Goal: Task Accomplishment & Management: Use online tool/utility

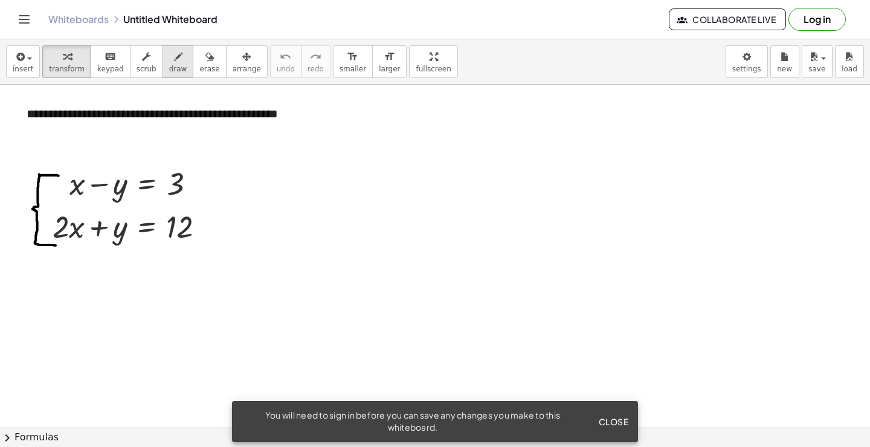
click at [174, 54] on icon "button" at bounding box center [178, 57] width 8 height 15
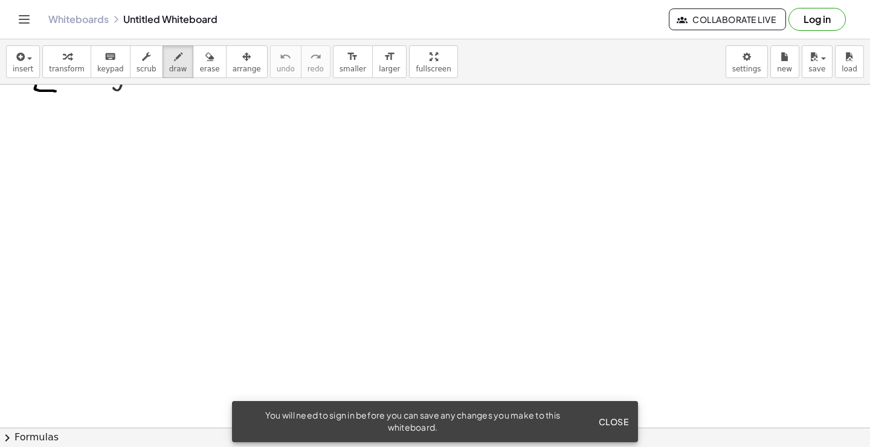
scroll to position [181, 0]
drag, startPoint x: 71, startPoint y: 151, endPoint x: 80, endPoint y: 151, distance: 9.7
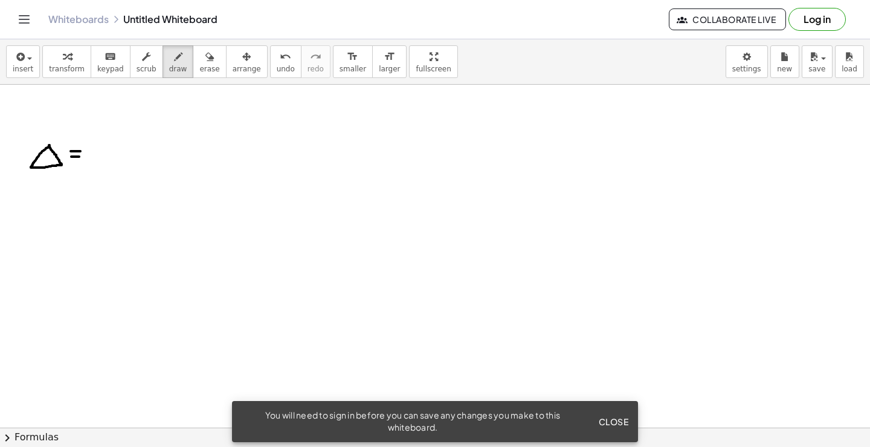
drag, startPoint x: 71, startPoint y: 157, endPoint x: 79, endPoint y: 157, distance: 7.9
click at [21, 63] on icon "button" at bounding box center [19, 57] width 11 height 15
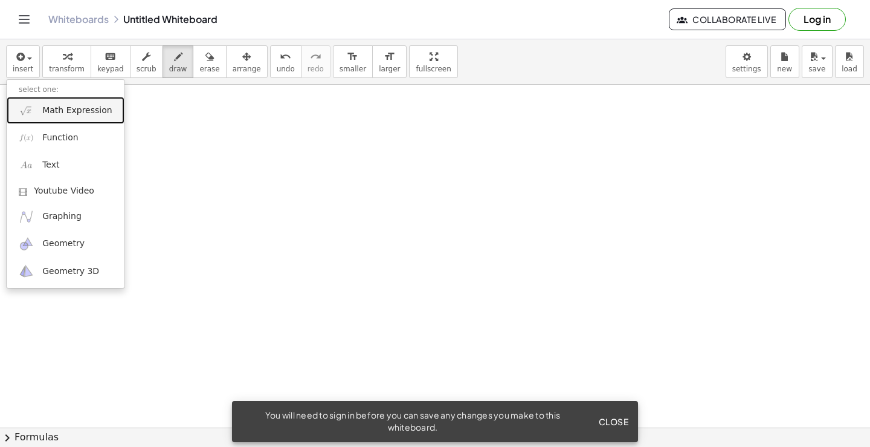
click at [46, 111] on span "Math Expression" at bounding box center [76, 111] width 69 height 12
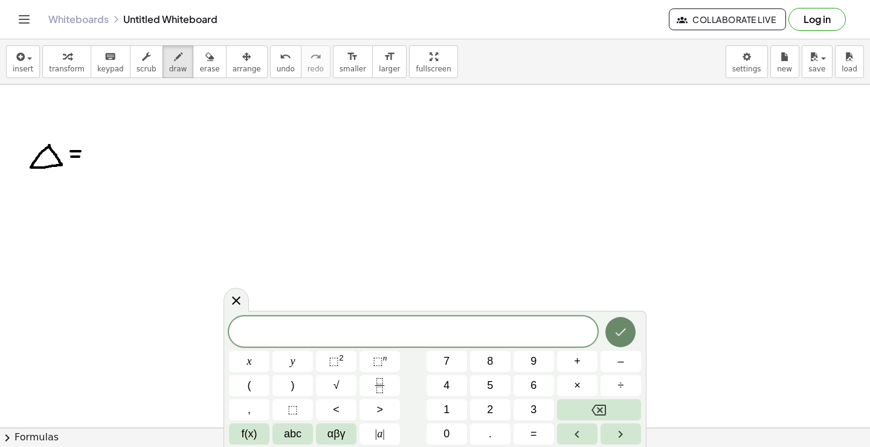
click at [615, 328] on icon "Done" at bounding box center [620, 331] width 15 height 15
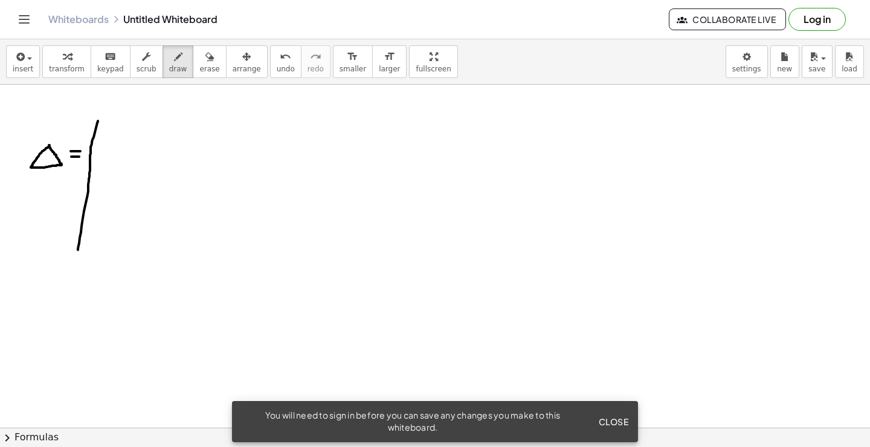
drag, startPoint x: 98, startPoint y: 121, endPoint x: 82, endPoint y: 207, distance: 87.8
click at [277, 56] on div "undo" at bounding box center [286, 56] width 18 height 15
drag, startPoint x: 96, startPoint y: 122, endPoint x: 87, endPoint y: 224, distance: 101.9
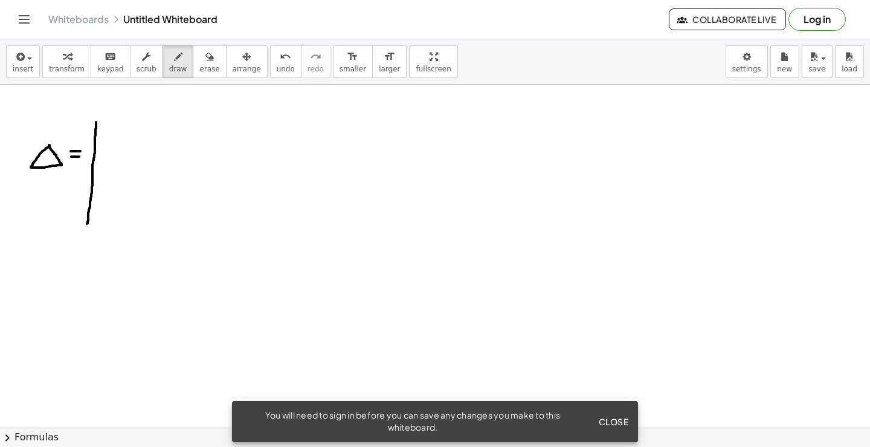
click at [608, 421] on span "Close" at bounding box center [613, 421] width 30 height 11
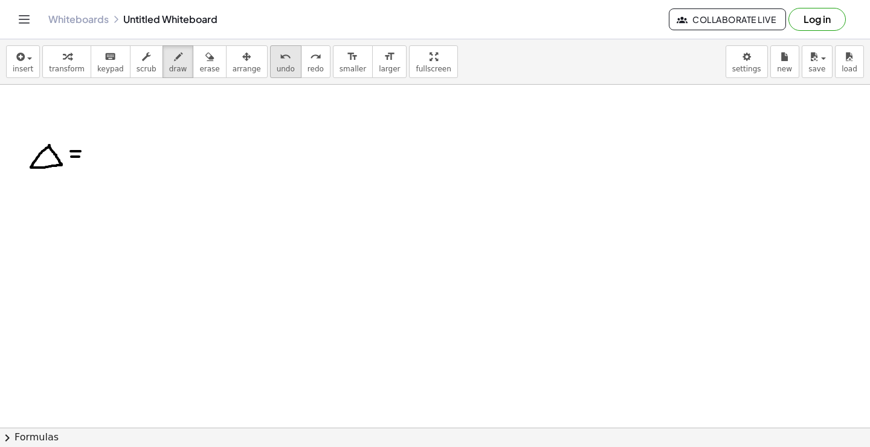
click at [270, 60] on button "undo undo" at bounding box center [285, 61] width 31 height 33
drag, startPoint x: 96, startPoint y: 131, endPoint x: 153, endPoint y: 95, distance: 67.1
click at [280, 56] on icon "undo" at bounding box center [285, 57] width 11 height 15
drag, startPoint x: 101, startPoint y: 127, endPoint x: 102, endPoint y: 185, distance: 57.4
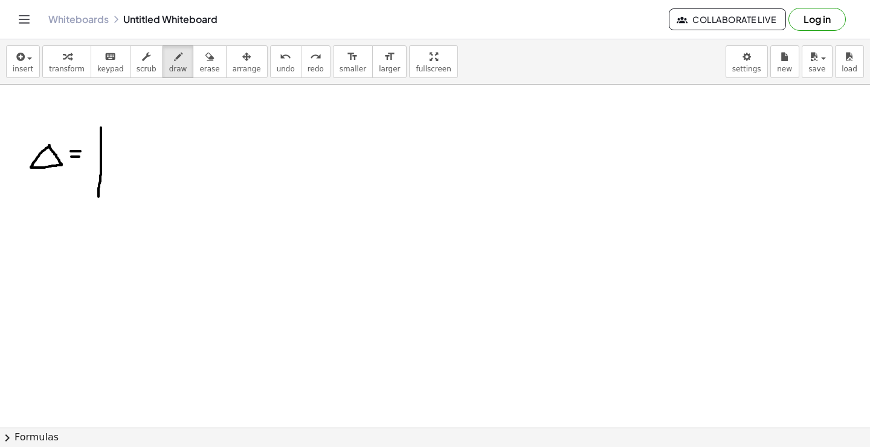
click at [280, 53] on icon "undo" at bounding box center [285, 57] width 11 height 15
drag, startPoint x: 96, startPoint y: 132, endPoint x: 104, endPoint y: 402, distance: 270.2
click at [277, 69] on span "undo" at bounding box center [286, 69] width 18 height 8
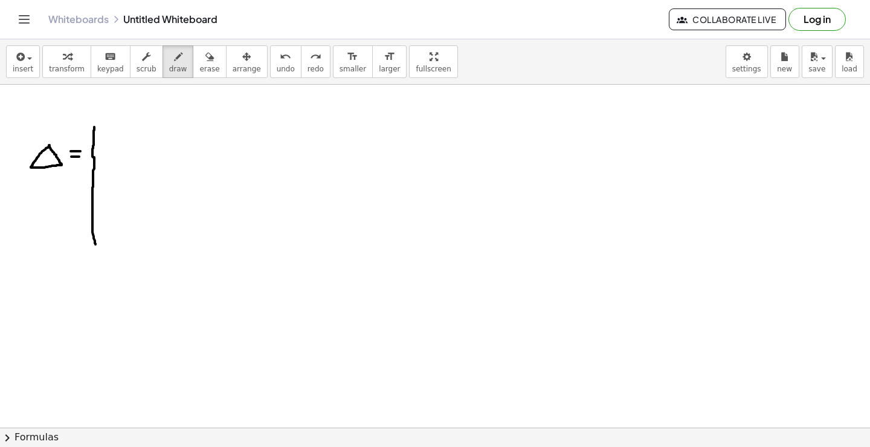
drag, startPoint x: 94, startPoint y: 127, endPoint x: 100, endPoint y: 228, distance: 101.7
click at [270, 59] on button "undo undo" at bounding box center [285, 61] width 31 height 33
click at [277, 61] on div "undo" at bounding box center [286, 56] width 18 height 15
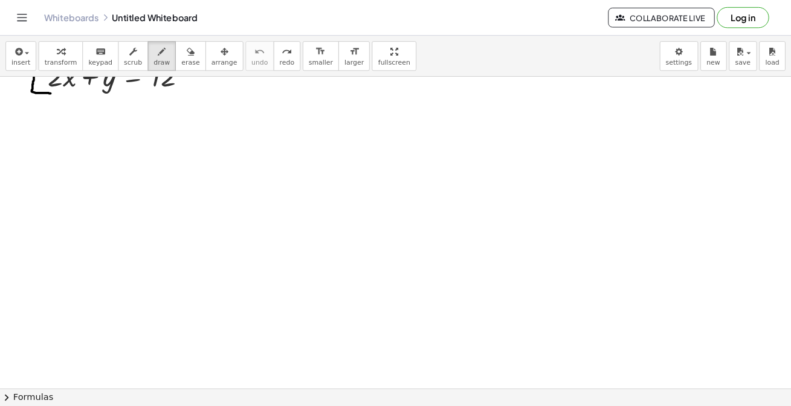
scroll to position [121, 0]
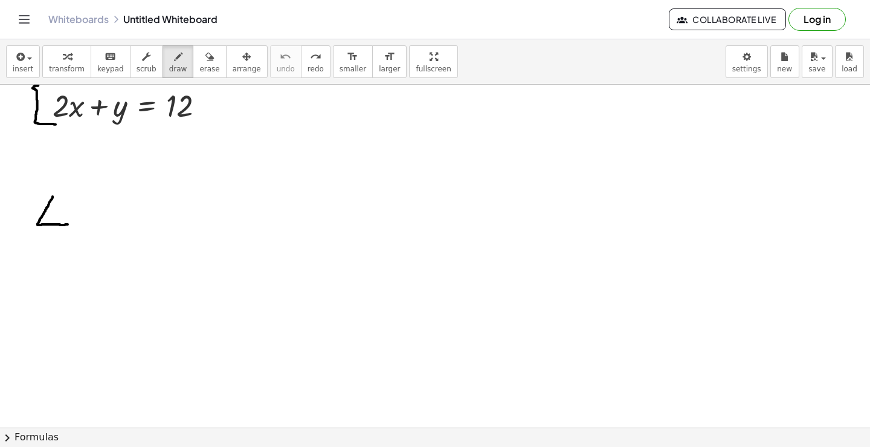
drag, startPoint x: 53, startPoint y: 196, endPoint x: 68, endPoint y: 224, distance: 31.6
click at [68, 224] on div at bounding box center [435, 306] width 870 height 685
drag, startPoint x: 54, startPoint y: 196, endPoint x: 65, endPoint y: 224, distance: 29.3
click at [65, 224] on div at bounding box center [435, 306] width 870 height 685
drag, startPoint x: 75, startPoint y: 207, endPoint x: 82, endPoint y: 207, distance: 7.3
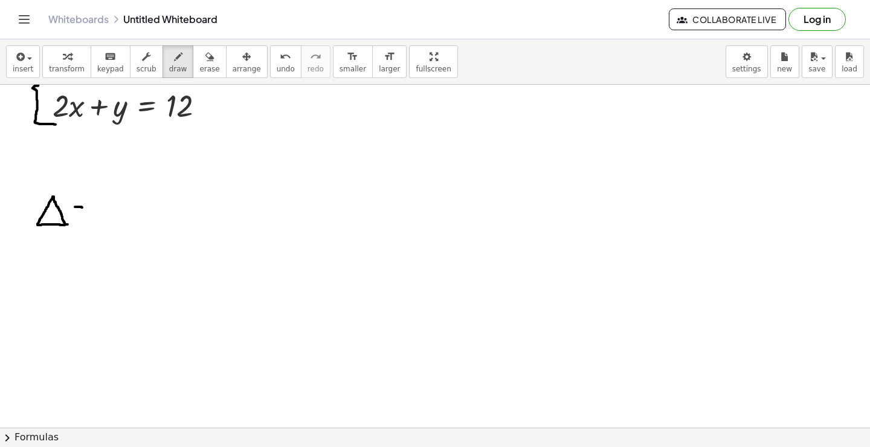
click at [82, 207] on div at bounding box center [435, 306] width 870 height 685
drag, startPoint x: 73, startPoint y: 212, endPoint x: 83, endPoint y: 211, distance: 9.7
click at [83, 211] on div at bounding box center [435, 306] width 870 height 685
drag, startPoint x: 95, startPoint y: 189, endPoint x: 95, endPoint y: 278, distance: 89.4
click at [95, 278] on div at bounding box center [435, 306] width 870 height 685
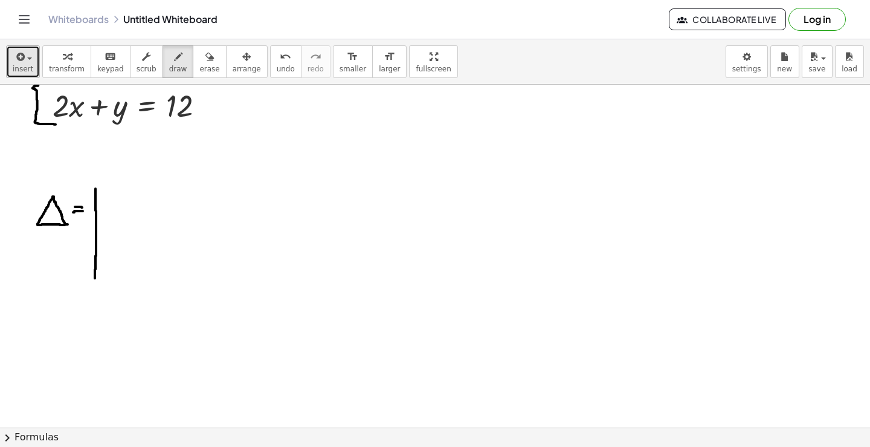
click at [18, 72] on span "insert" at bounding box center [23, 69] width 21 height 8
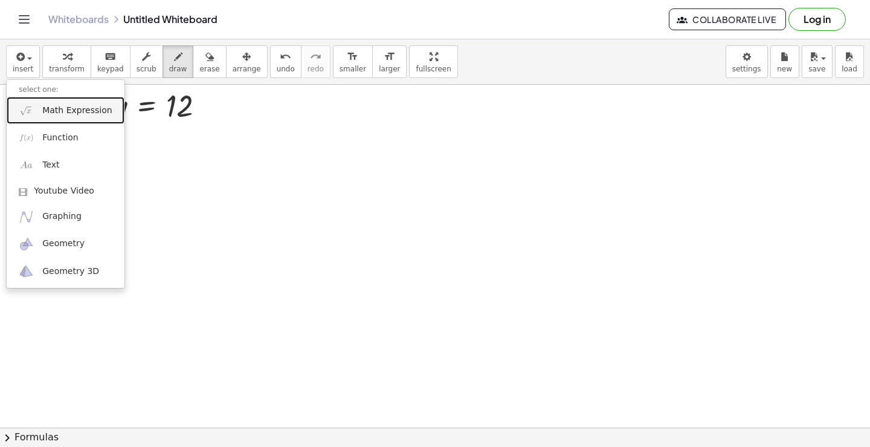
click at [59, 112] on span "Math Expression" at bounding box center [76, 111] width 69 height 12
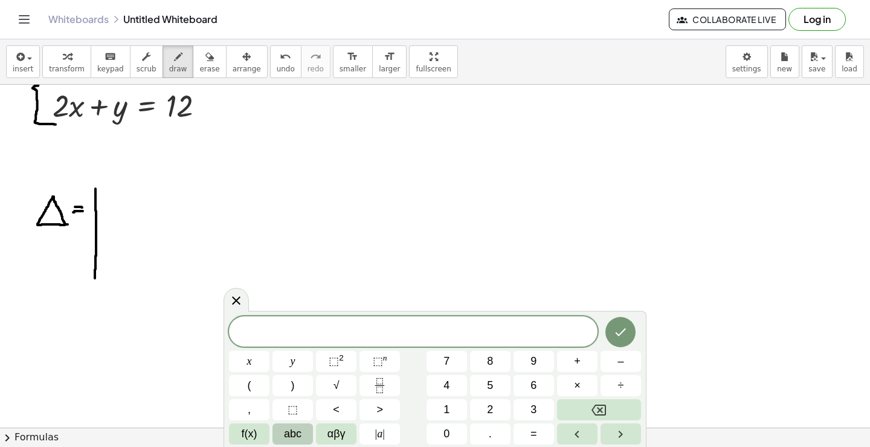
click at [289, 439] on span "abc" at bounding box center [293, 433] width 18 height 16
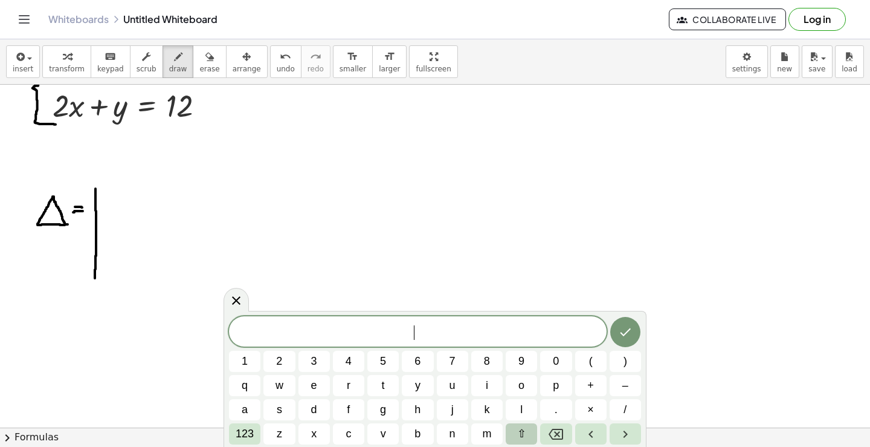
click at [520, 434] on span "⇧" at bounding box center [521, 433] width 9 height 16
click at [314, 433] on span "x" at bounding box center [314, 433] width 7 height 16
click at [632, 331] on icon "Done" at bounding box center [625, 331] width 15 height 15
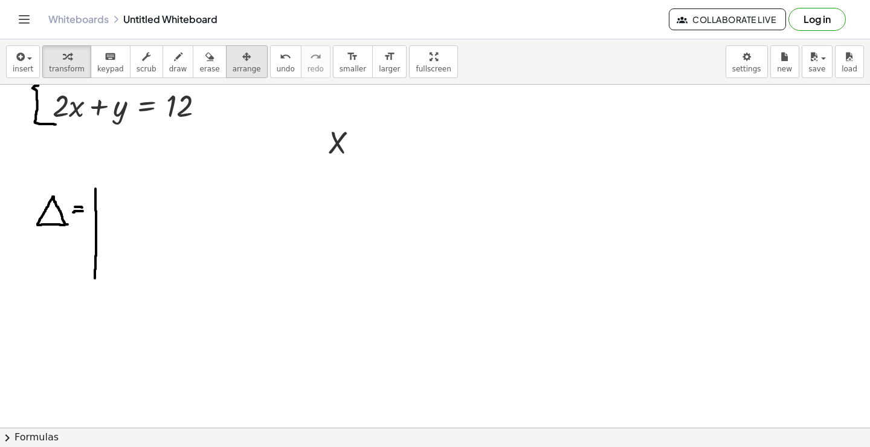
click at [233, 65] on span "arrange" at bounding box center [247, 69] width 28 height 8
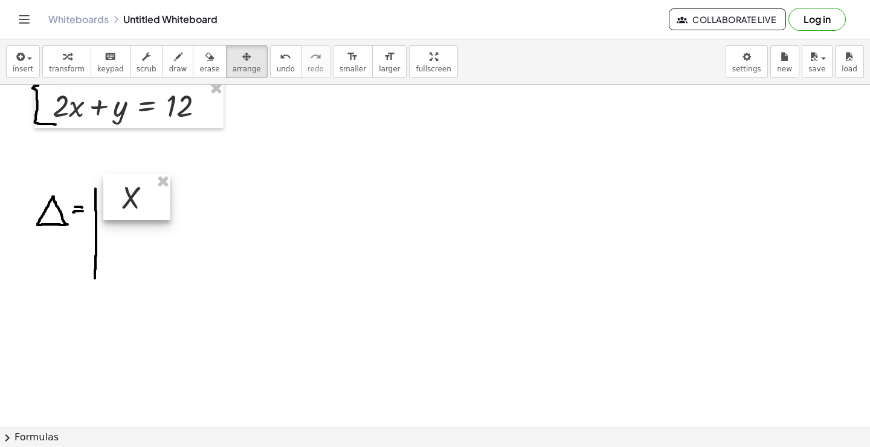
drag, startPoint x: 335, startPoint y: 148, endPoint x: 136, endPoint y: 202, distance: 206.1
click at [129, 202] on div at bounding box center [136, 197] width 67 height 46
drag, startPoint x: 169, startPoint y: 219, endPoint x: 168, endPoint y: 207, distance: 11.5
click at [168, 207] on div at bounding box center [136, 186] width 67 height 46
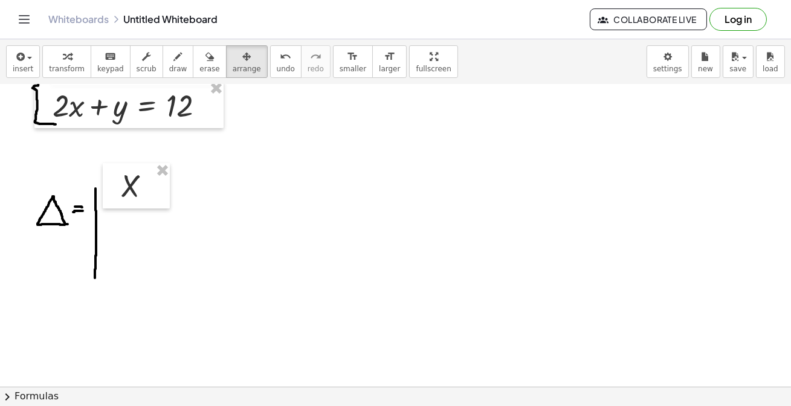
drag, startPoint x: 658, startPoint y: 0, endPoint x: 399, endPoint y: 182, distance: 316.2
click at [399, 182] on div at bounding box center [395, 306] width 791 height 685
click at [25, 62] on div "button" at bounding box center [23, 56] width 21 height 15
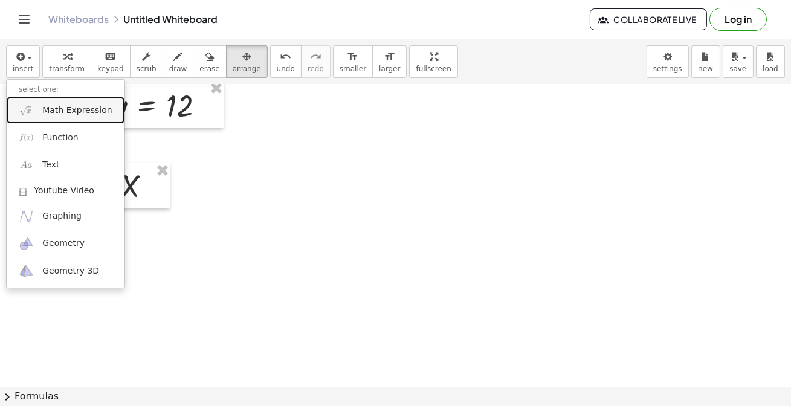
click at [54, 115] on span "Math Expression" at bounding box center [76, 111] width 69 height 12
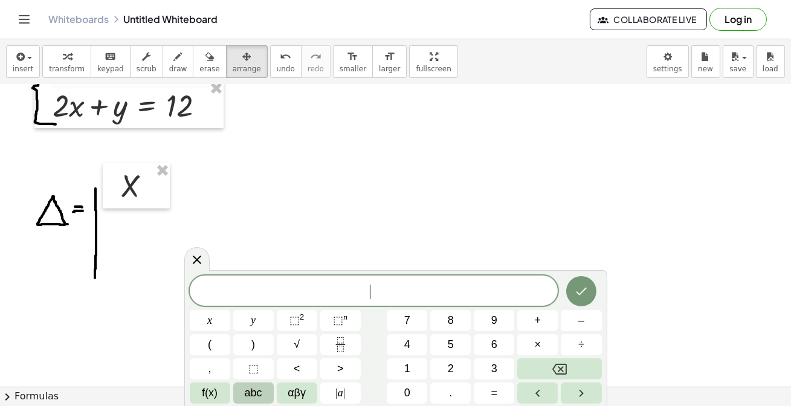
click at [268, 398] on button "abc" at bounding box center [253, 392] width 40 height 21
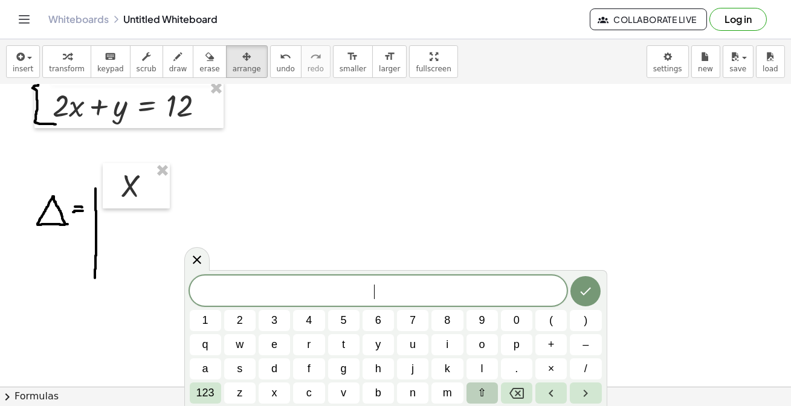
click at [485, 395] on span "⇧" at bounding box center [481, 393] width 9 height 16
click at [381, 350] on span "y" at bounding box center [378, 345] width 7 height 16
click at [587, 285] on icon "Done" at bounding box center [585, 291] width 15 height 15
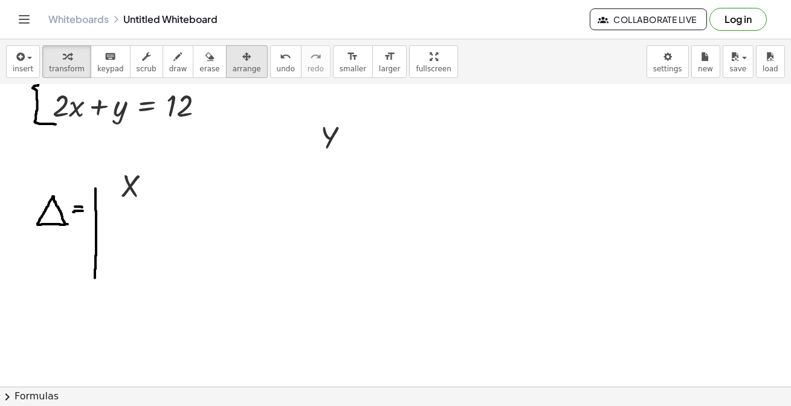
click at [242, 62] on icon "button" at bounding box center [246, 57] width 8 height 15
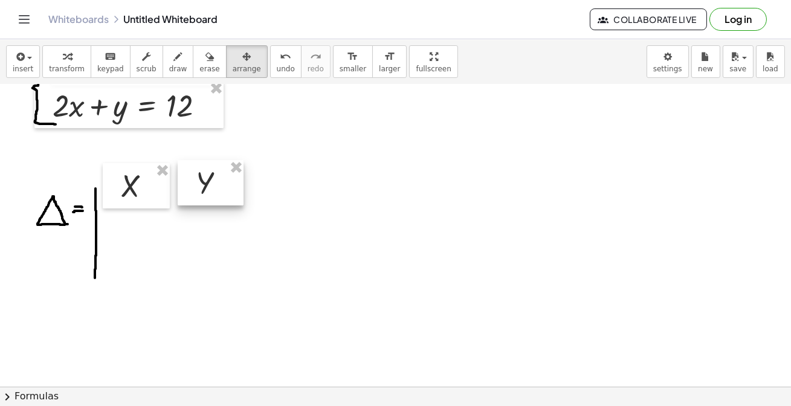
drag, startPoint x: 268, startPoint y: 169, endPoint x: 210, endPoint y: 190, distance: 61.7
click at [210, 190] on div at bounding box center [211, 183] width 66 height 46
click at [424, 155] on div at bounding box center [395, 306] width 791 height 685
click at [27, 57] on span "button" at bounding box center [29, 58] width 5 height 2
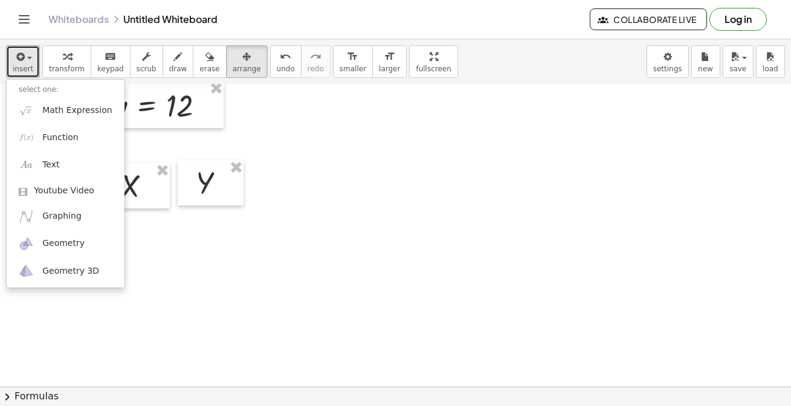
drag, startPoint x: 384, startPoint y: 158, endPoint x: 268, endPoint y: 117, distance: 122.7
click at [384, 157] on div at bounding box center [395, 306] width 791 height 685
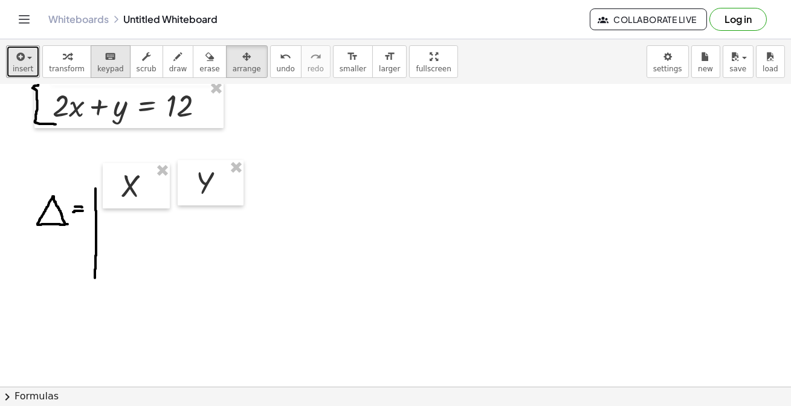
click at [105, 62] on icon "keyboard" at bounding box center [110, 57] width 11 height 15
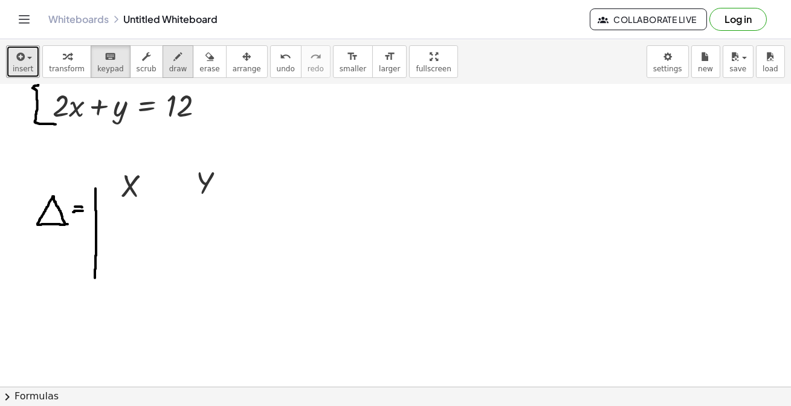
click at [163, 66] on button "draw" at bounding box center [178, 61] width 31 height 33
drag, startPoint x: 231, startPoint y: 168, endPoint x: 231, endPoint y: 195, distance: 26.6
click at [230, 199] on div at bounding box center [395, 306] width 791 height 685
click at [277, 56] on div "undo" at bounding box center [286, 56] width 18 height 15
drag, startPoint x: 231, startPoint y: 172, endPoint x: 242, endPoint y: 82, distance: 90.6
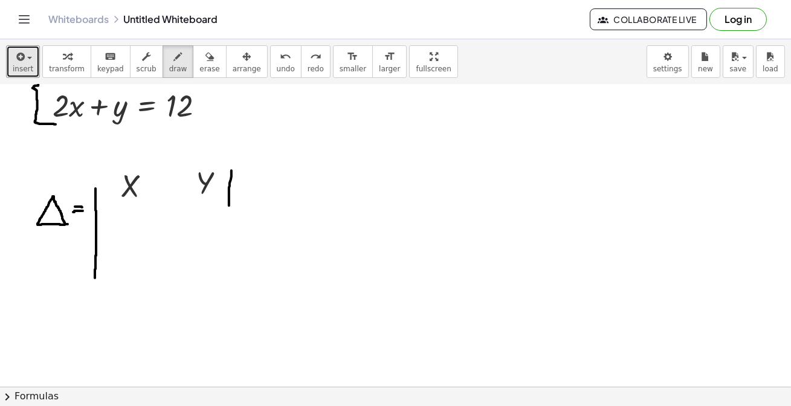
click at [229, 199] on div at bounding box center [395, 306] width 791 height 685
click at [277, 65] on span "undo" at bounding box center [286, 69] width 18 height 8
drag, startPoint x: 230, startPoint y: 170, endPoint x: 230, endPoint y: 283, distance: 113.0
click at [230, 283] on div at bounding box center [395, 306] width 791 height 685
click at [199, 65] on span "erase" at bounding box center [209, 69] width 20 height 8
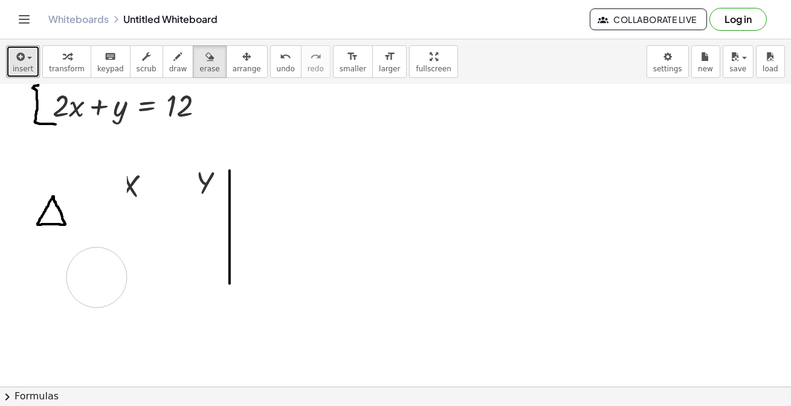
drag, startPoint x: 97, startPoint y: 170, endPoint x: 150, endPoint y: 199, distance: 60.8
click at [103, 271] on div at bounding box center [395, 306] width 791 height 685
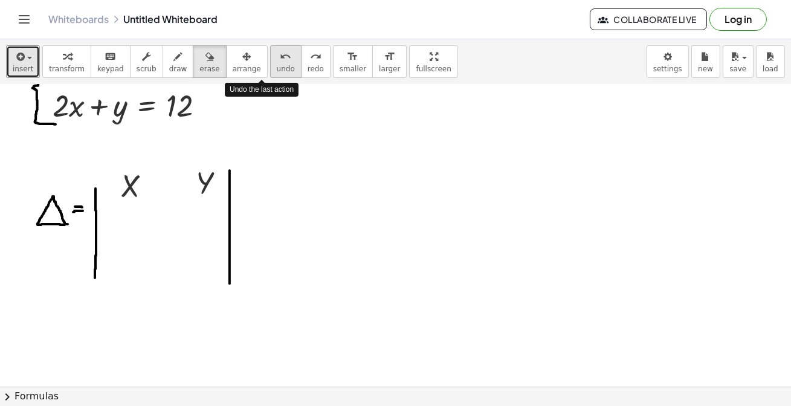
click at [280, 57] on icon "undo" at bounding box center [285, 57] width 11 height 15
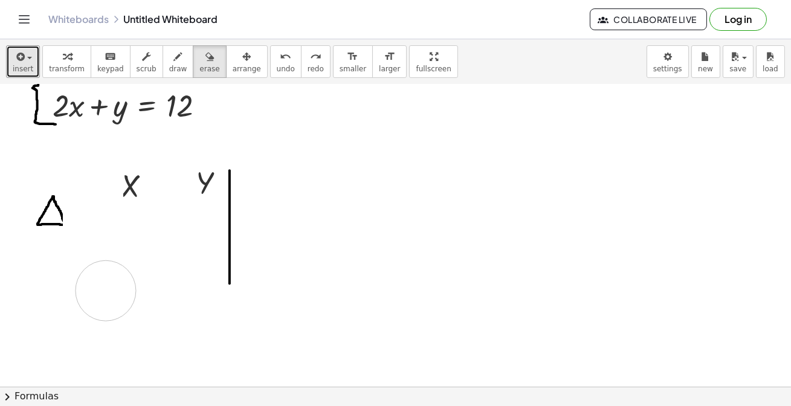
drag, startPoint x: 90, startPoint y: 161, endPoint x: 106, endPoint y: 278, distance: 117.7
click at [108, 289] on div at bounding box center [395, 306] width 791 height 685
click at [169, 60] on div "button" at bounding box center [178, 56] width 18 height 15
drag, startPoint x: 183, startPoint y: 68, endPoint x: 136, endPoint y: 89, distance: 51.9
click at [193, 67] on button "erase" at bounding box center [209, 61] width 33 height 33
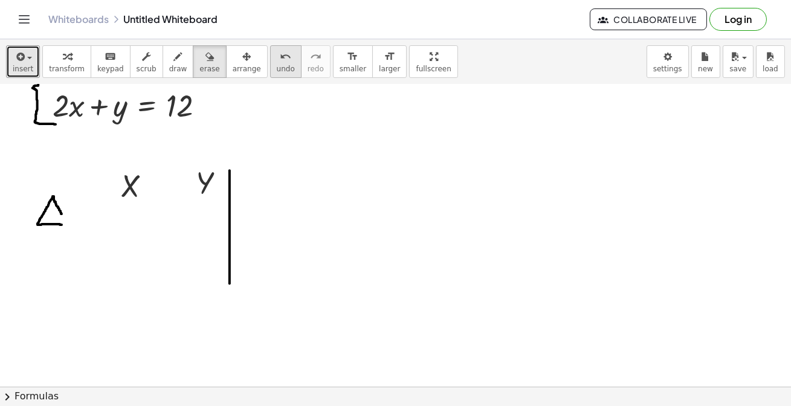
click at [270, 64] on button "undo undo" at bounding box center [285, 61] width 31 height 33
drag, startPoint x: 96, startPoint y: 186, endPoint x: 106, endPoint y: 289, distance: 104.4
click at [106, 291] on div at bounding box center [395, 306] width 791 height 685
drag, startPoint x: 162, startPoint y: 63, endPoint x: 160, endPoint y: 77, distance: 14.7
click at [163, 64] on button "draw" at bounding box center [178, 61] width 31 height 33
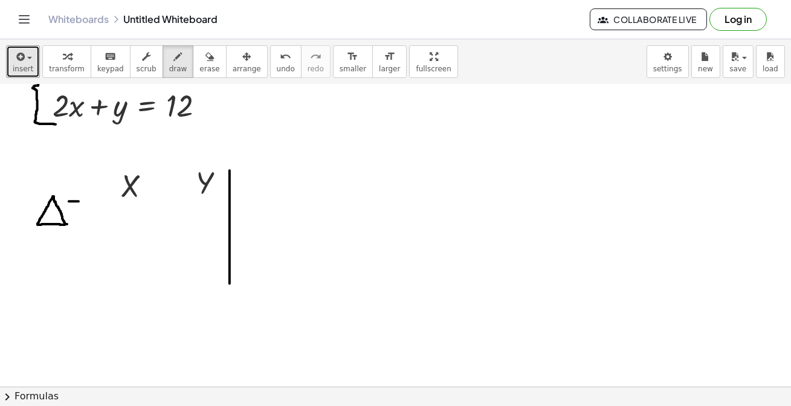
drag, startPoint x: 69, startPoint y: 201, endPoint x: 79, endPoint y: 201, distance: 9.7
click at [79, 201] on div at bounding box center [395, 306] width 791 height 685
drag, startPoint x: 66, startPoint y: 207, endPoint x: 77, endPoint y: 208, distance: 10.3
click at [77, 208] on div at bounding box center [395, 306] width 791 height 685
drag, startPoint x: 95, startPoint y: 175, endPoint x: 88, endPoint y: 303, distance: 127.7
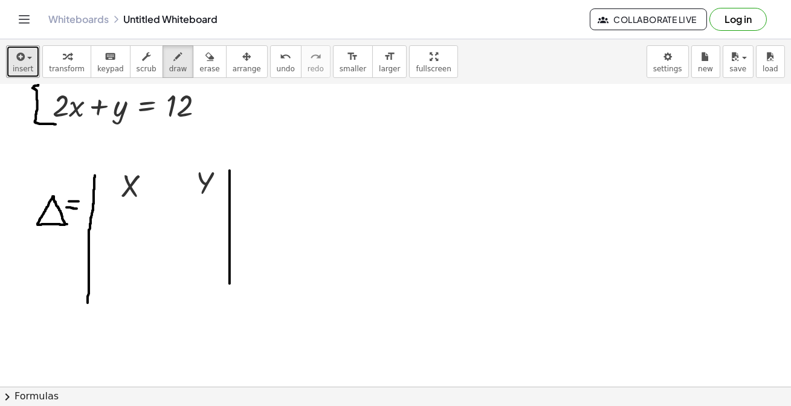
click at [88, 303] on div at bounding box center [395, 306] width 791 height 685
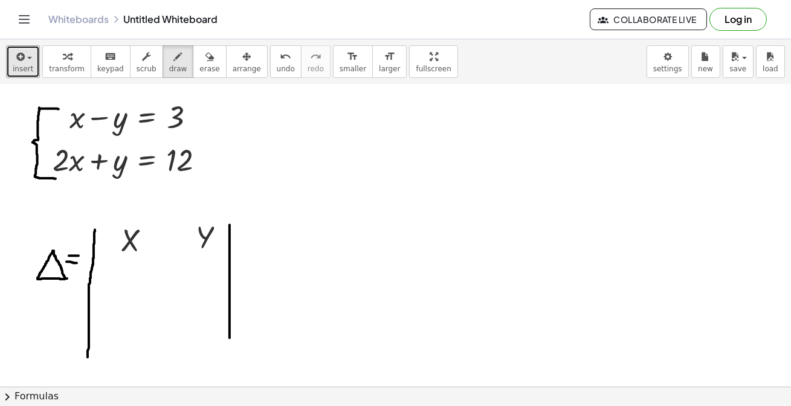
scroll to position [66, 0]
click at [21, 69] on span "insert" at bounding box center [23, 69] width 21 height 8
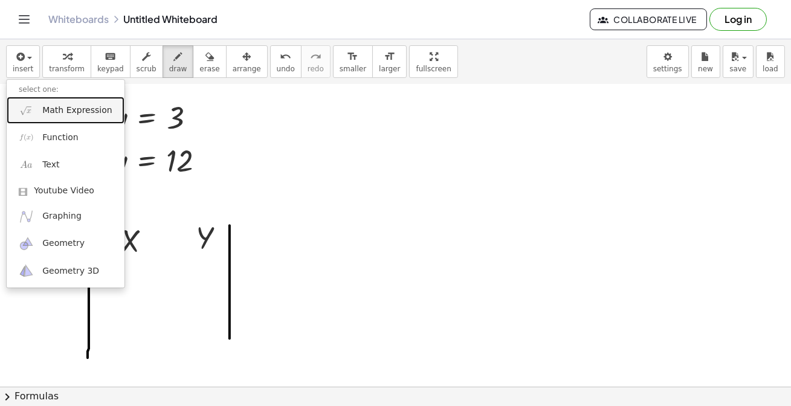
click at [65, 105] on span "Math Expression" at bounding box center [76, 111] width 69 height 12
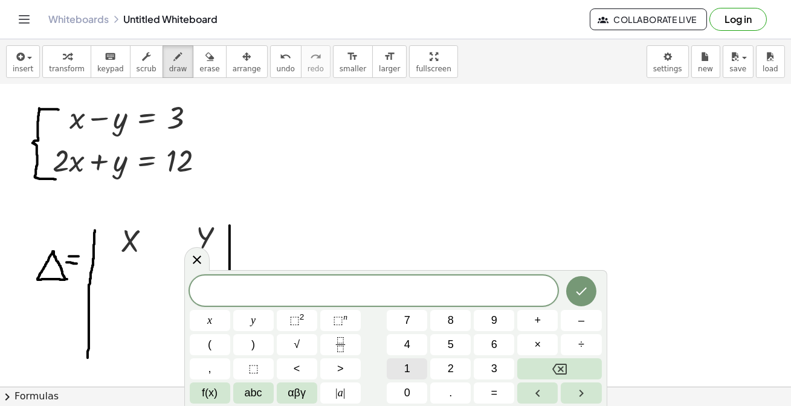
click at [408, 369] on span "1" at bounding box center [407, 369] width 6 height 16
click at [583, 287] on icon "Done" at bounding box center [581, 291] width 15 height 15
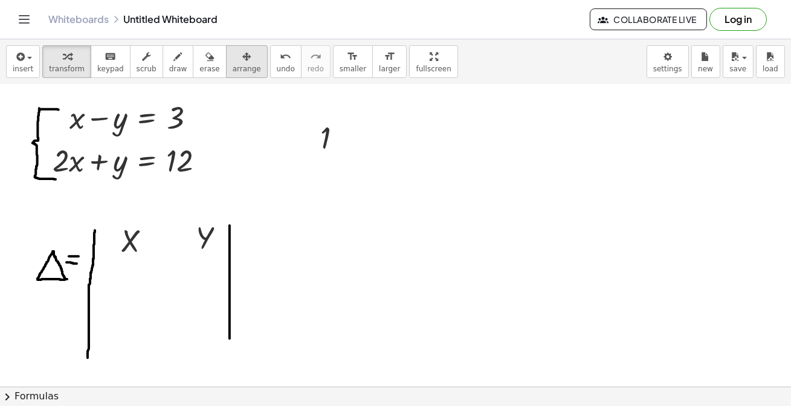
click at [233, 68] on span "arrange" at bounding box center [247, 69] width 28 height 8
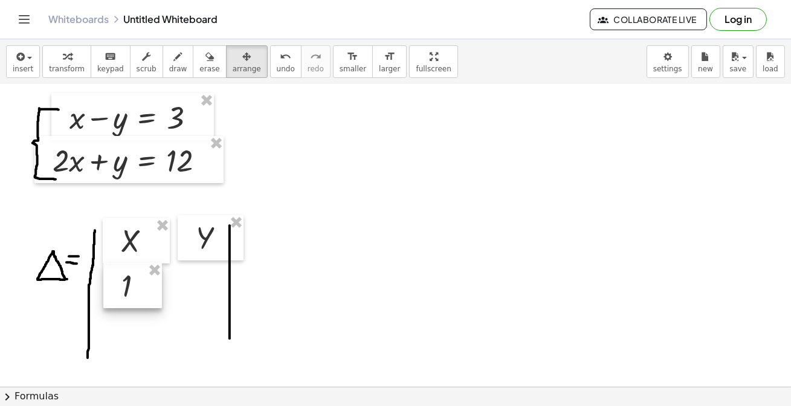
drag, startPoint x: 332, startPoint y: 143, endPoint x: 132, endPoint y: 292, distance: 248.7
click at [132, 292] on div at bounding box center [132, 286] width 59 height 46
click at [29, 60] on div "button" at bounding box center [23, 56] width 21 height 15
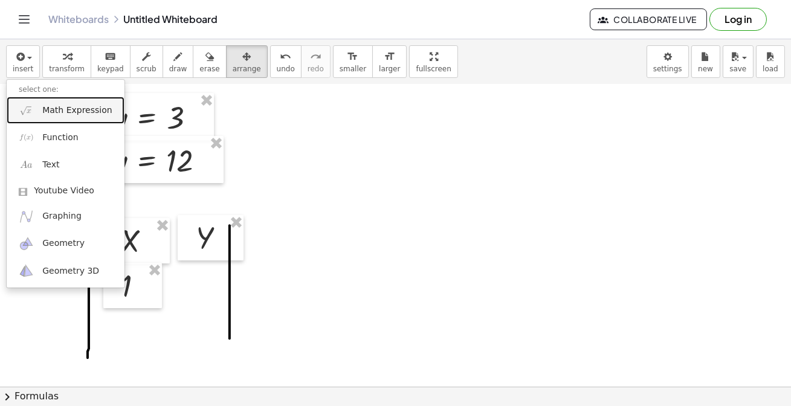
click at [81, 115] on span "Math Expression" at bounding box center [76, 111] width 69 height 12
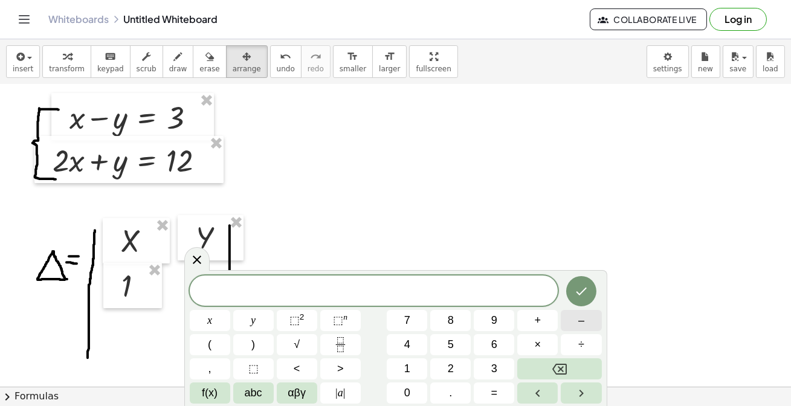
click at [589, 317] on button "–" at bounding box center [581, 320] width 40 height 21
click at [405, 372] on span "1" at bounding box center [407, 369] width 6 height 16
click at [578, 289] on icon "Done" at bounding box center [581, 291] width 15 height 15
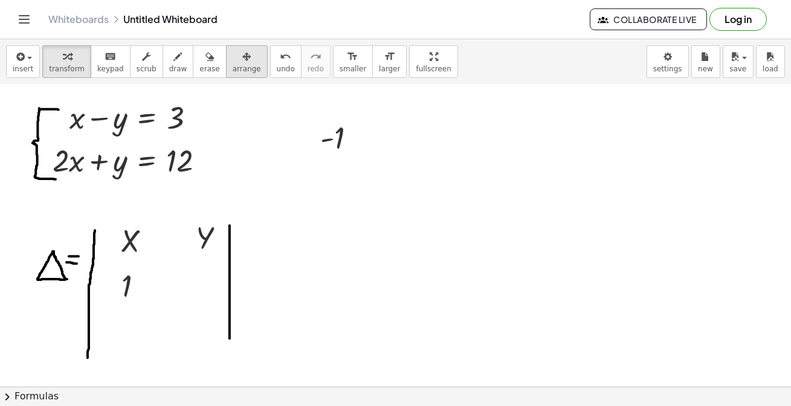
click at [233, 57] on div "button" at bounding box center [247, 56] width 28 height 15
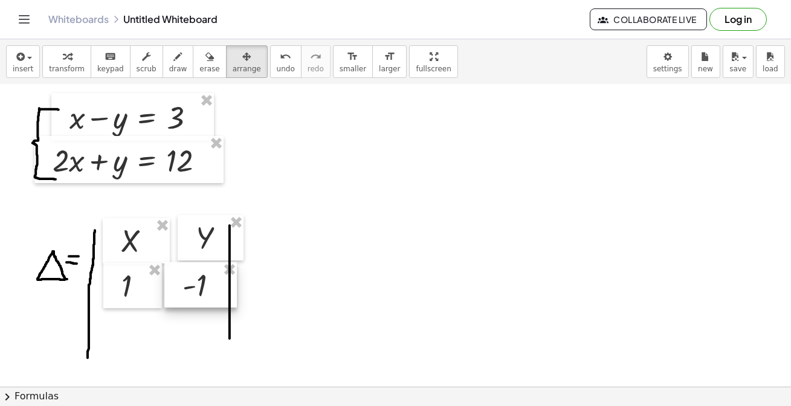
drag, startPoint x: 313, startPoint y: 152, endPoint x: 189, endPoint y: 289, distance: 185.7
click at [189, 289] on div at bounding box center [200, 285] width 73 height 46
click at [408, 243] on div at bounding box center [395, 361] width 791 height 685
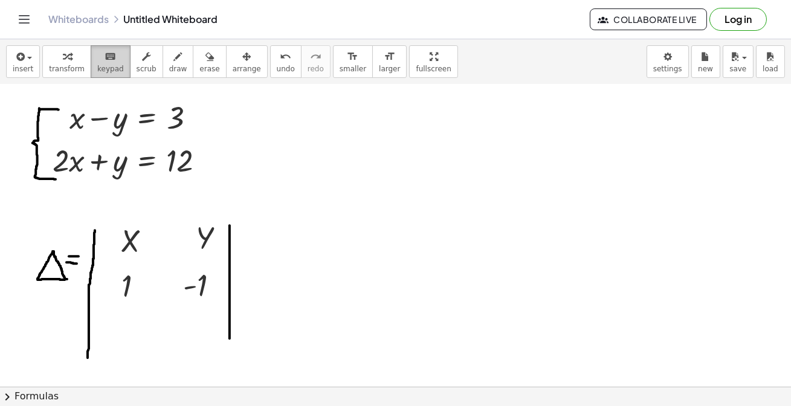
click at [97, 66] on span "keypad" at bounding box center [110, 69] width 27 height 8
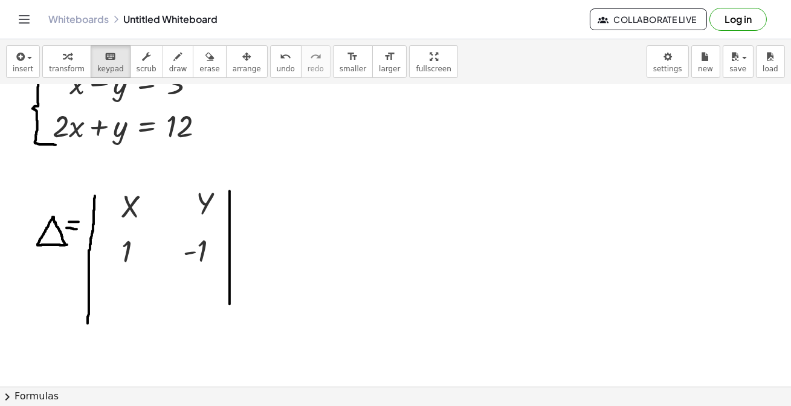
scroll to position [109, 0]
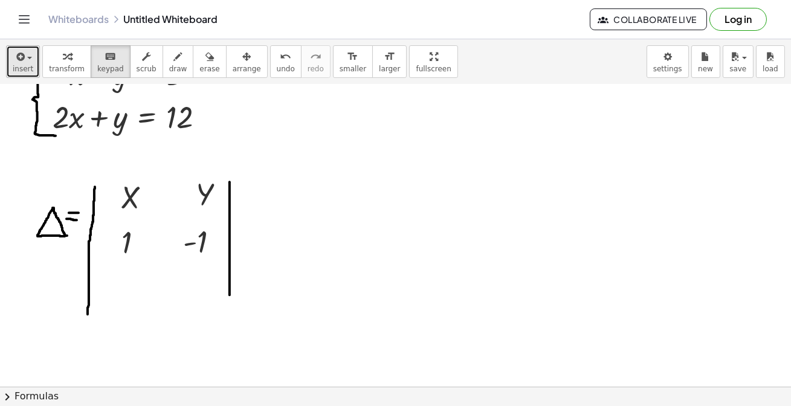
click at [26, 66] on span "insert" at bounding box center [23, 69] width 21 height 8
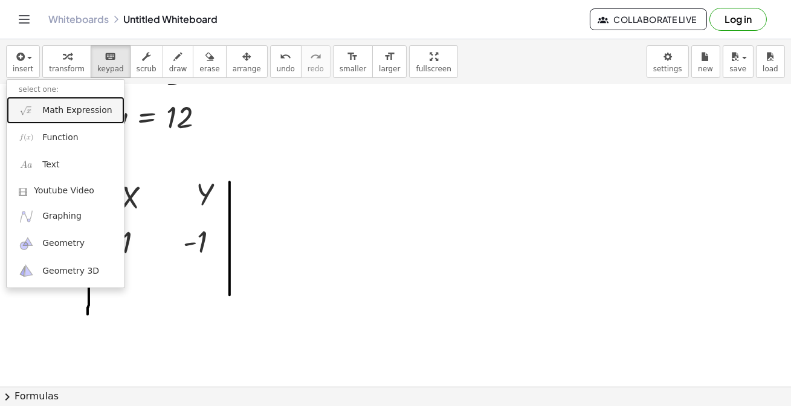
click at [63, 111] on span "Math Expression" at bounding box center [76, 111] width 69 height 12
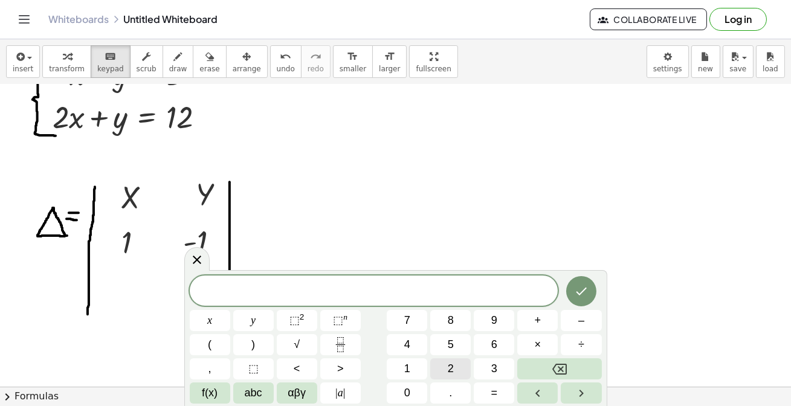
click at [461, 370] on button "2" at bounding box center [450, 368] width 40 height 21
click at [578, 289] on icon "Done" at bounding box center [581, 291] width 15 height 15
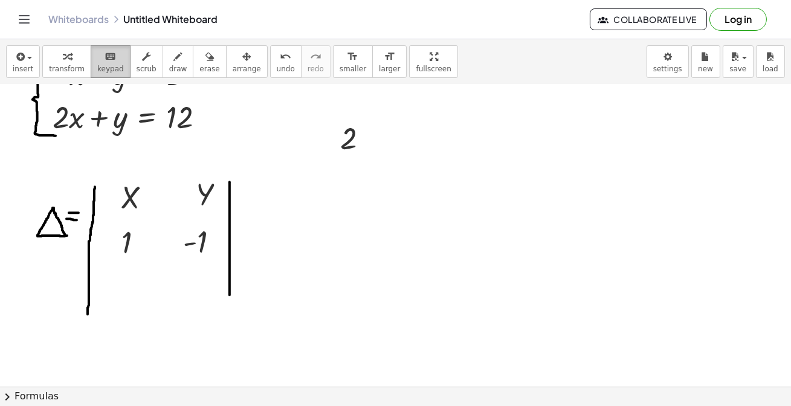
click at [97, 68] on span "keypad" at bounding box center [110, 69] width 27 height 8
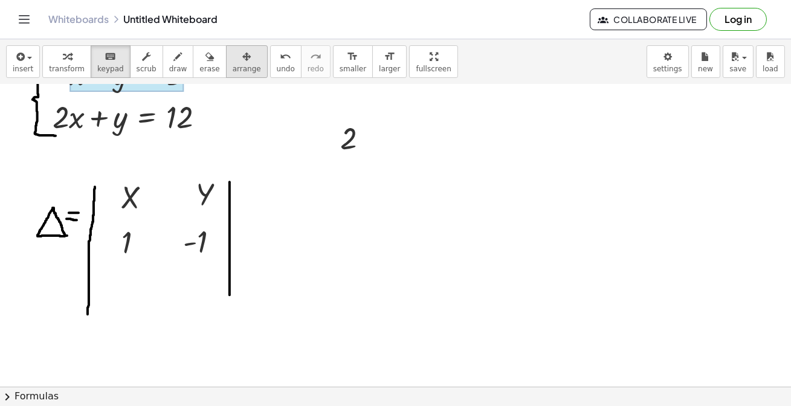
click at [233, 72] on span "arrange" at bounding box center [247, 69] width 28 height 8
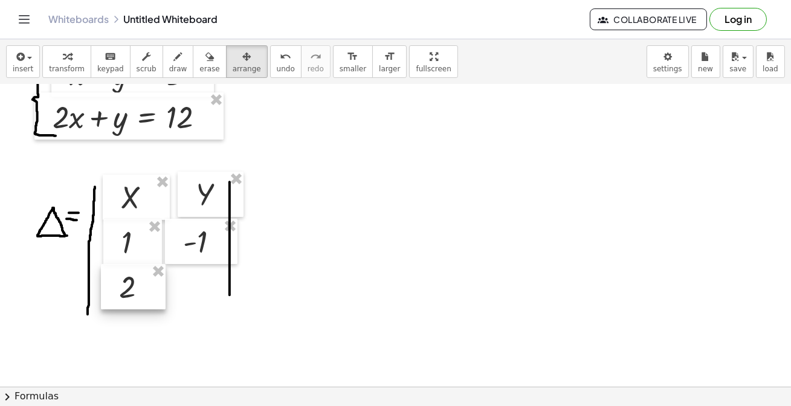
drag, startPoint x: 344, startPoint y: 152, endPoint x: 122, endPoint y: 301, distance: 267.8
click at [122, 301] on div at bounding box center [133, 287] width 65 height 46
drag, startPoint x: 196, startPoint y: 202, endPoint x: 187, endPoint y: 202, distance: 8.5
click at [187, 202] on div at bounding box center [202, 195] width 66 height 46
click at [381, 210] on div at bounding box center [395, 317] width 791 height 685
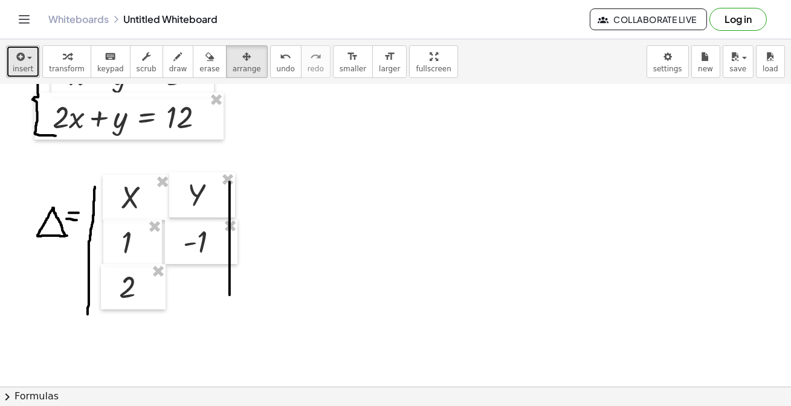
click at [23, 71] on span "insert" at bounding box center [23, 69] width 21 height 8
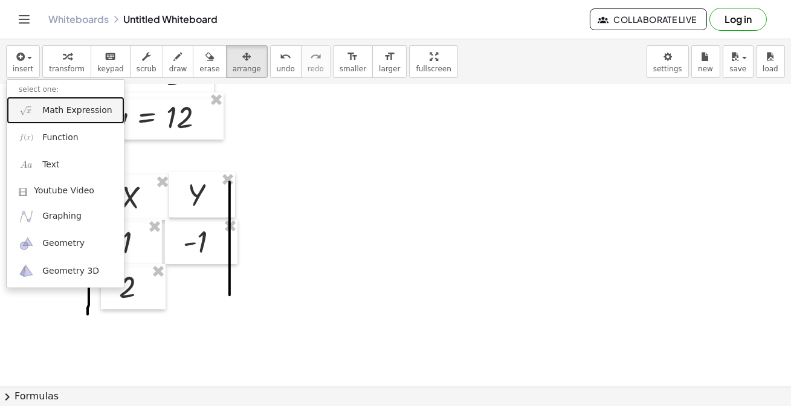
click at [50, 115] on span "Math Expression" at bounding box center [76, 111] width 69 height 12
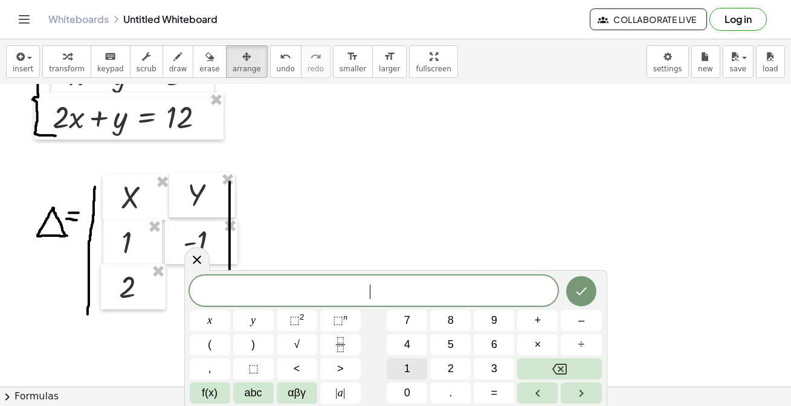
click at [411, 370] on button "1" at bounding box center [407, 368] width 40 height 21
click at [583, 295] on icon "Done" at bounding box center [581, 291] width 15 height 15
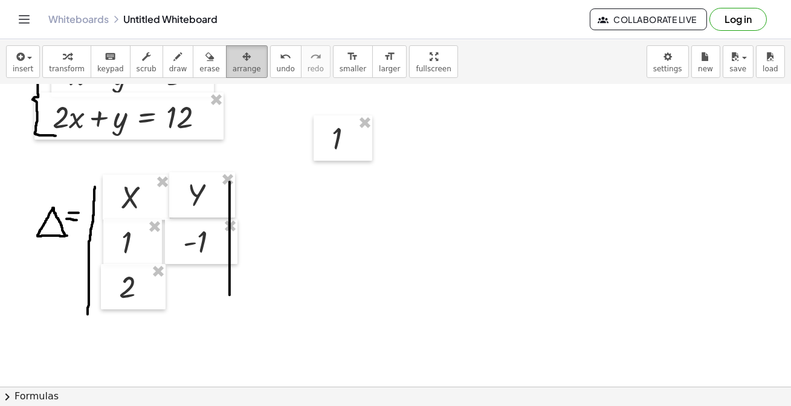
click at [233, 66] on span "arrange" at bounding box center [247, 69] width 28 height 8
drag, startPoint x: 349, startPoint y: 149, endPoint x: 201, endPoint y: 297, distance: 209.4
click at [201, 297] on div at bounding box center [195, 286] width 59 height 46
click at [500, 219] on div at bounding box center [395, 317] width 791 height 685
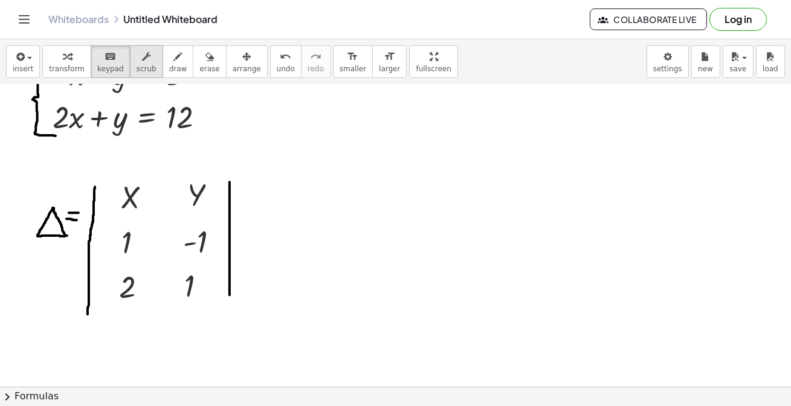
drag, startPoint x: 112, startPoint y: 66, endPoint x: 123, endPoint y: 66, distance: 10.3
click at [112, 66] on span "keypad" at bounding box center [110, 69] width 27 height 8
click at [18, 68] on span "insert" at bounding box center [23, 69] width 21 height 8
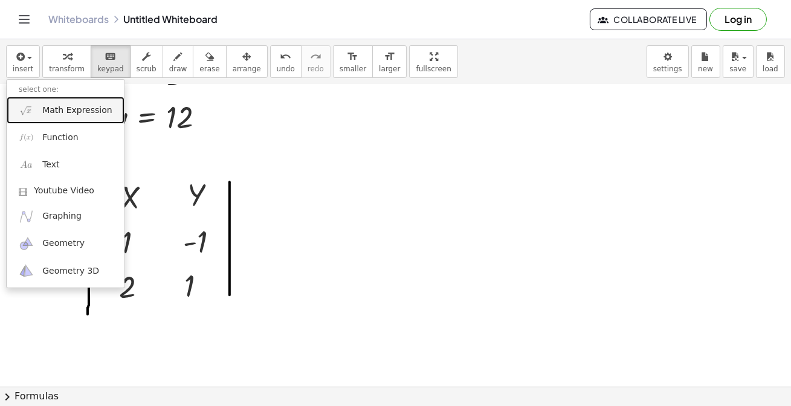
click at [43, 109] on span "Math Expression" at bounding box center [76, 111] width 69 height 12
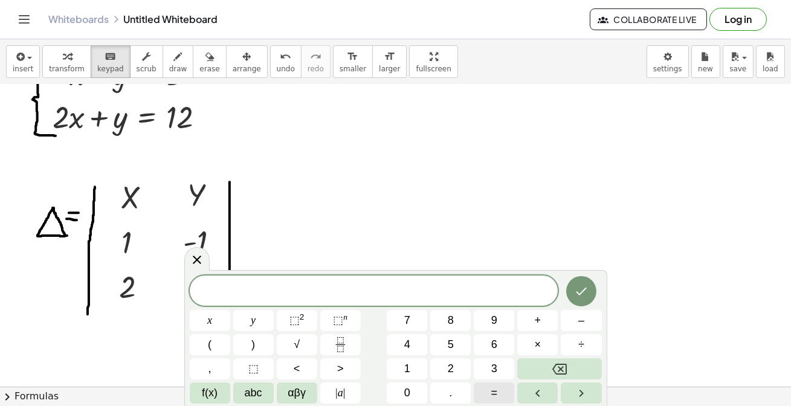
click at [487, 387] on button "=" at bounding box center [494, 392] width 40 height 21
click at [581, 291] on icon "Done" at bounding box center [581, 291] width 15 height 15
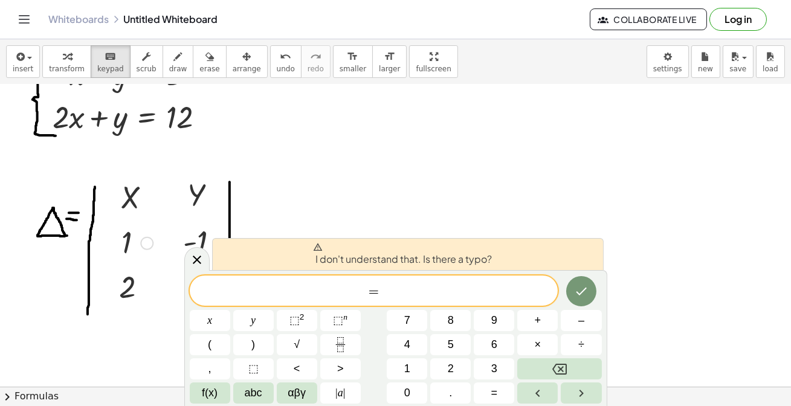
scroll to position [219, 0]
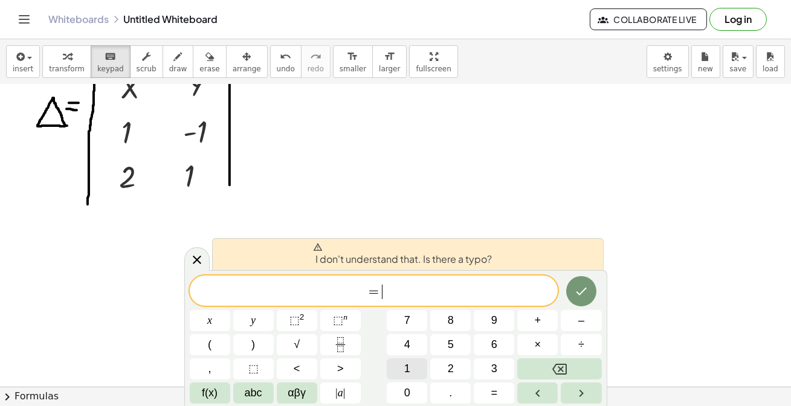
click at [404, 373] on span "1" at bounding box center [407, 369] width 6 height 16
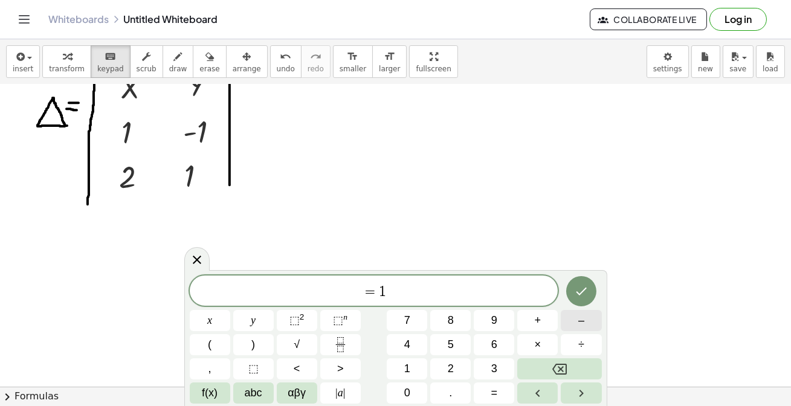
click at [580, 322] on span "–" at bounding box center [581, 320] width 6 height 16
click at [437, 366] on button "2" at bounding box center [450, 368] width 40 height 21
click at [585, 290] on icon "Done" at bounding box center [581, 291] width 15 height 15
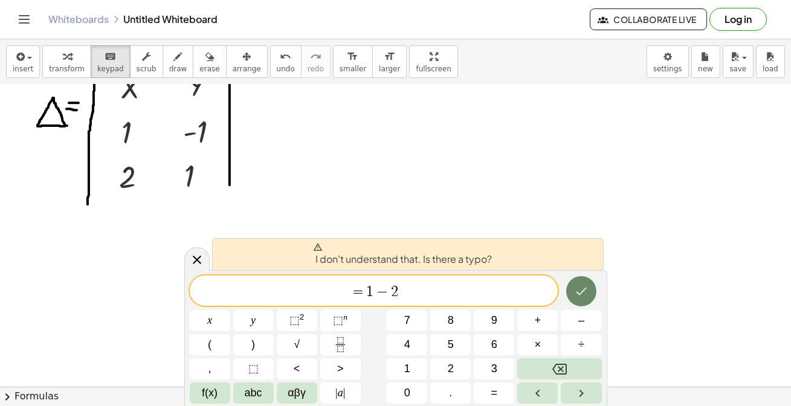
click at [578, 289] on icon "Done" at bounding box center [581, 291] width 15 height 15
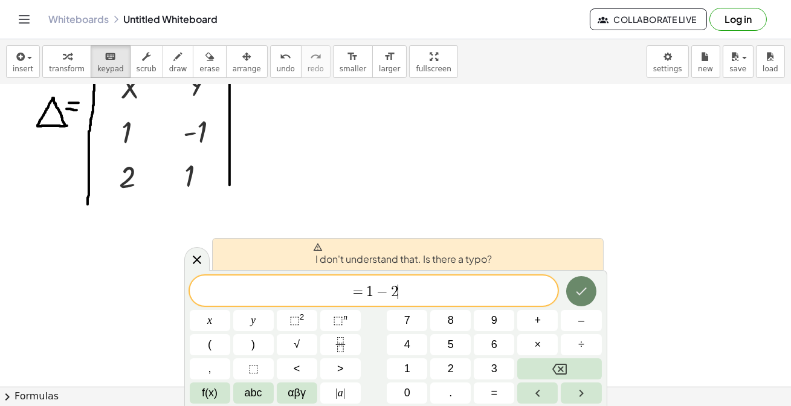
click at [578, 289] on icon "Done" at bounding box center [581, 291] width 15 height 15
click at [571, 370] on button "Backspace" at bounding box center [559, 368] width 84 height 21
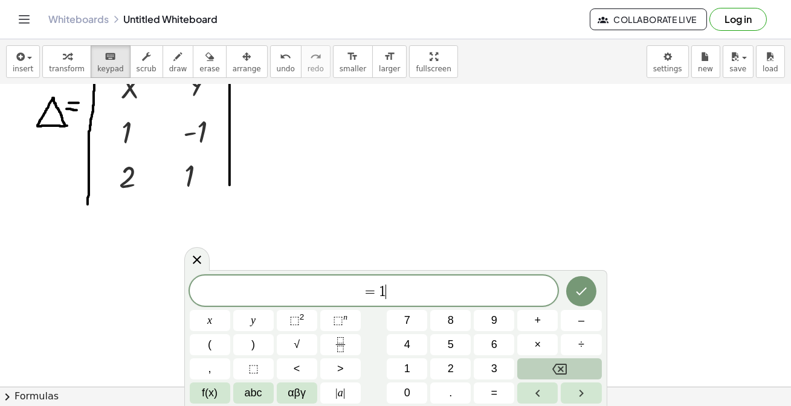
click at [571, 370] on button "Backspace" at bounding box center [559, 368] width 84 height 21
click at [570, 369] on button "Backspace" at bounding box center [559, 368] width 84 height 21
click at [569, 370] on button "Backspace" at bounding box center [559, 368] width 84 height 21
click at [567, 369] on button "Backspace" at bounding box center [559, 368] width 84 height 21
drag, startPoint x: 196, startPoint y: 259, endPoint x: 200, endPoint y: 248, distance: 12.2
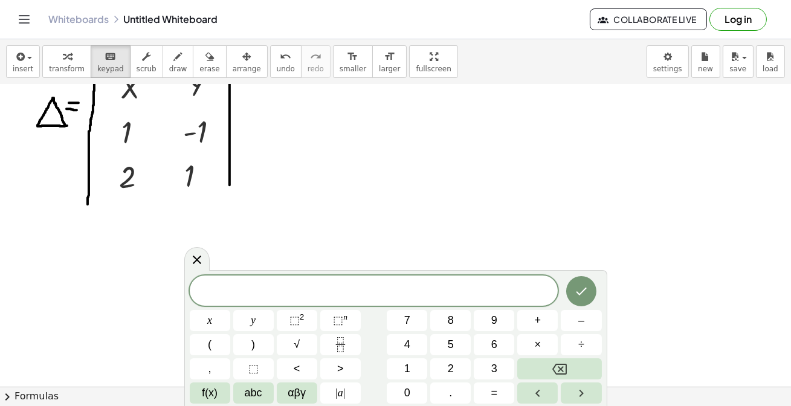
click at [196, 257] on icon at bounding box center [197, 260] width 15 height 15
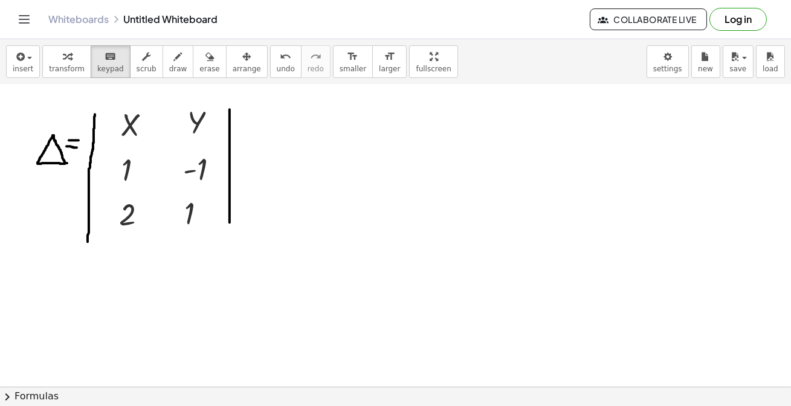
scroll to position [164, 0]
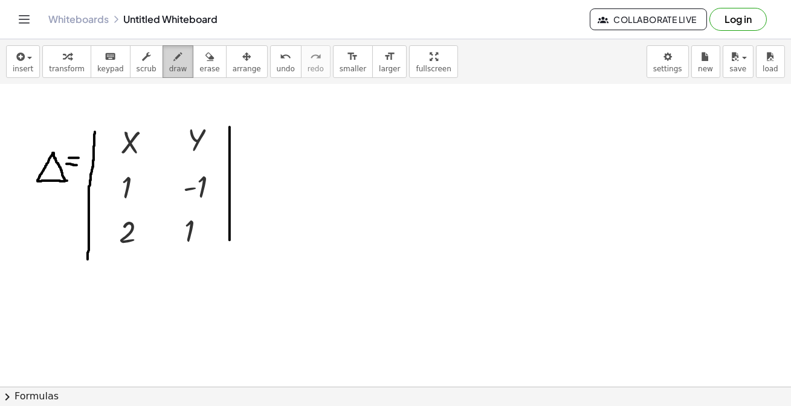
click at [170, 65] on span "draw" at bounding box center [178, 69] width 18 height 8
drag, startPoint x: 243, startPoint y: 170, endPoint x: 259, endPoint y: 172, distance: 16.4
click at [259, 172] on div at bounding box center [395, 262] width 791 height 685
click at [277, 65] on span "undo" at bounding box center [286, 69] width 18 height 8
drag, startPoint x: 239, startPoint y: 161, endPoint x: 260, endPoint y: 161, distance: 20.5
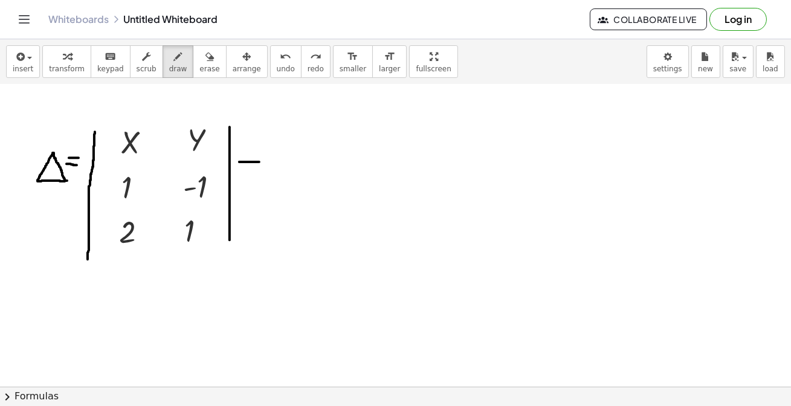
click at [260, 161] on div at bounding box center [395, 262] width 791 height 685
drag, startPoint x: 238, startPoint y: 167, endPoint x: 259, endPoint y: 169, distance: 21.2
click at [259, 169] on div at bounding box center [395, 262] width 791 height 685
click at [25, 61] on div "button" at bounding box center [23, 56] width 21 height 15
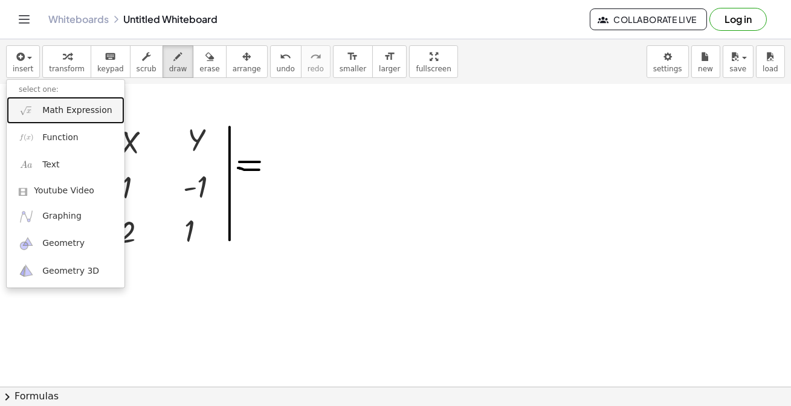
click at [63, 107] on span "Math Expression" at bounding box center [76, 111] width 69 height 12
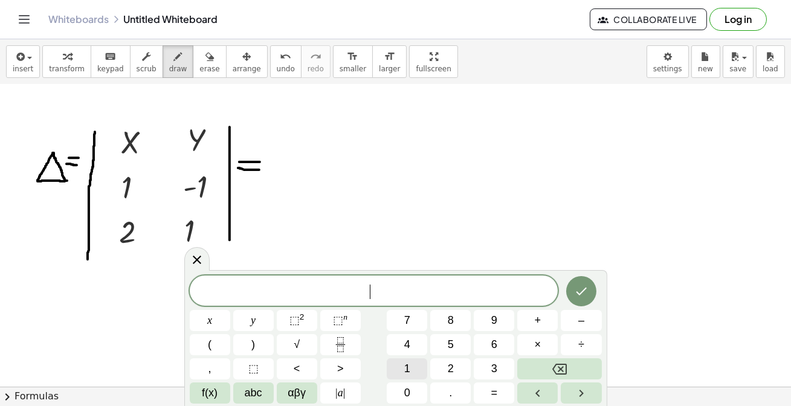
click at [403, 367] on button "1" at bounding box center [407, 368] width 40 height 21
click at [579, 317] on span "–" at bounding box center [581, 320] width 6 height 16
click at [457, 366] on button "2" at bounding box center [450, 368] width 40 height 21
click at [577, 297] on icon "Done" at bounding box center [581, 291] width 15 height 15
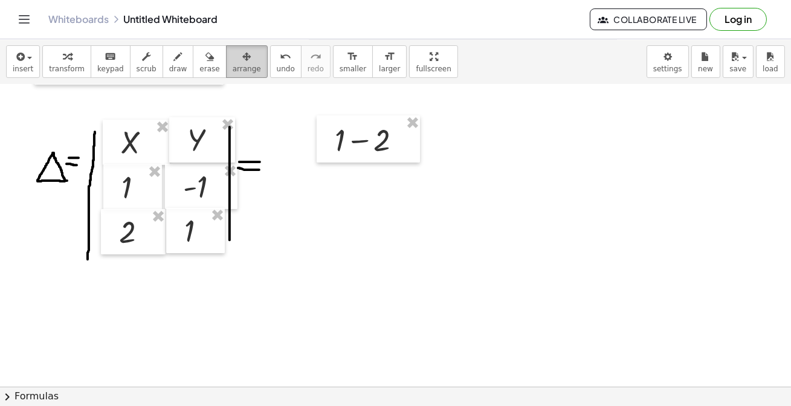
click at [233, 66] on span "arrange" at bounding box center [247, 69] width 28 height 8
drag, startPoint x: 332, startPoint y: 186, endPoint x: 318, endPoint y: 173, distance: 19.3
click at [318, 187] on div at bounding box center [395, 262] width 791 height 685
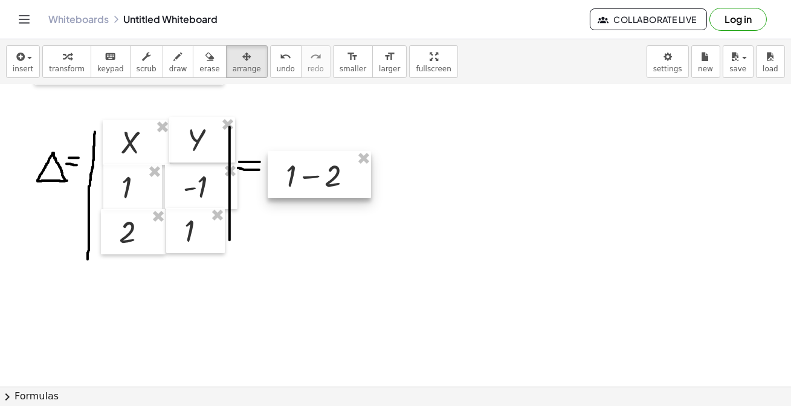
drag, startPoint x: 344, startPoint y: 147, endPoint x: 295, endPoint y: 182, distance: 60.6
click at [295, 182] on div at bounding box center [319, 174] width 103 height 47
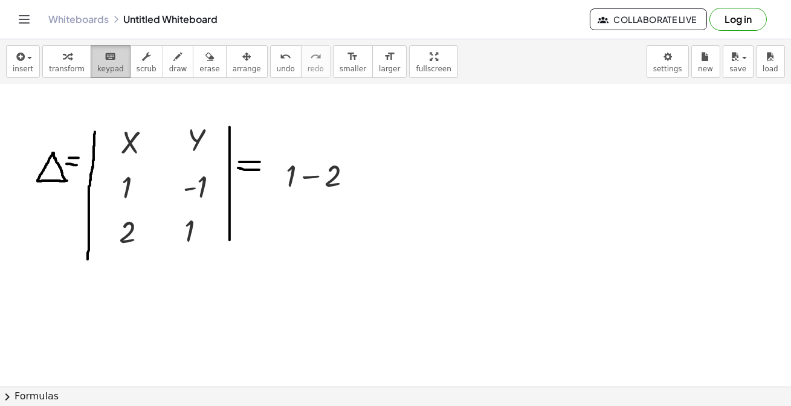
click at [97, 68] on span "keypad" at bounding box center [110, 69] width 27 height 8
click at [174, 62] on icon "button" at bounding box center [178, 57] width 8 height 15
drag, startPoint x: 350, startPoint y: 169, endPoint x: 358, endPoint y: 156, distance: 15.4
click at [366, 166] on div at bounding box center [395, 262] width 791 height 685
drag, startPoint x: 260, startPoint y: 68, endPoint x: 302, endPoint y: 112, distance: 60.7
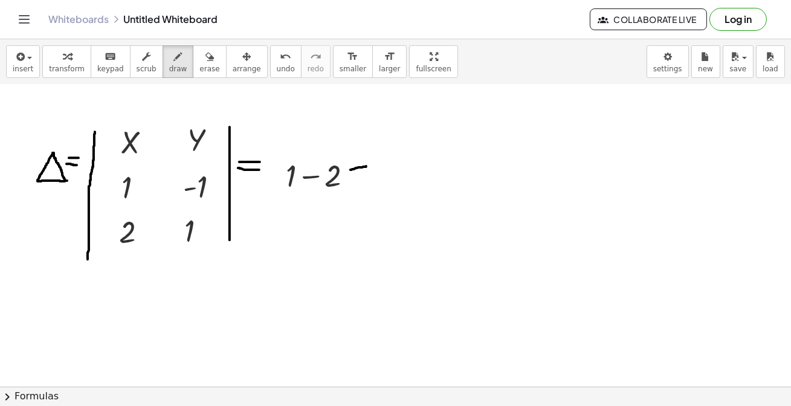
click at [277, 69] on span "undo" at bounding box center [286, 69] width 18 height 8
drag, startPoint x: 350, startPoint y: 169, endPoint x: 372, endPoint y: 167, distance: 21.8
click at [372, 167] on div at bounding box center [395, 262] width 791 height 685
drag, startPoint x: 350, startPoint y: 175, endPoint x: 371, endPoint y: 175, distance: 20.6
click at [371, 175] on div at bounding box center [395, 262] width 791 height 685
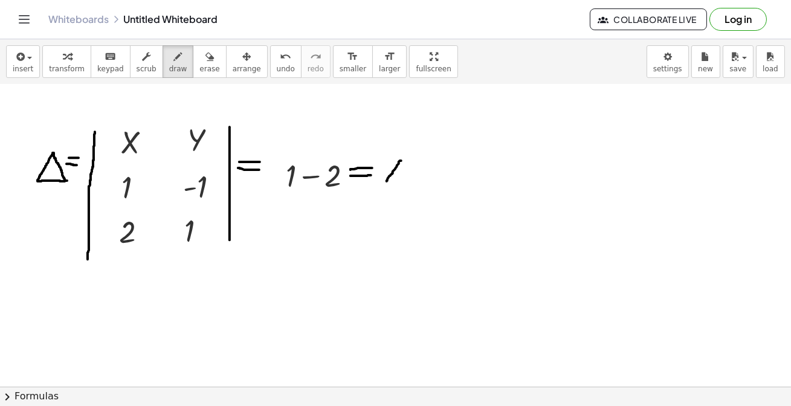
drag, startPoint x: 401, startPoint y: 160, endPoint x: 371, endPoint y: 129, distance: 43.2
click at [387, 169] on div at bounding box center [395, 262] width 791 height 685
click at [277, 68] on span "undo" at bounding box center [286, 69] width 18 height 8
drag, startPoint x: 390, startPoint y: 158, endPoint x: 404, endPoint y: 163, distance: 14.9
click at [407, 185] on div at bounding box center [395, 262] width 791 height 685
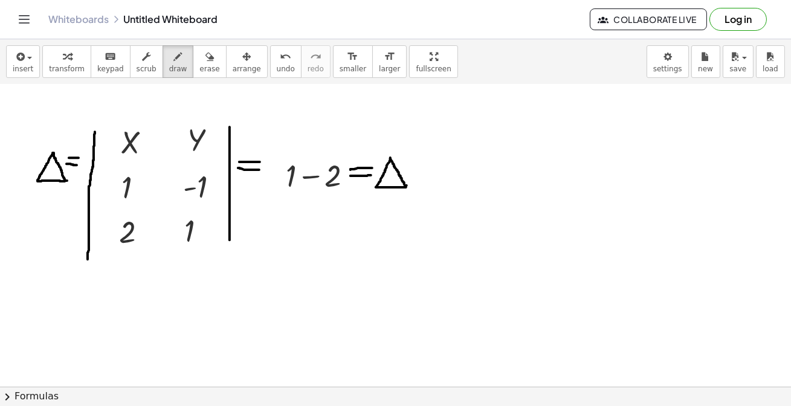
drag, startPoint x: 390, startPoint y: 157, endPoint x: 407, endPoint y: 180, distance: 28.5
click at [405, 184] on div at bounding box center [395, 262] width 791 height 685
click at [280, 61] on icon "undo" at bounding box center [285, 57] width 11 height 15
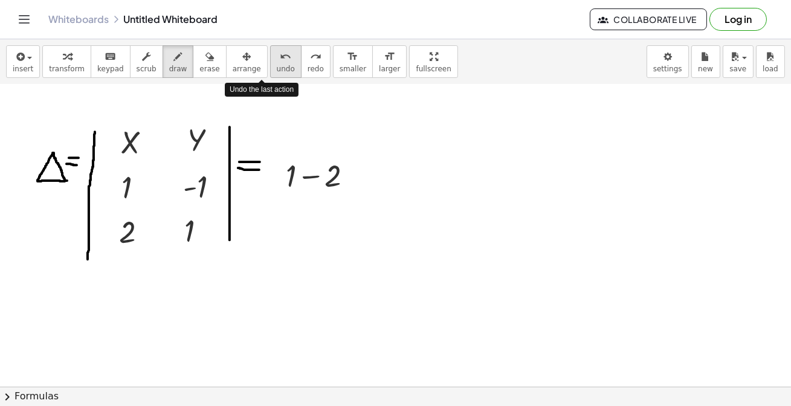
click at [280, 61] on icon "undo" at bounding box center [285, 57] width 11 height 15
drag, startPoint x: 391, startPoint y: 163, endPoint x: 446, endPoint y: 175, distance: 56.4
click at [391, 163] on div at bounding box center [395, 262] width 791 height 685
drag, startPoint x: 421, startPoint y: 171, endPoint x: 436, endPoint y: 170, distance: 15.1
click at [436, 170] on div at bounding box center [395, 262] width 791 height 685
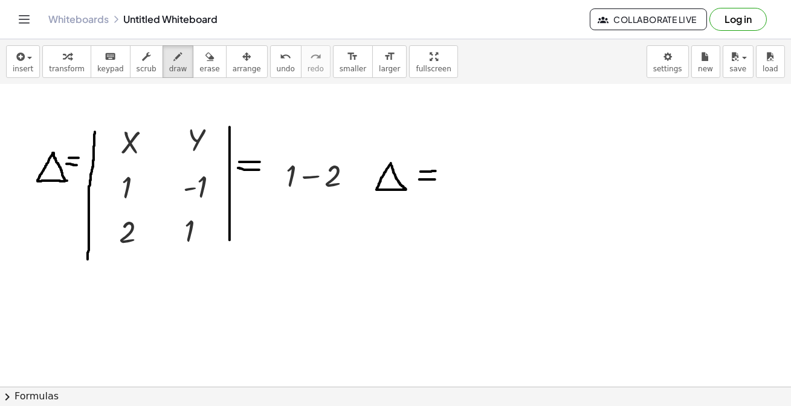
drag, startPoint x: 419, startPoint y: 179, endPoint x: 435, endPoint y: 179, distance: 15.7
click at [435, 179] on div at bounding box center [395, 262] width 791 height 685
click at [30, 61] on button "insert" at bounding box center [23, 61] width 34 height 33
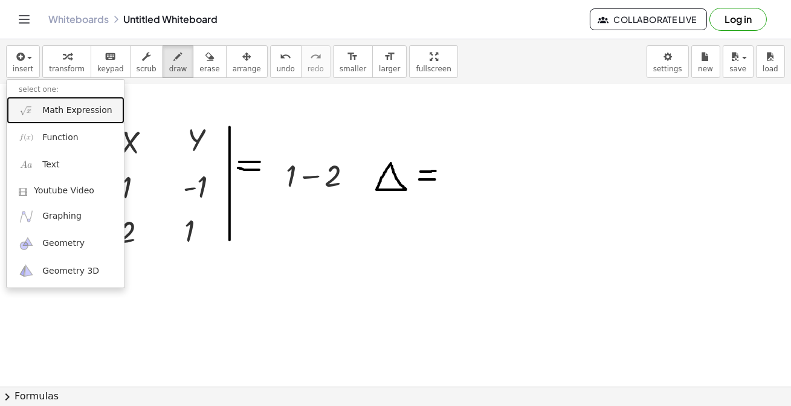
click at [61, 114] on span "Math Expression" at bounding box center [76, 111] width 69 height 12
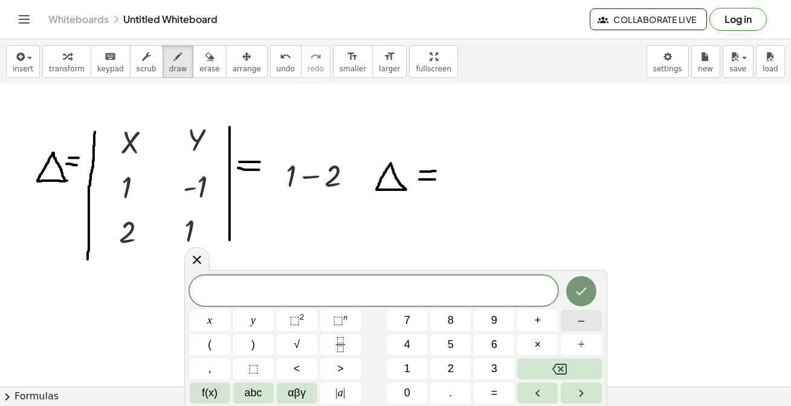
click at [579, 323] on span "–" at bounding box center [581, 320] width 6 height 16
click at [412, 372] on button "1" at bounding box center [407, 368] width 40 height 21
click at [580, 291] on icon "Done" at bounding box center [581, 291] width 15 height 15
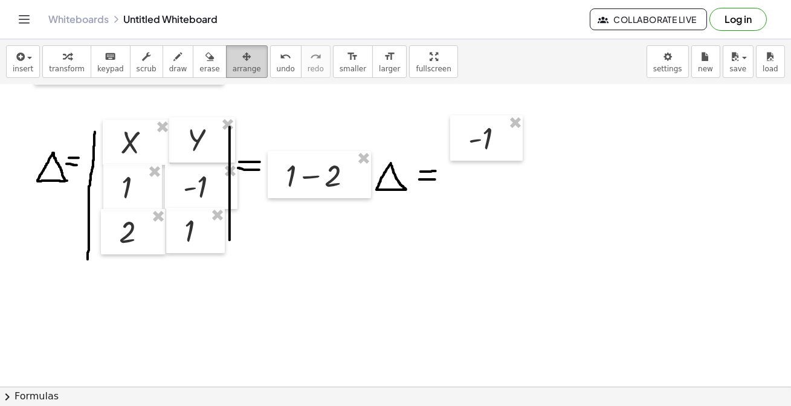
click at [242, 63] on icon "button" at bounding box center [246, 57] width 8 height 15
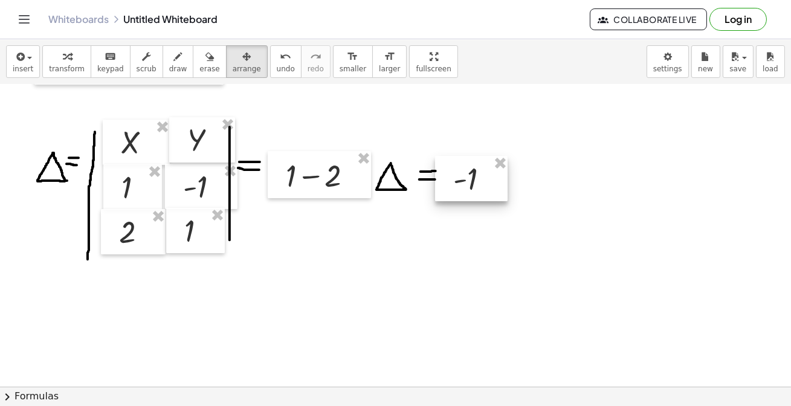
drag, startPoint x: 465, startPoint y: 173, endPoint x: 473, endPoint y: 183, distance: 12.1
click at [473, 183] on div at bounding box center [471, 179] width 73 height 46
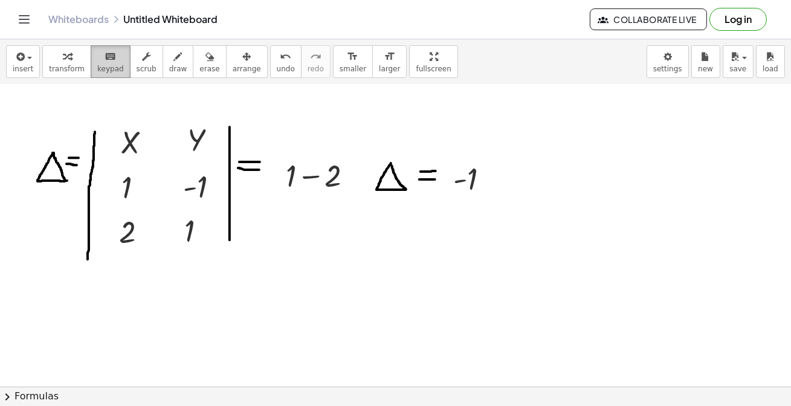
click at [110, 66] on span "keypad" at bounding box center [110, 69] width 27 height 8
click at [280, 60] on icon "undo" at bounding box center [285, 57] width 11 height 15
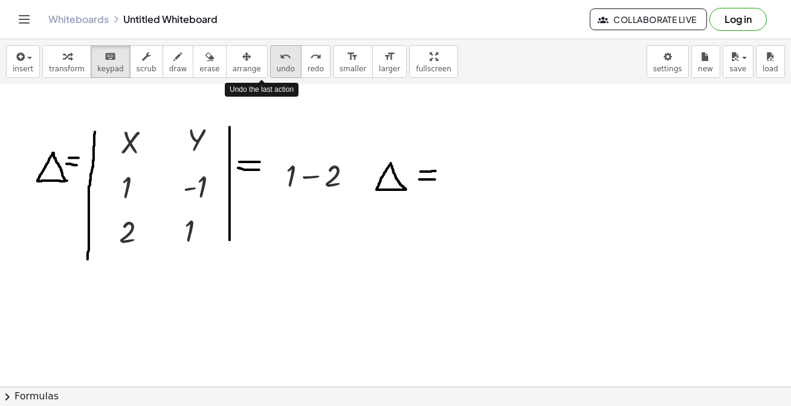
click at [280, 60] on icon "undo" at bounding box center [285, 57] width 11 height 15
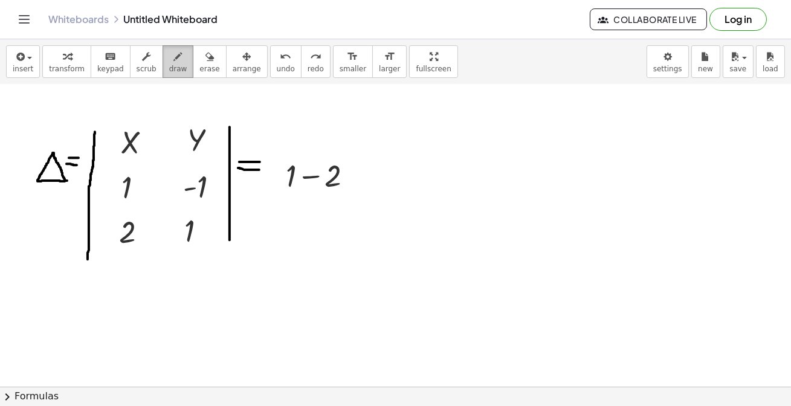
click at [169, 50] on div "button" at bounding box center [178, 56] width 18 height 15
drag, startPoint x: 363, startPoint y: 170, endPoint x: 376, endPoint y: 172, distance: 14.0
click at [376, 172] on div at bounding box center [395, 262] width 791 height 685
drag, startPoint x: 363, startPoint y: 177, endPoint x: 376, endPoint y: 177, distance: 13.3
click at [376, 177] on div at bounding box center [395, 262] width 791 height 685
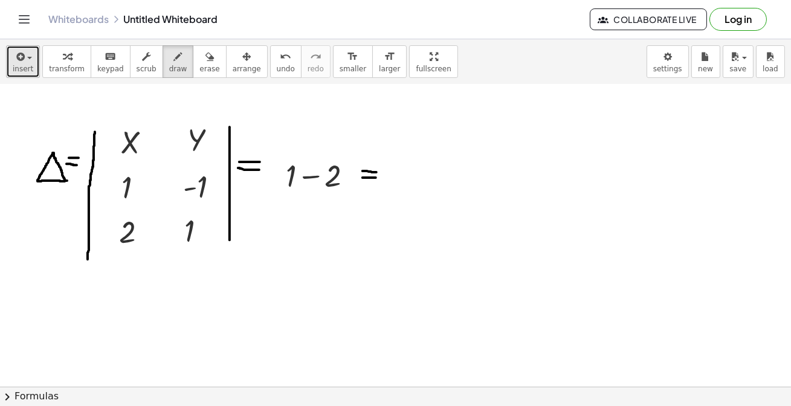
click at [28, 65] on span "insert" at bounding box center [23, 69] width 21 height 8
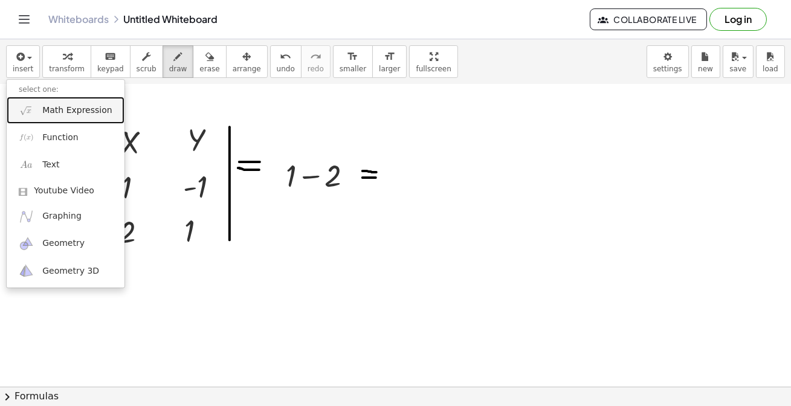
click at [59, 109] on span "Math Expression" at bounding box center [76, 111] width 69 height 12
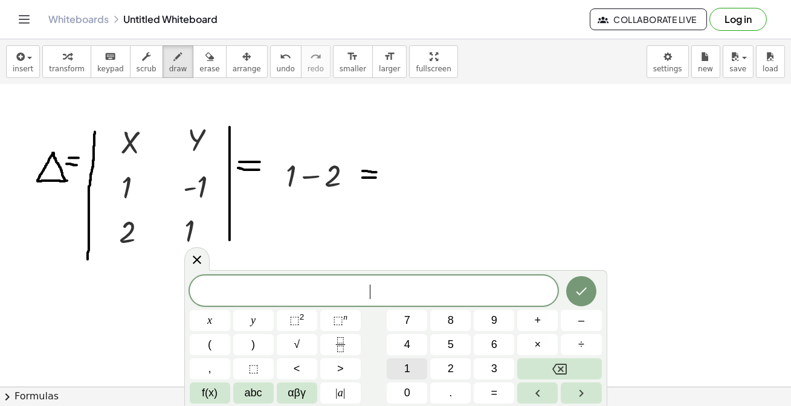
click at [417, 365] on button "1" at bounding box center [407, 368] width 40 height 21
click at [544, 317] on button "+" at bounding box center [537, 320] width 40 height 21
click at [453, 369] on button "2" at bounding box center [450, 368] width 40 height 21
click at [500, 390] on button "=" at bounding box center [494, 392] width 40 height 21
click at [489, 357] on div "1 + 2 = ​ x y ⬚ 2 ⬚ n 7 8 9 + – ( ) √ 4 5 6 × ÷ , ⬚ < > 1 2 3 f(x) abc αβγ | a …" at bounding box center [396, 340] width 412 height 128
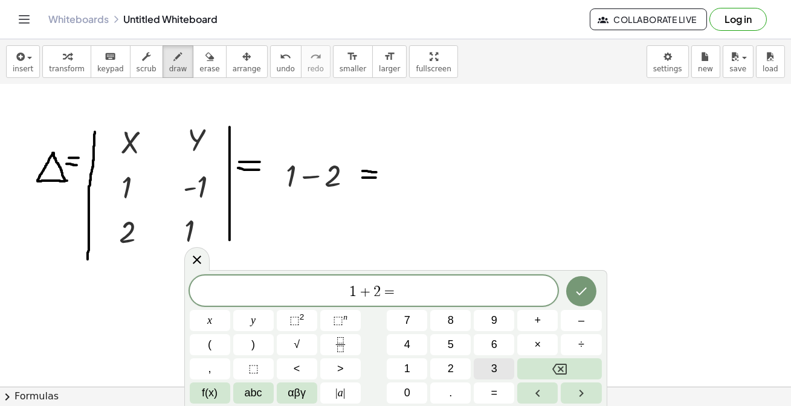
click at [494, 368] on span "3" at bounding box center [494, 369] width 6 height 16
click at [579, 287] on icon "Done" at bounding box center [581, 291] width 15 height 15
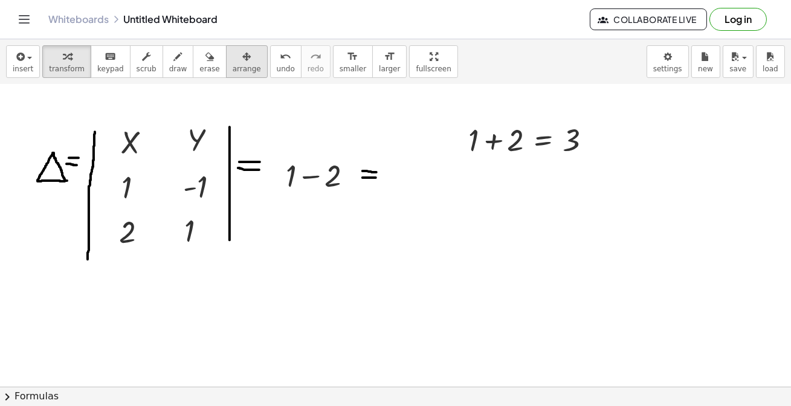
click at [233, 66] on span "arrange" at bounding box center [247, 69] width 28 height 8
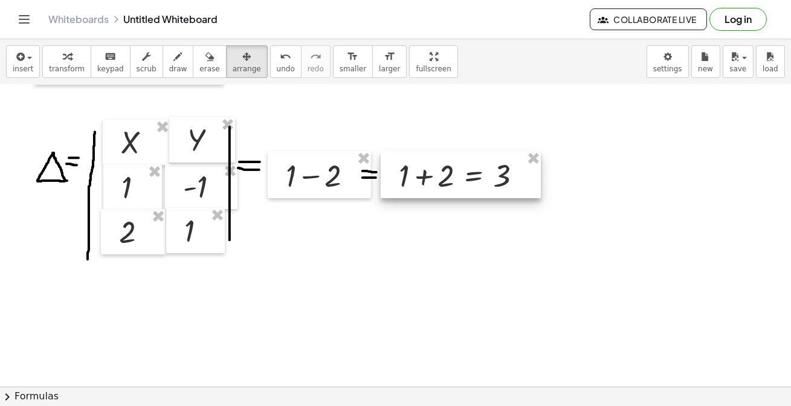
drag, startPoint x: 537, startPoint y: 153, endPoint x: 485, endPoint y: 181, distance: 59.2
click at [485, 181] on div at bounding box center [461, 174] width 160 height 47
click at [97, 65] on span "keypad" at bounding box center [110, 69] width 27 height 8
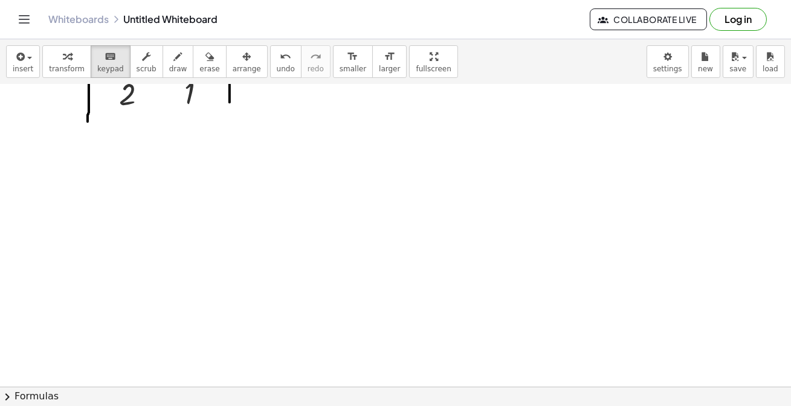
scroll to position [329, 0]
click at [170, 60] on div "button" at bounding box center [178, 56] width 18 height 15
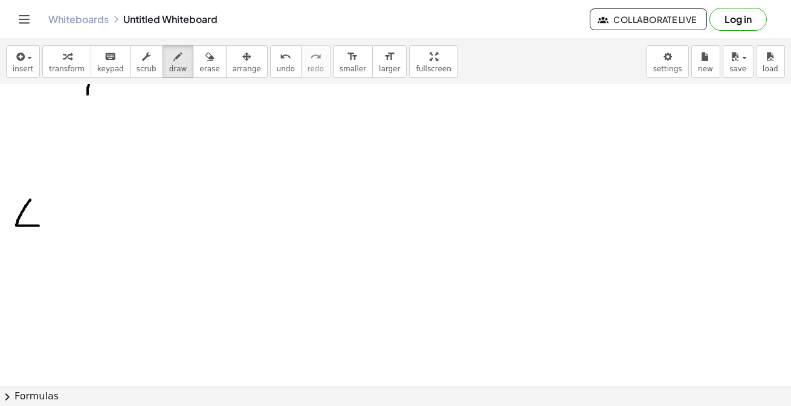
drag, startPoint x: 30, startPoint y: 199, endPoint x: 39, endPoint y: 221, distance: 23.3
click at [39, 223] on div at bounding box center [395, 97] width 791 height 685
drag, startPoint x: 30, startPoint y: 199, endPoint x: 39, endPoint y: 224, distance: 26.4
click at [39, 224] on div at bounding box center [395, 97] width 791 height 685
drag, startPoint x: 43, startPoint y: 204, endPoint x: 54, endPoint y: 221, distance: 20.4
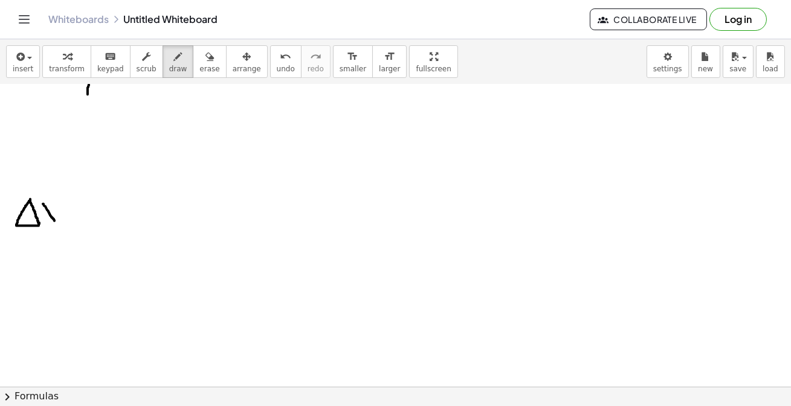
click at [54, 221] on div at bounding box center [395, 97] width 791 height 685
drag, startPoint x: 54, startPoint y: 205, endPoint x: 44, endPoint y: 219, distance: 17.3
click at [44, 219] on div at bounding box center [395, 97] width 791 height 685
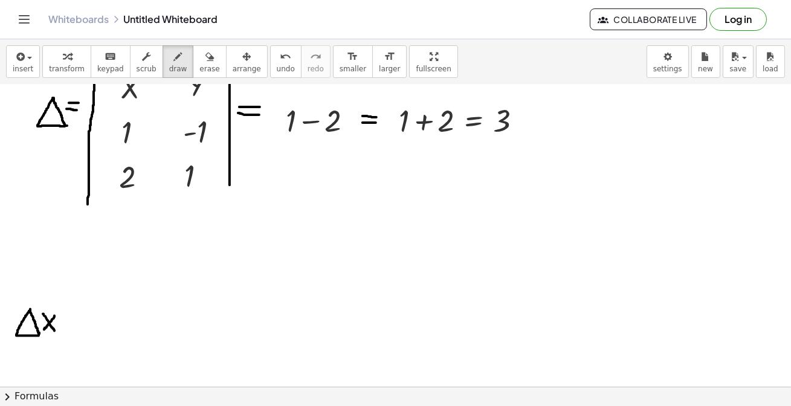
scroll to position [274, 0]
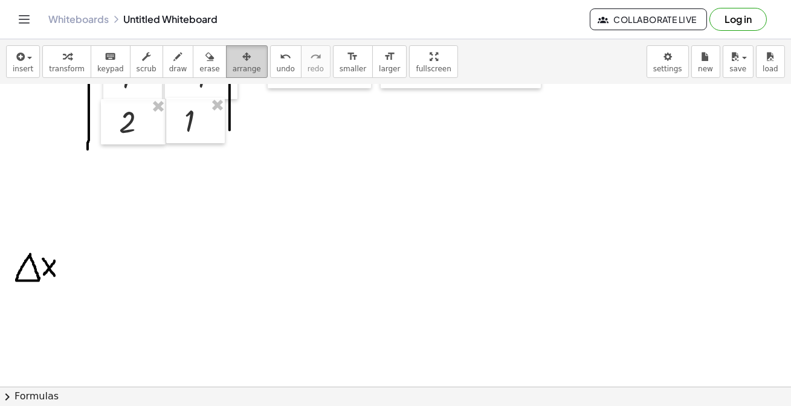
click at [232, 63] on button "arrange" at bounding box center [247, 61] width 42 height 33
drag, startPoint x: 34, startPoint y: 266, endPoint x: 116, endPoint y: 234, distance: 88.2
click at [41, 234] on div at bounding box center [395, 152] width 791 height 685
click at [224, 236] on div at bounding box center [395, 152] width 791 height 685
click at [277, 69] on span "undo" at bounding box center [286, 69] width 18 height 8
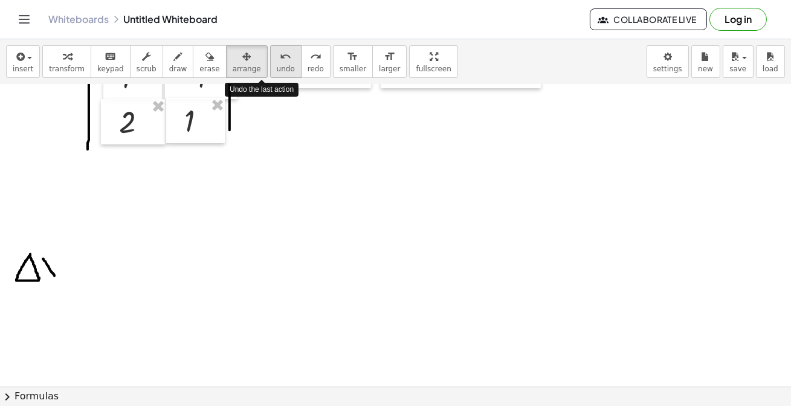
click at [277, 68] on span "undo" at bounding box center [286, 69] width 18 height 8
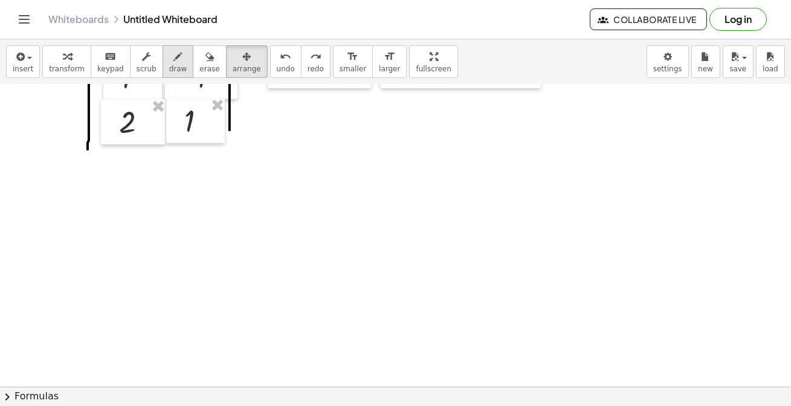
click at [169, 57] on div "button" at bounding box center [178, 56] width 18 height 15
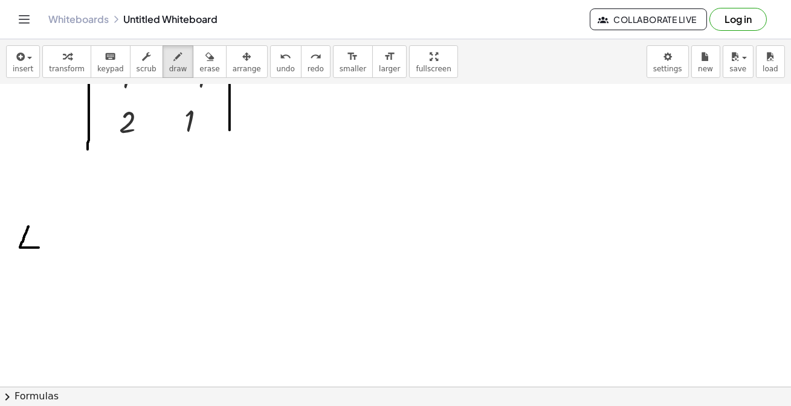
drag, startPoint x: 28, startPoint y: 226, endPoint x: 39, endPoint y: 247, distance: 23.5
click at [39, 247] on div at bounding box center [395, 152] width 791 height 685
drag, startPoint x: 28, startPoint y: 225, endPoint x: 40, endPoint y: 243, distance: 21.8
click at [39, 246] on div at bounding box center [395, 152] width 791 height 685
drag, startPoint x: 43, startPoint y: 230, endPoint x: 51, endPoint y: 247, distance: 19.2
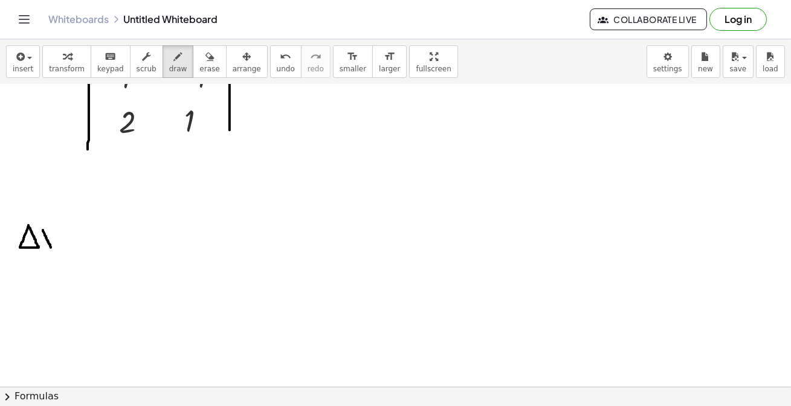
click at [51, 247] on div at bounding box center [395, 152] width 791 height 685
drag, startPoint x: 53, startPoint y: 229, endPoint x: 48, endPoint y: 234, distance: 6.8
click at [43, 242] on div at bounding box center [395, 152] width 791 height 685
drag, startPoint x: 63, startPoint y: 233, endPoint x: 72, endPoint y: 233, distance: 8.5
click at [72, 233] on div at bounding box center [395, 152] width 791 height 685
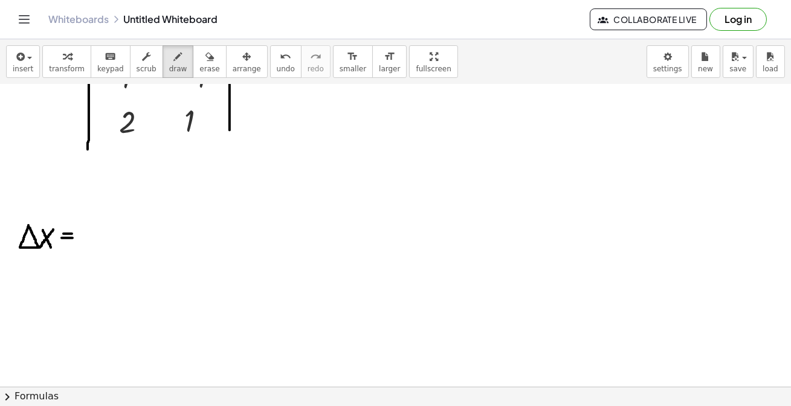
drag, startPoint x: 62, startPoint y: 237, endPoint x: 73, endPoint y: 237, distance: 10.9
click at [73, 237] on div at bounding box center [395, 152] width 791 height 685
drag, startPoint x: 79, startPoint y: 202, endPoint x: 77, endPoint y: 299, distance: 96.1
click at [77, 299] on div at bounding box center [395, 152] width 791 height 685
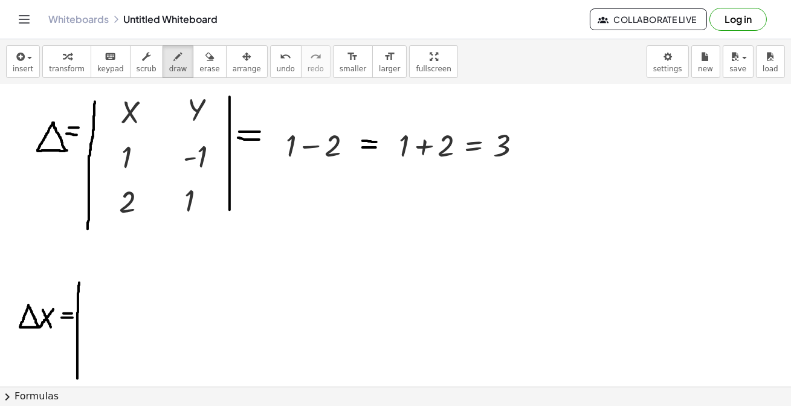
scroll to position [219, 0]
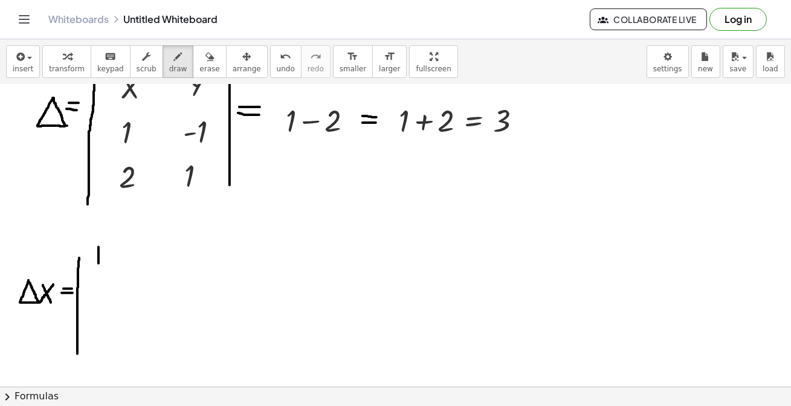
drag, startPoint x: 98, startPoint y: 247, endPoint x: 99, endPoint y: 238, distance: 8.5
click at [99, 262] on div at bounding box center [395, 207] width 791 height 685
click at [280, 60] on icon "undo" at bounding box center [285, 57] width 11 height 15
click at [21, 60] on icon "button" at bounding box center [19, 57] width 11 height 15
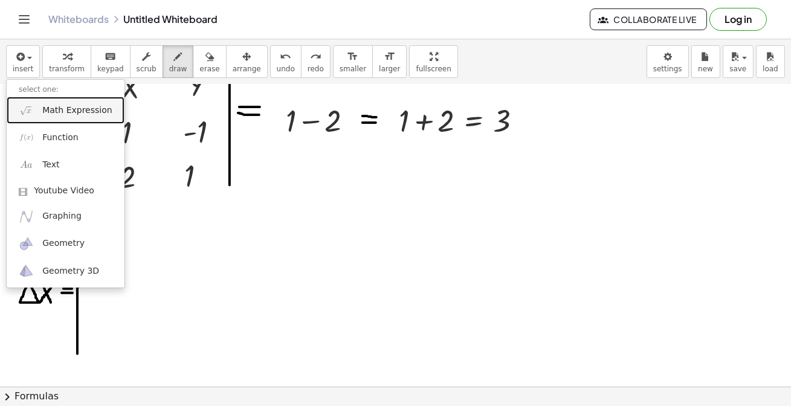
click at [48, 109] on span "Math Expression" at bounding box center [76, 111] width 69 height 12
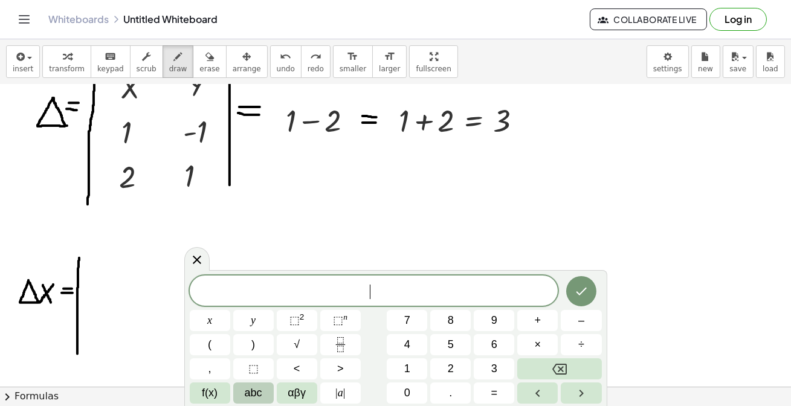
click at [260, 394] on span "abc" at bounding box center [254, 393] width 18 height 16
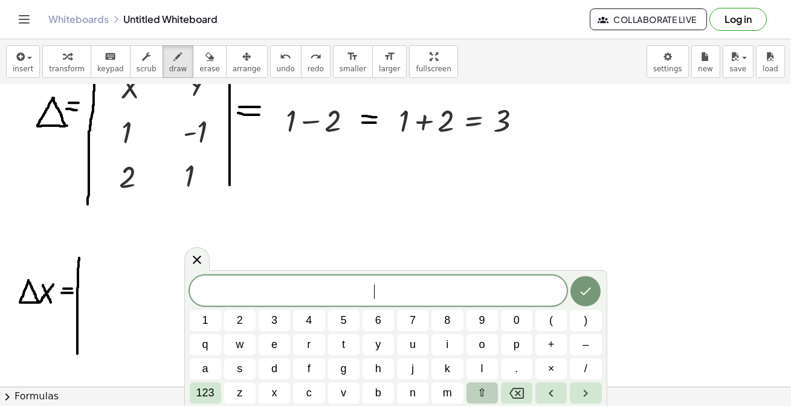
click at [474, 389] on button "⇧" at bounding box center [481, 392] width 31 height 21
click at [453, 347] on button "i" at bounding box center [446, 344] width 31 height 21
click at [587, 293] on icon "Done" at bounding box center [585, 291] width 15 height 15
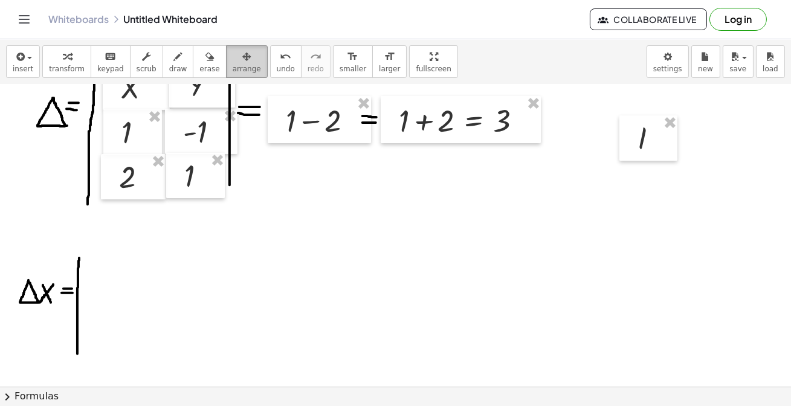
click at [236, 65] on span "arrange" at bounding box center [247, 69] width 28 height 8
drag, startPoint x: 633, startPoint y: 149, endPoint x: 95, endPoint y: 263, distance: 549.9
click at [95, 263] on div at bounding box center [110, 257] width 58 height 46
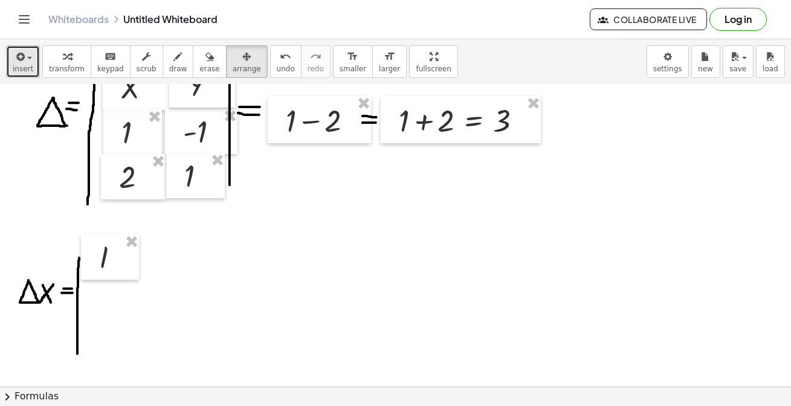
click at [24, 63] on icon "button" at bounding box center [19, 57] width 11 height 15
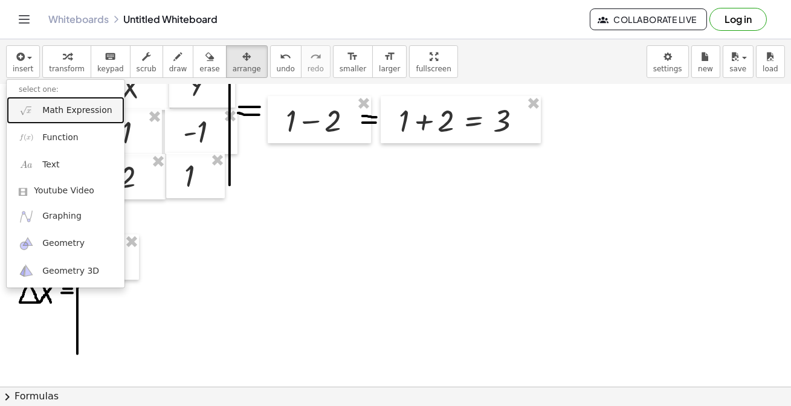
click at [56, 112] on span "Math Expression" at bounding box center [76, 111] width 69 height 12
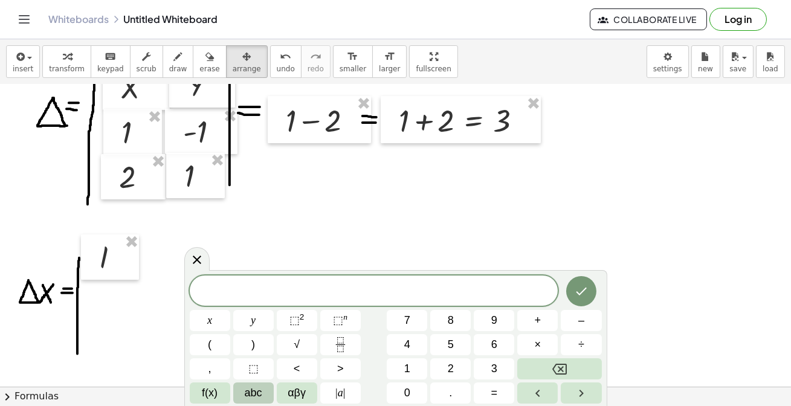
click at [262, 396] on button "abc" at bounding box center [253, 392] width 40 height 21
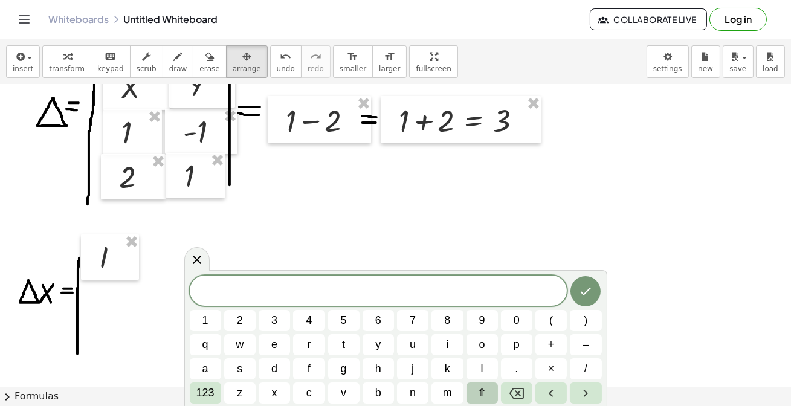
click at [482, 393] on span "⇧" at bounding box center [481, 393] width 9 height 16
click at [382, 344] on button "y" at bounding box center [378, 344] width 31 height 21
click at [590, 296] on icon "Done" at bounding box center [585, 291] width 15 height 15
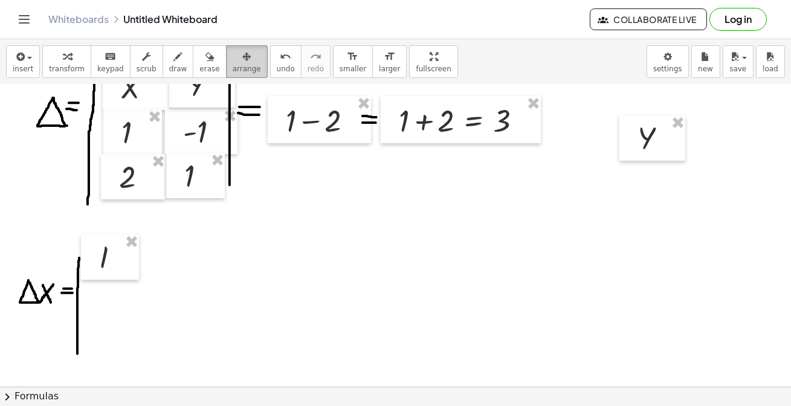
click at [233, 69] on span "arrange" at bounding box center [247, 69] width 28 height 8
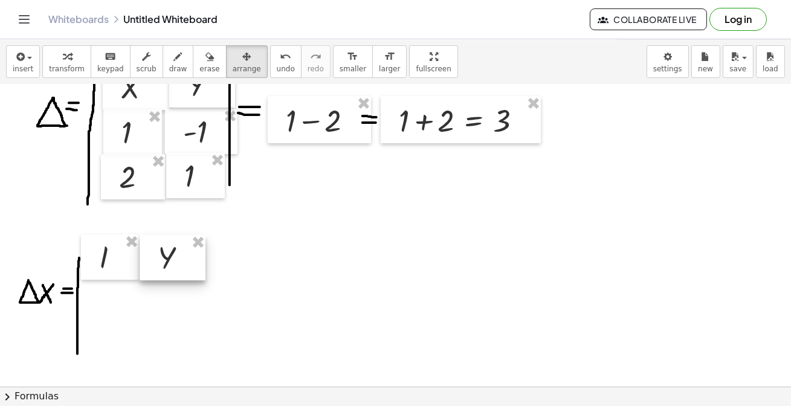
drag, startPoint x: 643, startPoint y: 145, endPoint x: 164, endPoint y: 265, distance: 493.3
click at [164, 265] on div at bounding box center [173, 258] width 66 height 46
click at [169, 66] on span "draw" at bounding box center [178, 69] width 18 height 8
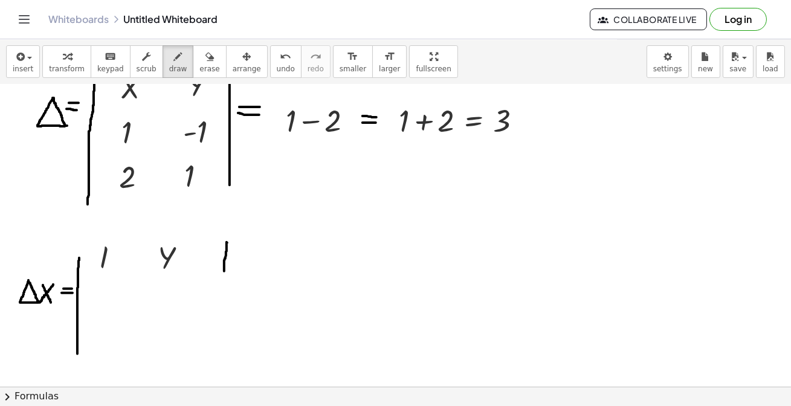
drag, startPoint x: 227, startPoint y: 242, endPoint x: 199, endPoint y: 180, distance: 68.4
click at [224, 270] on div at bounding box center [395, 207] width 791 height 685
click at [277, 65] on span "undo" at bounding box center [286, 69] width 18 height 8
drag, startPoint x: 227, startPoint y: 240, endPoint x: 227, endPoint y: 375, distance: 134.1
click at [227, 375] on div at bounding box center [395, 207] width 791 height 685
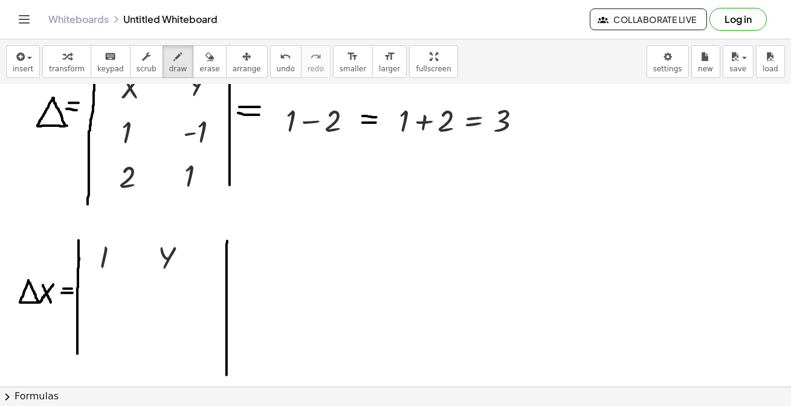
drag, startPoint x: 79, startPoint y: 240, endPoint x: 79, endPoint y: 267, distance: 27.2
click at [79, 267] on div at bounding box center [395, 207] width 791 height 685
click at [15, 61] on icon "button" at bounding box center [19, 57] width 11 height 15
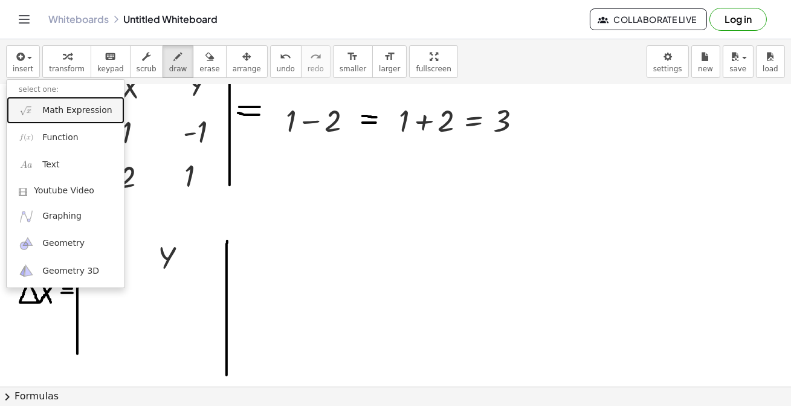
click at [54, 106] on span "Math Expression" at bounding box center [76, 111] width 69 height 12
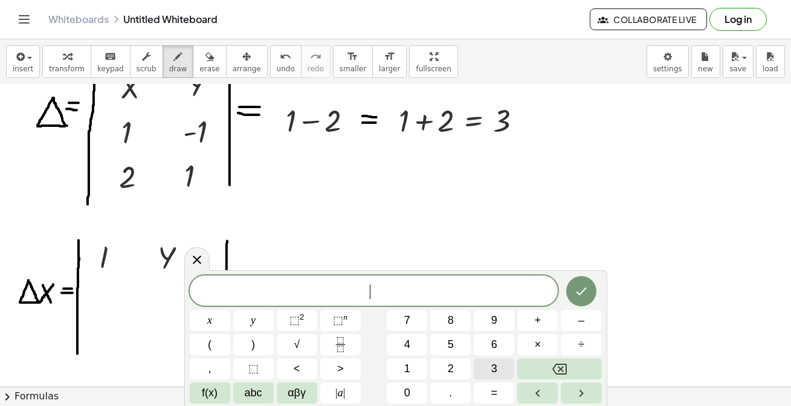
click at [501, 370] on button "3" at bounding box center [494, 368] width 40 height 21
click at [578, 292] on icon "Done" at bounding box center [581, 292] width 11 height 8
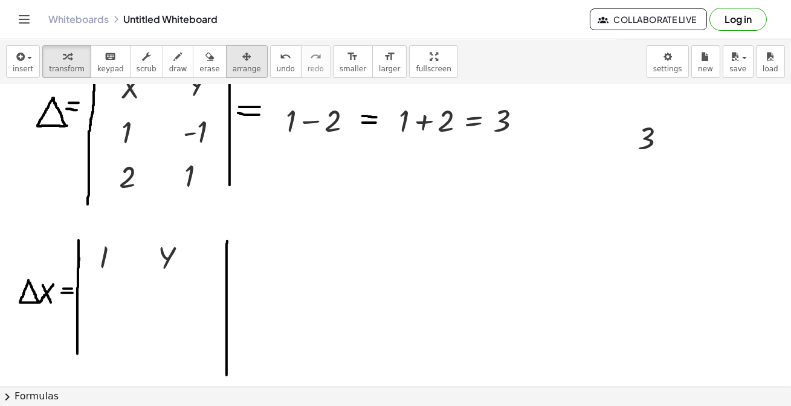
click at [244, 48] on div "insert select one: Math Expression Function Text Youtube Video Graphing Geometr…" at bounding box center [395, 61] width 791 height 45
click at [242, 53] on icon "button" at bounding box center [246, 57] width 8 height 15
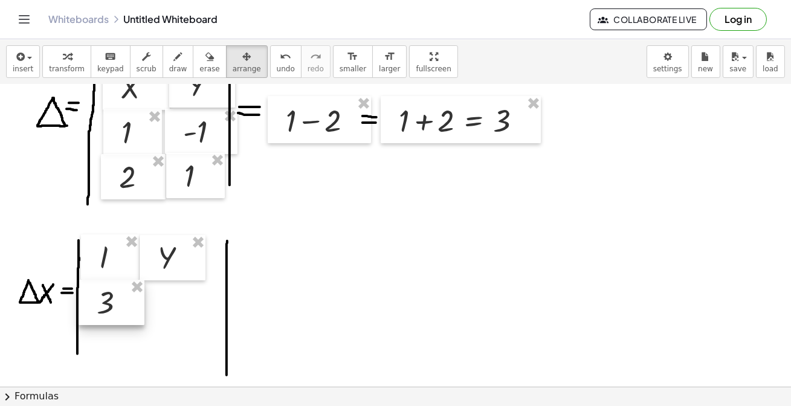
drag, startPoint x: 598, startPoint y: 159, endPoint x: 102, endPoint y: 305, distance: 516.6
click at [102, 305] on div at bounding box center [112, 303] width 66 height 46
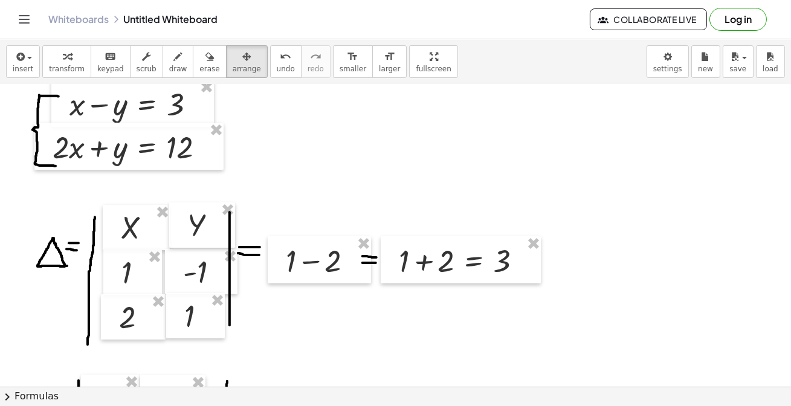
scroll to position [54, 0]
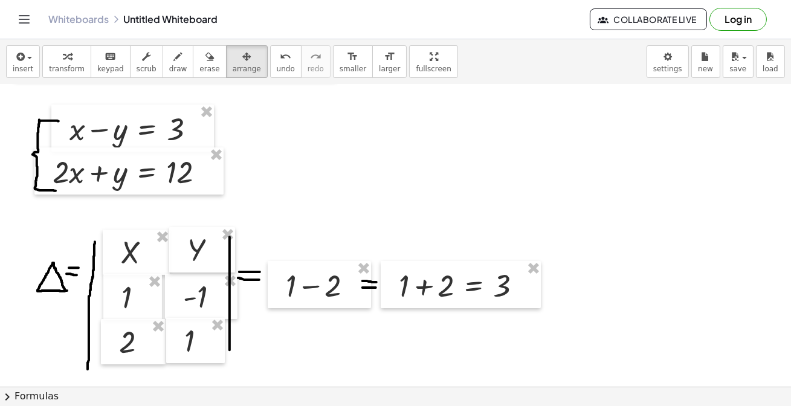
click at [4, 60] on div "insert select one: Math Expression Function Text Youtube Video Graphing Geometr…" at bounding box center [395, 61] width 791 height 45
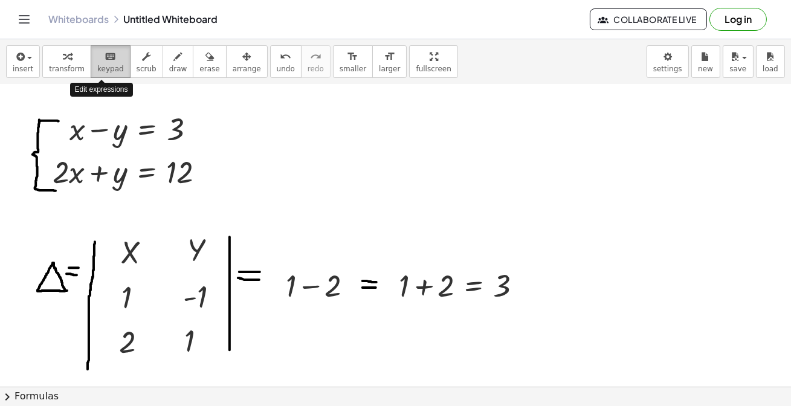
click at [105, 57] on icon "keyboard" at bounding box center [110, 57] width 11 height 15
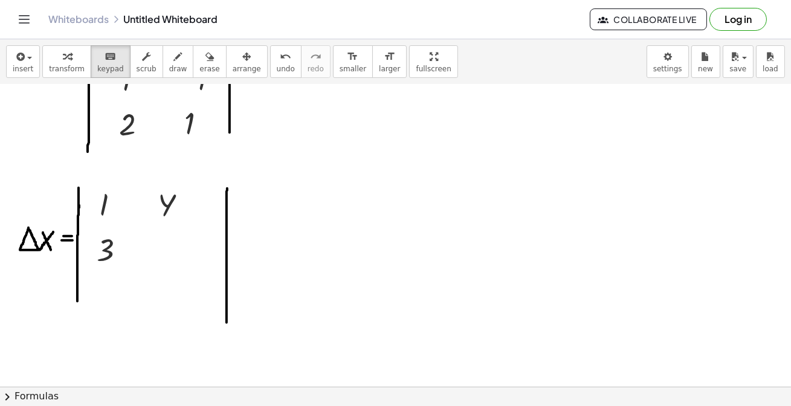
scroll to position [274, 0]
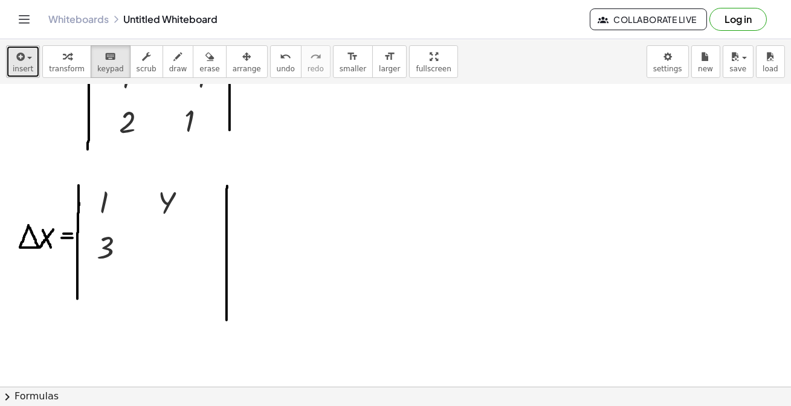
click at [24, 73] on button "insert" at bounding box center [23, 61] width 34 height 33
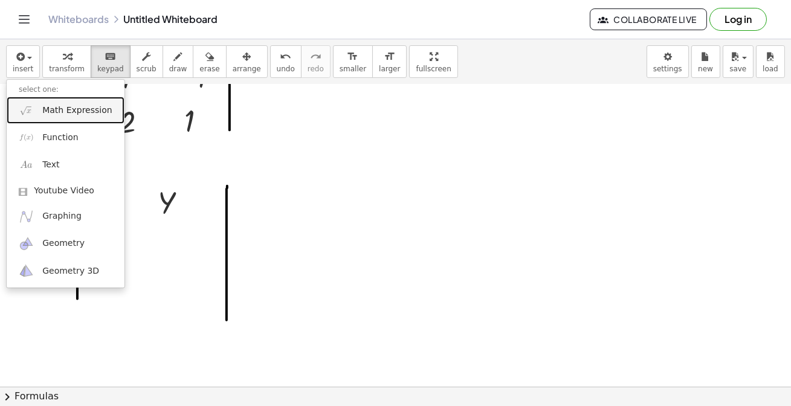
drag, startPoint x: 56, startPoint y: 105, endPoint x: 127, endPoint y: 136, distance: 77.7
click at [56, 105] on span "Math Expression" at bounding box center [76, 111] width 69 height 12
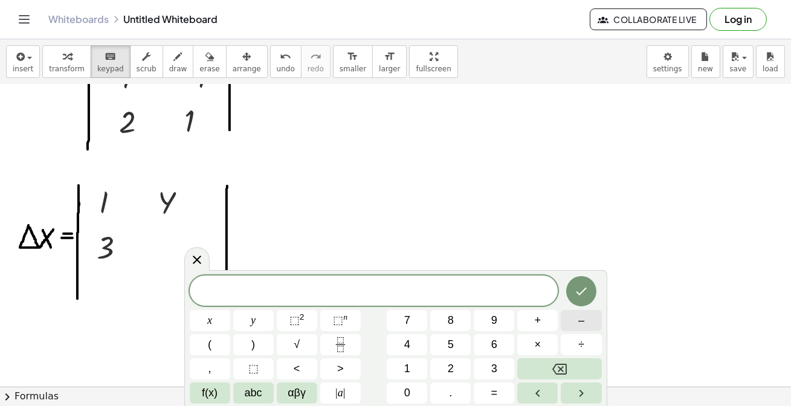
click at [572, 321] on button "–" at bounding box center [581, 320] width 40 height 21
click at [413, 372] on button "1" at bounding box center [407, 368] width 40 height 21
click at [585, 294] on icon "Done" at bounding box center [581, 291] width 15 height 15
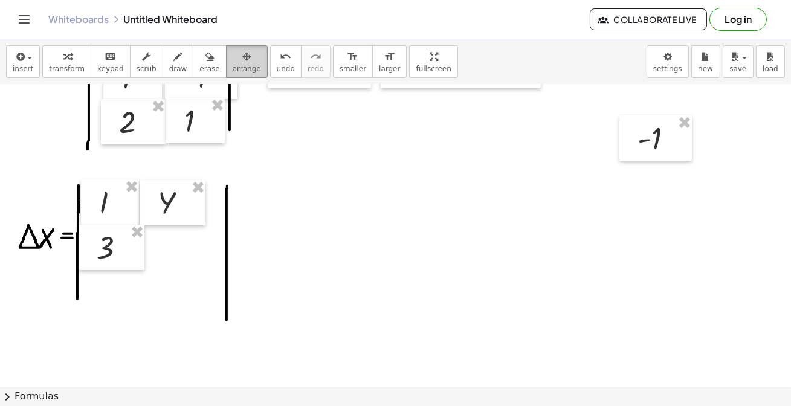
click at [233, 65] on span "arrange" at bounding box center [247, 69] width 28 height 8
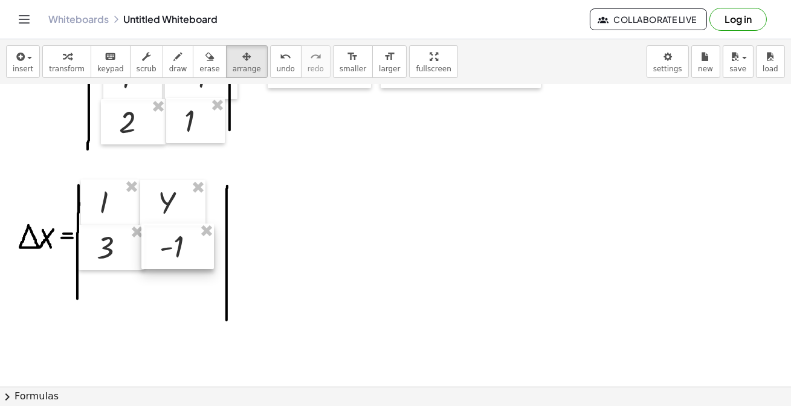
drag, startPoint x: 444, startPoint y: 199, endPoint x: 169, endPoint y: 254, distance: 280.5
click at [169, 254] on div at bounding box center [177, 247] width 73 height 46
click at [21, 65] on span "insert" at bounding box center [23, 69] width 21 height 8
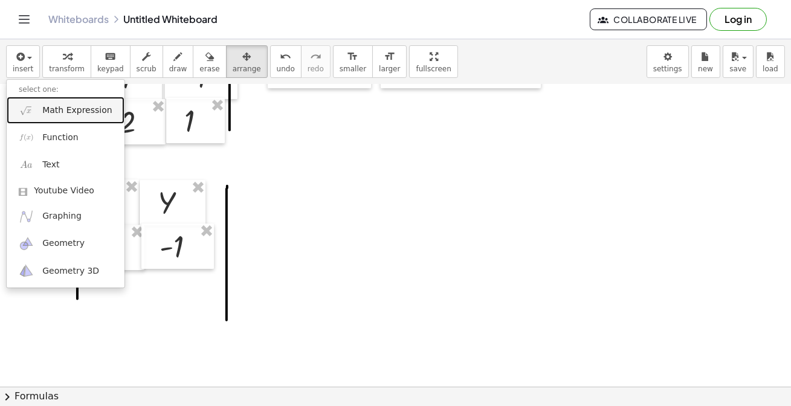
click at [65, 115] on span "Math Expression" at bounding box center [76, 111] width 69 height 12
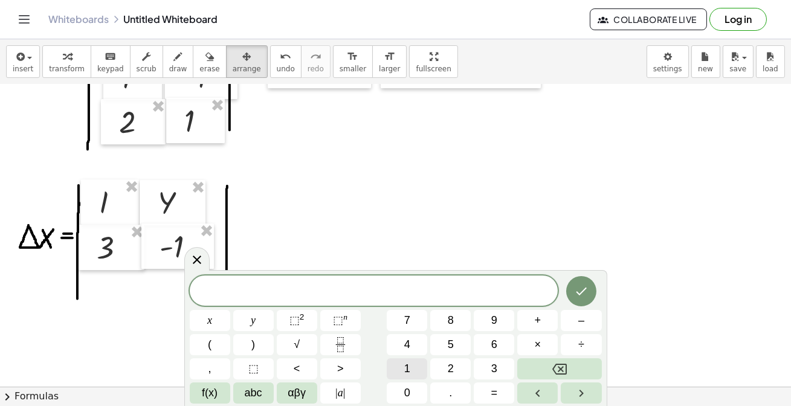
click at [406, 369] on span "1" at bounding box center [407, 369] width 6 height 16
click at [453, 361] on button "2" at bounding box center [450, 368] width 40 height 21
click at [586, 292] on icon "Done" at bounding box center [581, 291] width 15 height 15
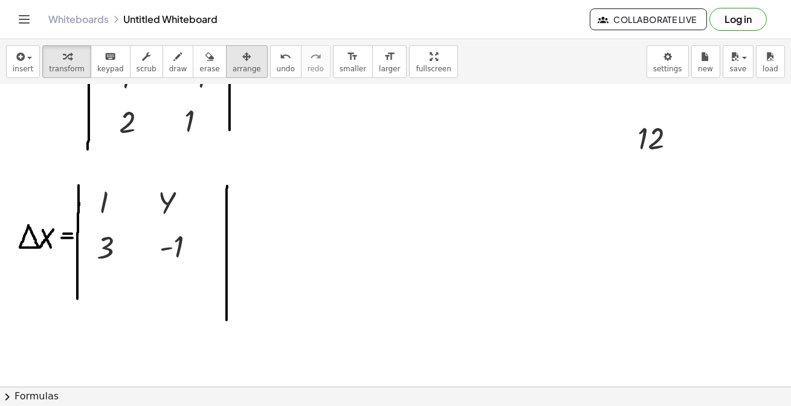
click at [233, 71] on span "arrange" at bounding box center [247, 69] width 28 height 8
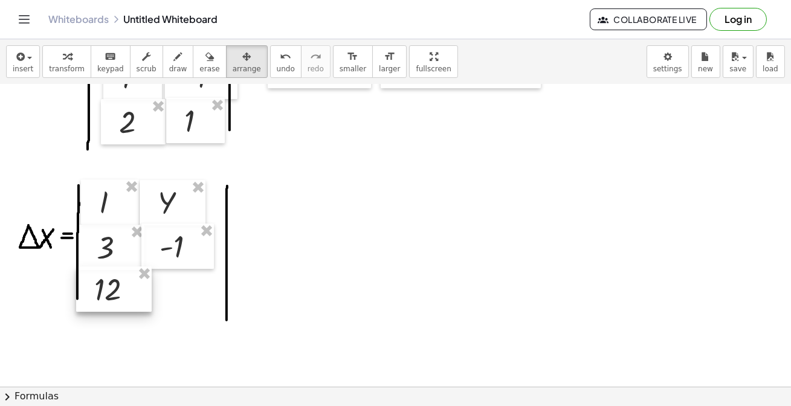
drag, startPoint x: 645, startPoint y: 150, endPoint x: 103, endPoint y: 302, distance: 562.7
click at [103, 302] on div at bounding box center [114, 289] width 76 height 46
click at [19, 69] on span "insert" at bounding box center [23, 69] width 21 height 8
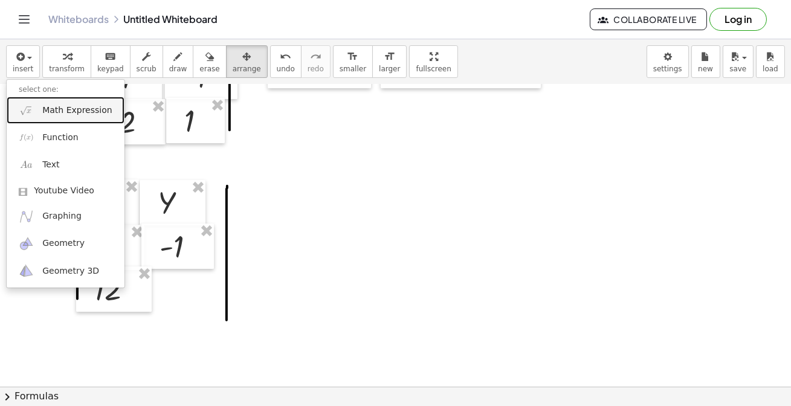
click at [60, 113] on span "Math Expression" at bounding box center [76, 111] width 69 height 12
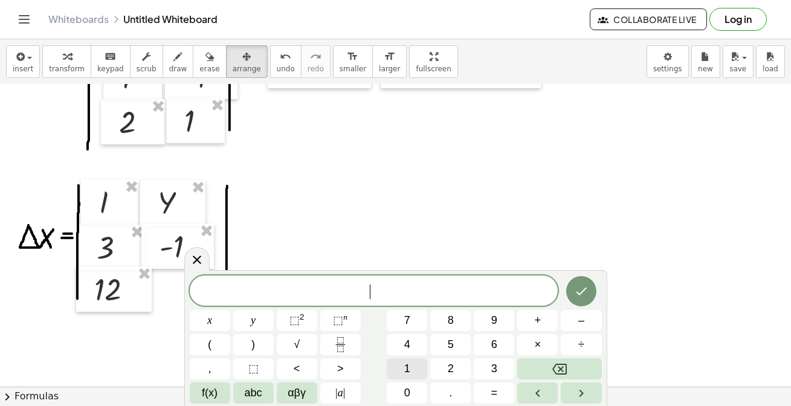
click at [400, 373] on button "1" at bounding box center [407, 368] width 40 height 21
click at [584, 293] on icon "Done" at bounding box center [581, 291] width 15 height 15
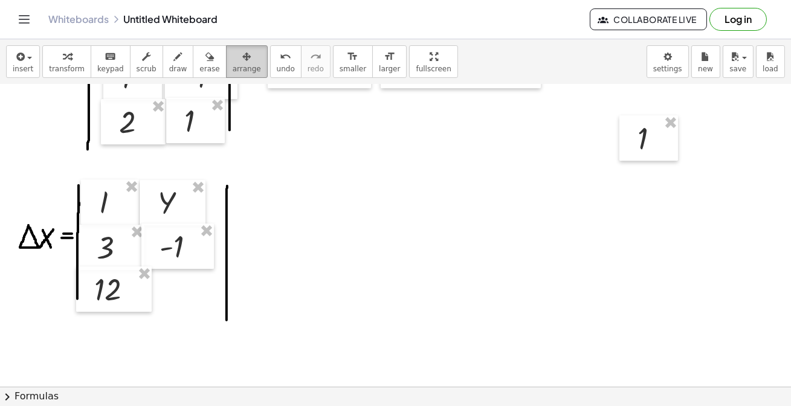
click at [233, 68] on span "arrange" at bounding box center [247, 69] width 28 height 8
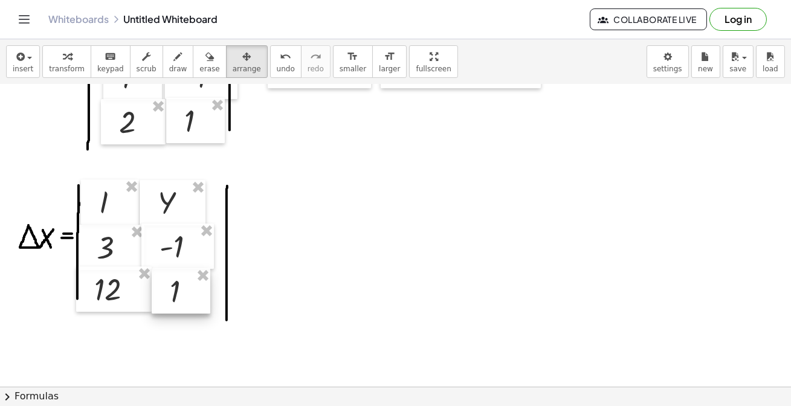
drag, startPoint x: 584, startPoint y: 183, endPoint x: 184, endPoint y: 311, distance: 419.8
click at [184, 311] on div at bounding box center [181, 291] width 59 height 46
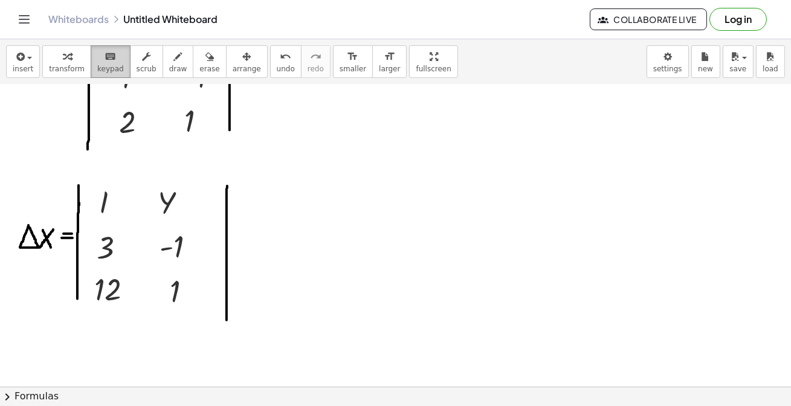
drag, startPoint x: 102, startPoint y: 66, endPoint x: 119, endPoint y: 74, distance: 19.0
click at [102, 66] on span "keypad" at bounding box center [110, 69] width 27 height 8
click at [163, 47] on button "draw" at bounding box center [178, 61] width 31 height 33
drag, startPoint x: 251, startPoint y: 228, endPoint x: 271, endPoint y: 228, distance: 19.9
click at [271, 228] on div at bounding box center [395, 152] width 791 height 685
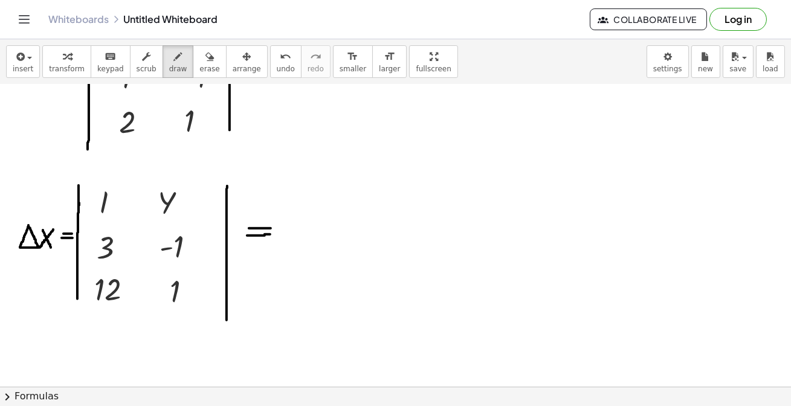
drag, startPoint x: 247, startPoint y: 235, endPoint x: 270, endPoint y: 234, distance: 23.0
click at [270, 234] on div at bounding box center [395, 152] width 791 height 685
click at [277, 67] on span "undo" at bounding box center [286, 69] width 18 height 8
drag, startPoint x: 247, startPoint y: 236, endPoint x: 268, endPoint y: 235, distance: 21.2
click at [268, 235] on div at bounding box center [395, 152] width 791 height 685
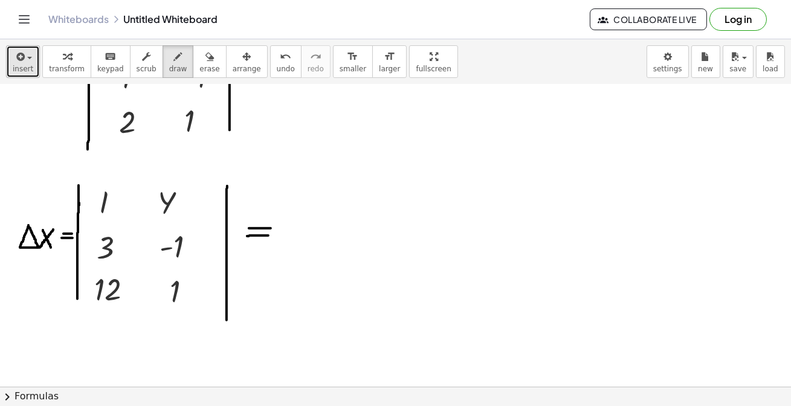
click at [22, 56] on icon "button" at bounding box center [19, 57] width 11 height 15
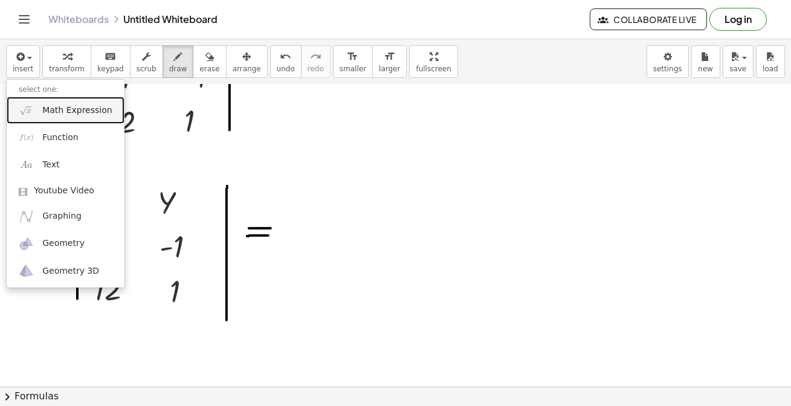
click at [59, 109] on span "Math Expression" at bounding box center [76, 111] width 69 height 12
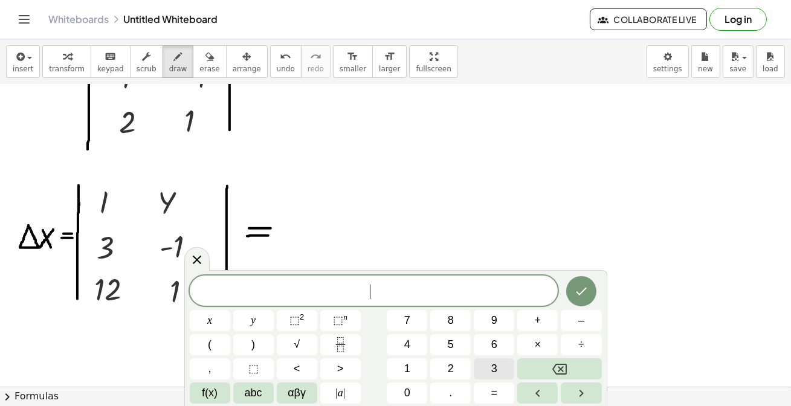
click at [493, 362] on span "3" at bounding box center [494, 369] width 6 height 16
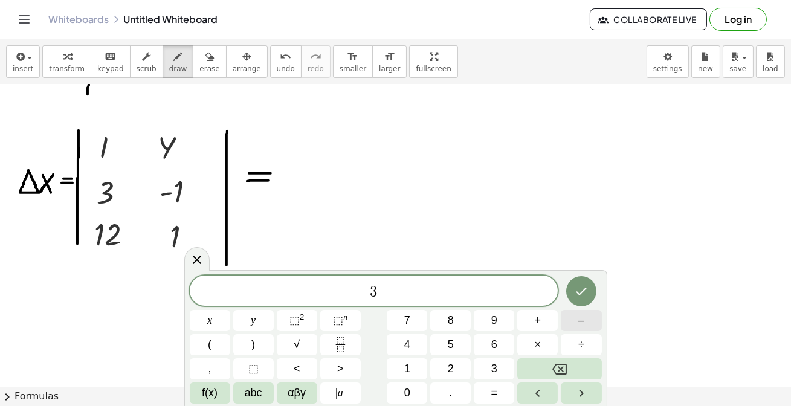
click at [575, 314] on button "–" at bounding box center [581, 320] width 40 height 21
click at [399, 372] on button "1" at bounding box center [407, 368] width 40 height 21
click at [433, 366] on button "2" at bounding box center [450, 368] width 40 height 21
click at [578, 289] on icon "Done" at bounding box center [581, 291] width 15 height 15
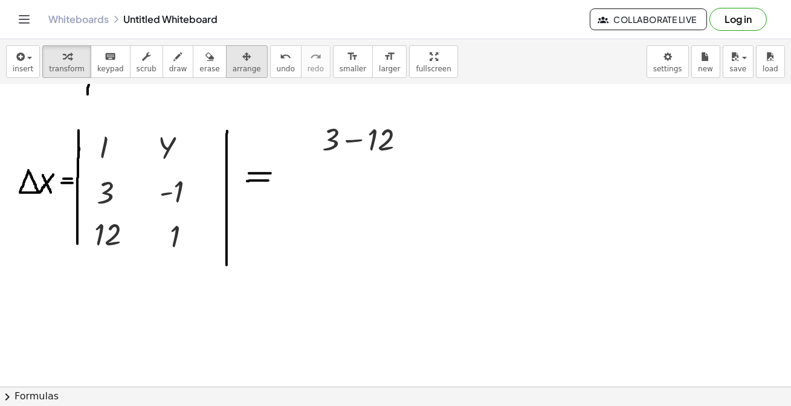
click at [233, 66] on span "arrange" at bounding box center [247, 69] width 28 height 8
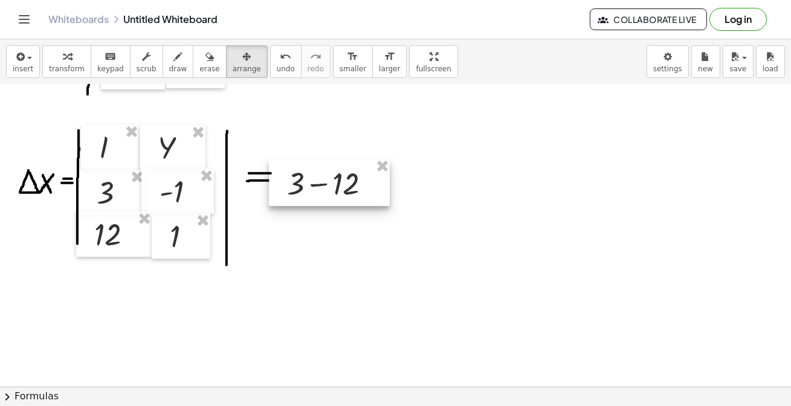
drag, startPoint x: 320, startPoint y: 166, endPoint x: 307, endPoint y: 181, distance: 20.6
click at [307, 181] on div at bounding box center [329, 182] width 121 height 47
click at [371, 282] on div at bounding box center [395, 97] width 791 height 685
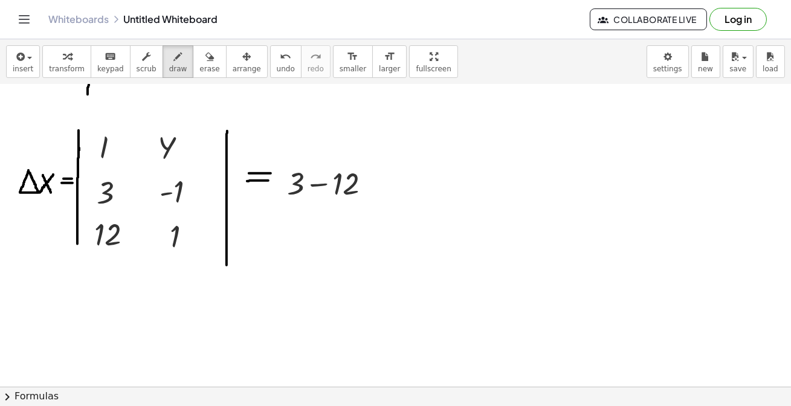
drag, startPoint x: 155, startPoint y: 68, endPoint x: 298, endPoint y: 146, distance: 162.5
click at [169, 67] on span "draw" at bounding box center [178, 69] width 18 height 8
click at [444, 170] on div at bounding box center [395, 97] width 791 height 685
click at [277, 66] on span "undo" at bounding box center [286, 69] width 18 height 8
drag, startPoint x: 435, startPoint y: 180, endPoint x: 437, endPoint y: 172, distance: 8.7
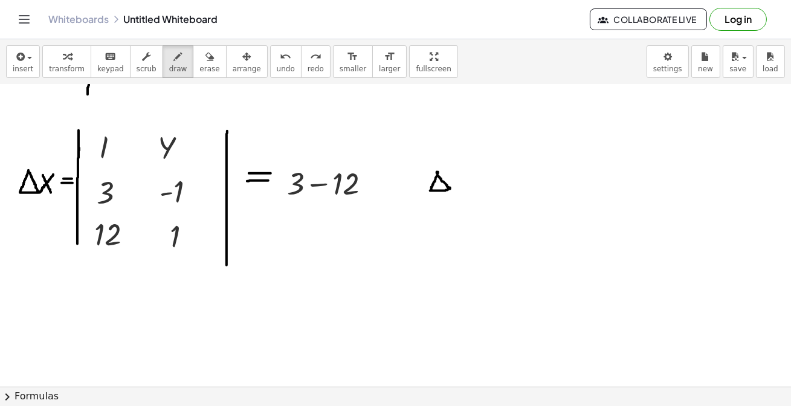
click at [437, 172] on div at bounding box center [395, 97] width 791 height 685
drag, startPoint x: 452, startPoint y: 176, endPoint x: 460, endPoint y: 185, distance: 12.0
click at [460, 185] on div at bounding box center [395, 97] width 791 height 685
drag, startPoint x: 460, startPoint y: 175, endPoint x: 450, endPoint y: 187, distance: 16.3
click at [450, 187] on div at bounding box center [395, 97] width 791 height 685
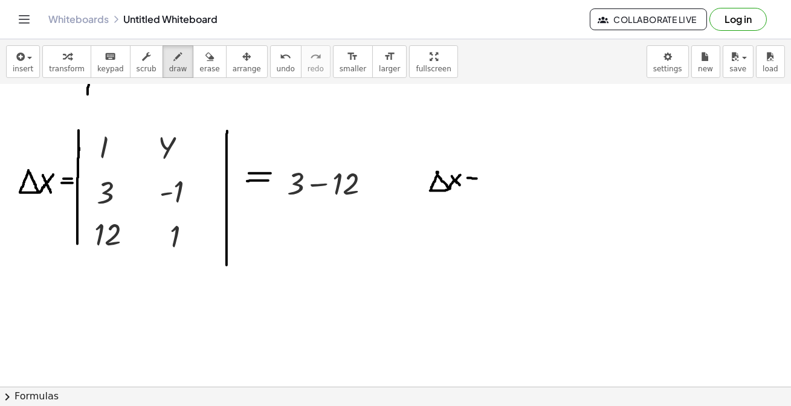
drag, startPoint x: 468, startPoint y: 178, endPoint x: 477, endPoint y: 178, distance: 9.1
click at [477, 178] on div at bounding box center [395, 97] width 791 height 685
drag, startPoint x: 469, startPoint y: 181, endPoint x: 476, endPoint y: 181, distance: 6.6
click at [476, 181] on div at bounding box center [395, 97] width 791 height 685
click at [31, 61] on button "insert" at bounding box center [23, 61] width 34 height 33
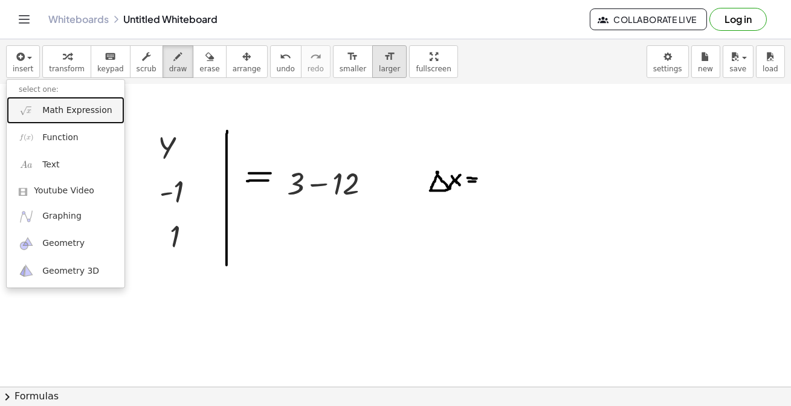
click at [63, 106] on span "Math Expression" at bounding box center [76, 111] width 69 height 12
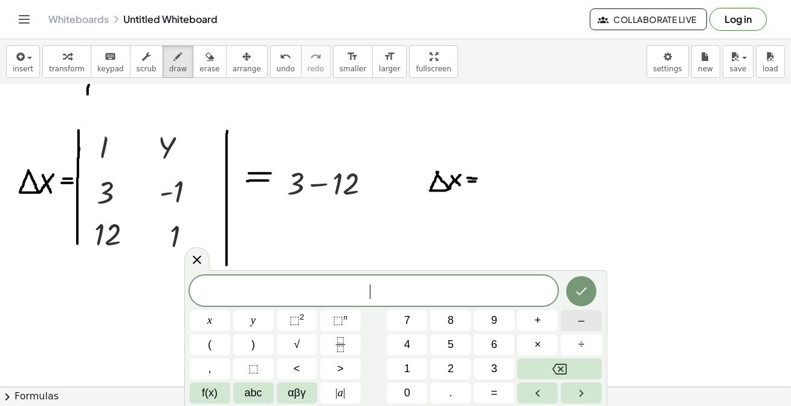
click at [577, 318] on button "–" at bounding box center [581, 320] width 40 height 21
click at [490, 318] on button "9" at bounding box center [494, 320] width 40 height 21
click at [573, 293] on button "Done" at bounding box center [581, 291] width 30 height 30
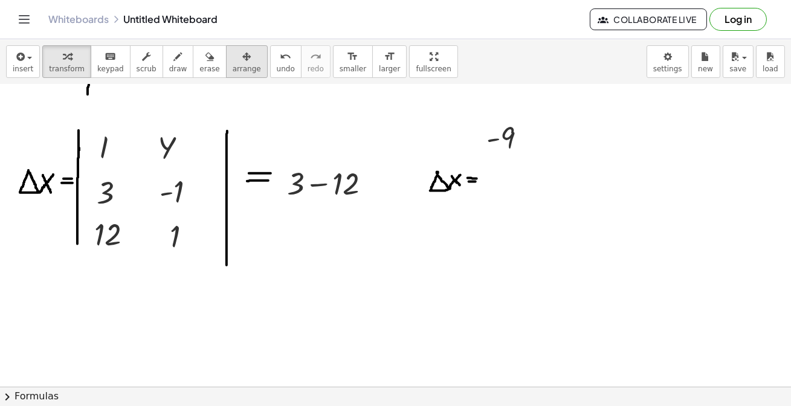
click at [233, 66] on span "arrange" at bounding box center [247, 69] width 28 height 8
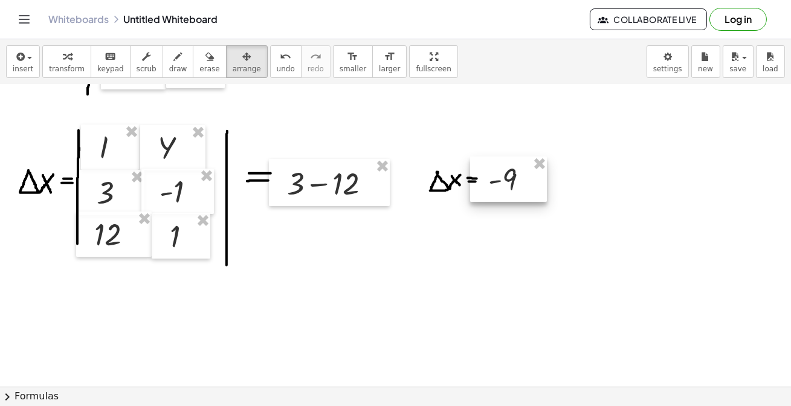
drag, startPoint x: 502, startPoint y: 150, endPoint x: 504, endPoint y: 170, distance: 19.4
click at [504, 171] on div at bounding box center [508, 180] width 77 height 46
click at [97, 68] on span "keypad" at bounding box center [110, 69] width 27 height 8
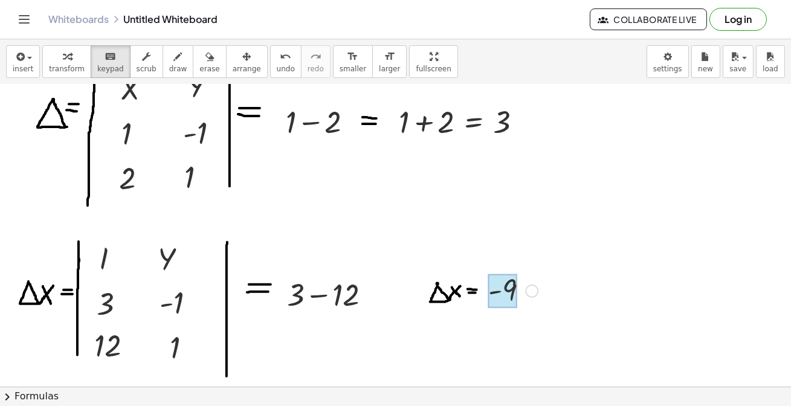
scroll to position [219, 0]
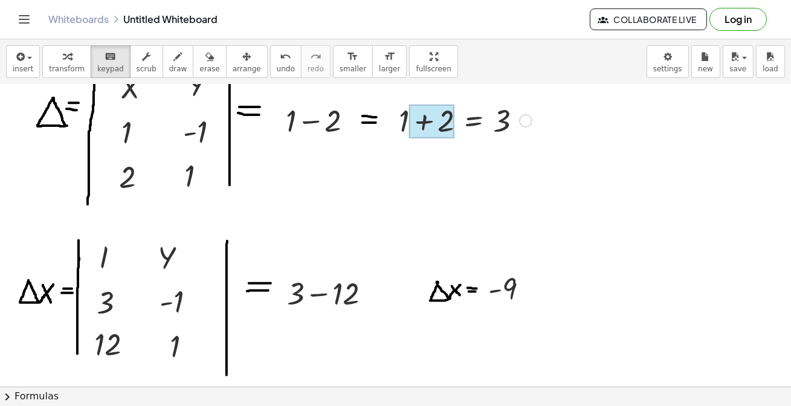
click at [439, 129] on div at bounding box center [431, 122] width 45 height 34
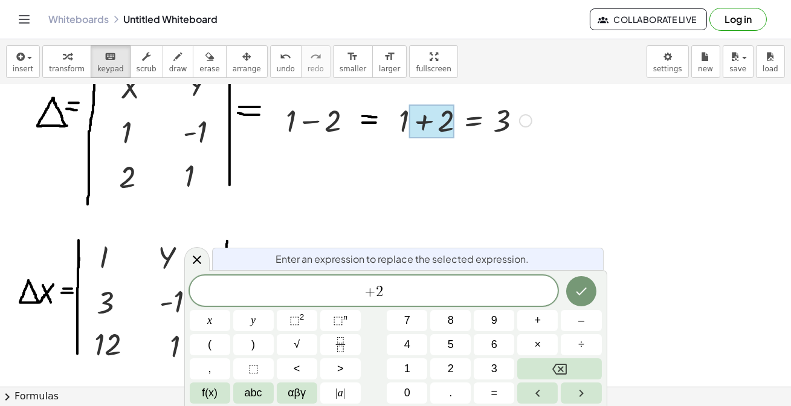
drag, startPoint x: 442, startPoint y: 127, endPoint x: 408, endPoint y: 127, distance: 33.2
click at [474, 121] on div "+ 1 + 2 = 3" at bounding box center [474, 121] width 0 height 0
click at [589, 150] on div at bounding box center [395, 207] width 791 height 685
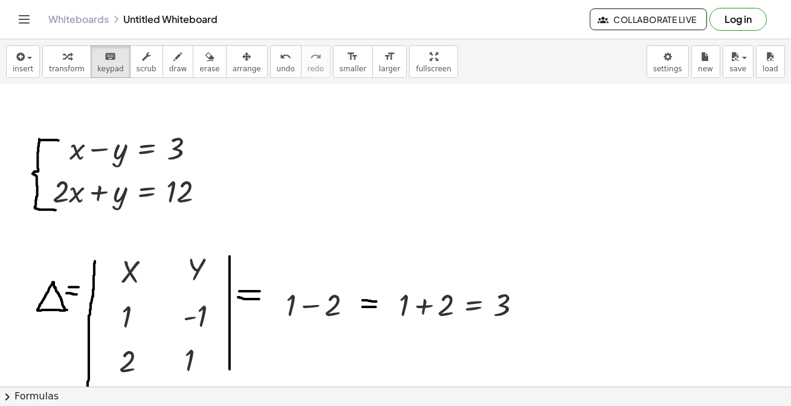
scroll to position [54, 0]
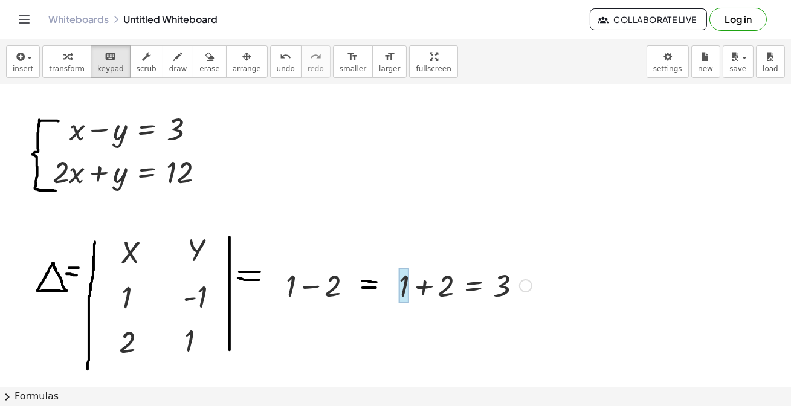
click at [408, 285] on div at bounding box center [404, 285] width 10 height 35
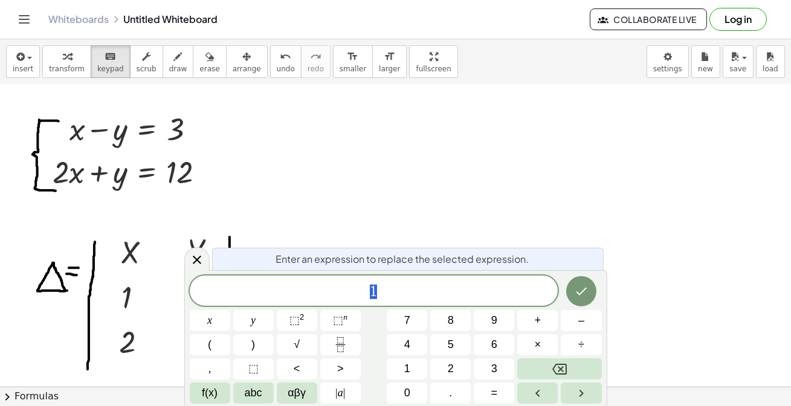
drag, startPoint x: 400, startPoint y: 135, endPoint x: 286, endPoint y: 94, distance: 120.8
click at [399, 133] on div at bounding box center [395, 372] width 791 height 685
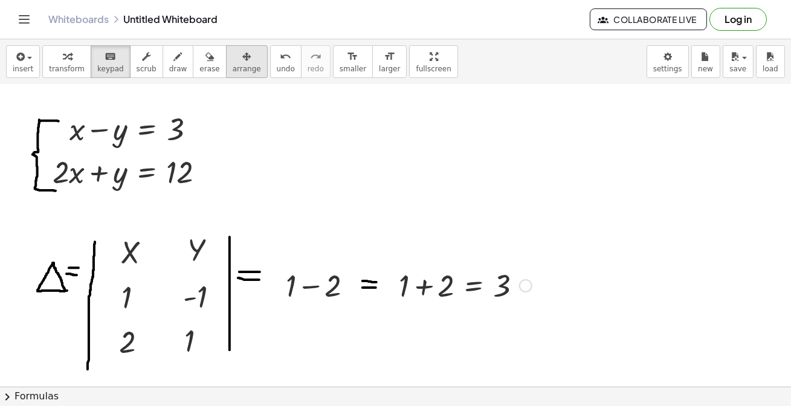
click at [242, 59] on icon "button" at bounding box center [246, 57] width 8 height 15
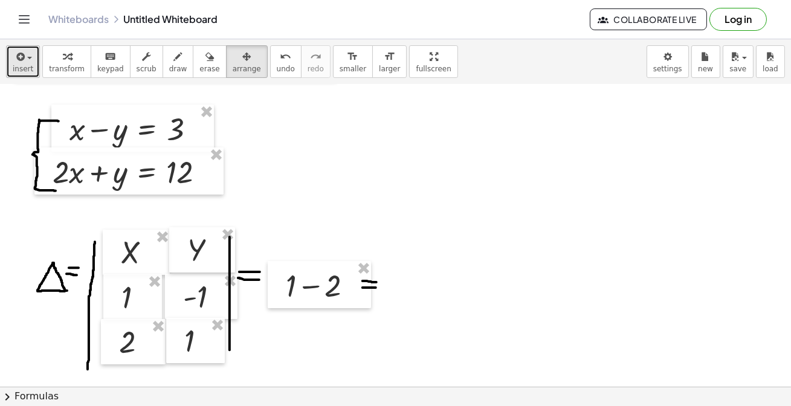
click at [14, 60] on icon "button" at bounding box center [19, 57] width 11 height 15
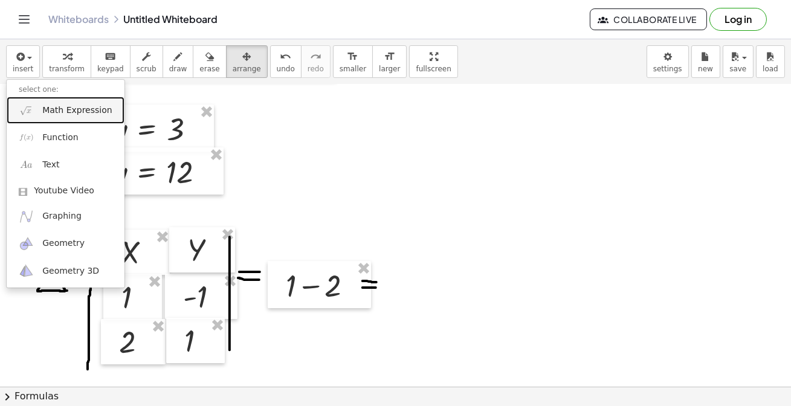
click at [56, 111] on span "Math Expression" at bounding box center [76, 111] width 69 height 12
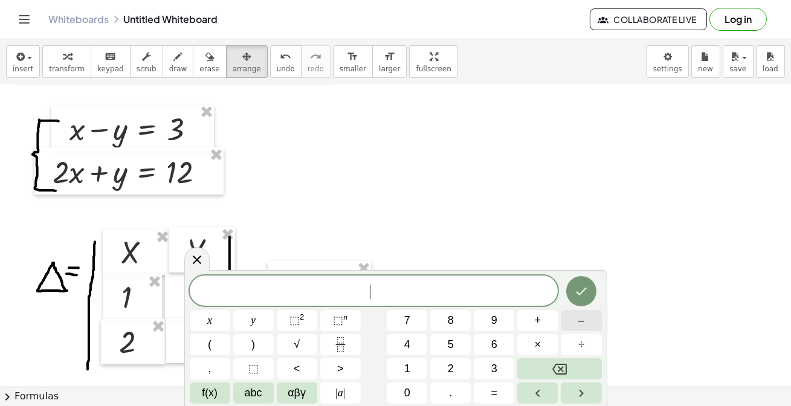
click at [566, 317] on button "–" at bounding box center [581, 320] width 40 height 21
click at [403, 366] on button "1" at bounding box center [407, 368] width 40 height 21
click at [592, 291] on button "Done" at bounding box center [581, 291] width 30 height 30
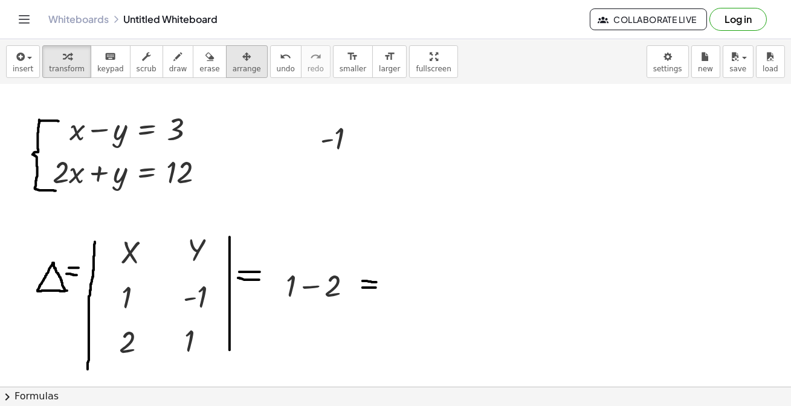
click at [233, 66] on span "arrange" at bounding box center [247, 69] width 28 height 8
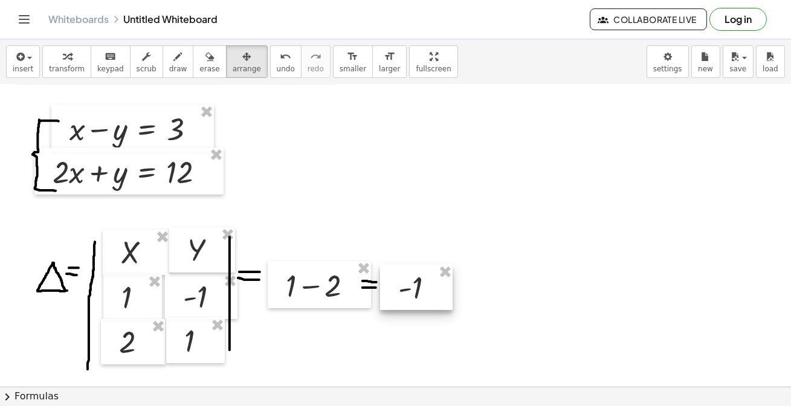
drag, startPoint x: 335, startPoint y: 147, endPoint x: 413, endPoint y: 297, distance: 168.9
click at [413, 297] on div at bounding box center [416, 288] width 73 height 46
click at [98, 66] on span "keypad" at bounding box center [110, 69] width 27 height 8
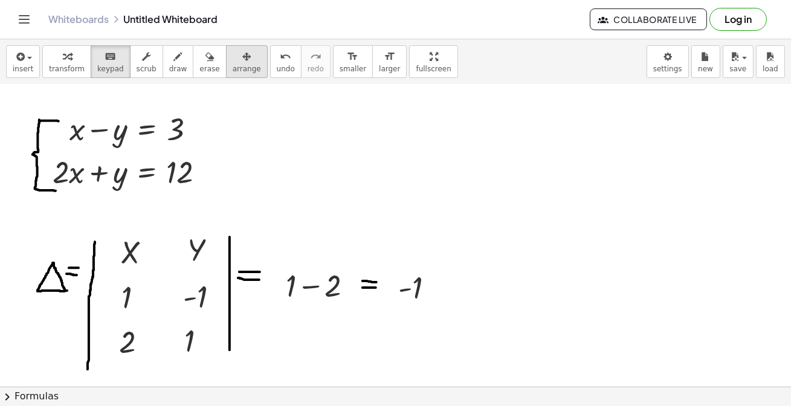
click at [242, 54] on icon "button" at bounding box center [246, 57] width 8 height 15
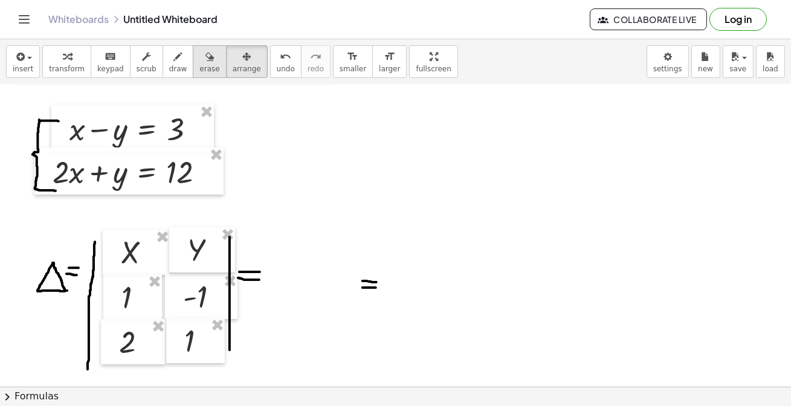
click at [199, 65] on span "erase" at bounding box center [209, 69] width 20 height 8
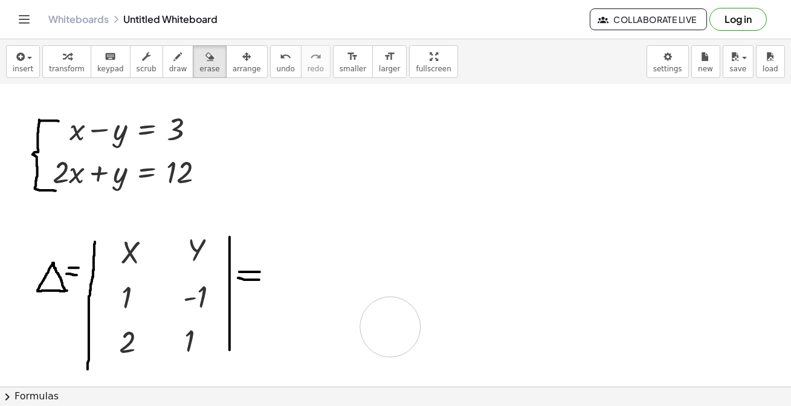
drag, startPoint x: 383, startPoint y: 295, endPoint x: 397, endPoint y: 314, distance: 23.8
click at [392, 321] on div at bounding box center [395, 372] width 791 height 685
click at [24, 71] on span "insert" at bounding box center [23, 69] width 21 height 8
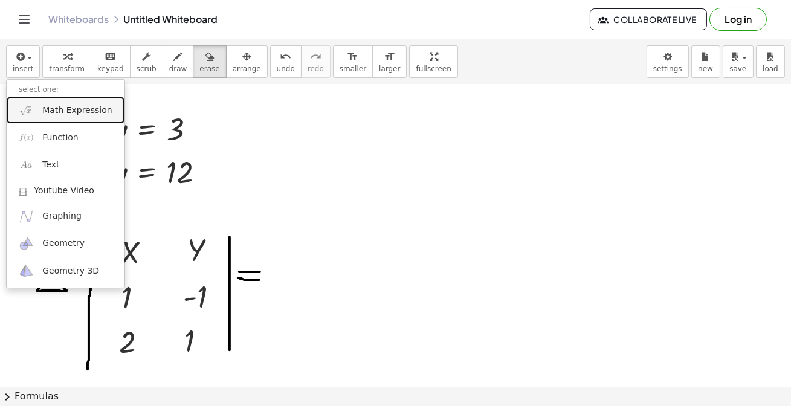
drag, startPoint x: 90, startPoint y: 109, endPoint x: 79, endPoint y: 123, distance: 17.6
click at [90, 109] on span "Math Expression" at bounding box center [76, 111] width 69 height 12
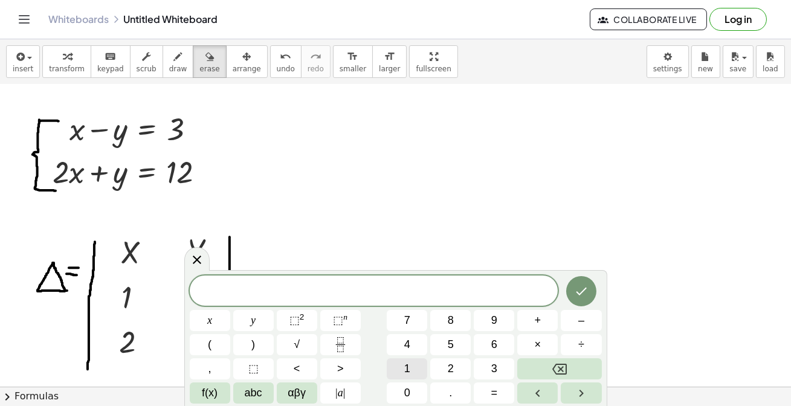
click at [405, 372] on span "1" at bounding box center [407, 369] width 6 height 16
click at [570, 320] on button "–" at bounding box center [581, 320] width 40 height 21
click at [210, 348] on span "(" at bounding box center [210, 345] width 4 height 16
click at [570, 317] on button "–" at bounding box center [581, 320] width 40 height 21
click at [451, 370] on span "2" at bounding box center [451, 369] width 6 height 16
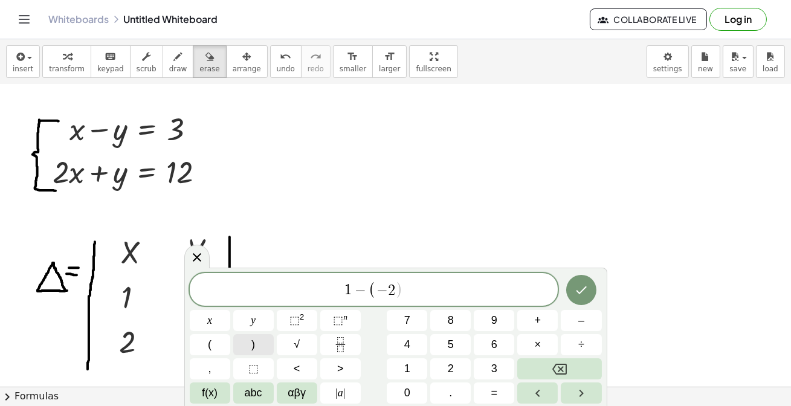
click at [256, 341] on button ")" at bounding box center [253, 344] width 40 height 21
click at [488, 394] on button "=" at bounding box center [494, 392] width 40 height 21
click at [495, 367] on span "3" at bounding box center [494, 369] width 6 height 16
click at [572, 288] on button "Done" at bounding box center [581, 290] width 30 height 30
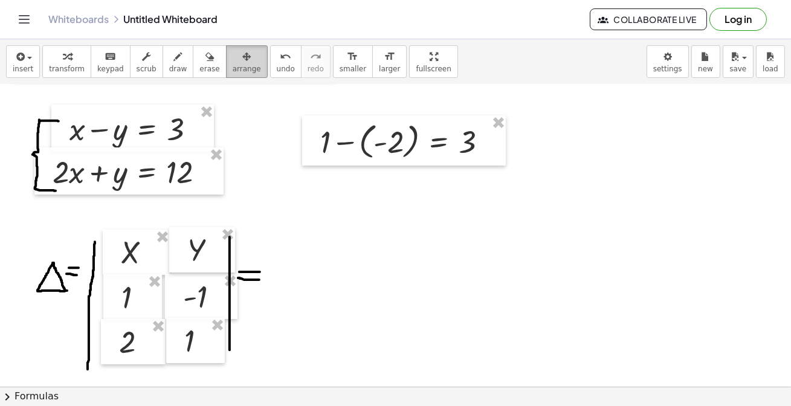
click at [233, 71] on span "arrange" at bounding box center [247, 69] width 28 height 8
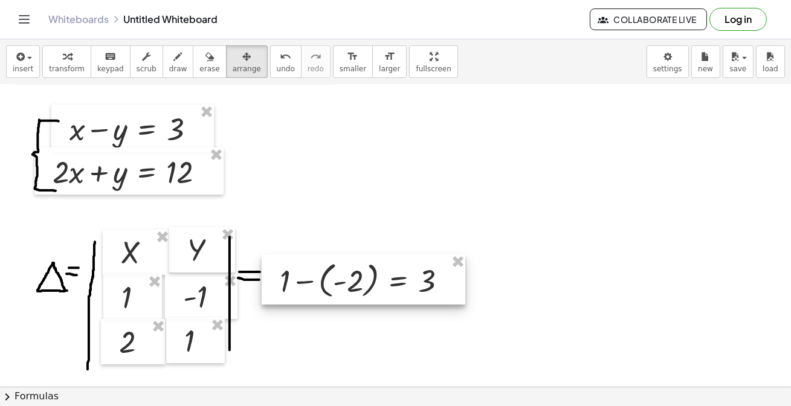
drag, startPoint x: 378, startPoint y: 162, endPoint x: 343, endPoint y: 282, distance: 125.2
click at [343, 282] on div at bounding box center [364, 279] width 204 height 50
click at [598, 231] on div at bounding box center [395, 372] width 791 height 685
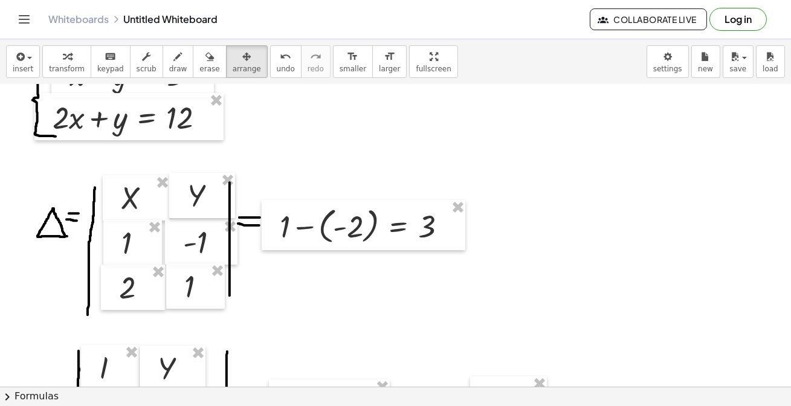
scroll to position [109, 0]
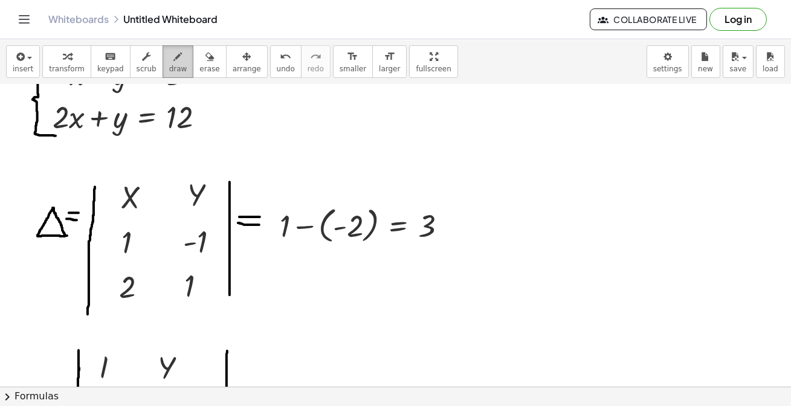
click at [169, 69] on span "draw" at bounding box center [178, 69] width 18 height 8
click at [554, 212] on div at bounding box center [395, 317] width 791 height 685
drag, startPoint x: 581, startPoint y: 225, endPoint x: 601, endPoint y: 221, distance: 20.3
click at [601, 221] on div at bounding box center [395, 317] width 791 height 685
drag, startPoint x: 583, startPoint y: 231, endPoint x: 600, endPoint y: 229, distance: 17.0
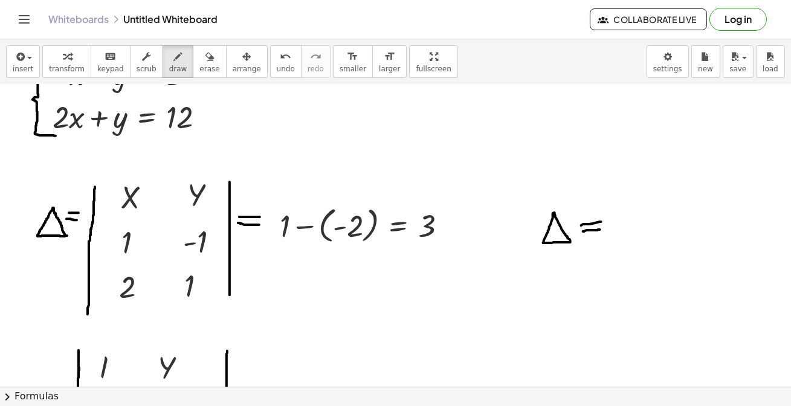
click at [600, 229] on div at bounding box center [395, 317] width 791 height 685
click at [25, 62] on div "button" at bounding box center [23, 56] width 21 height 15
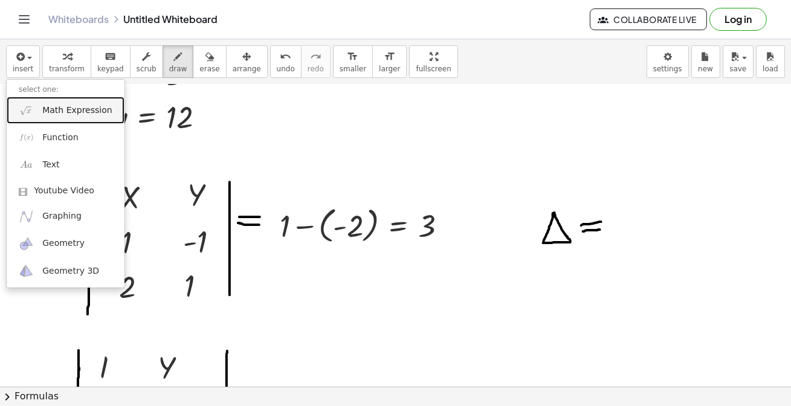
click at [50, 114] on span "Math Expression" at bounding box center [76, 111] width 69 height 12
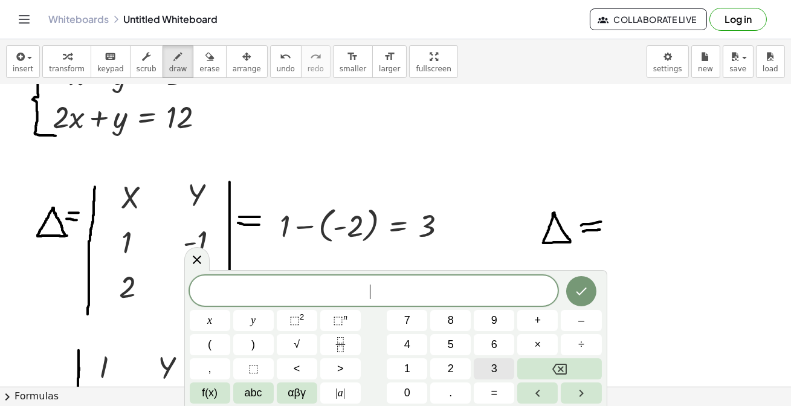
click at [495, 369] on span "3" at bounding box center [494, 369] width 6 height 16
click at [579, 289] on icon "Done" at bounding box center [581, 291] width 15 height 15
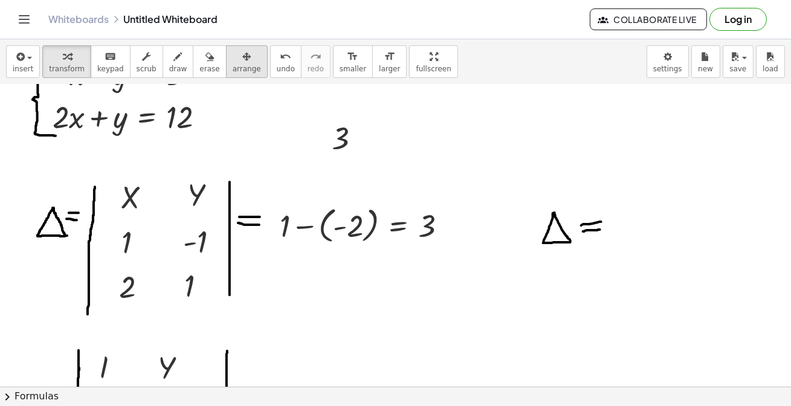
click at [233, 65] on span "arrange" at bounding box center [247, 69] width 28 height 8
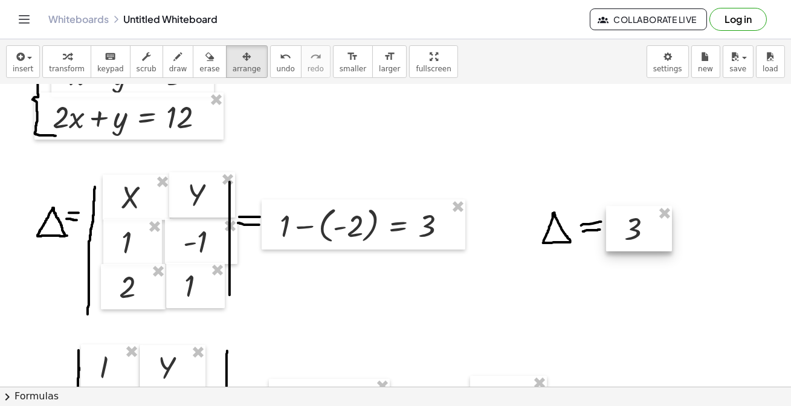
drag, startPoint x: 337, startPoint y: 144, endPoint x: 628, endPoint y: 234, distance: 304.8
click at [628, 234] on div at bounding box center [639, 229] width 66 height 46
click at [98, 70] on span "keypad" at bounding box center [110, 69] width 27 height 8
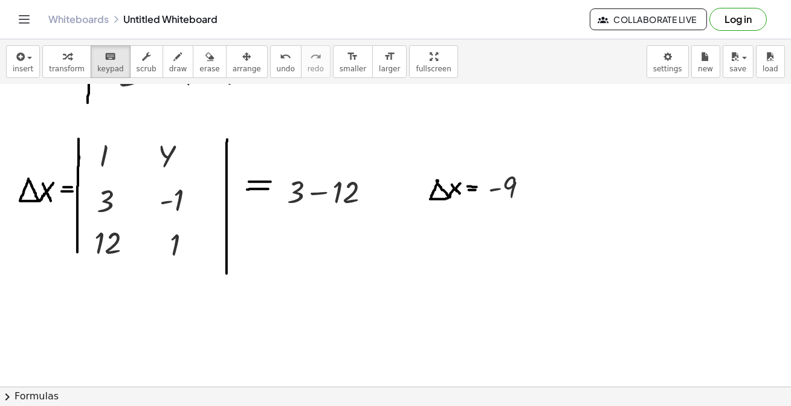
scroll to position [329, 0]
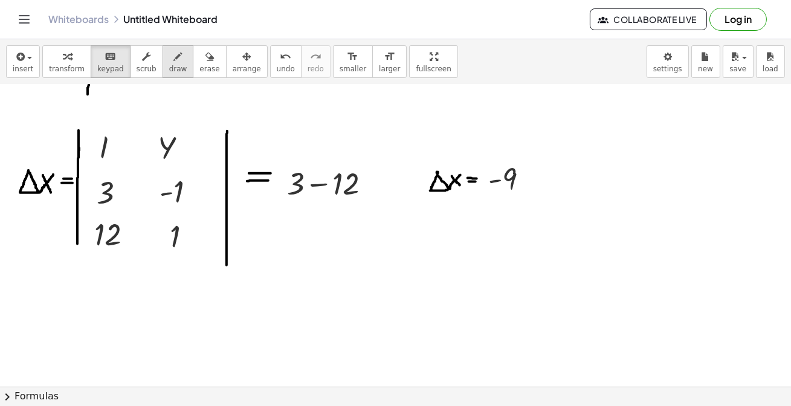
click at [175, 65] on button "draw" at bounding box center [178, 61] width 31 height 33
drag, startPoint x: 320, startPoint y: 173, endPoint x: 320, endPoint y: 197, distance: 23.6
click at [320, 197] on div at bounding box center [395, 97] width 791 height 685
click at [202, 63] on button "erase" at bounding box center [209, 61] width 33 height 33
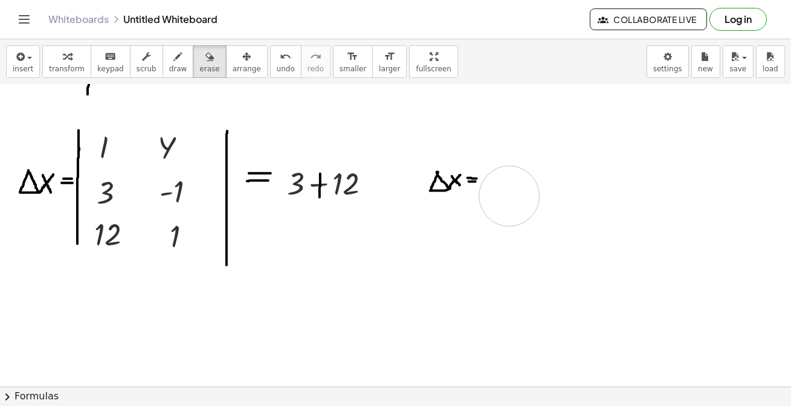
drag, startPoint x: 514, startPoint y: 163, endPoint x: 548, endPoint y: 158, distance: 34.1
click at [511, 194] on div at bounding box center [395, 97] width 791 height 685
click at [242, 62] on icon "button" at bounding box center [246, 57] width 8 height 15
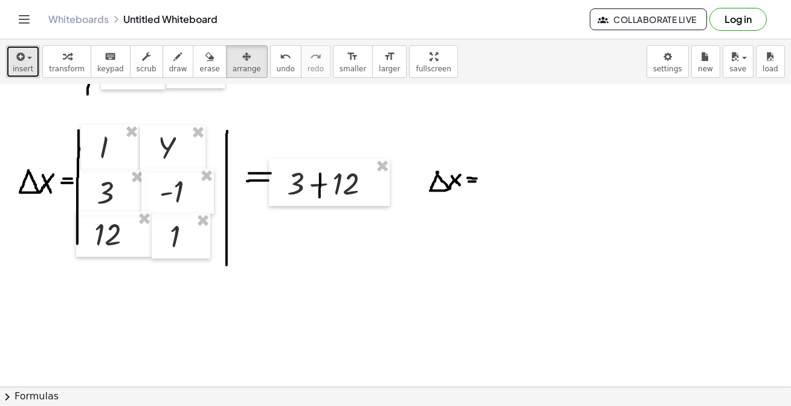
click at [28, 65] on span "insert" at bounding box center [23, 69] width 21 height 8
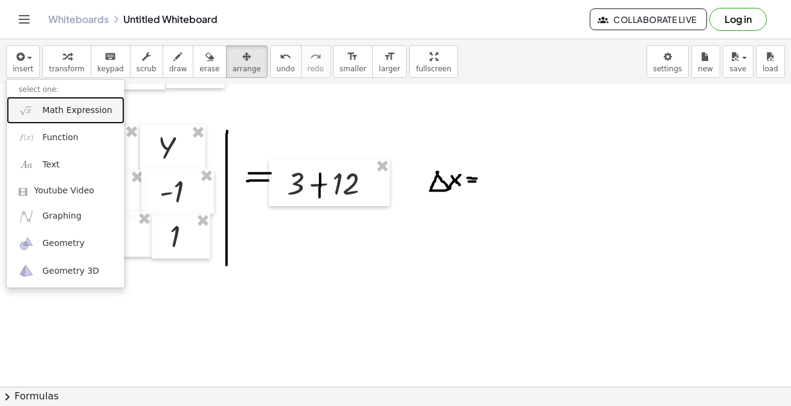
click at [63, 103] on link "Math Expression" at bounding box center [66, 110] width 118 height 27
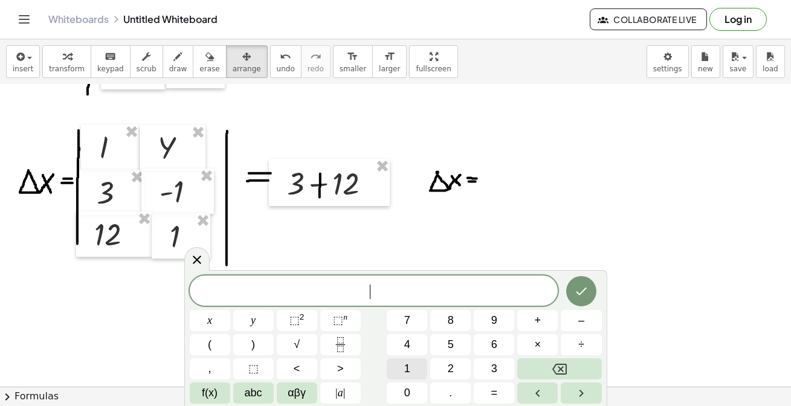
click at [402, 367] on button "1" at bounding box center [407, 368] width 40 height 21
click at [444, 343] on button "5" at bounding box center [450, 344] width 40 height 21
click at [577, 288] on icon "Done" at bounding box center [581, 291] width 15 height 15
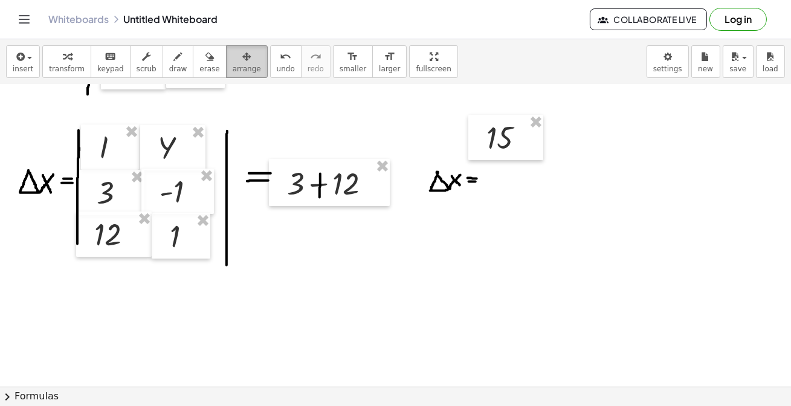
click at [233, 65] on span "arrange" at bounding box center [247, 69] width 28 height 8
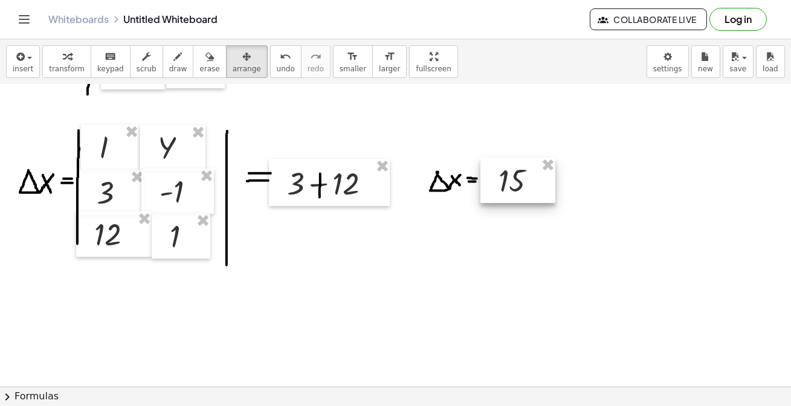
drag, startPoint x: 503, startPoint y: 164, endPoint x: 508, endPoint y: 186, distance: 21.6
click at [508, 186] on div at bounding box center [517, 181] width 75 height 46
click at [108, 59] on div "keyboard" at bounding box center [110, 56] width 27 height 15
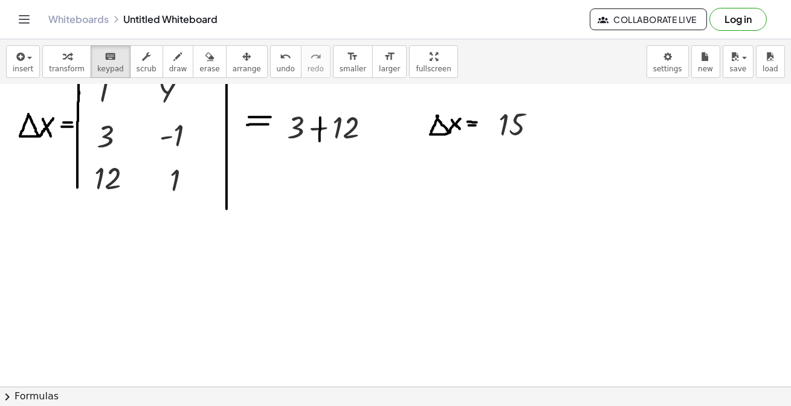
scroll to position [384, 0]
click at [18, 66] on span "insert" at bounding box center [23, 69] width 21 height 8
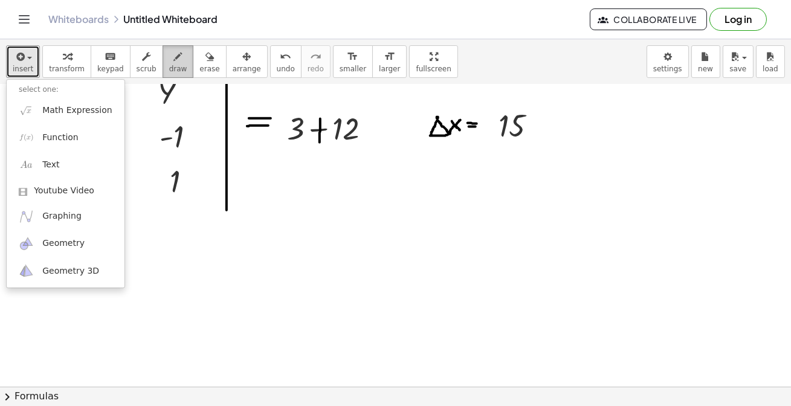
click at [174, 62] on icon "button" at bounding box center [178, 57] width 8 height 15
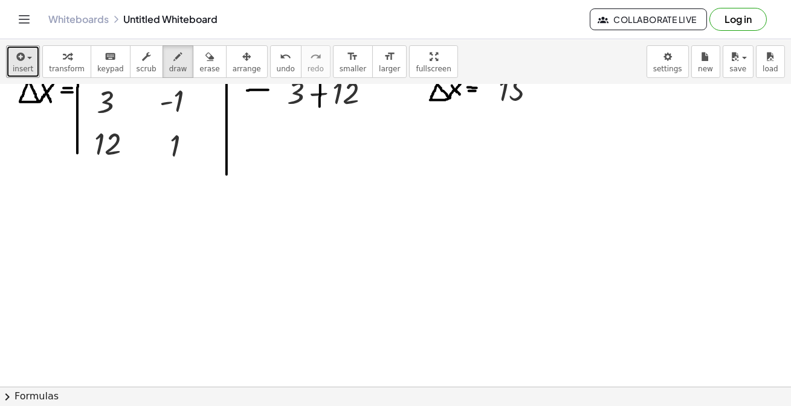
scroll to position [439, 0]
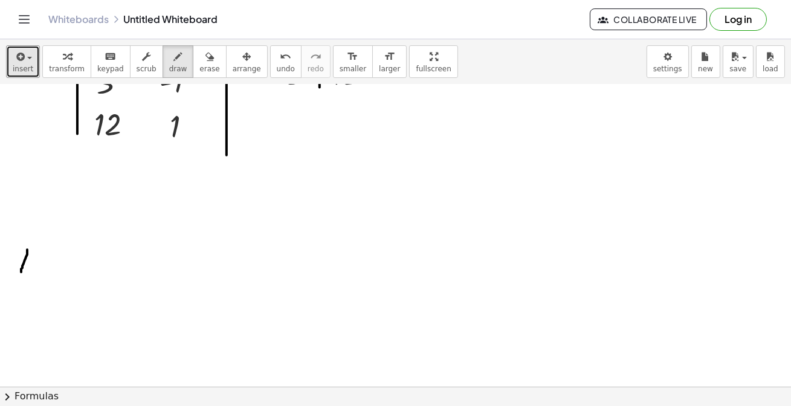
drag, startPoint x: 27, startPoint y: 250, endPoint x: 28, endPoint y: 259, distance: 9.1
click at [21, 271] on div at bounding box center [395, 98] width 791 height 907
drag, startPoint x: 262, startPoint y: 55, endPoint x: 39, endPoint y: 181, distance: 255.7
click at [280, 56] on icon "undo" at bounding box center [285, 57] width 11 height 15
click at [31, 242] on div at bounding box center [395, 98] width 791 height 907
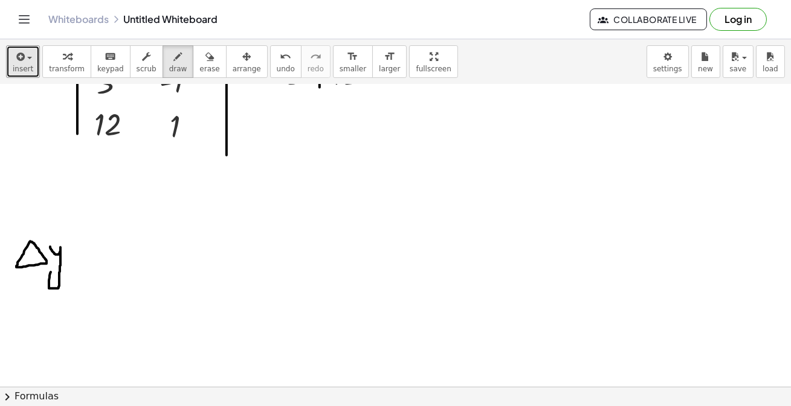
drag, startPoint x: 50, startPoint y: 247, endPoint x: 51, endPoint y: 270, distance: 23.0
click at [51, 270] on div at bounding box center [395, 98] width 791 height 907
click at [82, 259] on div at bounding box center [395, 98] width 791 height 907
drag, startPoint x: 70, startPoint y: 262, endPoint x: 81, endPoint y: 262, distance: 10.9
click at [81, 262] on div at bounding box center [395, 98] width 791 height 907
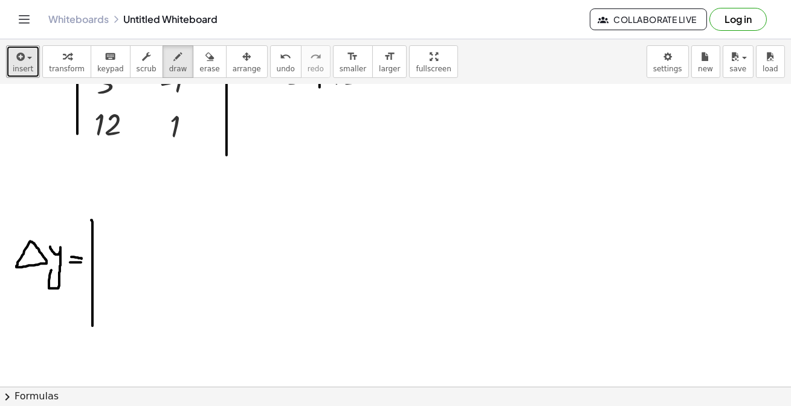
drag, startPoint x: 91, startPoint y: 220, endPoint x: 92, endPoint y: 326, distance: 105.8
click at [92, 326] on div at bounding box center [395, 98] width 791 height 907
click at [21, 72] on span "insert" at bounding box center [23, 69] width 21 height 8
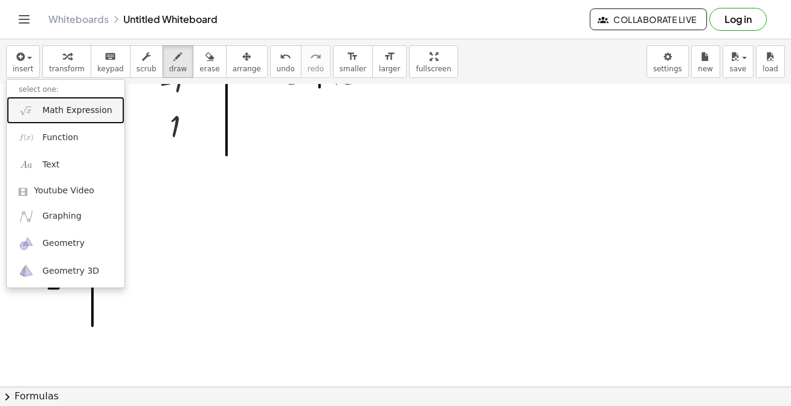
click at [60, 113] on span "Math Expression" at bounding box center [76, 111] width 69 height 12
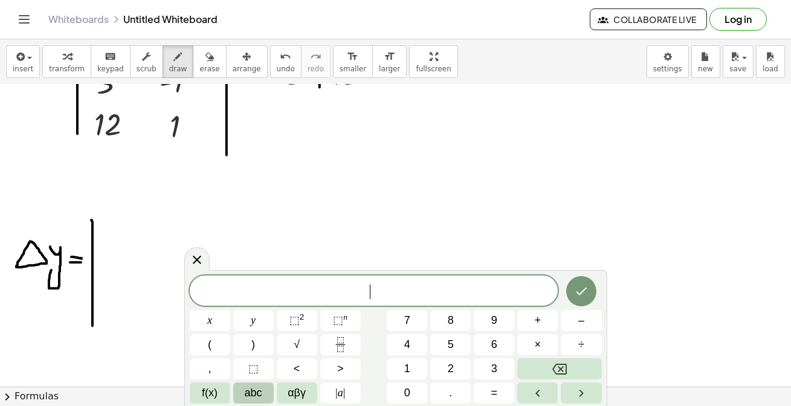
click at [245, 393] on span "abc" at bounding box center [254, 393] width 18 height 16
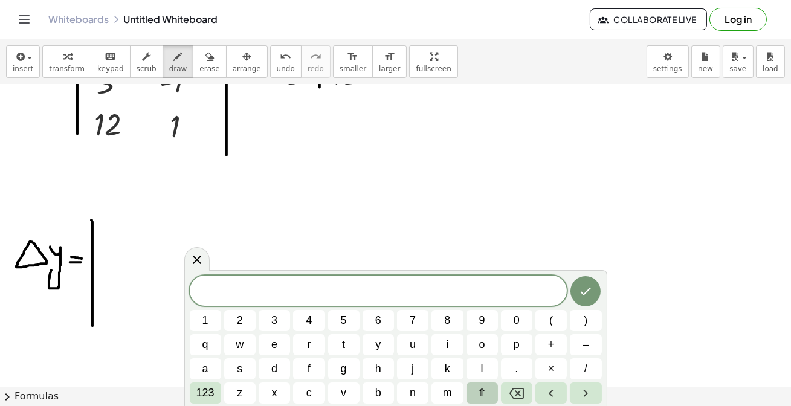
click at [470, 393] on button "⇧" at bounding box center [481, 392] width 31 height 21
click at [446, 345] on span "i" at bounding box center [447, 345] width 3 height 16
click at [594, 289] on button "Done" at bounding box center [585, 291] width 30 height 30
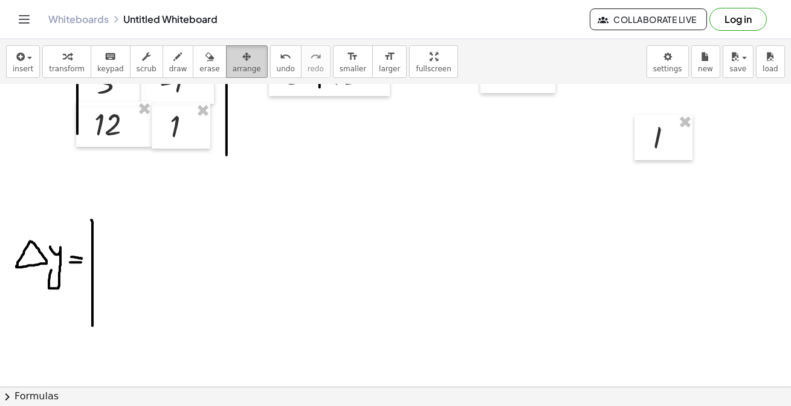
click at [233, 67] on span "arrange" at bounding box center [247, 69] width 28 height 8
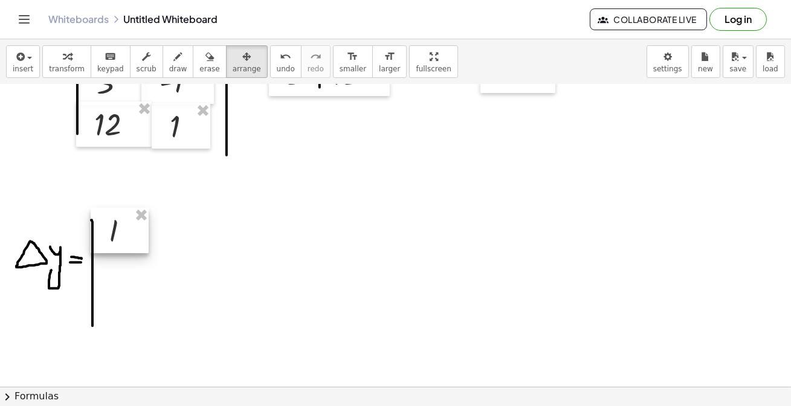
drag, startPoint x: 650, startPoint y: 138, endPoint x: 103, endPoint y: 232, distance: 554.8
click at [103, 232] on div at bounding box center [120, 231] width 58 height 46
click at [23, 71] on span "insert" at bounding box center [23, 69] width 21 height 8
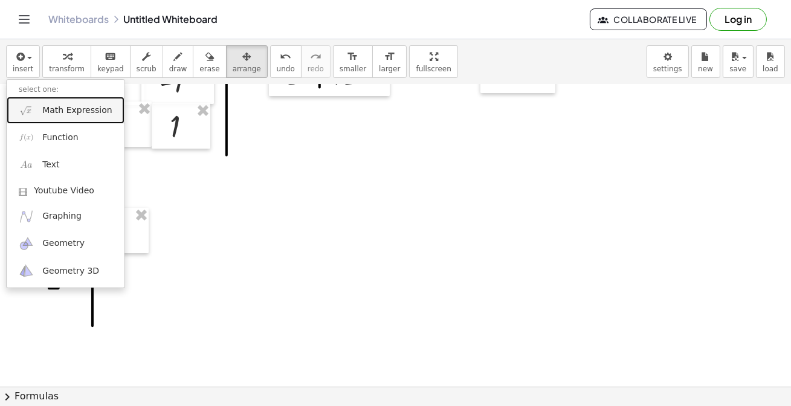
click at [65, 115] on span "Math Expression" at bounding box center [76, 111] width 69 height 12
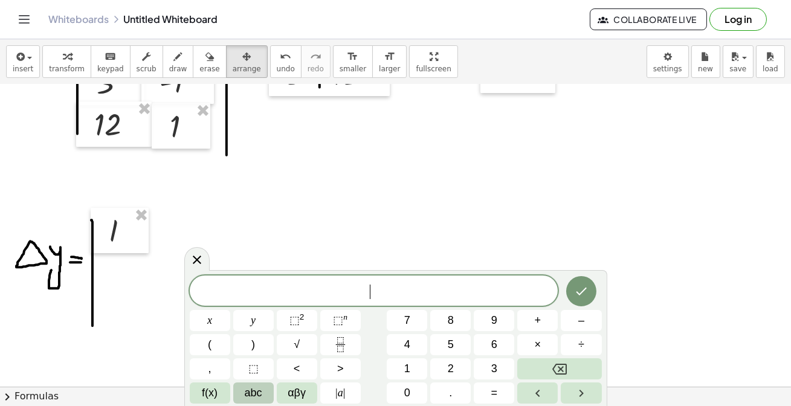
click at [241, 395] on button "abc" at bounding box center [253, 392] width 40 height 21
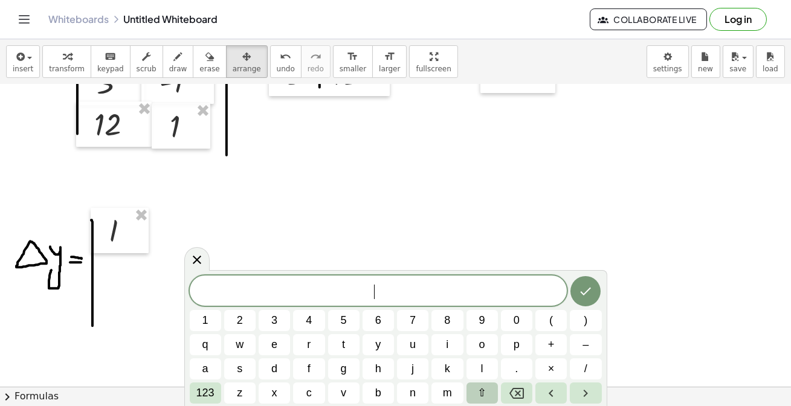
click at [490, 392] on button "⇧" at bounding box center [481, 392] width 31 height 21
click at [271, 389] on span "x" at bounding box center [274, 393] width 7 height 16
click at [584, 299] on button "Done" at bounding box center [585, 291] width 30 height 30
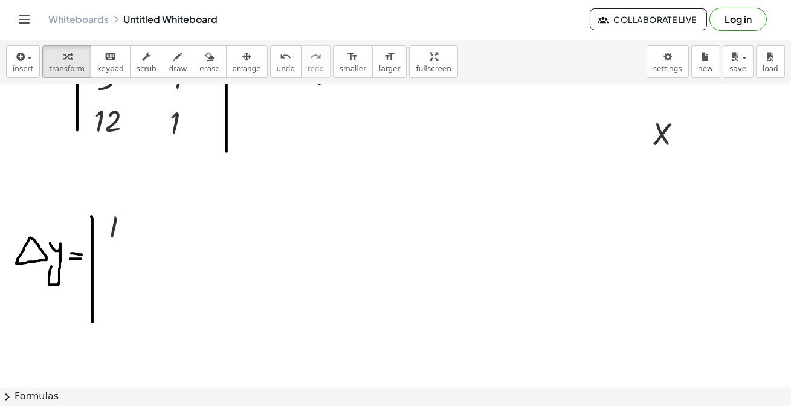
scroll to position [384, 0]
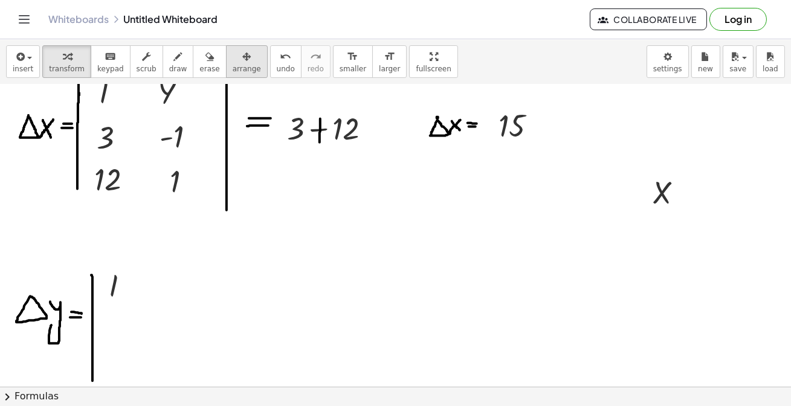
click at [233, 68] on span "arrange" at bounding box center [247, 69] width 28 height 8
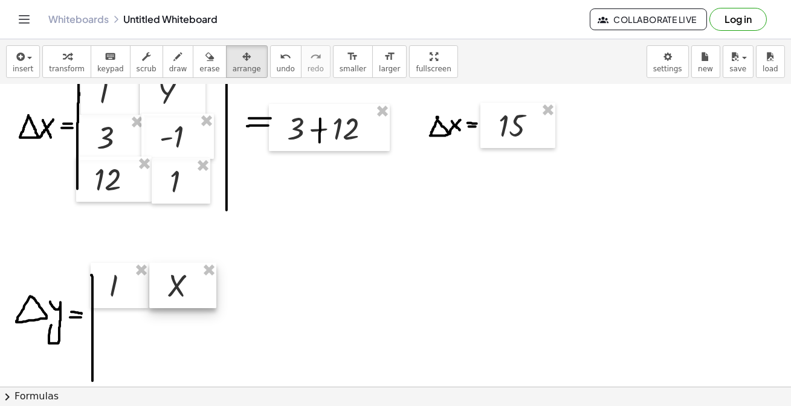
drag, startPoint x: 665, startPoint y: 202, endPoint x: 180, endPoint y: 295, distance: 493.5
click at [180, 295] on div at bounding box center [182, 286] width 67 height 46
click at [112, 71] on span "keypad" at bounding box center [110, 69] width 27 height 8
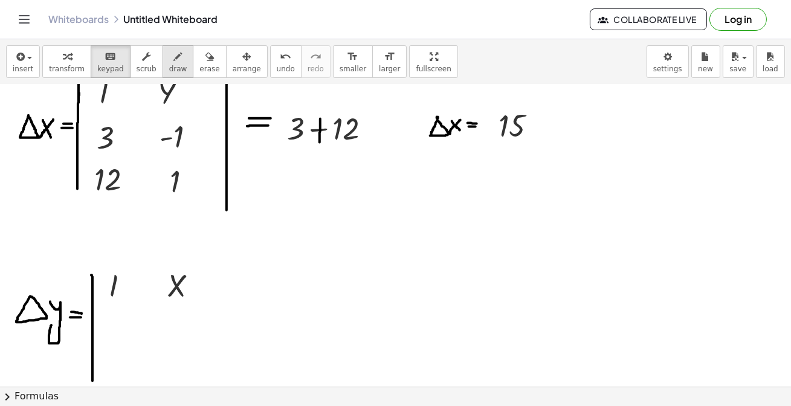
click at [169, 60] on div "button" at bounding box center [178, 56] width 18 height 15
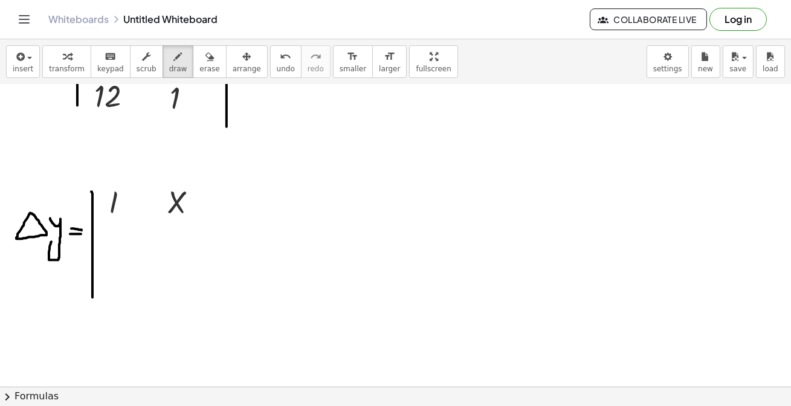
scroll to position [494, 0]
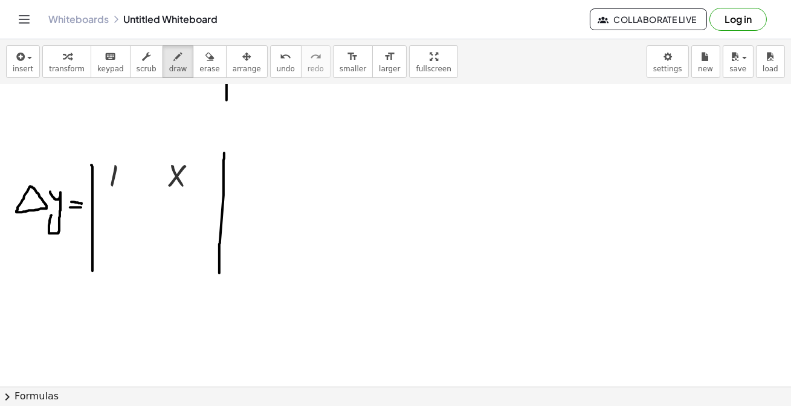
drag, startPoint x: 224, startPoint y: 153, endPoint x: 219, endPoint y: 256, distance: 102.8
click at [219, 271] on div at bounding box center [395, 43] width 791 height 907
click at [277, 65] on span "undo" at bounding box center [286, 69] width 18 height 8
drag, startPoint x: 218, startPoint y: 160, endPoint x: 217, endPoint y: 278, distance: 118.4
click at [217, 278] on div at bounding box center [395, 43] width 791 height 907
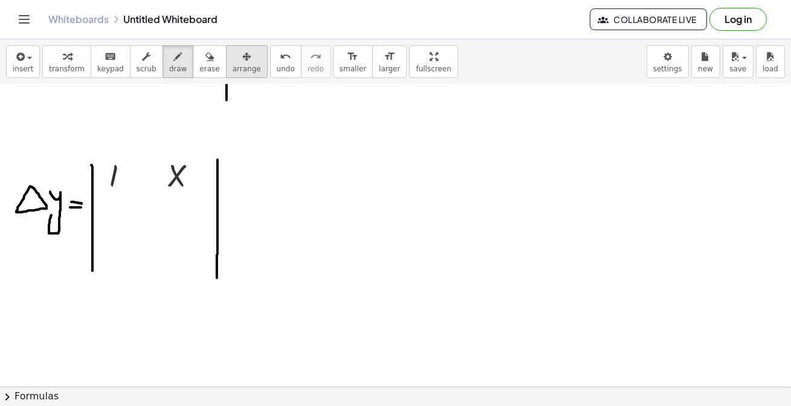
click at [233, 49] on div "button" at bounding box center [247, 56] width 28 height 15
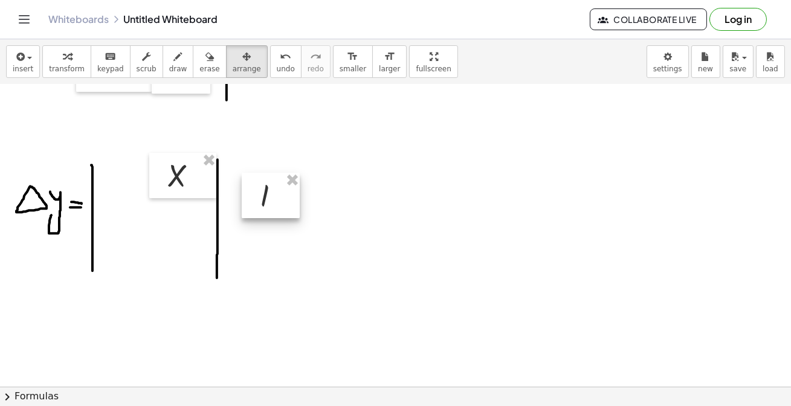
drag, startPoint x: 174, startPoint y: 188, endPoint x: 277, endPoint y: 193, distance: 103.5
click at [294, 195] on div at bounding box center [271, 196] width 58 height 46
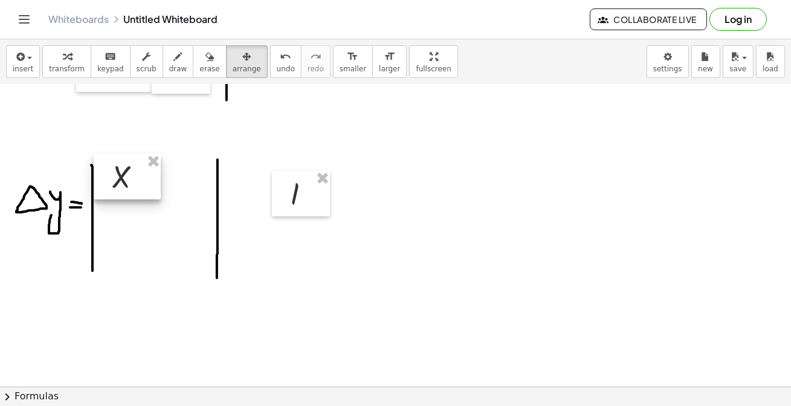
drag, startPoint x: 178, startPoint y: 188, endPoint x: 134, endPoint y: 185, distance: 44.2
click at [123, 189] on div at bounding box center [127, 177] width 67 height 46
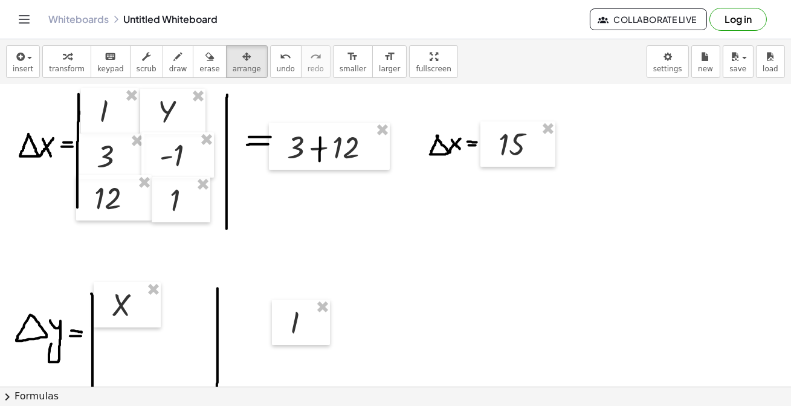
scroll to position [439, 0]
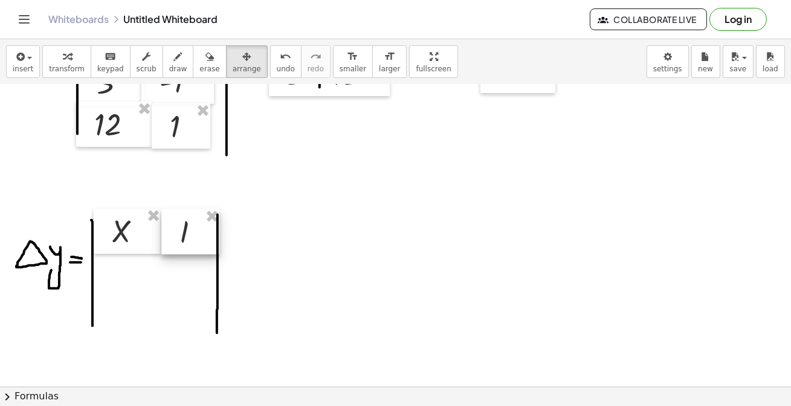
drag, startPoint x: 284, startPoint y: 257, endPoint x: 185, endPoint y: 240, distance: 100.5
click at [185, 240] on div at bounding box center [190, 232] width 58 height 46
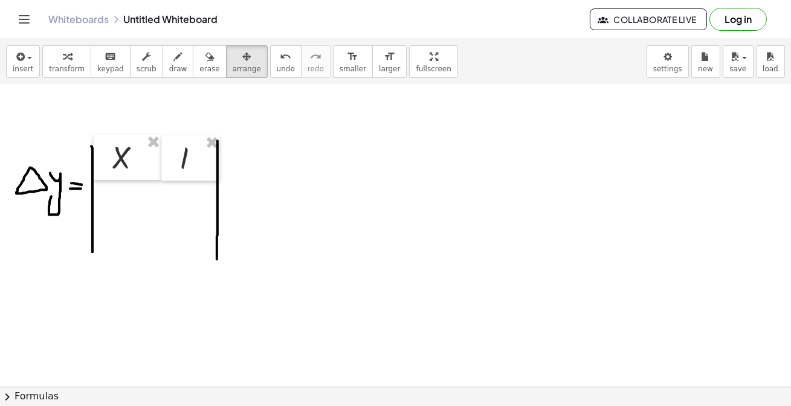
scroll to position [549, 0]
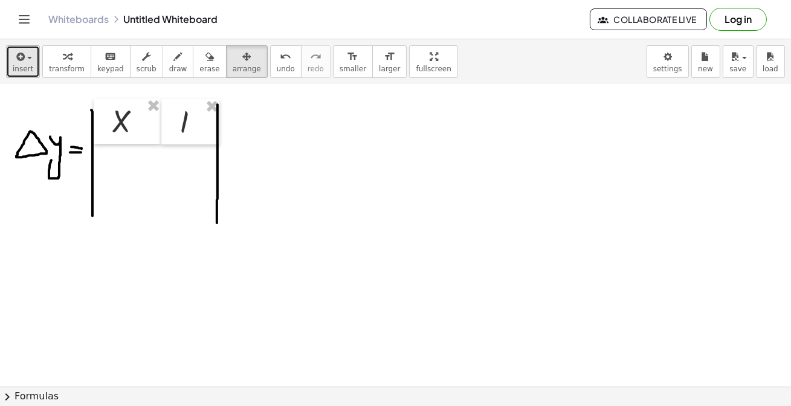
click at [34, 65] on button "insert" at bounding box center [23, 61] width 34 height 33
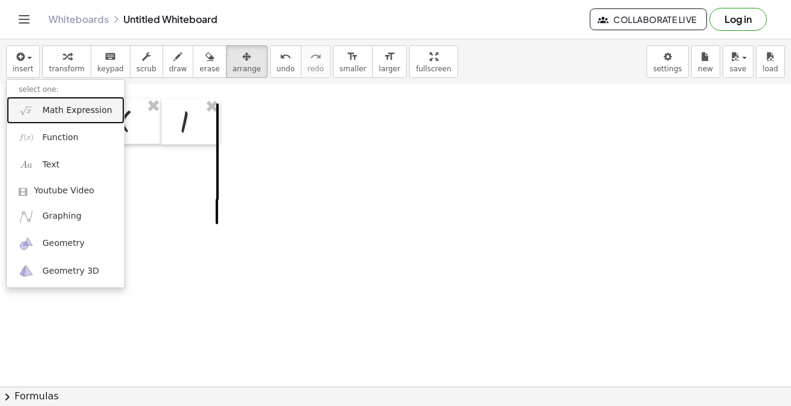
click at [89, 111] on span "Math Expression" at bounding box center [76, 111] width 69 height 12
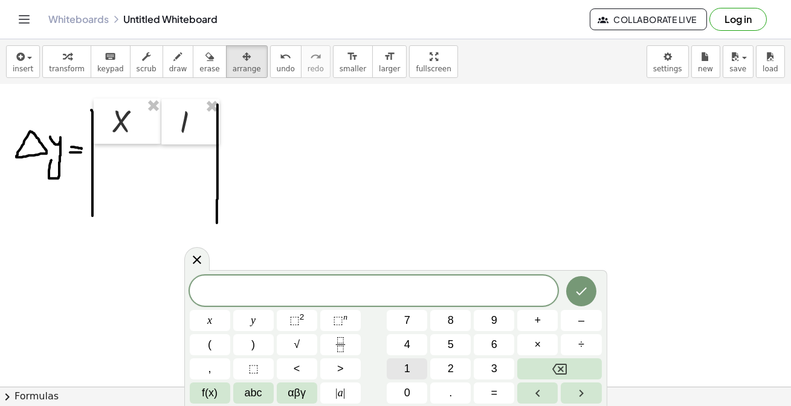
click at [415, 369] on button "1" at bounding box center [407, 368] width 40 height 21
click at [578, 294] on icon "Done" at bounding box center [581, 291] width 15 height 15
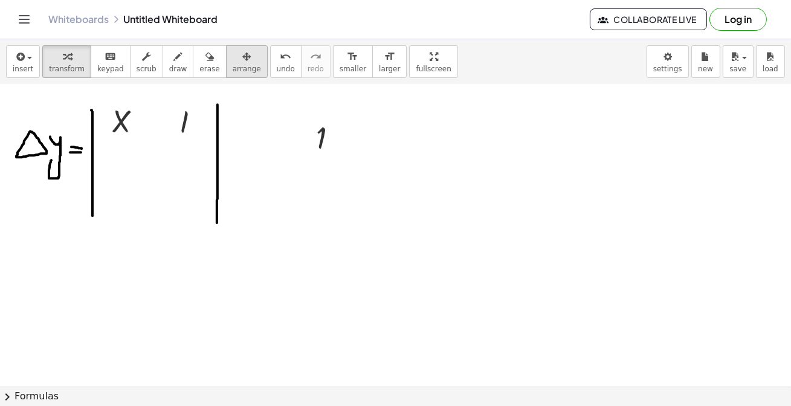
click at [233, 65] on span "arrange" at bounding box center [247, 69] width 28 height 8
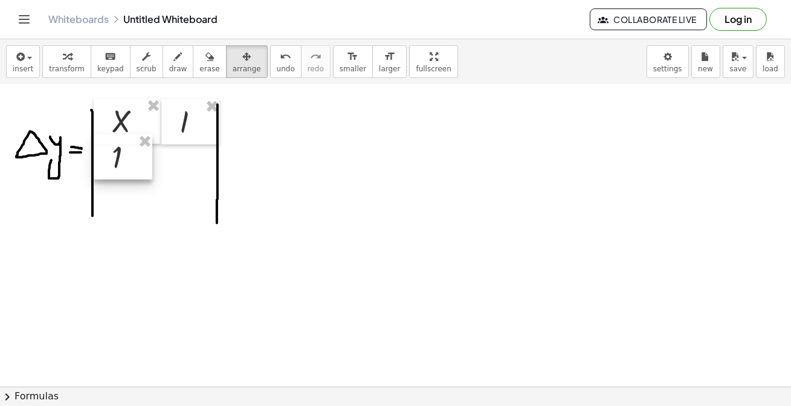
drag, startPoint x: 335, startPoint y: 144, endPoint x: 131, endPoint y: 164, distance: 205.8
click at [131, 164] on div at bounding box center [123, 157] width 59 height 46
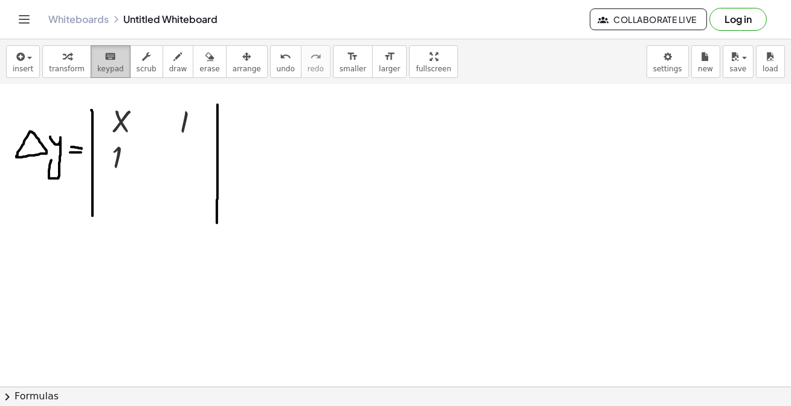
click at [102, 68] on span "keypad" at bounding box center [110, 69] width 27 height 8
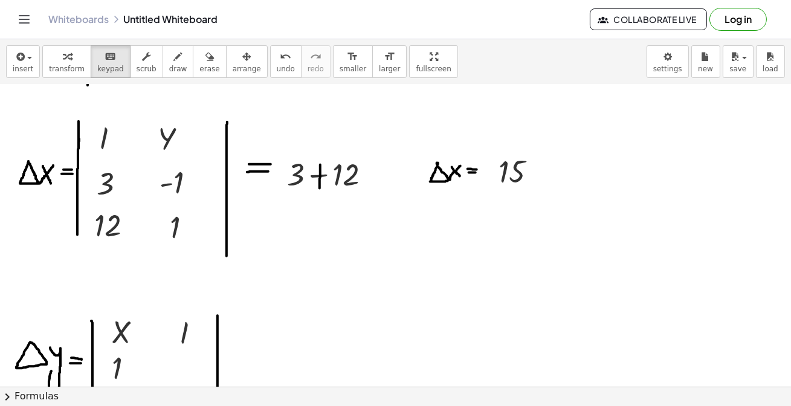
scroll to position [439, 0]
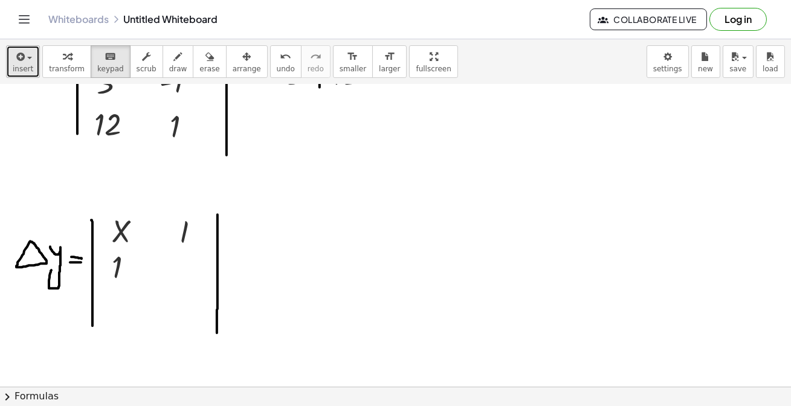
click at [20, 62] on icon "button" at bounding box center [19, 57] width 11 height 15
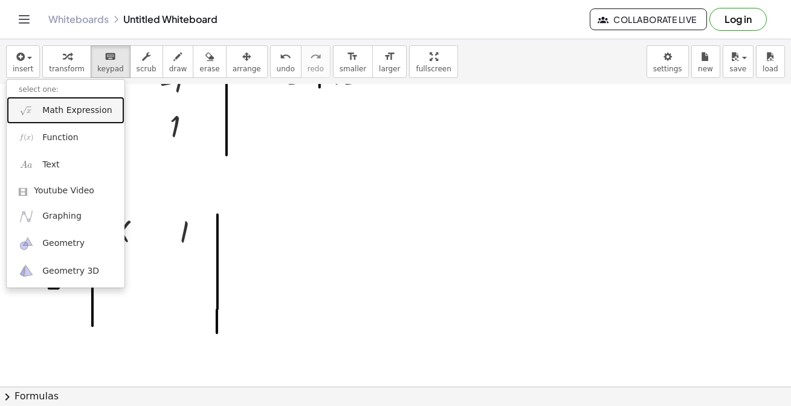
click at [90, 111] on span "Math Expression" at bounding box center [76, 111] width 69 height 12
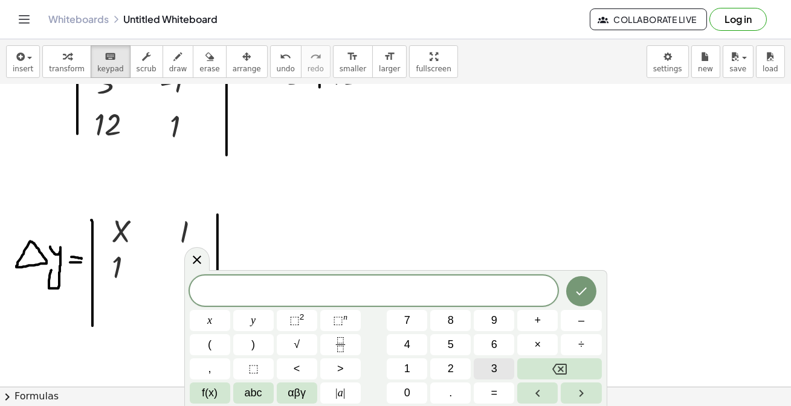
click at [490, 357] on div "* ​ x y ⬚ 2 ⬚ n 7 8 9 + – ( ) √ 4 5 6 × ÷ , ⬚ < > 1 2 3 f(x) abc αβγ | a | 0 . =" at bounding box center [396, 340] width 412 height 128
click at [502, 368] on button "3" at bounding box center [494, 368] width 40 height 21
click at [578, 291] on icon "Done" at bounding box center [581, 291] width 15 height 15
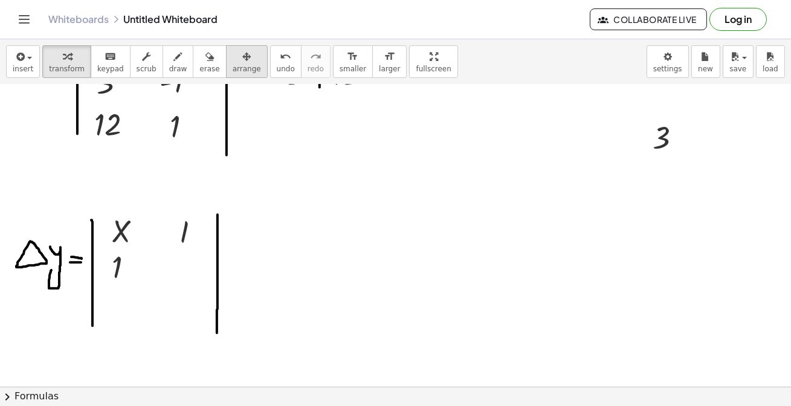
click at [242, 63] on icon "button" at bounding box center [246, 57] width 8 height 15
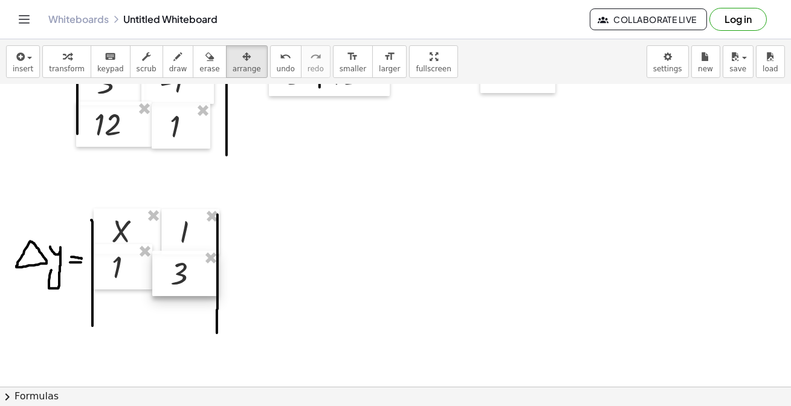
drag, startPoint x: 671, startPoint y: 153, endPoint x: 191, endPoint y: 288, distance: 499.1
click at [191, 288] on div at bounding box center [185, 274] width 66 height 46
click at [28, 72] on span "insert" at bounding box center [23, 69] width 21 height 8
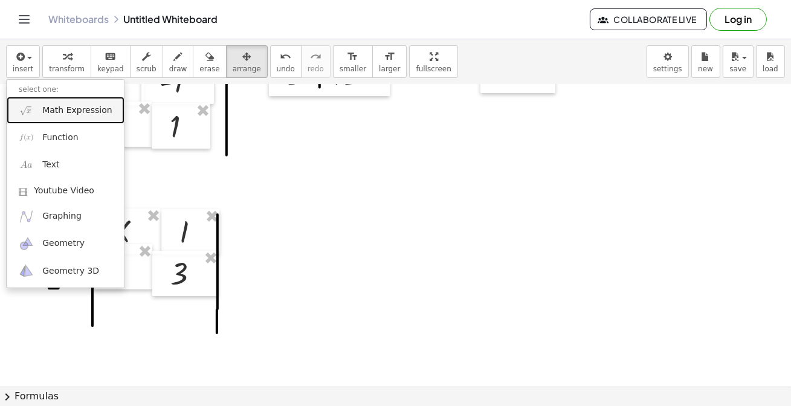
click at [82, 111] on span "Math Expression" at bounding box center [76, 111] width 69 height 12
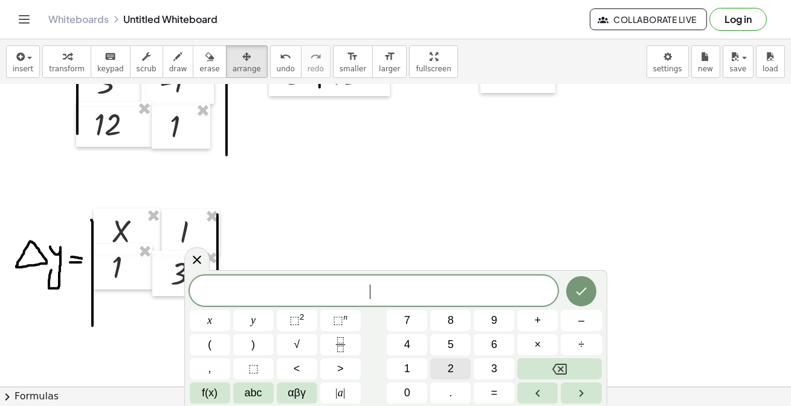
click at [453, 375] on span "2" at bounding box center [451, 369] width 6 height 16
click at [588, 294] on icon "Done" at bounding box center [581, 291] width 15 height 15
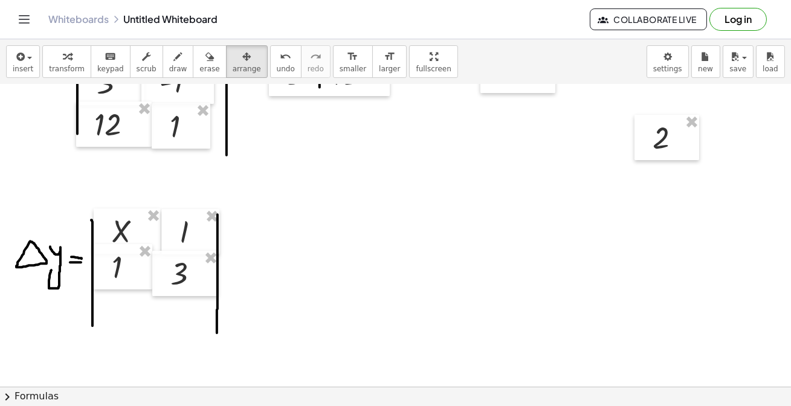
drag, startPoint x: 221, startPoint y: 73, endPoint x: 509, endPoint y: 103, distance: 290.3
click at [226, 73] on button "arrange" at bounding box center [247, 61] width 42 height 33
drag, startPoint x: 663, startPoint y: 151, endPoint x: 122, endPoint y: 321, distance: 567.4
click at [122, 321] on div at bounding box center [126, 308] width 65 height 46
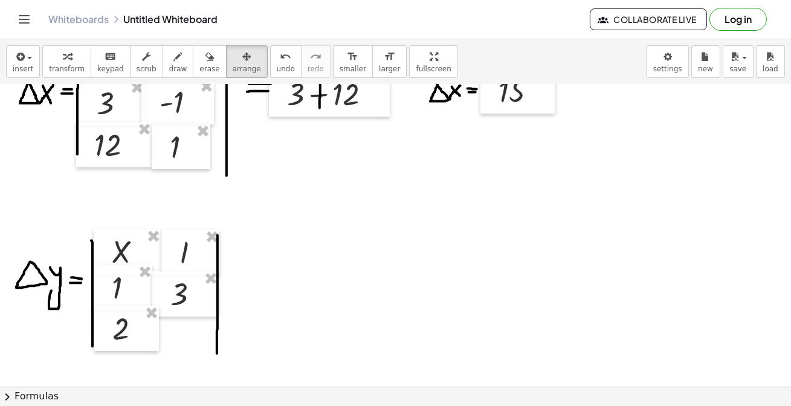
scroll to position [384, 0]
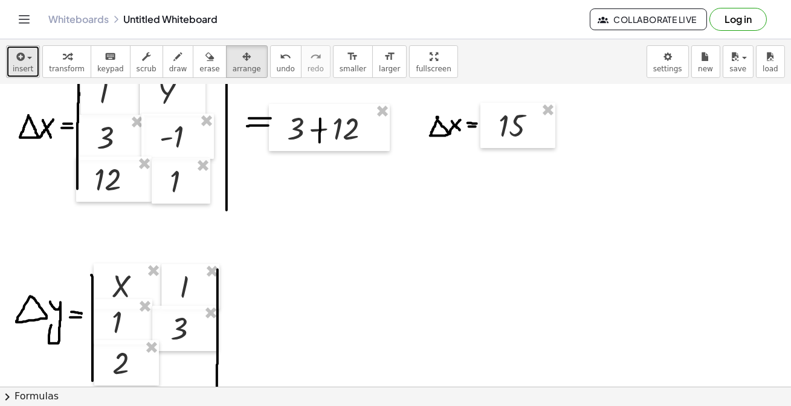
click at [24, 70] on span "insert" at bounding box center [23, 69] width 21 height 8
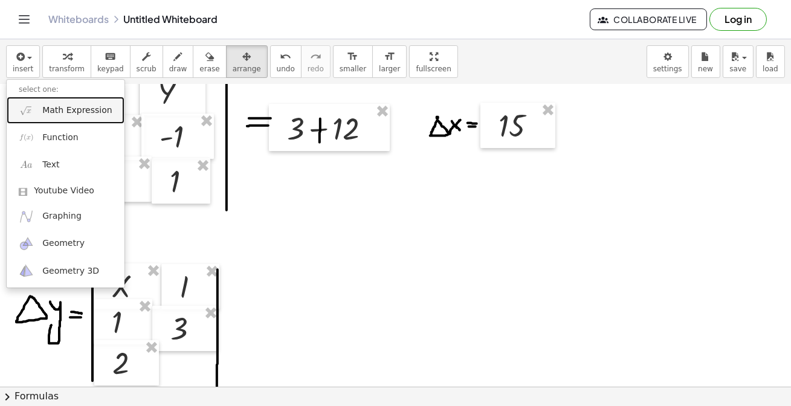
click at [87, 110] on span "Math Expression" at bounding box center [76, 111] width 69 height 12
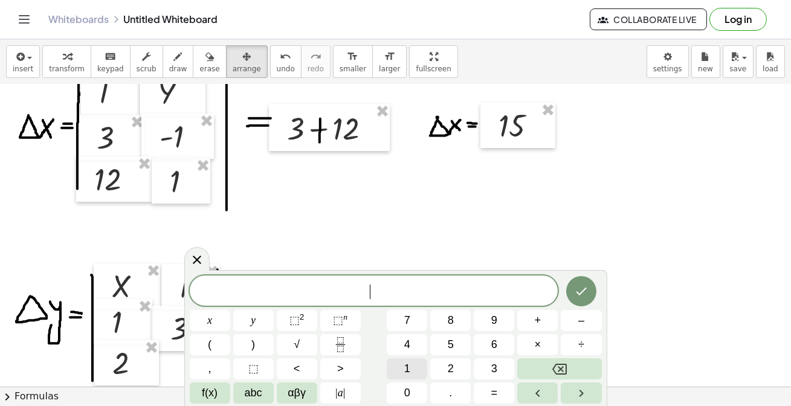
click at [415, 374] on button "1" at bounding box center [407, 368] width 40 height 21
click at [587, 286] on icon "Done" at bounding box center [581, 291] width 15 height 15
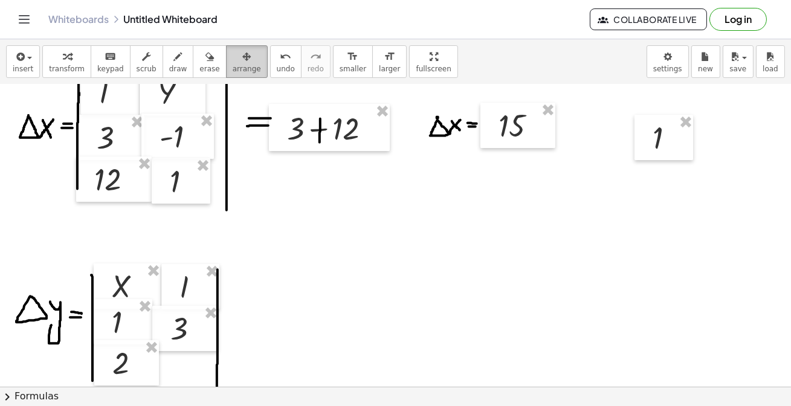
click at [231, 73] on button "arrange" at bounding box center [247, 61] width 42 height 33
drag, startPoint x: 674, startPoint y: 147, endPoint x: 194, endPoint y: 377, distance: 531.9
click at [194, 377] on div at bounding box center [185, 367] width 59 height 46
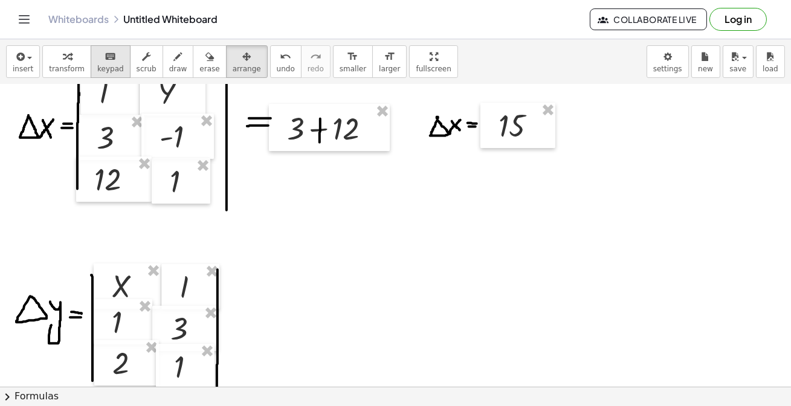
click at [103, 65] on span "keypad" at bounding box center [110, 69] width 27 height 8
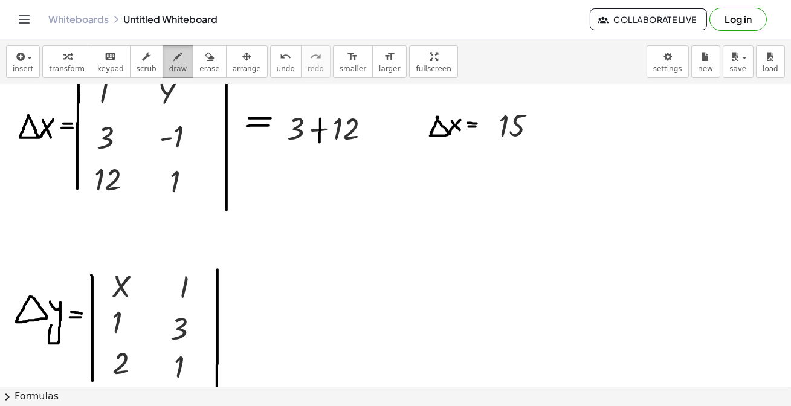
click at [169, 65] on span "draw" at bounding box center [178, 69] width 18 height 8
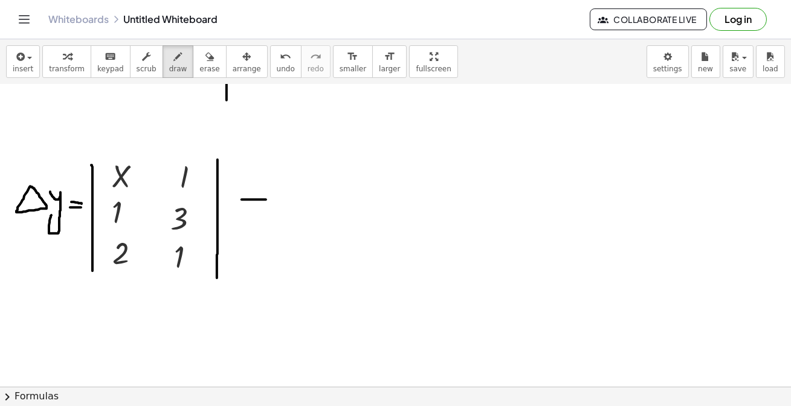
drag, startPoint x: 242, startPoint y: 199, endPoint x: 266, endPoint y: 199, distance: 24.8
click at [266, 199] on div at bounding box center [395, 194] width 791 height 1209
drag, startPoint x: 242, startPoint y: 206, endPoint x: 262, endPoint y: 206, distance: 19.9
click at [262, 206] on div at bounding box center [395, 194] width 791 height 1209
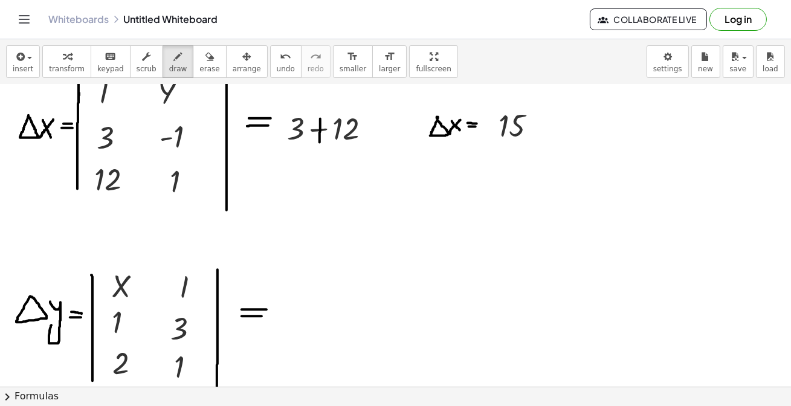
scroll to position [439, 0]
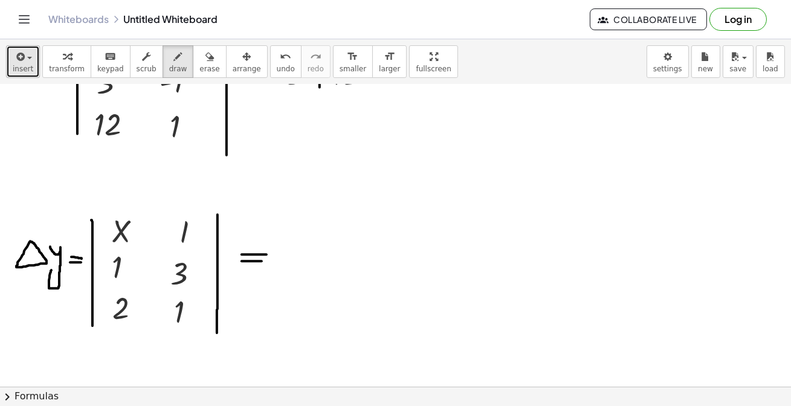
click at [33, 62] on button "insert" at bounding box center [23, 61] width 34 height 33
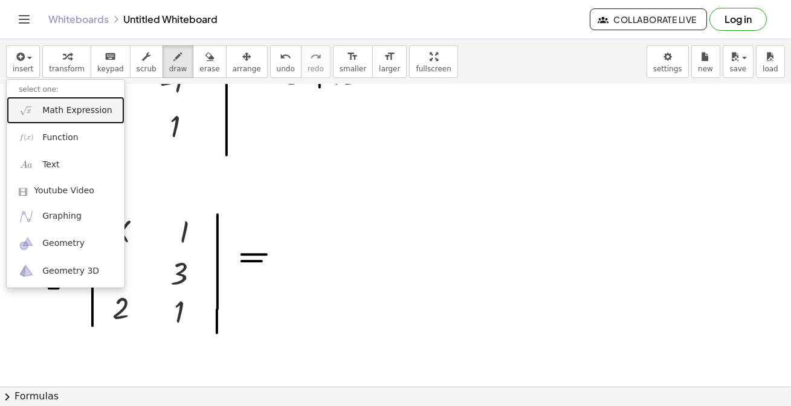
click at [74, 108] on span "Math Expression" at bounding box center [76, 111] width 69 height 12
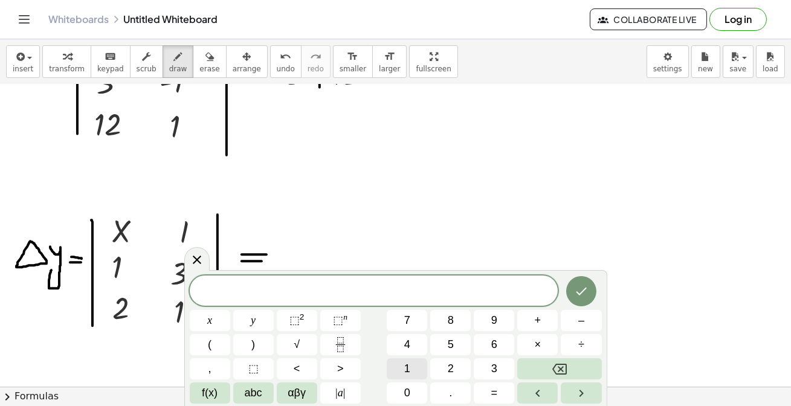
click at [400, 372] on button "1" at bounding box center [407, 368] width 40 height 21
click at [590, 292] on button "Done" at bounding box center [581, 291] width 30 height 30
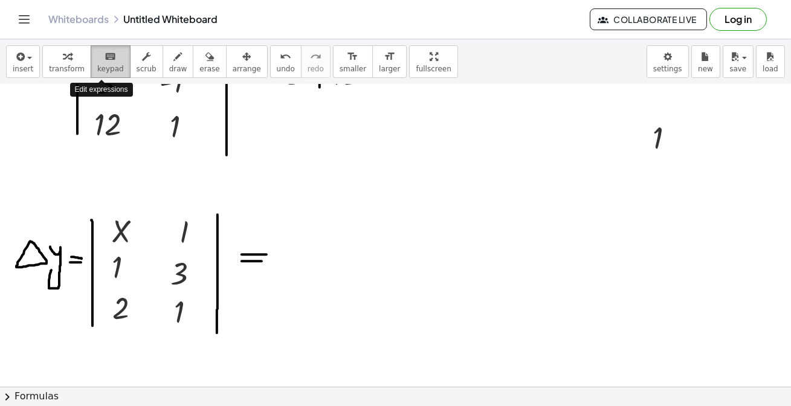
click at [98, 65] on span "keypad" at bounding box center [110, 69] width 27 height 8
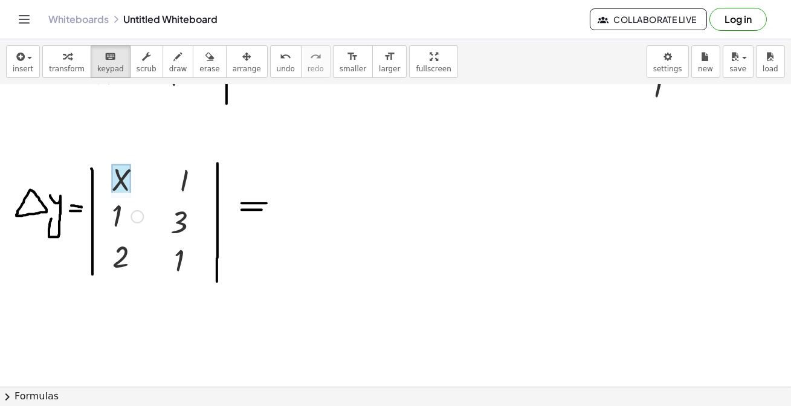
scroll to position [494, 0]
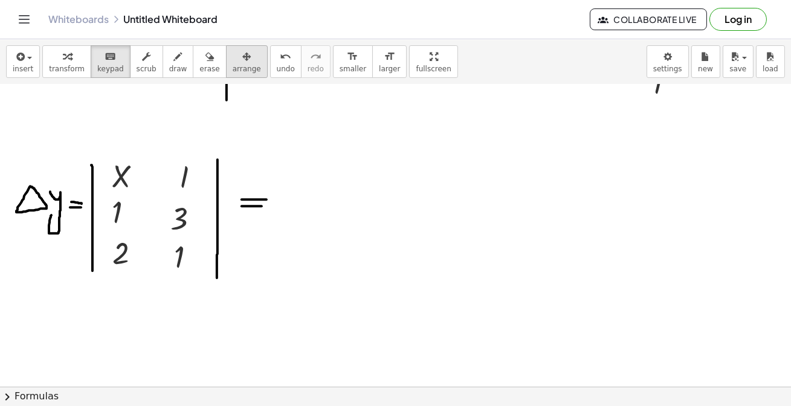
click at [233, 58] on div "button" at bounding box center [247, 56] width 28 height 15
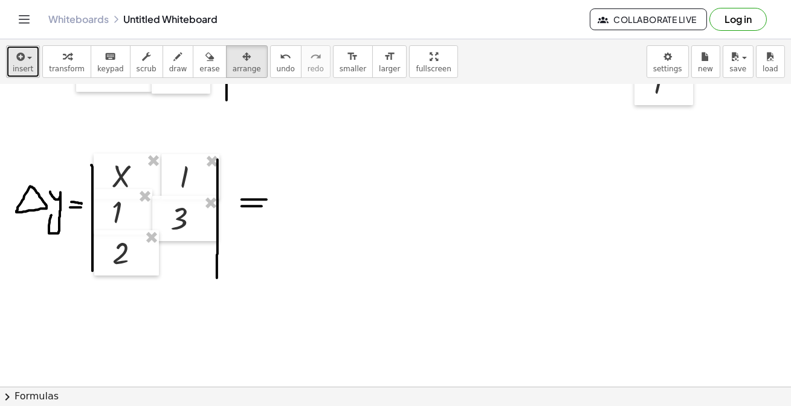
click at [24, 50] on icon "button" at bounding box center [19, 57] width 11 height 15
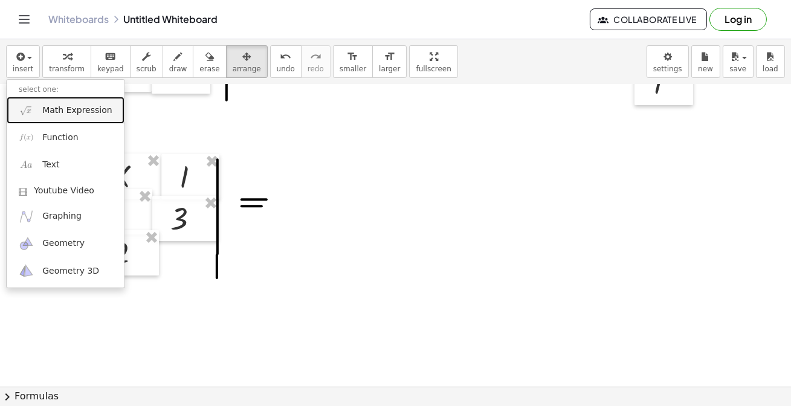
click at [89, 111] on span "Math Expression" at bounding box center [76, 111] width 69 height 12
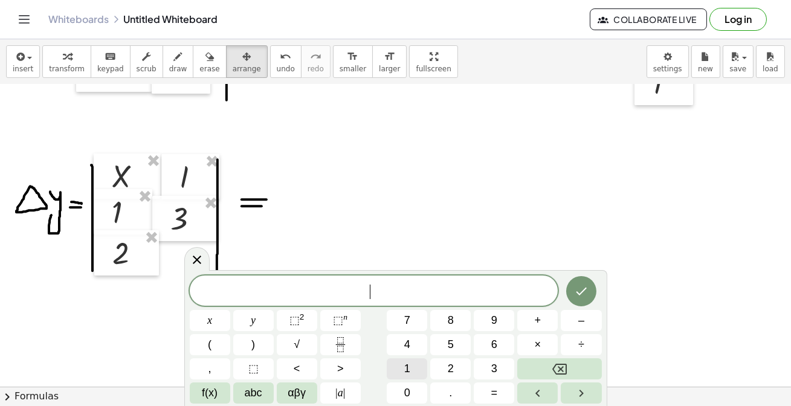
click at [403, 364] on button "1" at bounding box center [407, 368] width 40 height 21
click at [453, 373] on button "2" at bounding box center [450, 368] width 40 height 21
click at [578, 290] on icon "Done" at bounding box center [581, 291] width 15 height 15
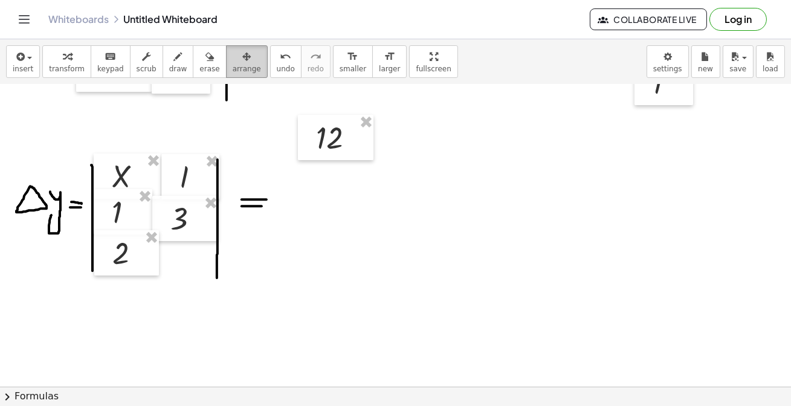
click at [226, 62] on button "arrange" at bounding box center [247, 61] width 42 height 33
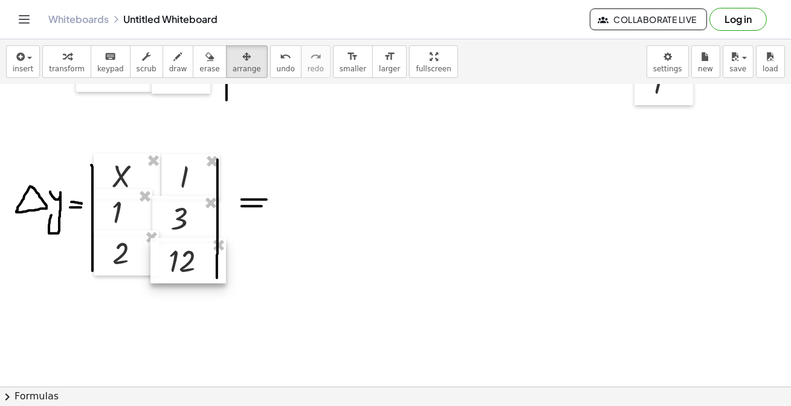
drag, startPoint x: 320, startPoint y: 157, endPoint x: 179, endPoint y: 269, distance: 179.8
click at [179, 269] on div at bounding box center [188, 261] width 76 height 46
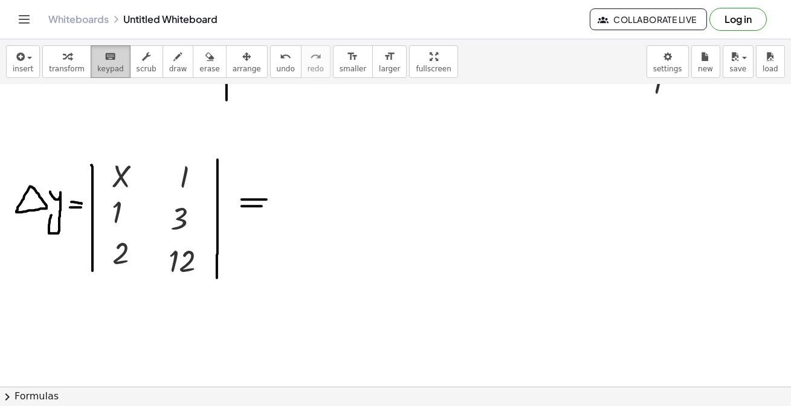
click at [105, 62] on icon "keyboard" at bounding box center [110, 57] width 11 height 15
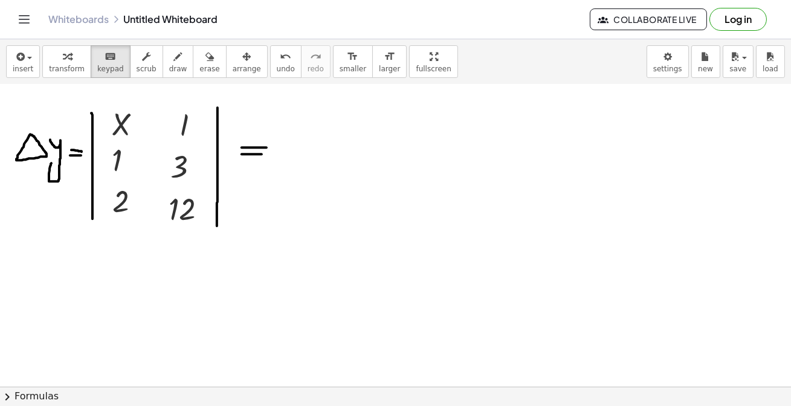
scroll to position [549, 0]
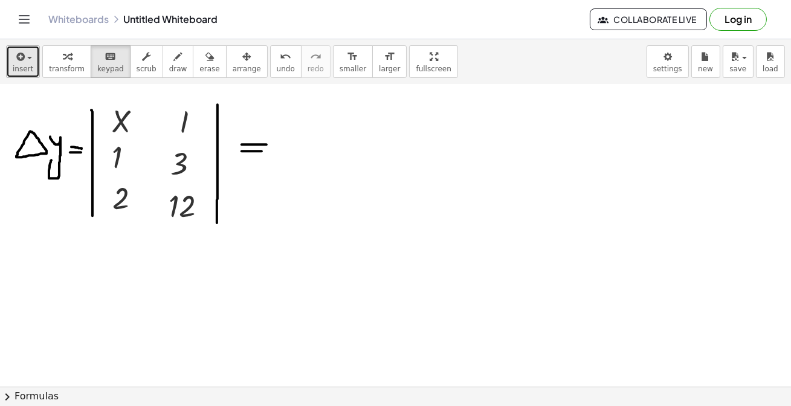
click at [18, 62] on icon "button" at bounding box center [19, 57] width 11 height 15
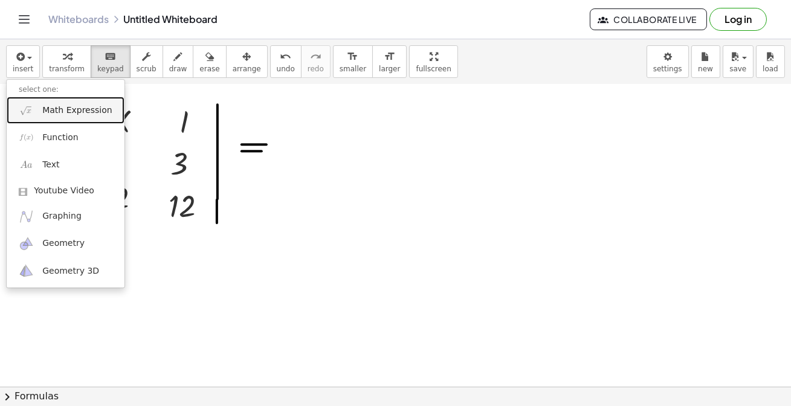
click at [65, 115] on span "Math Expression" at bounding box center [76, 111] width 69 height 12
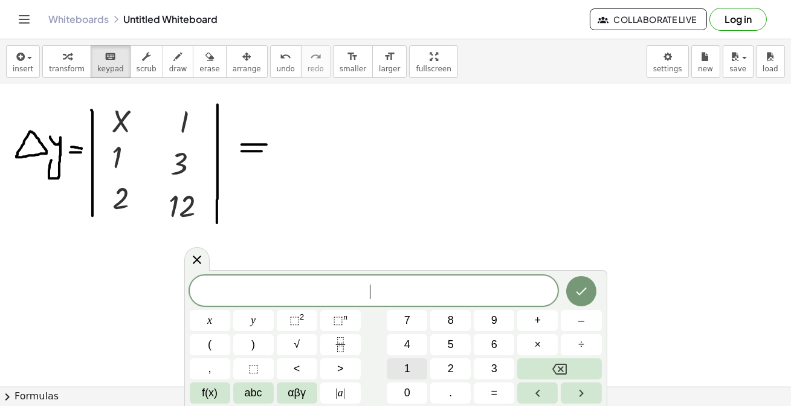
click at [410, 372] on button "1" at bounding box center [407, 368] width 40 height 21
click at [455, 366] on button "2" at bounding box center [450, 368] width 40 height 21
click at [584, 291] on icon "Done" at bounding box center [581, 291] width 15 height 15
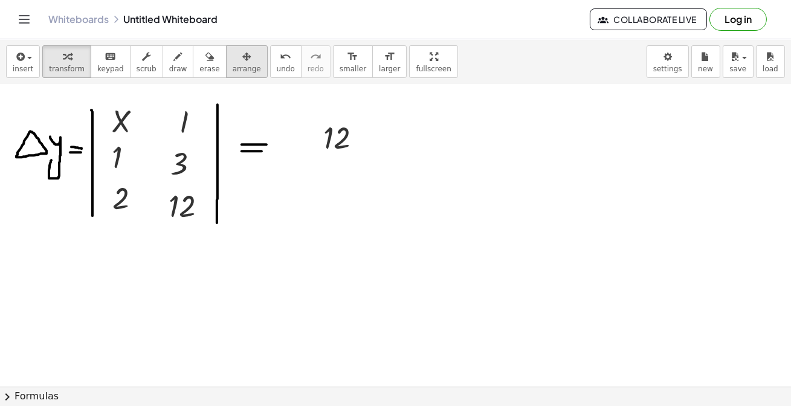
click at [233, 60] on div "button" at bounding box center [247, 56] width 28 height 15
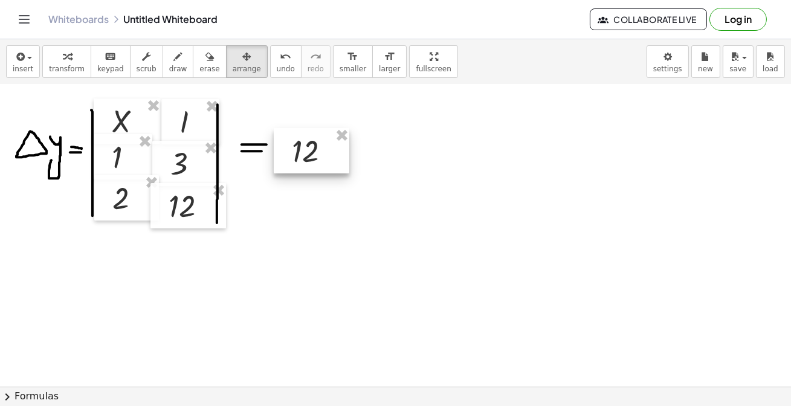
drag, startPoint x: 355, startPoint y: 150, endPoint x: 324, endPoint y: 163, distance: 34.1
click at [324, 163] on div at bounding box center [312, 151] width 76 height 46
click at [108, 57] on div "keyboard" at bounding box center [110, 56] width 27 height 15
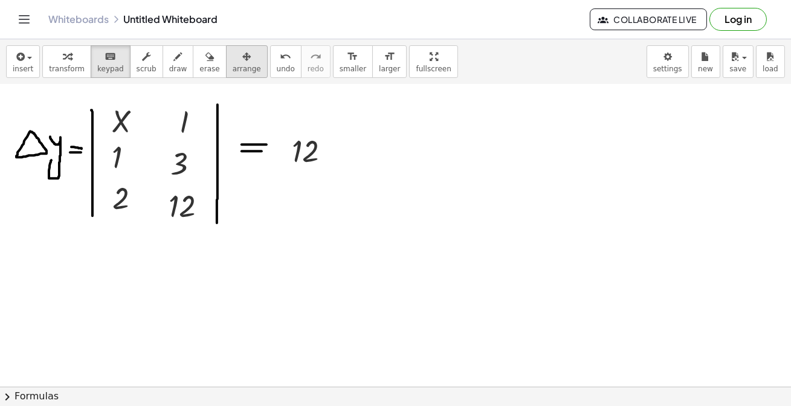
click at [233, 73] on span "arrange" at bounding box center [247, 69] width 28 height 8
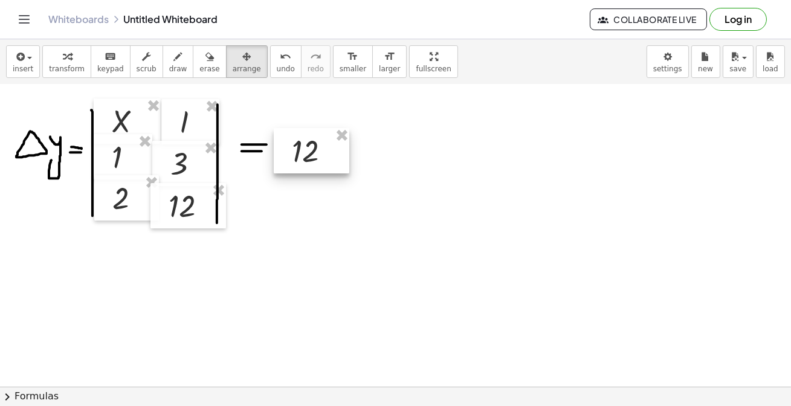
drag, startPoint x: 343, startPoint y: 137, endPoint x: 88, endPoint y: 81, distance: 261.0
click at [24, 60] on icon "button" at bounding box center [19, 57] width 11 height 15
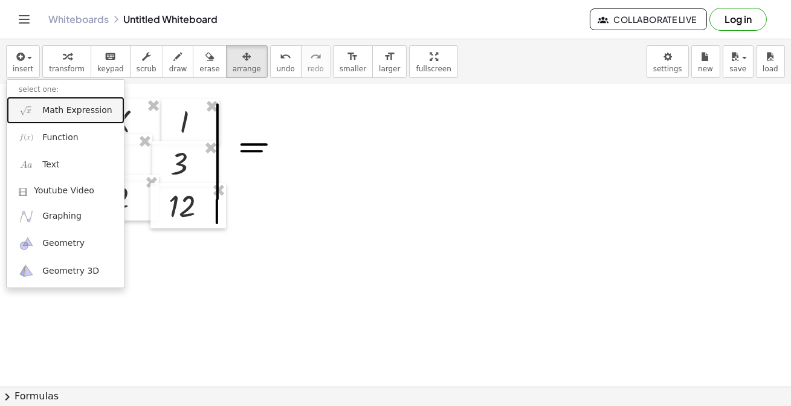
click at [77, 120] on link "Math Expression" at bounding box center [66, 110] width 118 height 27
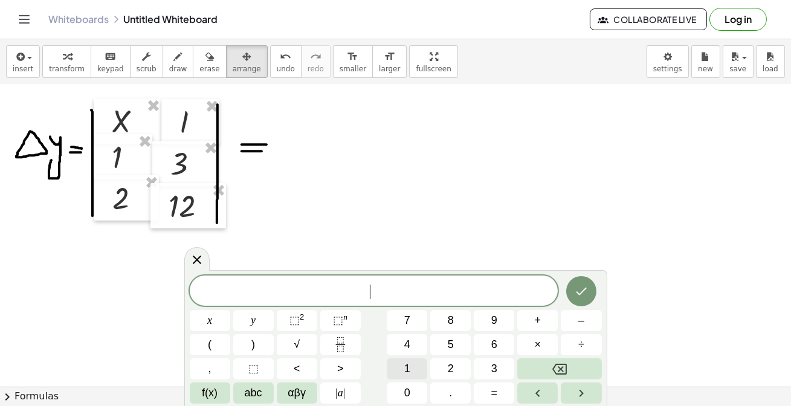
click at [405, 370] on span "1" at bounding box center [407, 369] width 6 height 16
click at [451, 368] on span "2" at bounding box center [451, 369] width 6 height 16
click at [584, 324] on span "–" at bounding box center [581, 320] width 6 height 16
click at [491, 346] on span "6" at bounding box center [494, 345] width 6 height 16
click at [587, 291] on icon "Done" at bounding box center [581, 291] width 15 height 15
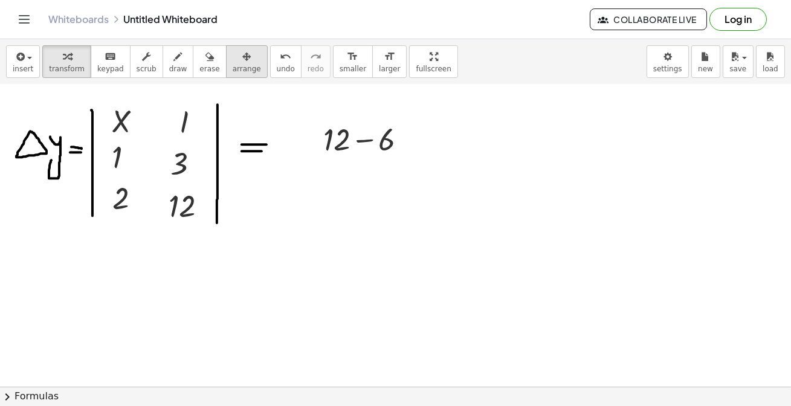
click at [242, 62] on icon "button" at bounding box center [246, 57] width 8 height 15
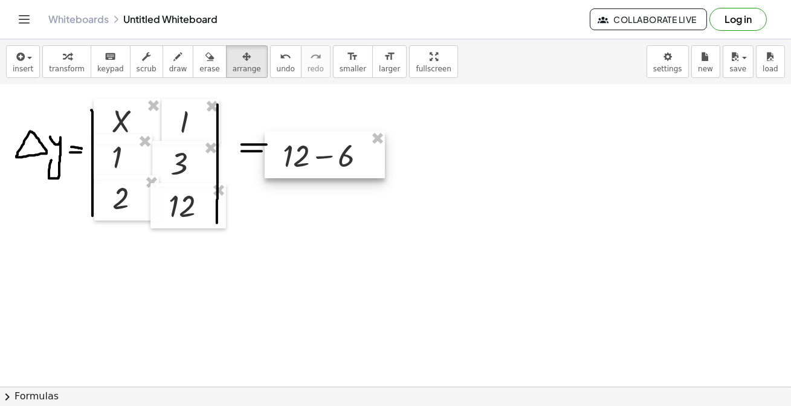
drag, startPoint x: 363, startPoint y: 160, endPoint x: 323, endPoint y: 175, distance: 42.1
click at [323, 175] on div at bounding box center [325, 154] width 120 height 47
click at [33, 62] on button "insert" at bounding box center [23, 61] width 34 height 33
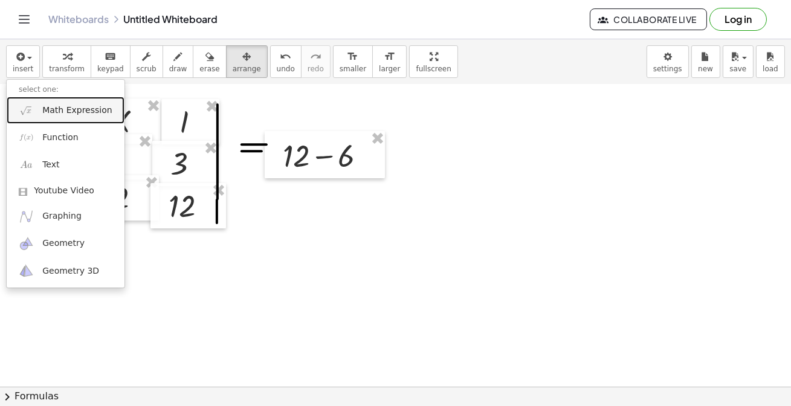
drag, startPoint x: 51, startPoint y: 112, endPoint x: 61, endPoint y: 121, distance: 13.3
click at [52, 112] on span "Math Expression" at bounding box center [76, 111] width 69 height 12
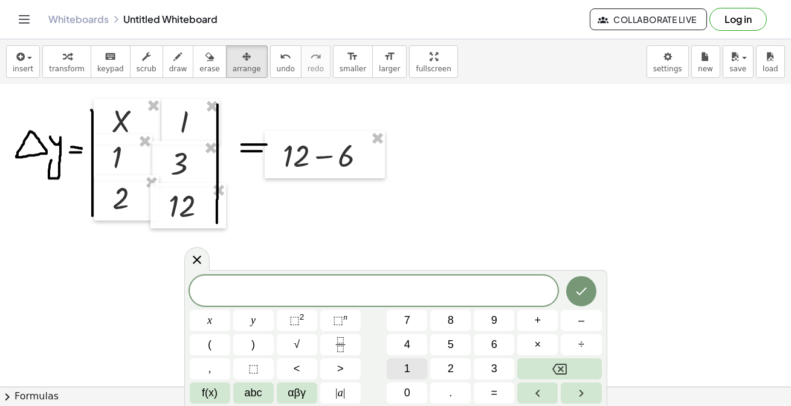
click at [410, 364] on button "1" at bounding box center [407, 368] width 40 height 21
click at [446, 370] on button "2" at bounding box center [450, 368] width 40 height 21
click at [581, 326] on span "–" at bounding box center [581, 320] width 6 height 16
click at [497, 344] on button "6" at bounding box center [494, 344] width 40 height 21
click at [563, 364] on icon "Backspace" at bounding box center [559, 369] width 15 height 11
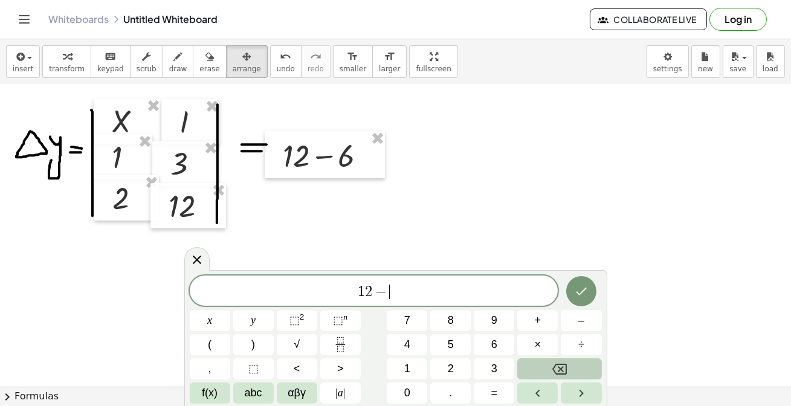
click at [563, 364] on icon "Backspace" at bounding box center [559, 369] width 15 height 11
click at [563, 364] on icon "Backspace" at bounding box center [559, 369] width 15 height 15
click at [562, 365] on icon "Backspace" at bounding box center [559, 369] width 15 height 15
click at [561, 366] on icon "Backspace" at bounding box center [559, 369] width 15 height 15
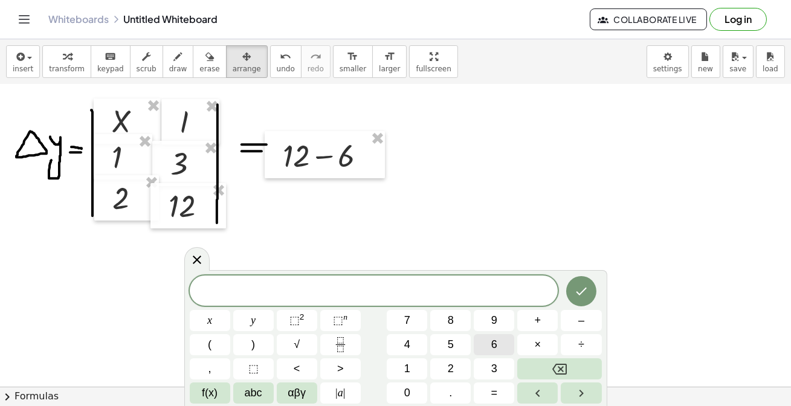
click at [494, 338] on span "6" at bounding box center [494, 345] width 6 height 16
click at [583, 289] on icon "Done" at bounding box center [581, 291] width 15 height 15
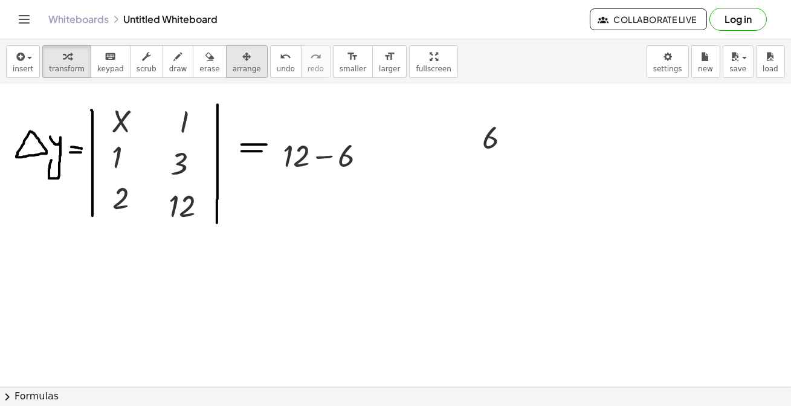
click at [242, 62] on icon "button" at bounding box center [246, 57] width 8 height 15
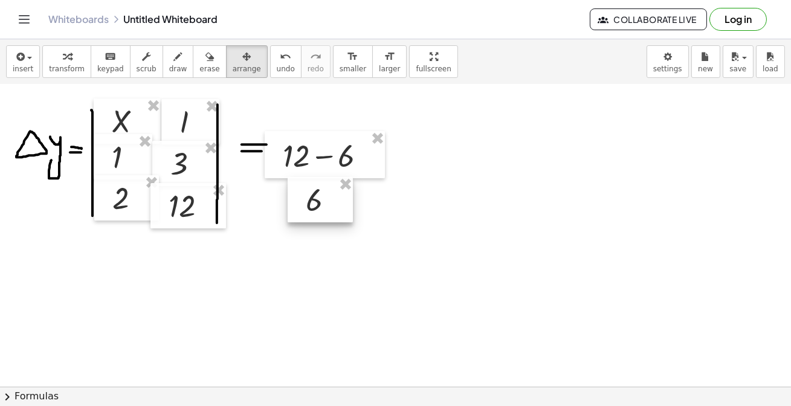
drag, startPoint x: 509, startPoint y: 144, endPoint x: 335, endPoint y: 205, distance: 185.0
click at [335, 205] on div at bounding box center [320, 200] width 65 height 46
click at [17, 61] on icon "button" at bounding box center [19, 57] width 11 height 15
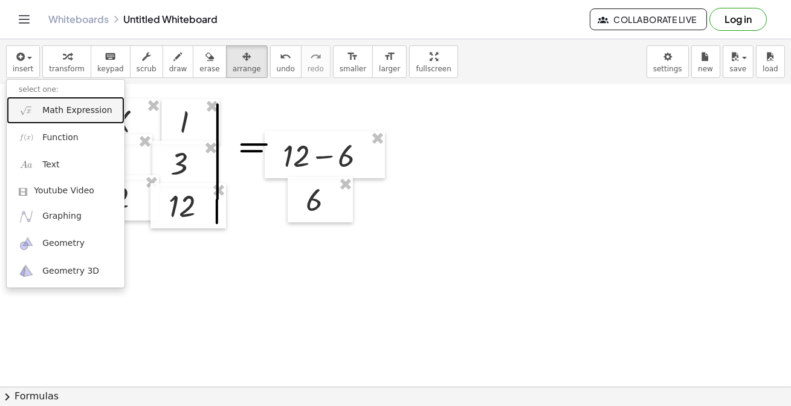
click at [60, 108] on span "Math Expression" at bounding box center [76, 111] width 69 height 12
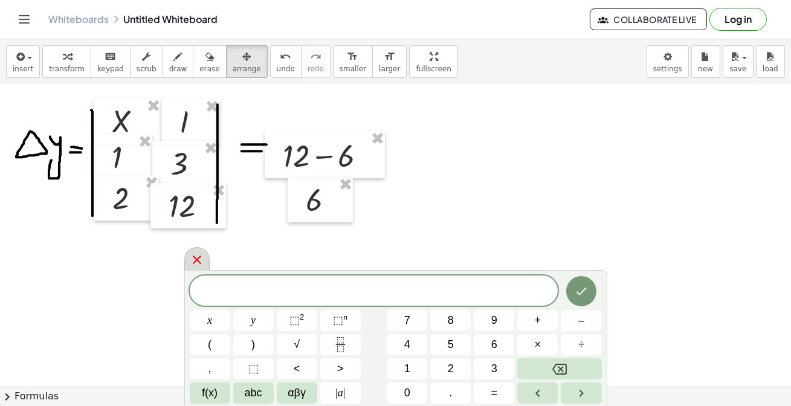
click at [193, 259] on icon at bounding box center [197, 260] width 15 height 15
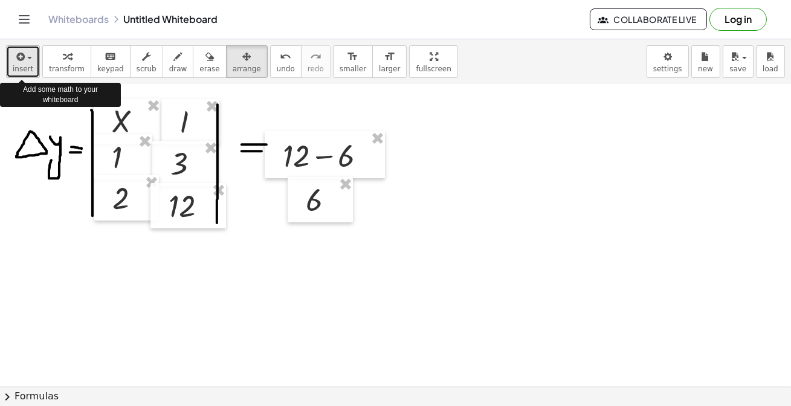
click at [15, 66] on span "insert" at bounding box center [23, 69] width 21 height 8
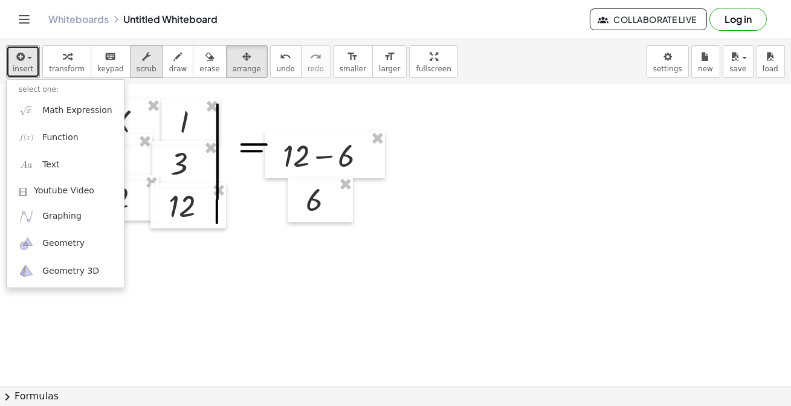
click at [148, 64] on button "scrub" at bounding box center [146, 61] width 33 height 33
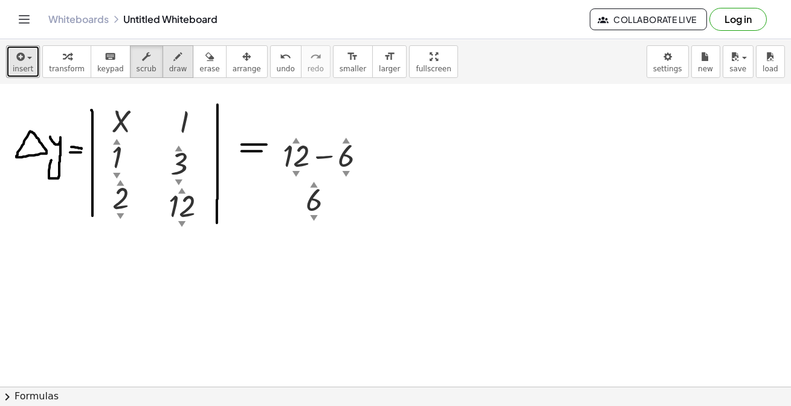
click at [169, 65] on span "draw" at bounding box center [178, 69] width 18 height 8
click at [468, 141] on div at bounding box center [395, 139] width 791 height 1209
drag, startPoint x: 487, startPoint y: 150, endPoint x: 495, endPoint y: 160, distance: 12.8
click at [495, 160] on div at bounding box center [395, 139] width 791 height 1209
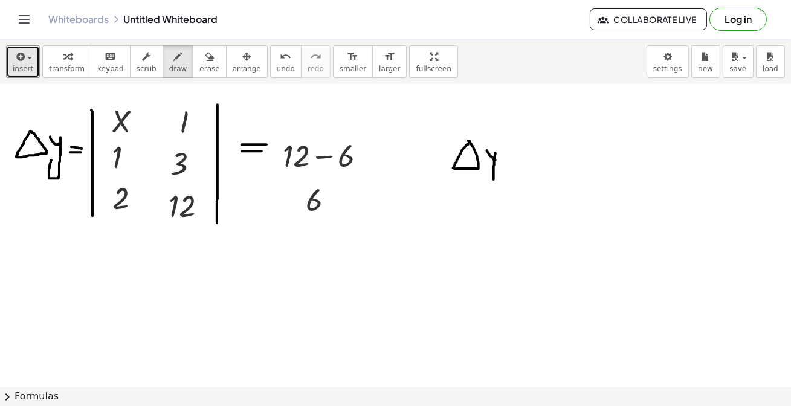
drag, startPoint x: 495, startPoint y: 153, endPoint x: 508, endPoint y: 166, distance: 18.4
click at [494, 178] on div at bounding box center [395, 139] width 791 height 1209
drag, startPoint x: 507, startPoint y: 163, endPoint x: 515, endPoint y: 162, distance: 8.5
click at [515, 162] on div at bounding box center [395, 139] width 791 height 1209
drag, startPoint x: 508, startPoint y: 168, endPoint x: 517, endPoint y: 168, distance: 9.1
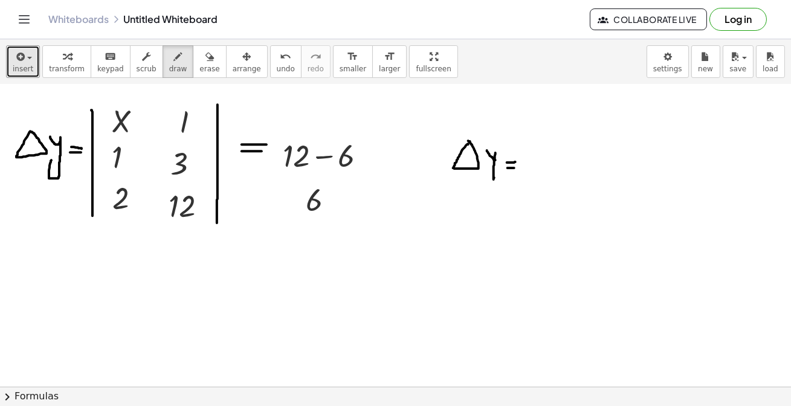
click at [517, 168] on div at bounding box center [395, 139] width 791 height 1209
drag, startPoint x: 531, startPoint y: 150, endPoint x: 594, endPoint y: 149, distance: 62.9
click at [524, 174] on div at bounding box center [395, 139] width 791 height 1209
click at [280, 62] on icon "undo" at bounding box center [285, 57] width 11 height 15
click at [28, 63] on button "insert" at bounding box center [23, 61] width 34 height 33
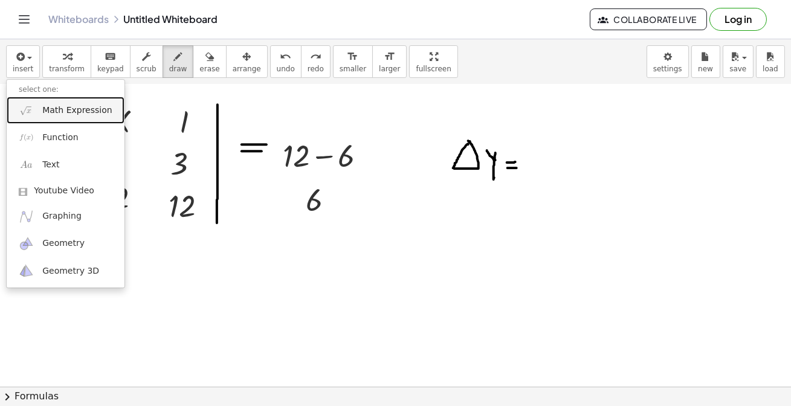
click at [66, 109] on span "Math Expression" at bounding box center [76, 111] width 69 height 12
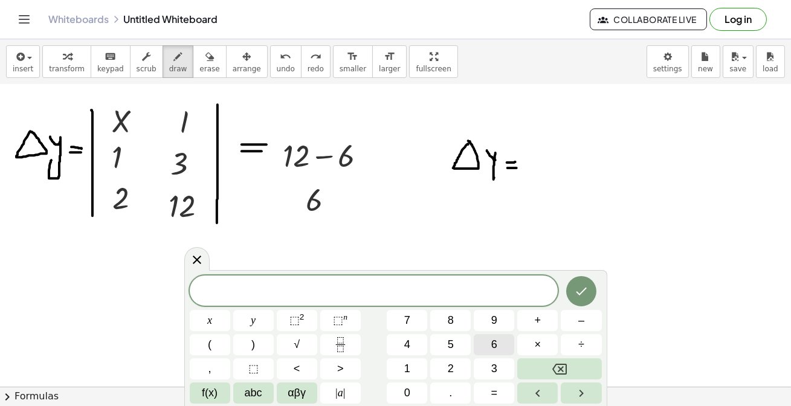
click at [497, 346] on span "6" at bounding box center [494, 345] width 6 height 16
click at [577, 288] on icon "Done" at bounding box center [581, 291] width 15 height 15
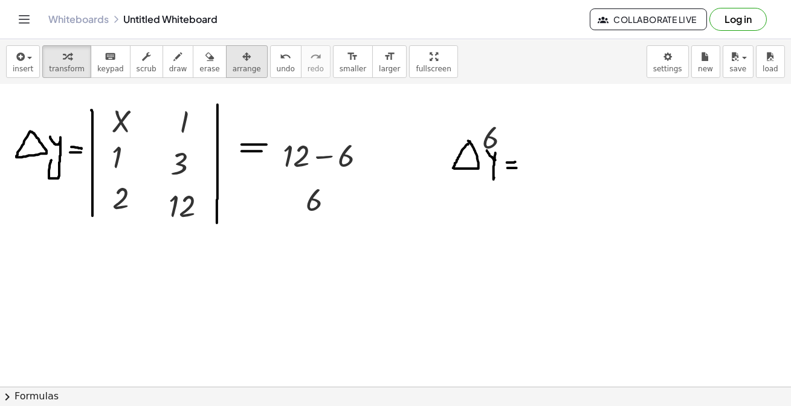
click at [233, 65] on span "arrange" at bounding box center [247, 69] width 28 height 8
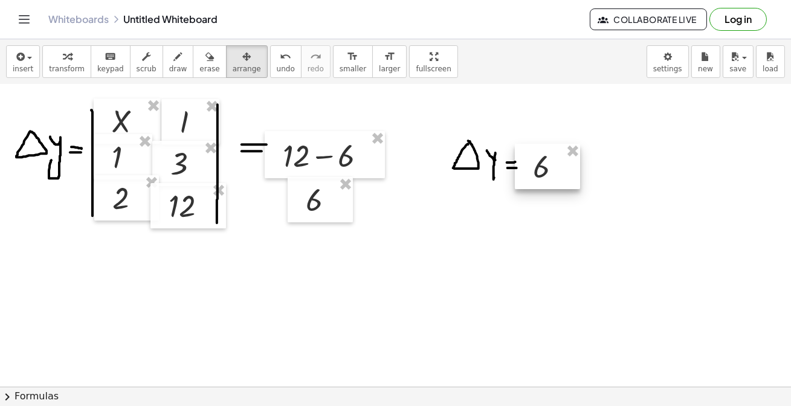
drag, startPoint x: 502, startPoint y: 148, endPoint x: 552, endPoint y: 177, distance: 58.5
click at [552, 177] on div at bounding box center [547, 167] width 65 height 46
click at [99, 65] on span "keypad" at bounding box center [110, 69] width 27 height 8
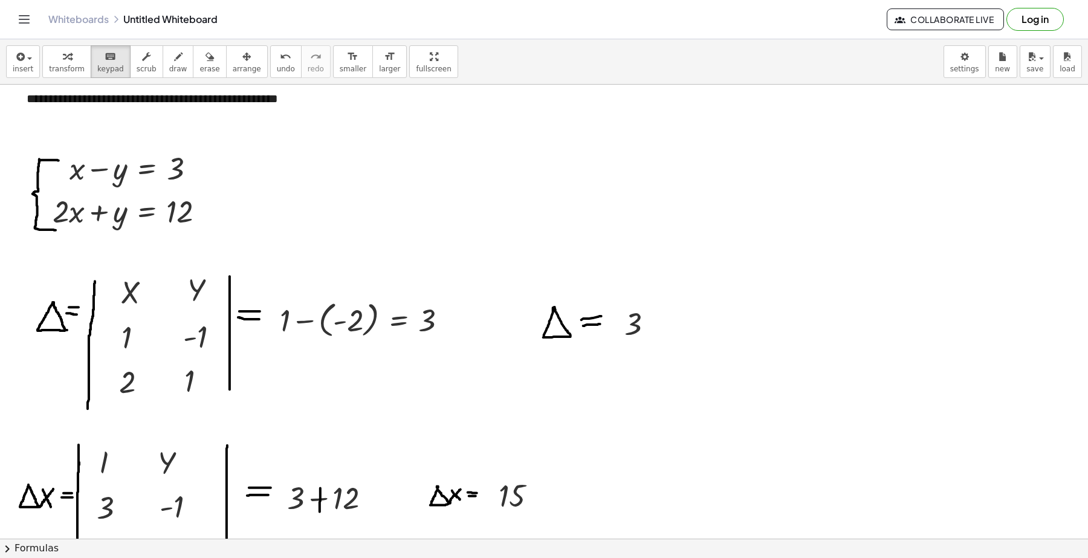
scroll to position [0, 0]
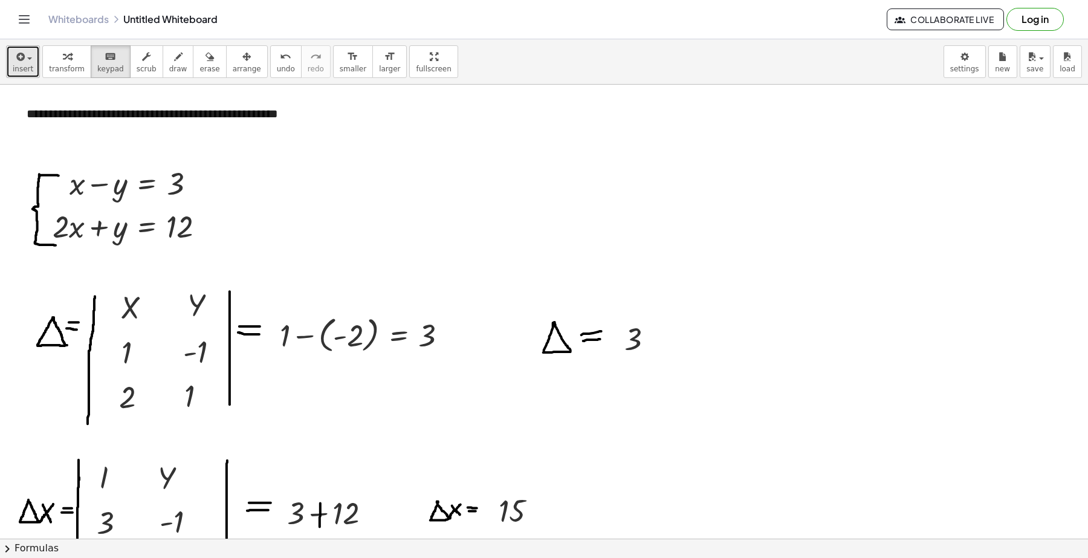
click at [30, 66] on span "insert" at bounding box center [23, 69] width 21 height 8
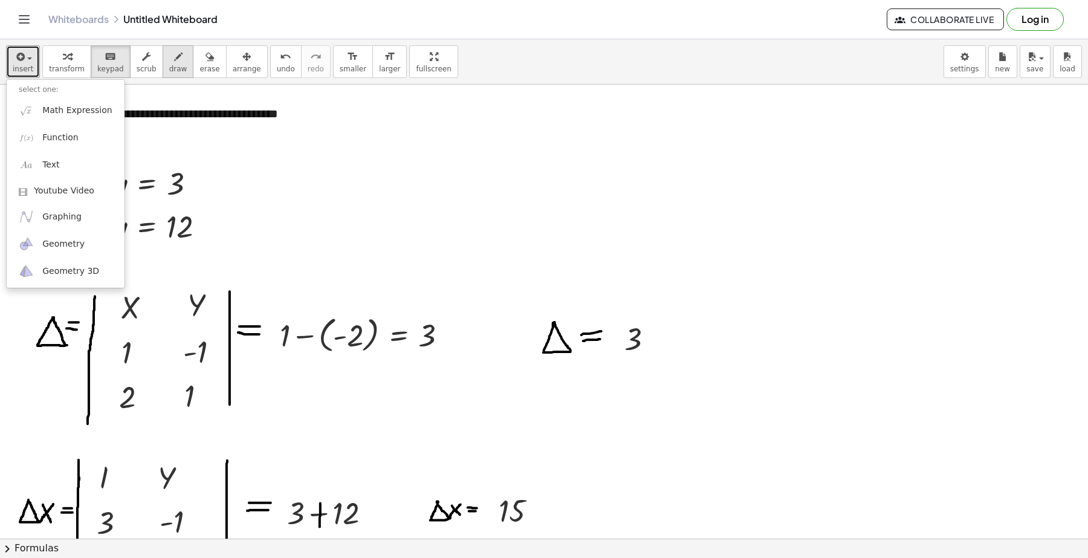
click at [169, 65] on span "draw" at bounding box center [178, 69] width 18 height 8
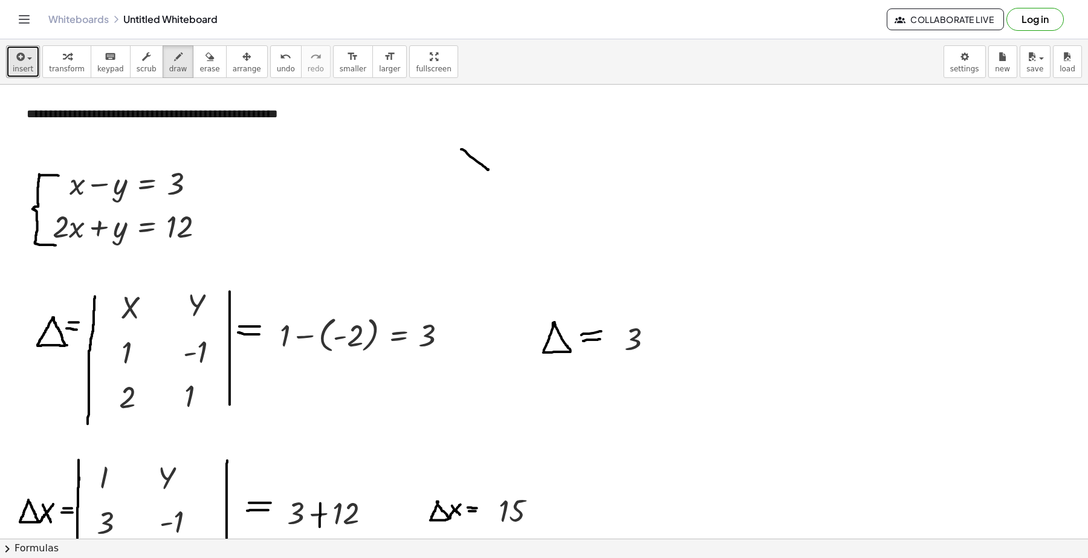
drag, startPoint x: 461, startPoint y: 150, endPoint x: 481, endPoint y: 154, distance: 20.4
click at [277, 68] on span "undo" at bounding box center [286, 69] width 18 height 8
click at [56, 62] on div "button" at bounding box center [67, 56] width 36 height 15
click at [19, 62] on icon "button" at bounding box center [19, 57] width 11 height 15
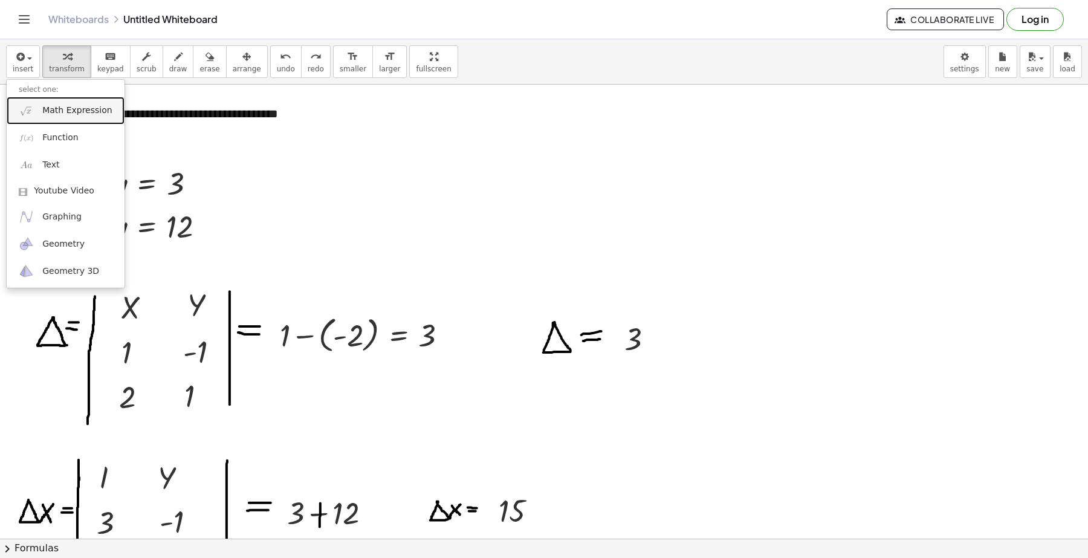
click at [65, 105] on span "Math Expression" at bounding box center [76, 111] width 69 height 12
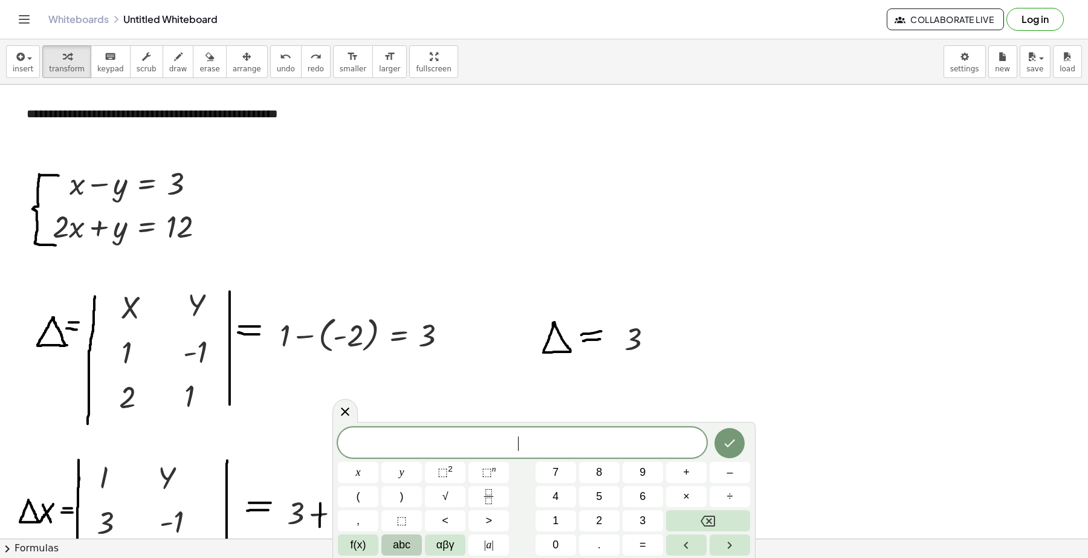
click at [393, 544] on span "abc" at bounding box center [402, 545] width 18 height 16
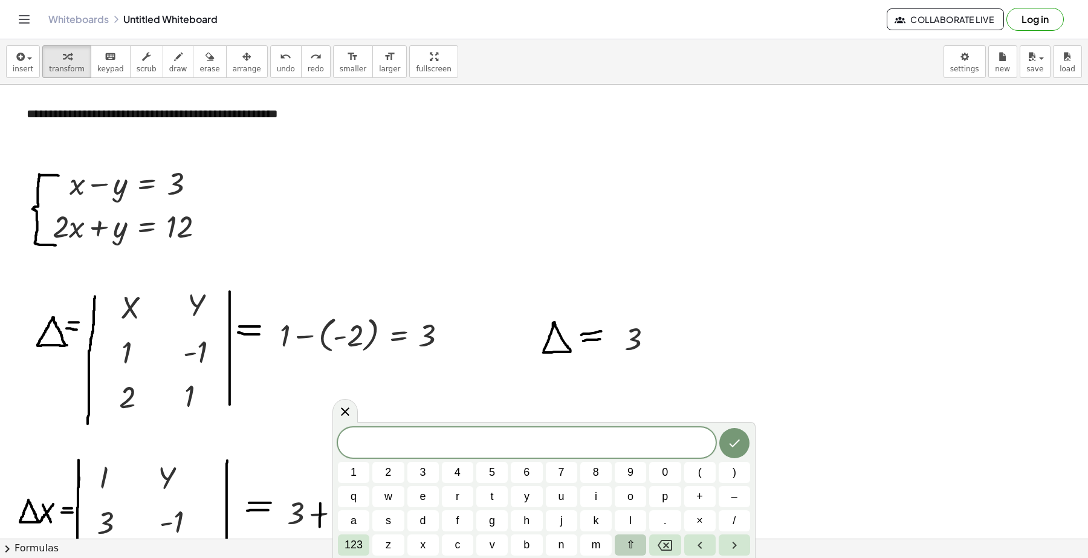
click at [632, 546] on span "⇧" at bounding box center [630, 545] width 9 height 16
click at [428, 541] on button "x" at bounding box center [422, 544] width 31 height 21
click at [726, 441] on button "Done" at bounding box center [734, 443] width 30 height 30
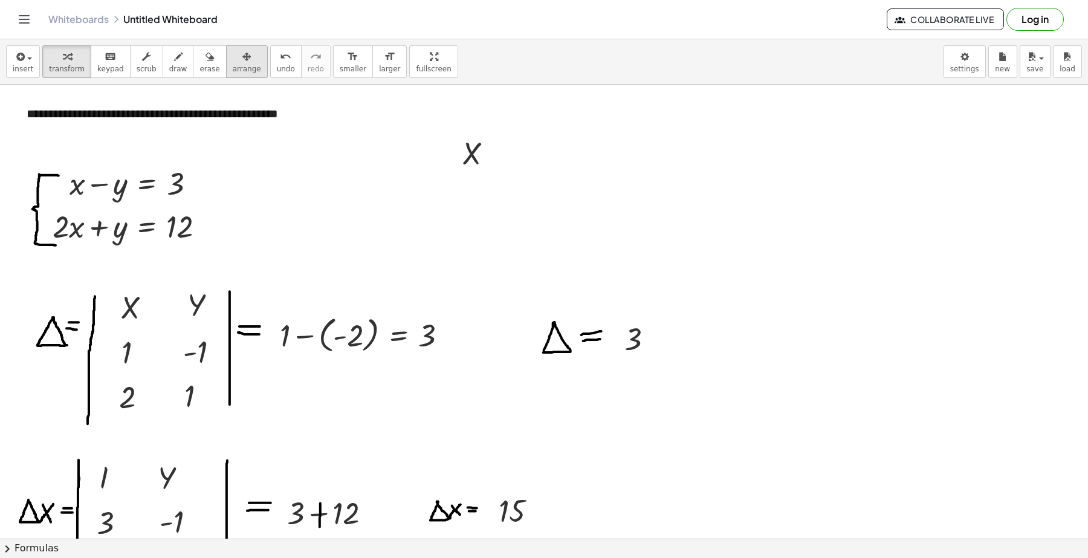
click at [239, 62] on div "button" at bounding box center [247, 56] width 28 height 15
drag, startPoint x: 472, startPoint y: 157, endPoint x: 417, endPoint y: 176, distance: 58.3
click at [417, 176] on div at bounding box center [422, 172] width 67 height 46
drag, startPoint x: 176, startPoint y: 67, endPoint x: 262, endPoint y: 50, distance: 86.9
click at [177, 68] on button "draw" at bounding box center [178, 61] width 31 height 33
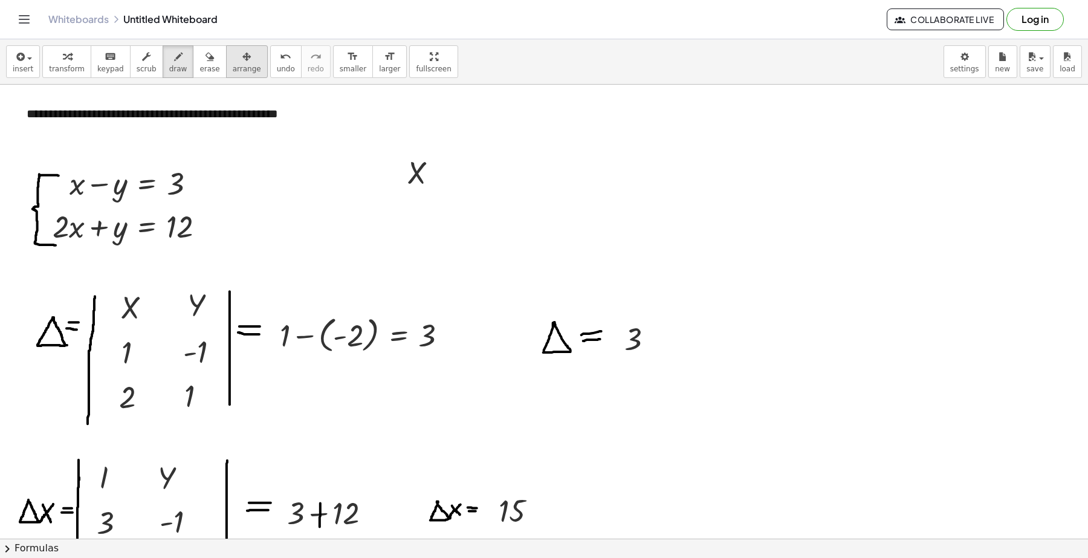
click at [233, 67] on span "arrange" at bounding box center [247, 69] width 28 height 8
drag, startPoint x: 429, startPoint y: 182, endPoint x: 420, endPoint y: 162, distance: 22.5
click at [420, 162] on div at bounding box center [413, 152] width 67 height 46
click at [176, 64] on button "draw" at bounding box center [178, 61] width 31 height 33
drag, startPoint x: 444, startPoint y: 146, endPoint x: 470, endPoint y: 144, distance: 25.4
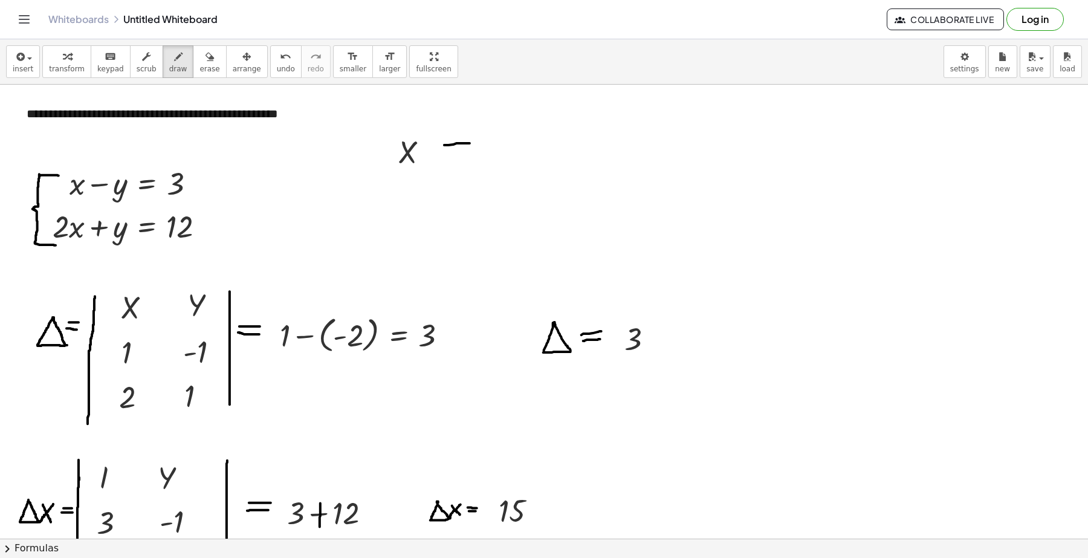
drag, startPoint x: 443, startPoint y: 153, endPoint x: 466, endPoint y: 152, distance: 23.6
drag, startPoint x: 479, startPoint y: 160, endPoint x: 560, endPoint y: 159, distance: 81.0
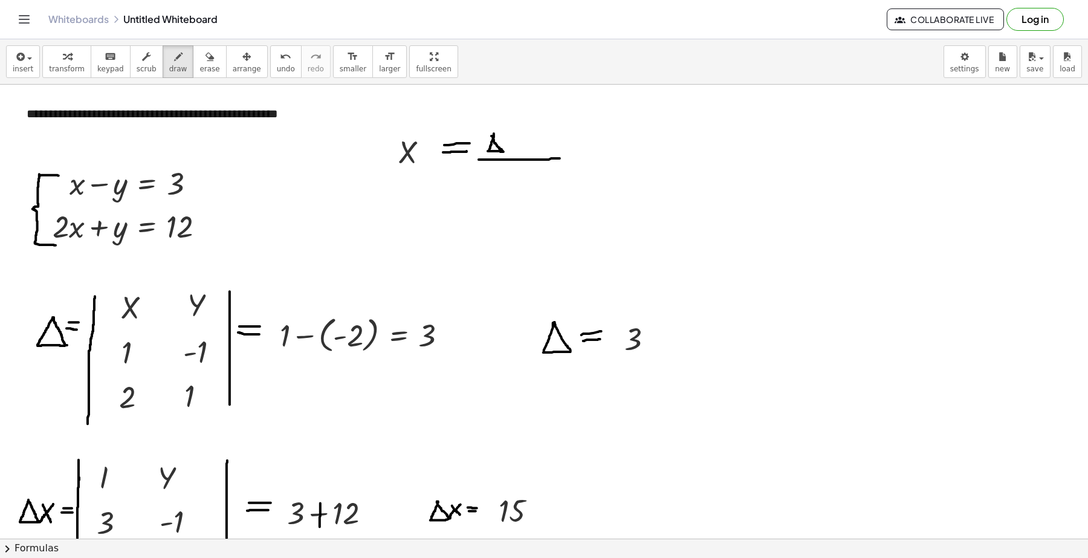
drag, startPoint x: 494, startPoint y: 134, endPoint x: 512, endPoint y: 141, distance: 19.3
drag, startPoint x: 511, startPoint y: 136, endPoint x: 521, endPoint y: 152, distance: 18.8
drag, startPoint x: 520, startPoint y: 134, endPoint x: 511, endPoint y: 153, distance: 21.6
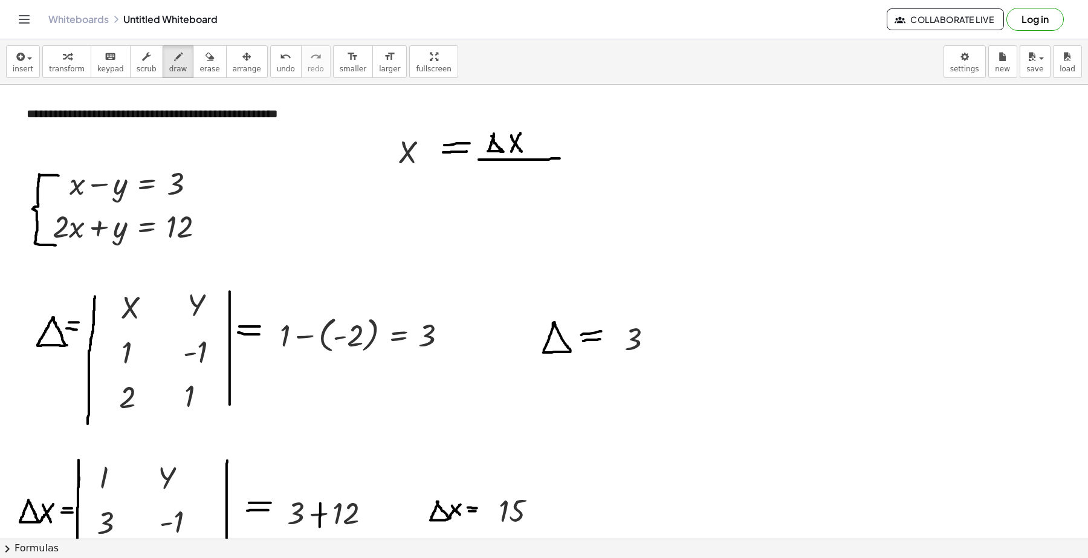
drag, startPoint x: 511, startPoint y: 167, endPoint x: 538, endPoint y: 160, distance: 28.1
drag, startPoint x: 259, startPoint y: 60, endPoint x: 384, endPoint y: 131, distance: 144.2
click at [280, 60] on icon "undo" at bounding box center [285, 57] width 11 height 15
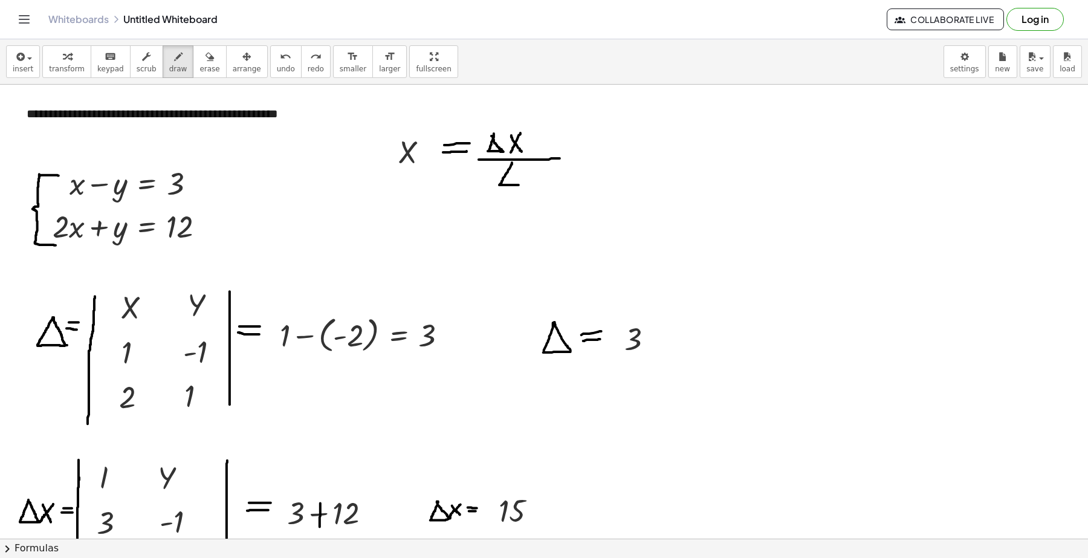
drag, startPoint x: 512, startPoint y: 163, endPoint x: 524, endPoint y: 186, distance: 25.7
drag, startPoint x: 511, startPoint y: 163, endPoint x: 526, endPoint y: 186, distance: 26.6
drag, startPoint x: 576, startPoint y: 149, endPoint x: 592, endPoint y: 149, distance: 16.3
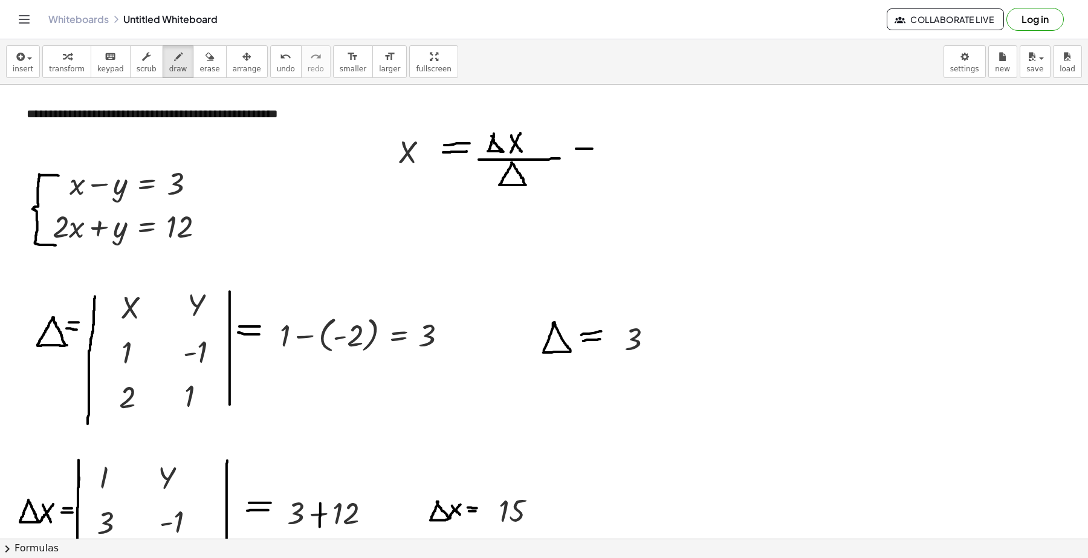
drag, startPoint x: 575, startPoint y: 157, endPoint x: 592, endPoint y: 157, distance: 17.5
click at [23, 64] on icon "button" at bounding box center [19, 57] width 11 height 15
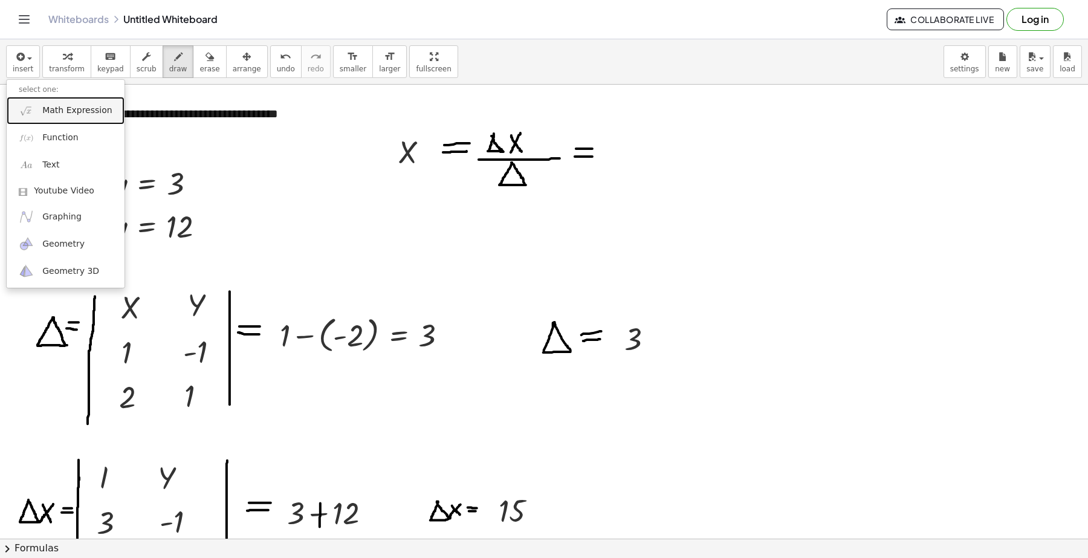
click at [77, 112] on span "Math Expression" at bounding box center [76, 111] width 69 height 12
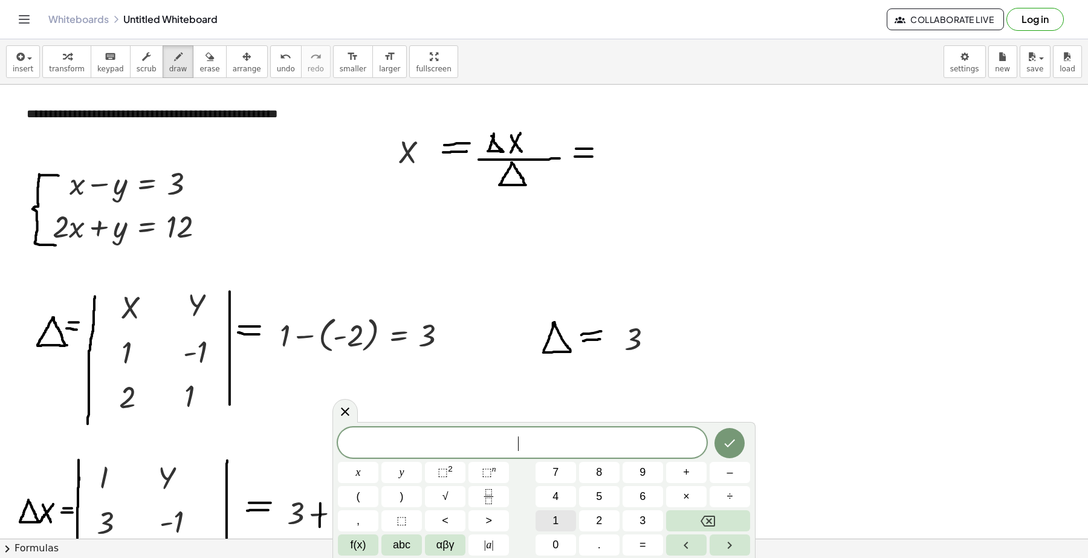
click at [568, 514] on button "1" at bounding box center [555, 520] width 40 height 21
click at [602, 492] on button "5" at bounding box center [599, 496] width 40 height 21
click at [734, 439] on icon "Done" at bounding box center [729, 443] width 15 height 15
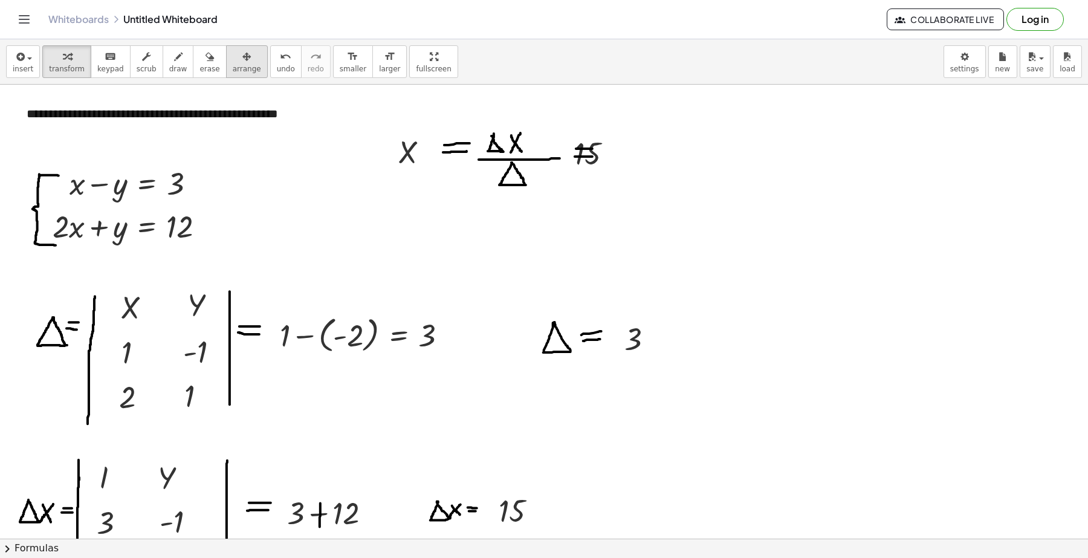
click at [233, 68] on span "arrange" at bounding box center [247, 69] width 28 height 8
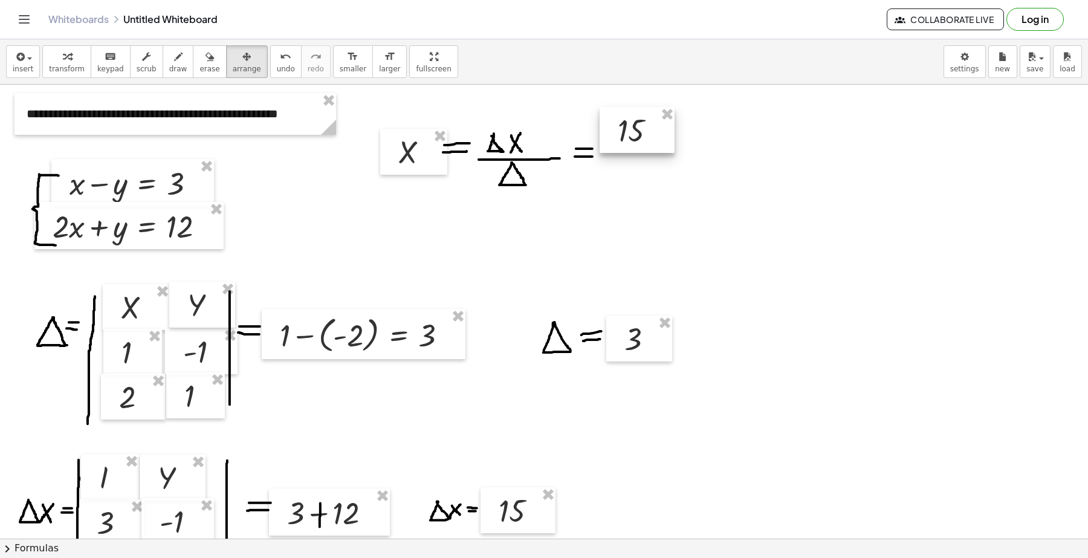
drag, startPoint x: 602, startPoint y: 163, endPoint x: 645, endPoint y: 140, distance: 49.2
click at [645, 140] on div at bounding box center [636, 130] width 75 height 46
click at [618, 132] on div at bounding box center [636, 134] width 75 height 46
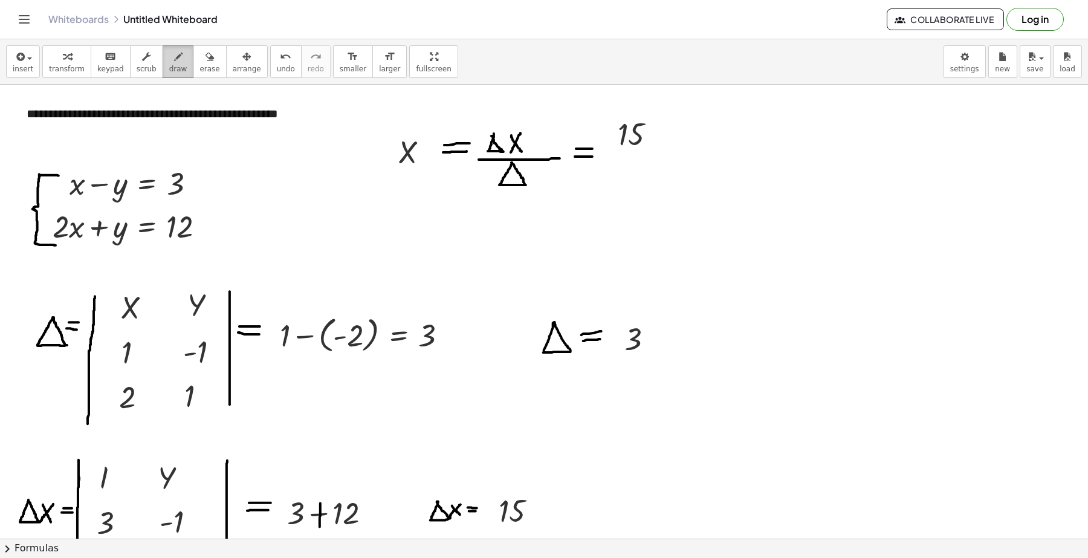
click at [171, 65] on span "draw" at bounding box center [178, 69] width 18 height 8
drag, startPoint x: 600, startPoint y: 149, endPoint x: 663, endPoint y: 149, distance: 63.4
click at [19, 70] on span "insert" at bounding box center [23, 69] width 21 height 8
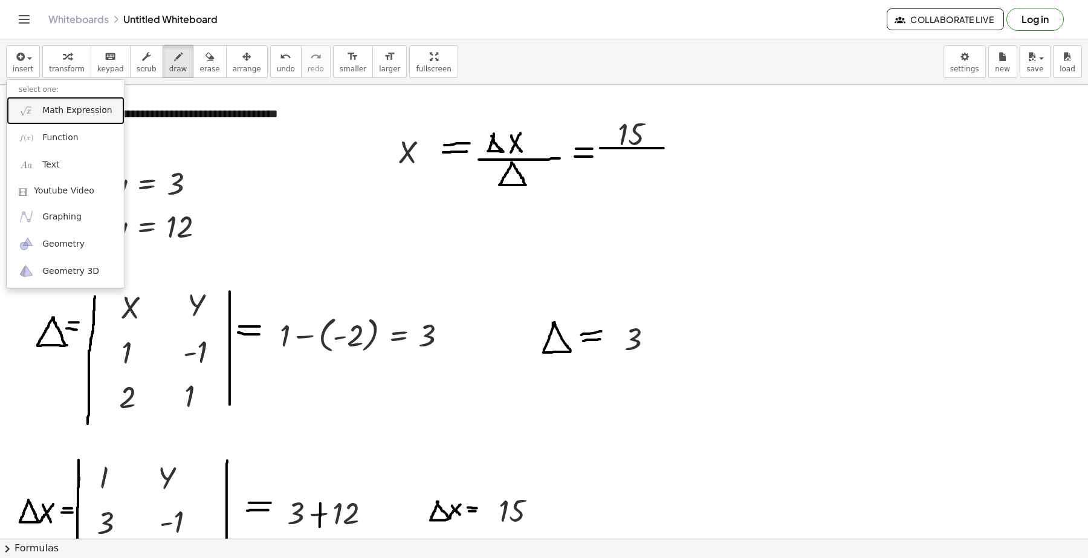
click at [67, 114] on span "Math Expression" at bounding box center [76, 111] width 69 height 12
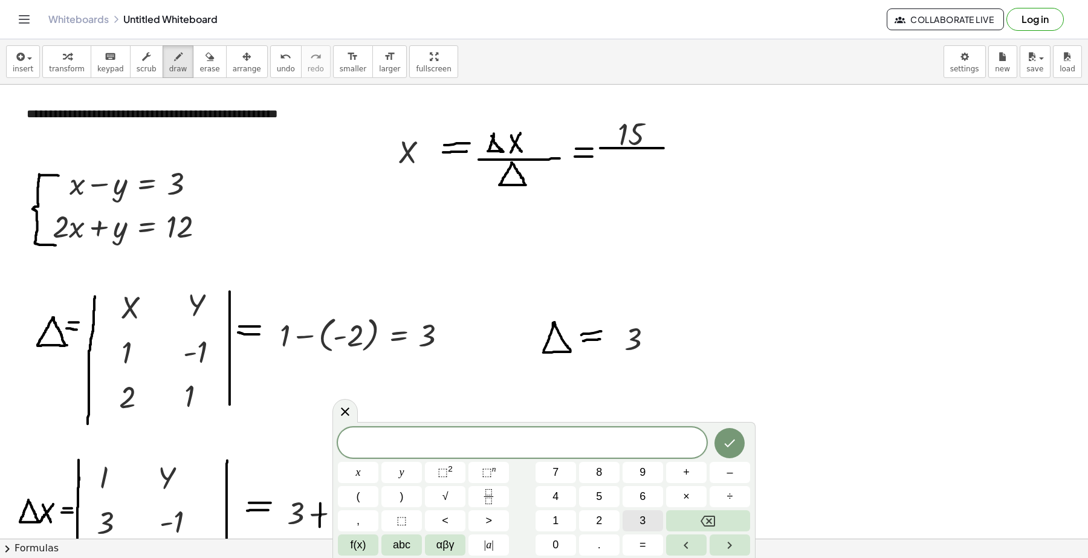
click at [632, 520] on button "3" at bounding box center [642, 520] width 40 height 21
click at [378, 462] on div at bounding box center [358, 472] width 40 height 21
click at [731, 445] on icon "Done" at bounding box center [729, 443] width 15 height 15
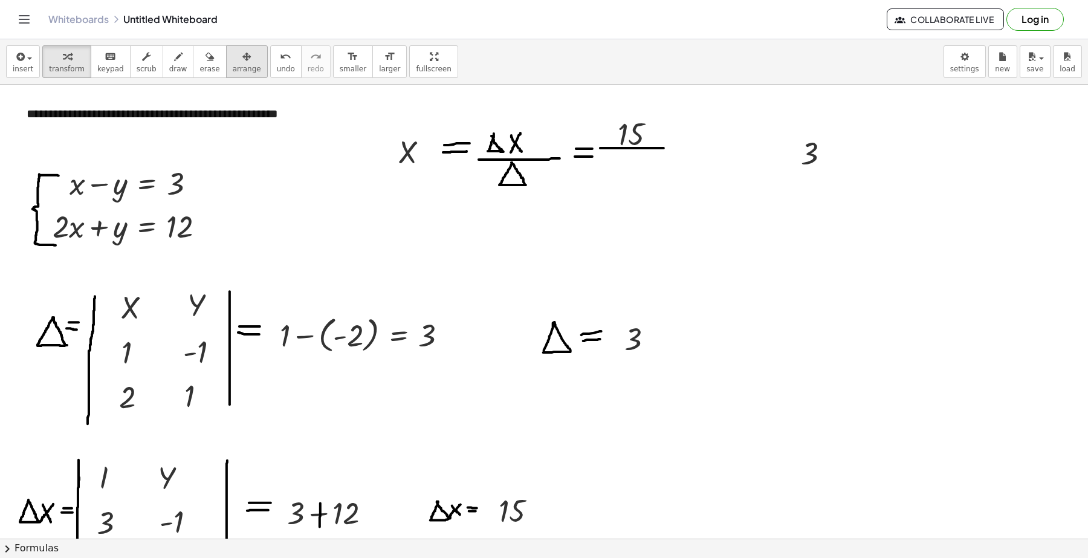
click at [233, 69] on span "arrange" at bounding box center [247, 69] width 28 height 8
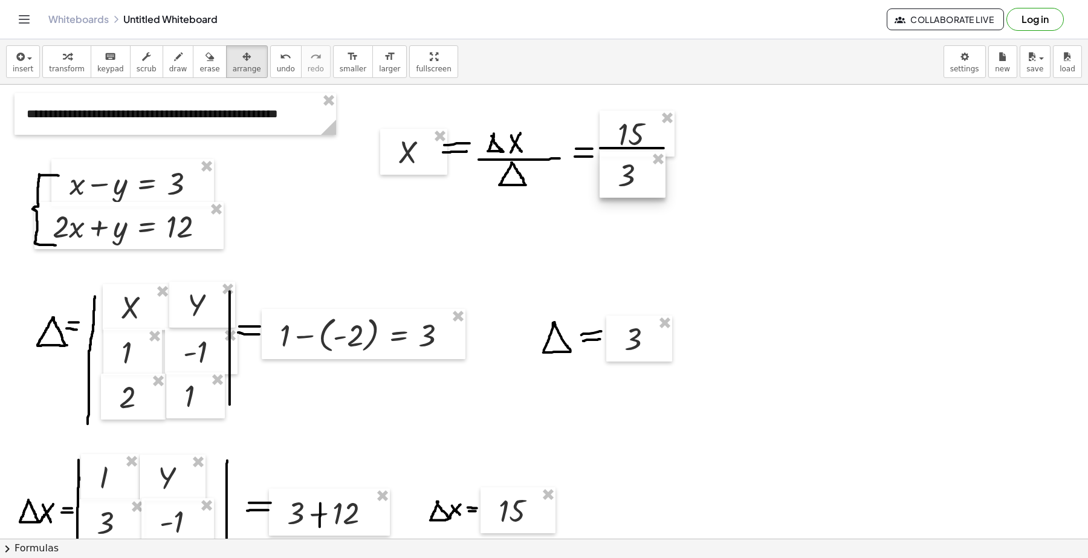
drag, startPoint x: 740, startPoint y: 192, endPoint x: 634, endPoint y: 182, distance: 106.2
click at [634, 182] on div at bounding box center [632, 175] width 66 height 46
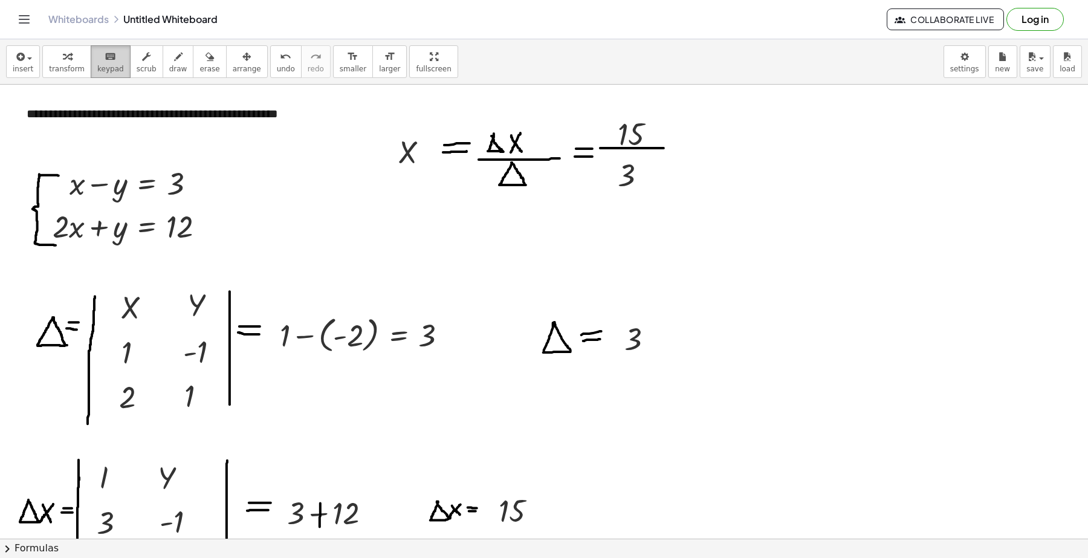
click at [105, 59] on icon "keyboard" at bounding box center [110, 57] width 11 height 15
click at [171, 74] on button "draw" at bounding box center [178, 61] width 31 height 33
drag, startPoint x: 680, startPoint y: 146, endPoint x: 700, endPoint y: 146, distance: 19.9
drag, startPoint x: 680, startPoint y: 151, endPoint x: 705, endPoint y: 151, distance: 24.2
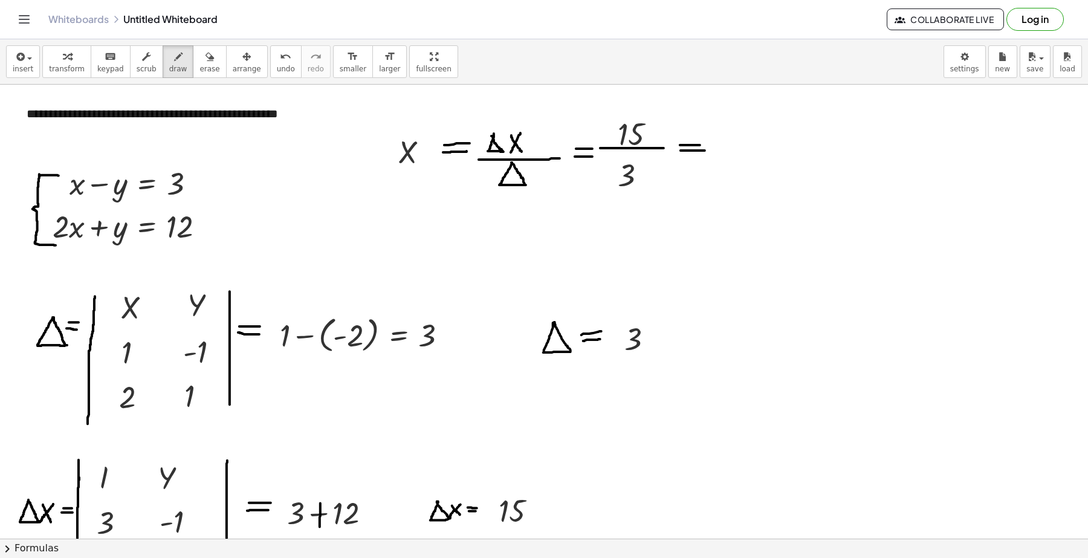
click at [25, 68] on span "insert" at bounding box center [23, 69] width 21 height 8
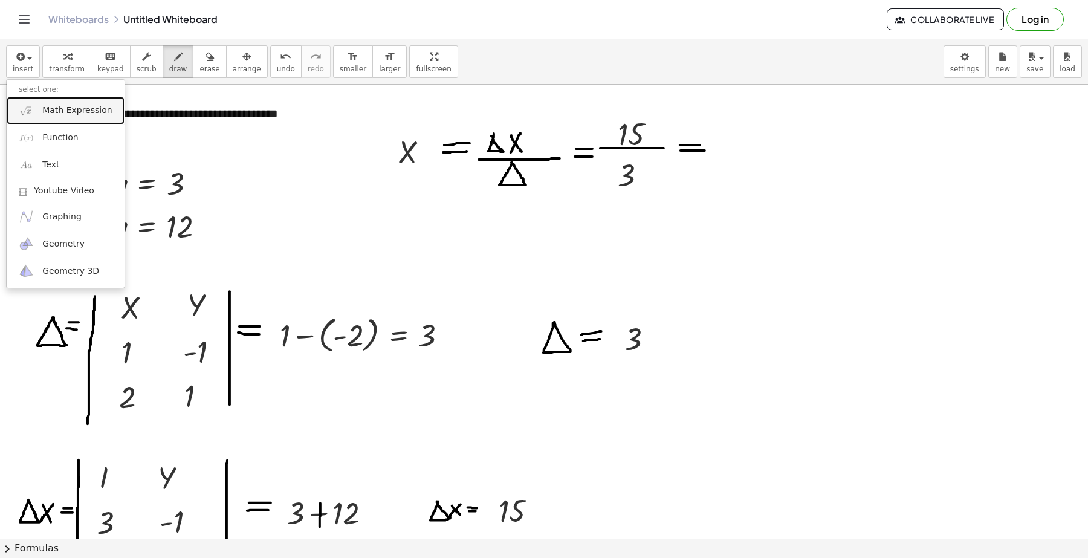
click at [68, 117] on link "Math Expression" at bounding box center [66, 110] width 118 height 27
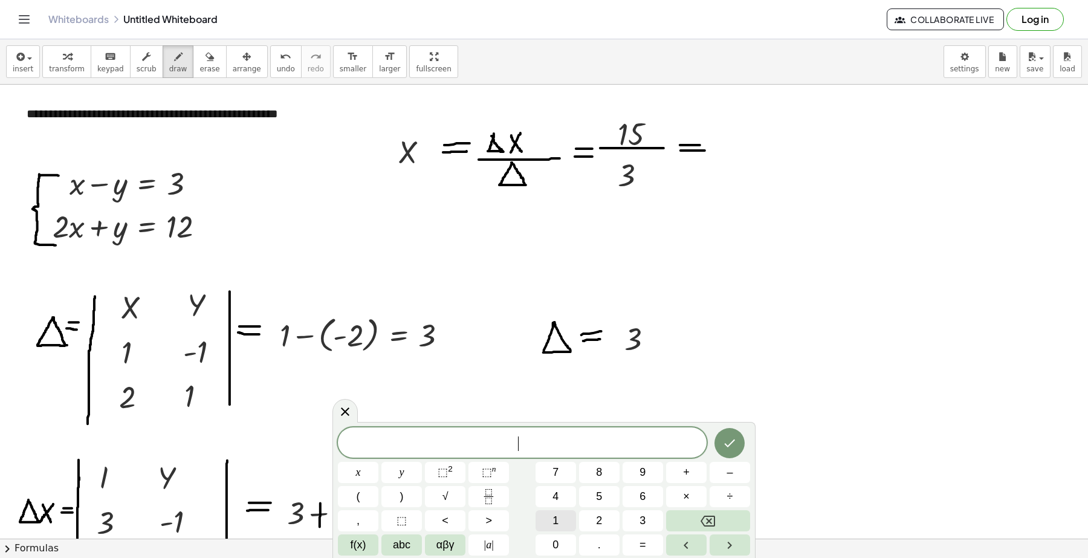
click at [563, 517] on button "1" at bounding box center [555, 520] width 40 height 21
click at [599, 473] on span "8" at bounding box center [599, 472] width 6 height 16
click at [732, 436] on icon "Done" at bounding box center [729, 443] width 15 height 15
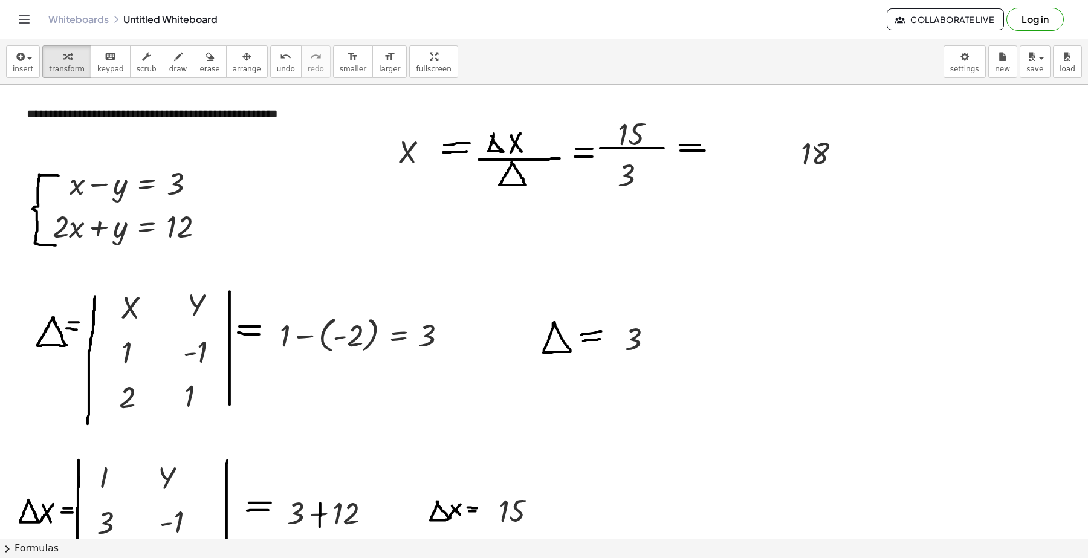
click at [236, 82] on div "insert select one: Math Expression Function Text Youtube Video Graphing Geometr…" at bounding box center [544, 61] width 1088 height 45
click at [234, 71] on span "arrange" at bounding box center [247, 69] width 28 height 8
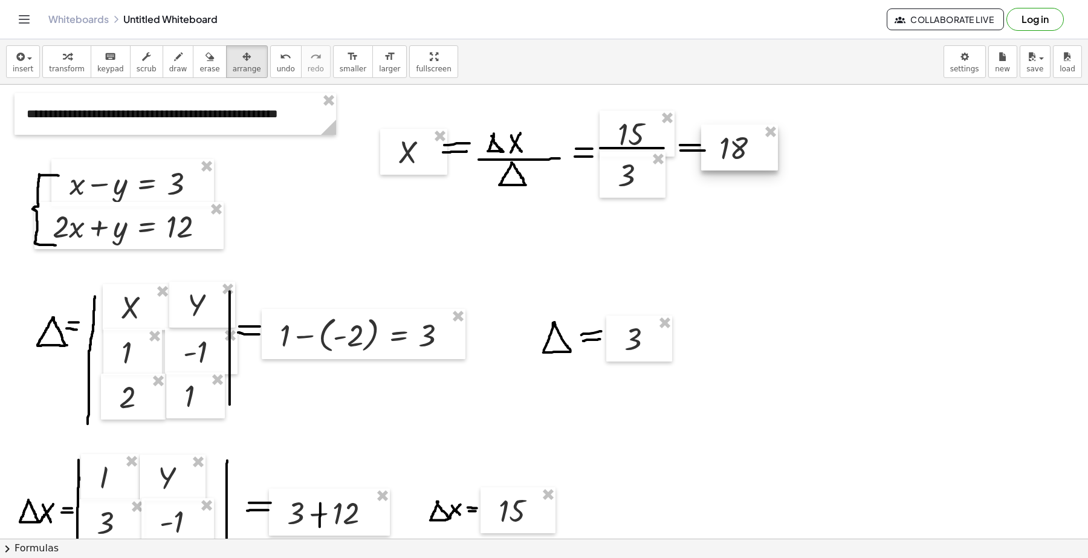
drag, startPoint x: 777, startPoint y: 167, endPoint x: 744, endPoint y: 158, distance: 33.7
click at [744, 158] on div at bounding box center [739, 147] width 77 height 46
click at [13, 67] on span "insert" at bounding box center [23, 69] width 21 height 8
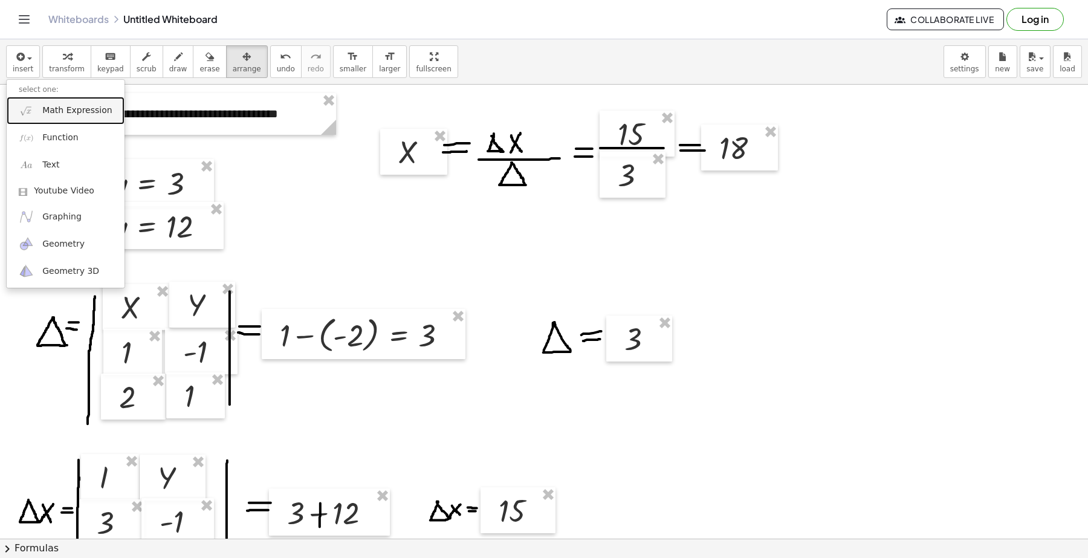
click at [77, 120] on link "Math Expression" at bounding box center [66, 110] width 118 height 27
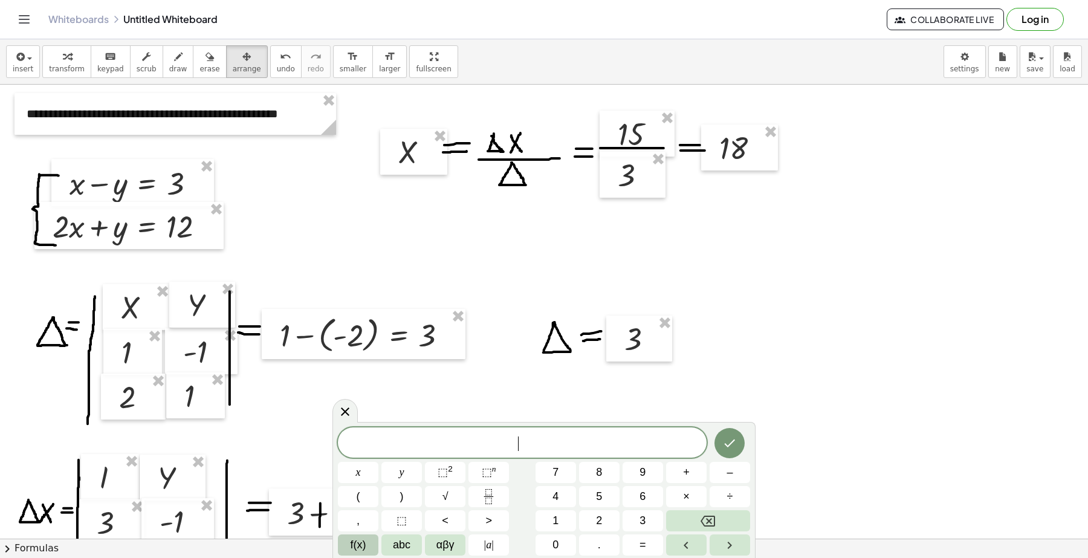
click at [358, 547] on span "f(x)" at bounding box center [358, 545] width 16 height 16
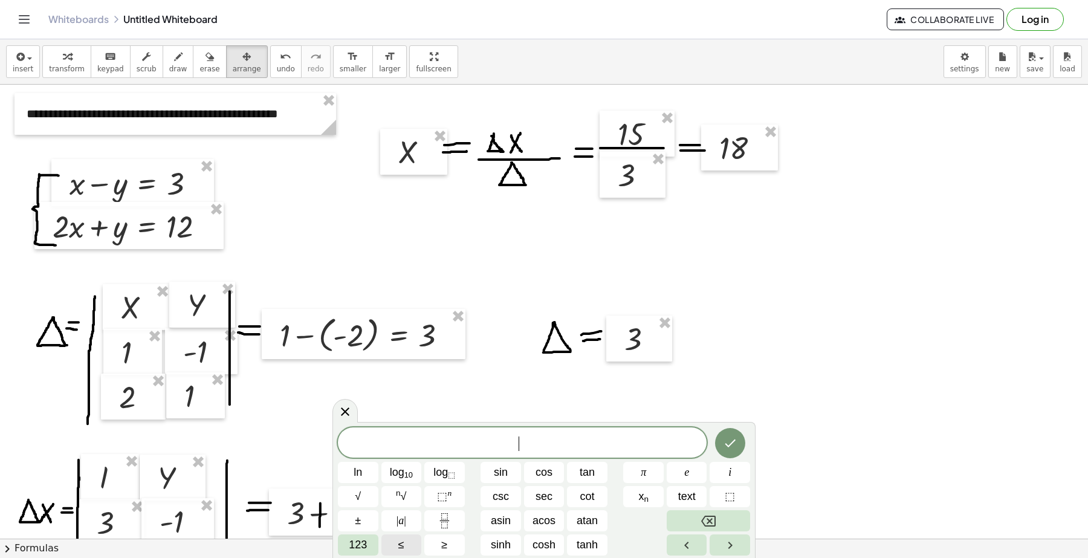
click at [358, 547] on span "123" at bounding box center [358, 545] width 18 height 16
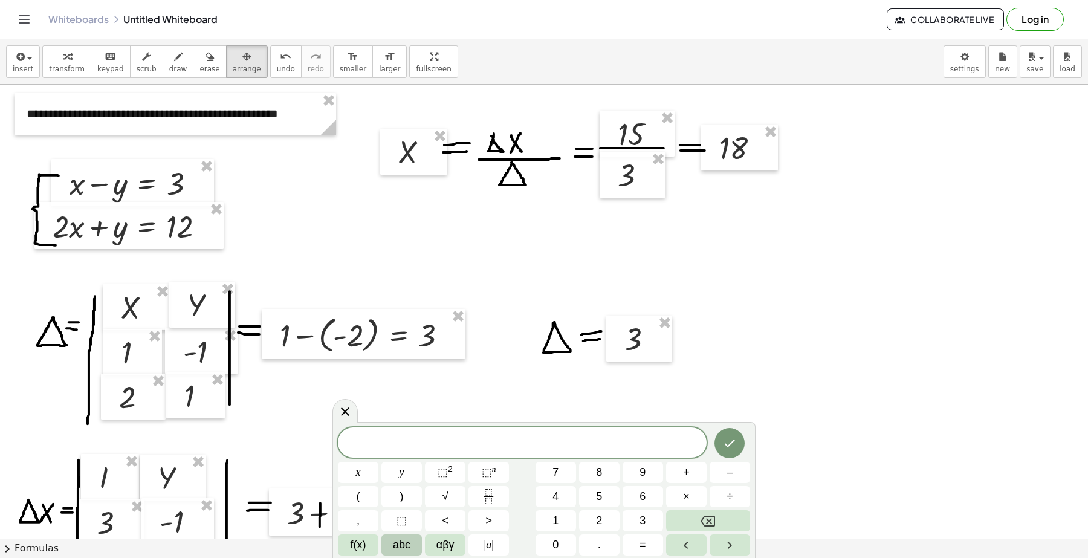
click at [410, 543] on span "abc" at bounding box center [402, 545] width 18 height 16
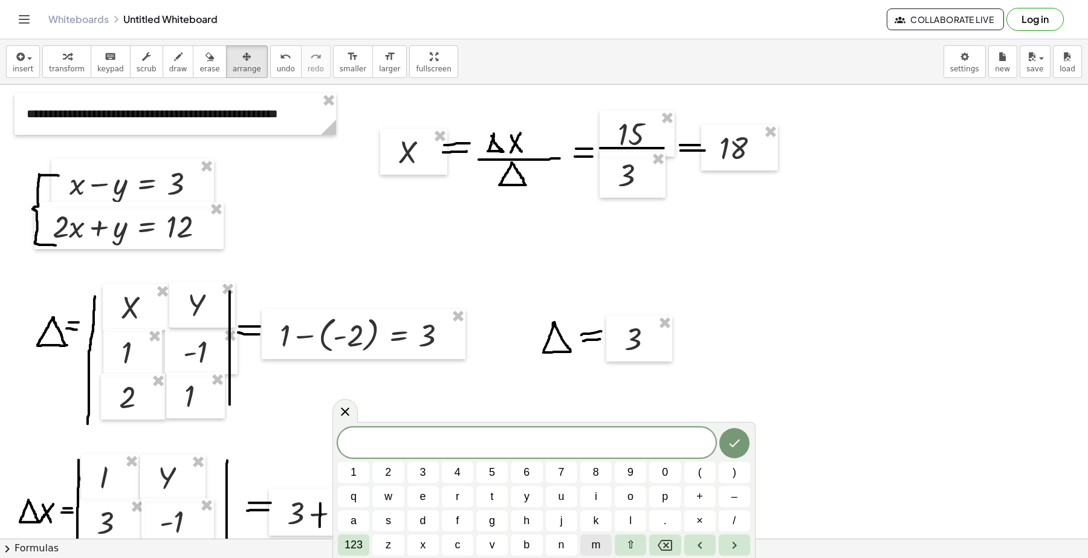
click at [603, 539] on button "m" at bounding box center [595, 544] width 31 height 21
click at [696, 542] on icon "Left arrow" at bounding box center [699, 545] width 15 height 15
click at [559, 443] on span "m ​" at bounding box center [527, 443] width 378 height 17
click at [657, 544] on icon "Backspace" at bounding box center [664, 545] width 15 height 15
click at [630, 547] on span "⇧" at bounding box center [630, 545] width 9 height 16
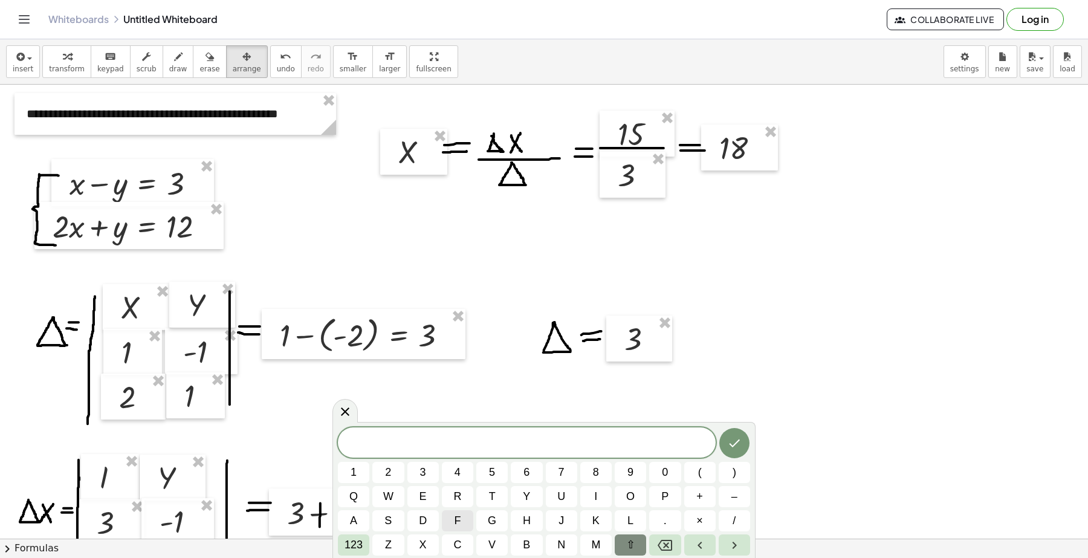
click at [460, 515] on button "f" at bounding box center [457, 520] width 31 height 21
click at [737, 443] on icon "Done" at bounding box center [734, 443] width 15 height 15
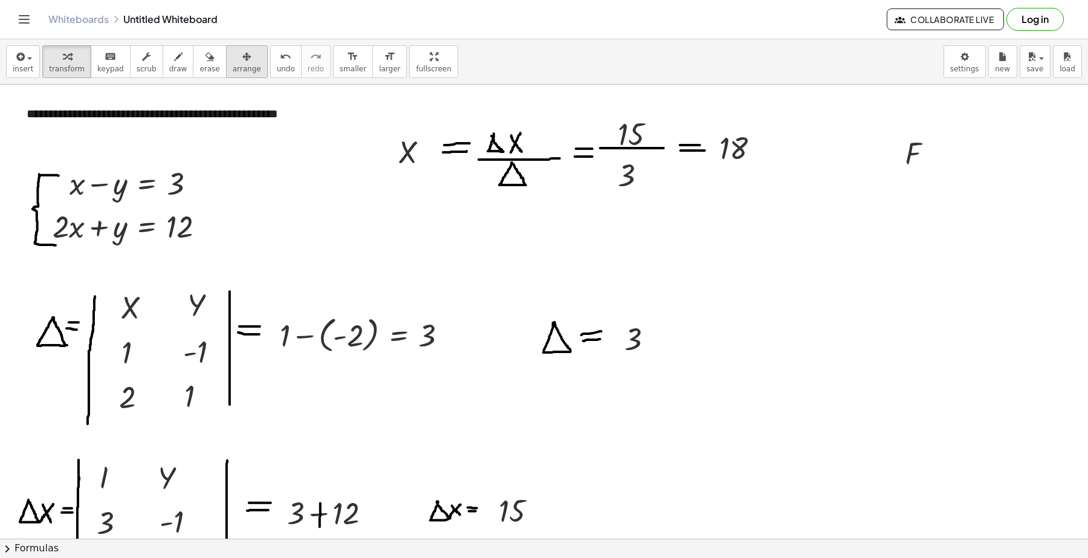
click at [233, 57] on div "button" at bounding box center [247, 56] width 28 height 15
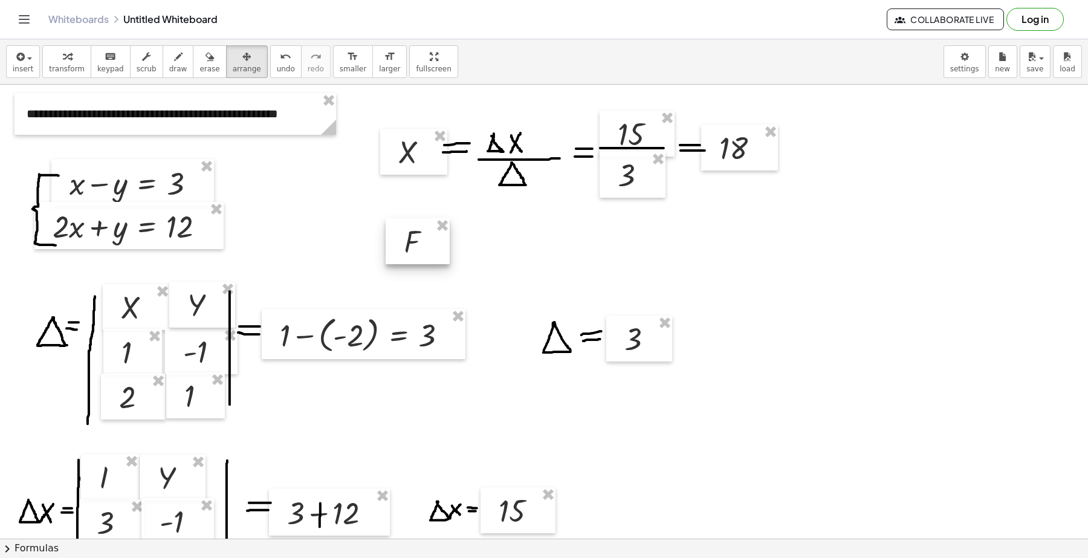
drag, startPoint x: 909, startPoint y: 155, endPoint x: 408, endPoint y: 243, distance: 509.2
click at [408, 243] on div at bounding box center [418, 241] width 64 height 46
click at [16, 59] on icon "button" at bounding box center [19, 57] width 11 height 15
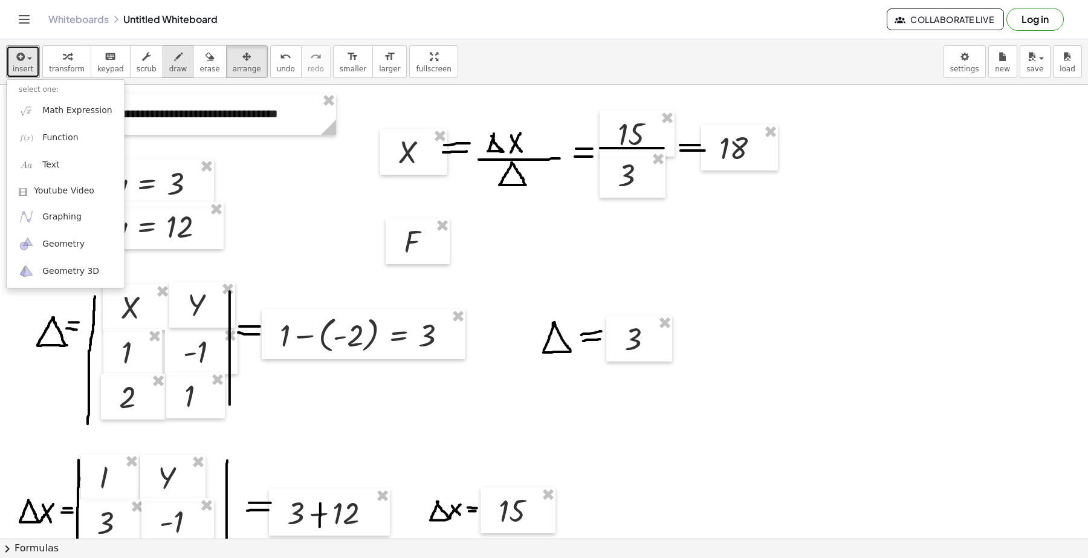
click at [169, 65] on span "draw" at bounding box center [178, 69] width 18 height 8
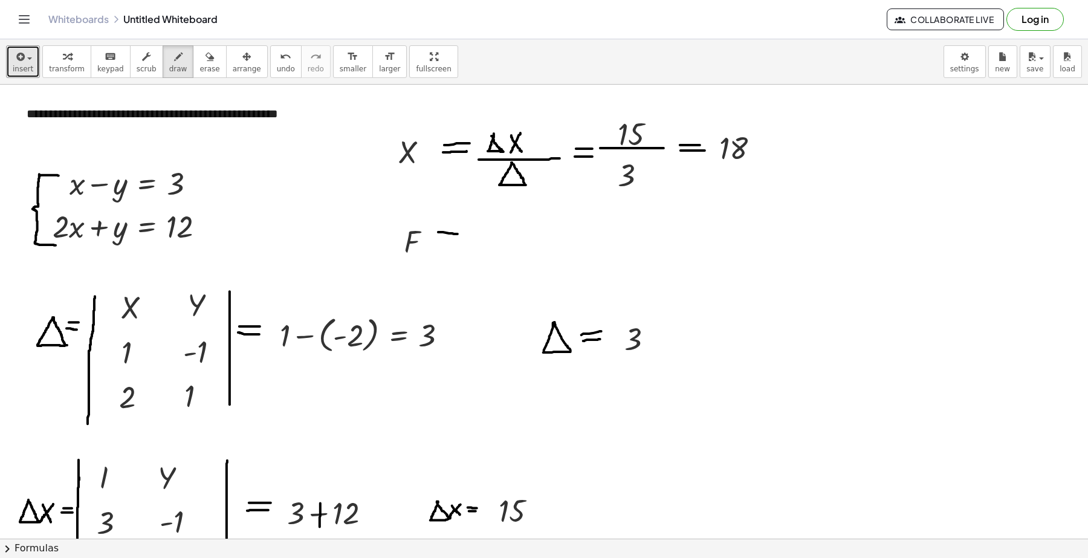
drag, startPoint x: 438, startPoint y: 233, endPoint x: 457, endPoint y: 234, distance: 19.4
drag, startPoint x: 428, startPoint y: 240, endPoint x: 459, endPoint y: 240, distance: 31.4
click at [277, 65] on span "undo" at bounding box center [286, 69] width 18 height 8
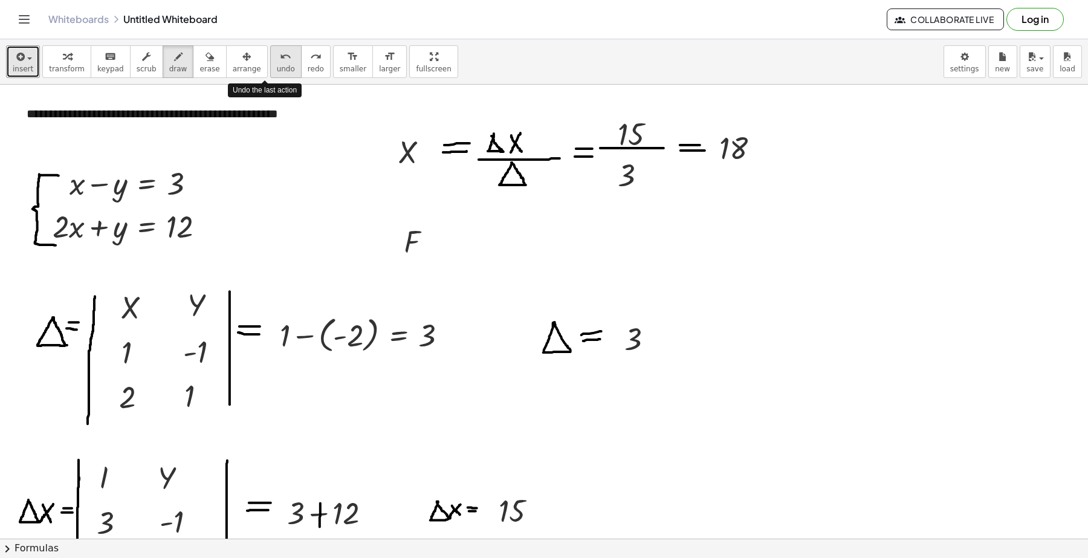
click at [270, 67] on button "undo undo" at bounding box center [285, 61] width 31 height 33
drag, startPoint x: 438, startPoint y: 231, endPoint x: 456, endPoint y: 230, distance: 18.2
drag, startPoint x: 436, startPoint y: 237, endPoint x: 454, endPoint y: 237, distance: 18.1
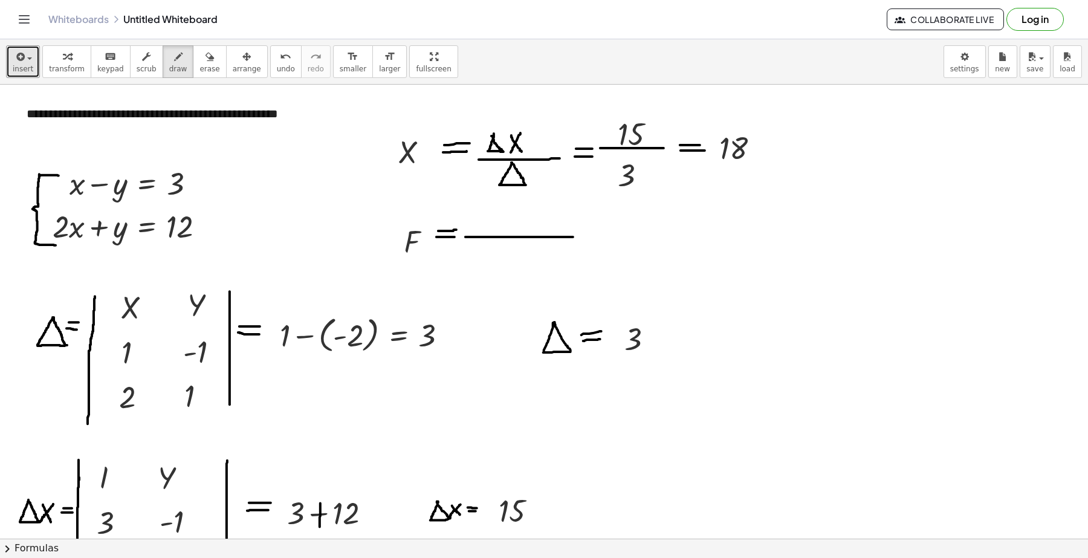
drag, startPoint x: 466, startPoint y: 237, endPoint x: 573, endPoint y: 237, distance: 107.0
drag, startPoint x: 491, startPoint y: 210, endPoint x: 499, endPoint y: 231, distance: 22.6
drag, startPoint x: 491, startPoint y: 213, endPoint x: 506, endPoint y: 231, distance: 23.7
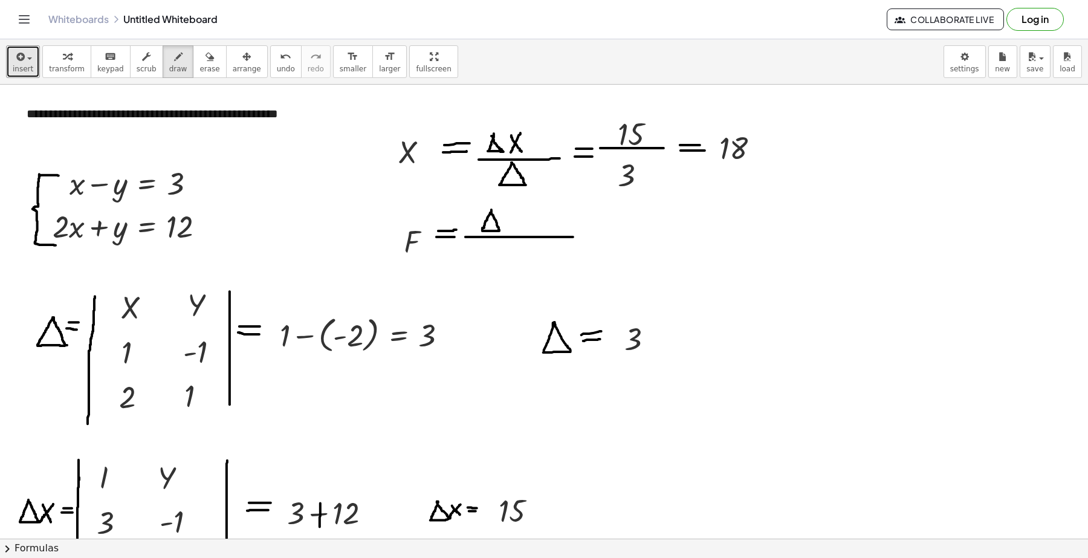
drag, startPoint x: 509, startPoint y: 216, endPoint x: 515, endPoint y: 222, distance: 9.4
drag, startPoint x: 518, startPoint y: 221, endPoint x: 517, endPoint y: 234, distance: 13.3
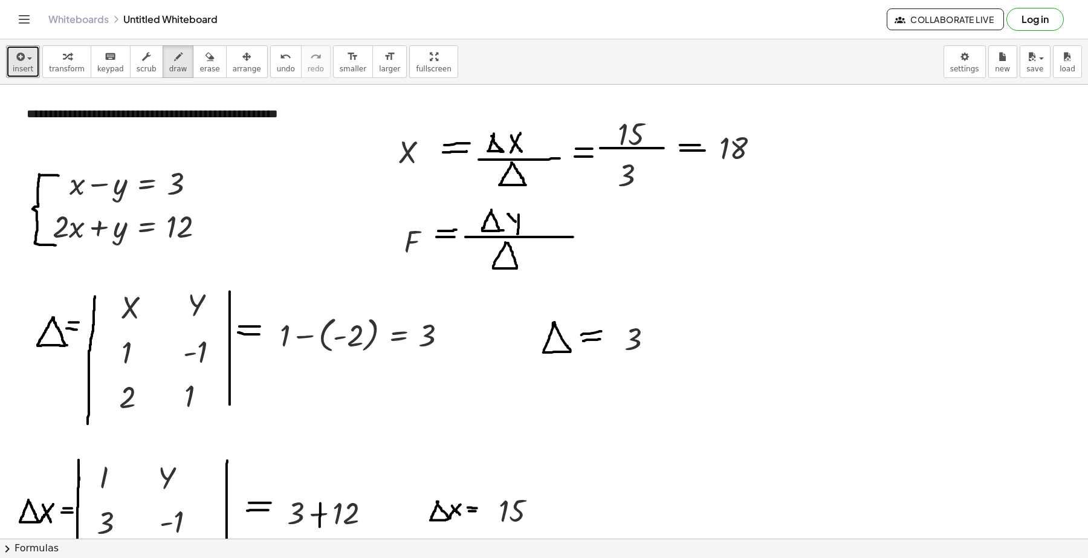
drag, startPoint x: 581, startPoint y: 230, endPoint x: 592, endPoint y: 230, distance: 11.5
drag, startPoint x: 583, startPoint y: 236, endPoint x: 592, endPoint y: 236, distance: 9.1
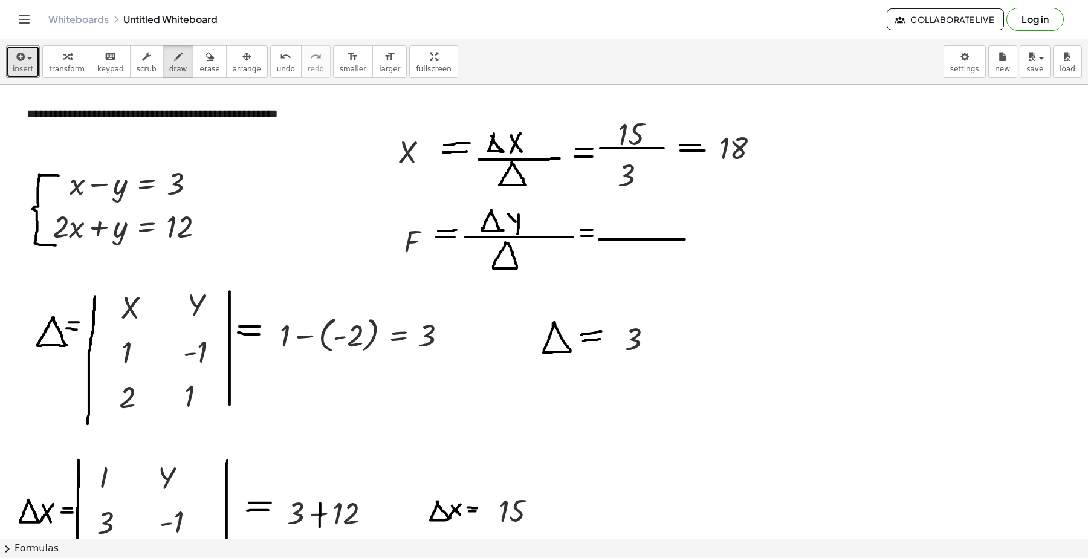
drag, startPoint x: 599, startPoint y: 240, endPoint x: 685, endPoint y: 240, distance: 85.8
drag, startPoint x: 694, startPoint y: 234, endPoint x: 708, endPoint y: 234, distance: 13.9
drag, startPoint x: 694, startPoint y: 240, endPoint x: 707, endPoint y: 240, distance: 13.3
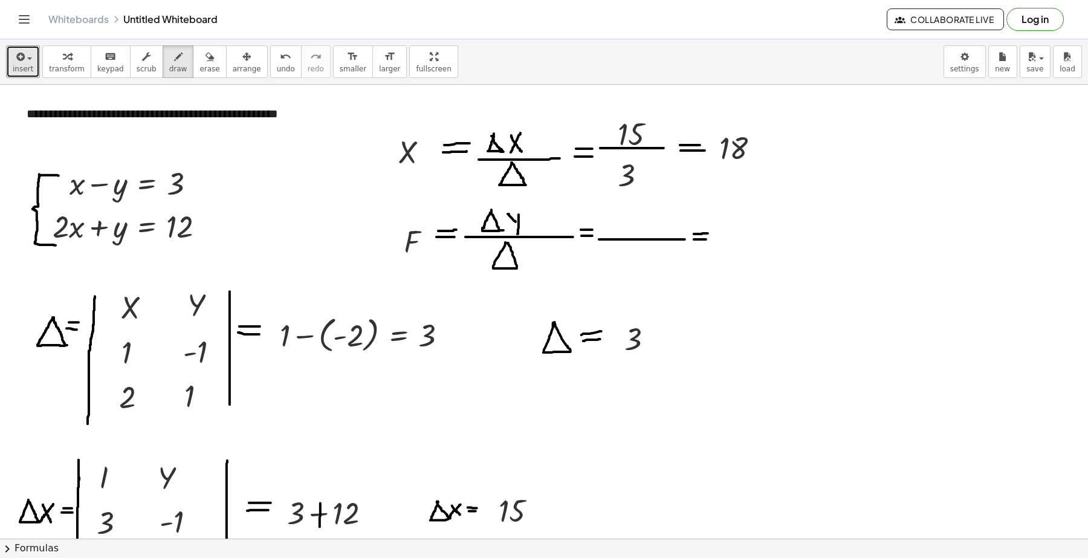
click at [237, 73] on button "arrange" at bounding box center [247, 61] width 42 height 33
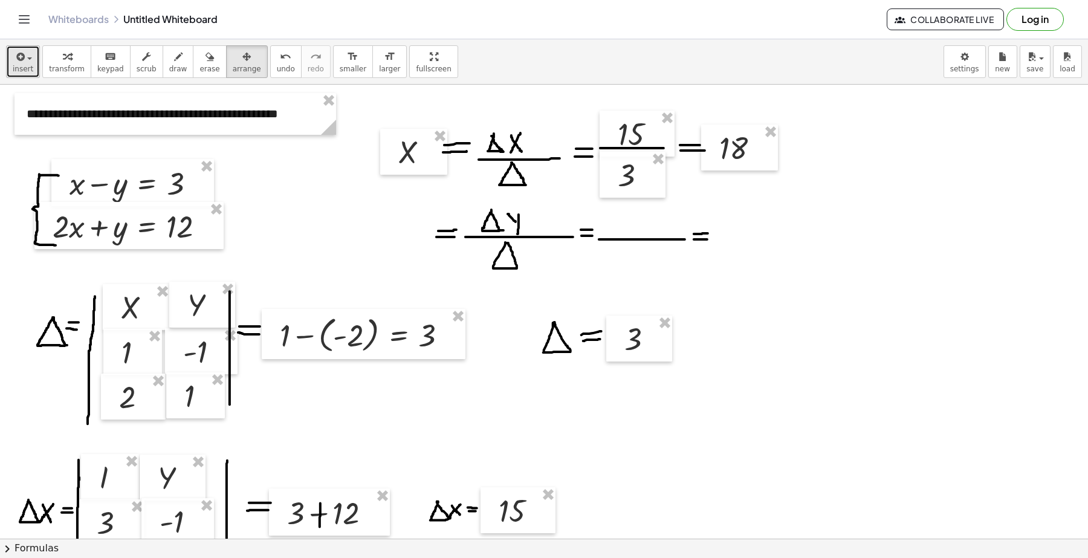
click at [18, 69] on span "insert" at bounding box center [23, 69] width 21 height 8
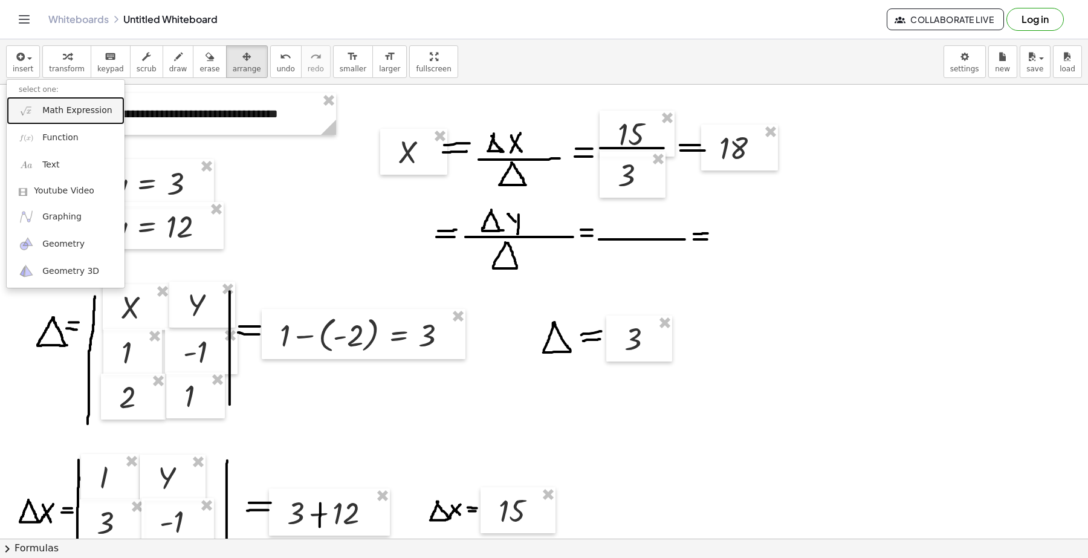
click at [59, 115] on span "Math Expression" at bounding box center [76, 111] width 69 height 12
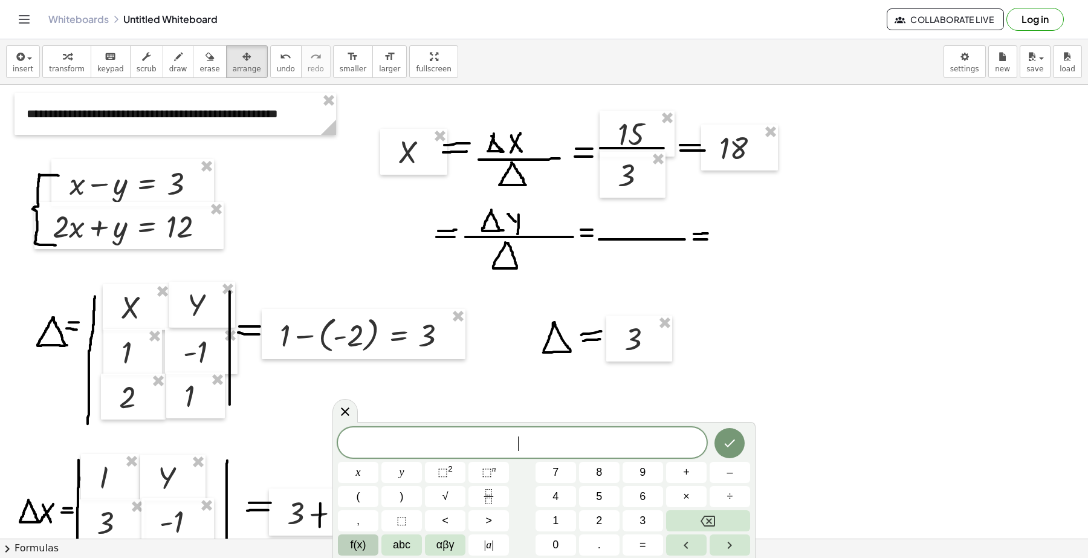
click at [360, 545] on span "f(x)" at bounding box center [358, 545] width 16 height 16
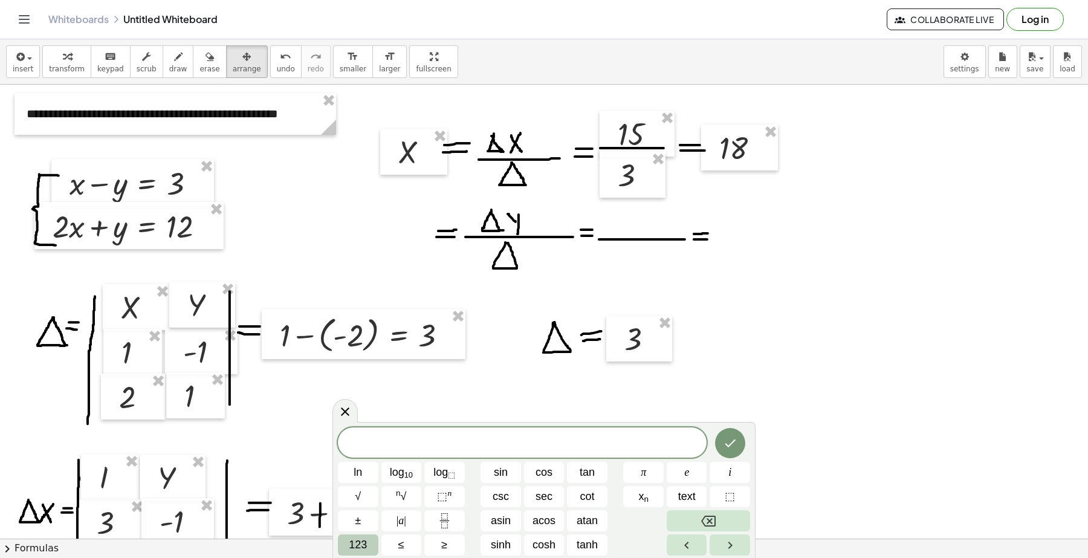
click at [364, 550] on span "123" at bounding box center [358, 545] width 18 height 16
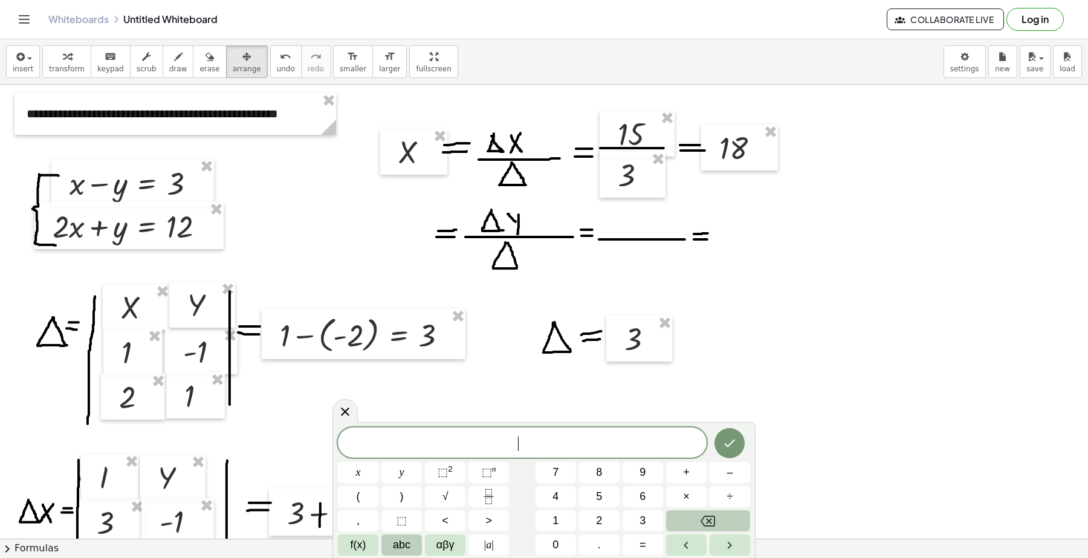
click at [408, 549] on span "abc" at bounding box center [402, 545] width 18 height 16
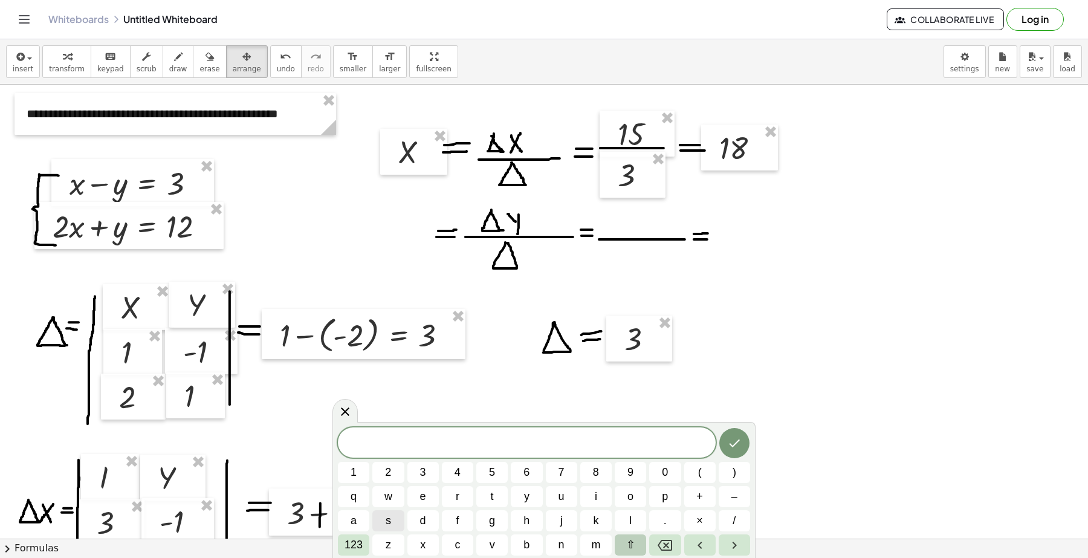
click at [626, 549] on button "⇧" at bounding box center [630, 544] width 31 height 21
click at [523, 496] on span "y" at bounding box center [526, 496] width 7 height 16
click at [724, 451] on button "Done" at bounding box center [734, 443] width 30 height 30
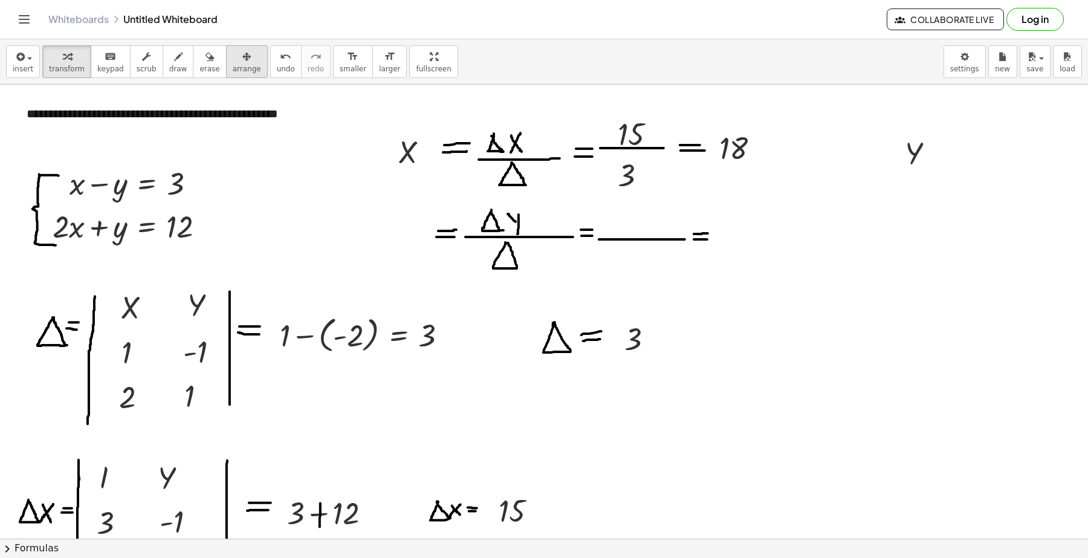
click at [233, 54] on div "button" at bounding box center [247, 56] width 28 height 15
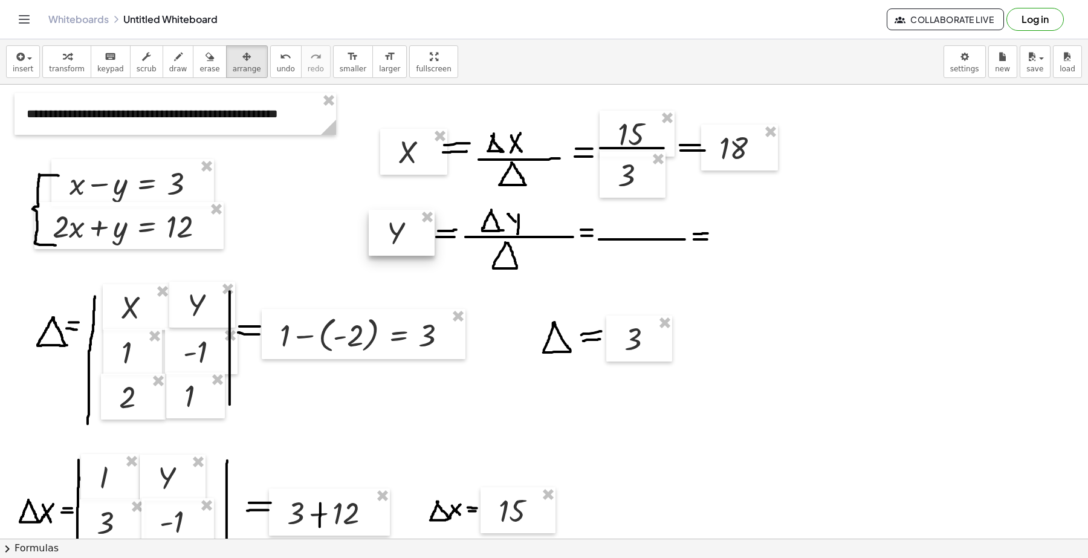
drag, startPoint x: 881, startPoint y: 170, endPoint x: 385, endPoint y: 237, distance: 500.6
click at [385, 237] on div at bounding box center [402, 233] width 66 height 46
click at [26, 73] on span "insert" at bounding box center [23, 69] width 21 height 8
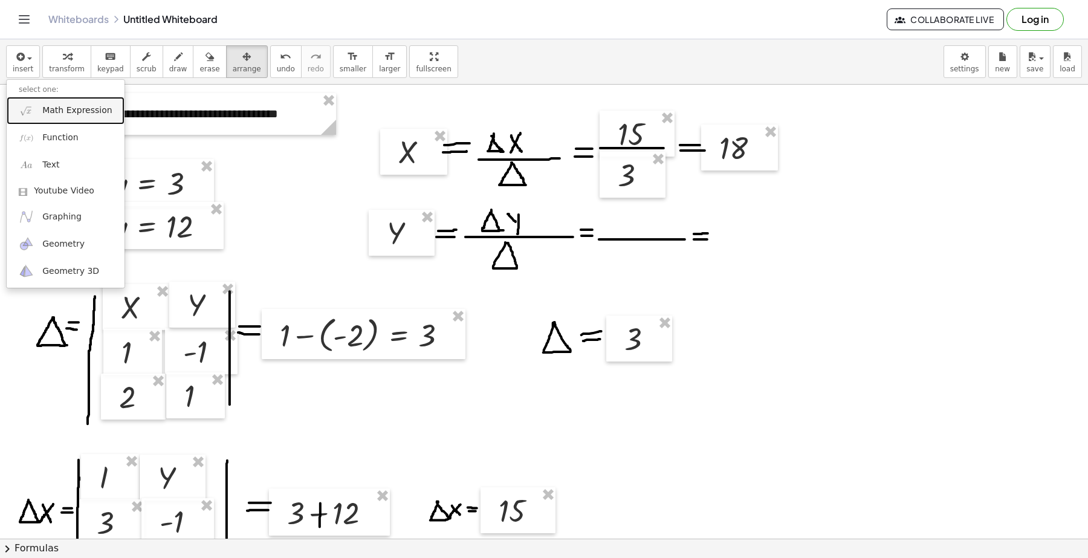
click at [79, 115] on span "Math Expression" at bounding box center [76, 111] width 69 height 12
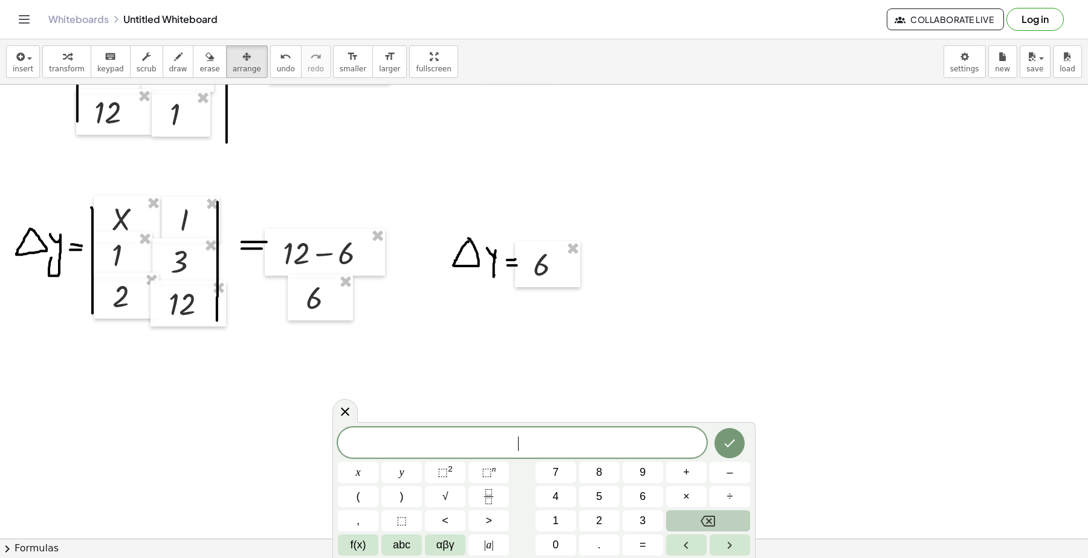
scroll to position [453, 0]
click at [645, 499] on span "6" at bounding box center [642, 496] width 6 height 16
click at [735, 451] on button "Done" at bounding box center [729, 443] width 30 height 30
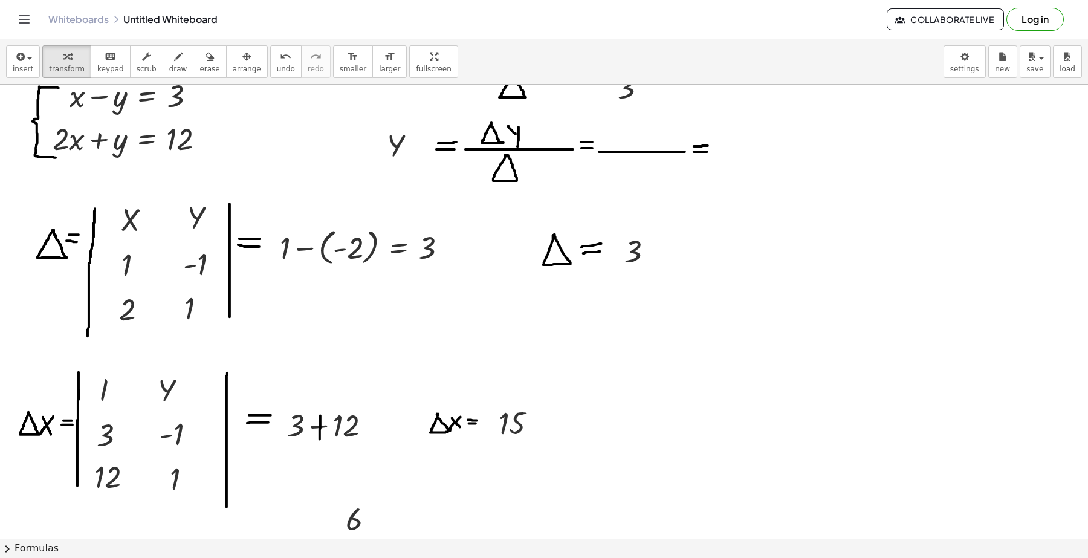
scroll to position [76, 0]
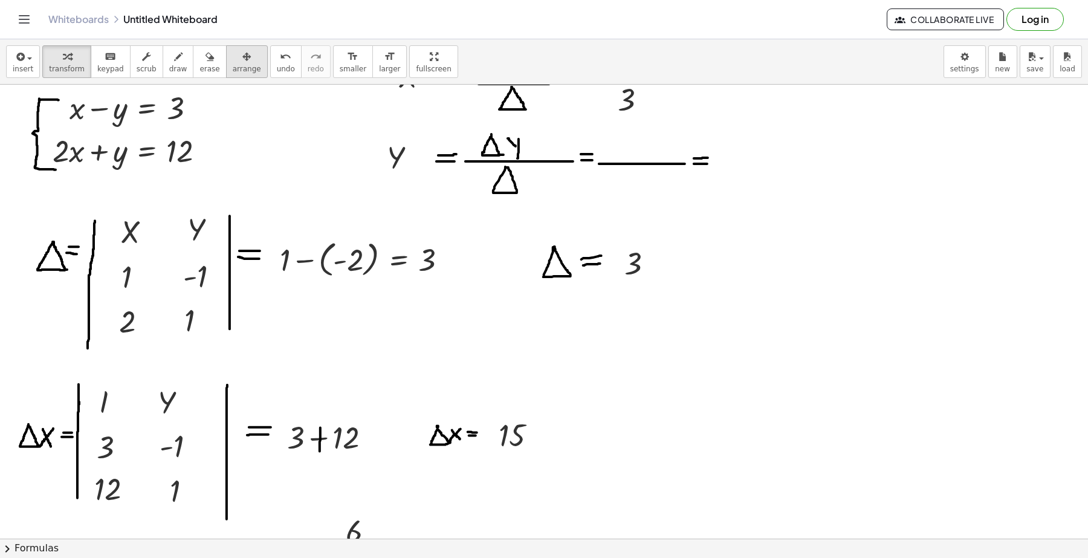
click at [233, 68] on span "arrange" at bounding box center [247, 69] width 28 height 8
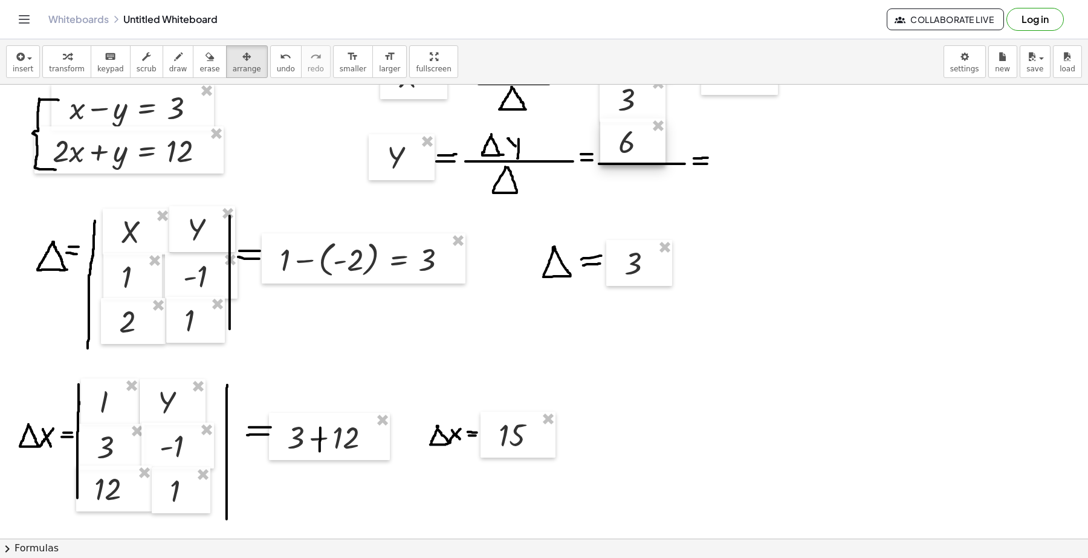
drag, startPoint x: 346, startPoint y: 532, endPoint x: 618, endPoint y: 144, distance: 474.6
click at [618, 144] on div at bounding box center [632, 141] width 65 height 46
click at [105, 62] on icon "keyboard" at bounding box center [110, 57] width 11 height 15
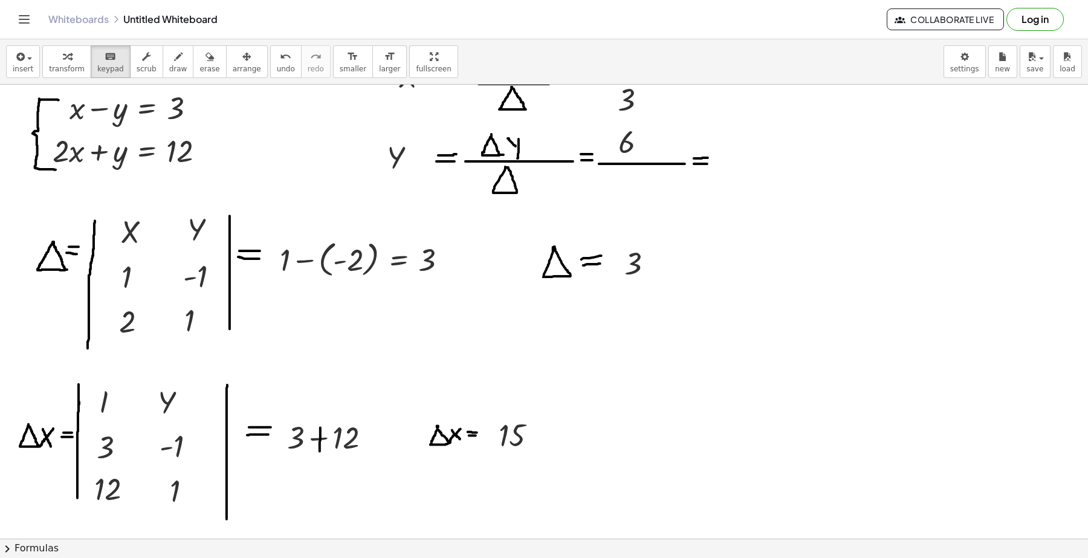
scroll to position [0, 0]
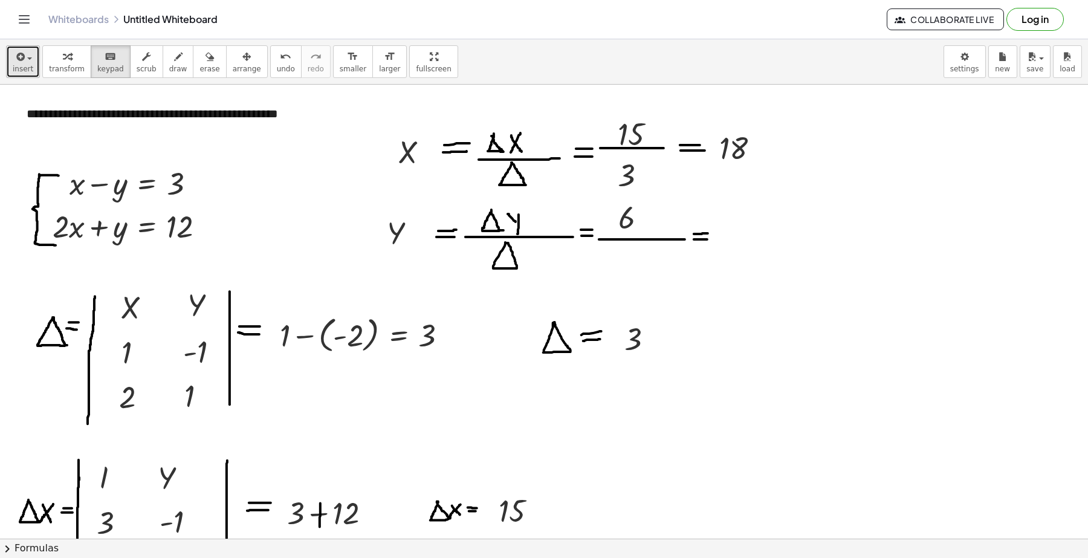
click at [17, 63] on icon "button" at bounding box center [19, 57] width 11 height 15
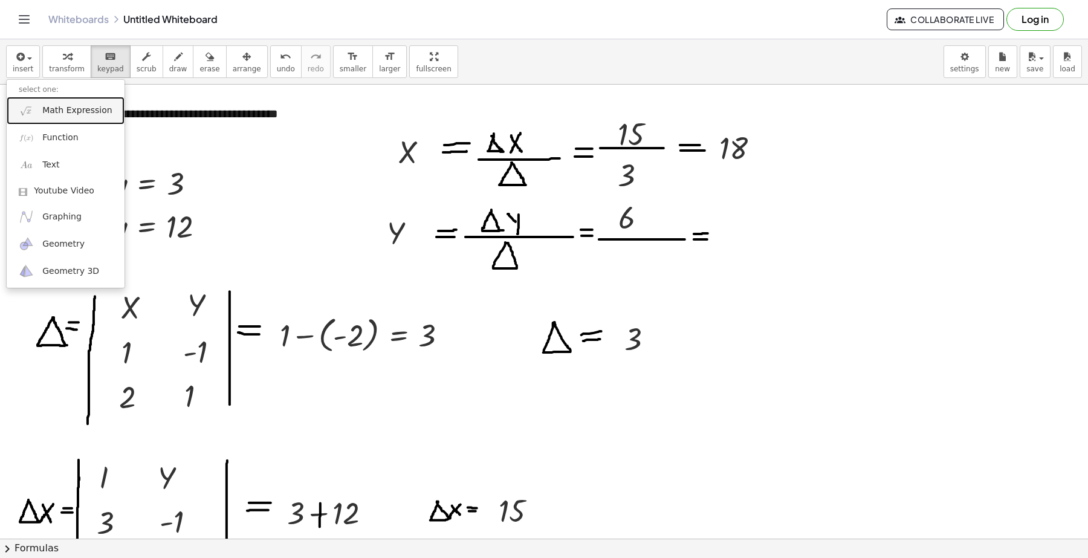
click at [56, 114] on span "Math Expression" at bounding box center [76, 111] width 69 height 12
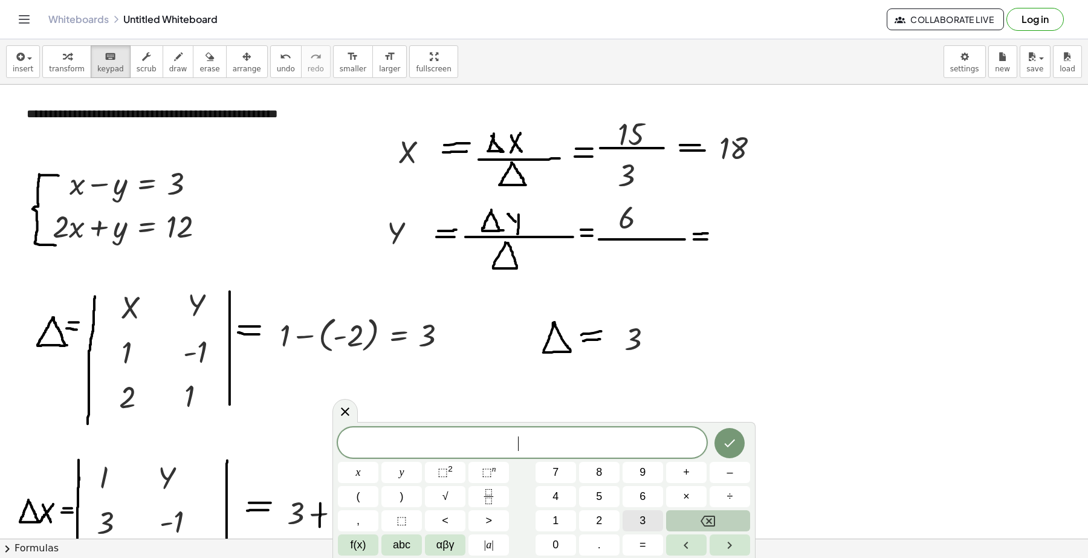
click at [630, 514] on button "3" at bounding box center [642, 520] width 40 height 21
click at [733, 445] on icon "Done" at bounding box center [729, 443] width 15 height 15
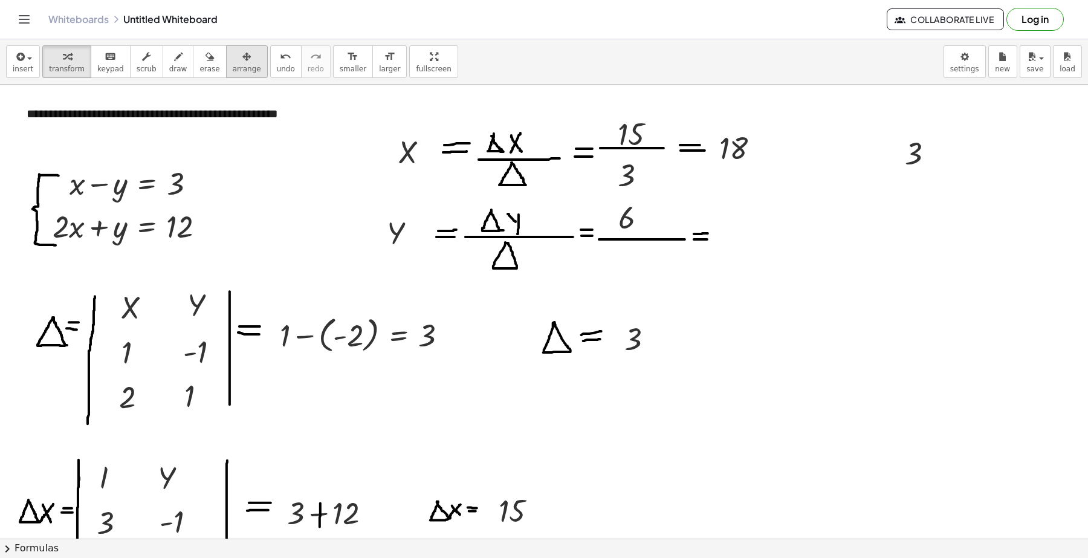
click at [233, 65] on span "arrange" at bounding box center [247, 69] width 28 height 8
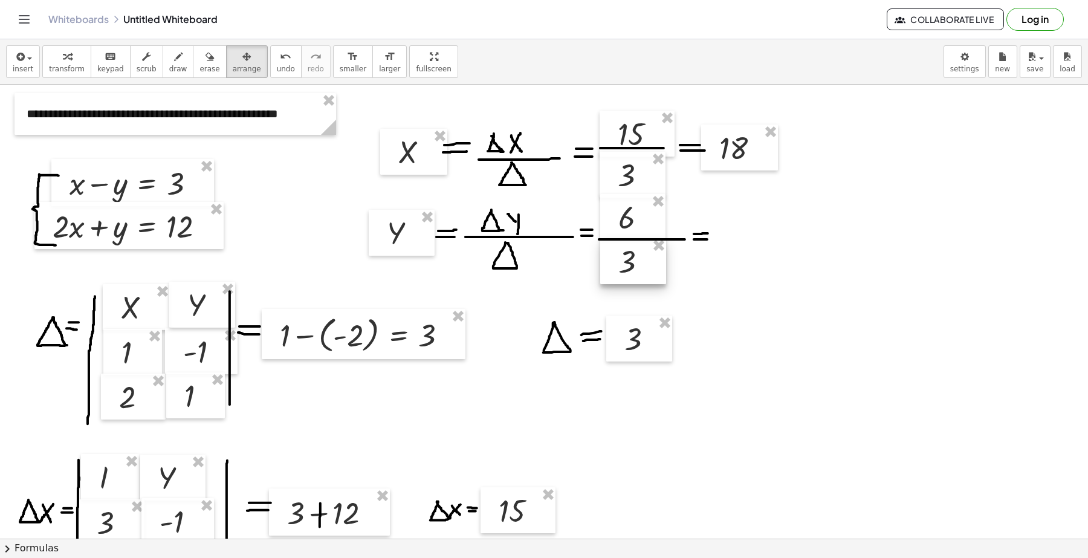
drag, startPoint x: 907, startPoint y: 186, endPoint x: 644, endPoint y: 269, distance: 275.9
click at [644, 269] on div at bounding box center [633, 261] width 66 height 46
click at [31, 62] on button "insert" at bounding box center [23, 61] width 34 height 33
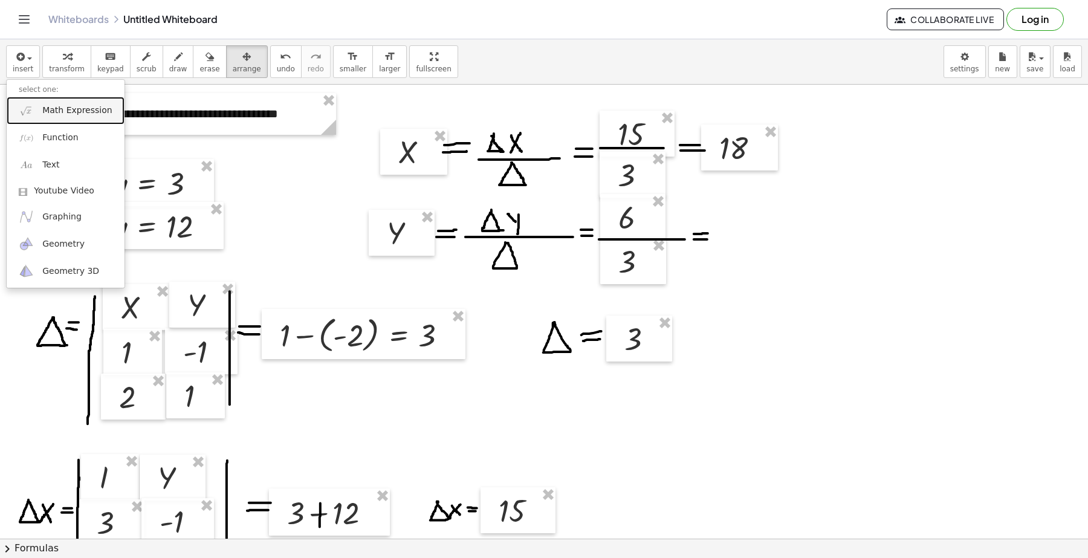
click at [76, 112] on span "Math Expression" at bounding box center [76, 111] width 69 height 12
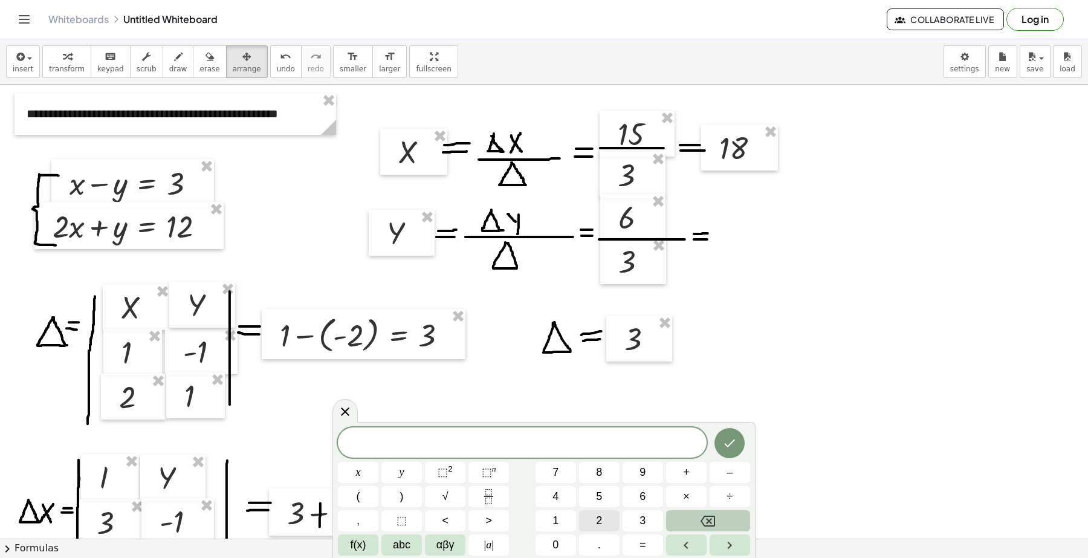
click at [588, 511] on button "2" at bounding box center [599, 520] width 40 height 21
click at [724, 440] on icon "Done" at bounding box center [729, 443] width 15 height 15
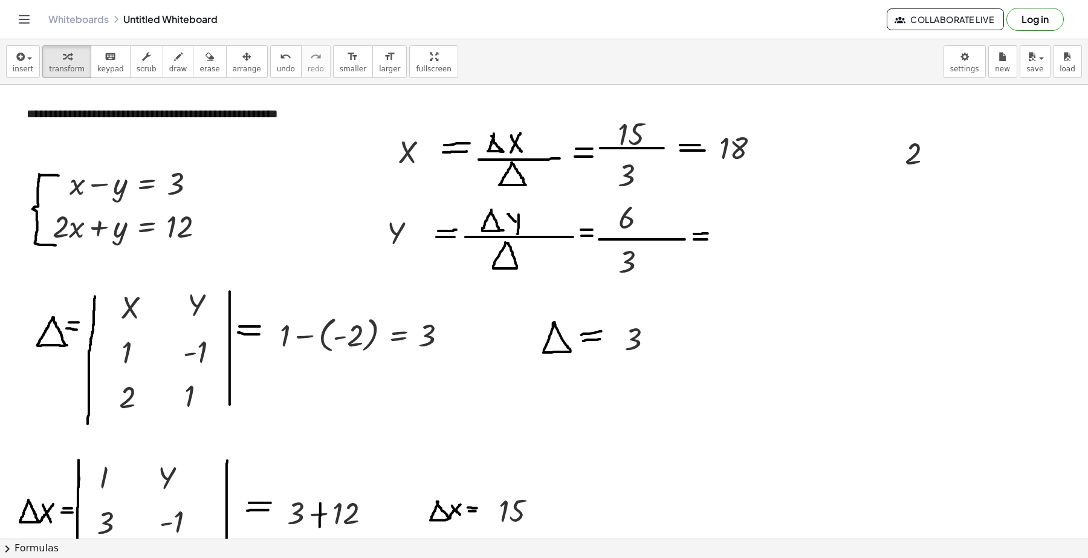
drag, startPoint x: 233, startPoint y: 64, endPoint x: 541, endPoint y: 162, distance: 323.3
click at [234, 65] on span "arrange" at bounding box center [247, 69] width 28 height 8
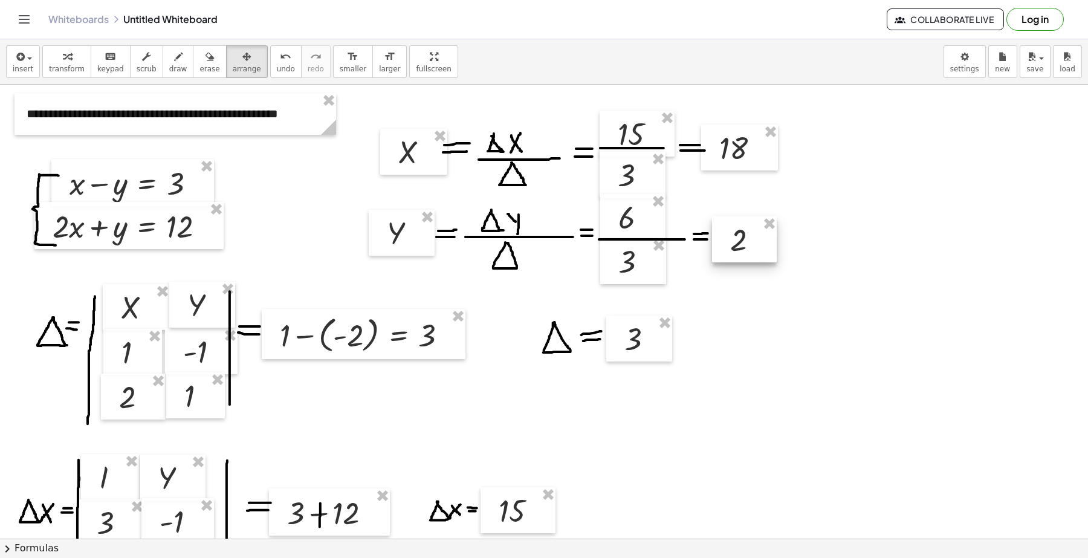
drag, startPoint x: 913, startPoint y: 167, endPoint x: 738, endPoint y: 254, distance: 195.4
click at [738, 254] on div at bounding box center [744, 239] width 65 height 46
click at [91, 53] on button "keyboard keypad" at bounding box center [111, 61] width 40 height 33
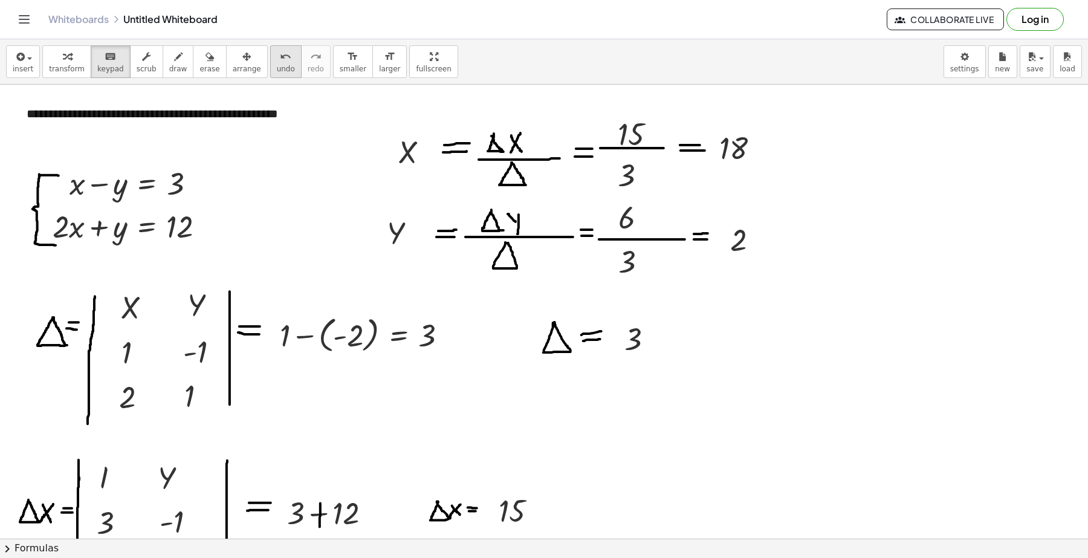
click at [242, 60] on icon "button" at bounding box center [246, 57] width 8 height 15
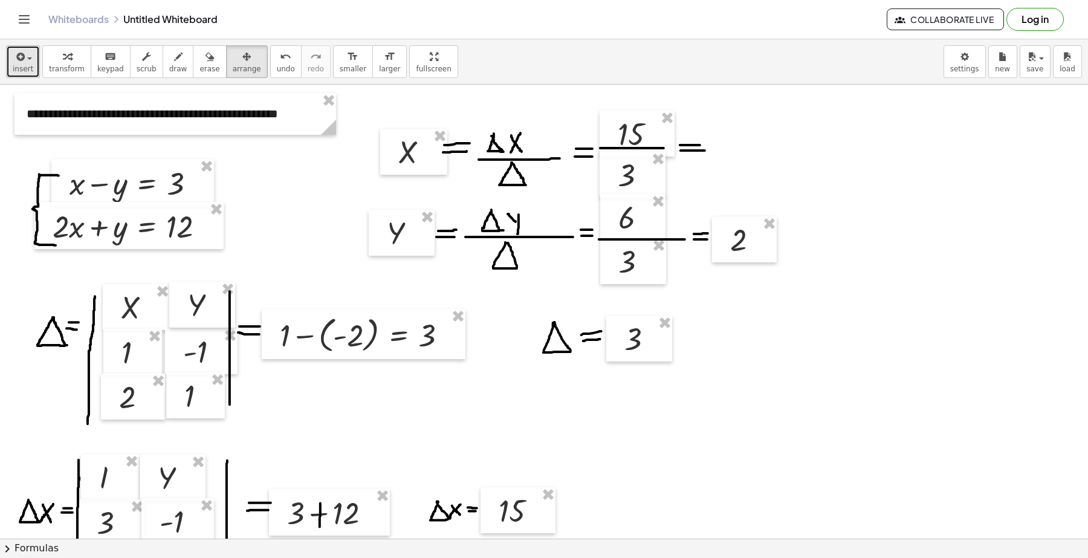
click at [18, 69] on span "insert" at bounding box center [23, 69] width 21 height 8
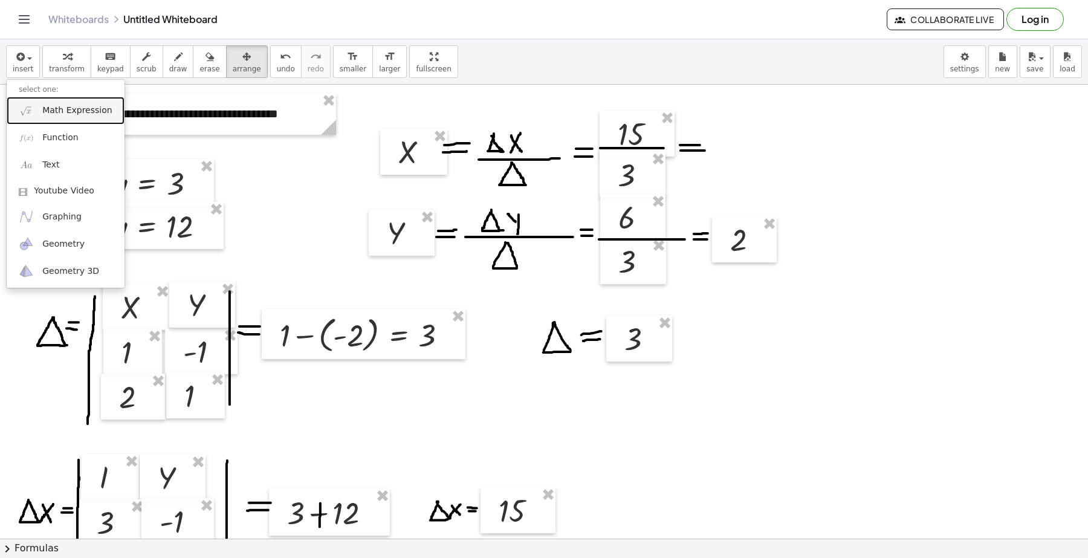
click at [62, 113] on span "Math Expression" at bounding box center [76, 111] width 69 height 12
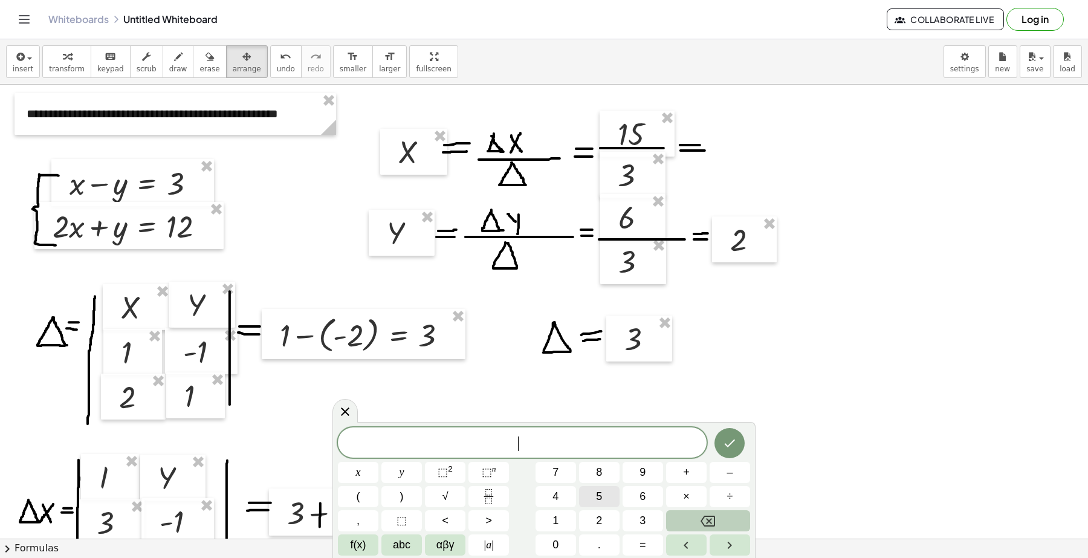
click at [592, 495] on button "5" at bounding box center [599, 496] width 40 height 21
click at [732, 448] on icon "Done" at bounding box center [729, 443] width 15 height 15
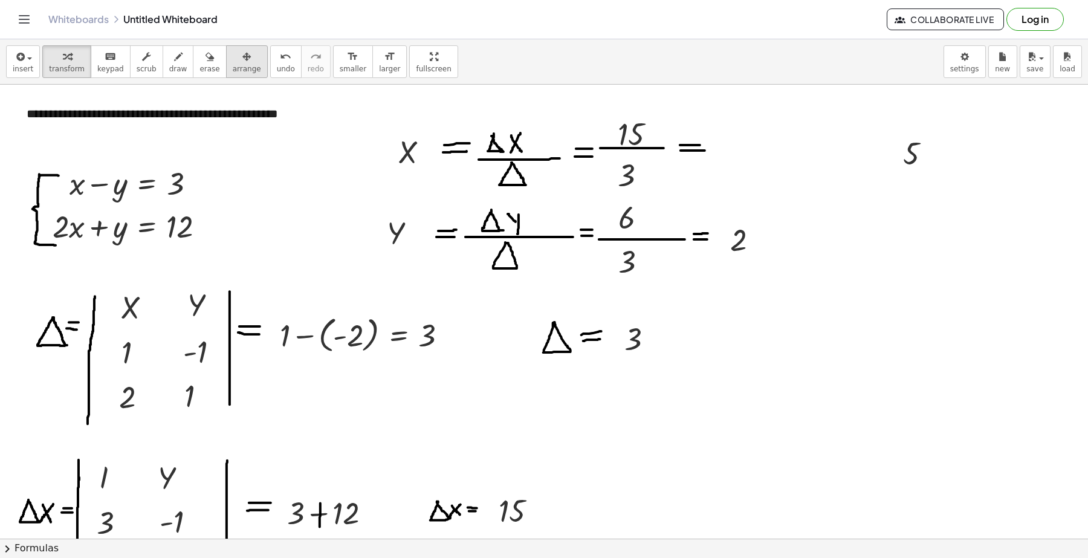
click at [242, 64] on icon "button" at bounding box center [246, 57] width 8 height 15
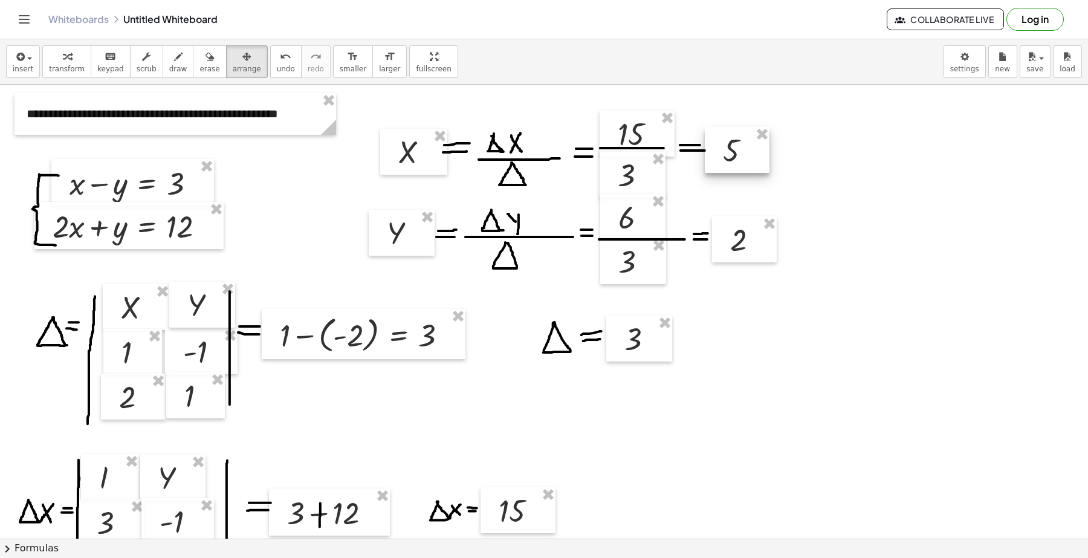
drag, startPoint x: 913, startPoint y: 164, endPoint x: 733, endPoint y: 161, distance: 180.1
click at [733, 161] on div at bounding box center [737, 150] width 65 height 46
click at [100, 71] on span "keypad" at bounding box center [110, 69] width 27 height 8
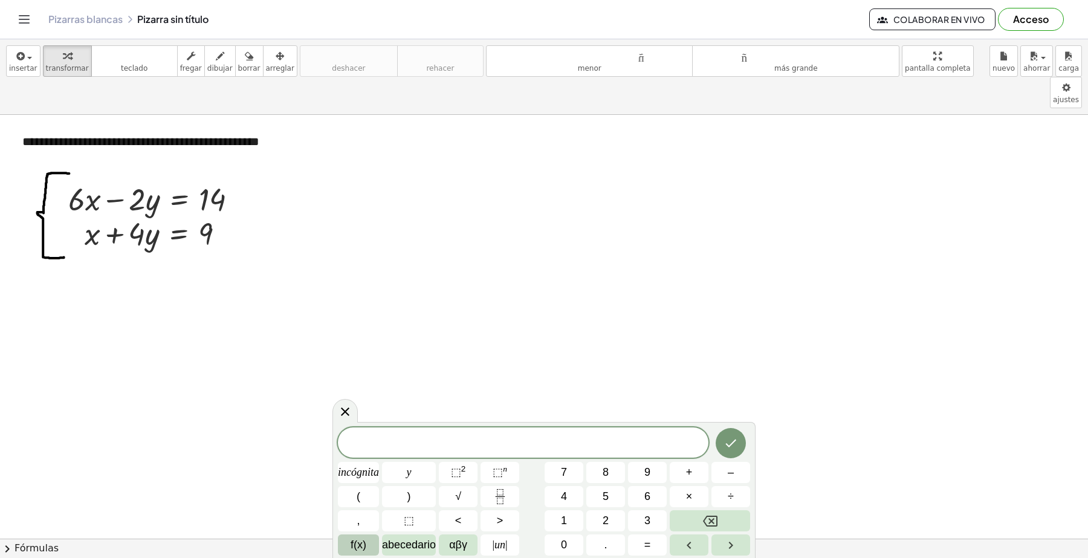
click at [363, 544] on font "f(x)" at bounding box center [358, 544] width 16 height 12
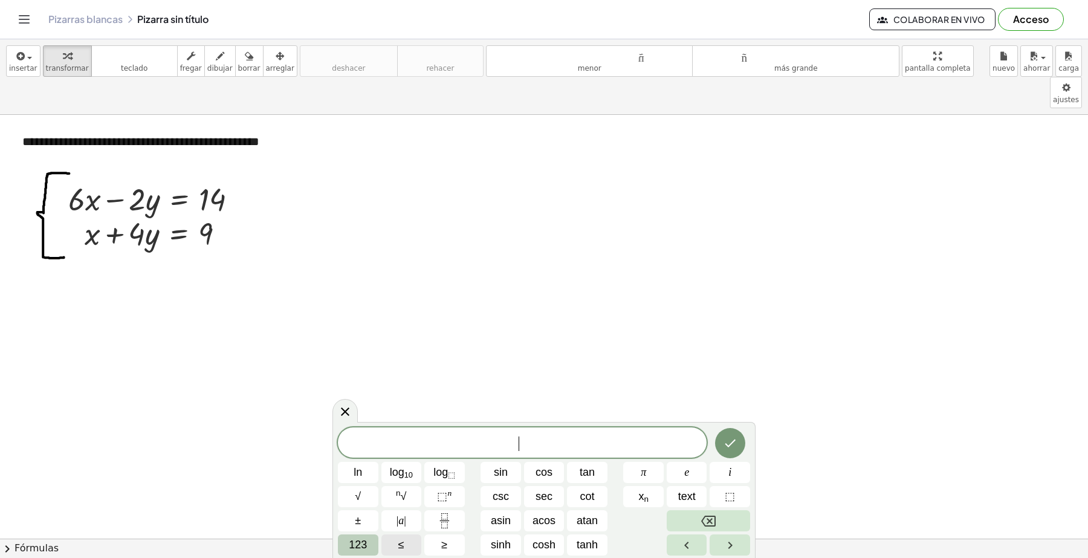
click at [370, 545] on button "123" at bounding box center [358, 544] width 40 height 21
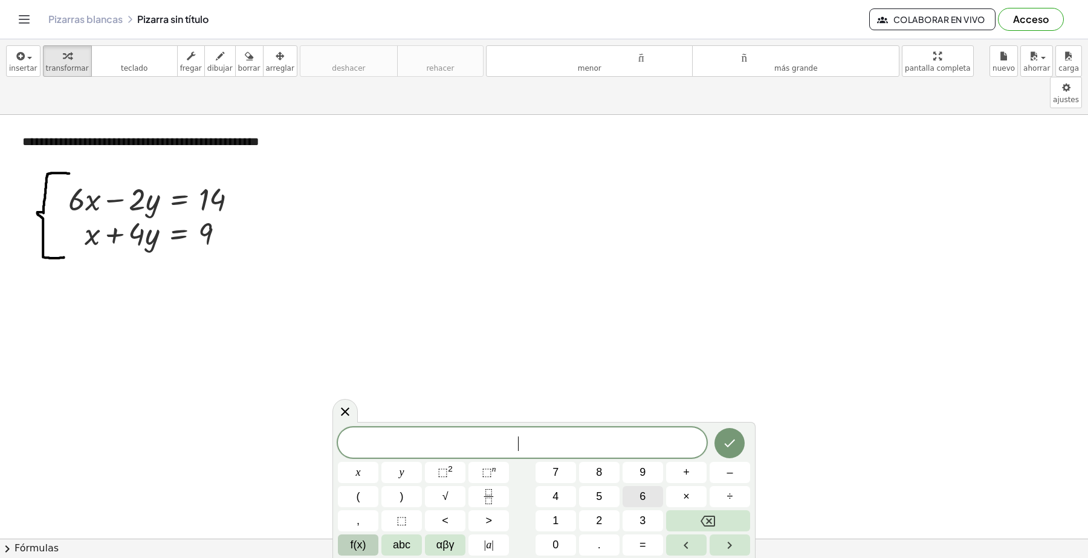
click at [647, 497] on button "6" at bounding box center [642, 496] width 40 height 21
click at [403, 544] on span "abc" at bounding box center [402, 545] width 18 height 16
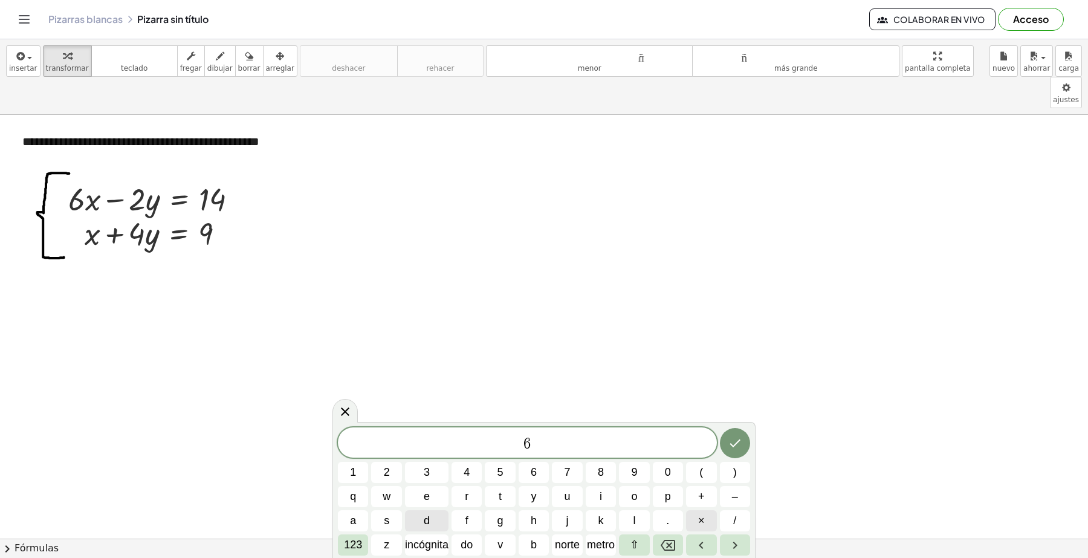
click at [701, 523] on font "×" at bounding box center [701, 520] width 7 height 12
click at [660, 544] on icon "Retroceso" at bounding box center [667, 545] width 15 height 15
click at [357, 547] on font "123" at bounding box center [353, 544] width 18 height 12
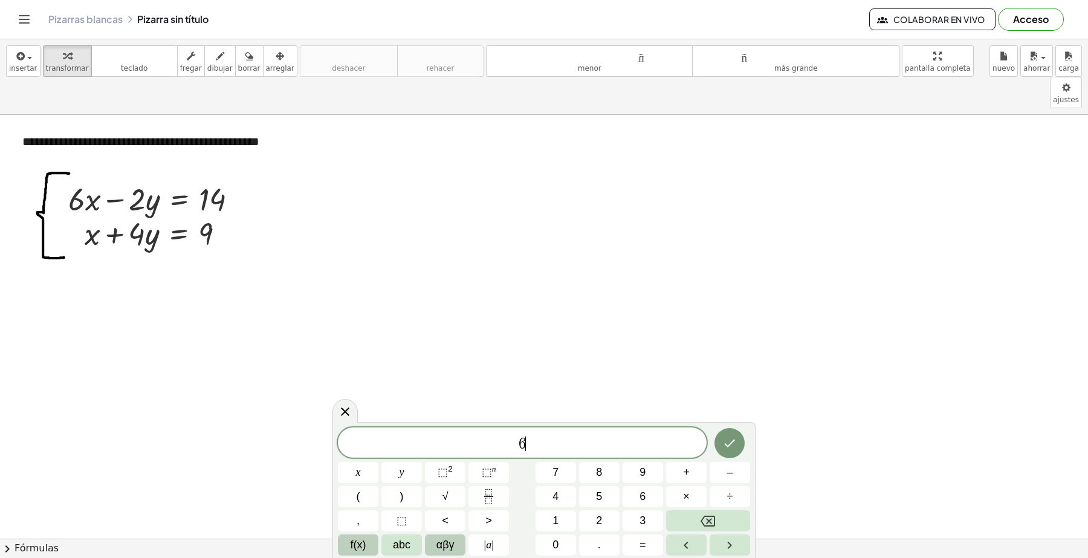
click at [438, 544] on span "αβγ" at bounding box center [445, 545] width 18 height 16
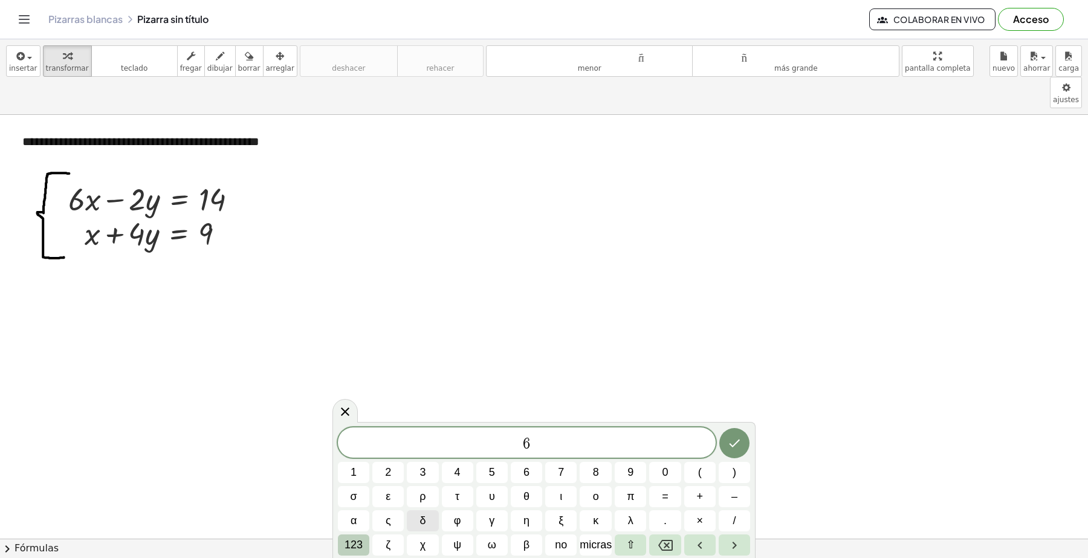
click at [346, 547] on font "123" at bounding box center [353, 544] width 18 height 12
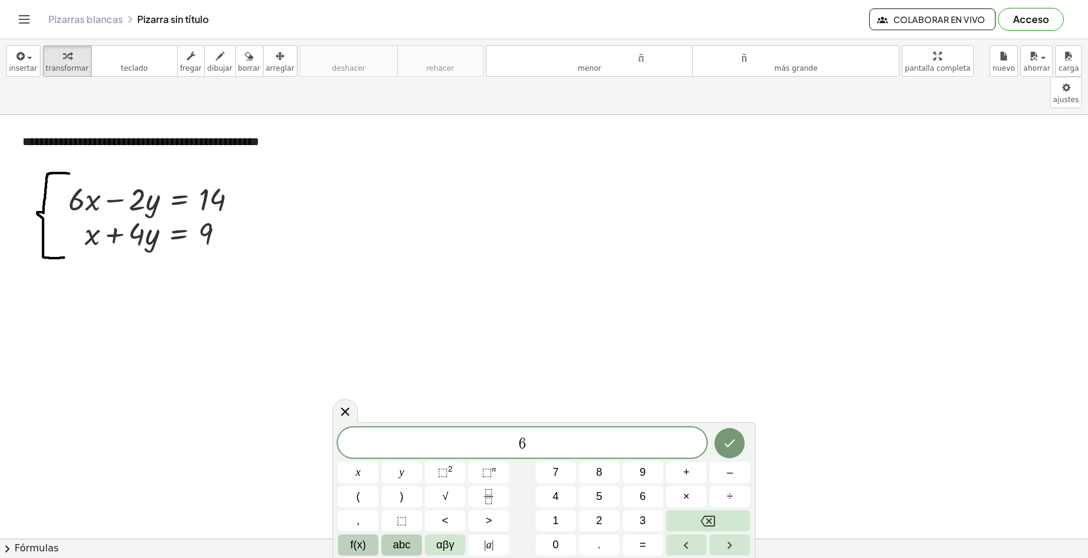
click at [387, 544] on button "abc" at bounding box center [401, 544] width 40 height 21
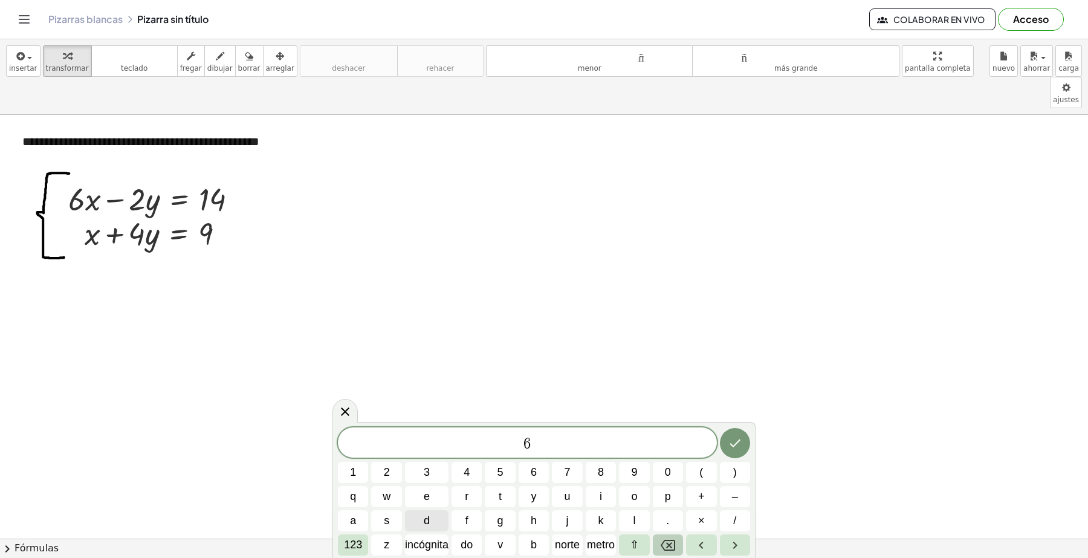
click at [669, 544] on icon "Retroceso" at bounding box center [667, 545] width 15 height 15
click at [351, 549] on font "123" at bounding box center [353, 544] width 18 height 12
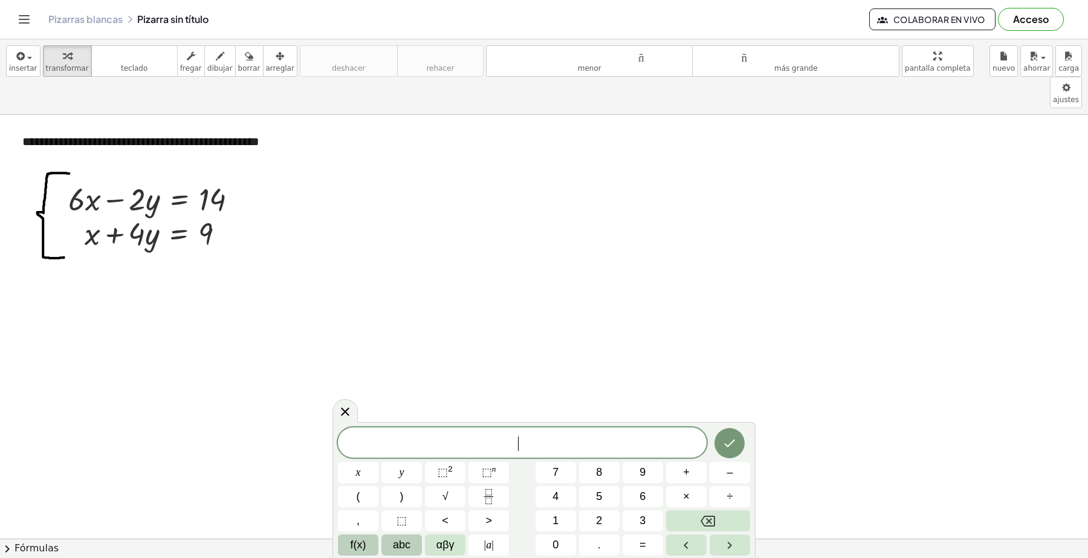
click at [403, 543] on span "abc" at bounding box center [402, 545] width 18 height 16
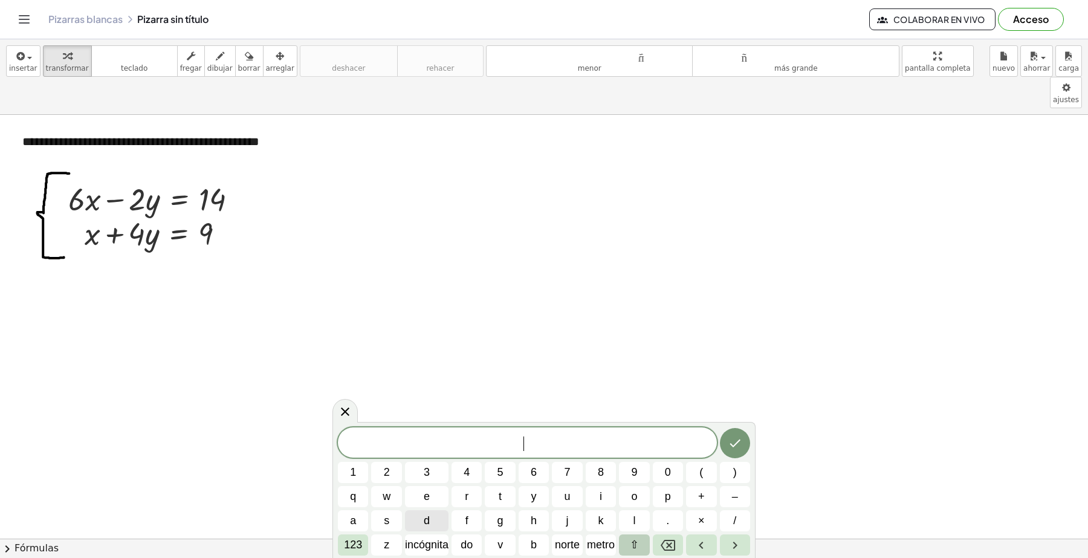
click at [628, 550] on button "⇧" at bounding box center [634, 544] width 30 height 21
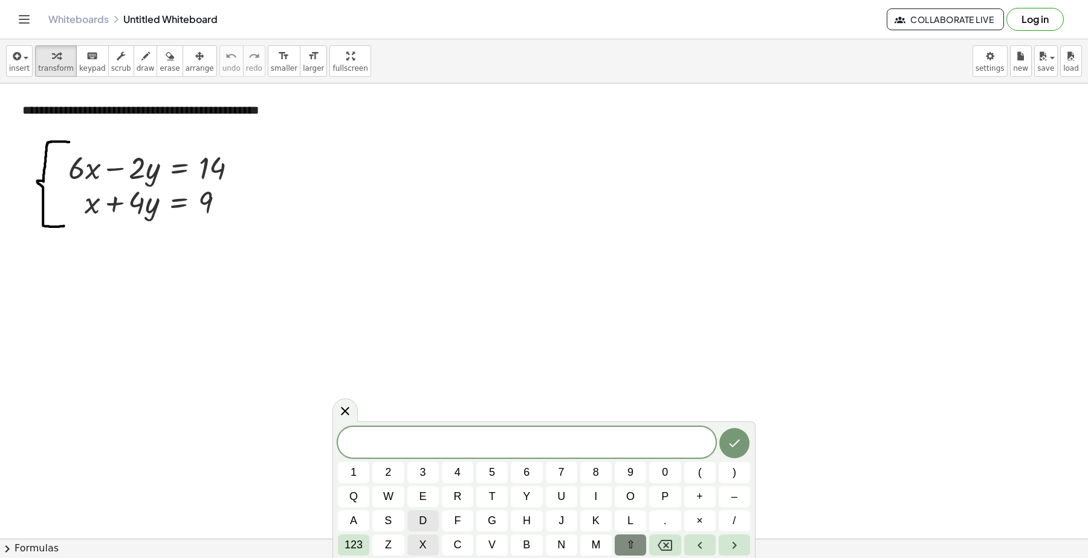
click at [424, 543] on span "x" at bounding box center [422, 545] width 7 height 16
click at [665, 547] on icon "Backspace" at bounding box center [664, 545] width 15 height 15
click at [515, 472] on button "6" at bounding box center [526, 472] width 31 height 21
click at [430, 546] on button "x" at bounding box center [422, 544] width 31 height 21
click at [738, 443] on icon "Done" at bounding box center [734, 443] width 15 height 15
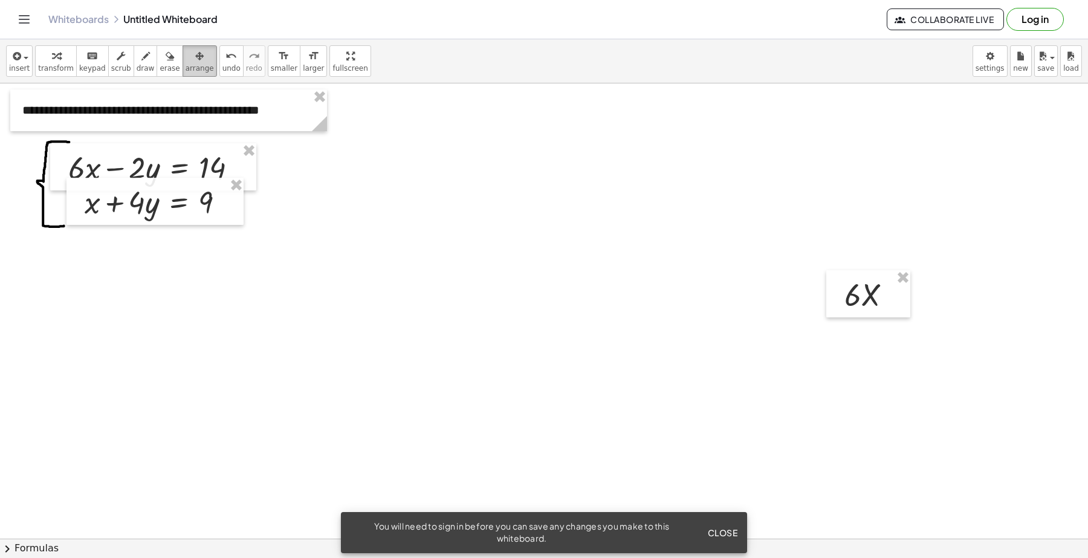
click at [182, 74] on button "arrange" at bounding box center [199, 60] width 34 height 31
drag, startPoint x: 727, startPoint y: 529, endPoint x: 733, endPoint y: 503, distance: 27.3
click at [727, 520] on div "You will need to sign in before you can save any changes you make to this white…" at bounding box center [544, 532] width 406 height 41
drag, startPoint x: 852, startPoint y: 303, endPoint x: 158, endPoint y: 309, distance: 693.7
click at [158, 309] on div at bounding box center [174, 299] width 84 height 47
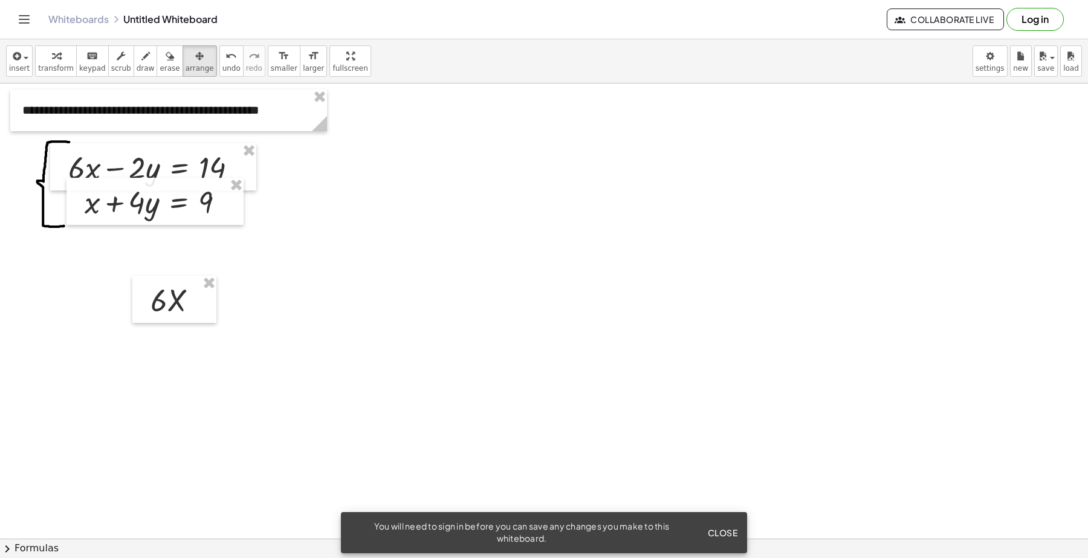
click at [86, 60] on icon "keyboard" at bounding box center [91, 56] width 11 height 15
click at [182, 291] on div at bounding box center [168, 300] width 36 height 35
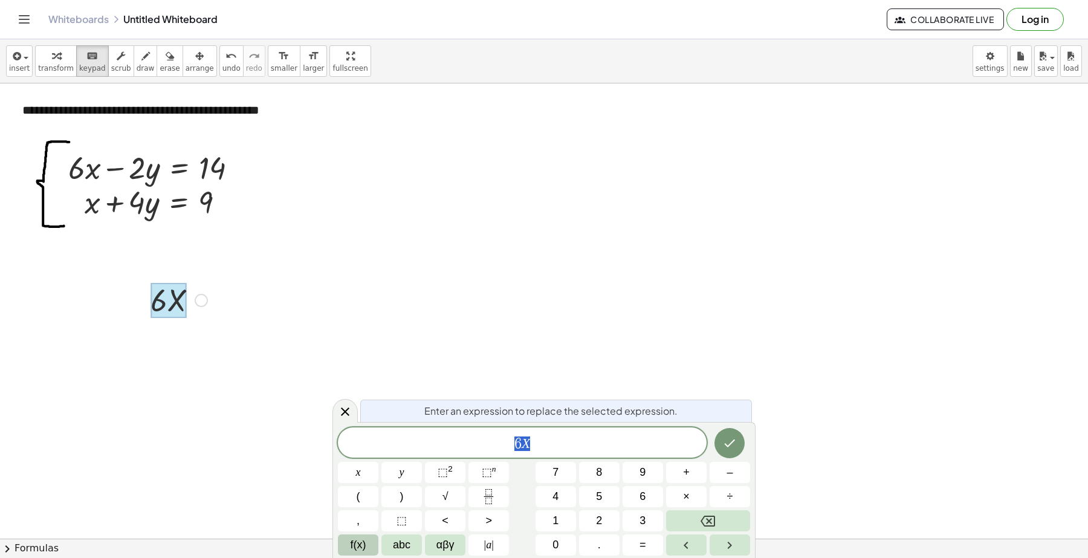
click at [546, 442] on span "6 X" at bounding box center [522, 443] width 369 height 17
click at [642, 542] on span "=" at bounding box center [642, 545] width 7 height 16
click at [547, 517] on button "1" at bounding box center [555, 520] width 40 height 21
click at [564, 494] on button "4" at bounding box center [555, 496] width 40 height 21
click at [680, 470] on button "+" at bounding box center [686, 472] width 40 height 21
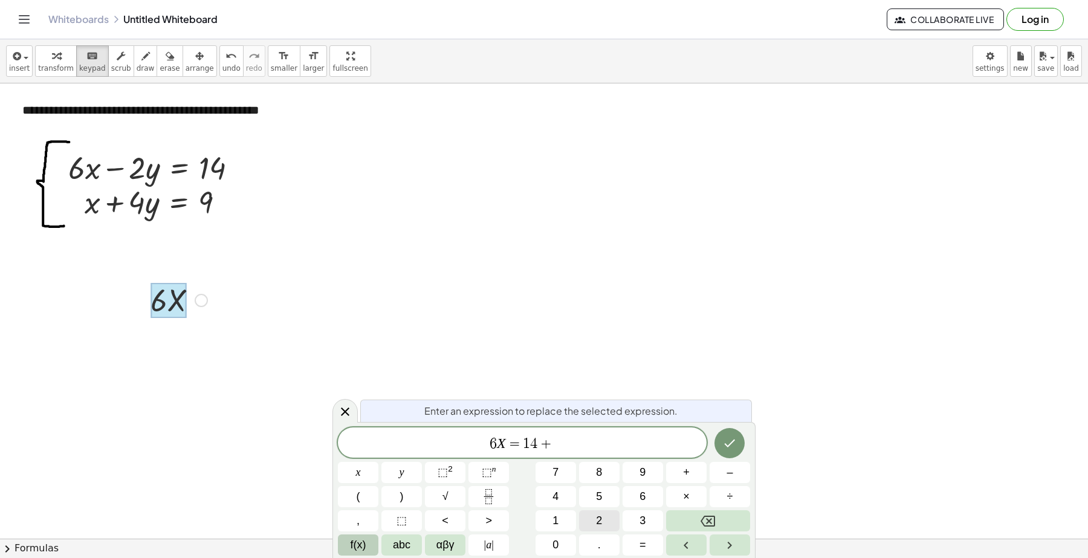
click at [591, 520] on button "2" at bounding box center [599, 520] width 40 height 21
click at [411, 548] on button "abc" at bounding box center [401, 544] width 40 height 21
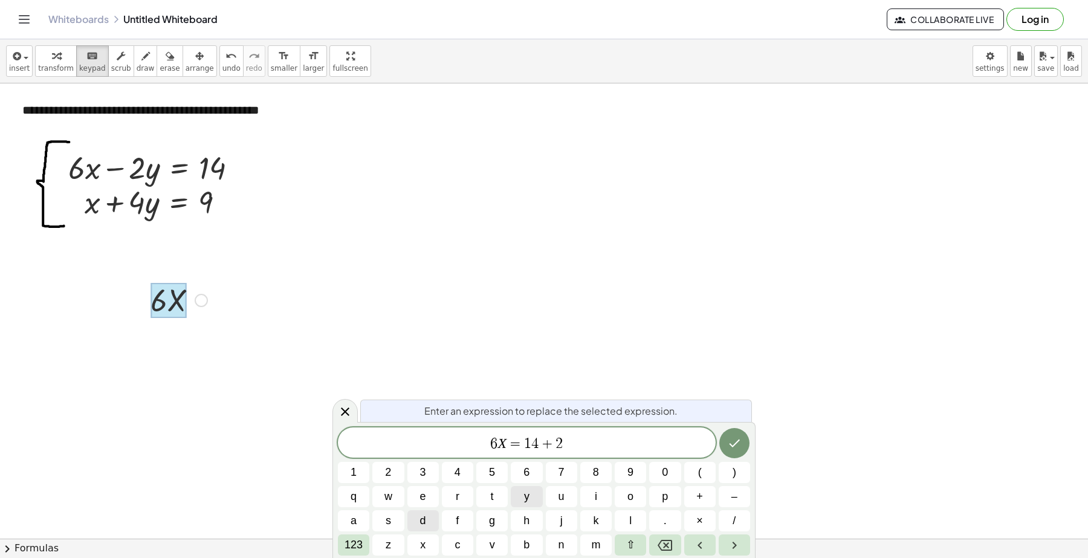
click at [526, 494] on span "y" at bounding box center [526, 496] width 5 height 16
click at [729, 447] on icon "Done" at bounding box center [734, 443] width 15 height 15
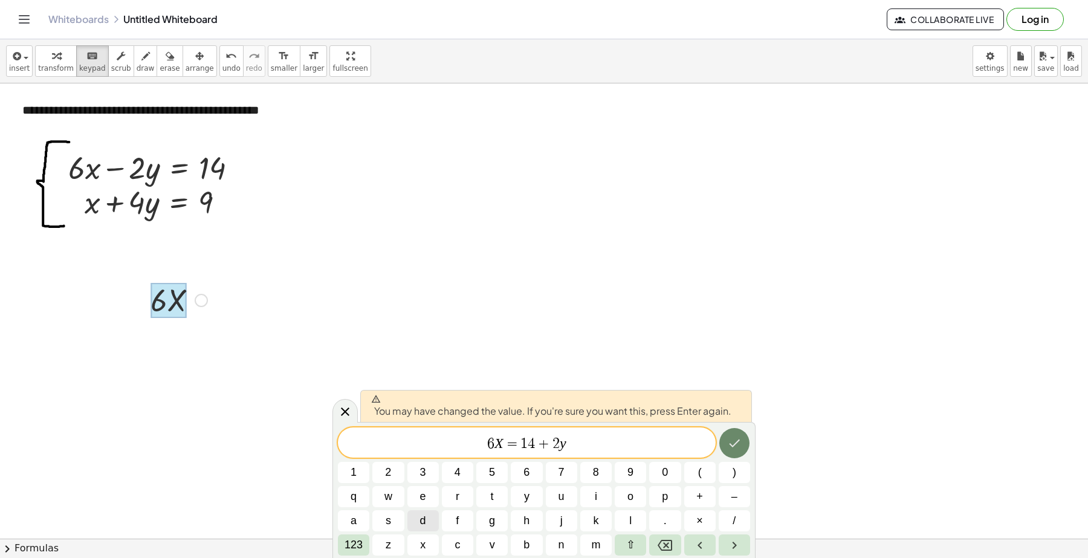
click at [729, 447] on icon "Done" at bounding box center [734, 443] width 15 height 15
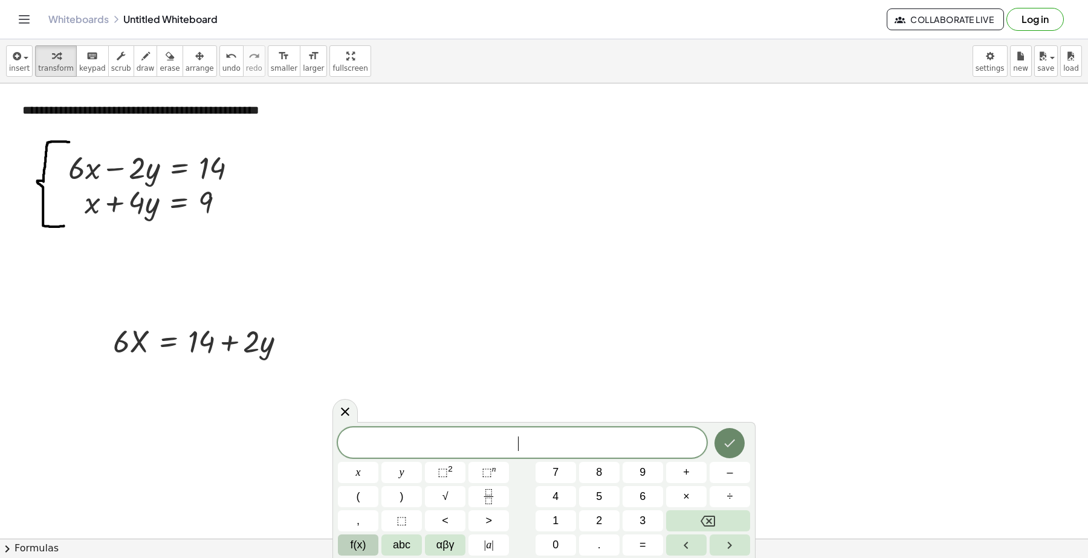
click at [729, 447] on icon "Done" at bounding box center [729, 443] width 15 height 15
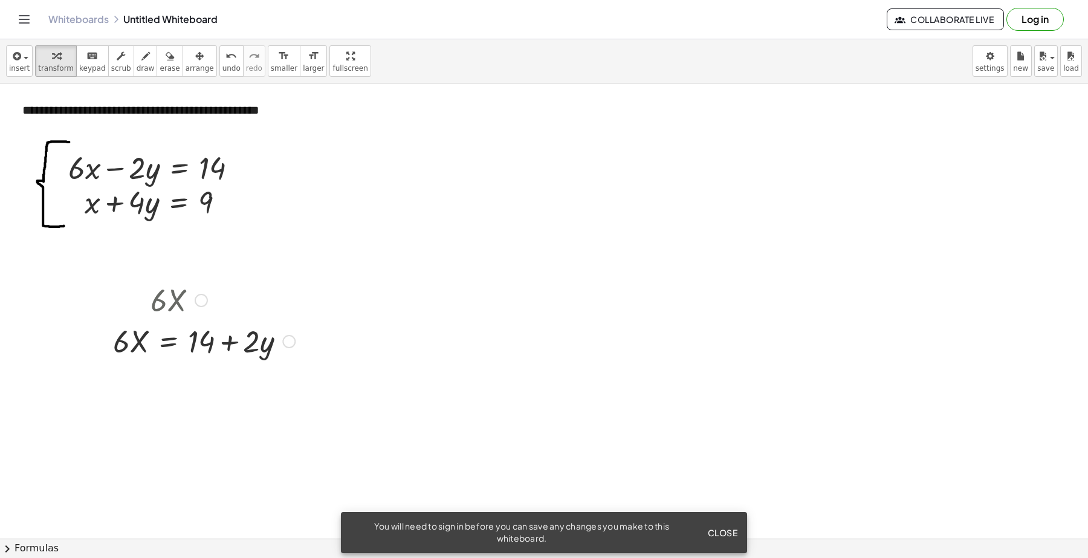
click at [183, 302] on div at bounding box center [204, 299] width 194 height 41
click at [186, 66] on span "arrange" at bounding box center [200, 68] width 28 height 8
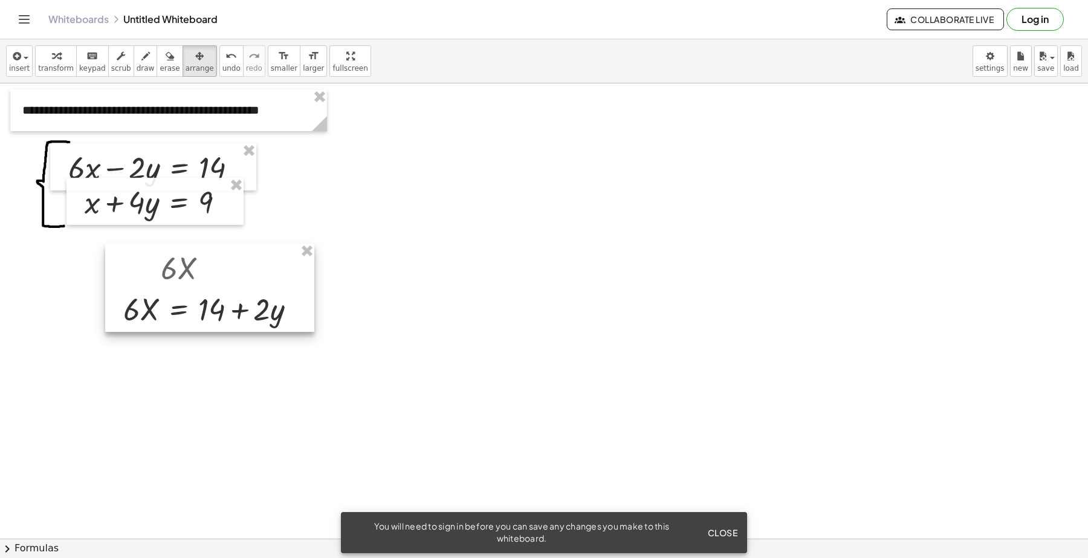
drag, startPoint x: 236, startPoint y: 352, endPoint x: 246, endPoint y: 320, distance: 33.6
click at [246, 320] on div at bounding box center [209, 288] width 209 height 88
click at [200, 258] on div at bounding box center [209, 288] width 209 height 88
drag, startPoint x: 200, startPoint y: 258, endPoint x: 183, endPoint y: 257, distance: 17.0
click at [183, 257] on div at bounding box center [192, 286] width 209 height 88
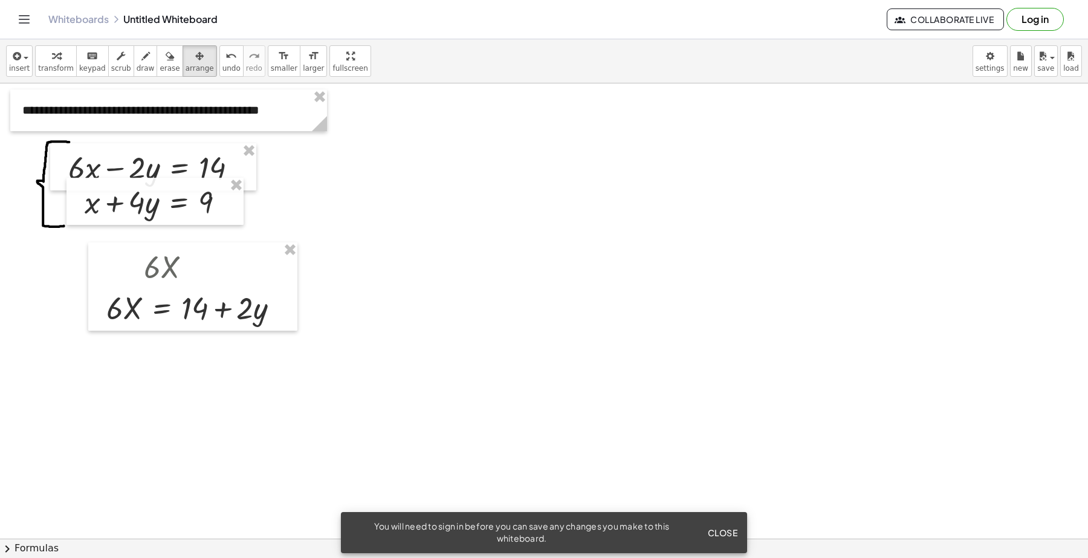
click at [719, 532] on span "Close" at bounding box center [722, 532] width 30 height 11
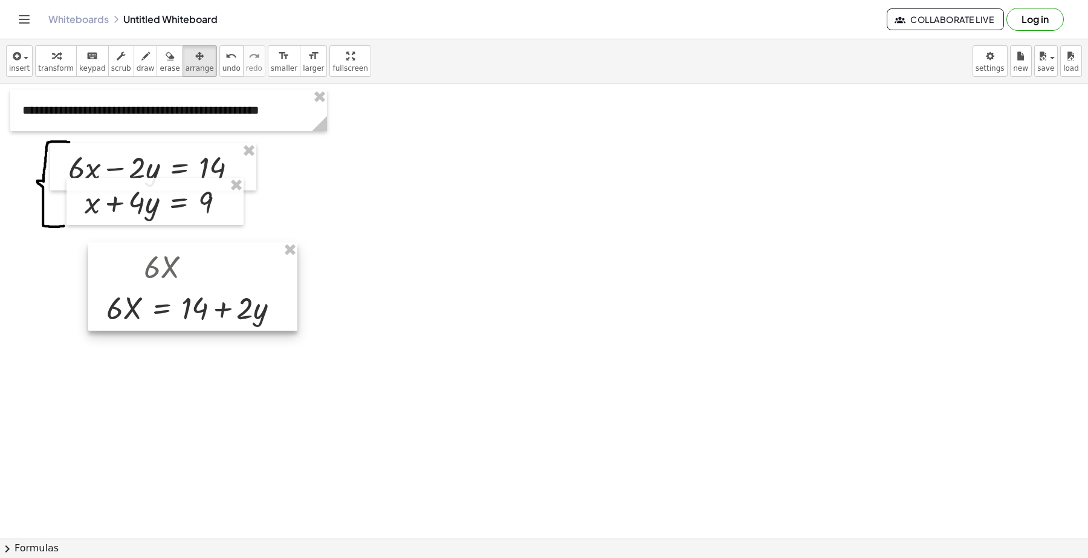
click at [216, 267] on div at bounding box center [192, 286] width 209 height 88
click at [227, 317] on div at bounding box center [192, 286] width 209 height 88
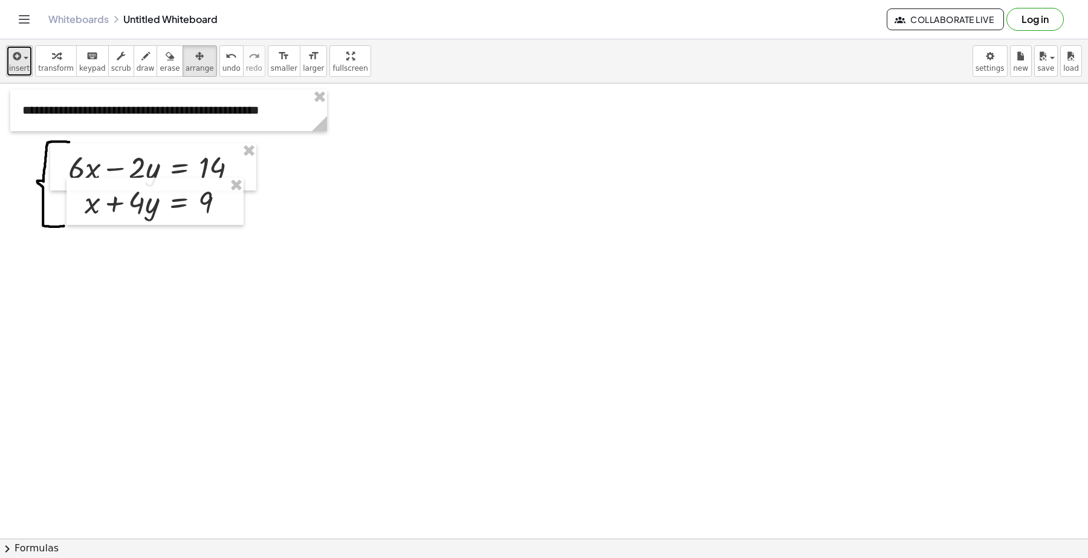
click at [19, 65] on span "insert" at bounding box center [19, 68] width 21 height 8
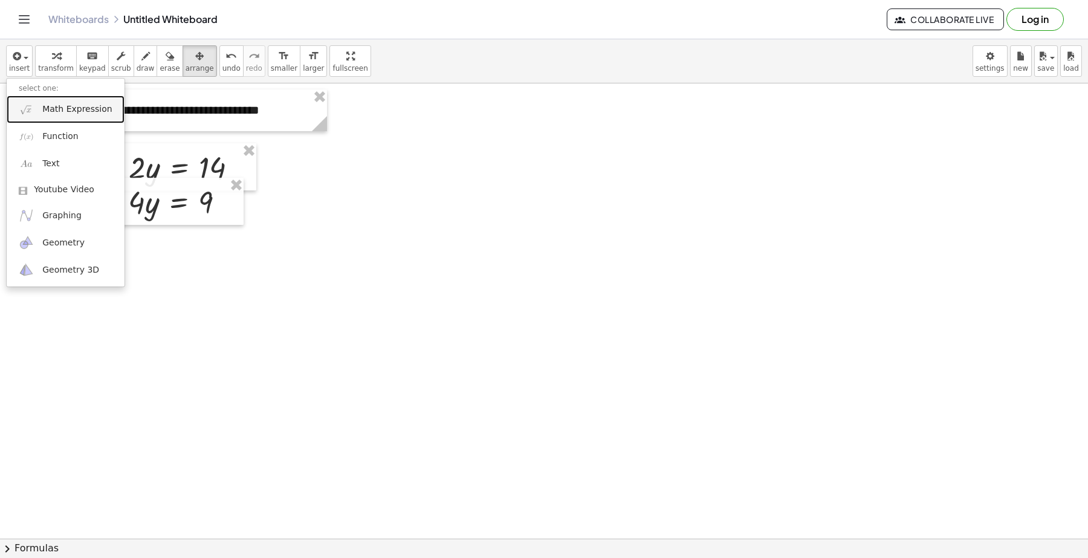
click at [62, 115] on span "Math Expression" at bounding box center [76, 109] width 69 height 12
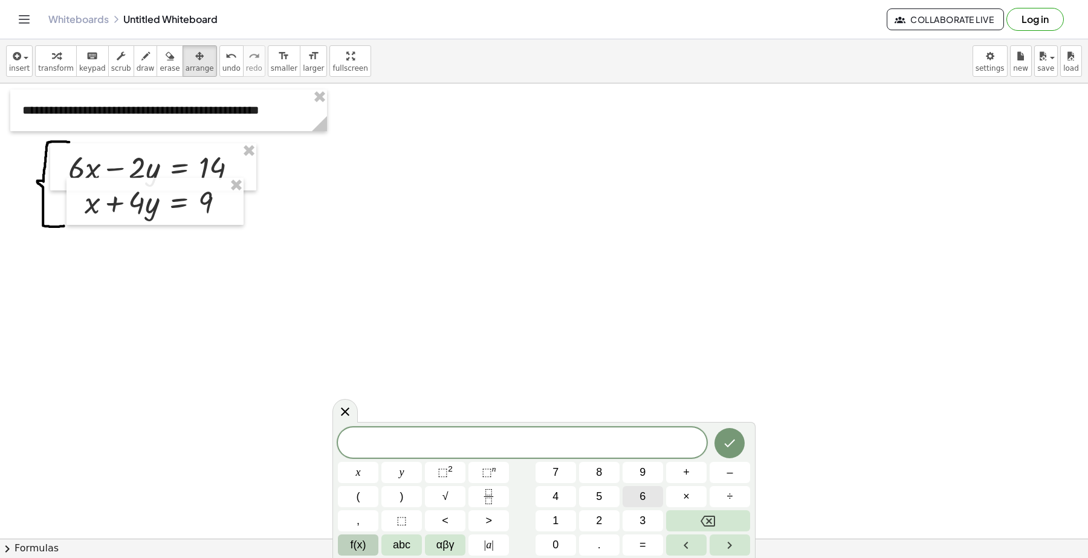
click at [650, 496] on button "6" at bounding box center [642, 496] width 40 height 21
click at [399, 542] on span "abc" at bounding box center [402, 545] width 18 height 16
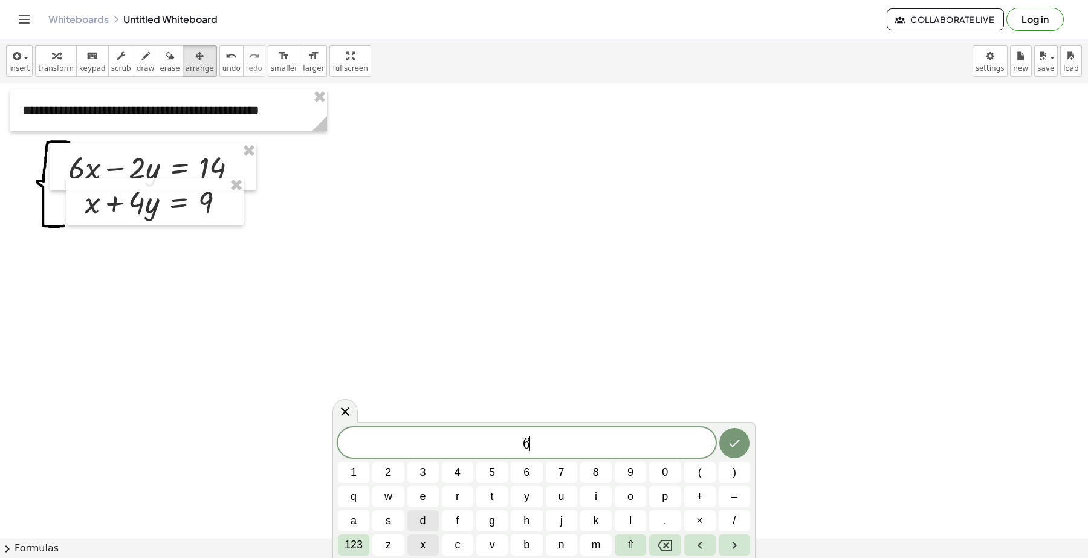
click at [421, 547] on span "x" at bounding box center [422, 545] width 5 height 16
click at [352, 547] on span "123" at bounding box center [353, 545] width 18 height 16
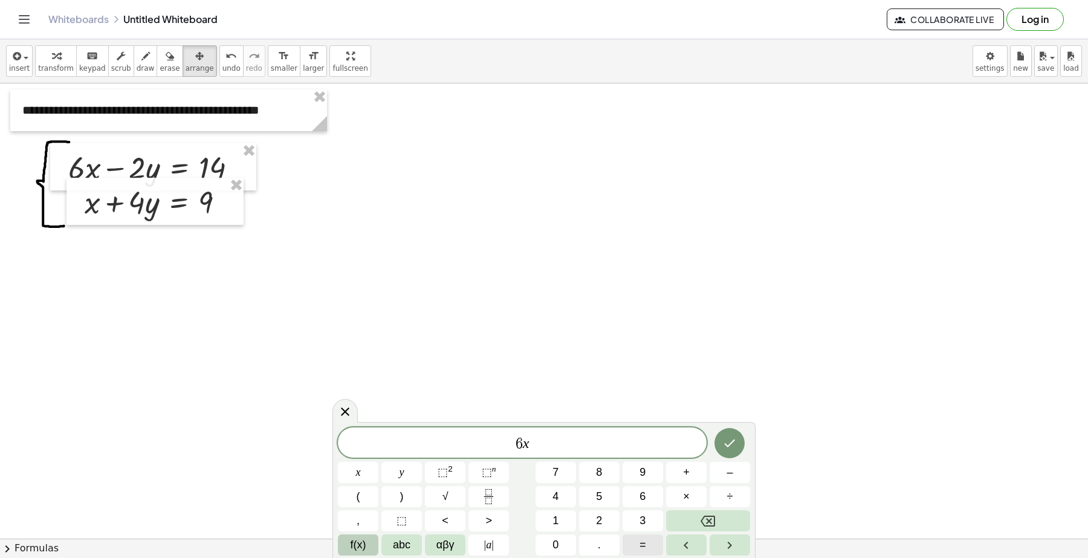
click at [644, 544] on span "=" at bounding box center [642, 545] width 7 height 16
click at [560, 515] on button "1" at bounding box center [555, 520] width 40 height 21
click at [562, 496] on button "4" at bounding box center [555, 496] width 40 height 21
click at [684, 470] on span "+" at bounding box center [686, 472] width 7 height 16
click at [593, 518] on button "2" at bounding box center [599, 520] width 40 height 21
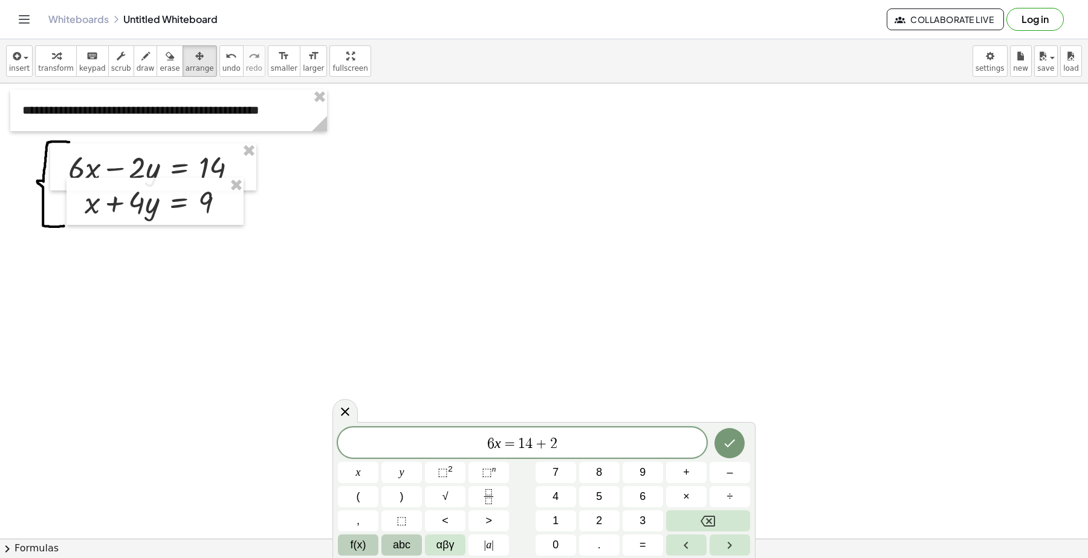
click at [399, 539] on span "abc" at bounding box center [402, 545] width 18 height 16
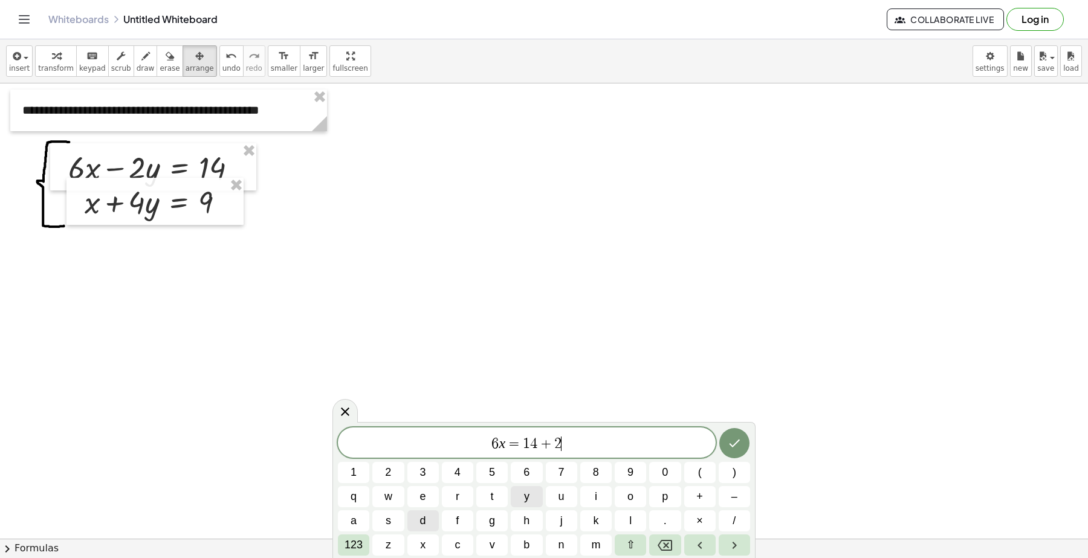
click at [524, 500] on span "y" at bounding box center [526, 496] width 5 height 16
click at [734, 436] on icon "Done" at bounding box center [734, 443] width 15 height 15
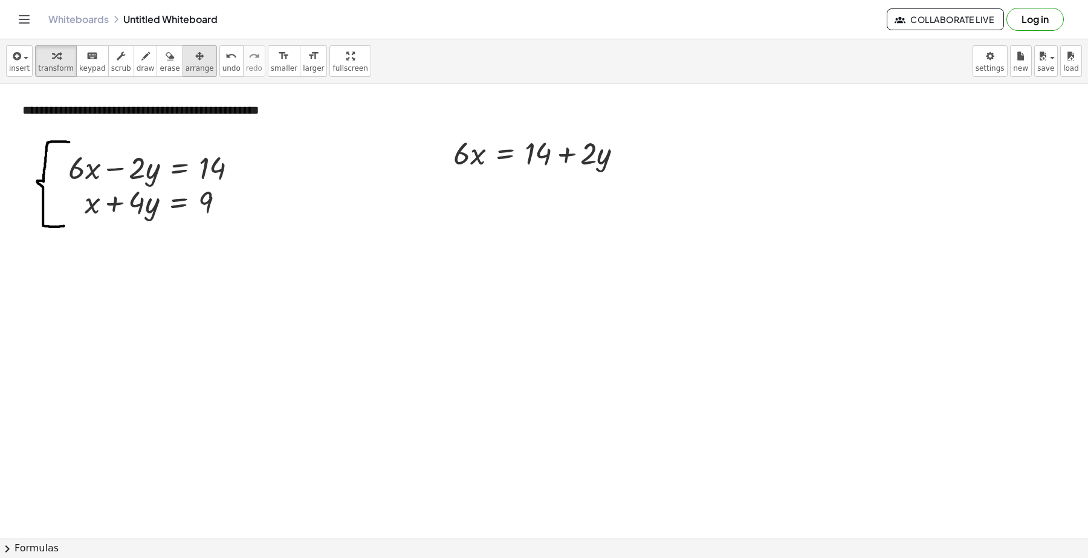
click at [195, 56] on icon "button" at bounding box center [199, 56] width 8 height 15
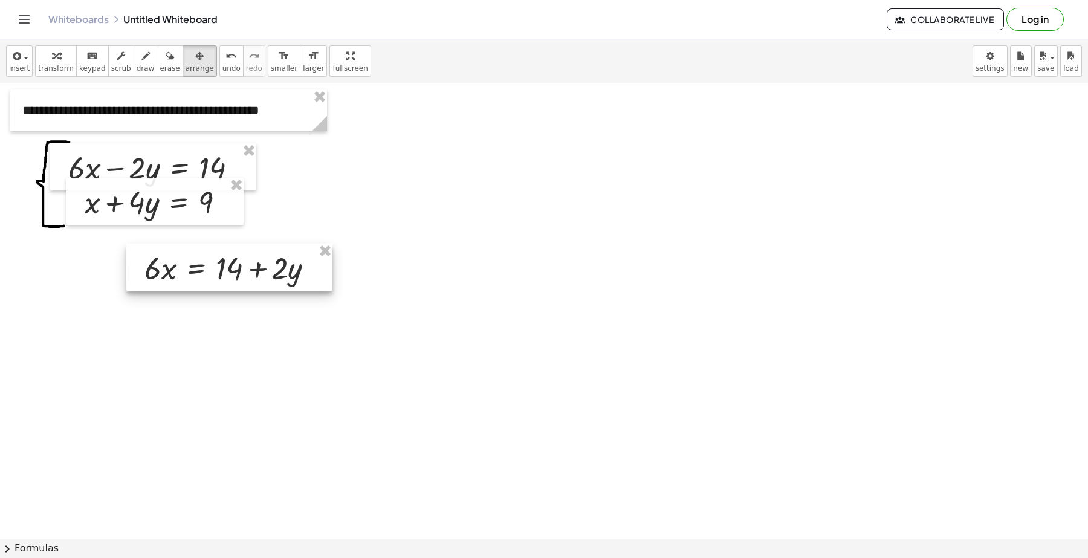
drag, startPoint x: 512, startPoint y: 163, endPoint x: 204, endPoint y: 278, distance: 328.9
click at [204, 278] on div at bounding box center [229, 267] width 206 height 47
click at [91, 68] on span "keypad" at bounding box center [92, 68] width 27 height 8
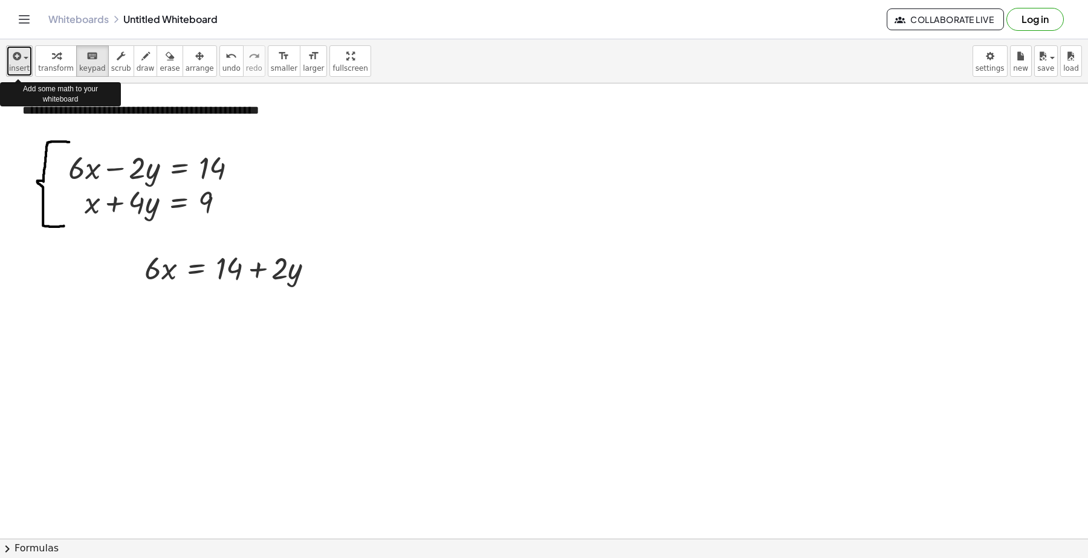
click at [14, 62] on icon "button" at bounding box center [15, 56] width 11 height 15
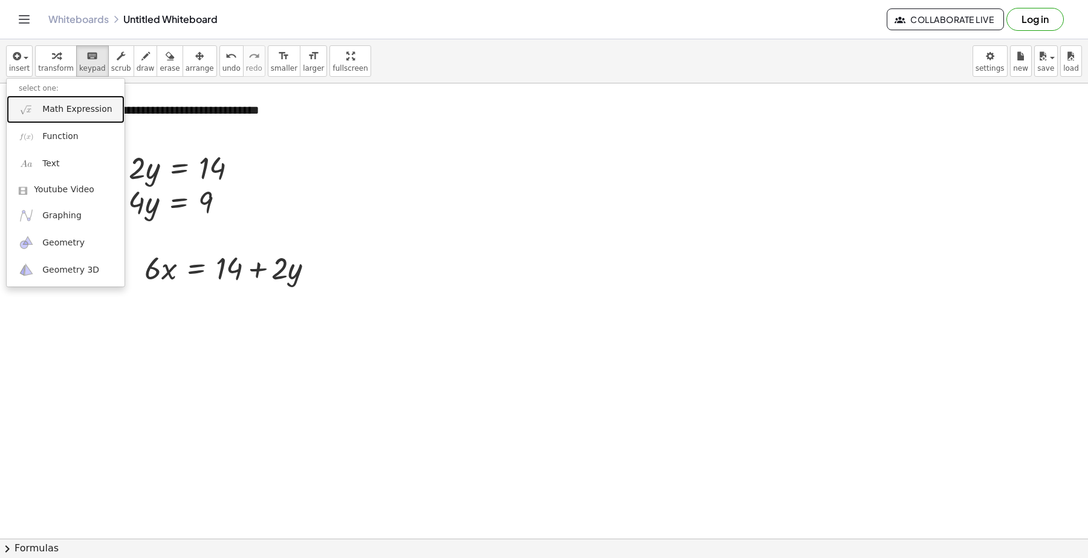
click at [58, 115] on span "Math Expression" at bounding box center [76, 109] width 69 height 12
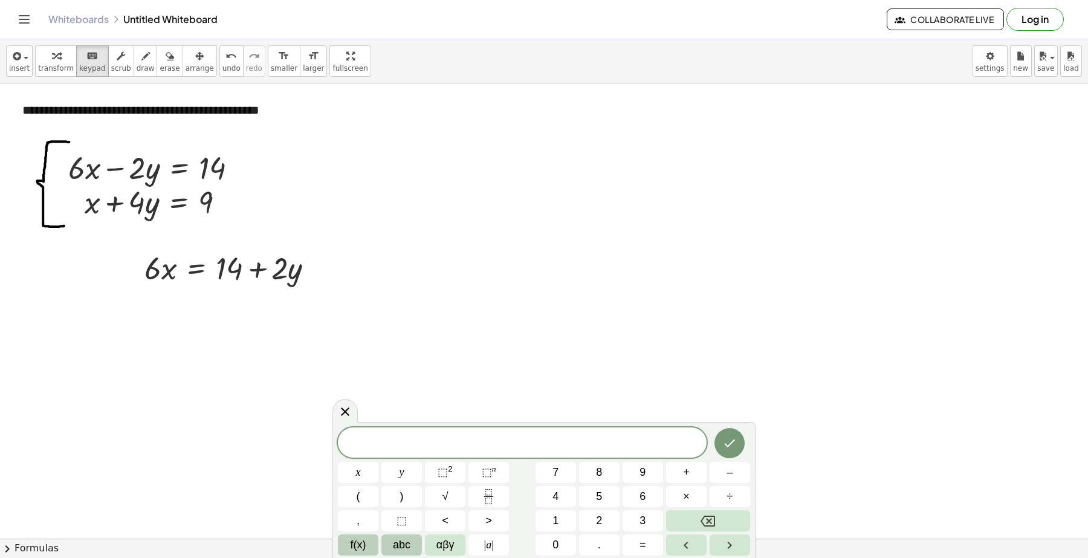
click at [397, 545] on span "abc" at bounding box center [402, 545] width 18 height 16
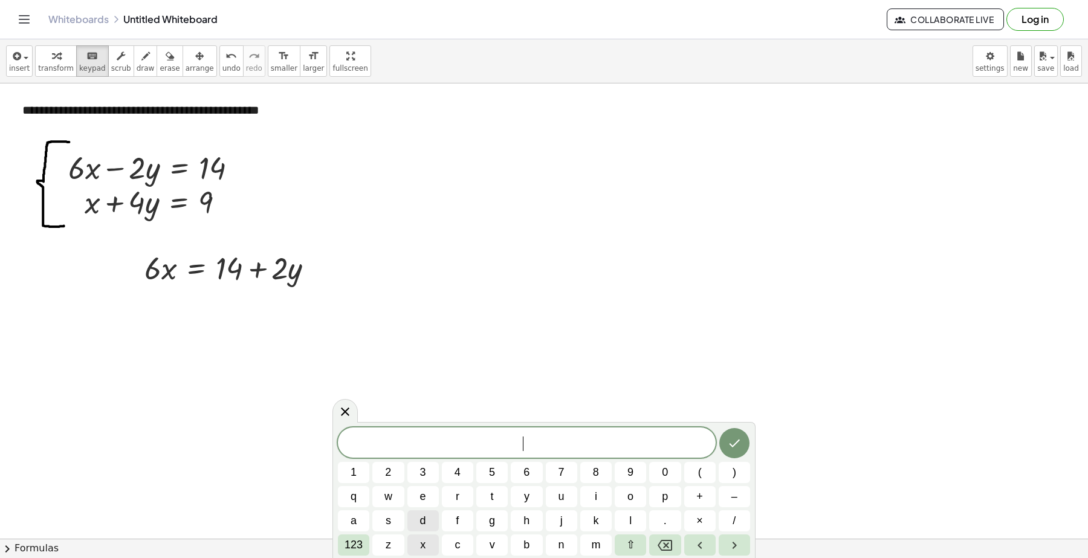
click at [421, 550] on span "x" at bounding box center [422, 545] width 5 height 16
click at [670, 542] on icon "Backspace" at bounding box center [664, 545] width 15 height 15
click at [624, 542] on button "⇧" at bounding box center [630, 544] width 31 height 21
click at [415, 540] on button "x" at bounding box center [422, 544] width 31 height 21
click at [349, 541] on span "123" at bounding box center [353, 545] width 18 height 16
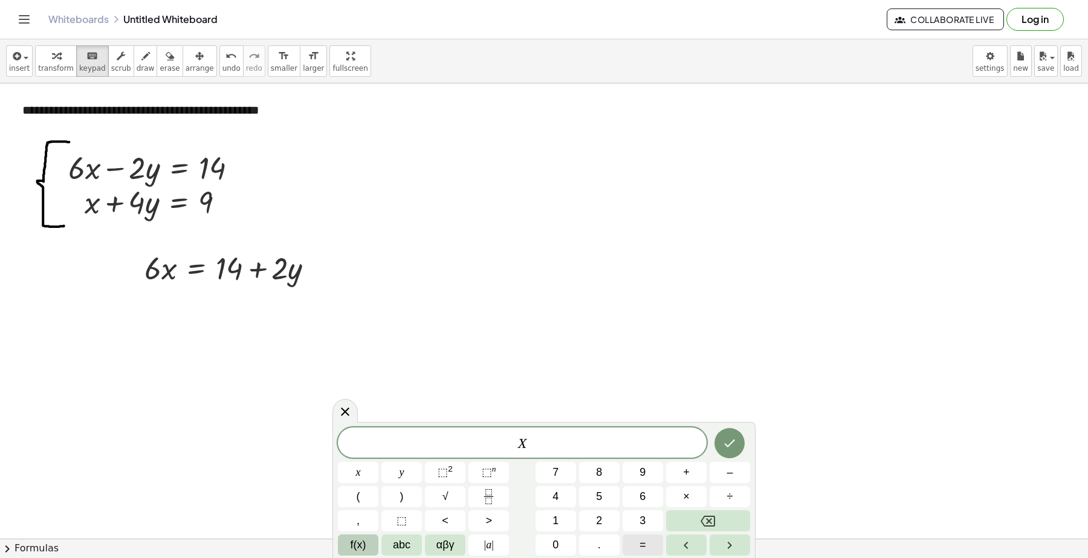
click at [639, 544] on span "=" at bounding box center [642, 545] width 7 height 16
click at [564, 520] on button "1" at bounding box center [555, 520] width 40 height 21
click at [558, 490] on span "4" at bounding box center [555, 496] width 6 height 16
click at [686, 474] on span "+" at bounding box center [686, 472] width 7 height 16
click at [606, 518] on button "2" at bounding box center [599, 520] width 40 height 21
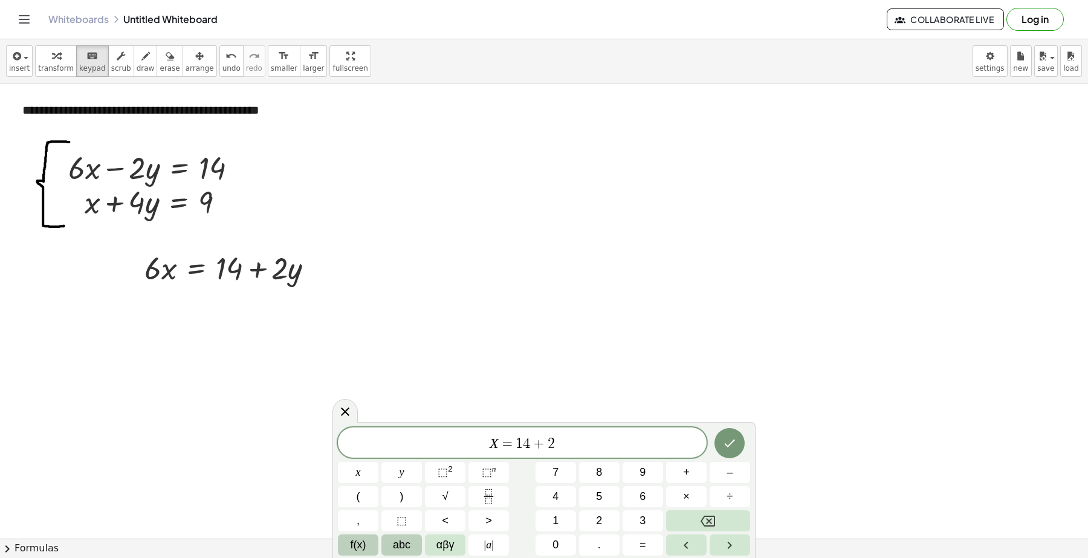
click at [396, 547] on span "abc" at bounding box center [402, 545] width 18 height 16
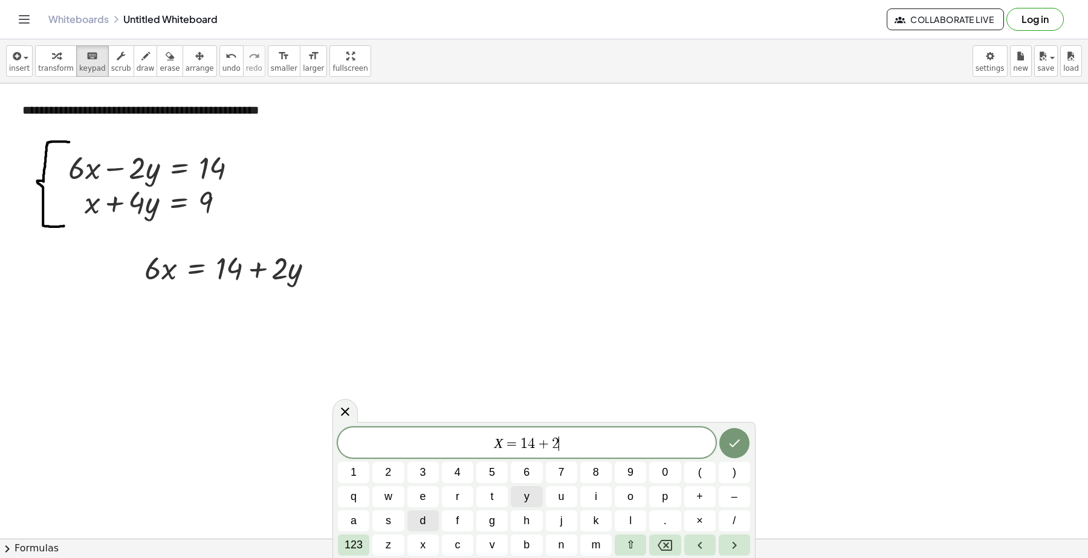
click at [524, 494] on span "y" at bounding box center [526, 496] width 5 height 16
click at [737, 445] on icon "Done" at bounding box center [734, 443] width 15 height 15
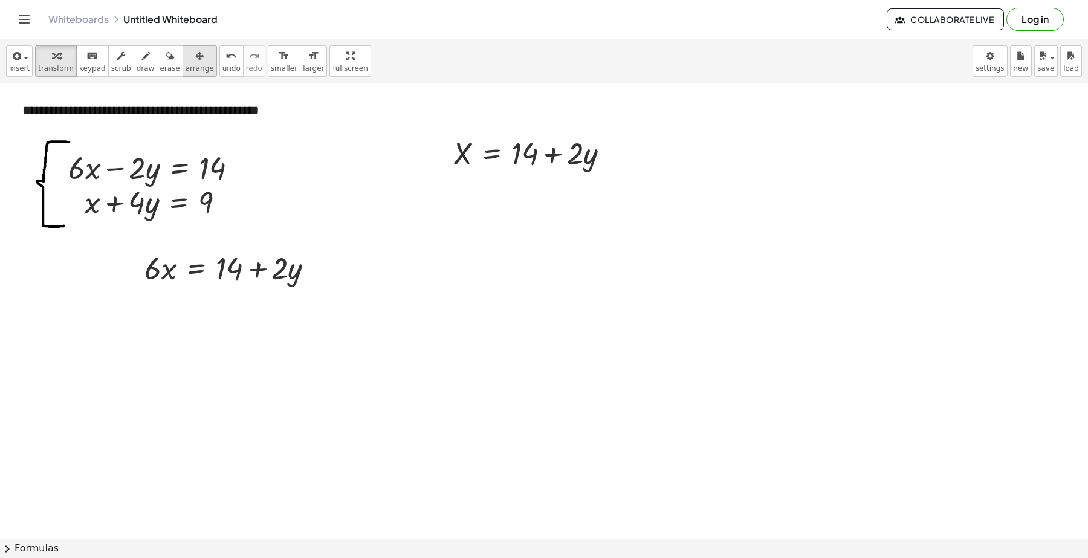
click at [195, 63] on icon "button" at bounding box center [199, 56] width 8 height 15
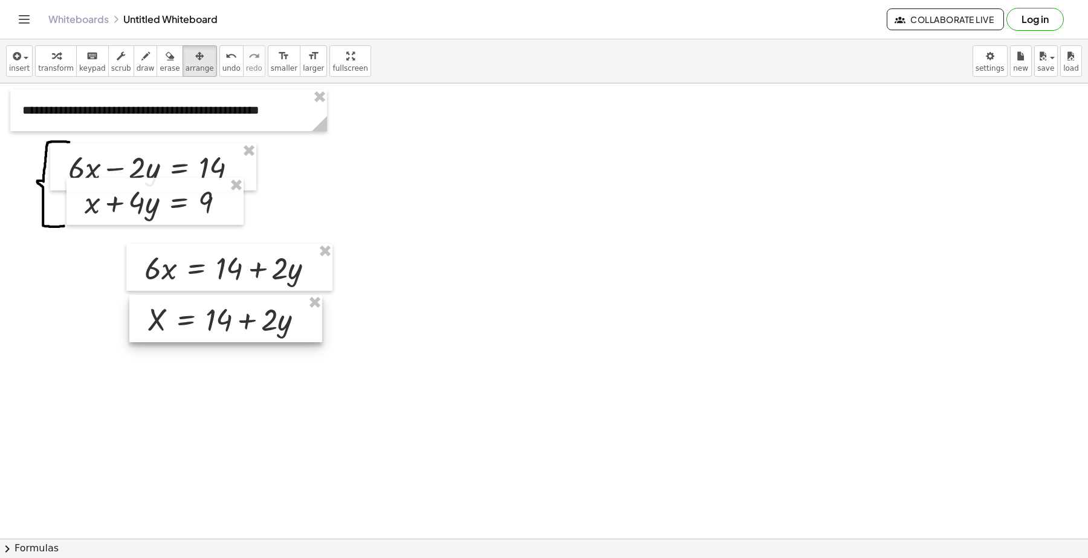
drag, startPoint x: 528, startPoint y: 156, endPoint x: 222, endPoint y: 321, distance: 347.2
click at [222, 321] on div at bounding box center [225, 318] width 193 height 47
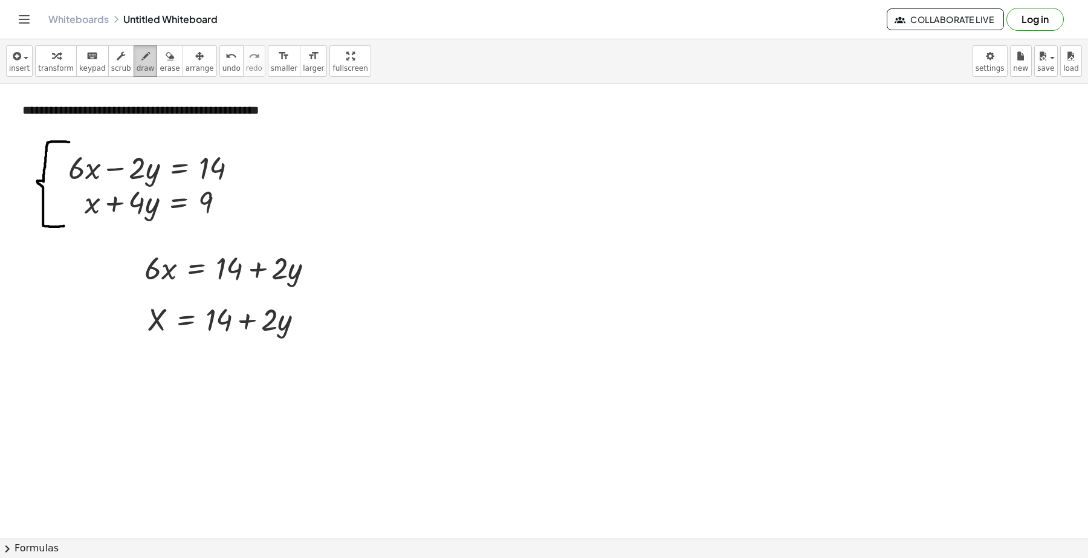
click at [137, 68] on span "draw" at bounding box center [146, 68] width 18 height 8
drag, startPoint x: 199, startPoint y: 340, endPoint x: 329, endPoint y: 338, distance: 129.9
click at [14, 71] on span "insert" at bounding box center [19, 68] width 21 height 8
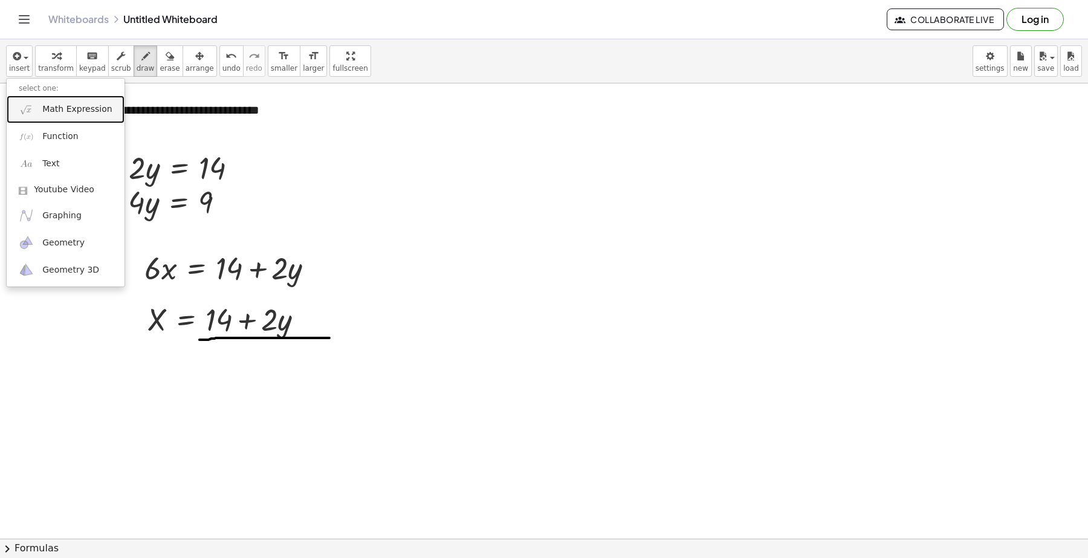
click at [52, 112] on span "Math Expression" at bounding box center [76, 109] width 69 height 12
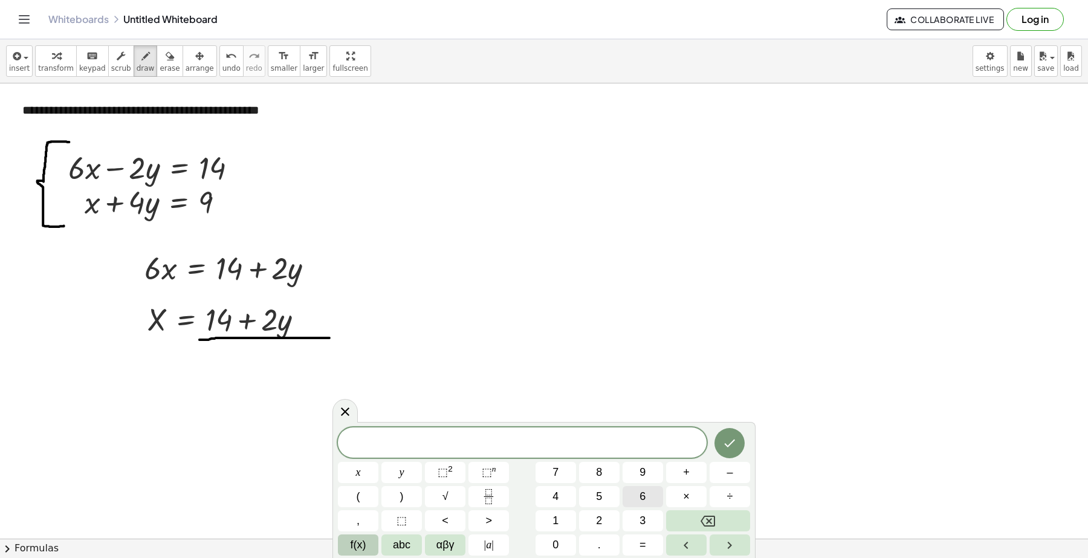
click at [645, 495] on span "6" at bounding box center [642, 496] width 6 height 16
click at [727, 443] on icon "Done" at bounding box center [729, 443] width 15 height 15
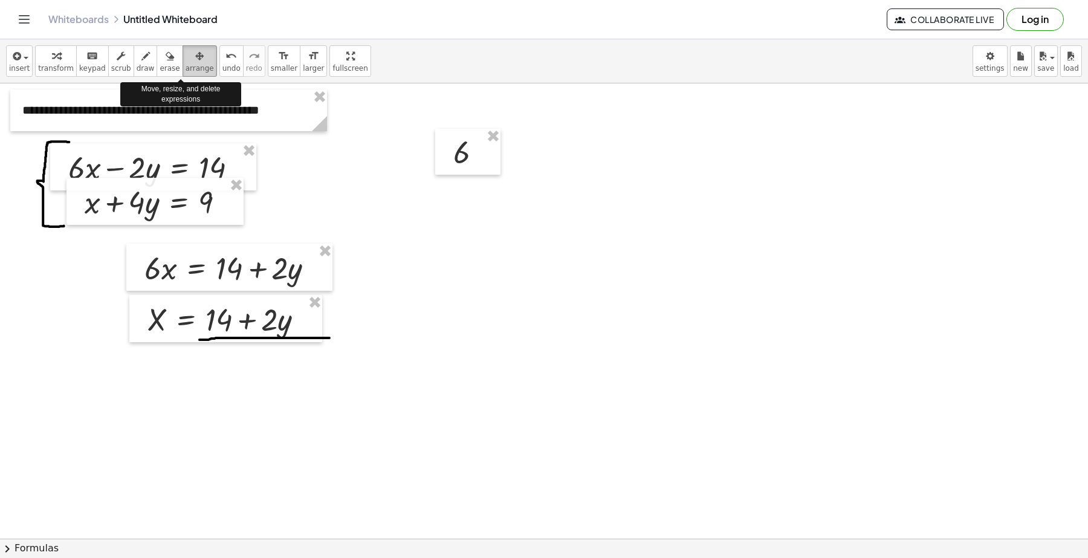
click at [195, 56] on icon "button" at bounding box center [199, 56] width 8 height 15
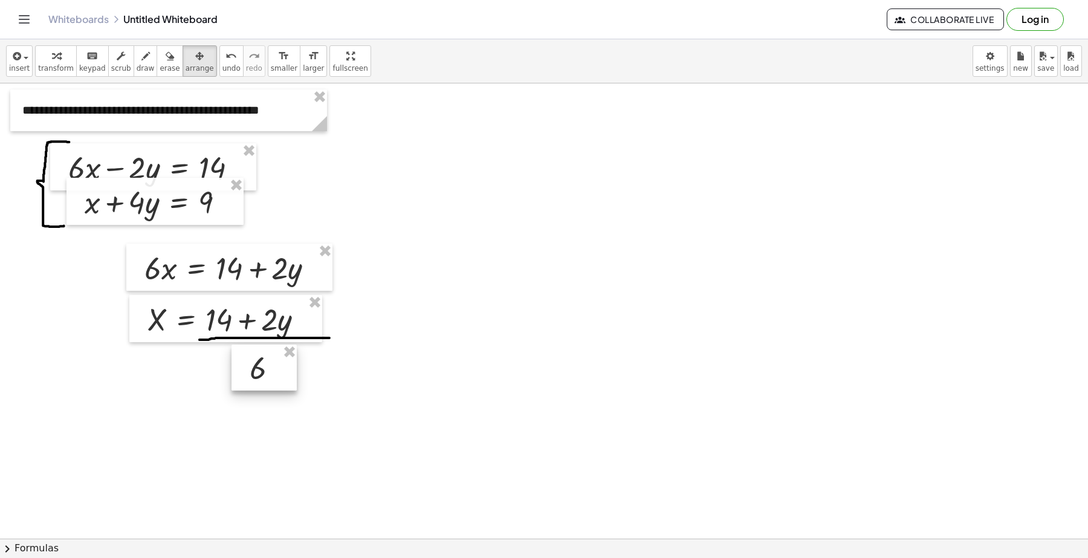
drag, startPoint x: 482, startPoint y: 160, endPoint x: 247, endPoint y: 303, distance: 274.9
click at [279, 372] on div at bounding box center [263, 367] width 65 height 46
click at [89, 65] on span "keypad" at bounding box center [92, 68] width 27 height 8
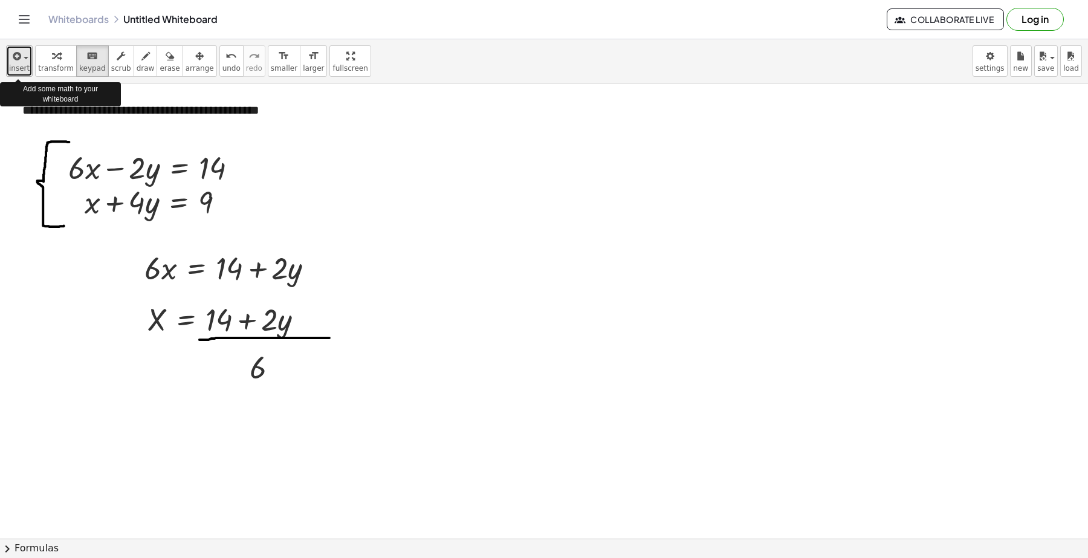
click at [16, 71] on span "insert" at bounding box center [19, 68] width 21 height 8
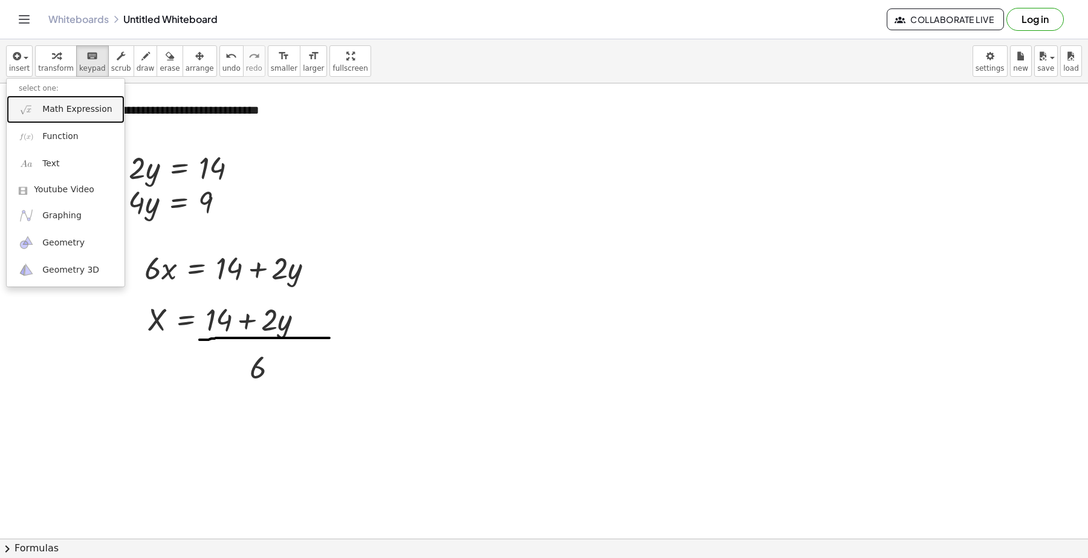
drag, startPoint x: 55, startPoint y: 108, endPoint x: 186, endPoint y: 280, distance: 216.1
click at [56, 108] on span "Math Expression" at bounding box center [76, 109] width 69 height 12
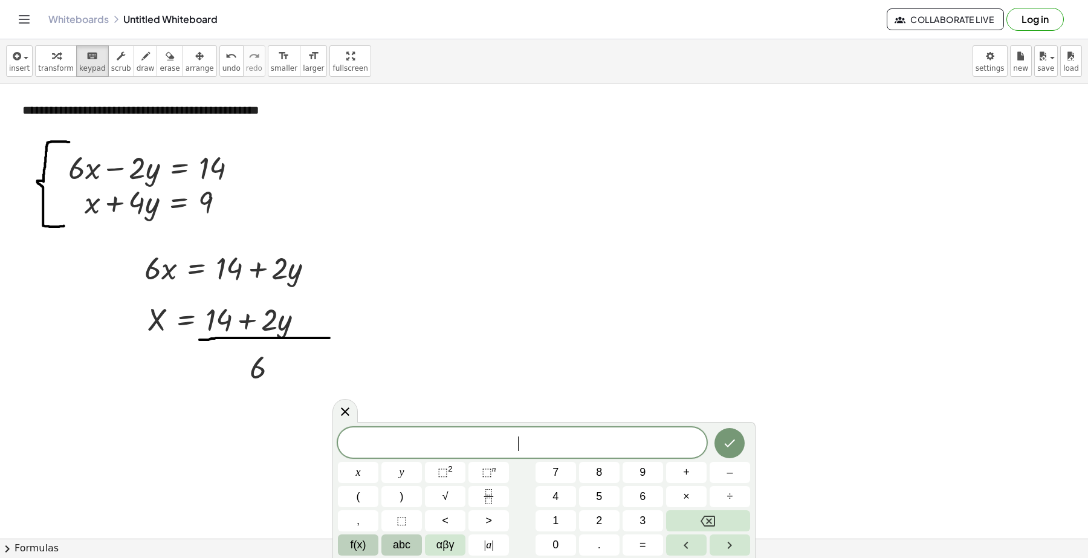
click at [405, 546] on span "abc" at bounding box center [402, 545] width 18 height 16
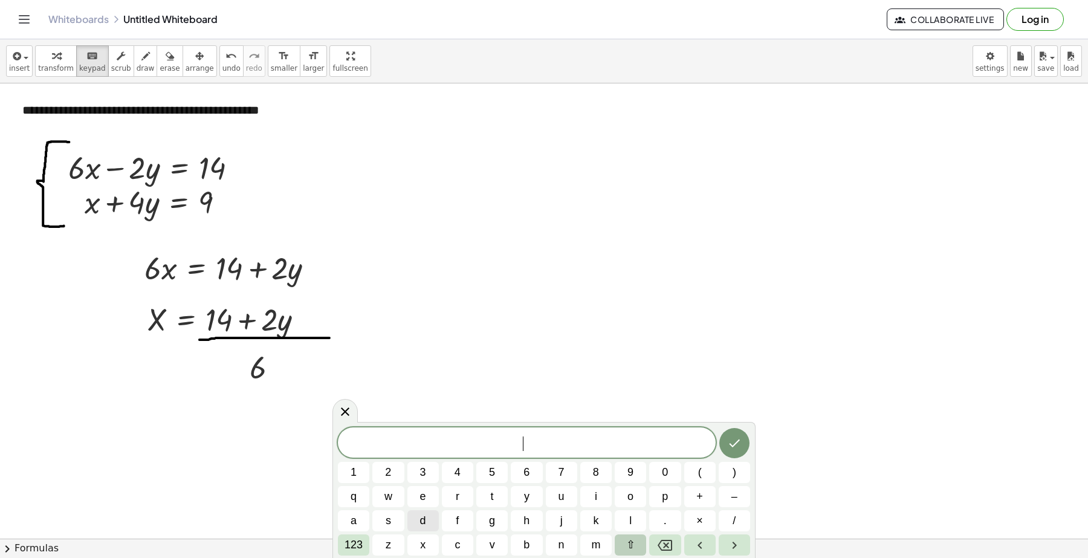
click at [619, 550] on button "⇧" at bounding box center [630, 544] width 31 height 21
click at [430, 540] on button "x" at bounding box center [422, 544] width 31 height 21
click at [737, 446] on icon "Done" at bounding box center [734, 443] width 15 height 15
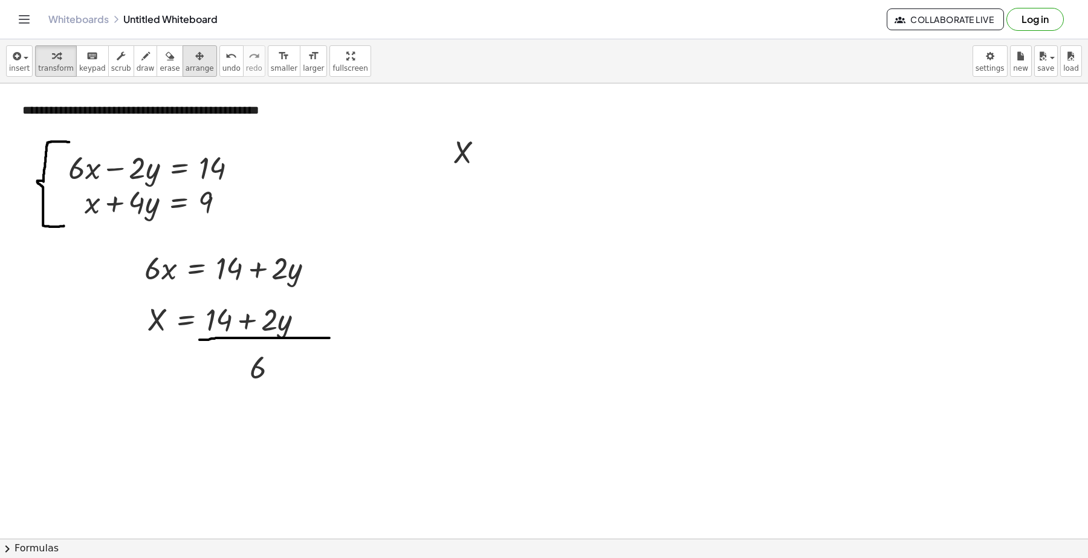
drag, startPoint x: 181, startPoint y: 65, endPoint x: 195, endPoint y: 73, distance: 16.3
click at [186, 65] on span "arrange" at bounding box center [200, 68] width 28 height 8
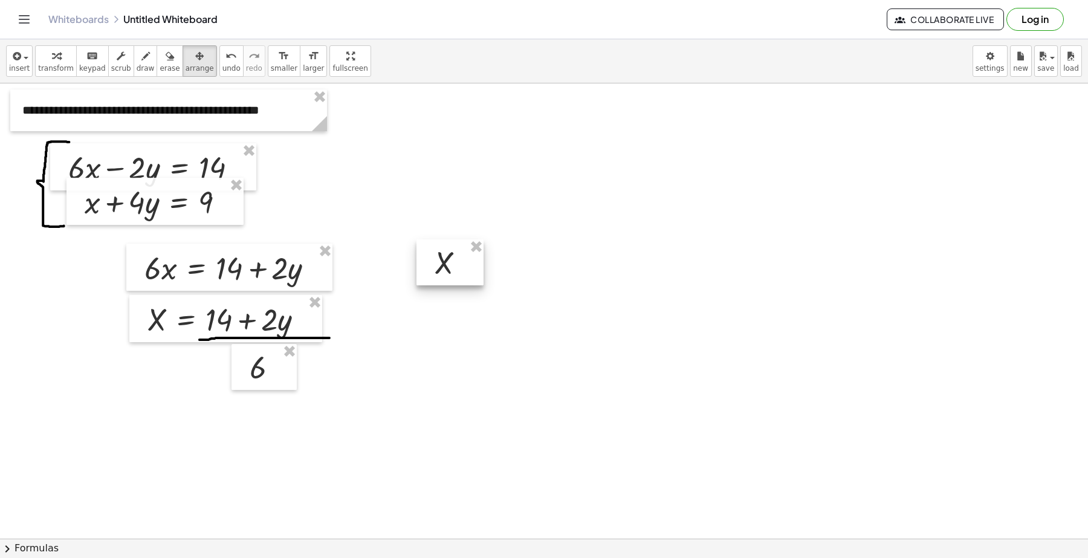
drag, startPoint x: 463, startPoint y: 186, endPoint x: 454, endPoint y: 263, distance: 77.3
click at [454, 263] on div at bounding box center [449, 262] width 67 height 46
click at [20, 73] on button "insert" at bounding box center [19, 60] width 27 height 31
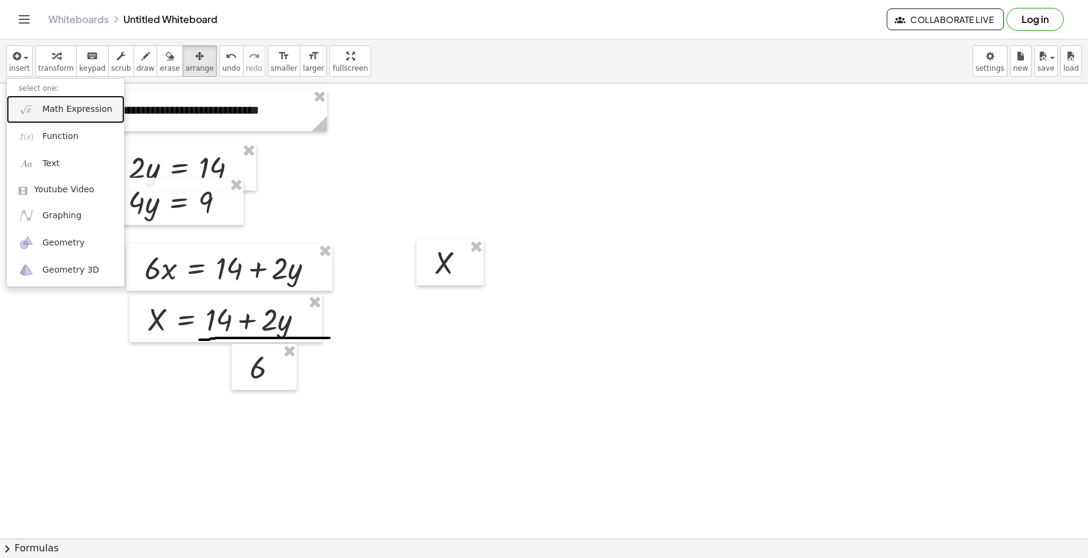
click at [68, 117] on link "Math Expression" at bounding box center [66, 108] width 118 height 27
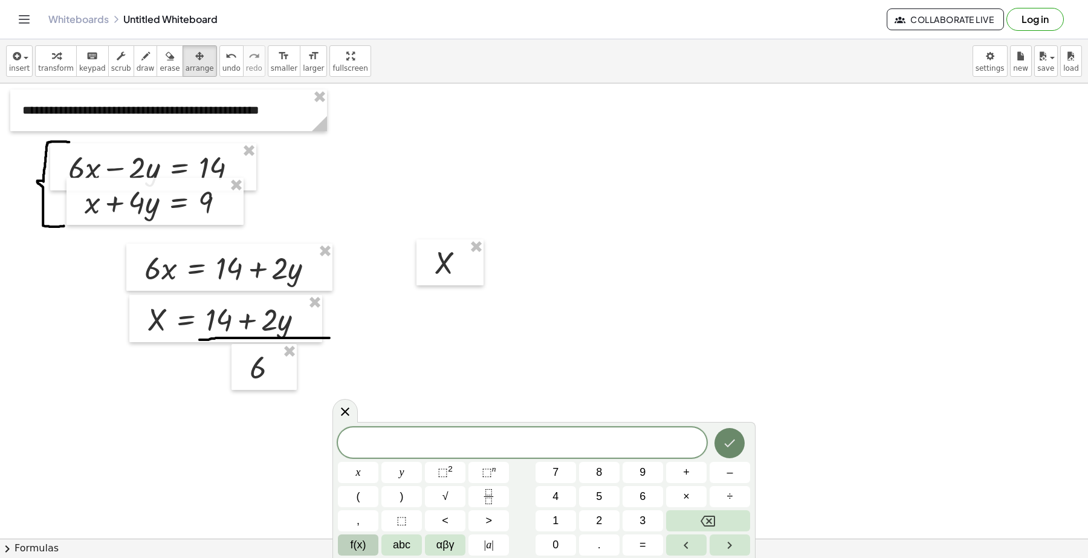
click at [735, 445] on icon "Done" at bounding box center [729, 443] width 15 height 15
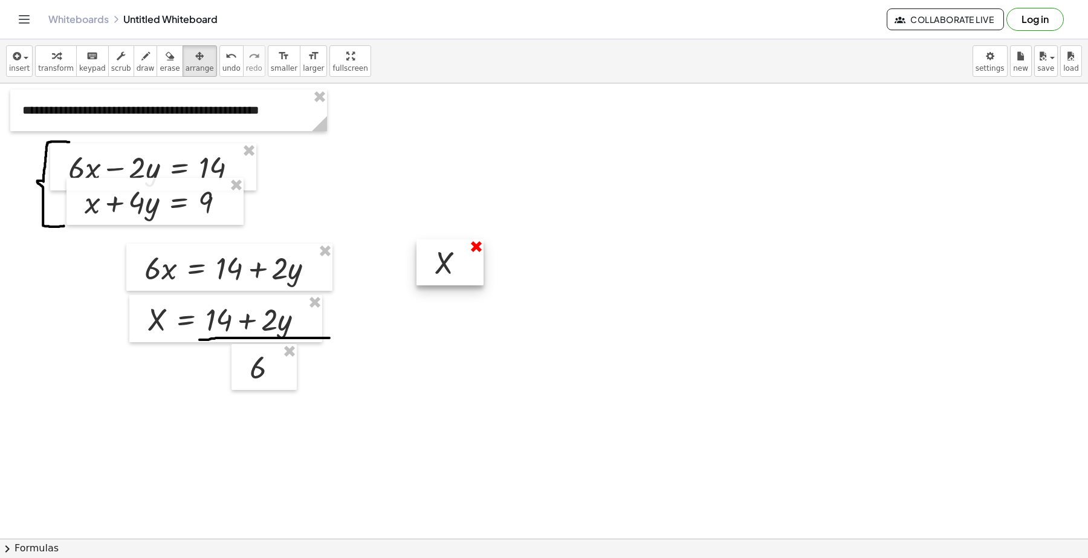
drag, startPoint x: 476, startPoint y: 250, endPoint x: 288, endPoint y: 242, distance: 188.1
click at [19, 68] on span "insert" at bounding box center [19, 68] width 21 height 8
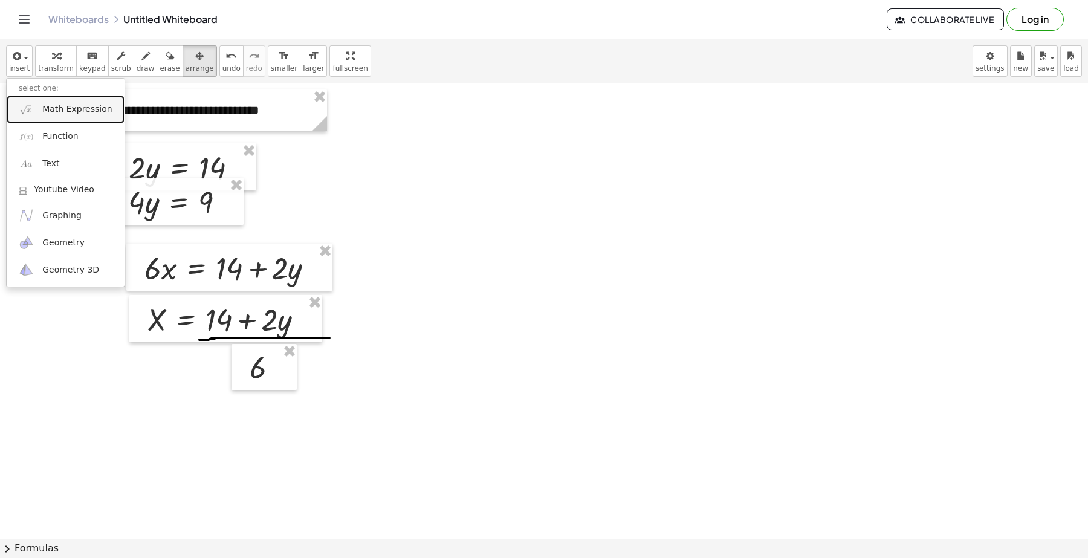
click at [38, 97] on link "Math Expression" at bounding box center [66, 108] width 118 height 27
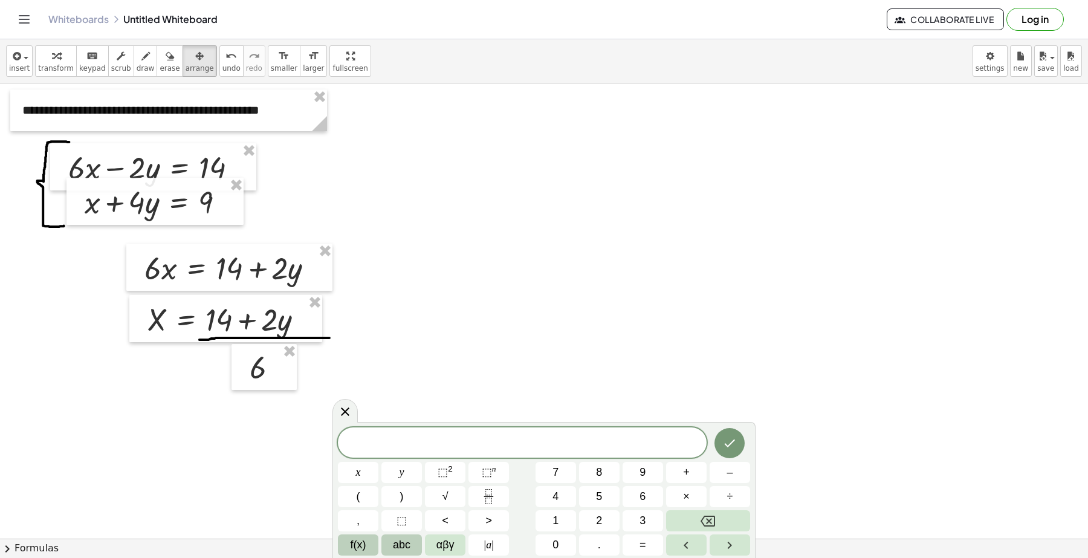
click at [415, 553] on button "abc" at bounding box center [401, 544] width 40 height 21
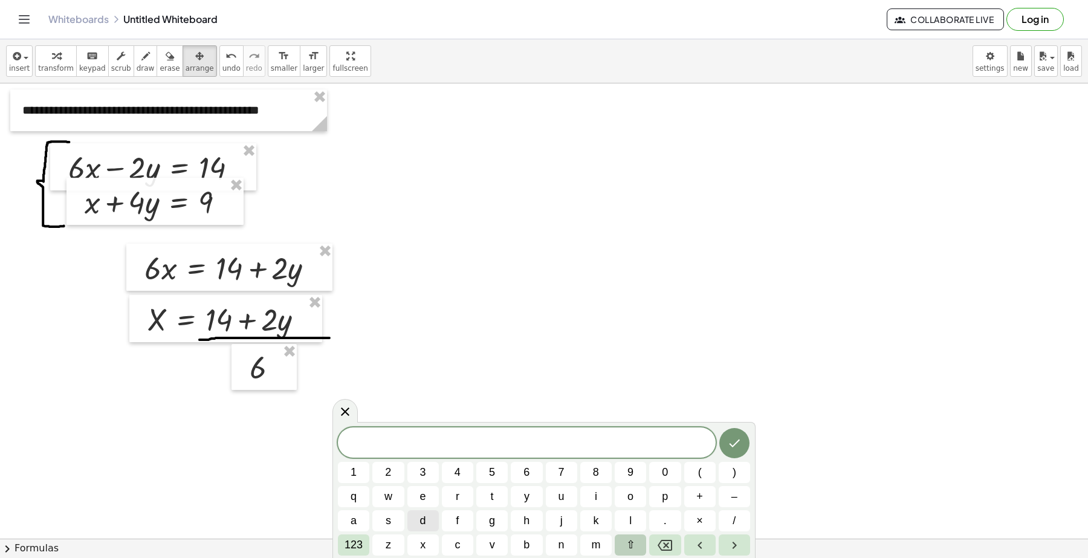
click at [633, 548] on button "⇧" at bounding box center [630, 544] width 31 height 21
click at [415, 547] on button "x" at bounding box center [422, 544] width 31 height 21
click at [363, 546] on span "123" at bounding box center [353, 545] width 18 height 16
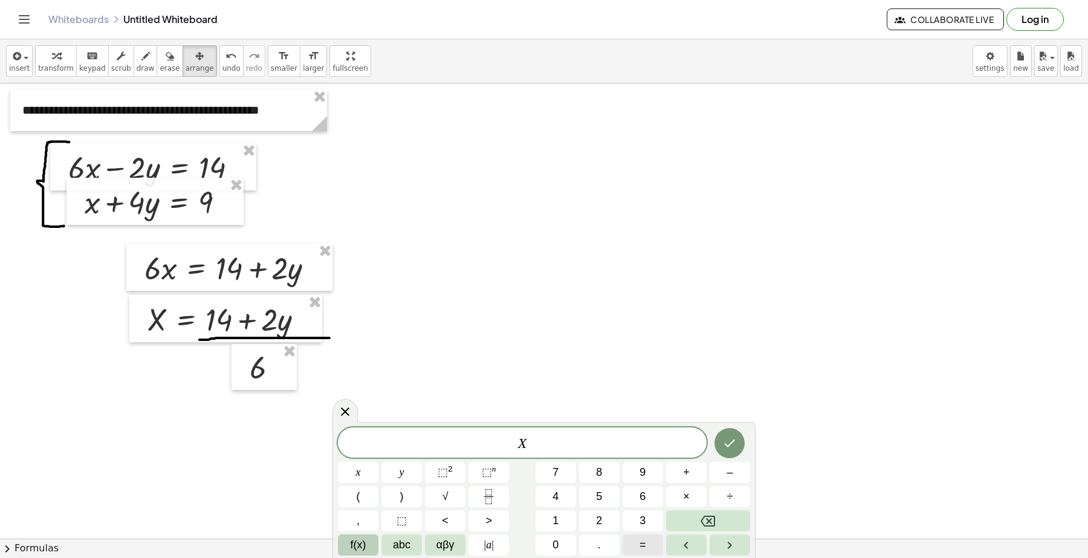
click at [632, 542] on button "=" at bounding box center [642, 544] width 40 height 21
click at [645, 477] on span "9" at bounding box center [642, 472] width 6 height 16
click at [723, 471] on button "–" at bounding box center [729, 472] width 40 height 21
click at [559, 499] on button "4" at bounding box center [555, 496] width 40 height 21
click at [391, 544] on button "abc" at bounding box center [401, 544] width 40 height 21
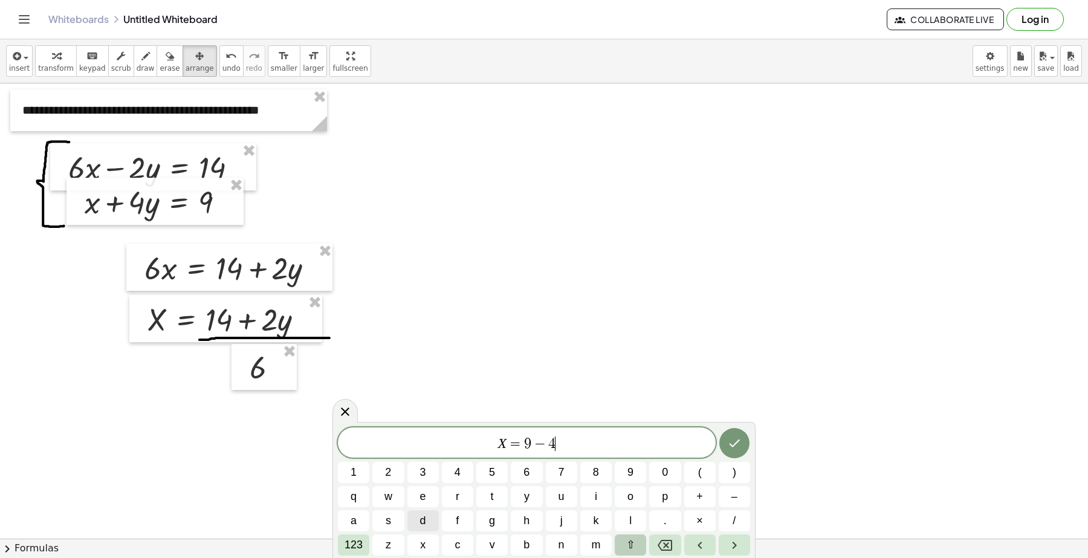
click at [635, 544] on button "⇧" at bounding box center [630, 544] width 31 height 21
click at [529, 497] on span "y" at bounding box center [526, 496] width 7 height 16
click at [736, 435] on button "Done" at bounding box center [734, 443] width 30 height 30
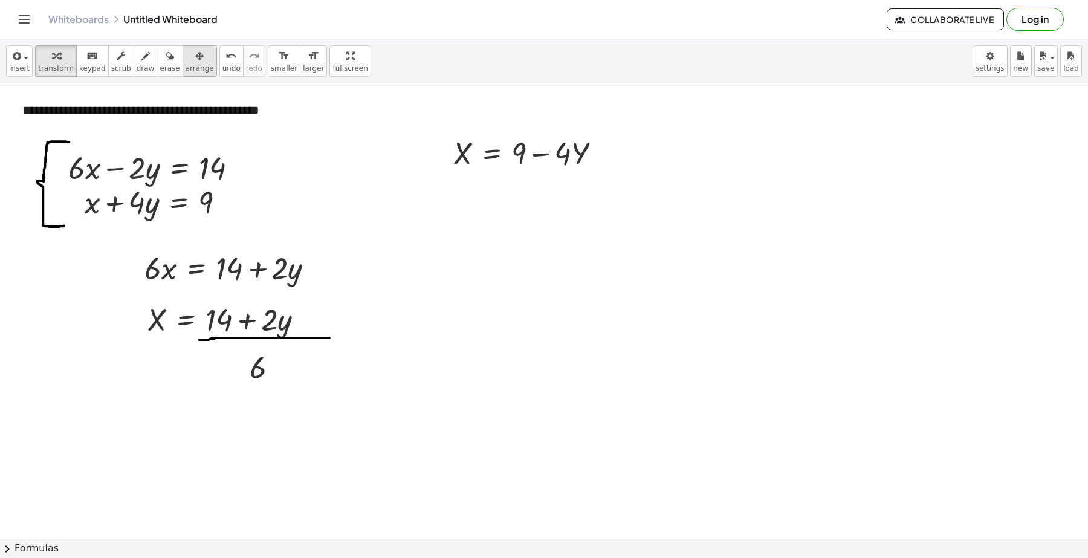
click at [195, 58] on icon "button" at bounding box center [199, 56] width 8 height 15
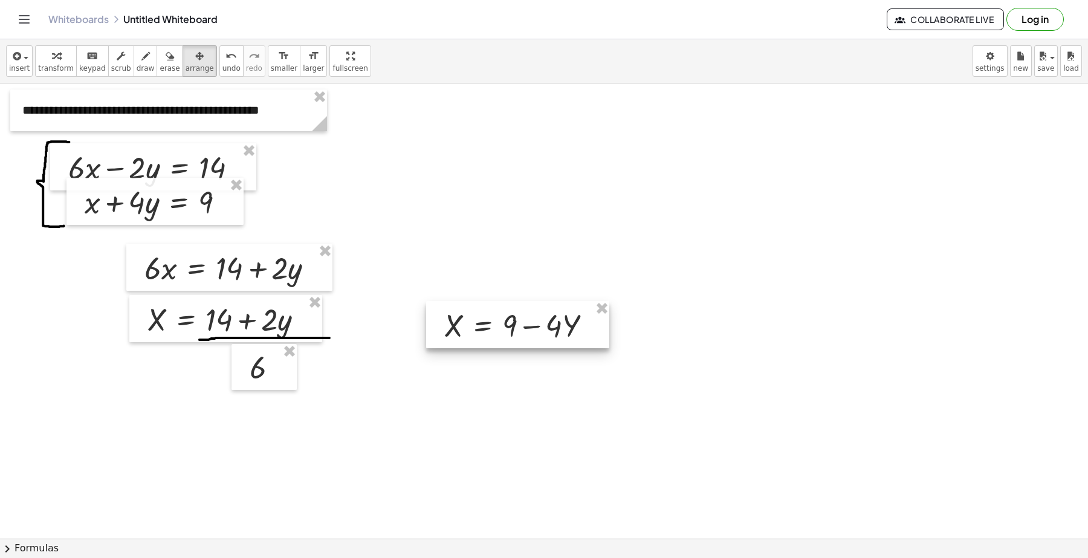
drag, startPoint x: 482, startPoint y: 181, endPoint x: 479, endPoint y: 324, distance: 143.2
click at [479, 324] on div at bounding box center [517, 324] width 183 height 47
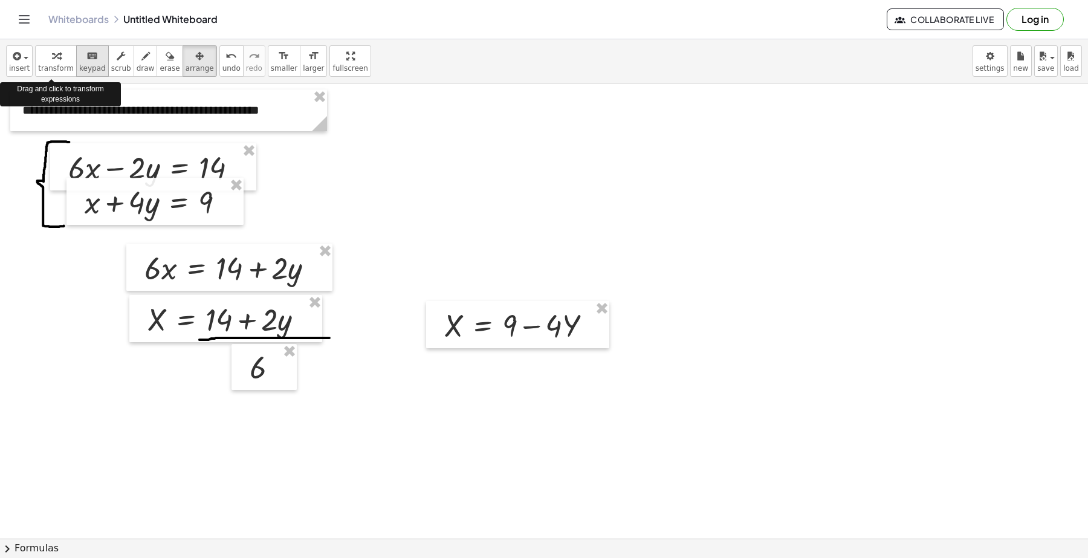
click at [86, 59] on icon "keyboard" at bounding box center [91, 56] width 11 height 15
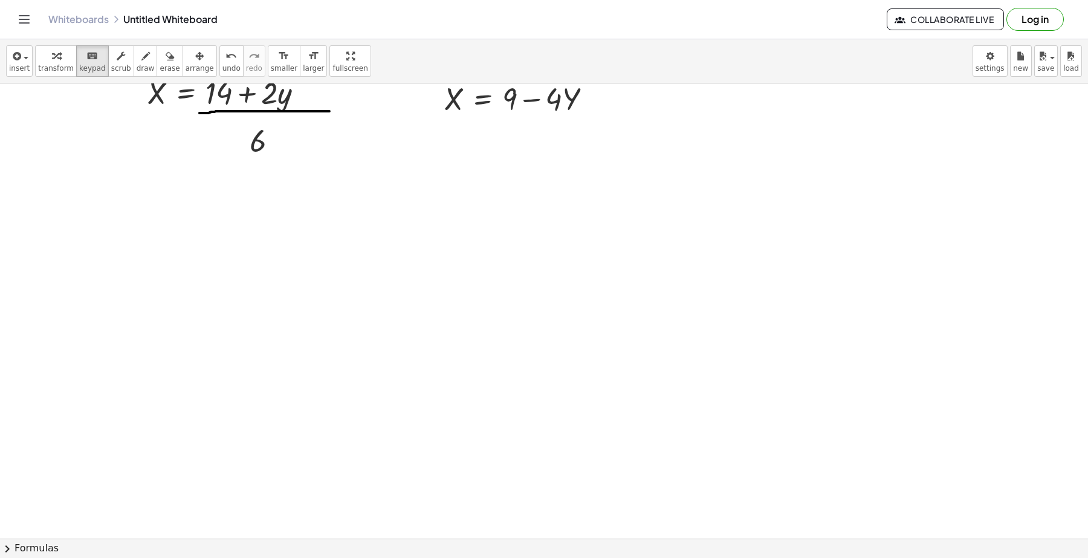
scroll to position [151, 0]
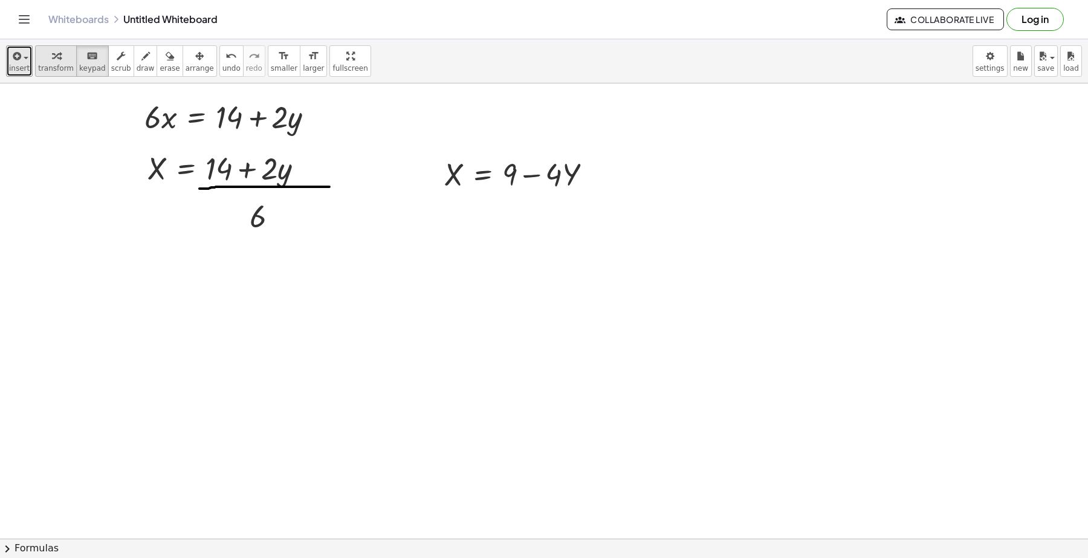
drag, startPoint x: 19, startPoint y: 59, endPoint x: 59, endPoint y: 74, distance: 43.0
click at [19, 59] on icon "button" at bounding box center [15, 56] width 11 height 15
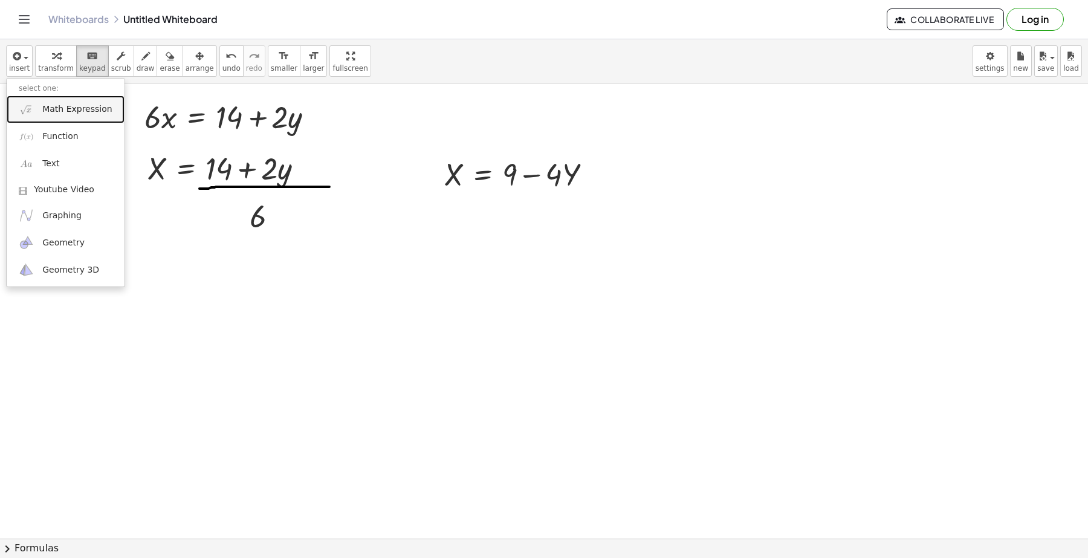
click at [85, 108] on span "Math Expression" at bounding box center [76, 109] width 69 height 12
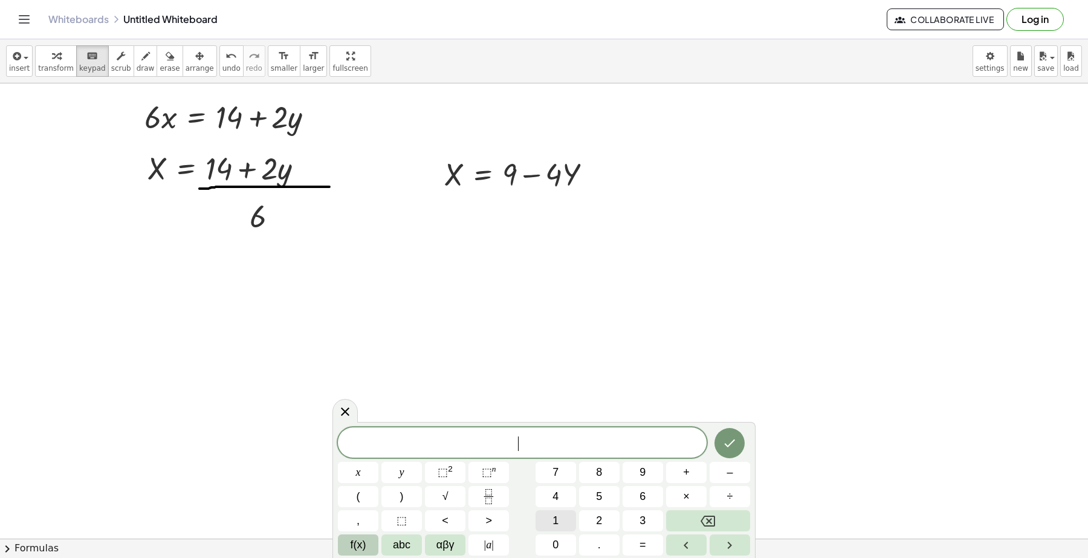
click at [566, 527] on button "1" at bounding box center [555, 520] width 40 height 21
click at [561, 500] on button "4" at bounding box center [555, 496] width 40 height 21
click at [680, 466] on button "+" at bounding box center [686, 472] width 40 height 21
click at [596, 520] on span "2" at bounding box center [599, 520] width 6 height 16
click at [414, 544] on button "abc" at bounding box center [401, 544] width 40 height 21
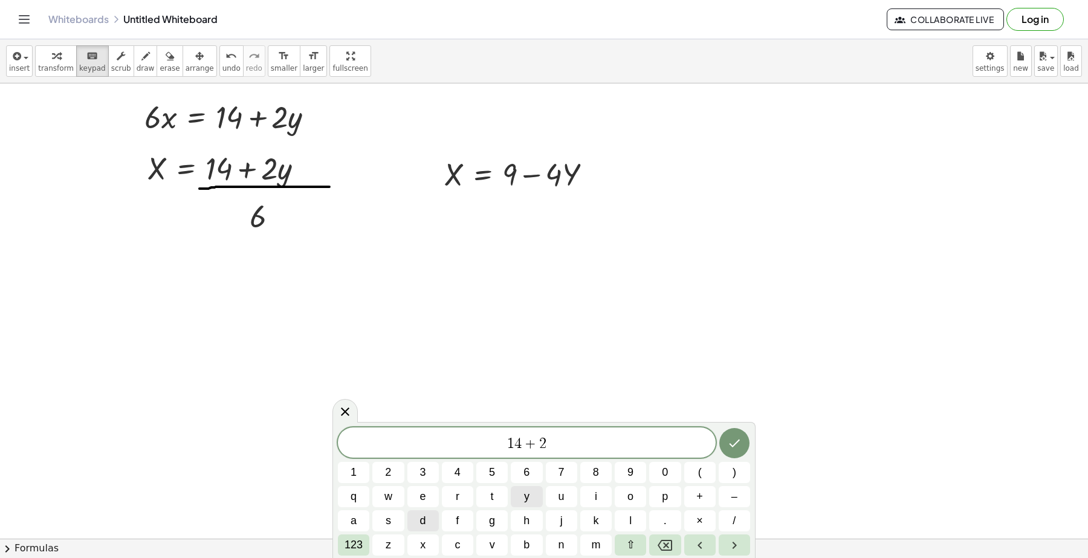
click at [527, 497] on span "y" at bounding box center [526, 496] width 5 height 16
click at [732, 445] on icon "Done" at bounding box center [734, 443] width 15 height 15
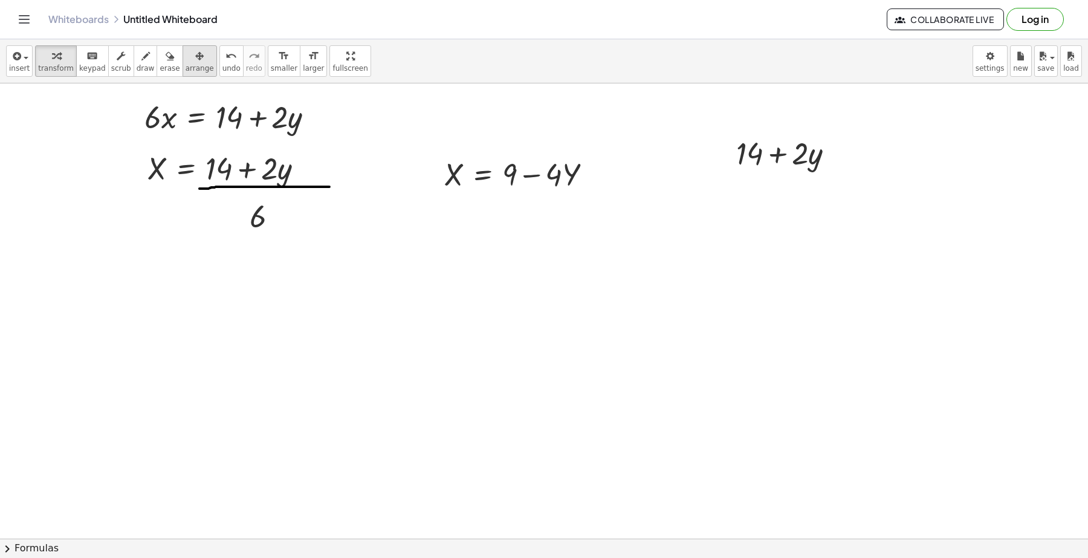
click at [195, 51] on icon "button" at bounding box center [199, 56] width 8 height 15
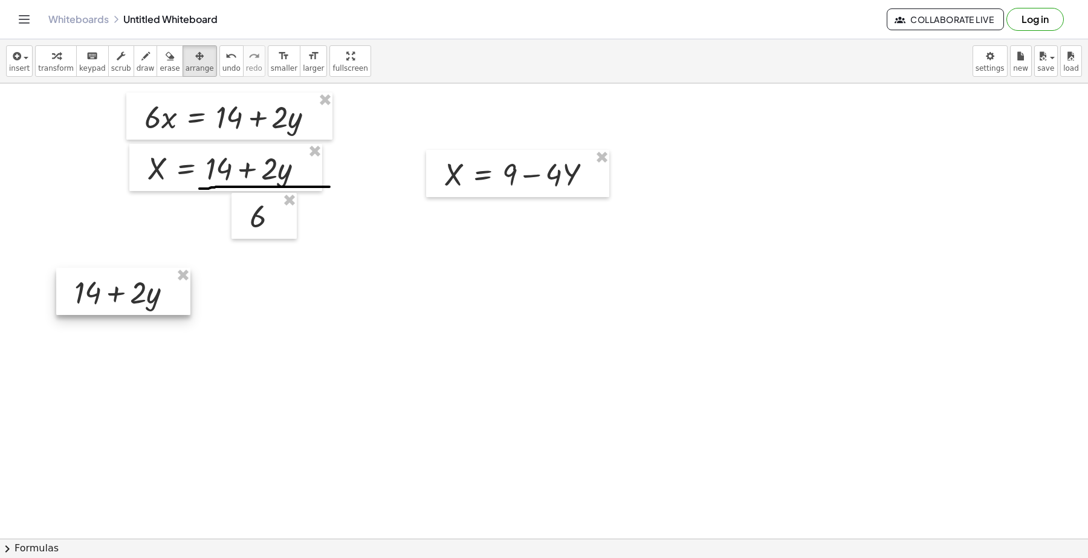
drag, startPoint x: 767, startPoint y: 179, endPoint x: 120, endPoint y: 309, distance: 660.7
click at [120, 309] on div at bounding box center [123, 291] width 134 height 47
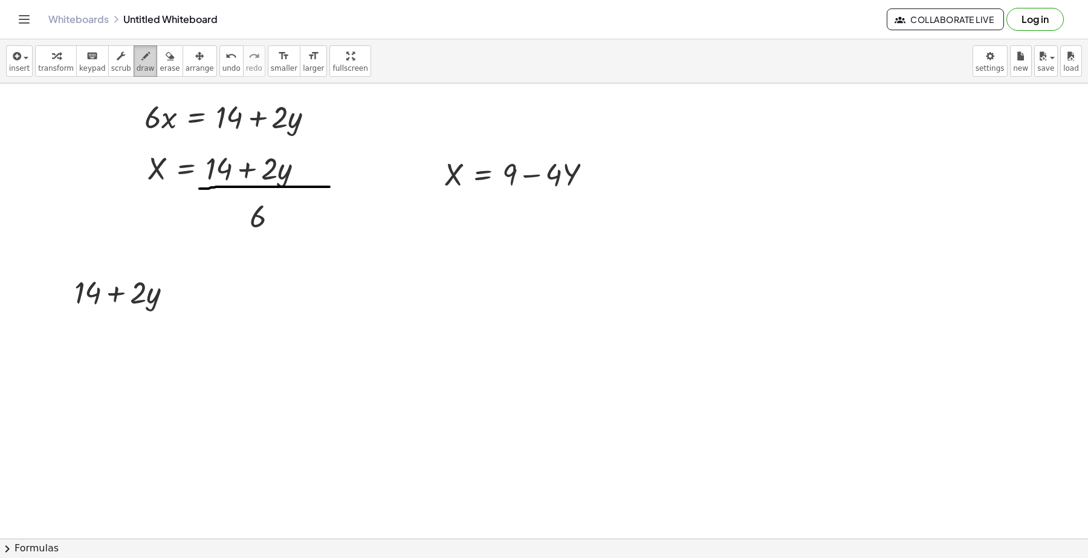
click at [137, 65] on span "draw" at bounding box center [146, 68] width 18 height 8
drag, startPoint x: 51, startPoint y: 315, endPoint x: 215, endPoint y: 319, distance: 163.8
click at [215, 319] on div at bounding box center [544, 425] width 1088 height 986
drag, startPoint x: 215, startPoint y: 71, endPoint x: 54, endPoint y: 256, distance: 244.6
click at [222, 73] on span "undo" at bounding box center [231, 68] width 18 height 8
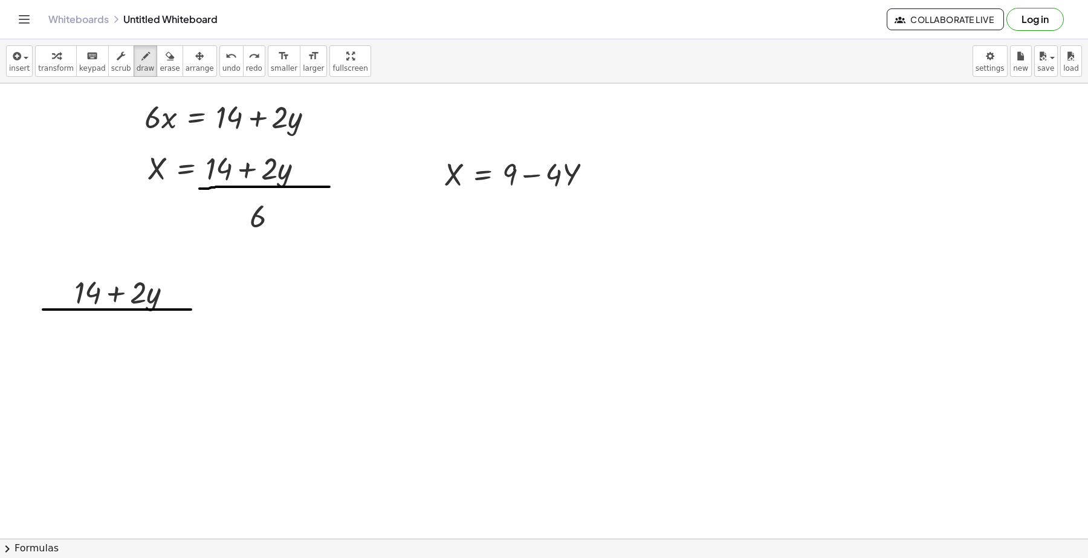
drag, startPoint x: 43, startPoint y: 310, endPoint x: 191, endPoint y: 310, distance: 148.0
click at [191, 310] on div at bounding box center [544, 425] width 1088 height 986
click at [22, 67] on span "insert" at bounding box center [19, 68] width 21 height 8
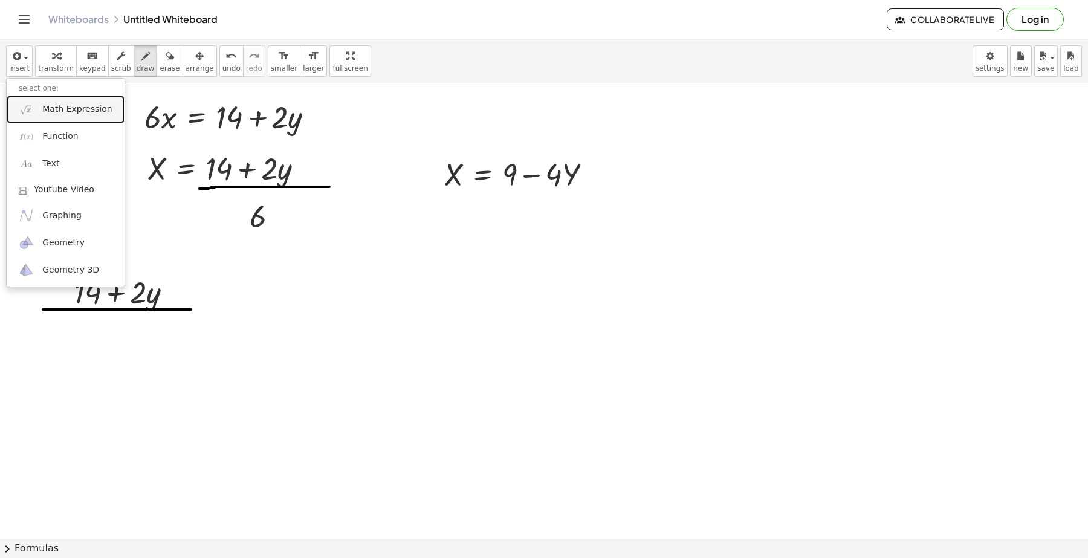
drag, startPoint x: 47, startPoint y: 104, endPoint x: 82, endPoint y: 115, distance: 36.7
click at [48, 104] on span "Math Expression" at bounding box center [76, 109] width 69 height 12
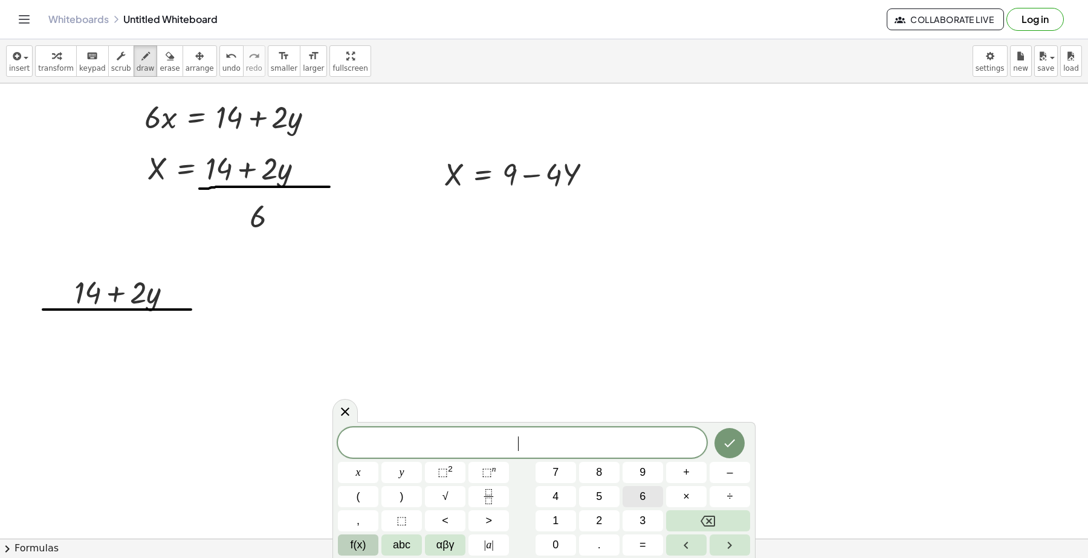
click at [648, 493] on button "6" at bounding box center [642, 496] width 40 height 21
click at [729, 439] on icon "Done" at bounding box center [729, 443] width 15 height 15
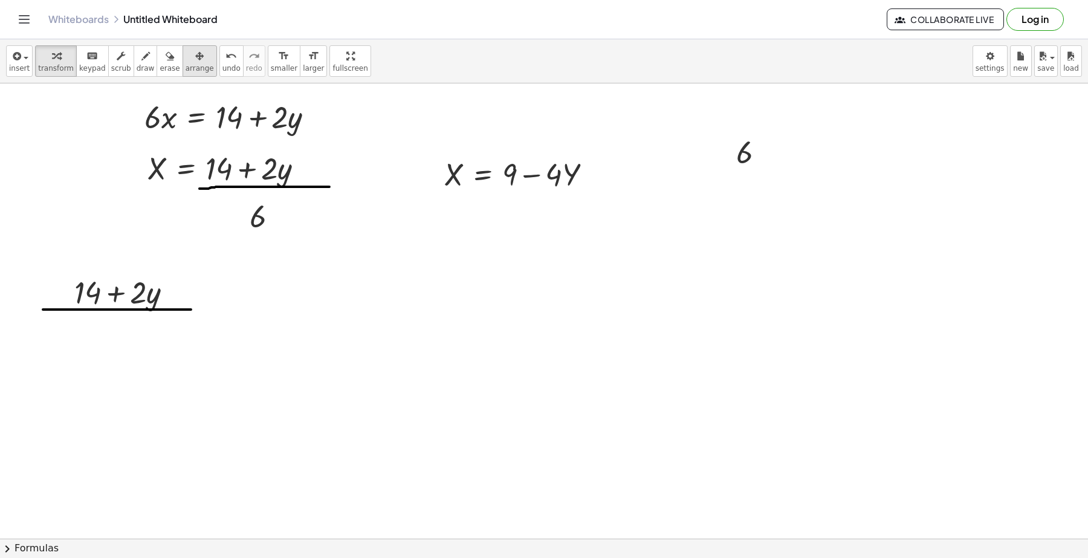
click at [195, 56] on icon "button" at bounding box center [199, 56] width 8 height 15
drag, startPoint x: 760, startPoint y: 157, endPoint x: 126, endPoint y: 343, distance: 661.2
click at [126, 343] on div at bounding box center [114, 338] width 65 height 46
click at [27, 70] on button "insert" at bounding box center [19, 60] width 27 height 31
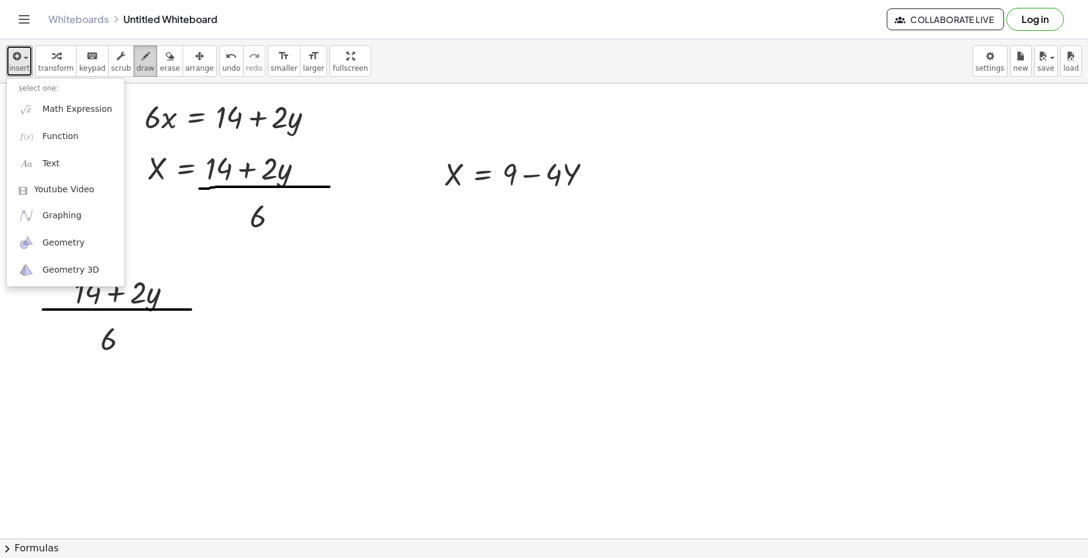
click at [137, 67] on span "draw" at bounding box center [146, 68] width 18 height 8
drag, startPoint x: 207, startPoint y: 303, endPoint x: 228, endPoint y: 303, distance: 21.8
click at [228, 303] on div at bounding box center [544, 425] width 1088 height 986
drag, startPoint x: 204, startPoint y: 309, endPoint x: 231, endPoint y: 309, distance: 27.2
click at [231, 309] on div at bounding box center [544, 425] width 1088 height 986
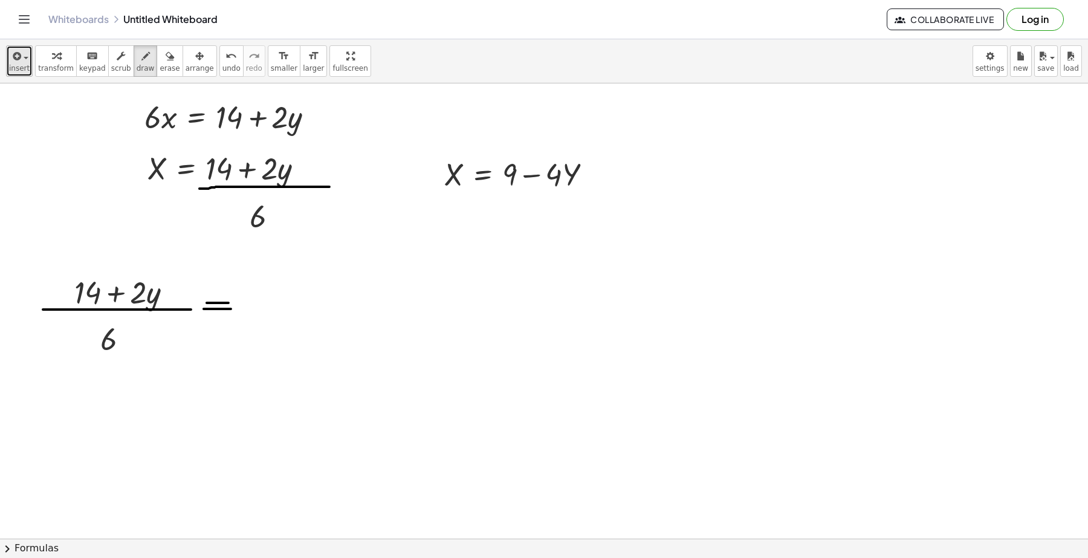
click at [15, 62] on icon "button" at bounding box center [15, 56] width 11 height 15
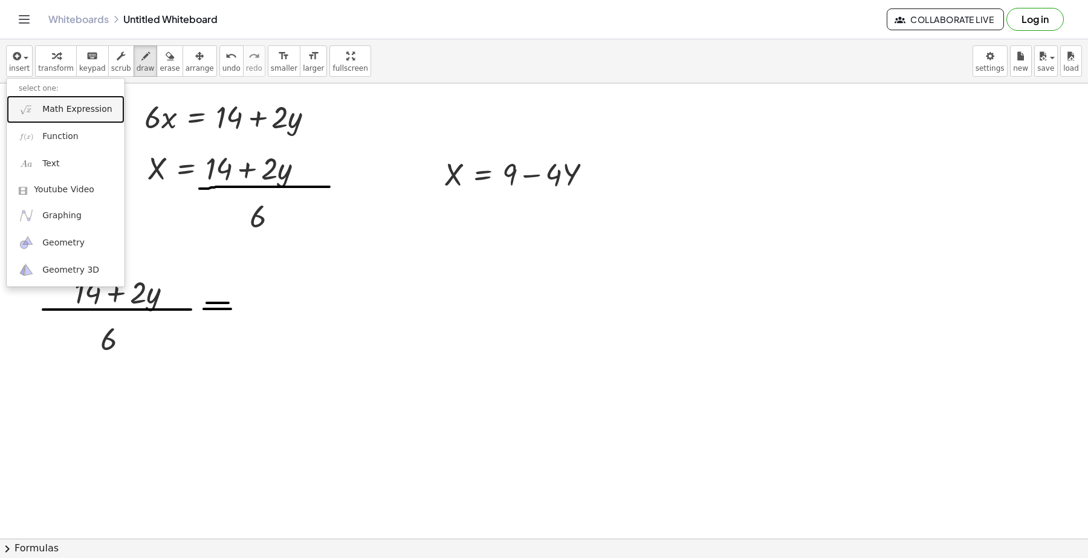
click at [56, 112] on span "Math Expression" at bounding box center [76, 109] width 69 height 12
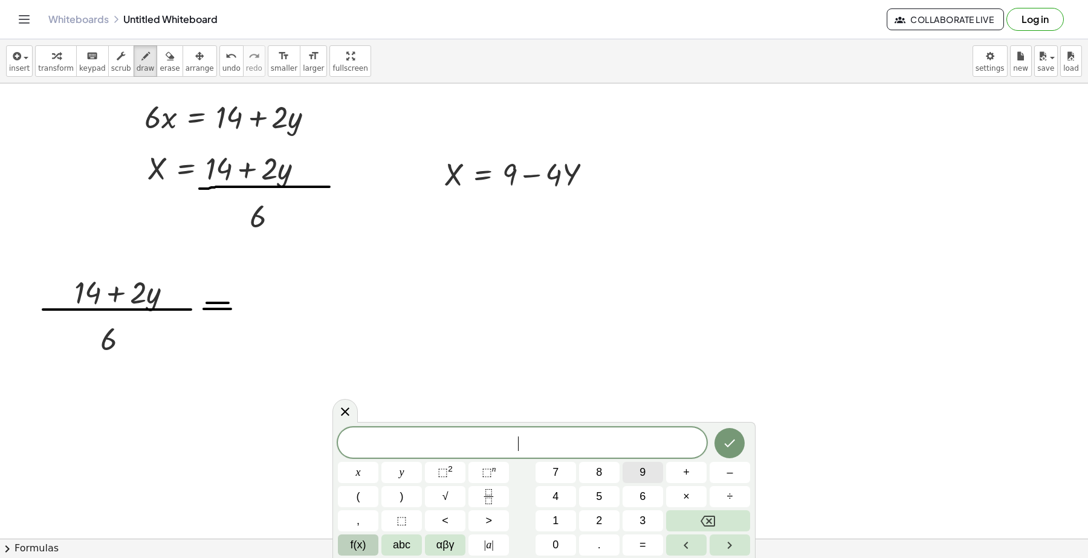
click at [644, 479] on span "9" at bounding box center [642, 472] width 6 height 16
click at [720, 473] on button "–" at bounding box center [729, 472] width 40 height 21
click at [551, 497] on button "4" at bounding box center [555, 496] width 40 height 21
click at [411, 542] on button "abc" at bounding box center [401, 544] width 40 height 21
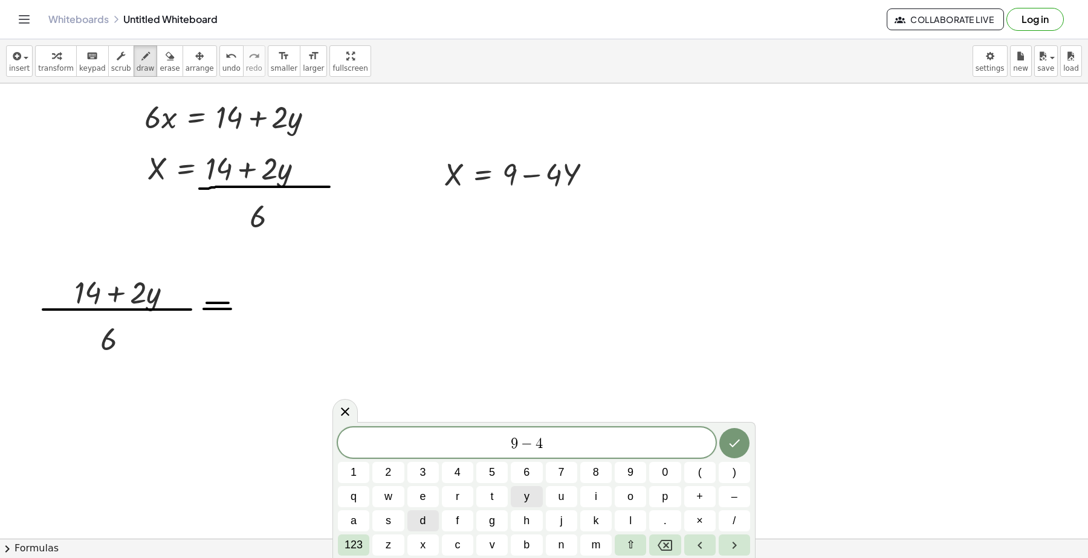
click at [524, 491] on span "y" at bounding box center [526, 496] width 5 height 16
click at [744, 442] on button "Done" at bounding box center [734, 443] width 30 height 30
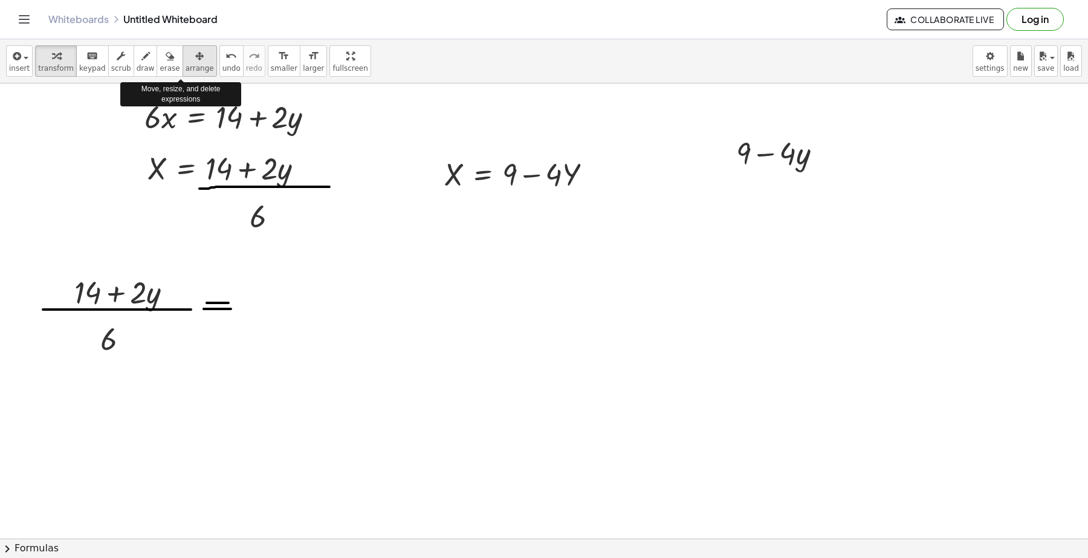
click at [186, 64] on span "arrange" at bounding box center [200, 68] width 28 height 8
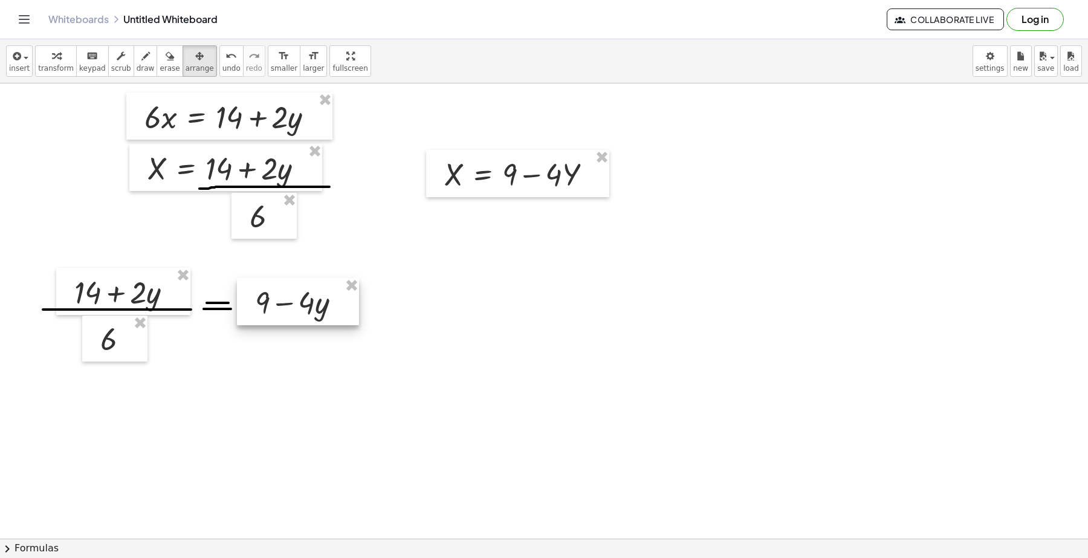
drag, startPoint x: 775, startPoint y: 166, endPoint x: 294, endPoint y: 315, distance: 503.6
click at [294, 315] on div at bounding box center [298, 301] width 122 height 47
click at [86, 59] on icon "keyboard" at bounding box center [91, 56] width 11 height 15
click at [186, 65] on span "arrange" at bounding box center [200, 68] width 28 height 8
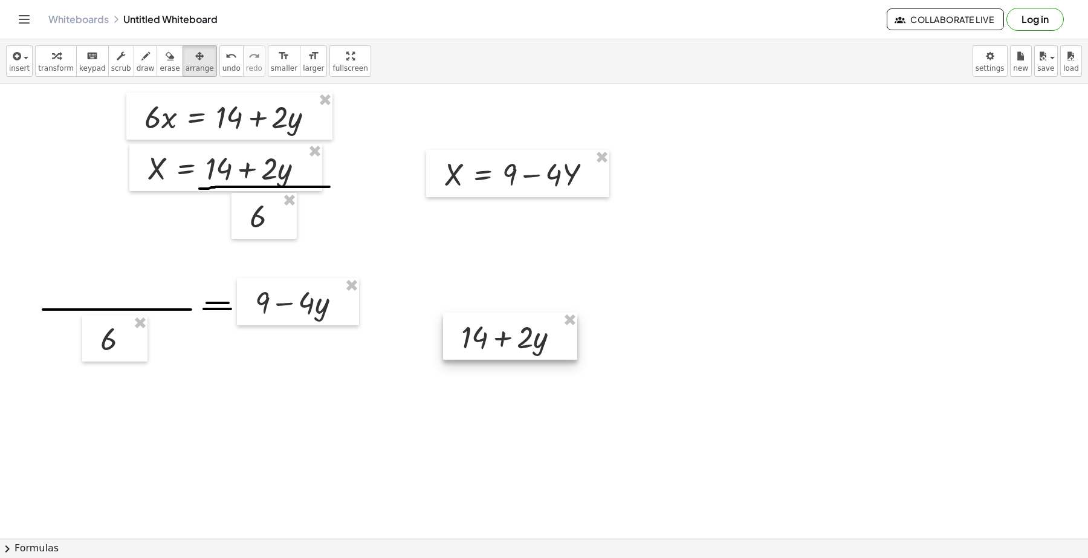
drag, startPoint x: 133, startPoint y: 297, endPoint x: 577, endPoint y: 297, distance: 444.1
click at [577, 312] on div at bounding box center [510, 335] width 134 height 47
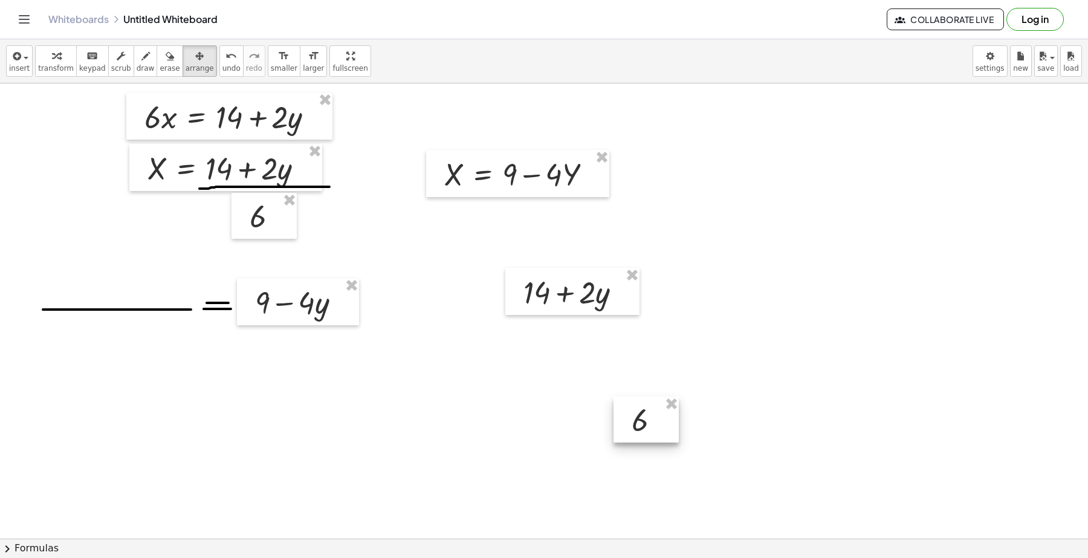
drag, startPoint x: 102, startPoint y: 352, endPoint x: 662, endPoint y: 408, distance: 563.6
click at [662, 410] on div at bounding box center [645, 419] width 65 height 46
click at [160, 65] on span "erase" at bounding box center [170, 68] width 20 height 8
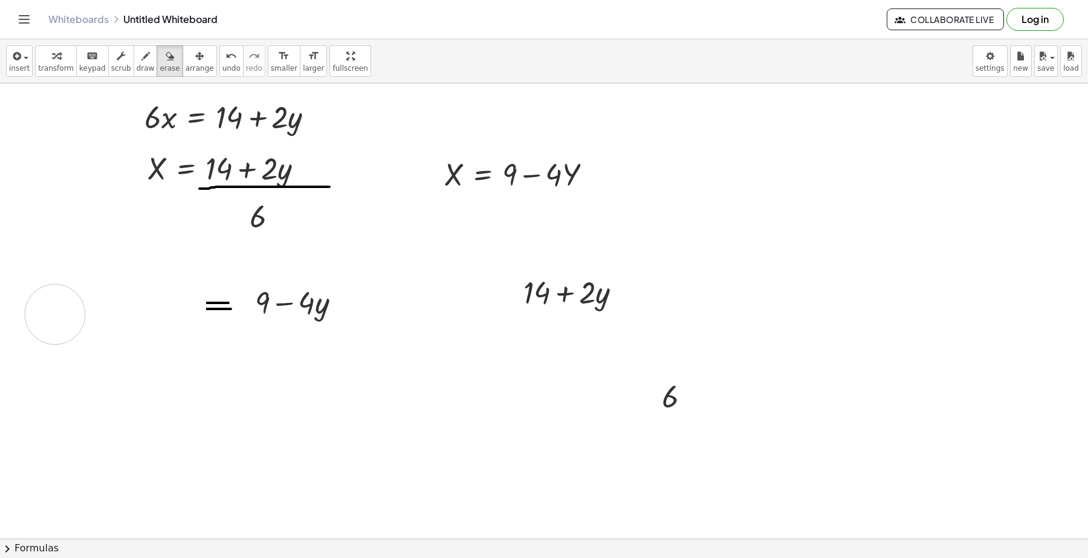
drag, startPoint x: 176, startPoint y: 300, endPoint x: 53, endPoint y: 311, distance: 123.8
click at [47, 315] on div at bounding box center [544, 425] width 1088 height 986
click at [195, 54] on icon "button" at bounding box center [199, 56] width 8 height 15
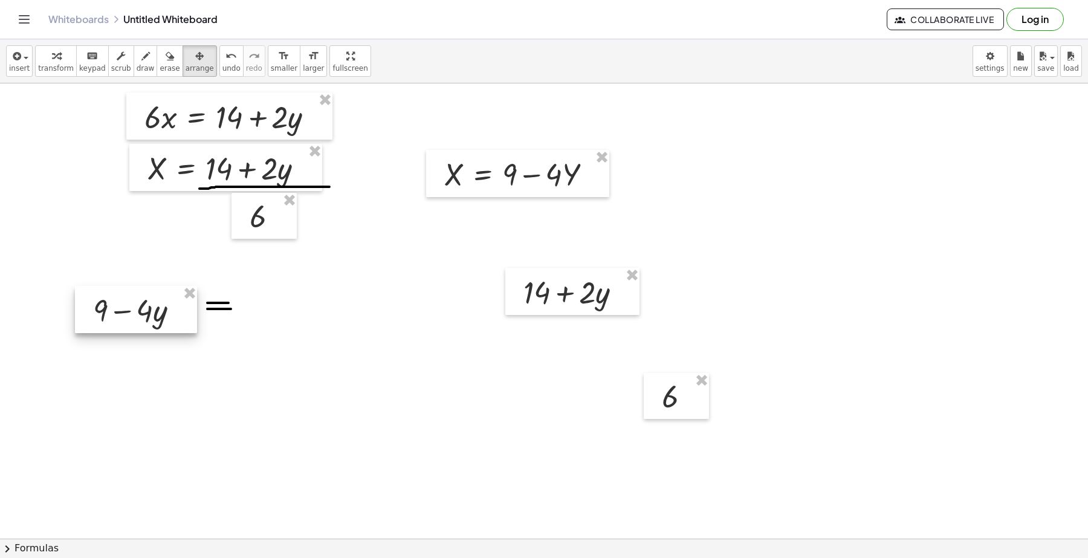
drag, startPoint x: 298, startPoint y: 310, endPoint x: 136, endPoint y: 318, distance: 162.1
click at [136, 318] on div at bounding box center [136, 309] width 122 height 47
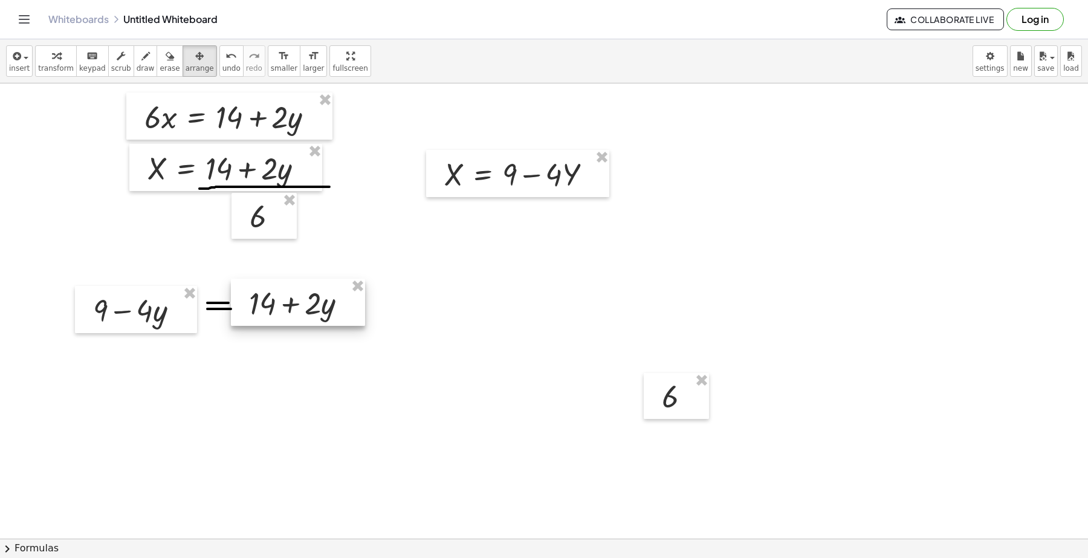
drag, startPoint x: 553, startPoint y: 302, endPoint x: 298, endPoint y: 310, distance: 255.1
click at [298, 310] on div at bounding box center [298, 302] width 134 height 47
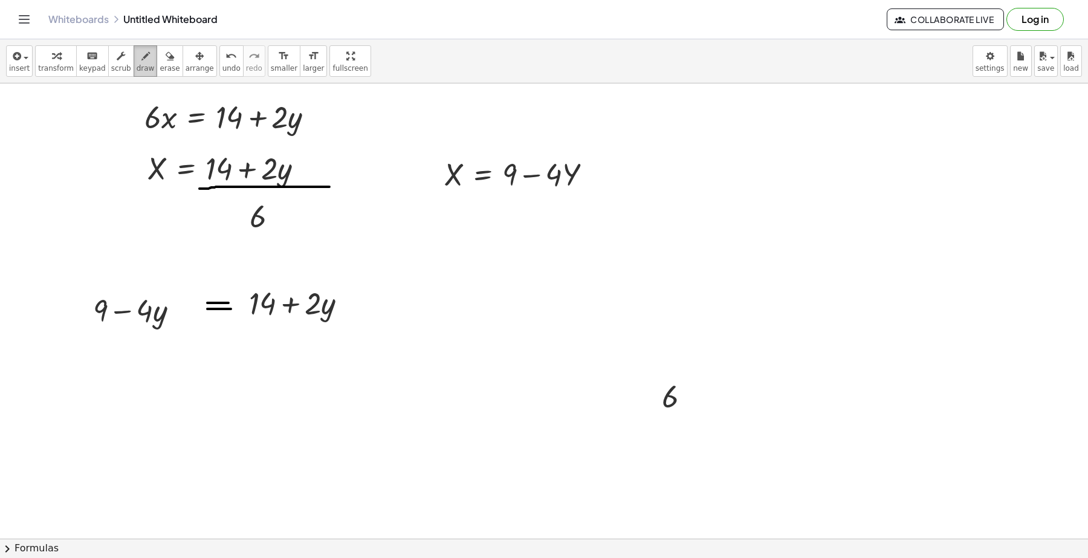
click at [141, 62] on icon "button" at bounding box center [145, 56] width 8 height 15
drag, startPoint x: 228, startPoint y: 318, endPoint x: 402, endPoint y: 318, distance: 174.6
click at [402, 318] on div at bounding box center [544, 425] width 1088 height 986
click at [186, 65] on span "arrange" at bounding box center [200, 68] width 28 height 8
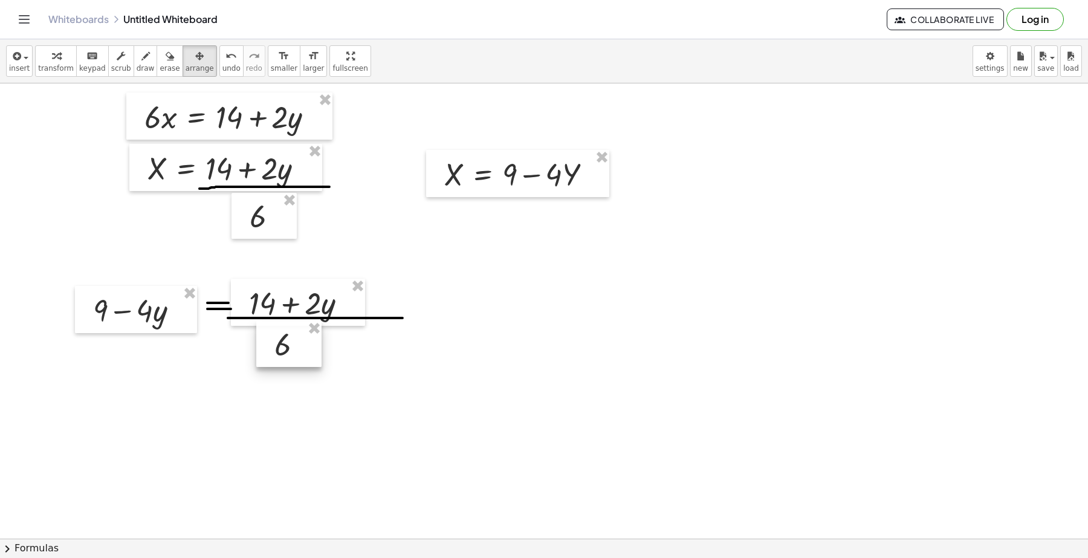
drag, startPoint x: 578, startPoint y: 406, endPoint x: 299, endPoint y: 353, distance: 284.1
click at [299, 353] on div at bounding box center [288, 344] width 65 height 46
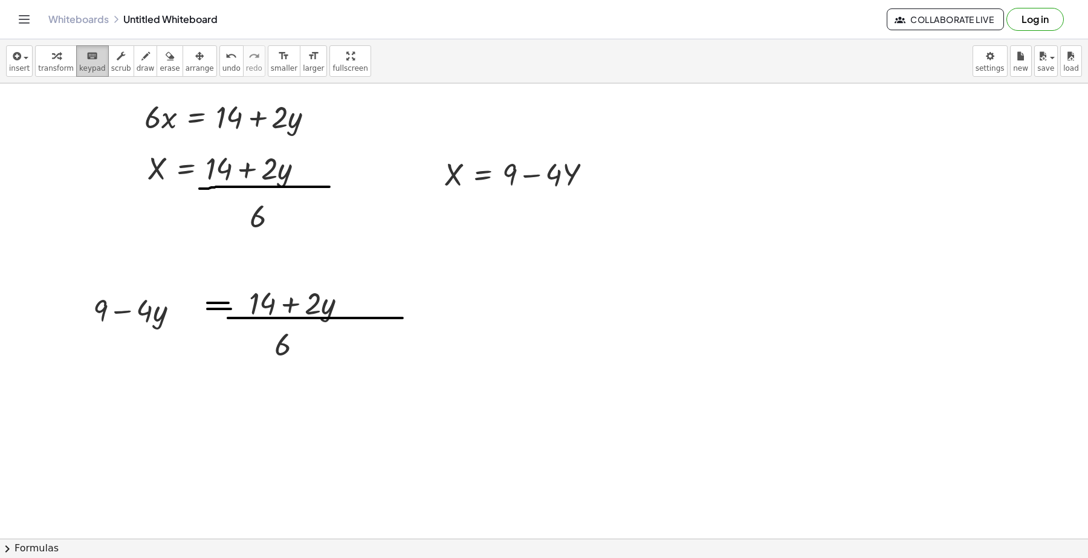
click at [79, 67] on span "keypad" at bounding box center [92, 68] width 27 height 8
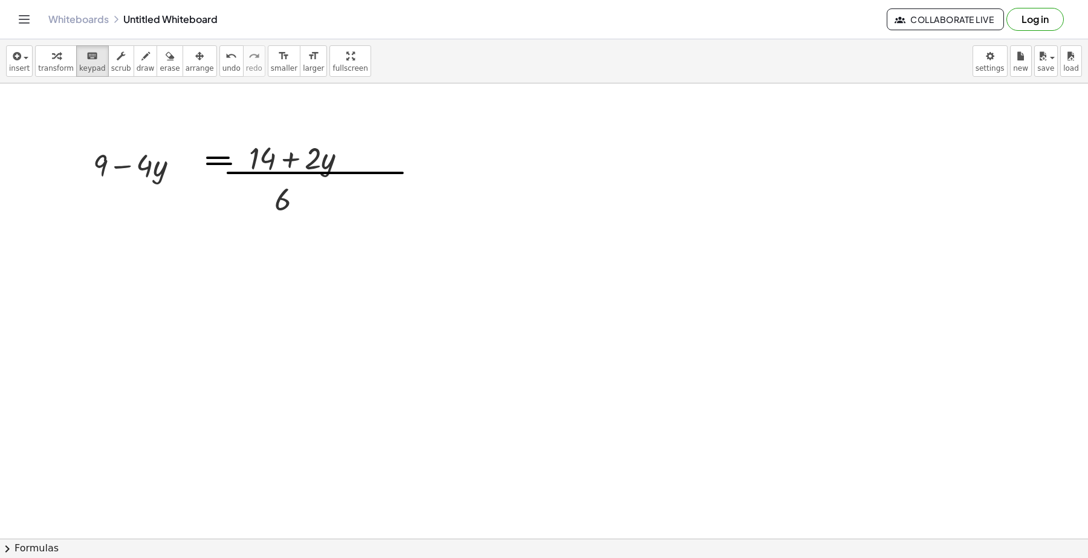
scroll to position [302, 0]
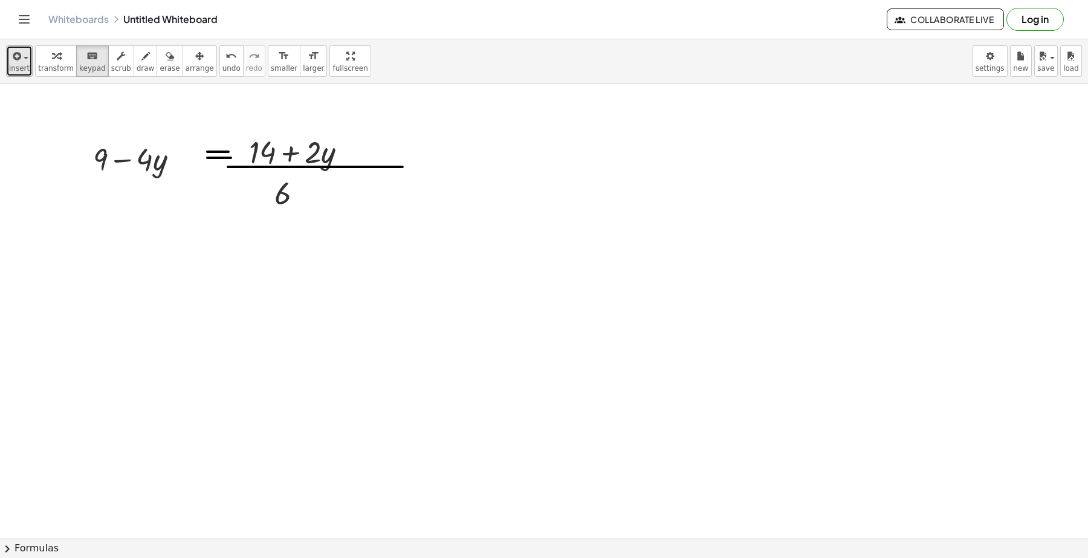
click at [20, 66] on span "insert" at bounding box center [19, 68] width 21 height 8
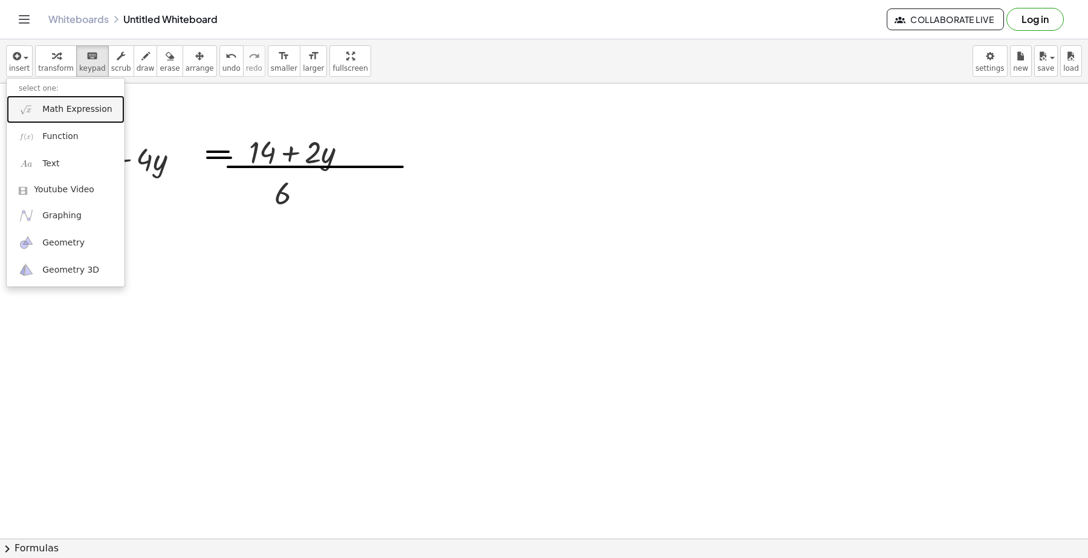
click at [62, 105] on span "Math Expression" at bounding box center [76, 109] width 69 height 12
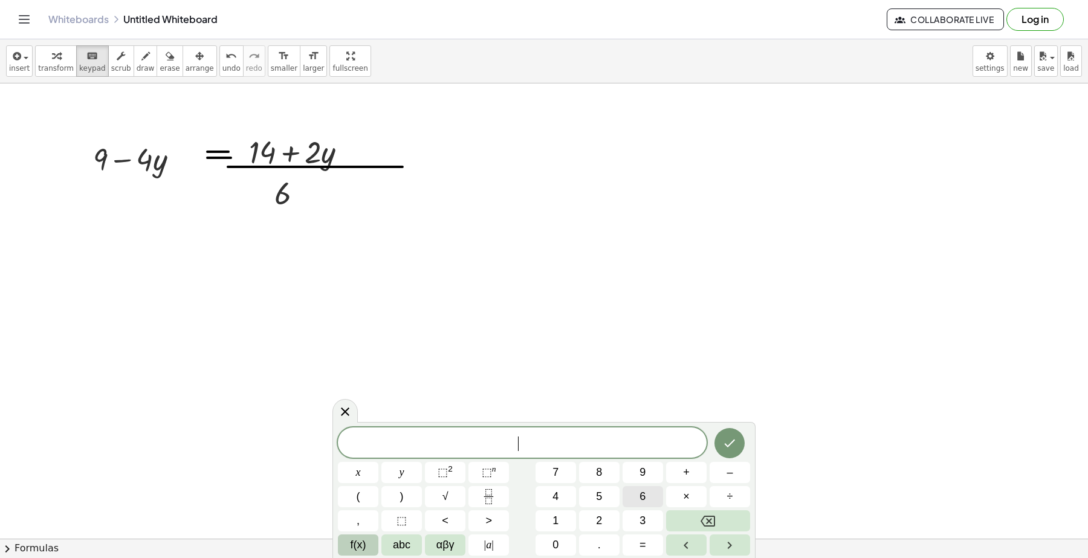
click at [644, 497] on span "6" at bounding box center [642, 496] width 6 height 16
click at [364, 494] on button "(" at bounding box center [358, 496] width 40 height 21
click at [653, 475] on button "9" at bounding box center [642, 472] width 40 height 21
click at [723, 474] on button "–" at bounding box center [729, 472] width 40 height 21
click at [557, 500] on span "4" at bounding box center [555, 496] width 6 height 16
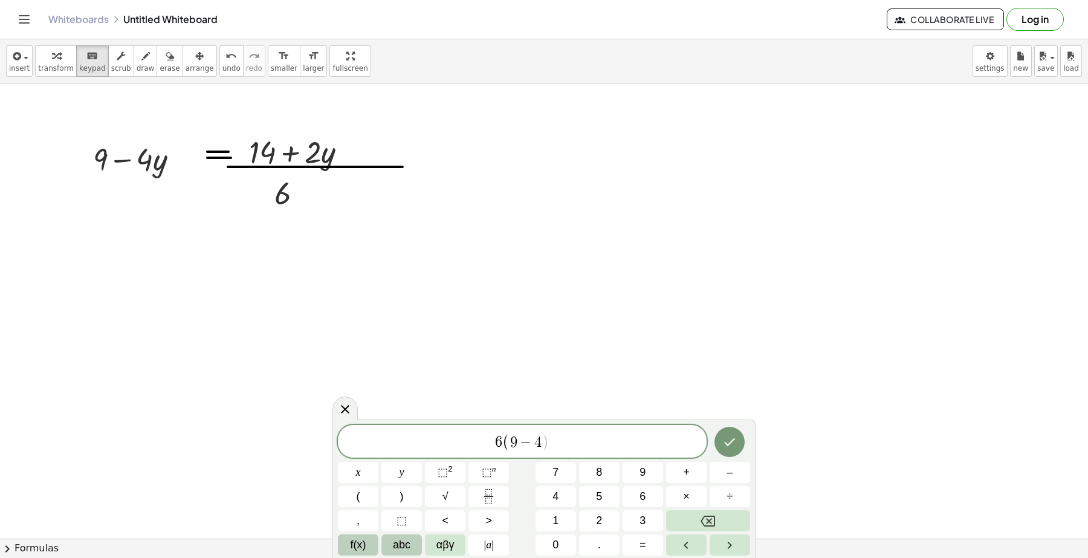
click at [398, 541] on span "abc" at bounding box center [402, 545] width 18 height 16
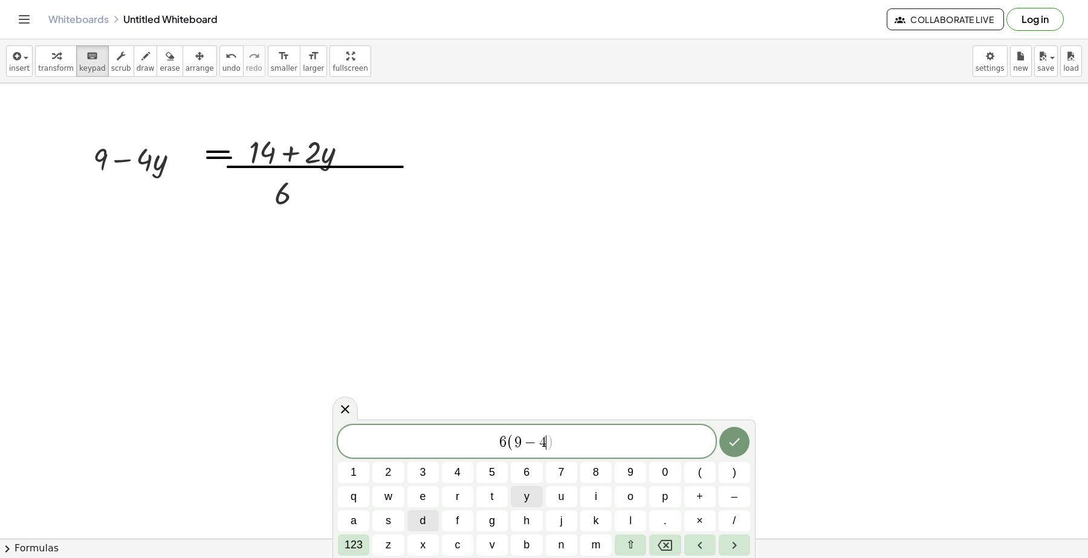
click at [534, 497] on button "y" at bounding box center [526, 496] width 31 height 21
click at [350, 544] on span "123" at bounding box center [353, 545] width 18 height 16
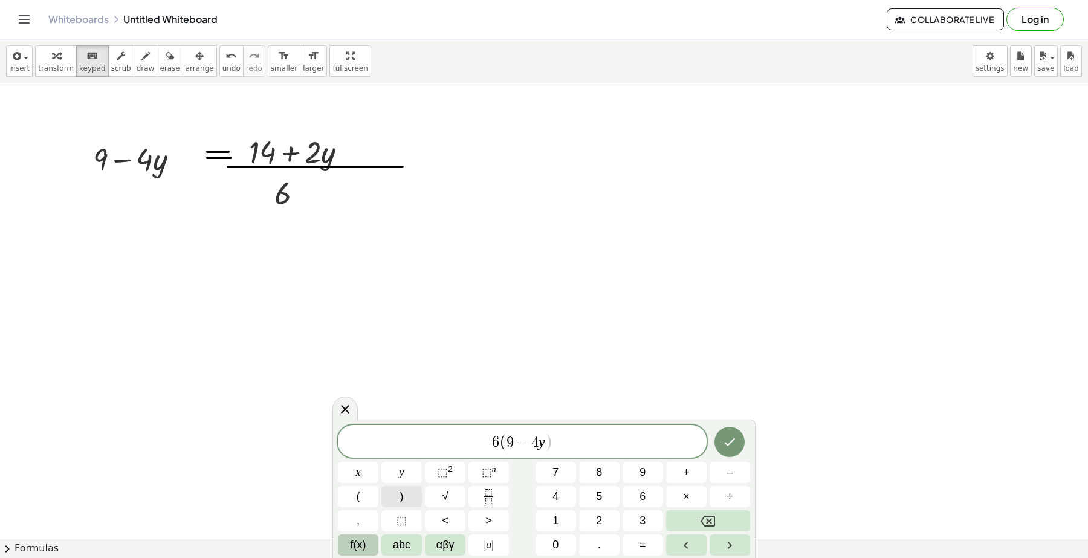
click at [405, 503] on button ")" at bounding box center [401, 496] width 40 height 21
click at [739, 439] on button "Done" at bounding box center [729, 442] width 30 height 30
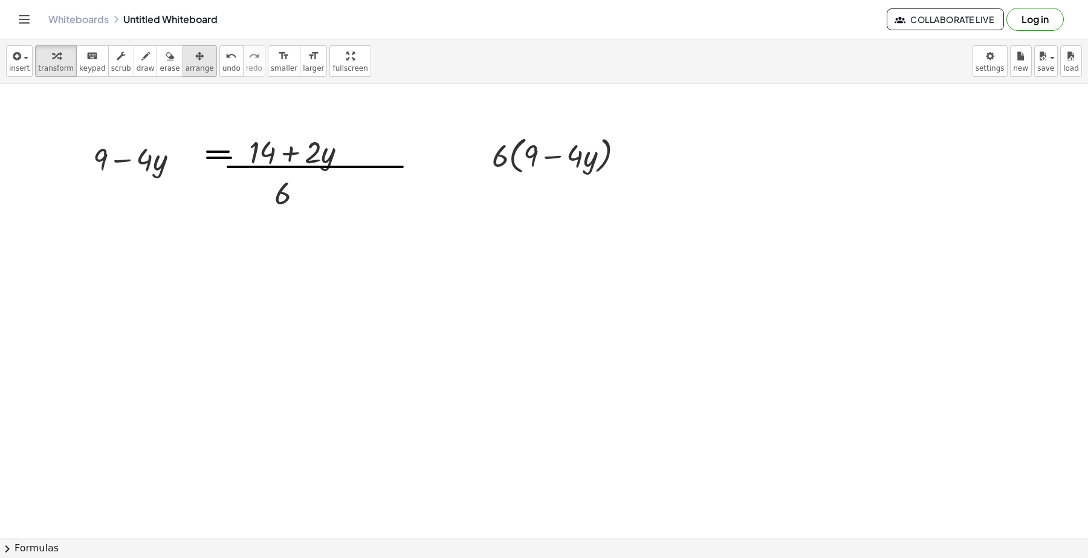
click at [190, 67] on span "arrange" at bounding box center [200, 68] width 28 height 8
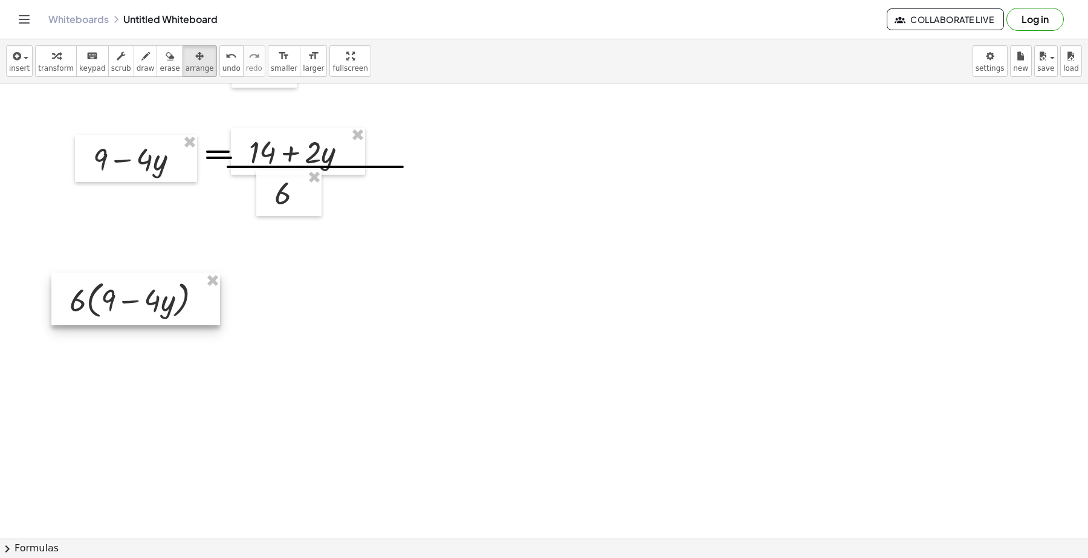
drag, startPoint x: 512, startPoint y: 158, endPoint x: 177, endPoint y: 219, distance: 340.4
click at [94, 295] on div at bounding box center [135, 299] width 169 height 52
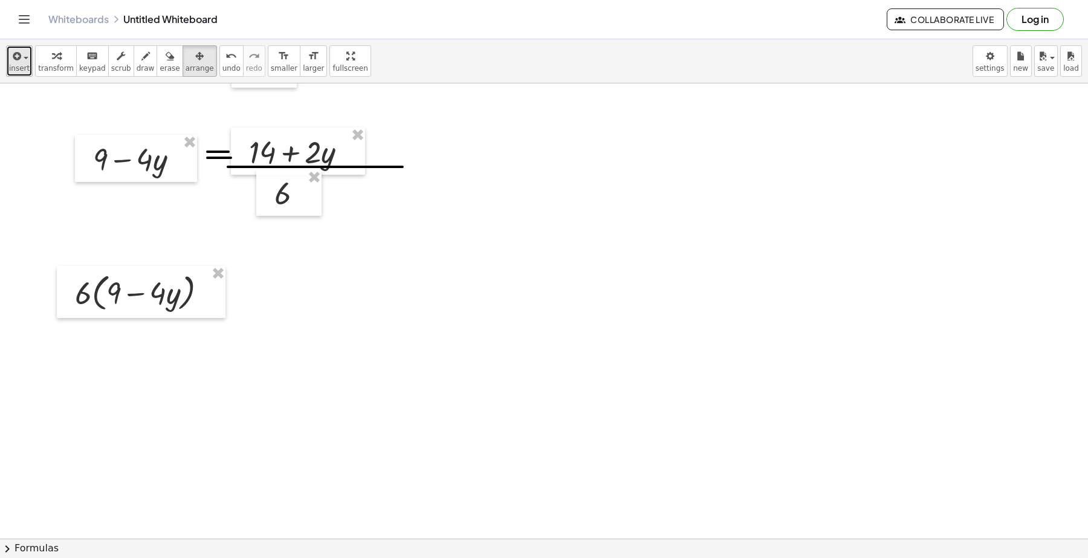
click at [22, 66] on span "insert" at bounding box center [19, 68] width 21 height 8
click at [137, 67] on span "draw" at bounding box center [146, 68] width 18 height 8
drag, startPoint x: 207, startPoint y: 287, endPoint x: 228, endPoint y: 287, distance: 21.1
click at [228, 287] on div at bounding box center [544, 274] width 1088 height 986
drag, startPoint x: 204, startPoint y: 294, endPoint x: 230, endPoint y: 294, distance: 26.0
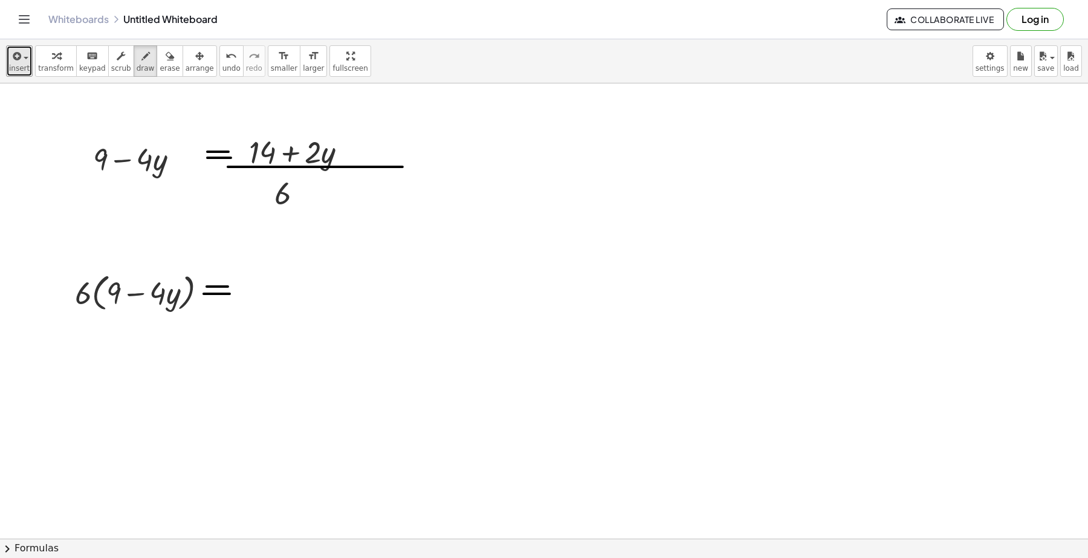
click at [230, 294] on div at bounding box center [544, 274] width 1088 height 986
click at [13, 59] on icon "button" at bounding box center [15, 56] width 11 height 15
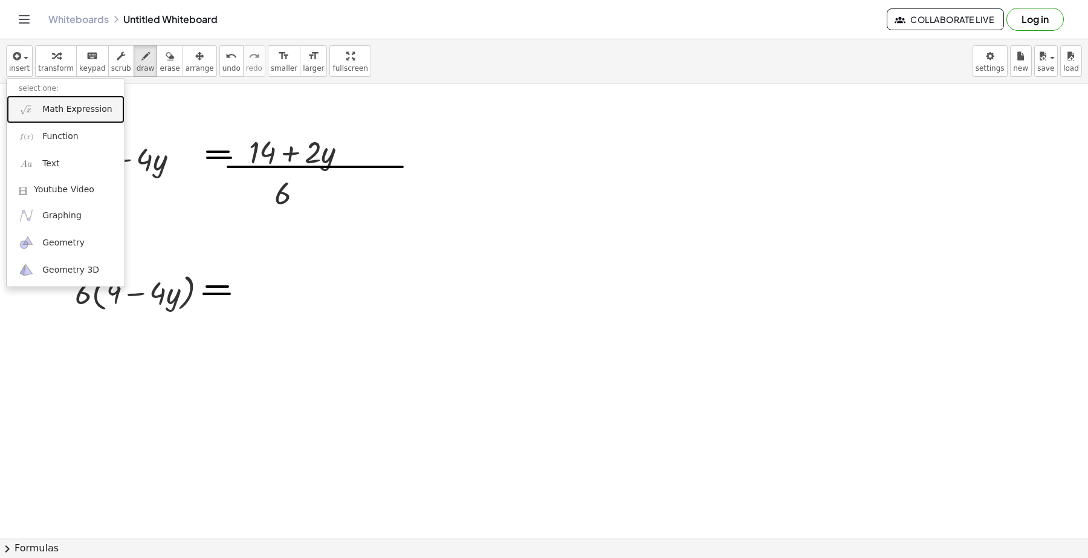
click at [47, 110] on span "Math Expression" at bounding box center [76, 109] width 69 height 12
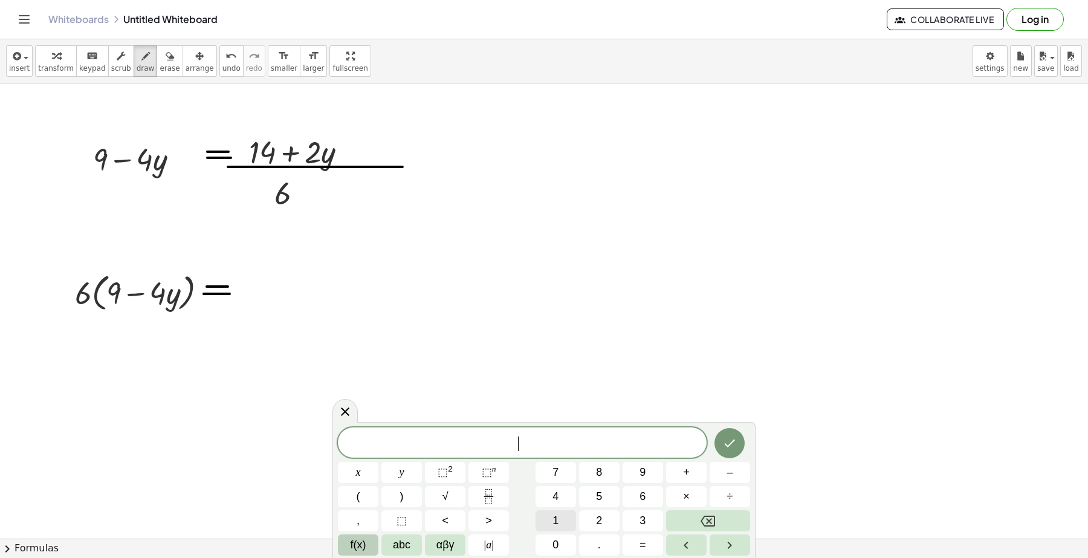
click at [556, 511] on button "1" at bounding box center [555, 520] width 40 height 21
click at [551, 495] on button "4" at bounding box center [555, 496] width 40 height 21
click at [689, 473] on button "+" at bounding box center [686, 472] width 40 height 21
click at [588, 518] on button "2" at bounding box center [599, 520] width 40 height 21
click at [408, 551] on span "abc" at bounding box center [402, 545] width 18 height 16
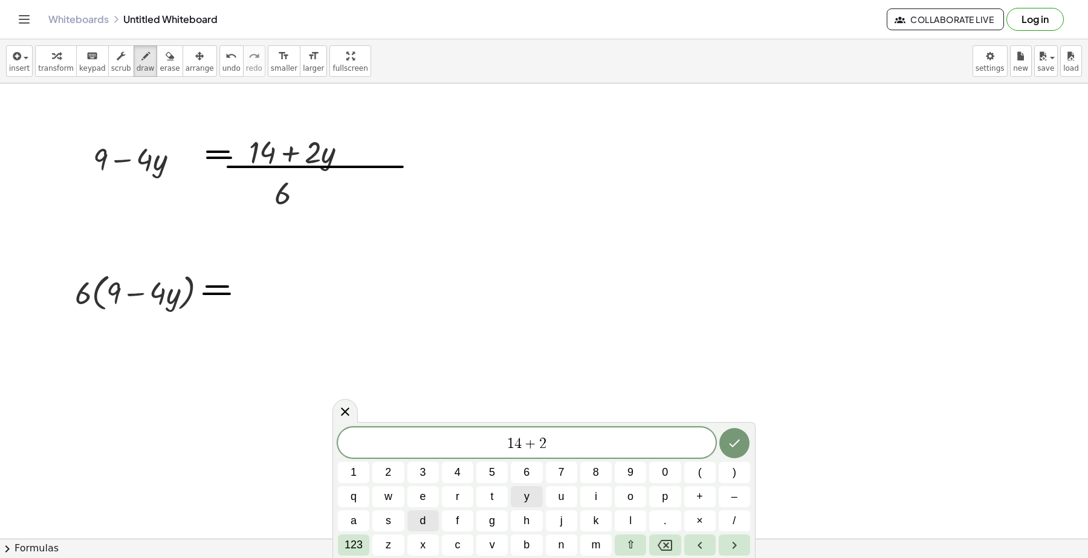
click at [530, 500] on button "y" at bounding box center [526, 496] width 31 height 21
click at [729, 442] on icon "Done" at bounding box center [734, 443] width 15 height 15
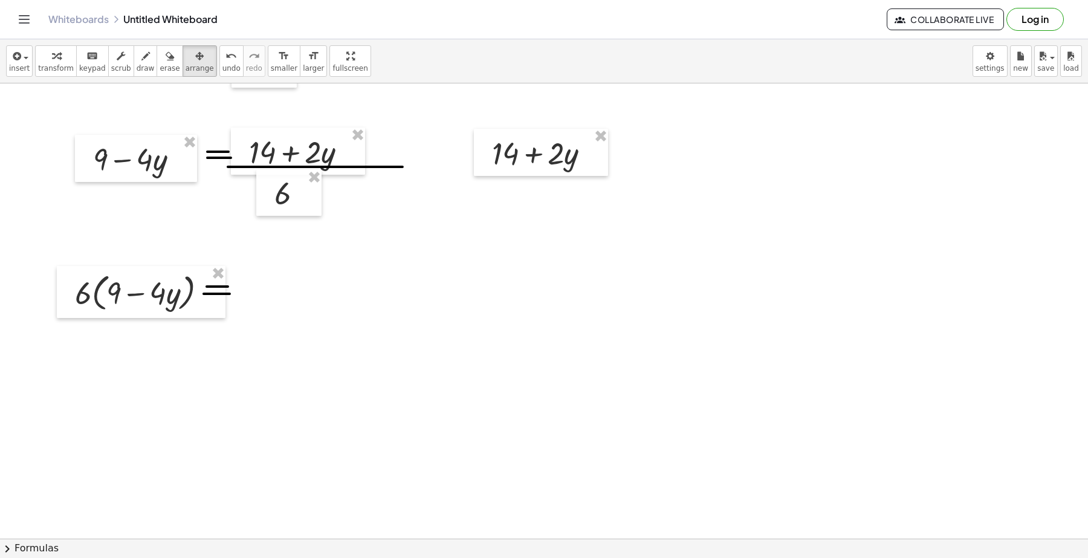
drag, startPoint x: 176, startPoint y: 58, endPoint x: 408, endPoint y: 152, distance: 250.4
click at [195, 58] on icon "button" at bounding box center [199, 56] width 8 height 15
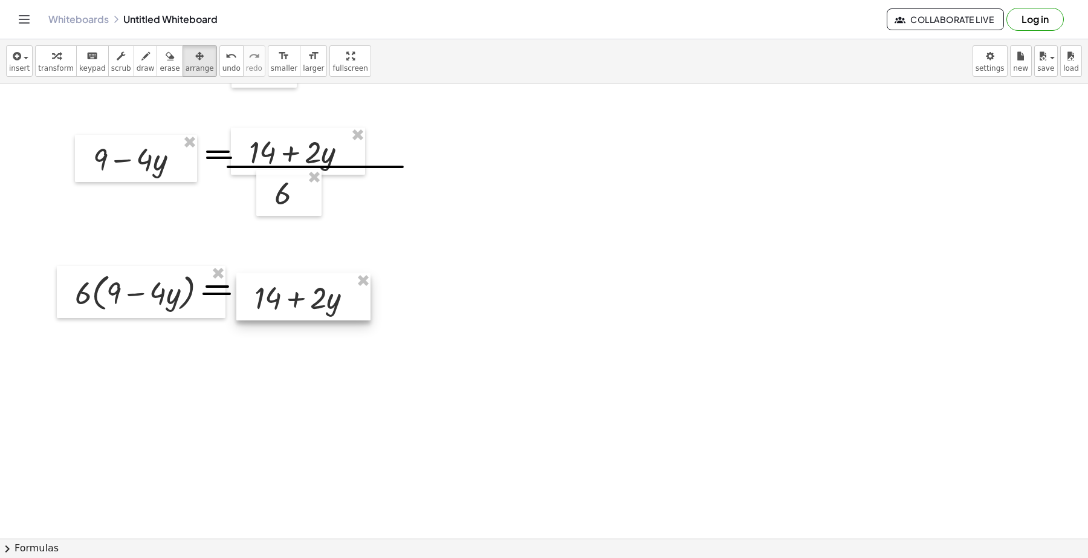
drag, startPoint x: 499, startPoint y: 172, endPoint x: 286, endPoint y: 303, distance: 250.1
click at [286, 303] on div at bounding box center [303, 296] width 134 height 47
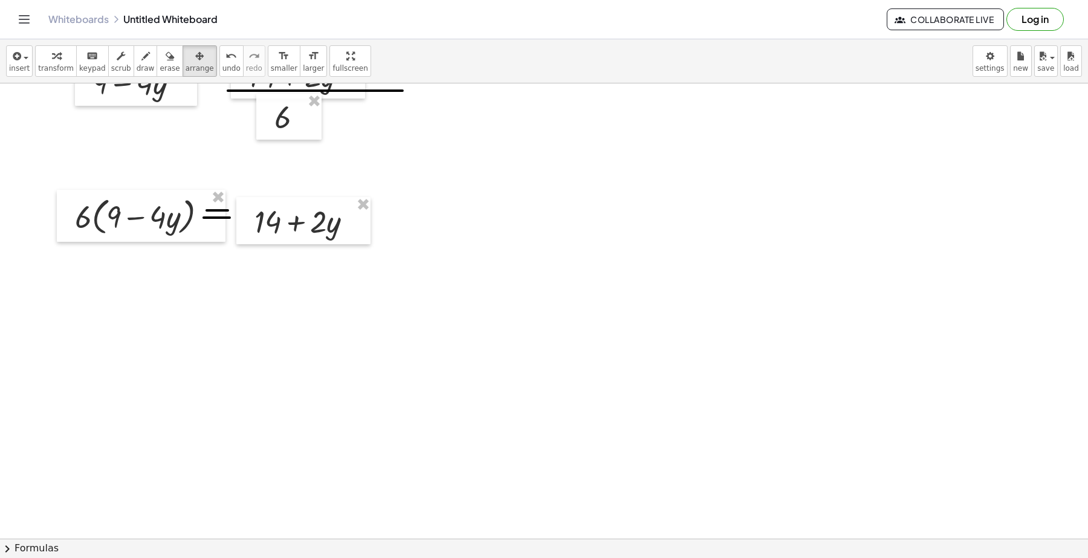
scroll to position [453, 0]
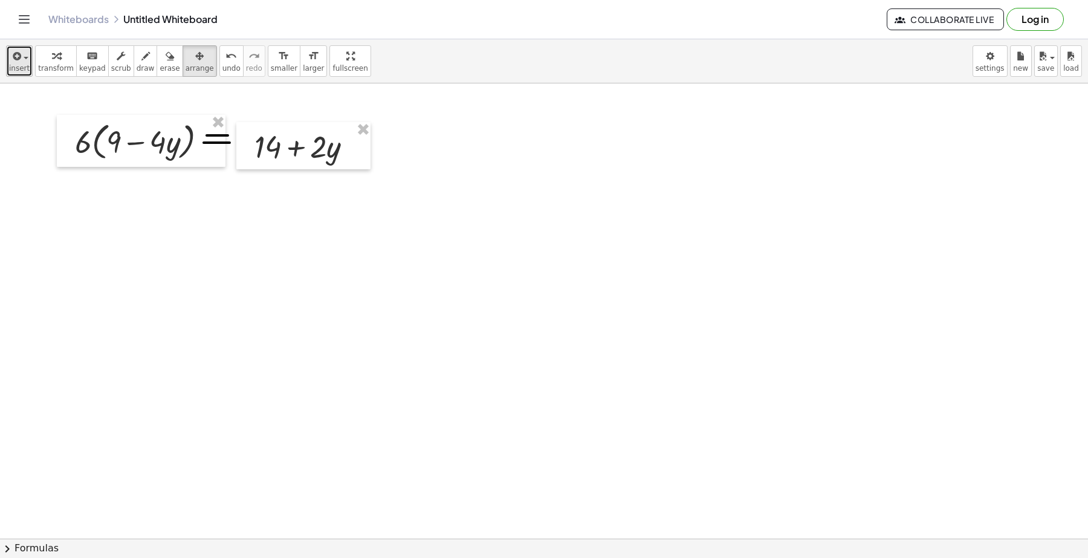
click at [11, 73] on span "insert" at bounding box center [19, 68] width 21 height 8
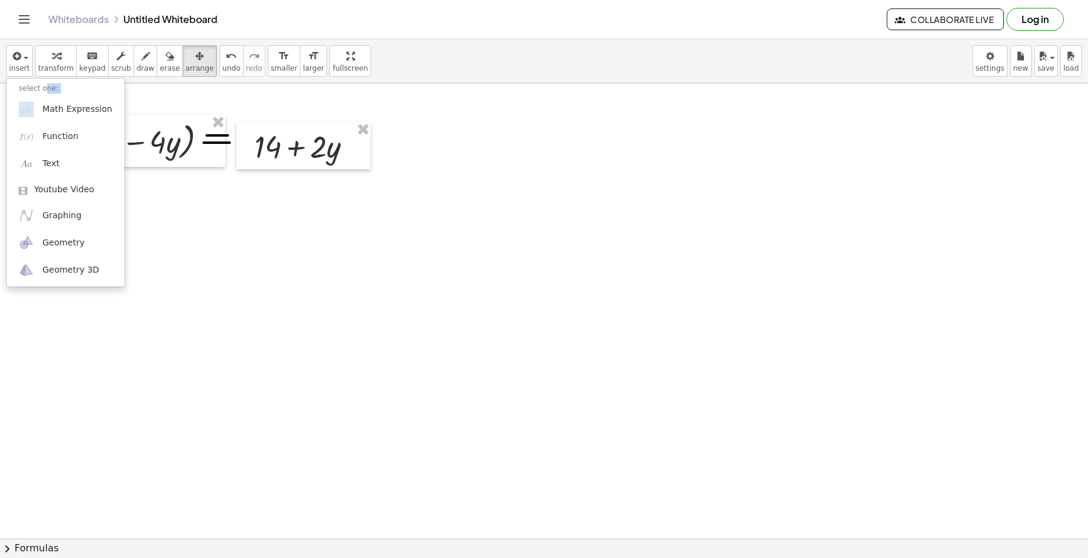
click at [46, 95] on ul "select one: Math Expression Function Text Youtube Video Graphing Geometry Geome…" at bounding box center [65, 182] width 119 height 209
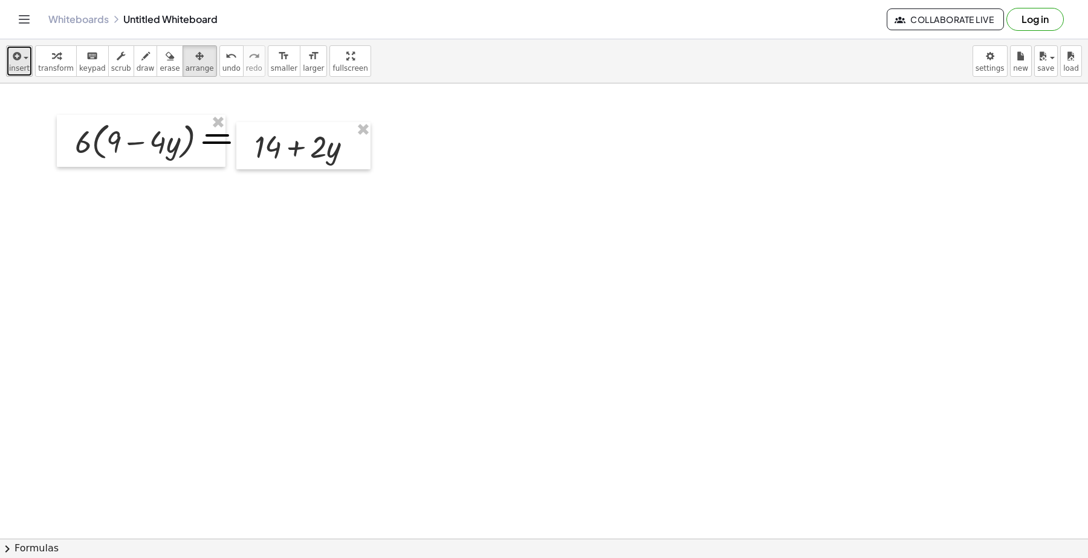
click at [22, 64] on span "insert" at bounding box center [19, 68] width 21 height 8
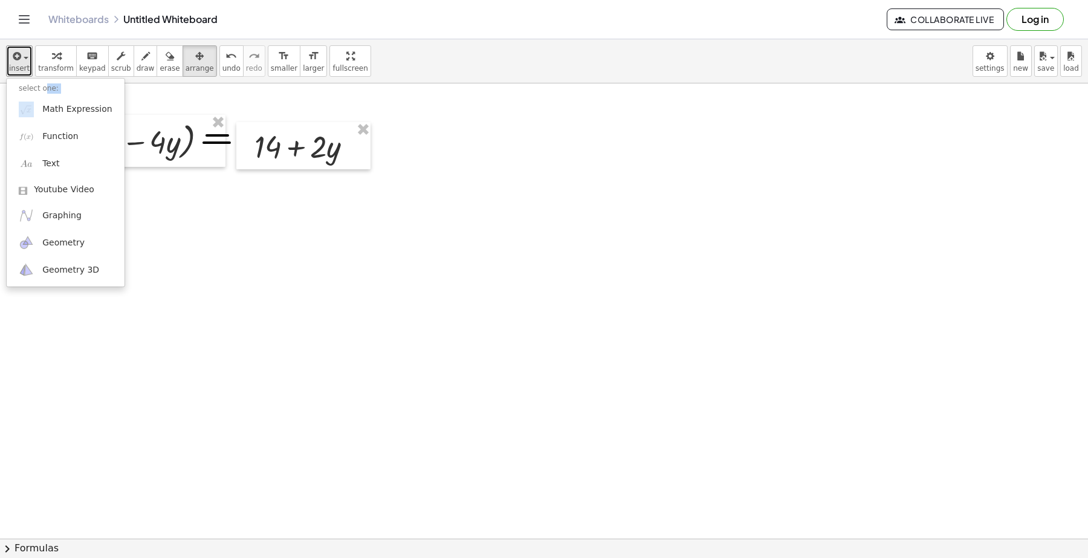
drag, startPoint x: 190, startPoint y: 251, endPoint x: 60, endPoint y: 148, distance: 166.0
click at [187, 247] on div at bounding box center [544, 123] width 1088 height 986
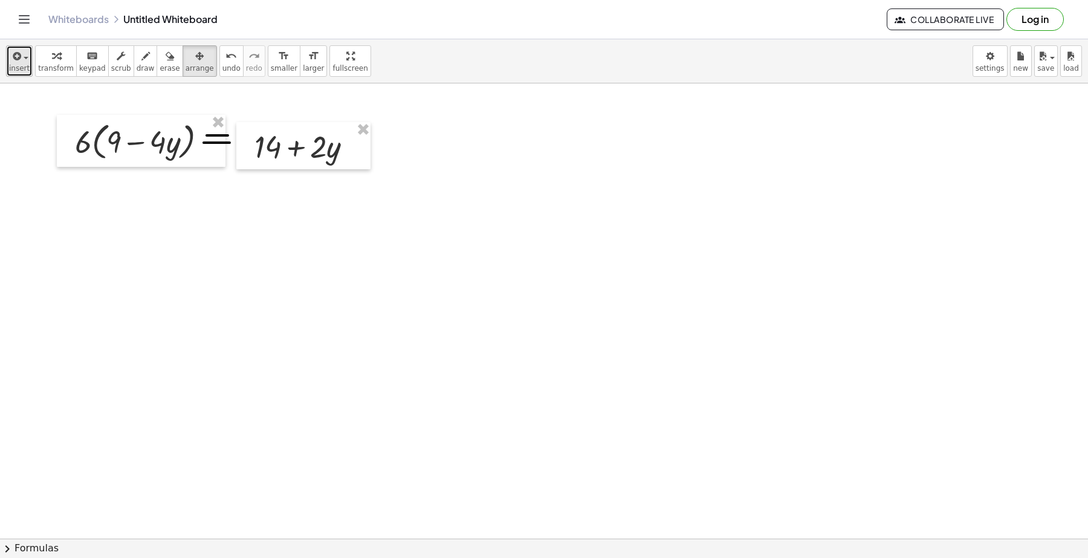
click at [22, 67] on span "insert" at bounding box center [19, 68] width 21 height 8
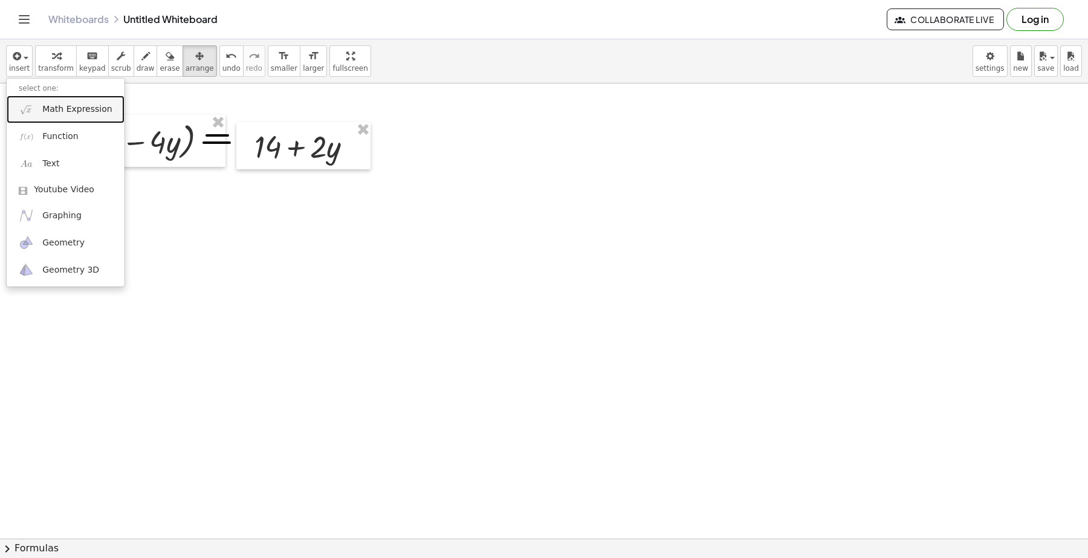
click at [45, 106] on span "Math Expression" at bounding box center [76, 109] width 69 height 12
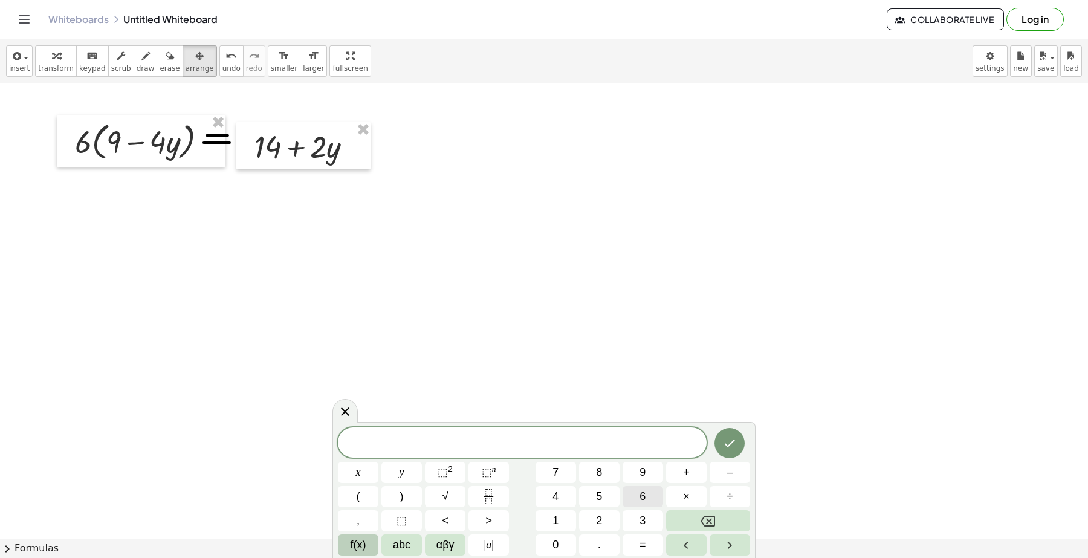
click at [645, 500] on button "6" at bounding box center [642, 496] width 40 height 21
click at [713, 520] on icon "Backspace" at bounding box center [707, 521] width 15 height 15
click at [599, 502] on button "5" at bounding box center [599, 496] width 40 height 21
click at [551, 500] on button "4" at bounding box center [555, 496] width 40 height 21
click at [726, 468] on span "–" at bounding box center [729, 472] width 6 height 16
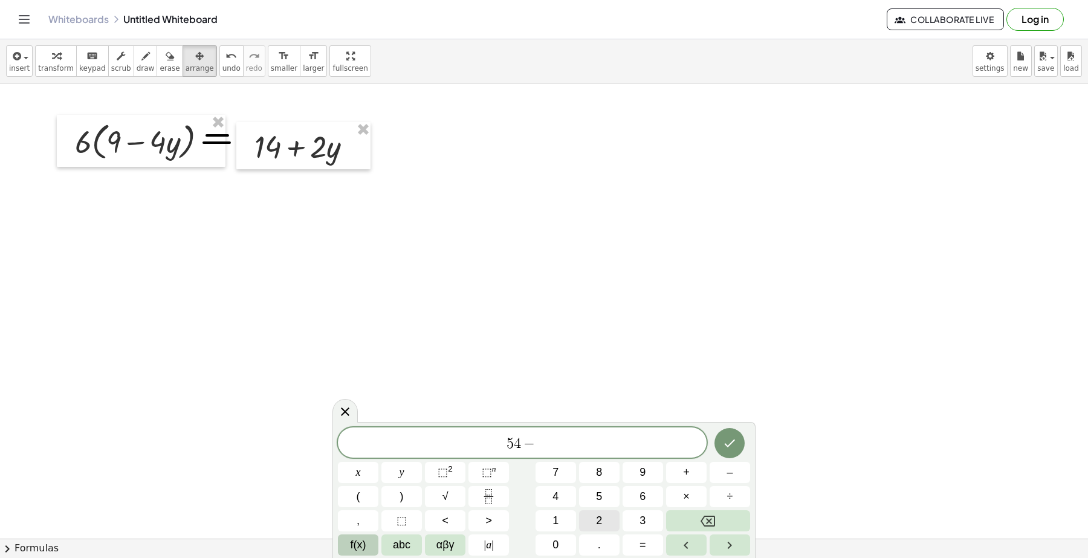
click at [583, 515] on button "2" at bounding box center [599, 520] width 40 height 21
click at [550, 491] on button "4" at bounding box center [555, 496] width 40 height 21
click at [366, 555] on div "5 4 − 2 4 ​ x y ⬚ 2 ⬚ n 7 8 9 + – ( ) √ 4 5 6 × ÷ , ⬚ < > 1 2 3 f(x) abc αβγ | …" at bounding box center [543, 490] width 423 height 136
click at [364, 552] on span "f(x)" at bounding box center [358, 545] width 16 height 16
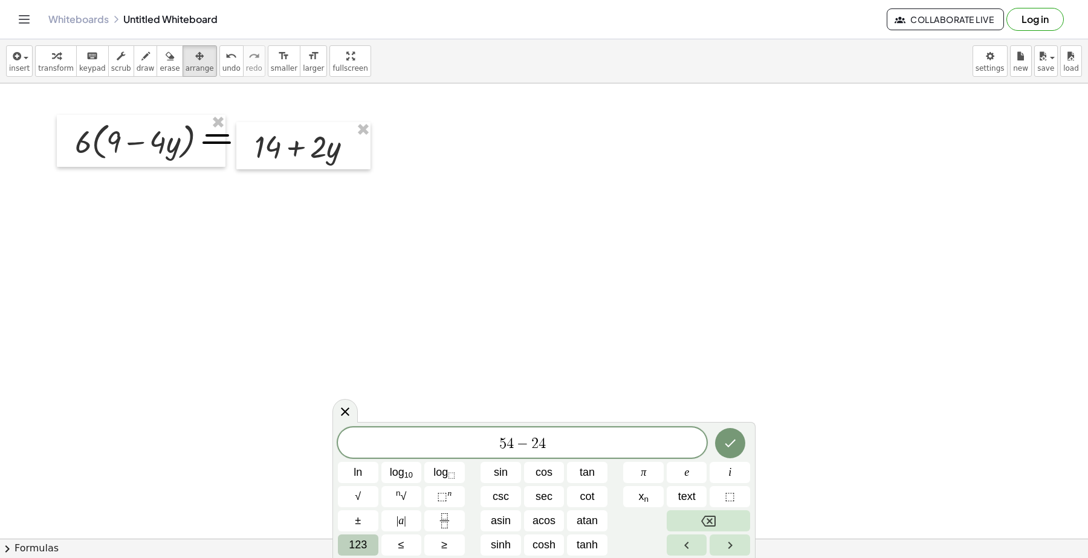
click at [363, 550] on span "123" at bounding box center [358, 545] width 18 height 16
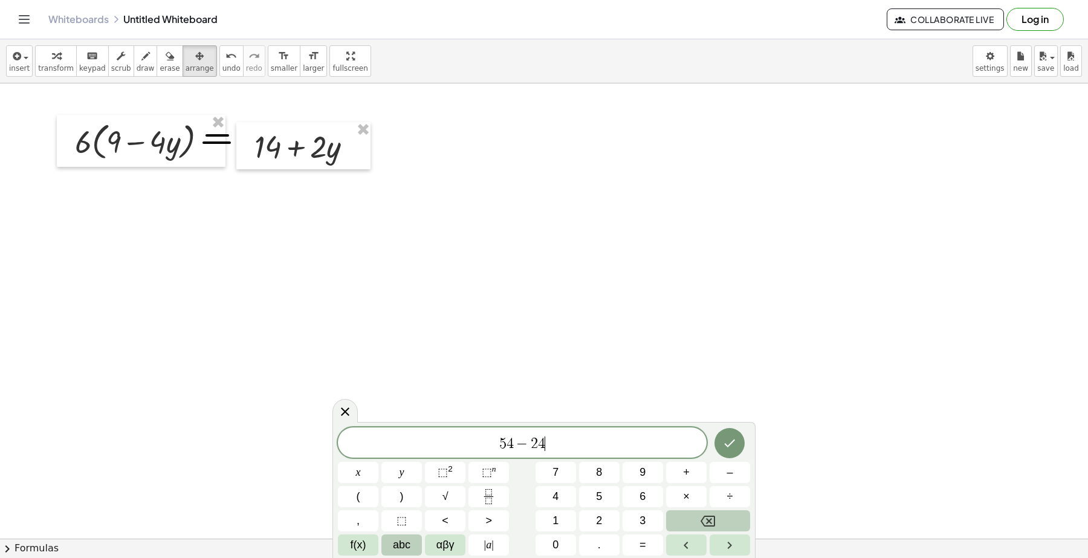
click at [411, 539] on button "abc" at bounding box center [401, 544] width 40 height 21
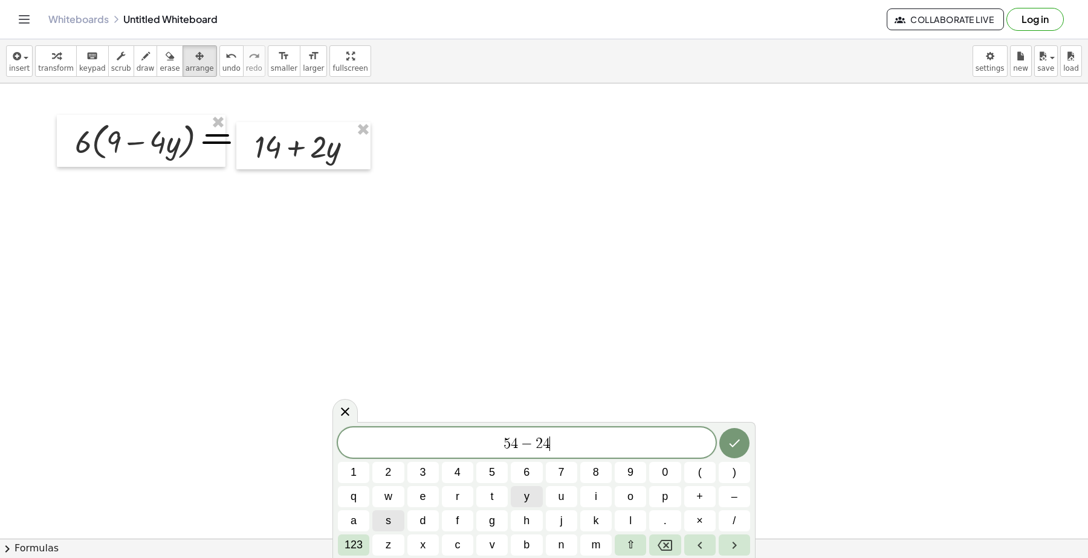
click at [529, 495] on button "y" at bounding box center [526, 496] width 31 height 21
click at [352, 547] on span "123" at bounding box center [353, 545] width 18 height 16
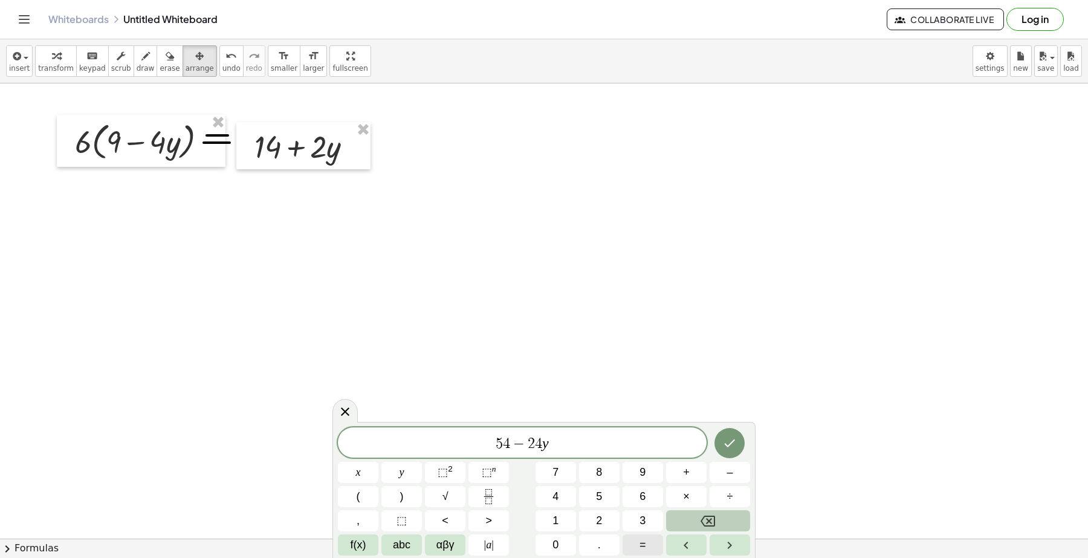
click at [635, 543] on button "=" at bounding box center [642, 544] width 40 height 21
click at [563, 514] on button "1" at bounding box center [555, 520] width 40 height 21
click at [561, 500] on button "4" at bounding box center [555, 496] width 40 height 21
click at [686, 477] on span "+" at bounding box center [686, 472] width 7 height 16
click at [602, 526] on button "2" at bounding box center [599, 520] width 40 height 21
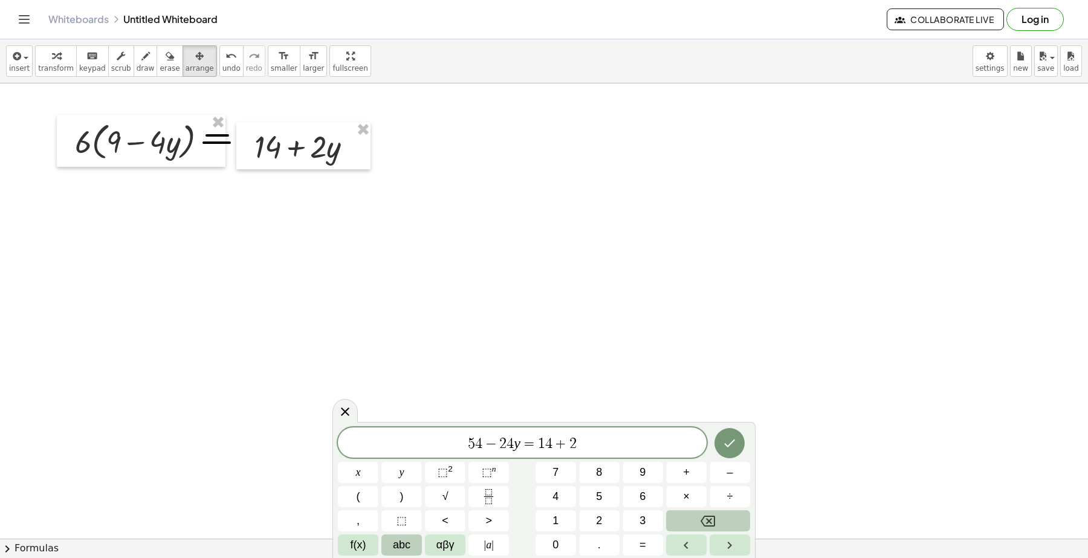
click at [408, 550] on span "abc" at bounding box center [402, 545] width 18 height 16
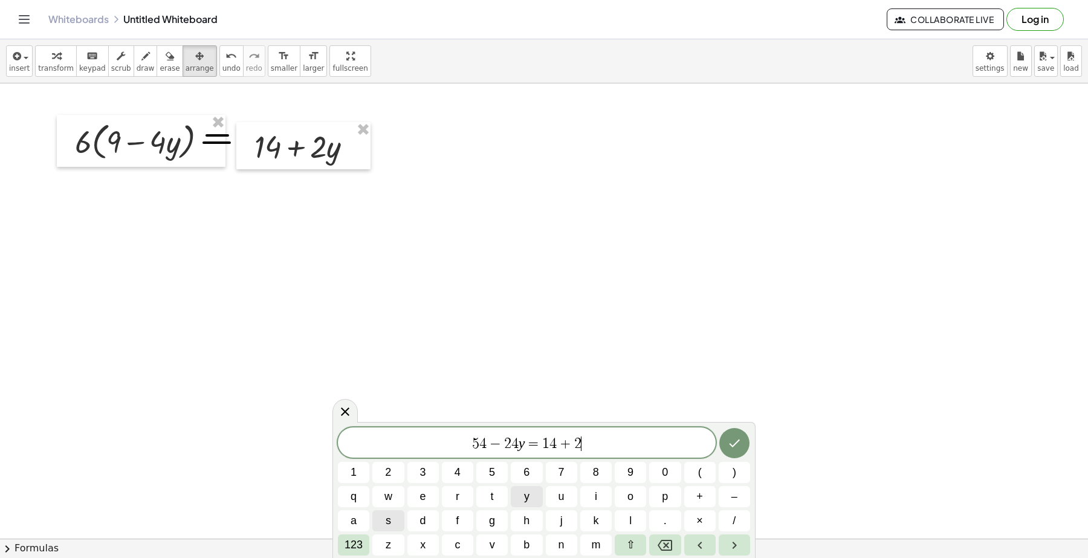
click at [526, 500] on span "y" at bounding box center [526, 496] width 5 height 16
click at [728, 434] on button "Done" at bounding box center [734, 443] width 30 height 30
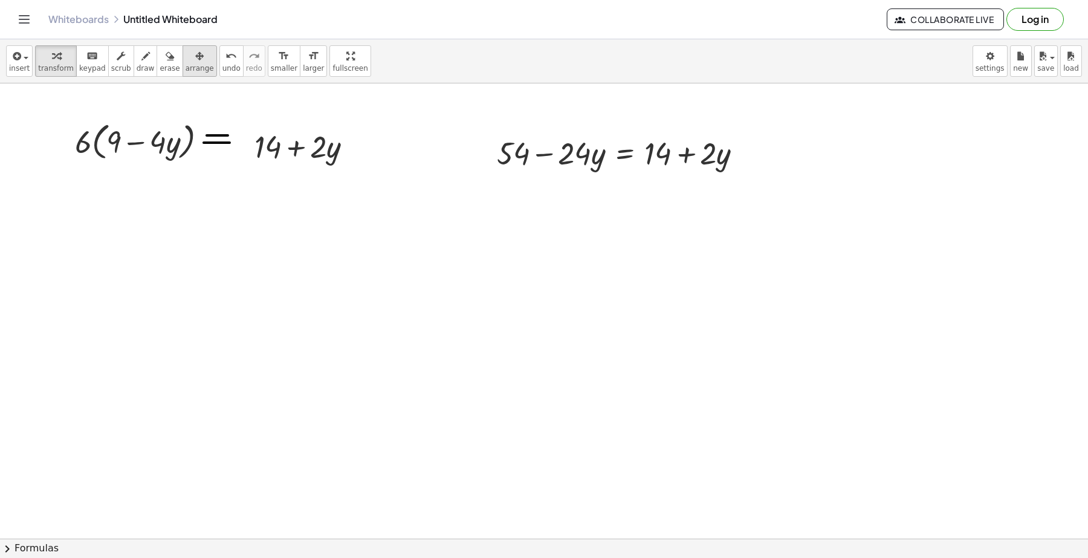
click at [186, 66] on span "arrange" at bounding box center [200, 68] width 28 height 8
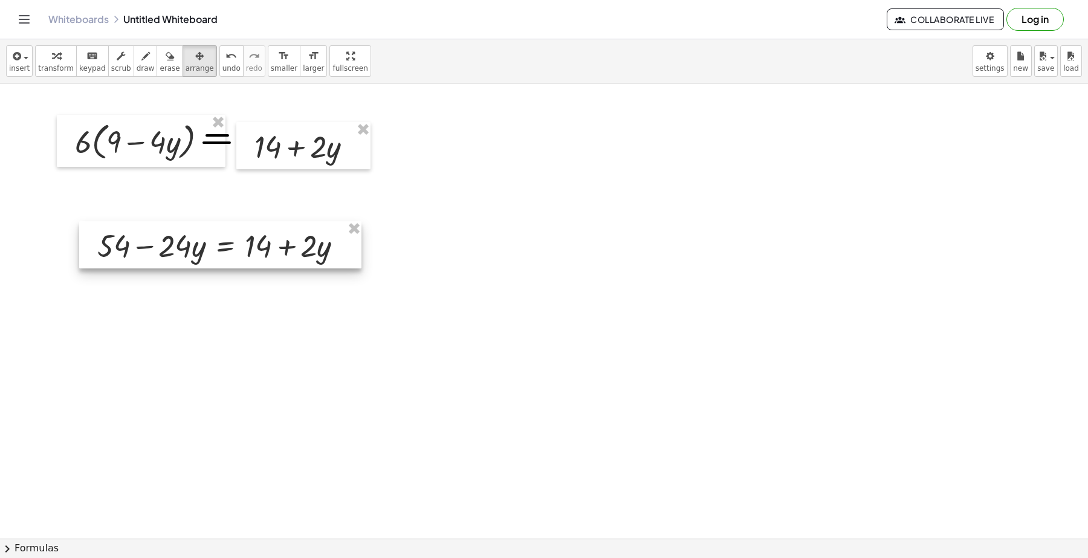
drag, startPoint x: 565, startPoint y: 191, endPoint x: 242, endPoint y: 259, distance: 329.7
click at [242, 259] on div at bounding box center [220, 244] width 282 height 47
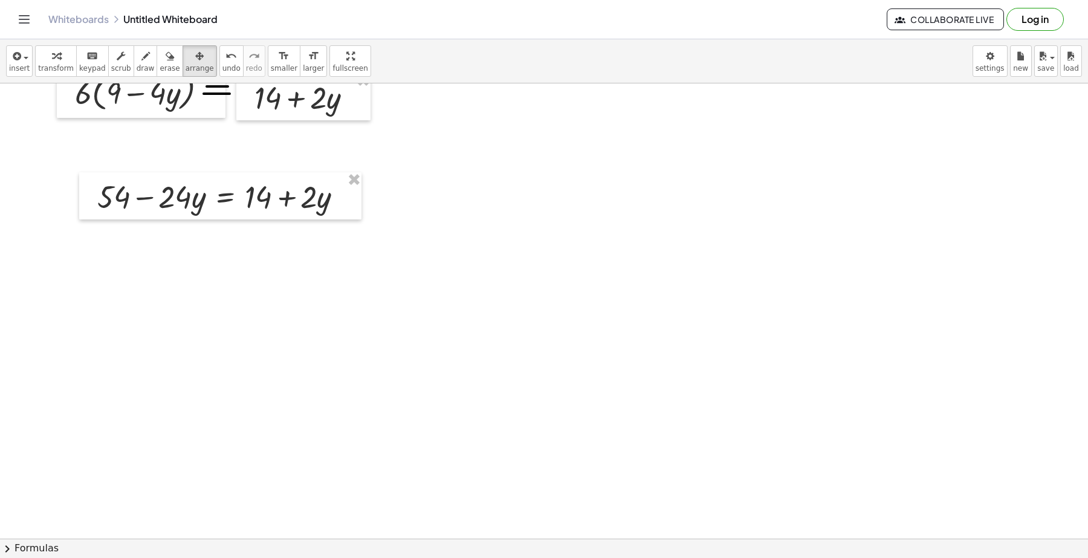
scroll to position [529, 0]
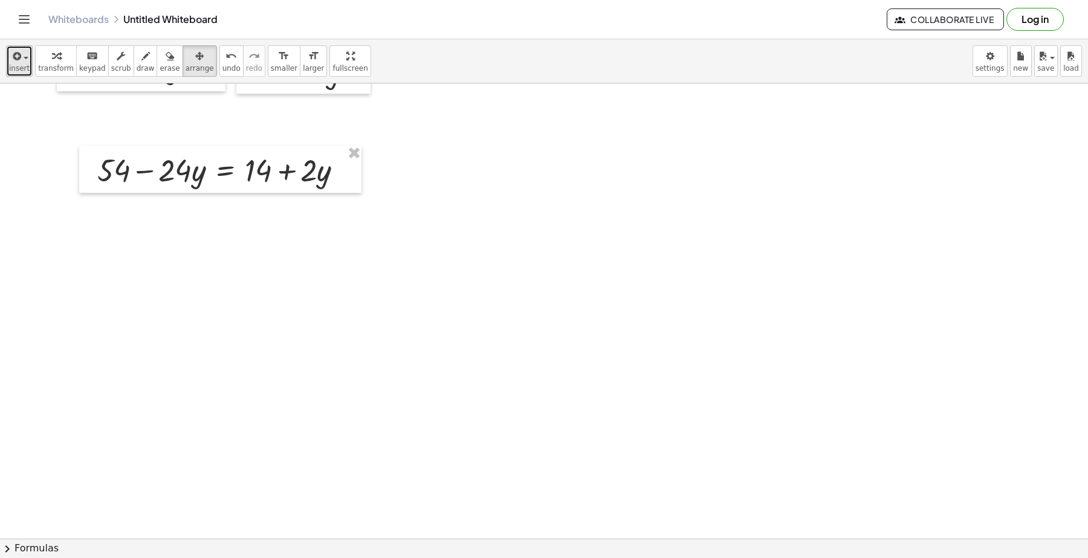
click at [21, 62] on div "button" at bounding box center [19, 55] width 21 height 15
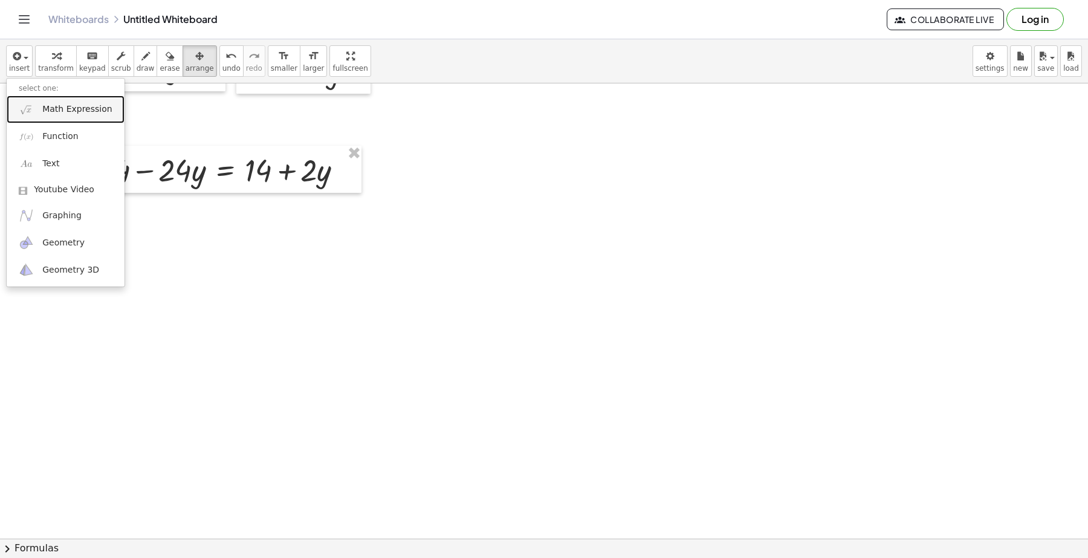
click at [74, 113] on span "Math Expression" at bounding box center [76, 109] width 69 height 12
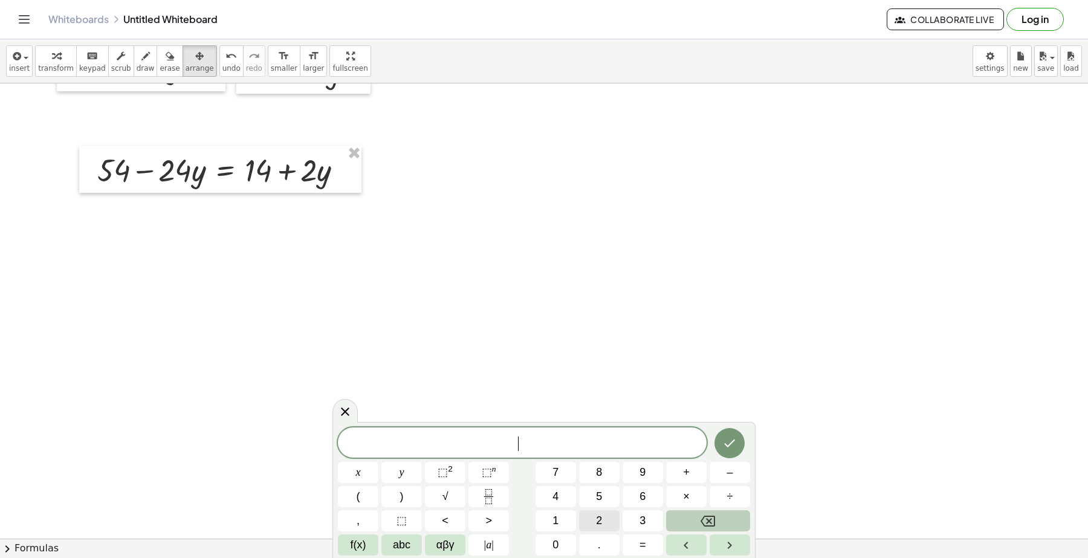
click at [600, 512] on button "2" at bounding box center [599, 520] width 40 height 21
click at [552, 491] on span "4" at bounding box center [555, 496] width 6 height 16
click at [396, 539] on span "abc" at bounding box center [402, 545] width 18 height 16
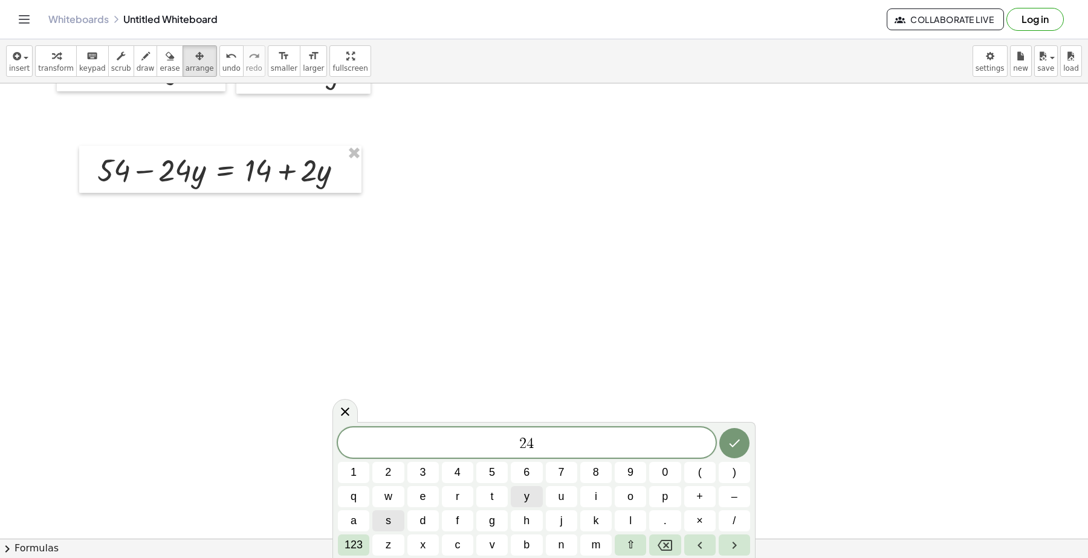
click at [528, 496] on span "y" at bounding box center [526, 496] width 5 height 16
click at [713, 491] on button "+" at bounding box center [699, 496] width 31 height 21
click at [663, 544] on icon "Backspace" at bounding box center [664, 545] width 15 height 15
click at [741, 492] on button "–" at bounding box center [733, 496] width 31 height 21
click at [390, 467] on span "2" at bounding box center [388, 472] width 6 height 16
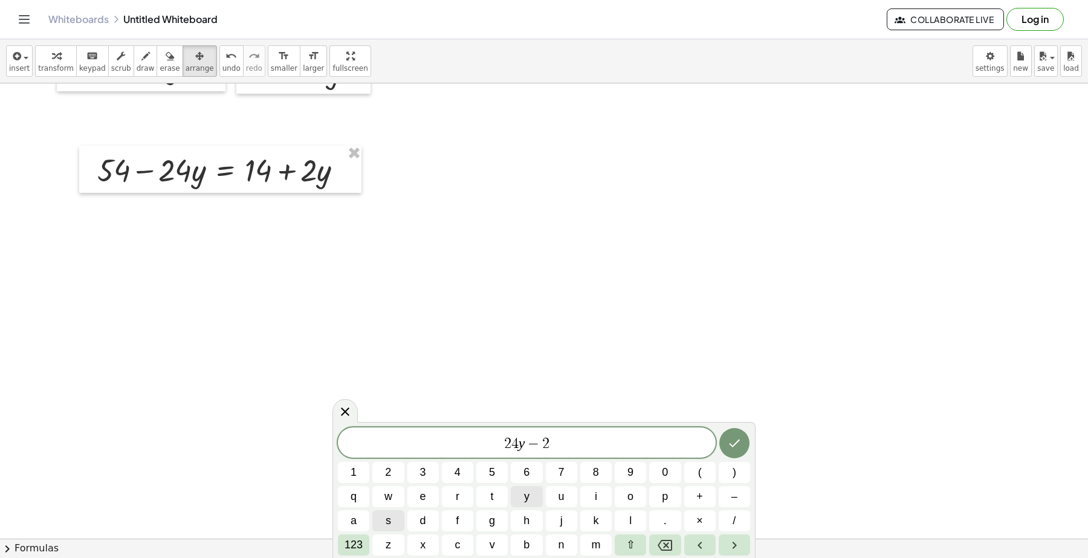
click at [523, 491] on button "y" at bounding box center [526, 496] width 31 height 21
click at [736, 445] on icon "Done" at bounding box center [734, 443] width 15 height 15
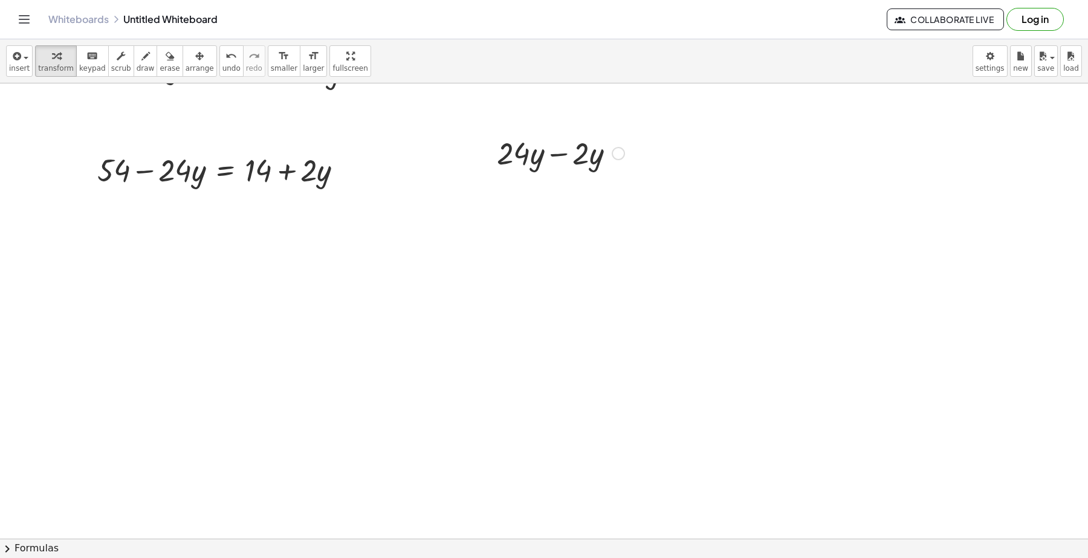
click at [589, 156] on div at bounding box center [561, 152] width 140 height 41
click at [558, 152] on div at bounding box center [561, 152] width 140 height 41
click at [558, 152] on div at bounding box center [560, 152] width 80 height 41
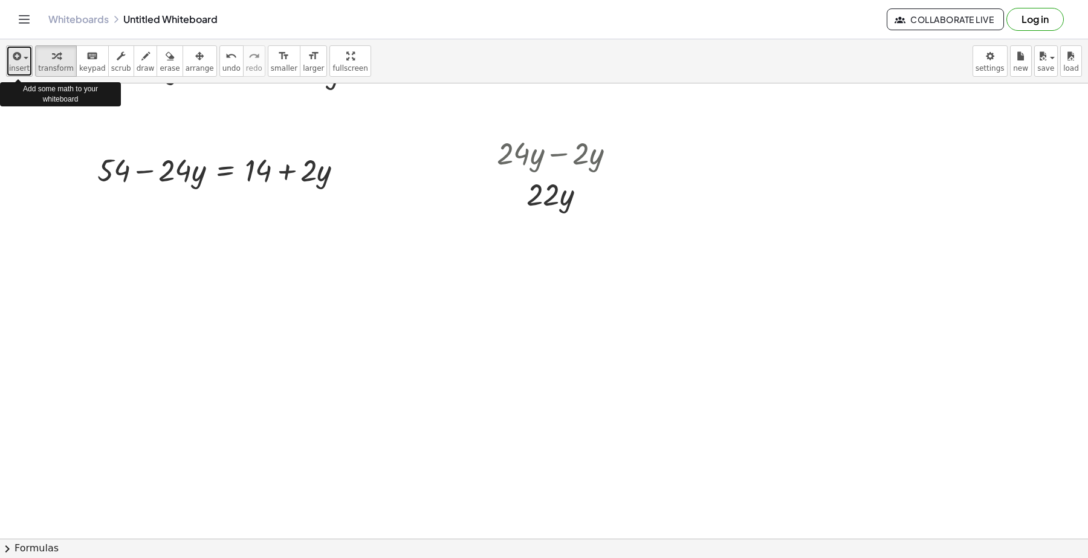
click at [17, 57] on icon "button" at bounding box center [15, 56] width 11 height 15
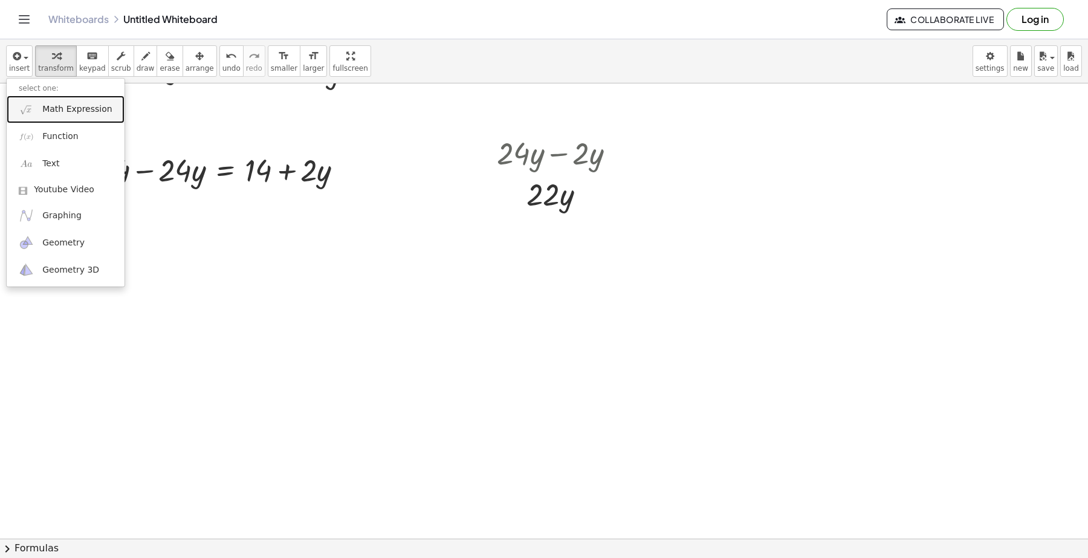
click at [53, 114] on span "Math Expression" at bounding box center [76, 109] width 69 height 12
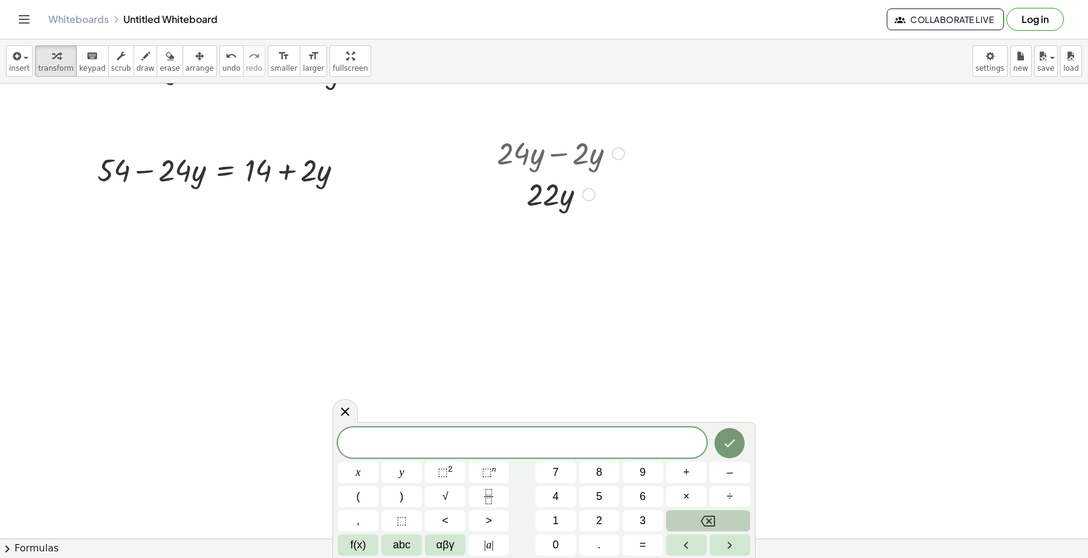
click at [530, 164] on div at bounding box center [561, 152] width 140 height 41
click at [590, 156] on div at bounding box center [561, 152] width 140 height 41
click at [349, 408] on icon at bounding box center [345, 411] width 8 height 8
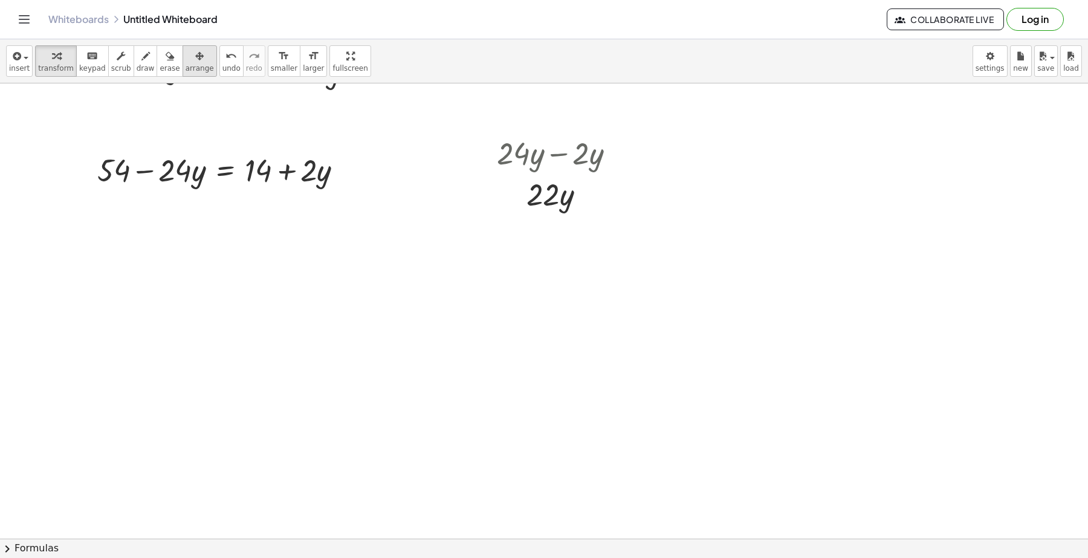
click at [195, 53] on icon "button" at bounding box center [199, 56] width 8 height 15
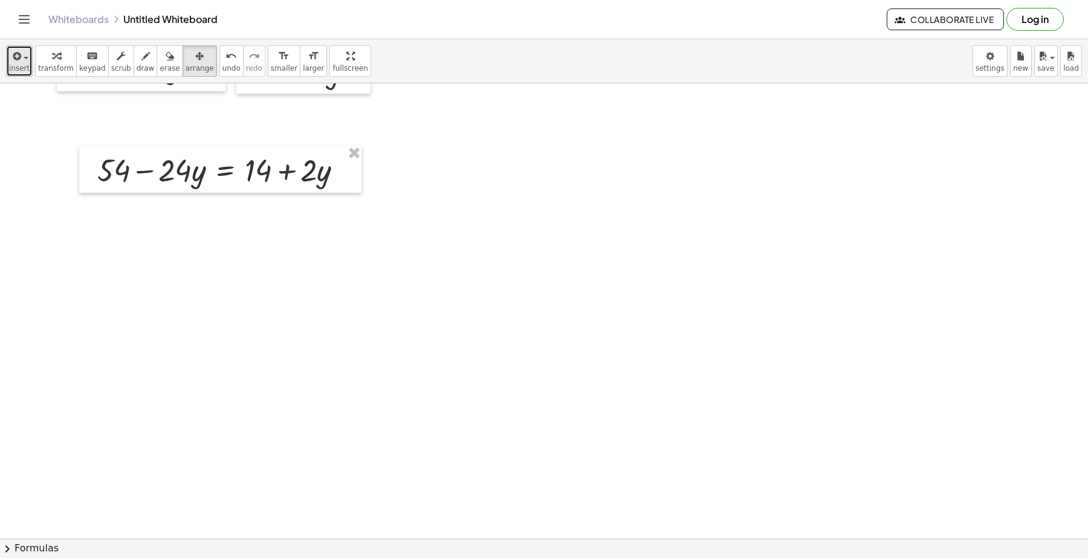
click at [22, 65] on span "insert" at bounding box center [19, 68] width 21 height 8
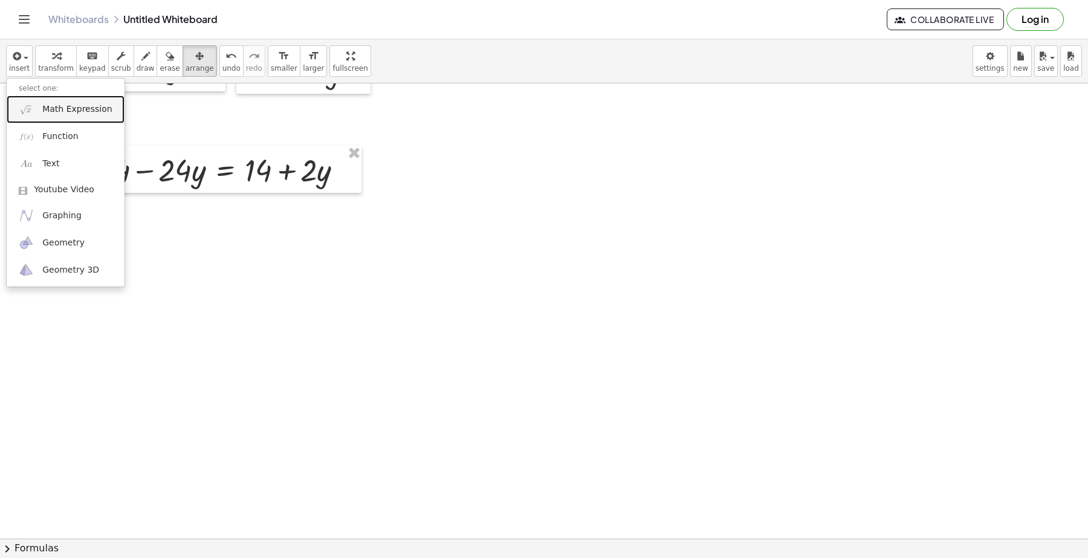
click at [62, 111] on span "Math Expression" at bounding box center [76, 109] width 69 height 12
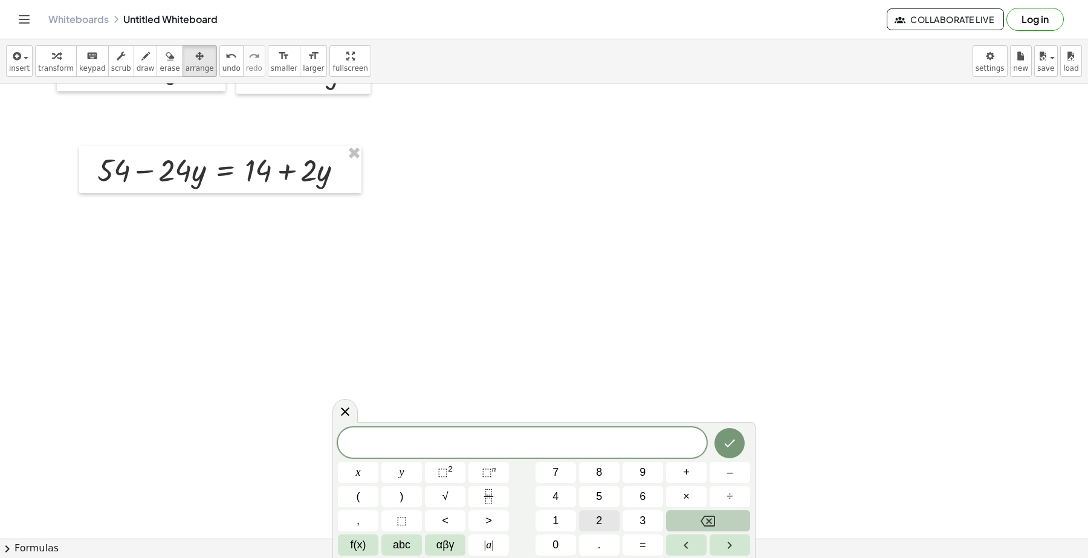
click at [602, 521] on button "2" at bounding box center [599, 520] width 40 height 21
click at [557, 499] on span "4" at bounding box center [555, 496] width 6 height 16
click at [408, 549] on span "abc" at bounding box center [402, 545] width 18 height 16
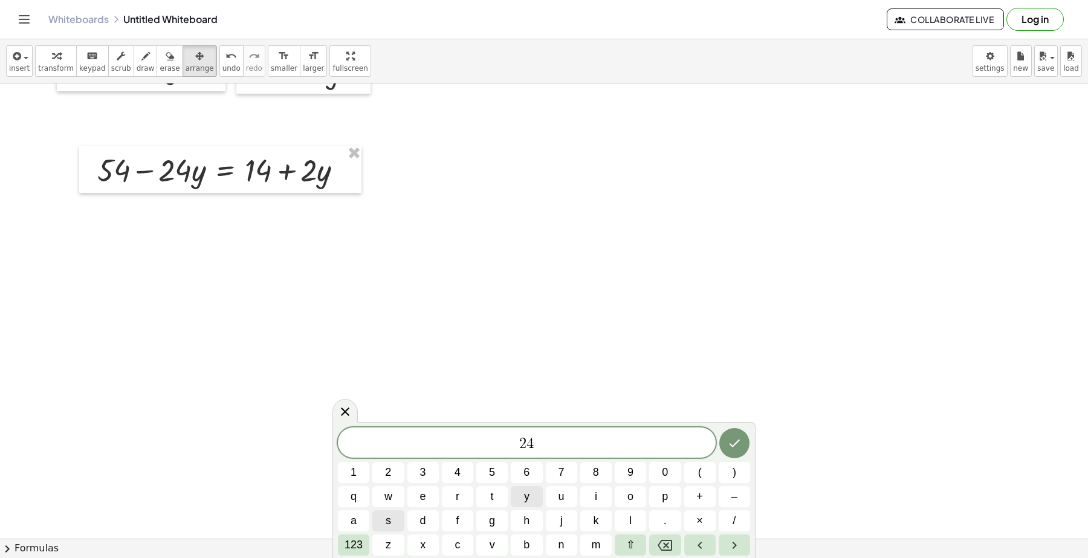
click at [529, 497] on button "y" at bounding box center [526, 496] width 31 height 21
click at [729, 500] on button "–" at bounding box center [733, 496] width 31 height 21
click at [393, 474] on button "2" at bounding box center [387, 472] width 31 height 21
click at [532, 499] on button "y" at bounding box center [526, 496] width 31 height 21
click at [360, 544] on span "123" at bounding box center [353, 545] width 18 height 16
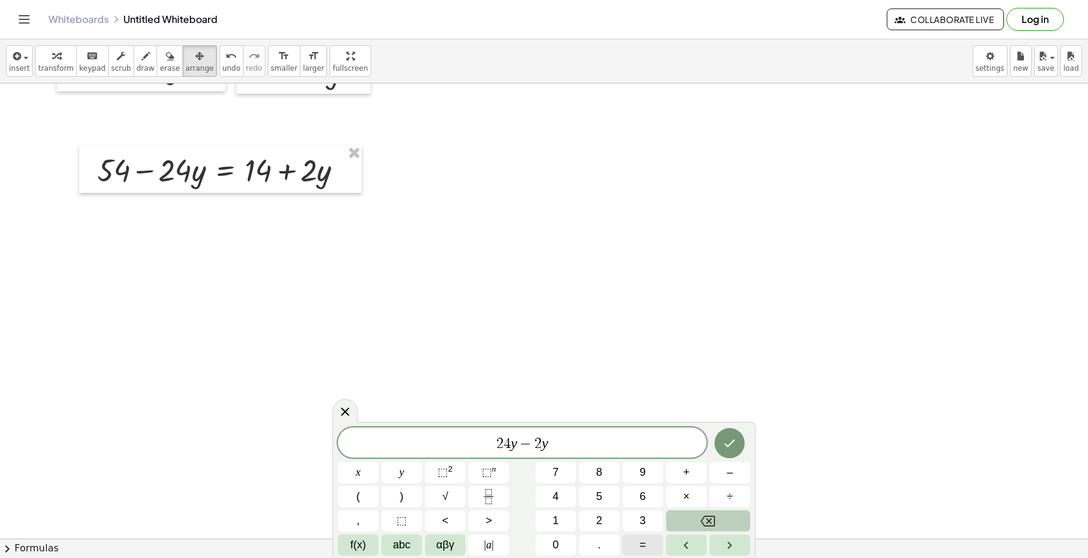
click at [639, 545] on span "=" at bounding box center [642, 545] width 7 height 16
click at [593, 502] on button "5" at bounding box center [599, 496] width 40 height 21
click at [550, 497] on button "4" at bounding box center [555, 496] width 40 height 21
click at [721, 476] on button "–" at bounding box center [729, 472] width 40 height 21
click at [564, 521] on button "1" at bounding box center [555, 520] width 40 height 21
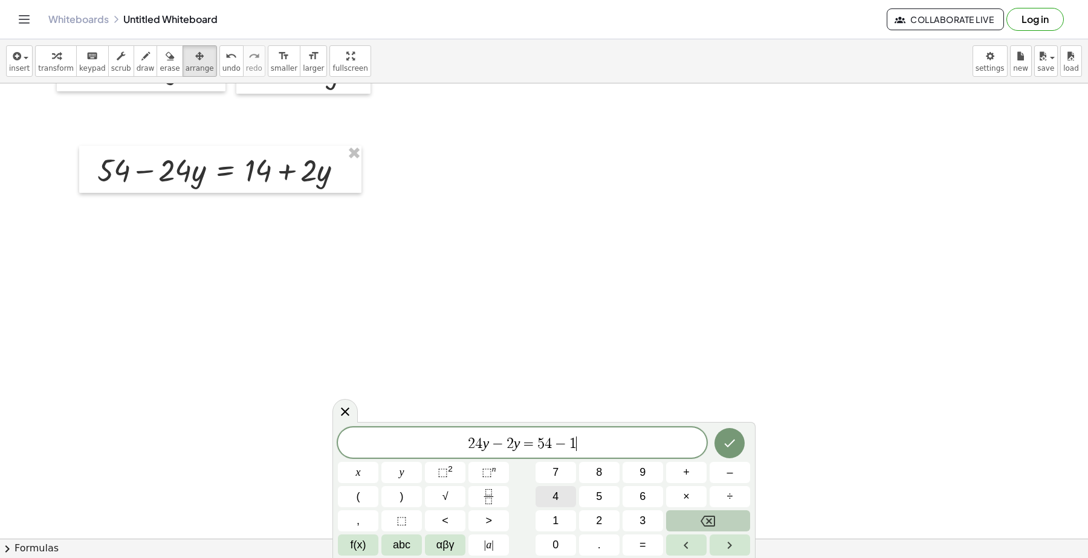
click at [554, 493] on span "4" at bounding box center [555, 496] width 6 height 16
click at [720, 515] on button "Backspace" at bounding box center [708, 520] width 84 height 21
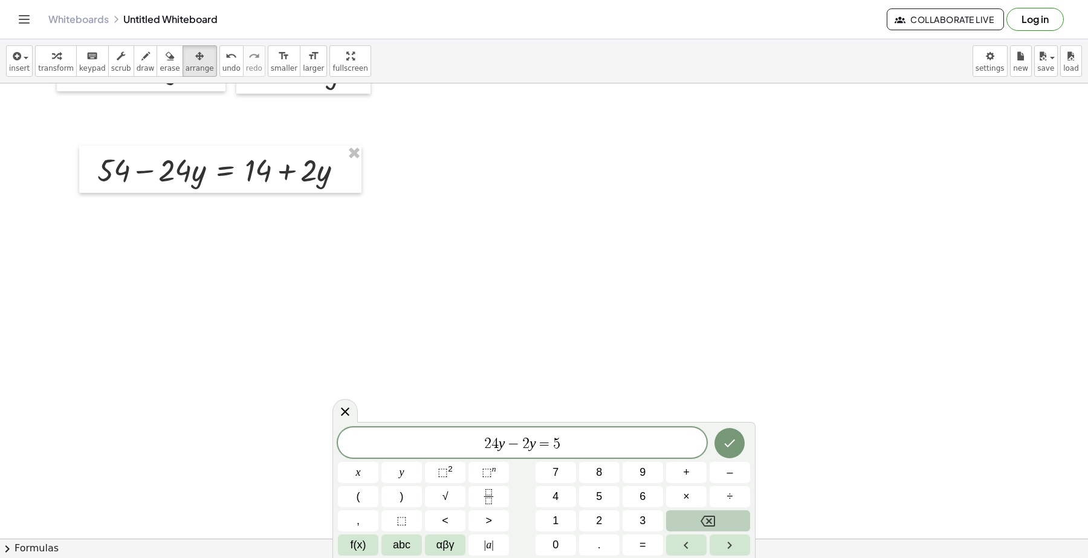
click at [720, 514] on button "Backspace" at bounding box center [708, 520] width 84 height 21
click at [695, 517] on button "Backspace" at bounding box center [708, 520] width 84 height 21
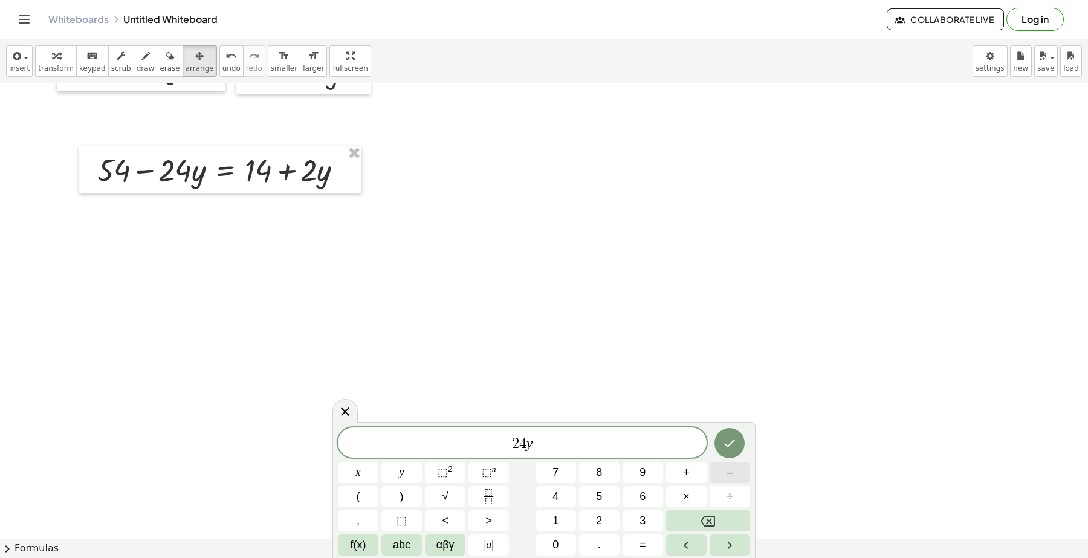
click at [714, 467] on button "–" at bounding box center [729, 472] width 40 height 21
click at [591, 521] on button "2" at bounding box center [599, 520] width 40 height 21
click at [399, 541] on span "abc" at bounding box center [402, 545] width 18 height 16
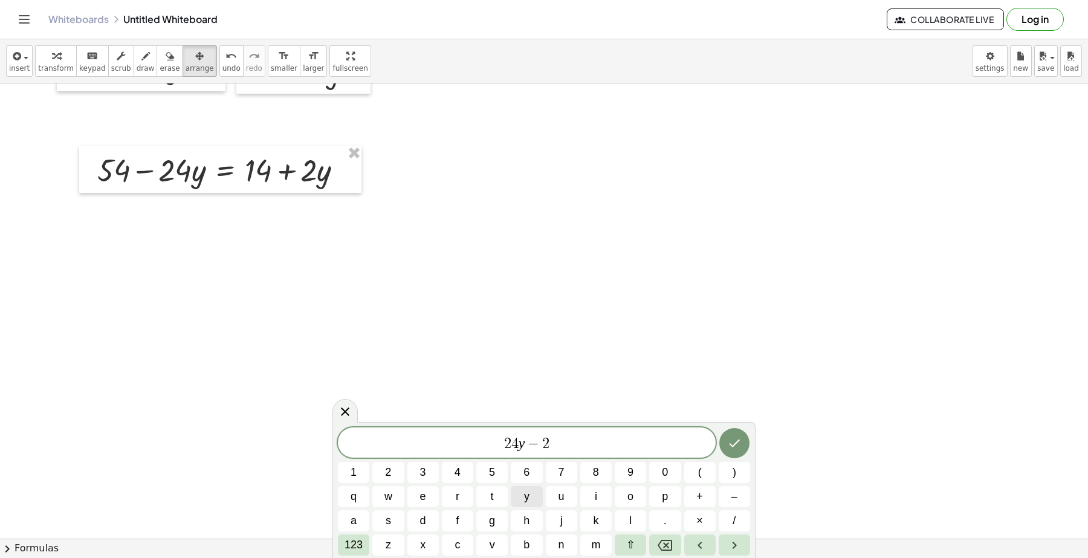
click at [524, 497] on span "y" at bounding box center [526, 496] width 5 height 16
click at [354, 541] on span "123" at bounding box center [353, 545] width 18 height 16
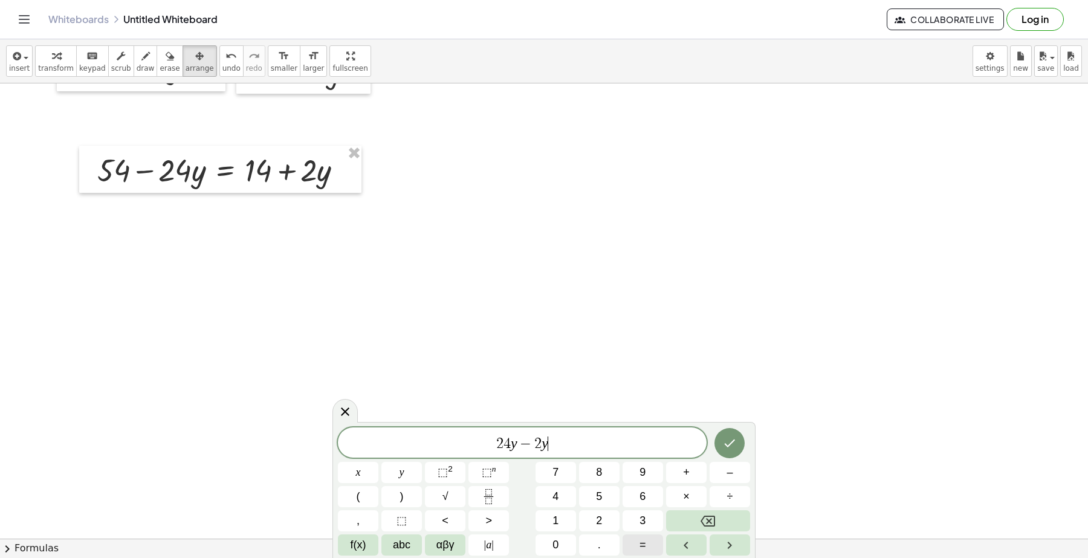
click at [642, 544] on span "=" at bounding box center [642, 545] width 7 height 16
click at [408, 546] on span "abc" at bounding box center [402, 545] width 18 height 16
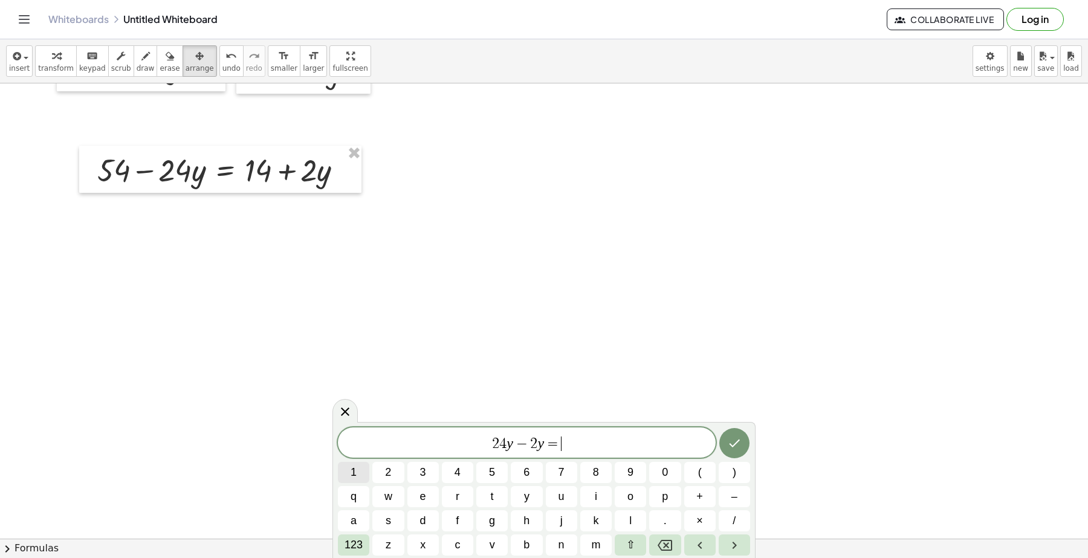
click at [360, 472] on button "1" at bounding box center [353, 472] width 31 height 21
click at [456, 471] on span "4" at bounding box center [457, 472] width 6 height 16
click at [731, 502] on span "–" at bounding box center [734, 496] width 6 height 16
click at [499, 472] on button "5" at bounding box center [491, 472] width 31 height 21
click at [461, 470] on button "4" at bounding box center [457, 472] width 31 height 21
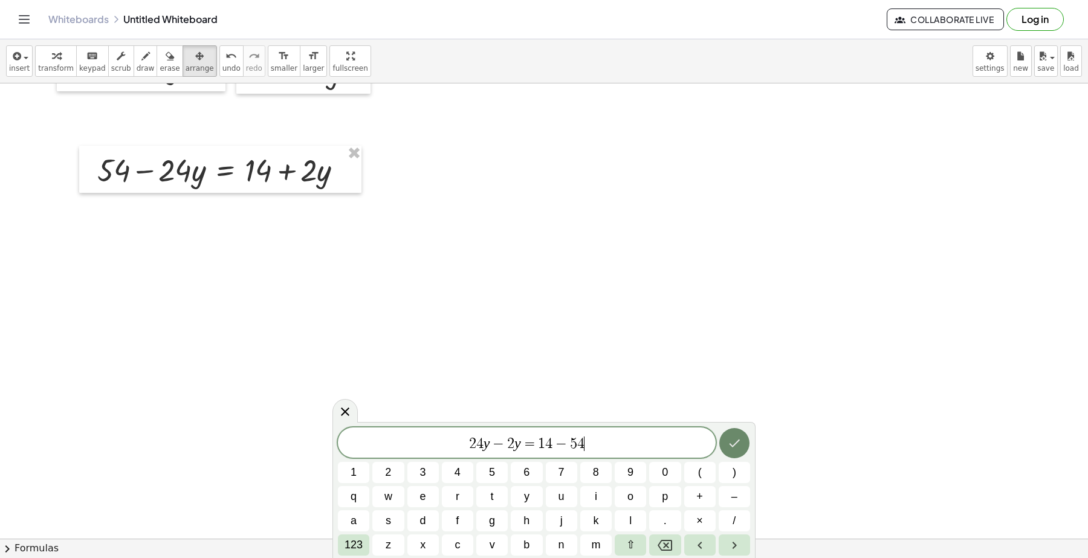
click at [735, 437] on icon "Done" at bounding box center [734, 443] width 15 height 15
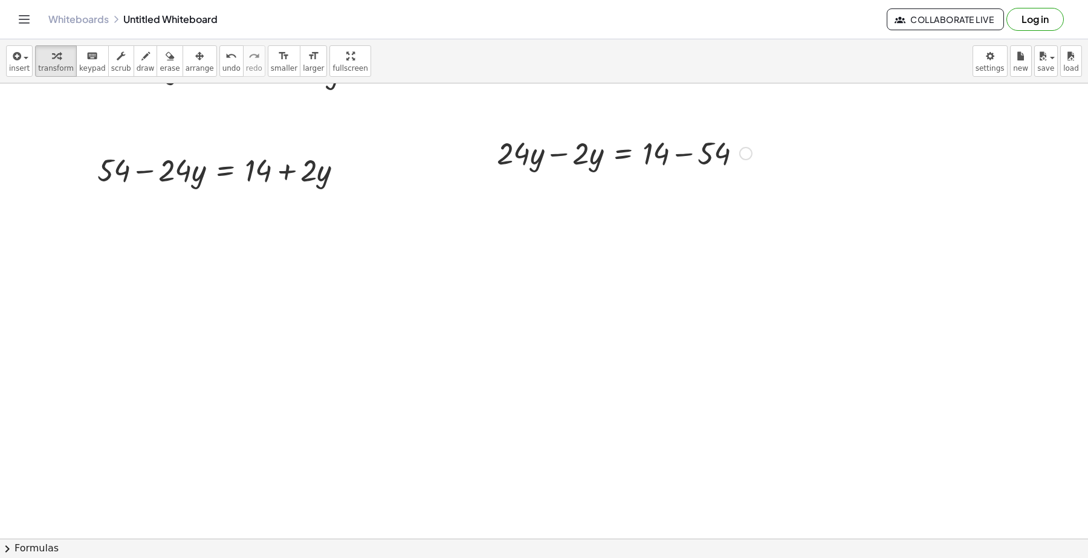
click at [596, 152] on div at bounding box center [624, 152] width 267 height 41
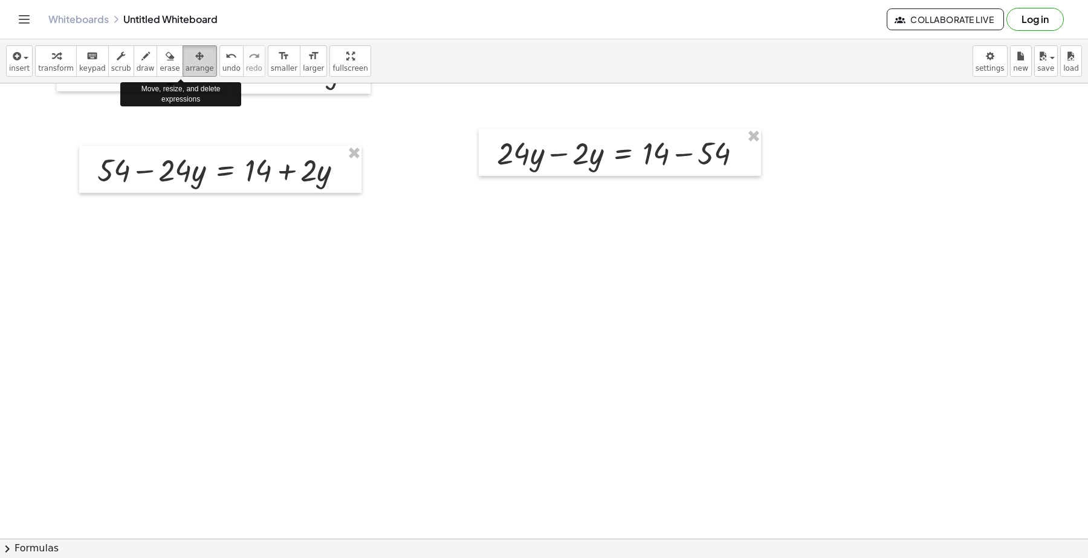
click at [189, 61] on div "button" at bounding box center [200, 55] width 28 height 15
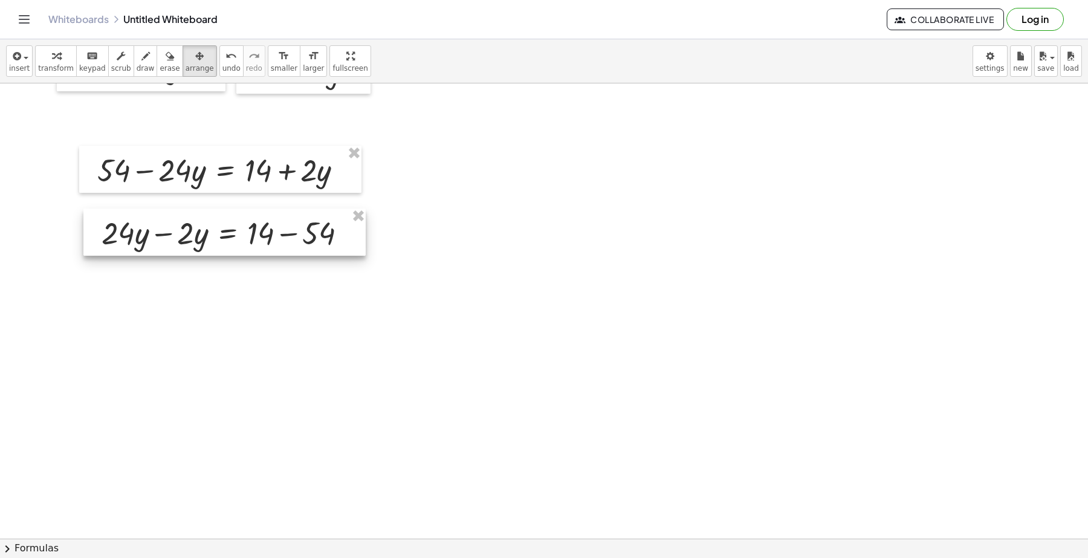
drag, startPoint x: 666, startPoint y: 162, endPoint x: 271, endPoint y: 242, distance: 403.2
click at [271, 242] on div at bounding box center [224, 231] width 282 height 47
click at [262, 350] on div at bounding box center [544, 237] width 1088 height 1365
click at [155, 233] on div at bounding box center [224, 231] width 282 height 47
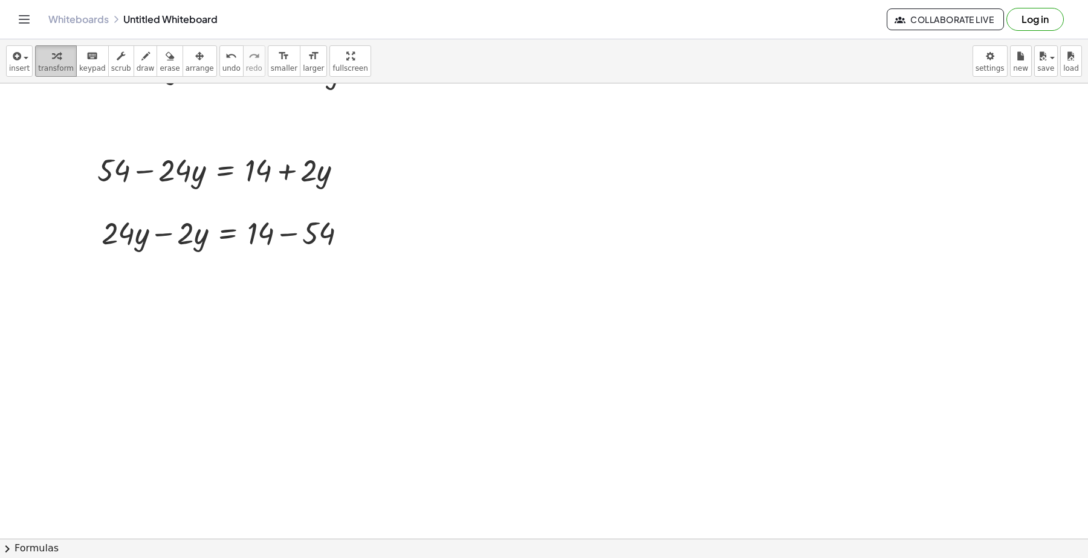
click at [52, 53] on icon "button" at bounding box center [56, 56] width 8 height 15
click at [152, 240] on div at bounding box center [228, 231] width 267 height 41
click at [152, 240] on div at bounding box center [152, 231] width 18 height 47
click at [267, 275] on div at bounding box center [228, 273] width 267 height 41
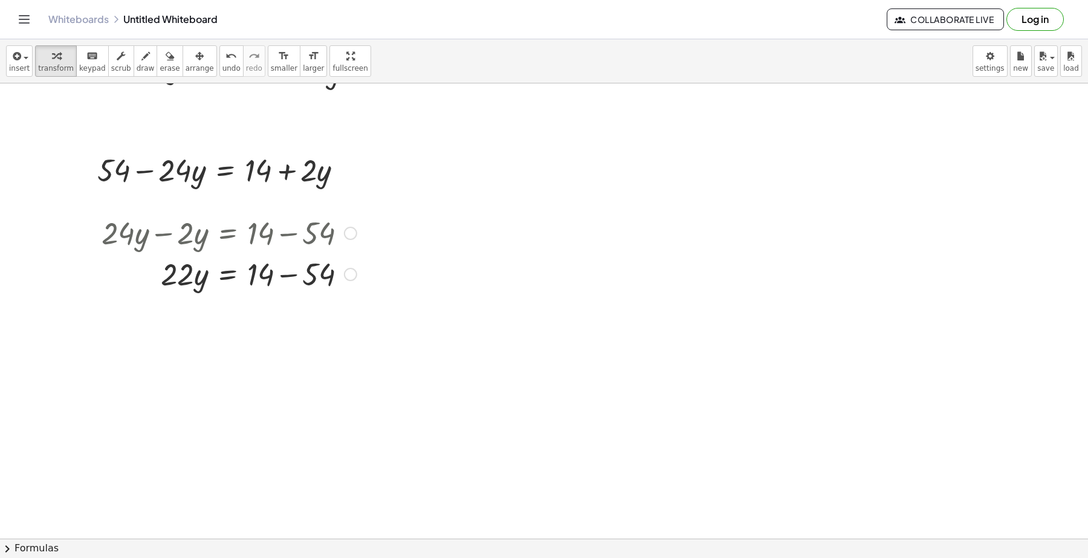
click at [276, 275] on div at bounding box center [228, 273] width 267 height 41
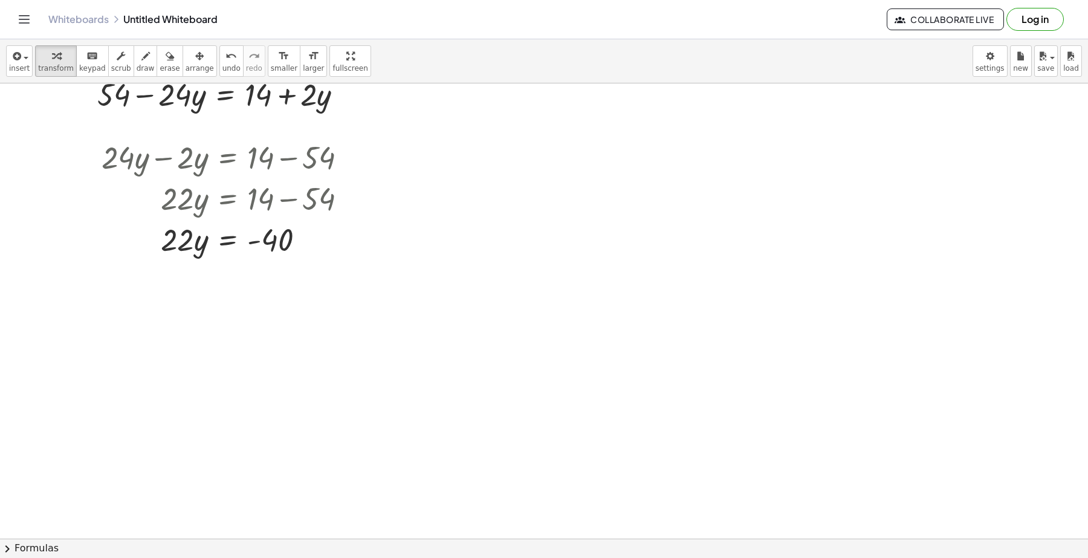
click at [3, 62] on div "insert select one: Math Expression Function Text Youtube Video Graphing Geometr…" at bounding box center [544, 61] width 1088 height 44
click at [9, 61] on button "insert" at bounding box center [19, 60] width 27 height 31
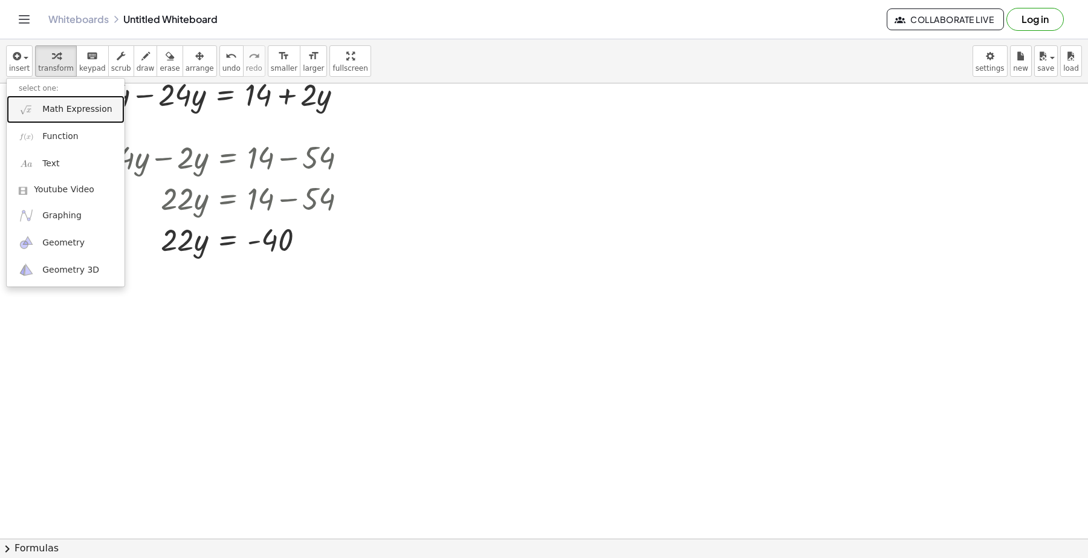
click at [34, 112] on link "Math Expression" at bounding box center [66, 108] width 118 height 27
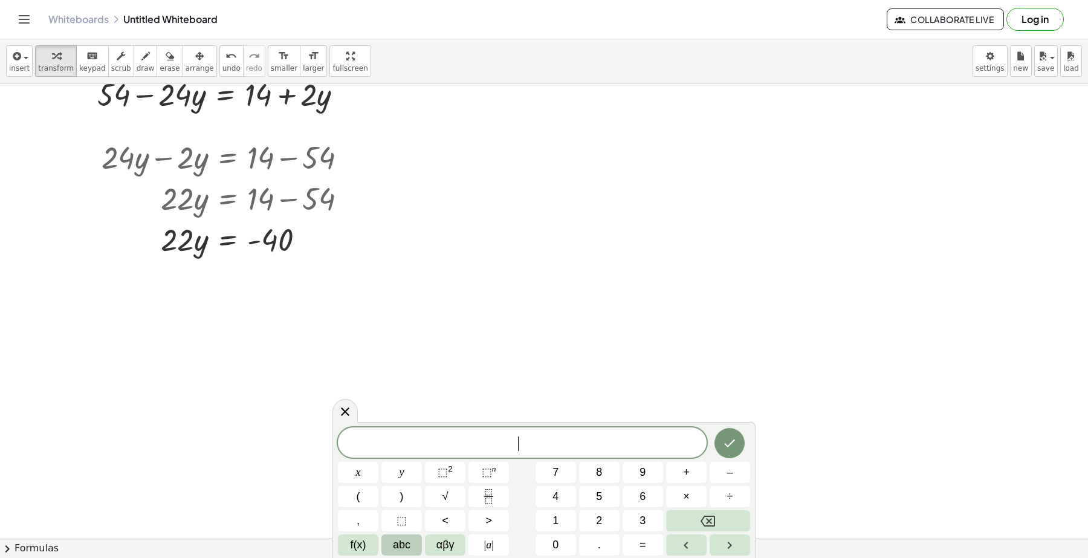
click at [397, 545] on span "abc" at bounding box center [402, 545] width 18 height 16
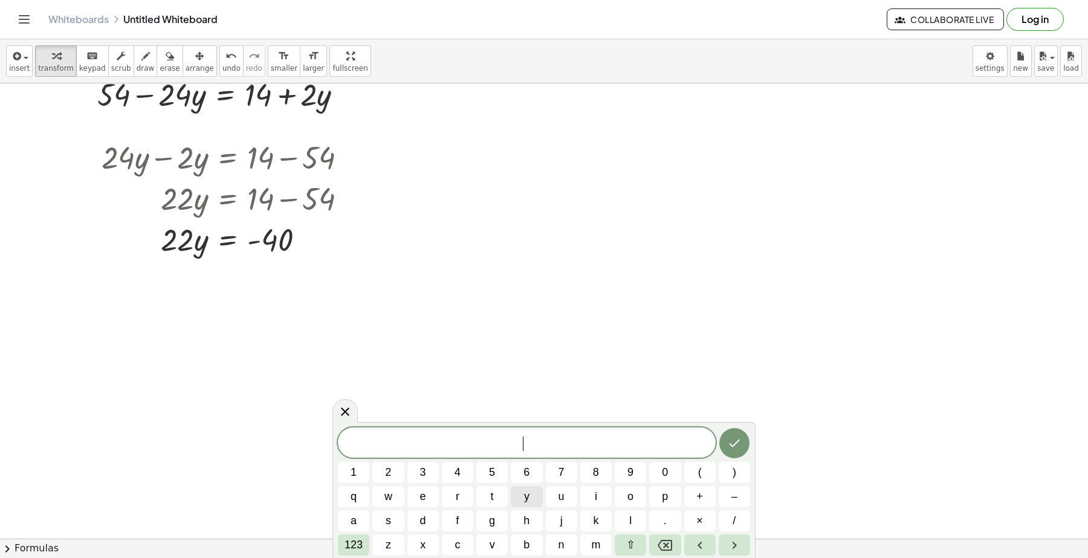
click at [512, 500] on button "y" at bounding box center [526, 496] width 31 height 21
click at [353, 545] on span "123" at bounding box center [353, 545] width 18 height 16
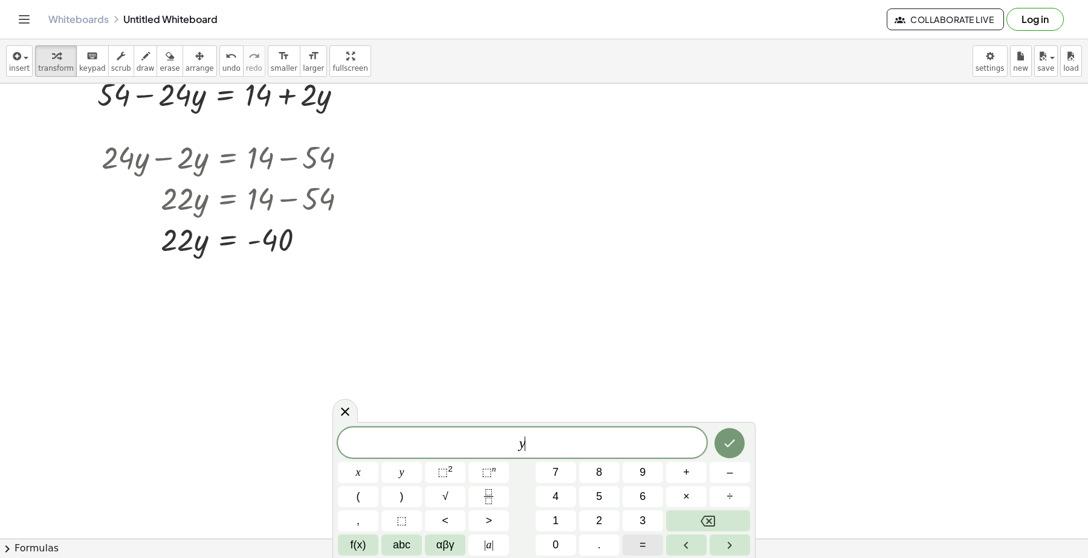
click at [647, 544] on button "=" at bounding box center [642, 544] width 40 height 21
click at [730, 478] on button "–" at bounding box center [729, 472] width 40 height 21
click at [551, 497] on button "4" at bounding box center [555, 496] width 40 height 21
click at [551, 536] on button "0" at bounding box center [555, 544] width 40 height 21
click at [729, 443] on icon "Done" at bounding box center [729, 443] width 15 height 15
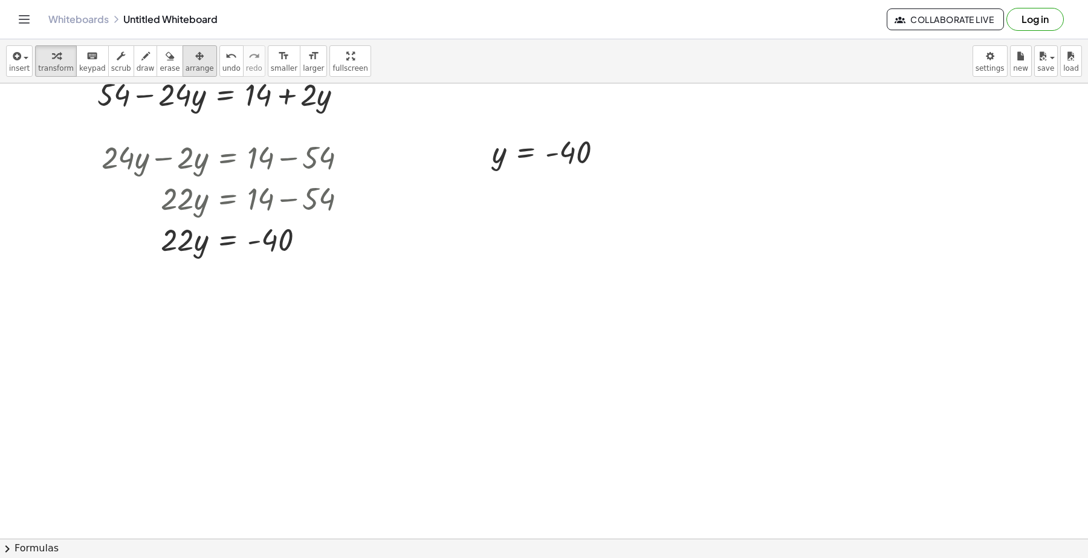
click at [186, 65] on span "arrange" at bounding box center [200, 68] width 28 height 8
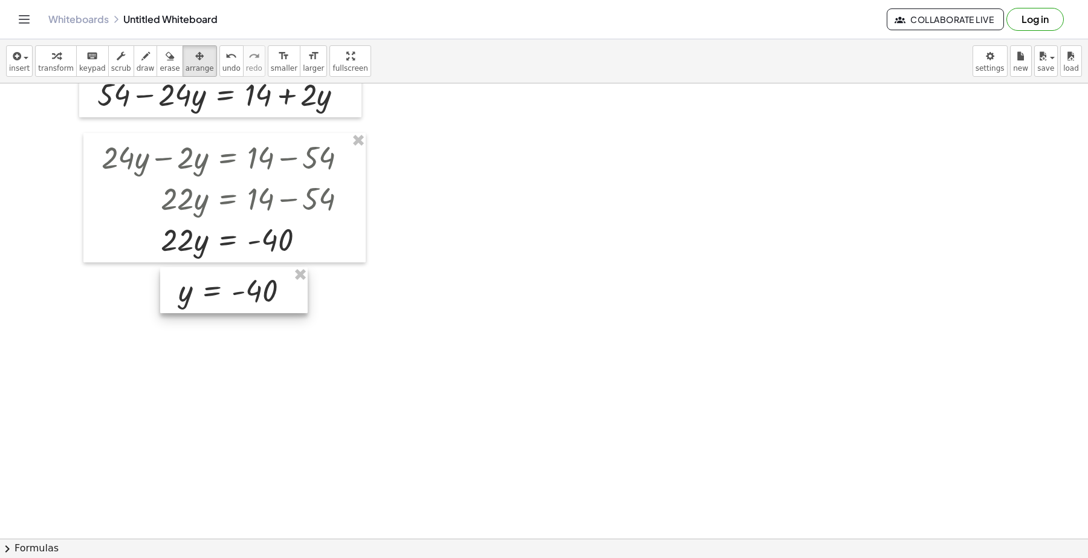
drag, startPoint x: 591, startPoint y: 152, endPoint x: 278, endPoint y: 291, distance: 342.2
click at [278, 291] on div at bounding box center [233, 290] width 147 height 46
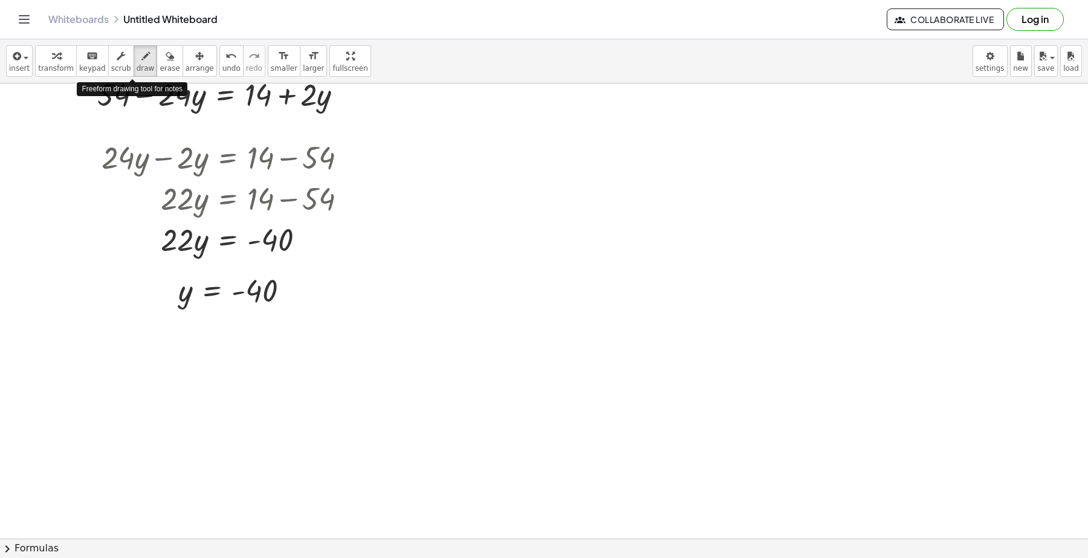
drag, startPoint x: 136, startPoint y: 62, endPoint x: 218, endPoint y: 189, distance: 150.9
click at [141, 62] on icon "button" at bounding box center [145, 56] width 8 height 15
drag, startPoint x: 207, startPoint y: 312, endPoint x: 370, endPoint y: 312, distance: 163.1
click at [370, 312] on div at bounding box center [544, 161] width 1088 height 1365
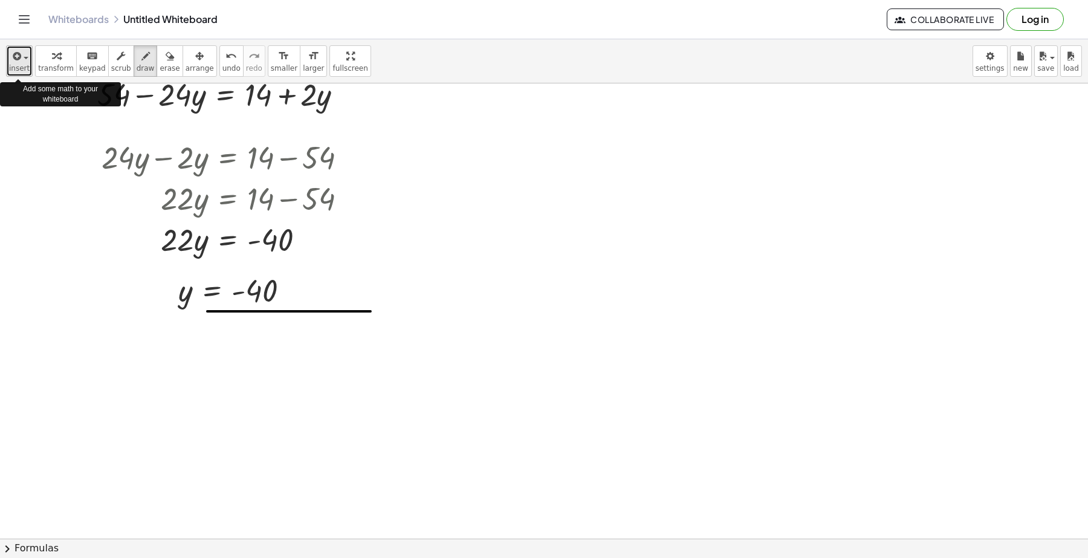
click at [21, 68] on span "insert" at bounding box center [19, 68] width 21 height 8
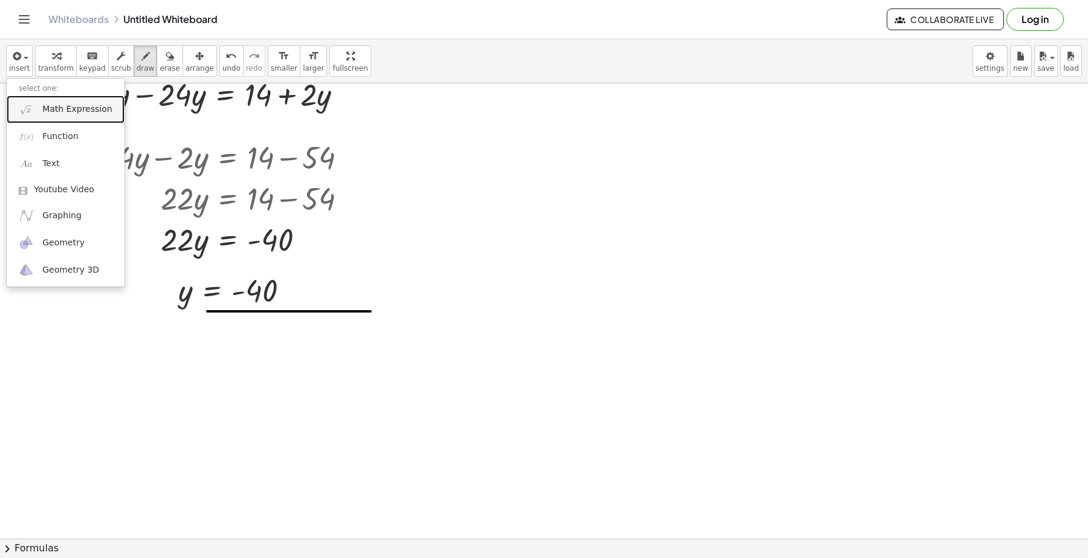
click at [49, 114] on span "Math Expression" at bounding box center [76, 109] width 69 height 12
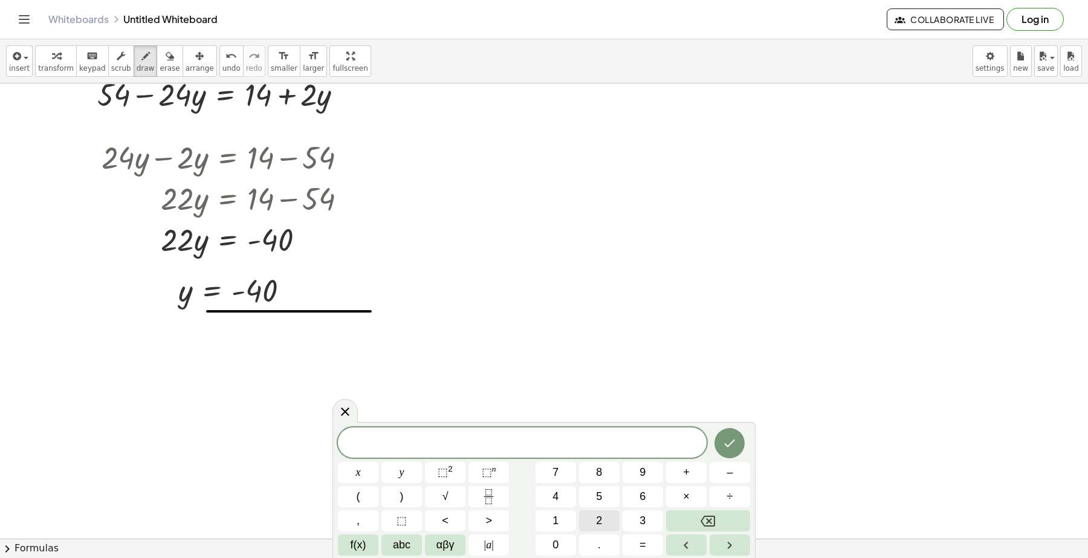
click at [596, 521] on span "2" at bounding box center [599, 520] width 6 height 16
click at [730, 442] on icon "Done" at bounding box center [729, 443] width 15 height 15
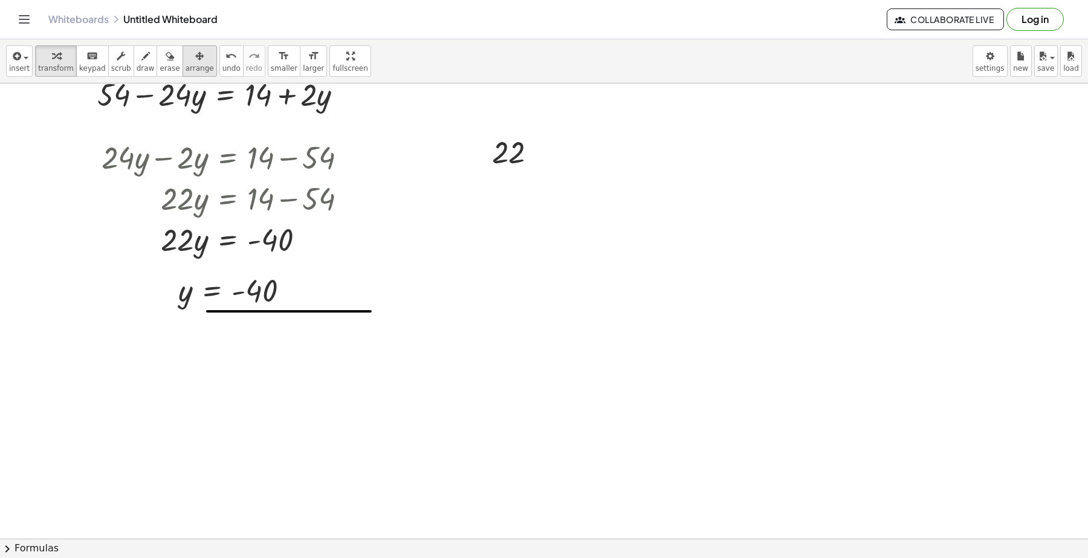
click at [186, 69] on span "arrange" at bounding box center [200, 68] width 28 height 8
drag, startPoint x: 521, startPoint y: 161, endPoint x: 280, endPoint y: 346, distance: 304.2
click at [280, 346] on div at bounding box center [274, 338] width 82 height 46
click at [166, 55] on icon "button" at bounding box center [170, 56] width 8 height 15
drag, startPoint x: 343, startPoint y: 282, endPoint x: 439, endPoint y: 370, distance: 130.4
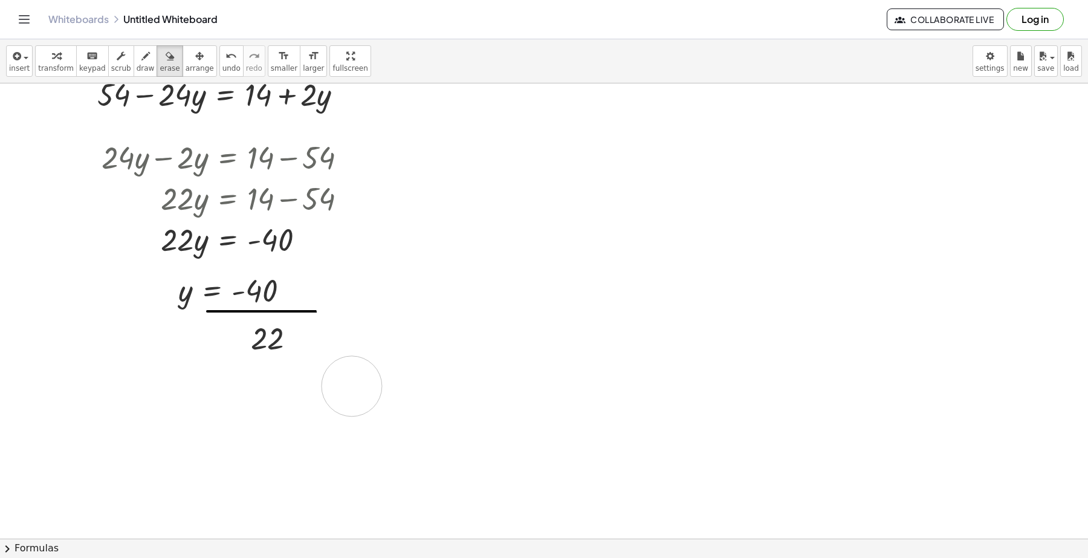
click at [360, 385] on div at bounding box center [544, 161] width 1088 height 1365
click at [263, 299] on div at bounding box center [544, 161] width 1088 height 1365
click at [219, 62] on button "undo undo" at bounding box center [231, 60] width 24 height 31
click at [222, 66] on span "undo" at bounding box center [231, 68] width 18 height 8
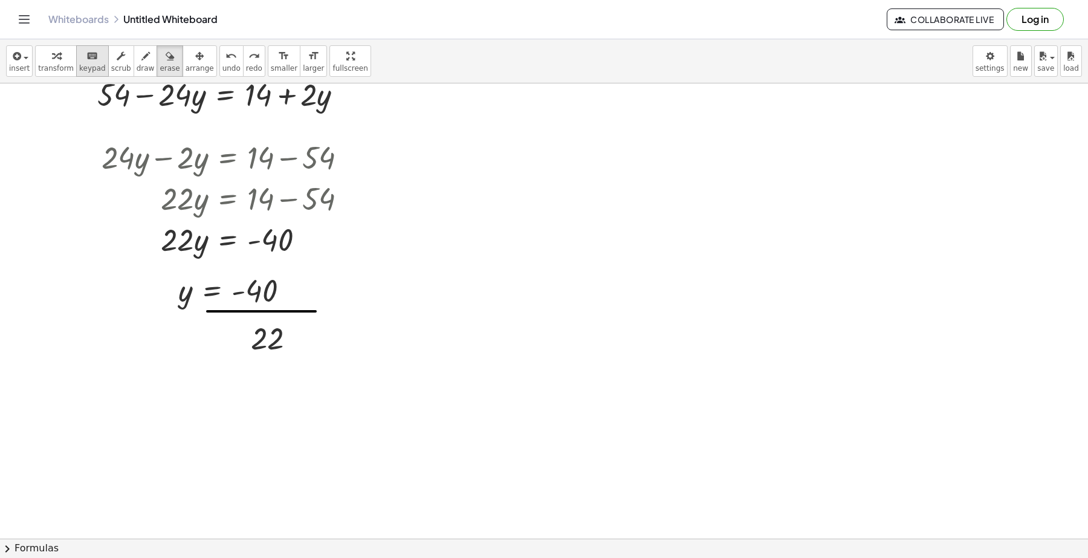
click at [89, 46] on button "keyboard keypad" at bounding box center [92, 60] width 33 height 31
click at [54, 59] on icon "button" at bounding box center [56, 56] width 8 height 15
click at [254, 308] on div at bounding box center [238, 290] width 132 height 40
click at [270, 341] on div at bounding box center [278, 338] width 66 height 40
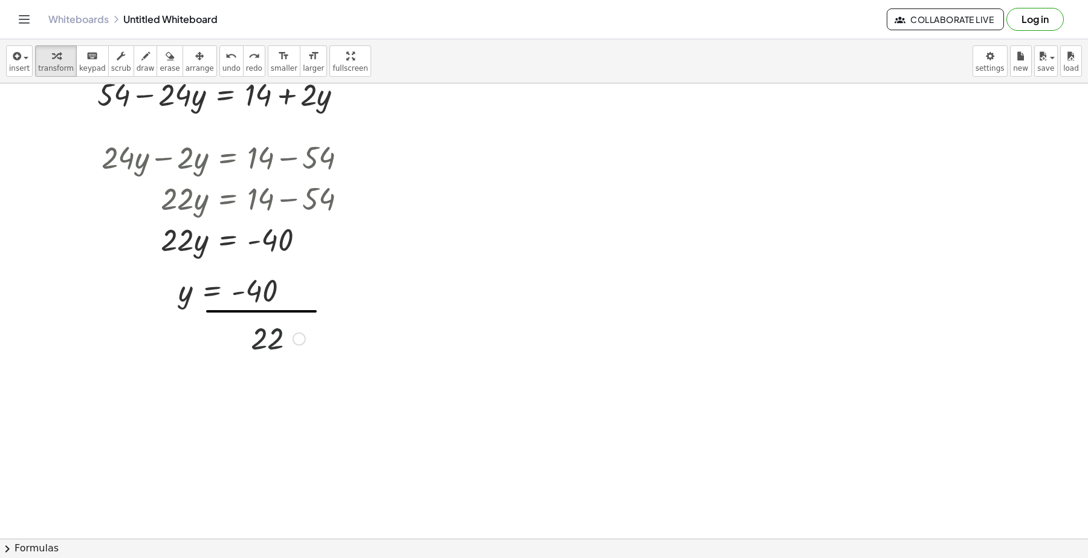
drag, startPoint x: 270, startPoint y: 341, endPoint x: 256, endPoint y: 309, distance: 35.2
click at [269, 338] on div at bounding box center [278, 338] width 66 height 40
click at [249, 289] on div at bounding box center [238, 290] width 132 height 40
click at [250, 291] on div at bounding box center [238, 290] width 132 height 40
drag, startPoint x: 267, startPoint y: 331, endPoint x: 259, endPoint y: 309, distance: 23.3
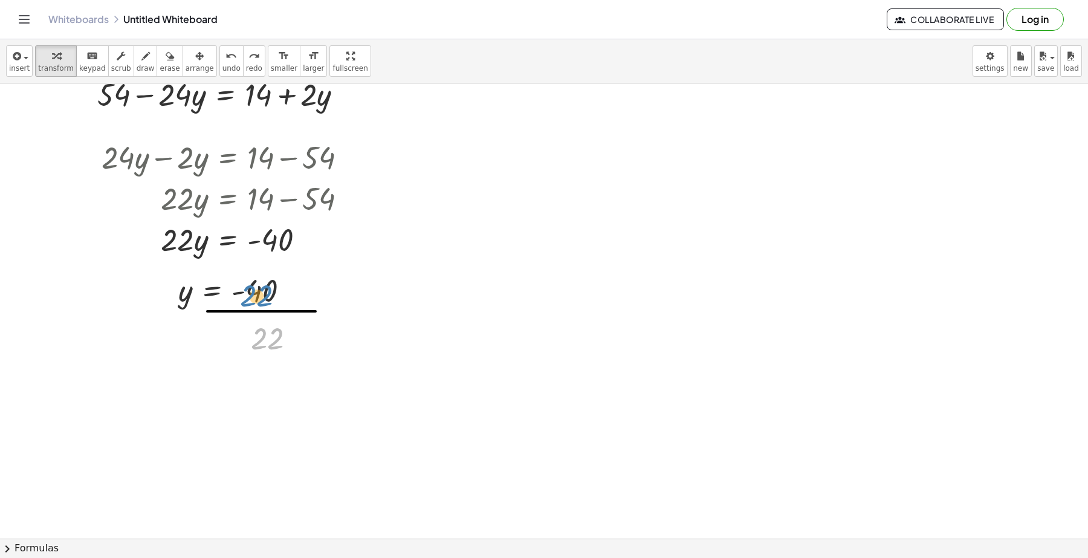
click at [259, 309] on div "**********" at bounding box center [544, 161] width 1088 height 1365
click at [92, 68] on span "keypad" at bounding box center [92, 68] width 27 height 8
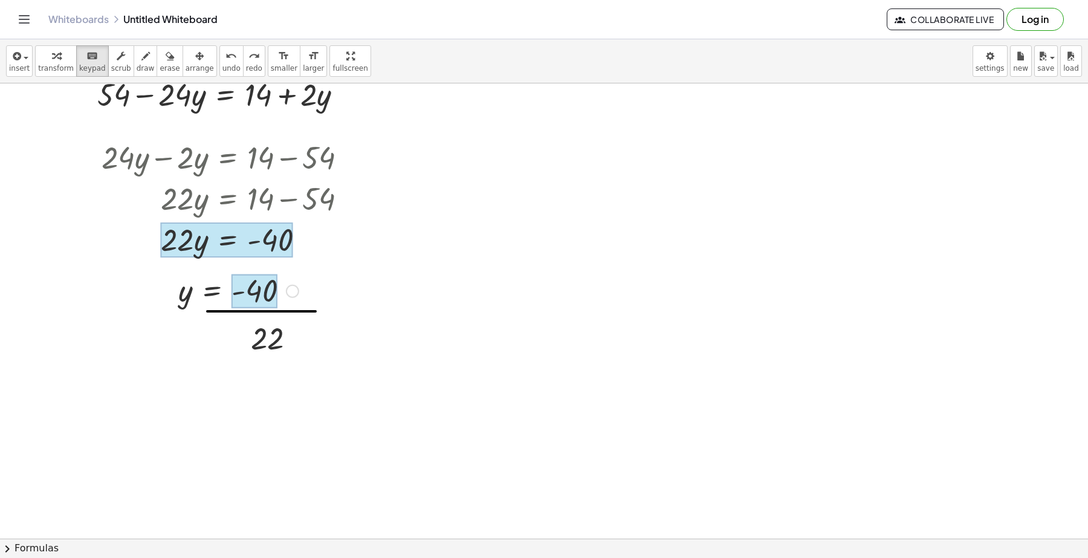
drag, startPoint x: 272, startPoint y: 350, endPoint x: 261, endPoint y: 294, distance: 57.2
click at [270, 347] on div at bounding box center [267, 339] width 33 height 34
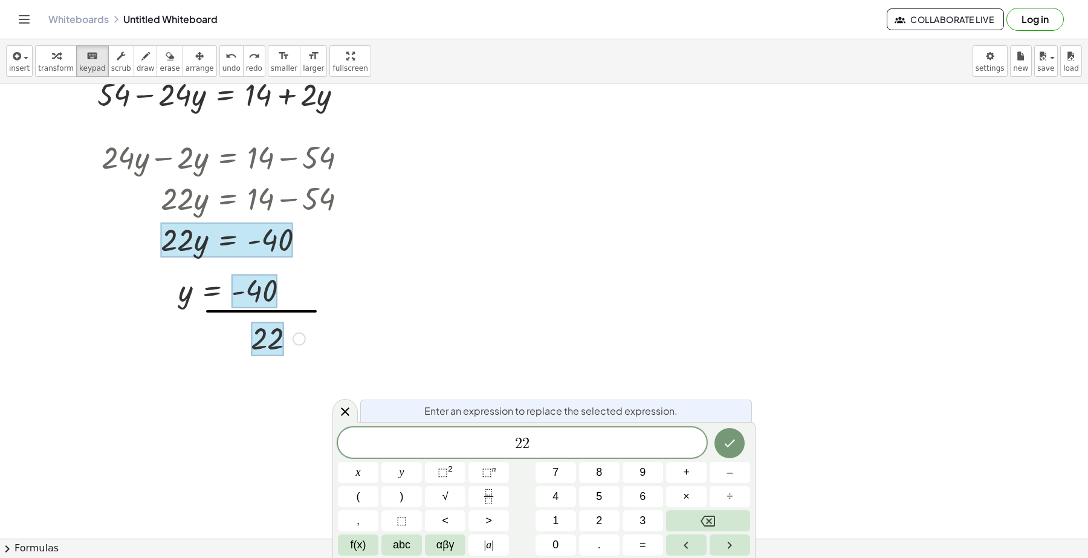
drag, startPoint x: 269, startPoint y: 347, endPoint x: 265, endPoint y: 332, distance: 15.9
click at [269, 346] on div at bounding box center [267, 339] width 33 height 34
drag, startPoint x: 343, startPoint y: 408, endPoint x: 366, endPoint y: 373, distance: 42.7
click at [343, 408] on icon at bounding box center [345, 411] width 15 height 15
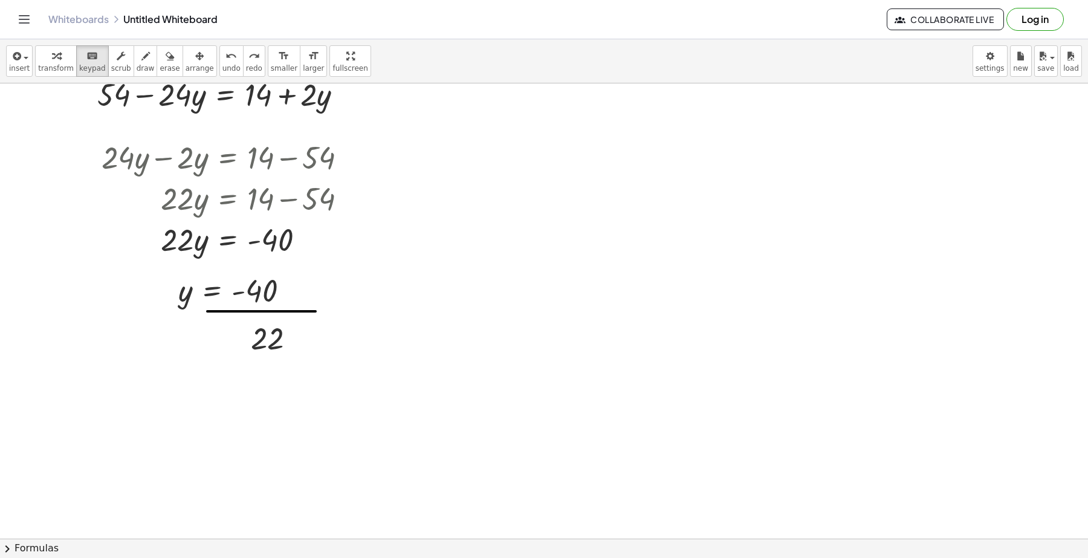
click at [494, 88] on div at bounding box center [544, 161] width 1088 height 1365
click at [195, 61] on icon "button" at bounding box center [199, 56] width 8 height 15
click at [62, 64] on span "transform" at bounding box center [56, 68] width 36 height 8
click at [79, 65] on span "keypad" at bounding box center [92, 68] width 27 height 8
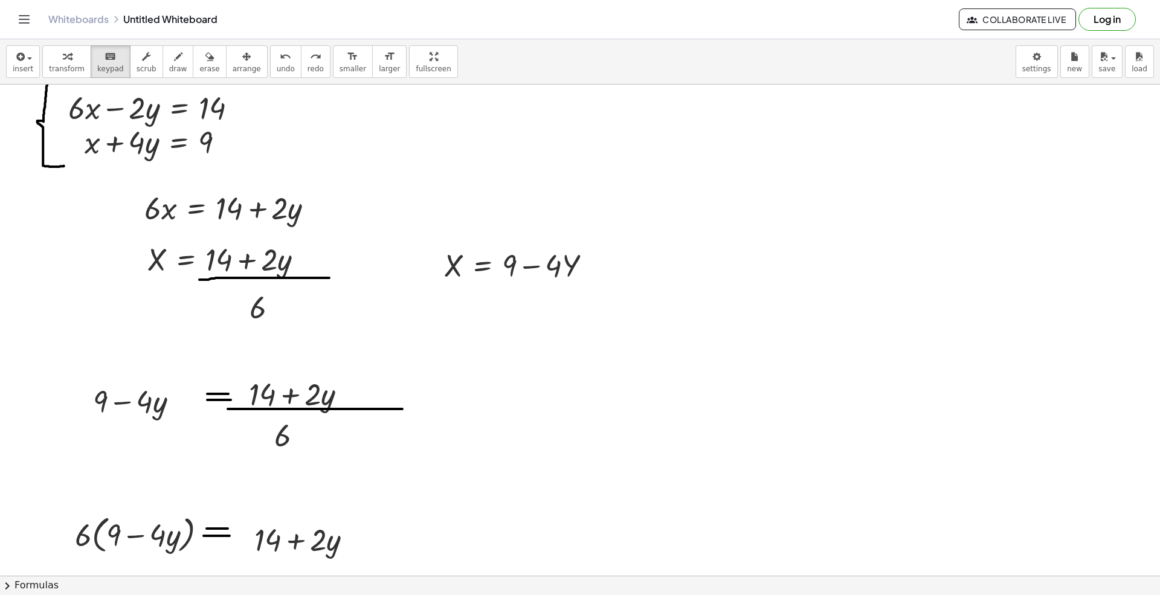
scroll to position [0, 0]
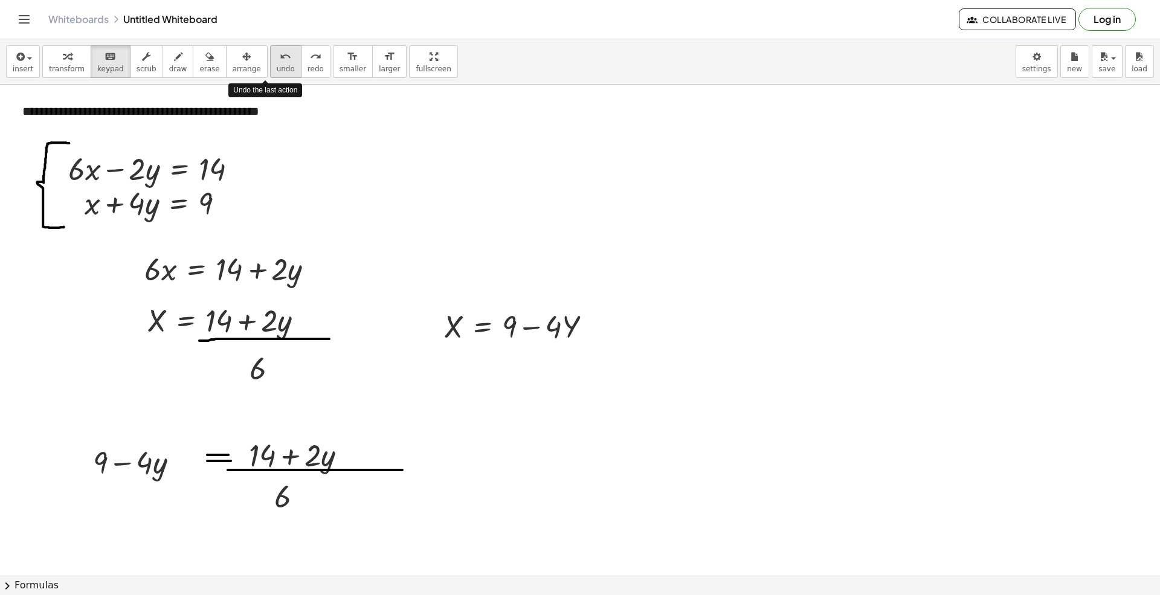
click at [280, 58] on icon "undo" at bounding box center [285, 57] width 11 height 15
click at [280, 59] on icon "undo" at bounding box center [285, 57] width 11 height 15
drag, startPoint x: 213, startPoint y: 68, endPoint x: 224, endPoint y: 78, distance: 14.1
click at [226, 70] on button "arrange" at bounding box center [247, 61] width 42 height 33
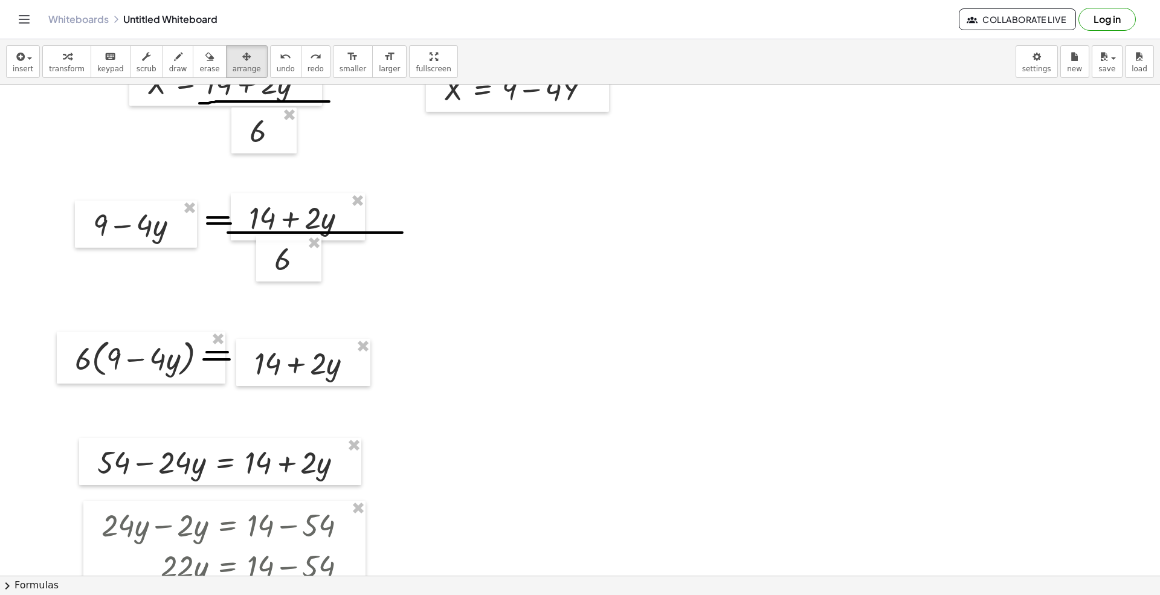
scroll to position [242, 0]
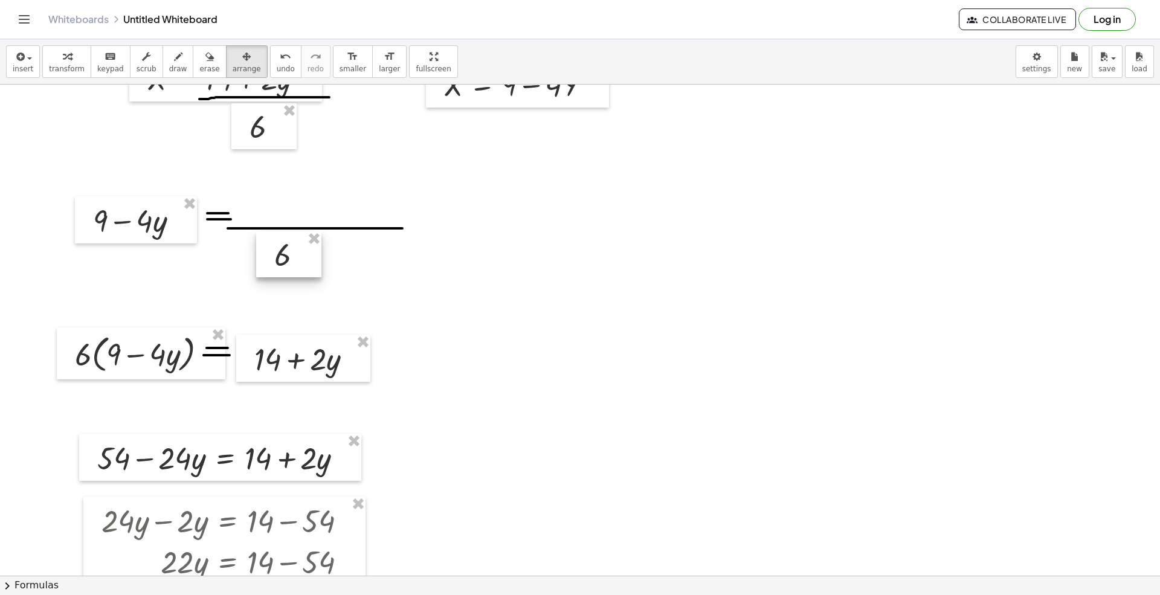
drag, startPoint x: 313, startPoint y: 237, endPoint x: 228, endPoint y: 225, distance: 85.5
drag, startPoint x: 221, startPoint y: 332, endPoint x: 251, endPoint y: 344, distance: 32.3
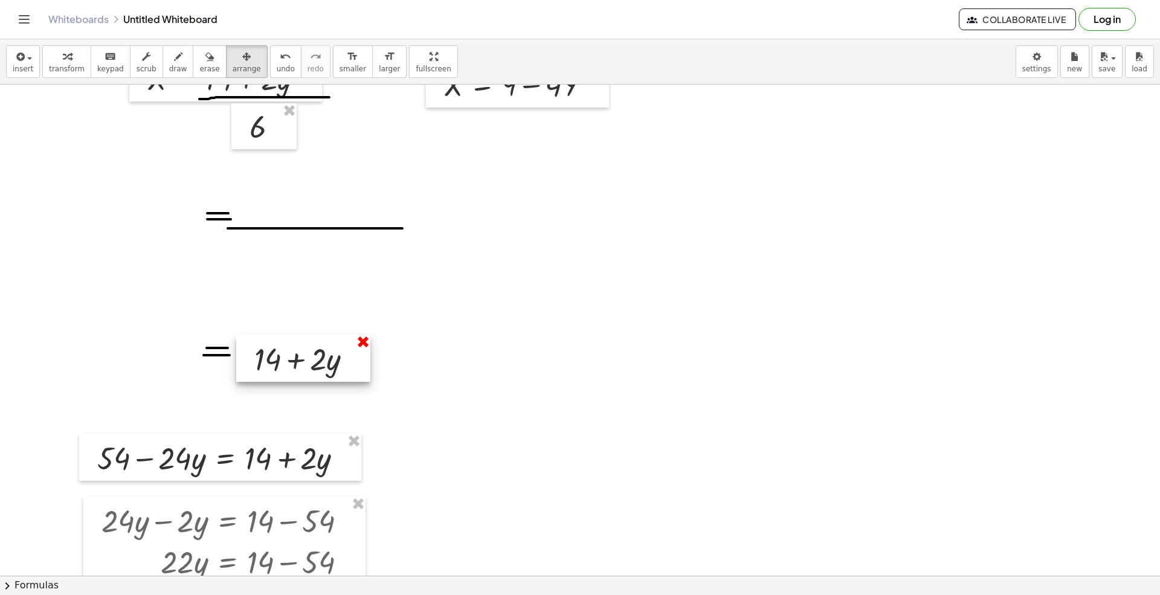
click at [364, 350] on div "+ 14 + · 2 · y" at bounding box center [303, 358] width 134 height 47
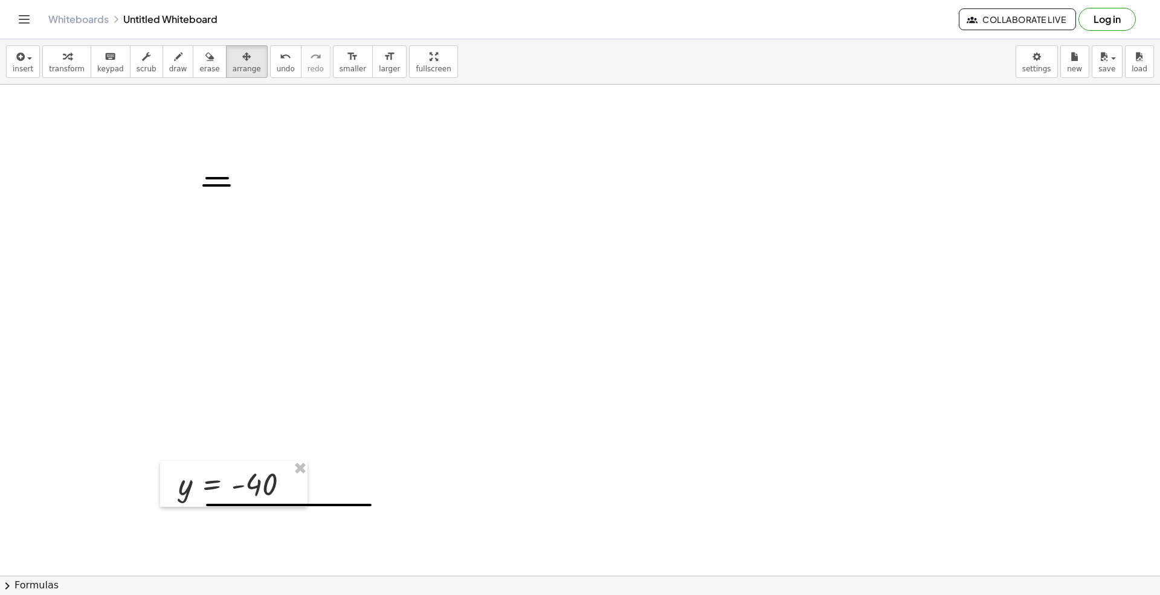
scroll to position [725, 0]
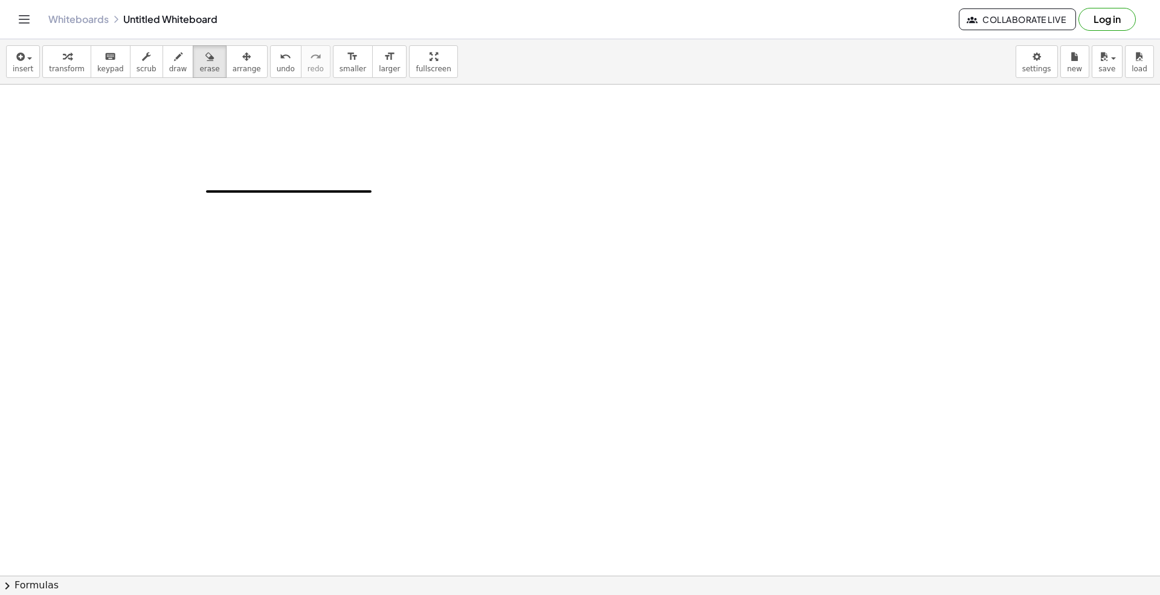
drag, startPoint x: 190, startPoint y: 60, endPoint x: 196, endPoint y: 201, distance: 140.3
click at [205, 62] on icon "button" at bounding box center [209, 57] width 8 height 15
drag, startPoint x: 201, startPoint y: 195, endPoint x: 225, endPoint y: 309, distance: 117.2
click at [487, 211] on div at bounding box center [580, 41] width 1160 height 1365
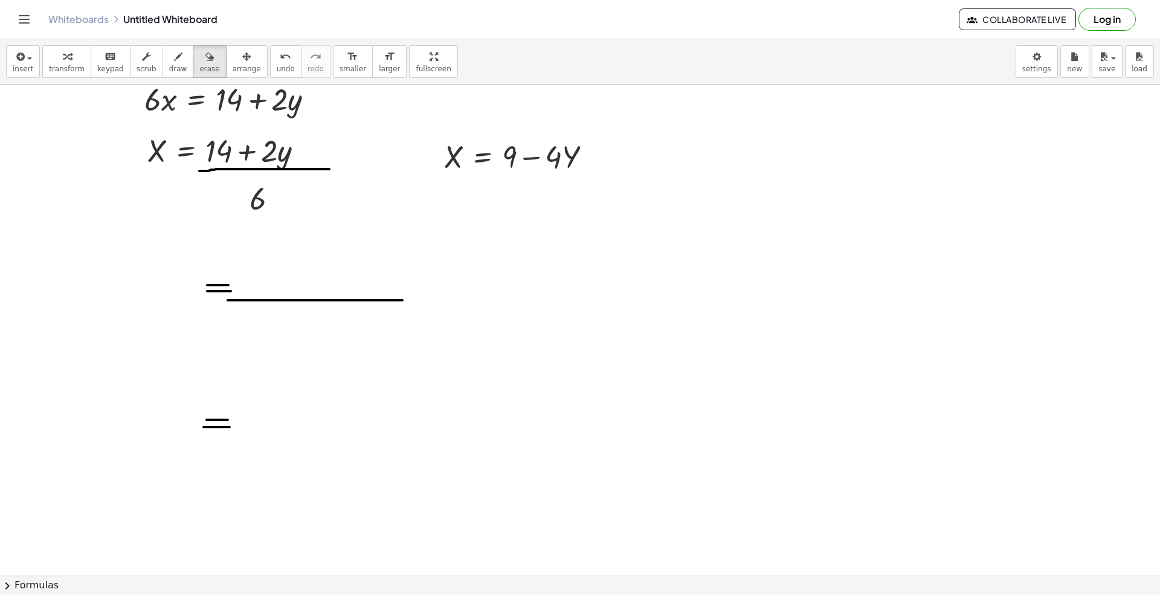
scroll to position [161, 0]
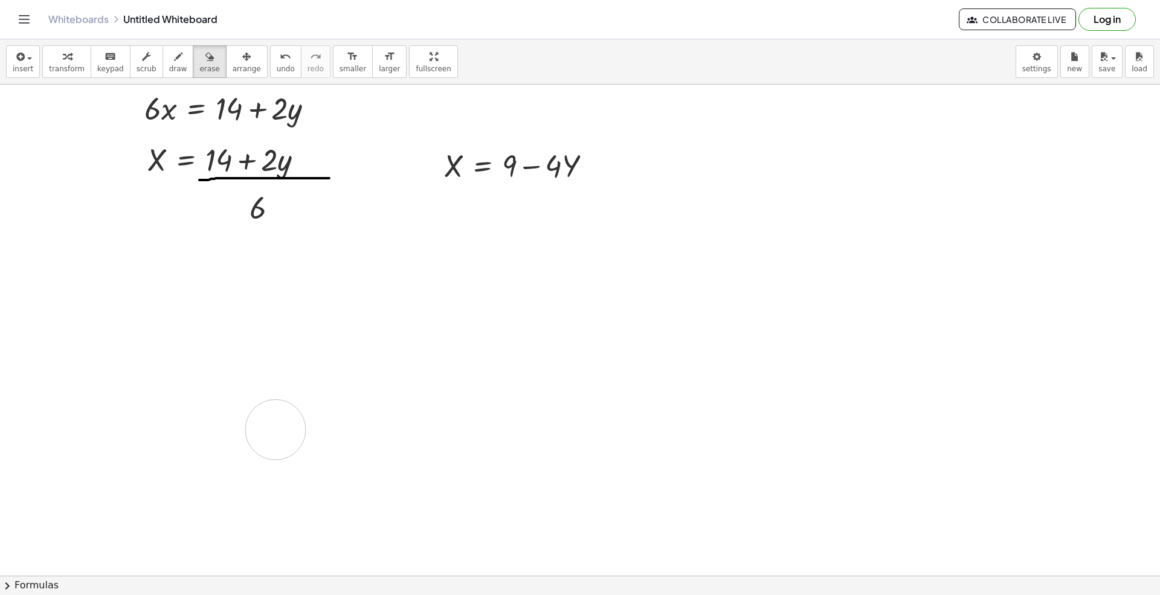
drag, startPoint x: 213, startPoint y: 297, endPoint x: 346, endPoint y: 434, distance: 190.2
click at [250, 444] on div at bounding box center [580, 606] width 1160 height 1365
click at [23, 57] on icon "button" at bounding box center [19, 57] width 11 height 15
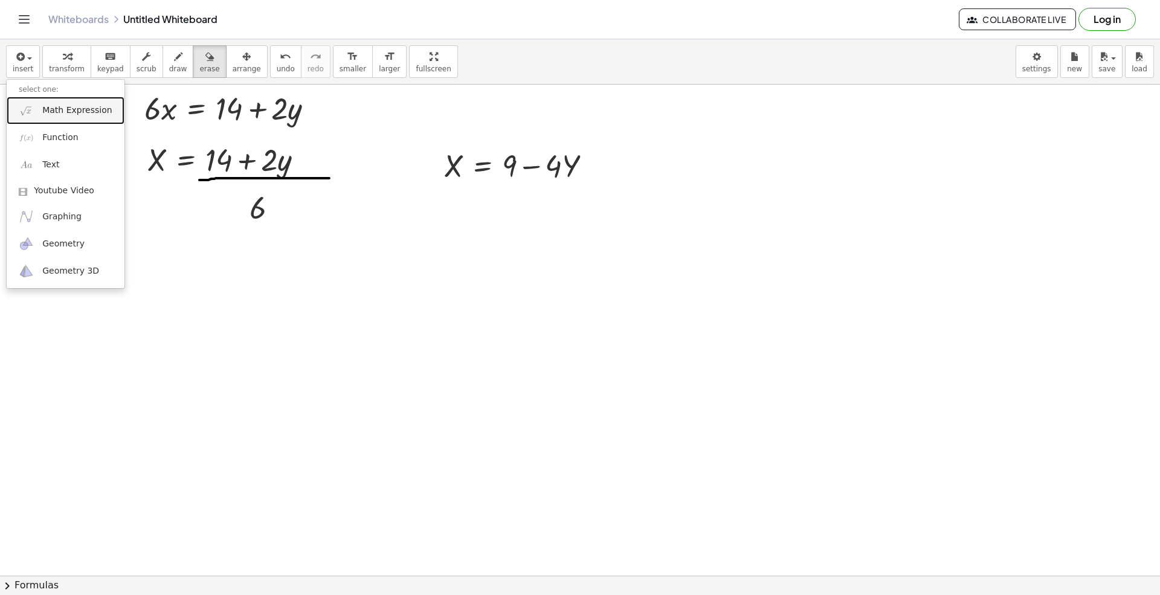
click at [60, 112] on span "Math Expression" at bounding box center [76, 111] width 69 height 12
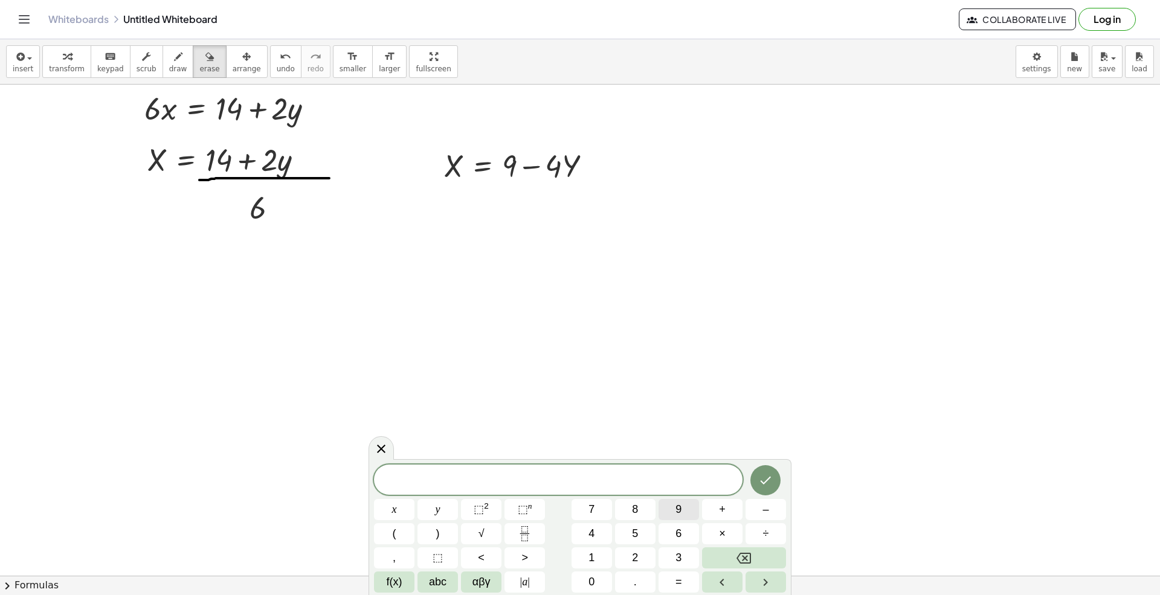
click at [682, 506] on button "9" at bounding box center [679, 509] width 40 height 21
click at [764, 509] on span "–" at bounding box center [766, 510] width 6 height 16
click at [591, 535] on span "4" at bounding box center [592, 534] width 6 height 16
click at [434, 557] on span "abc" at bounding box center [438, 582] width 18 height 16
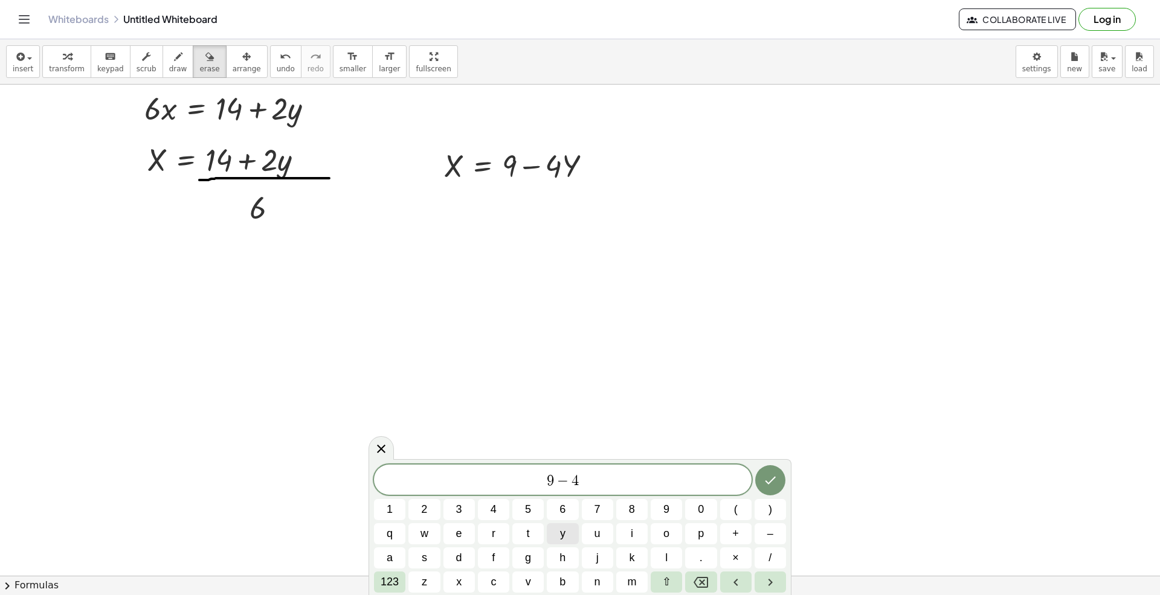
click at [568, 531] on button "y" at bounding box center [562, 533] width 31 height 21
click at [399, 557] on button "123" at bounding box center [389, 582] width 31 height 21
click at [684, 557] on button "=" at bounding box center [679, 582] width 40 height 21
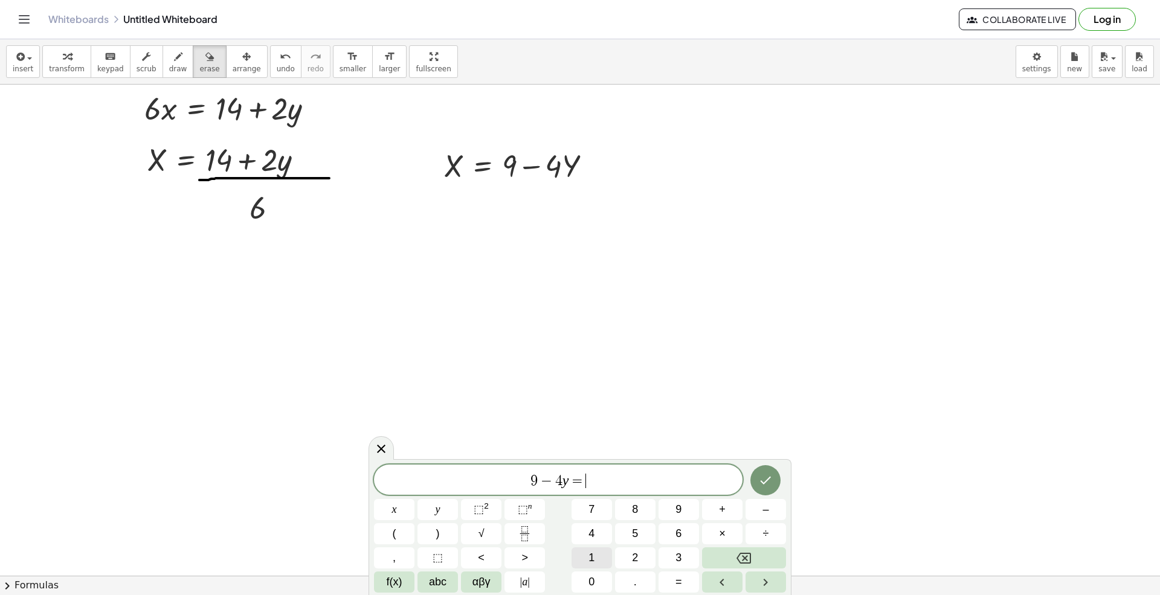
click at [593, 552] on span "1" at bounding box center [592, 558] width 6 height 16
click at [597, 531] on button "4" at bounding box center [592, 533] width 40 height 21
click at [723, 511] on span "+" at bounding box center [722, 510] width 7 height 16
click at [631, 554] on button "2" at bounding box center [635, 557] width 40 height 21
click at [436, 557] on span "abc" at bounding box center [438, 582] width 18 height 16
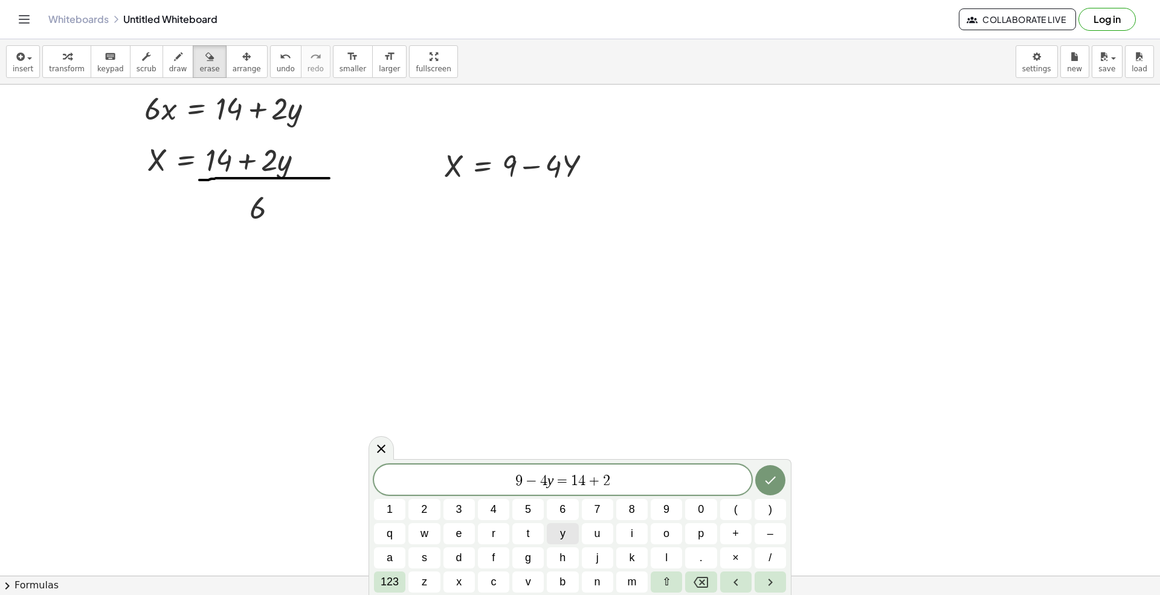
click at [558, 533] on button "y" at bounding box center [562, 533] width 31 height 21
click at [771, 482] on icon "Done" at bounding box center [770, 481] width 11 height 8
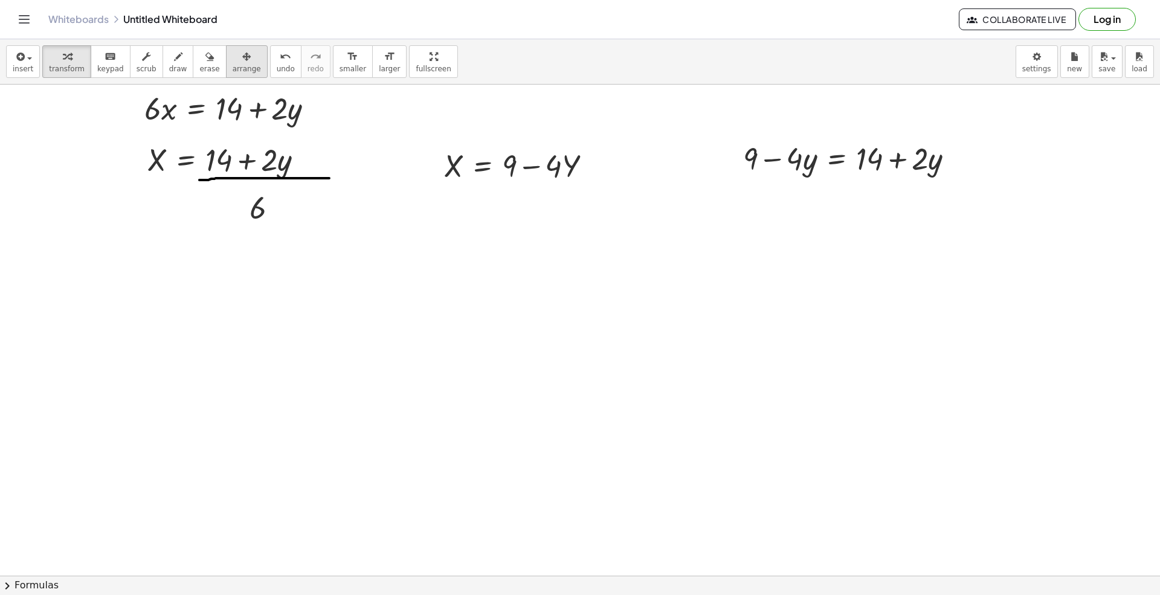
click at [233, 71] on span "arrange" at bounding box center [247, 69] width 28 height 8
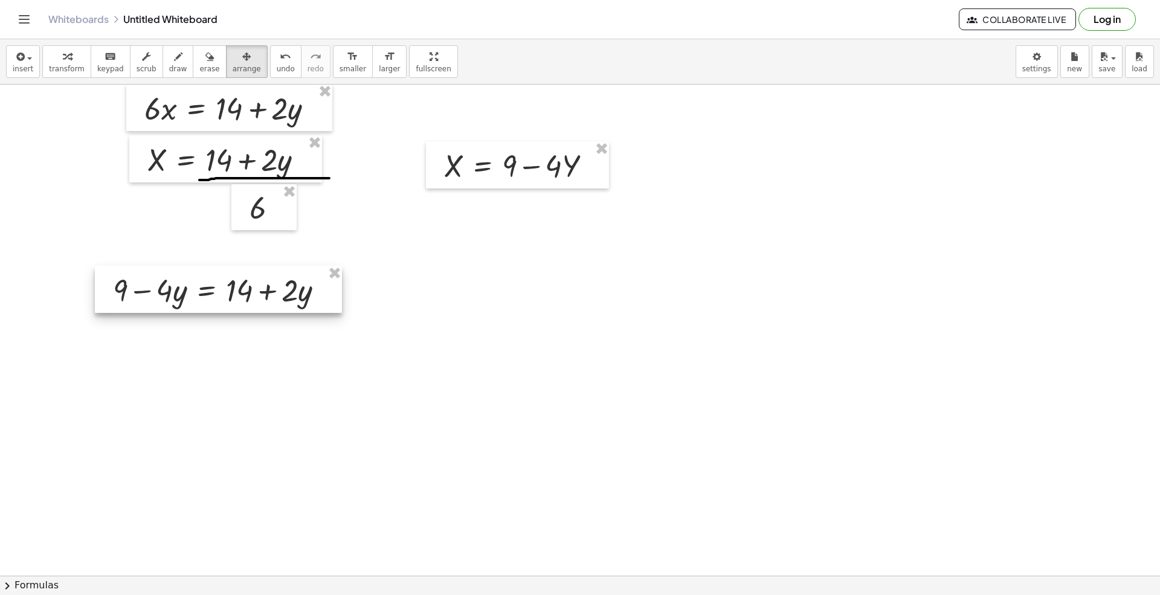
drag, startPoint x: 740, startPoint y: 219, endPoint x: 243, endPoint y: 302, distance: 503.6
click at [243, 302] on div at bounding box center [218, 289] width 247 height 47
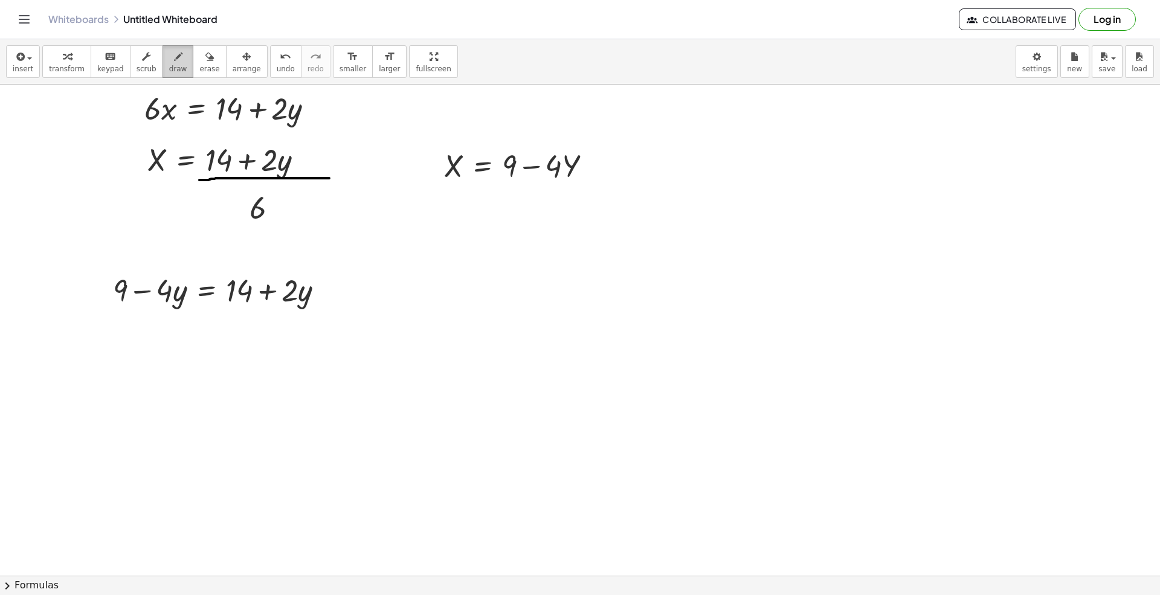
click at [174, 70] on button "draw" at bounding box center [178, 61] width 31 height 33
drag, startPoint x: 211, startPoint y: 308, endPoint x: 349, endPoint y: 309, distance: 137.8
click at [349, 309] on div at bounding box center [580, 606] width 1160 height 1365
click at [25, 63] on div "button" at bounding box center [23, 56] width 21 height 15
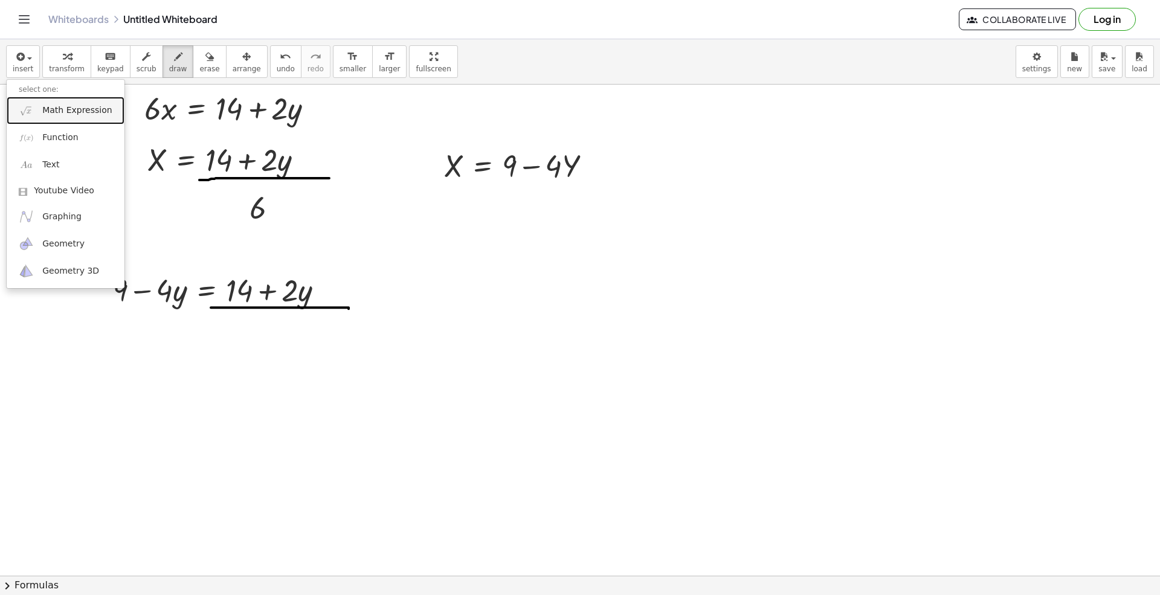
click at [48, 107] on span "Math Expression" at bounding box center [76, 111] width 69 height 12
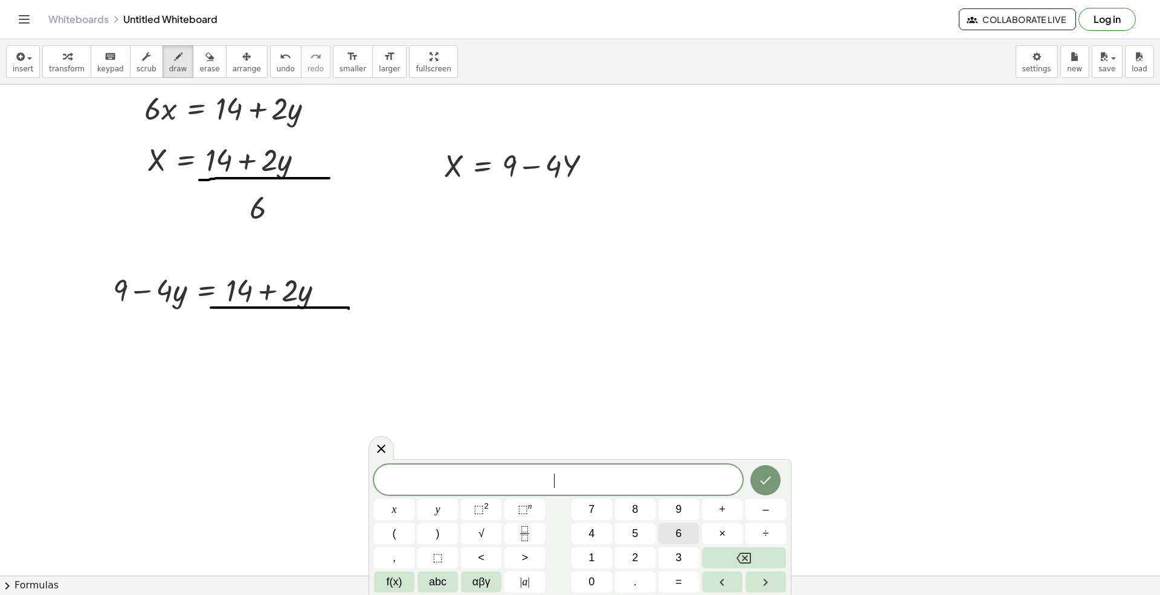
click at [689, 531] on button "6" at bounding box center [679, 533] width 40 height 21
click at [762, 477] on icon "Done" at bounding box center [765, 480] width 15 height 15
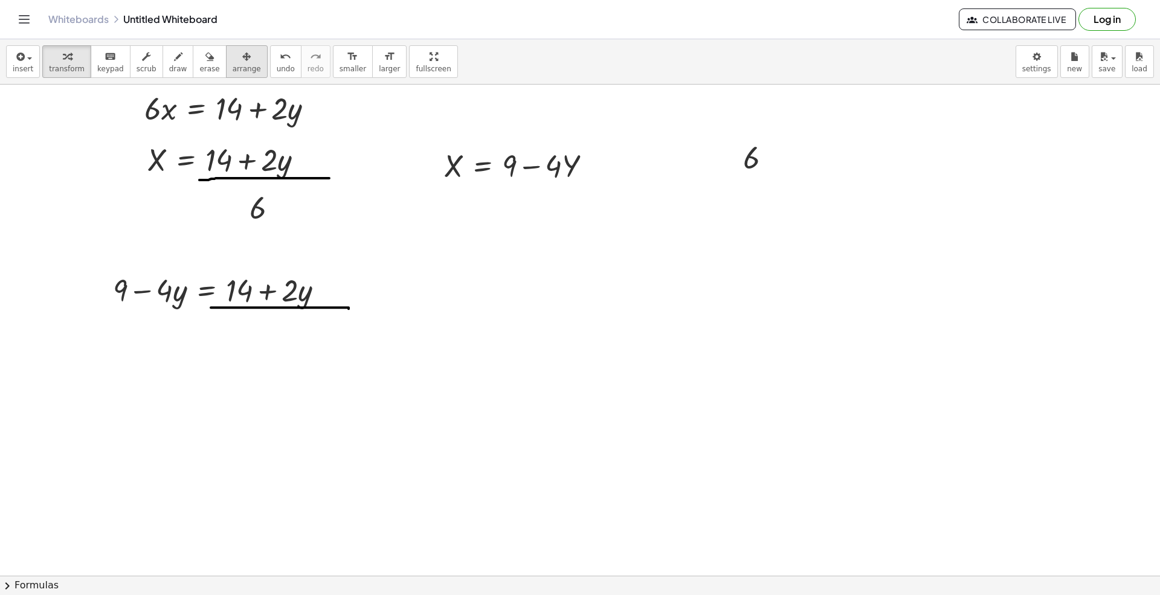
click at [242, 56] on icon "button" at bounding box center [246, 57] width 8 height 15
drag, startPoint x: 603, startPoint y: 274, endPoint x: 249, endPoint y: 357, distance: 363.6
click at [249, 357] on div at bounding box center [260, 336] width 65 height 46
click at [102, 74] on button "keyboard keypad" at bounding box center [111, 61] width 40 height 33
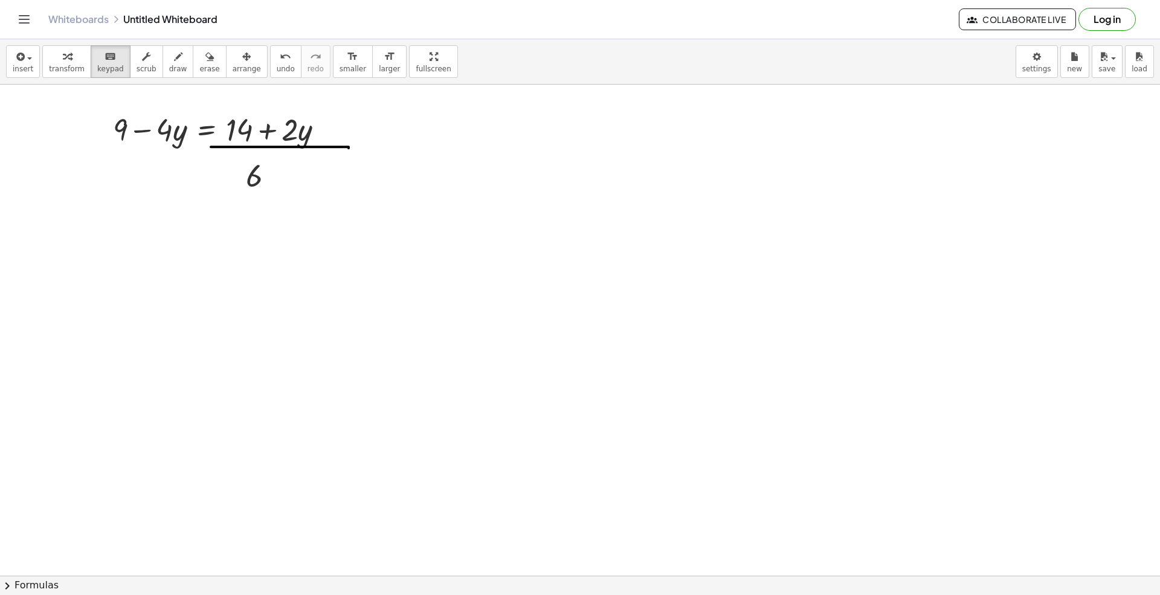
scroll to position [322, 0]
click at [27, 65] on span "insert" at bounding box center [23, 69] width 21 height 8
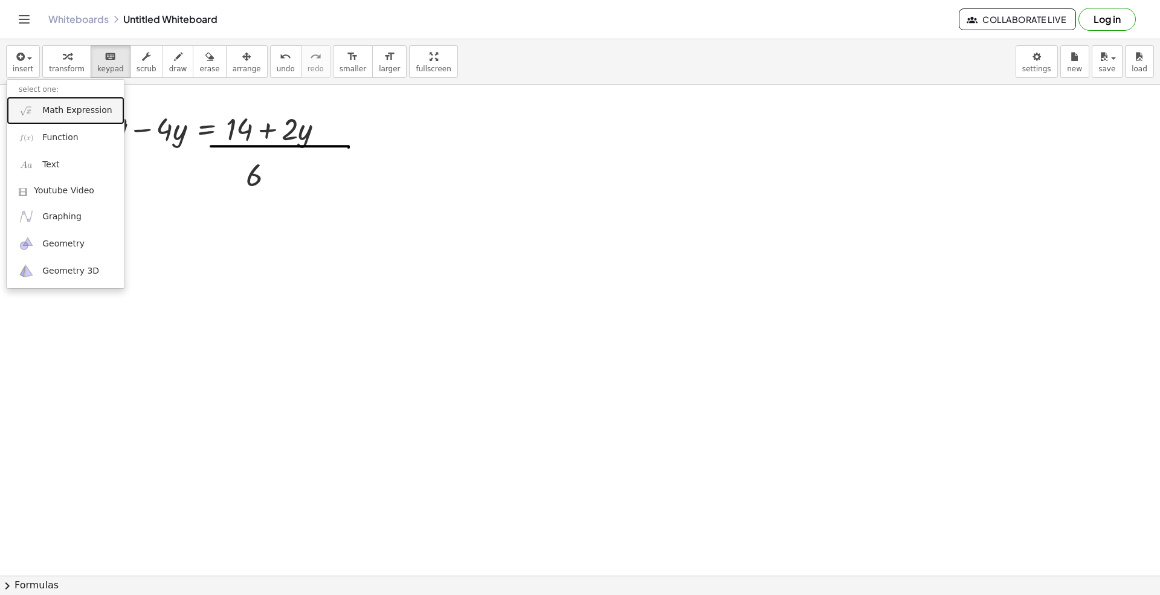
click at [59, 111] on span "Math Expression" at bounding box center [76, 111] width 69 height 12
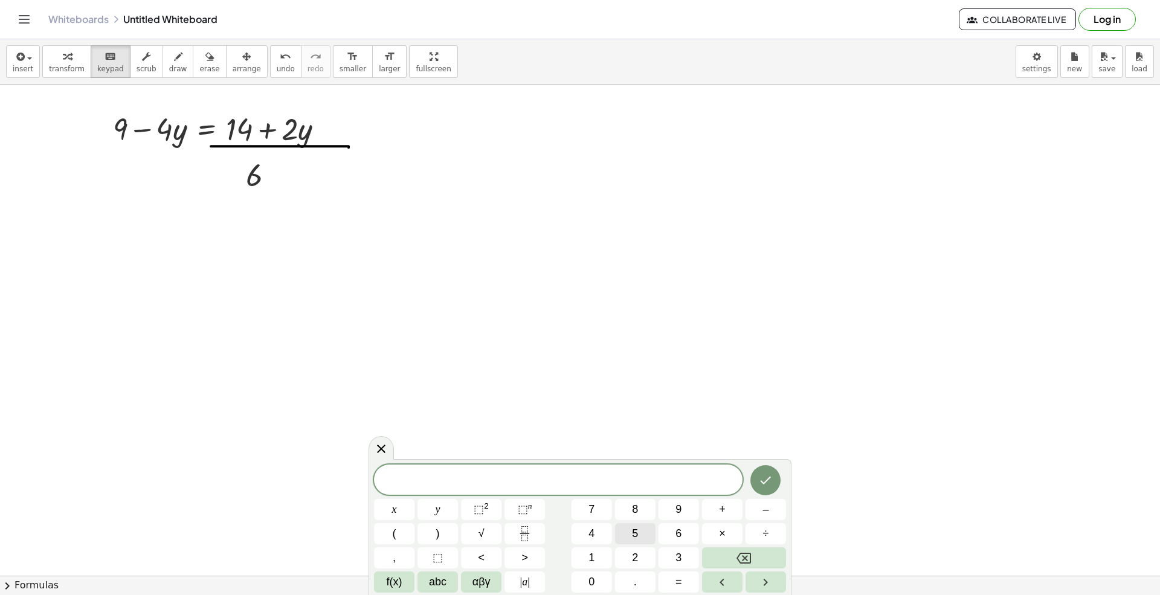
click at [680, 535] on span "6" at bounding box center [679, 534] width 6 height 16
click at [393, 535] on span "(" at bounding box center [395, 534] width 4 height 16
click at [685, 508] on button "9" at bounding box center [679, 509] width 40 height 21
click at [763, 511] on span "–" at bounding box center [766, 510] width 6 height 16
click at [590, 529] on span "4" at bounding box center [592, 534] width 6 height 16
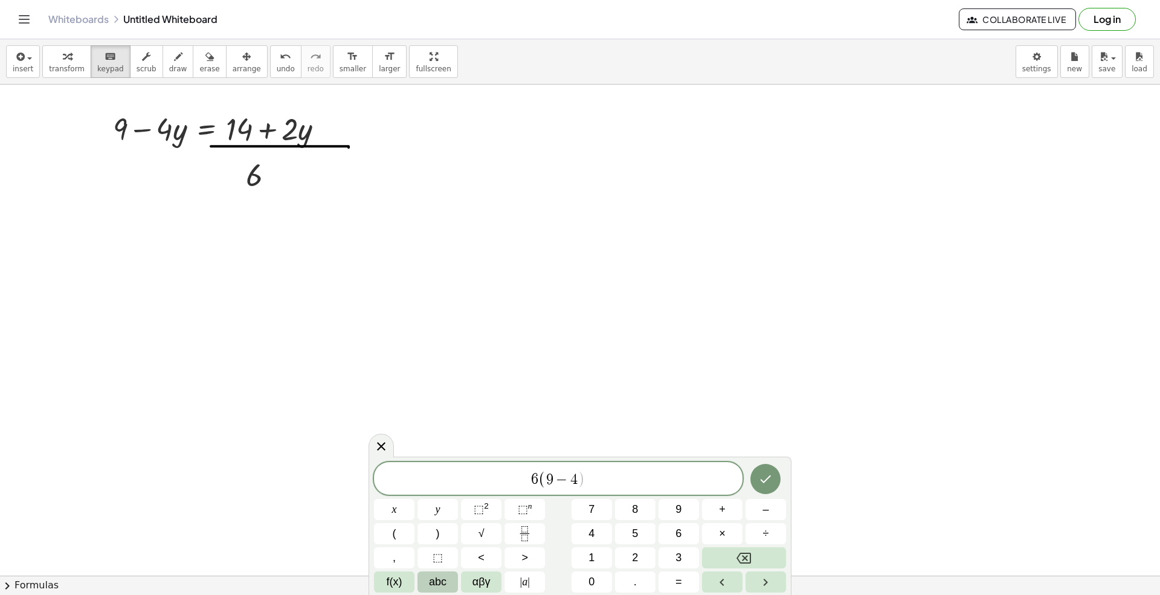
click at [433, 557] on span "abc" at bounding box center [438, 582] width 18 height 16
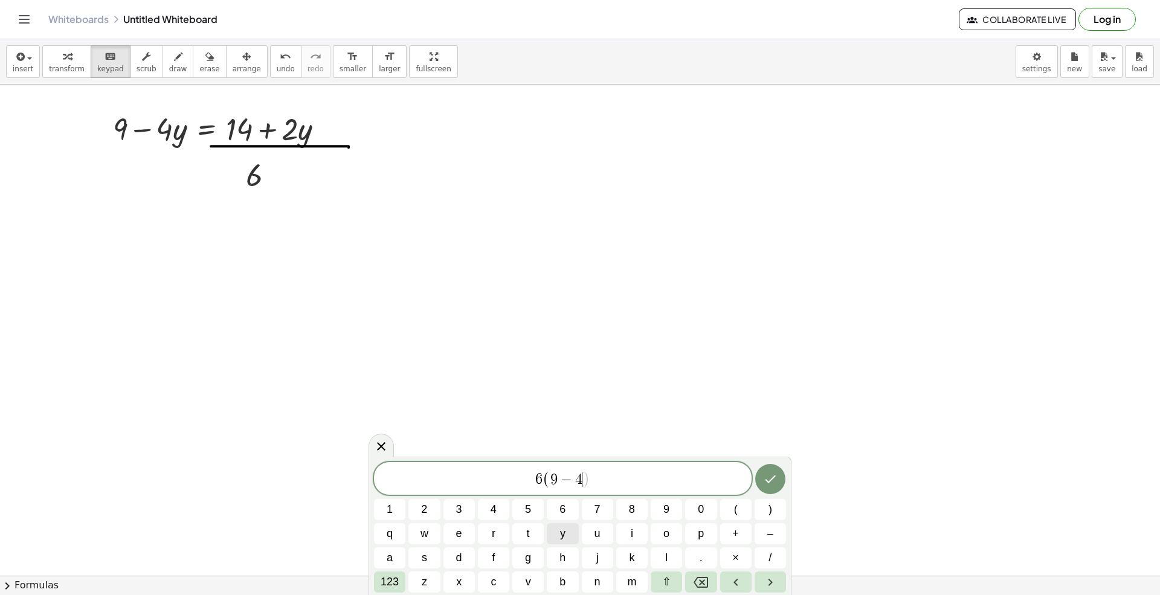
click at [560, 535] on span "y" at bounding box center [562, 534] width 5 height 16
click at [771, 513] on span ")" at bounding box center [771, 510] width 4 height 16
click at [379, 557] on button "123" at bounding box center [389, 582] width 31 height 21
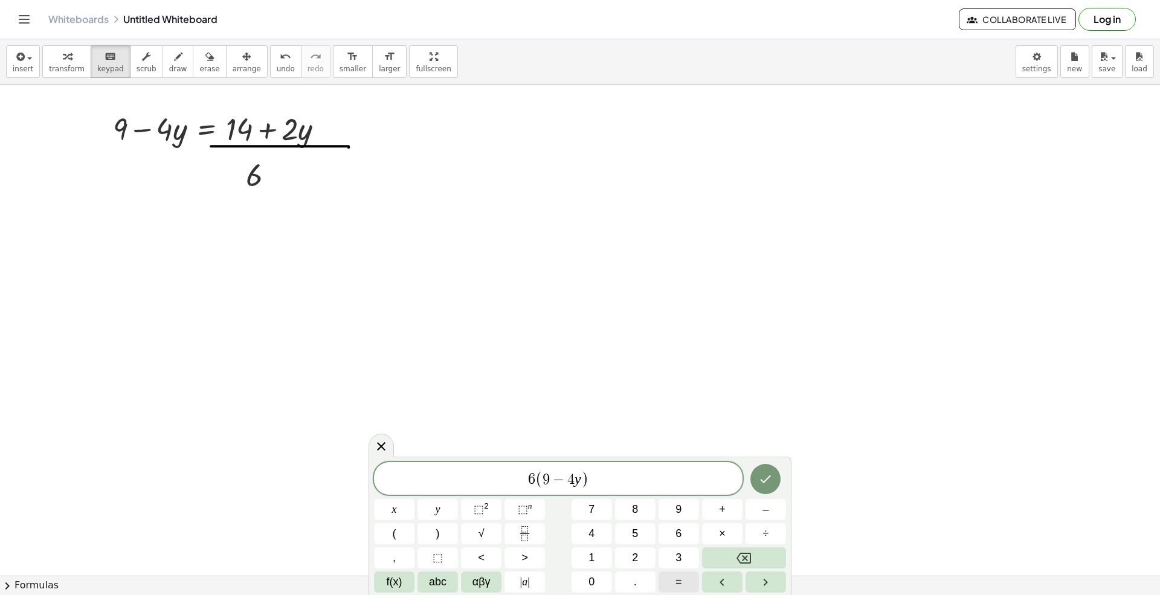
click at [682, 557] on button "=" at bounding box center [679, 582] width 40 height 21
click at [443, 557] on span "abc" at bounding box center [438, 582] width 18 height 16
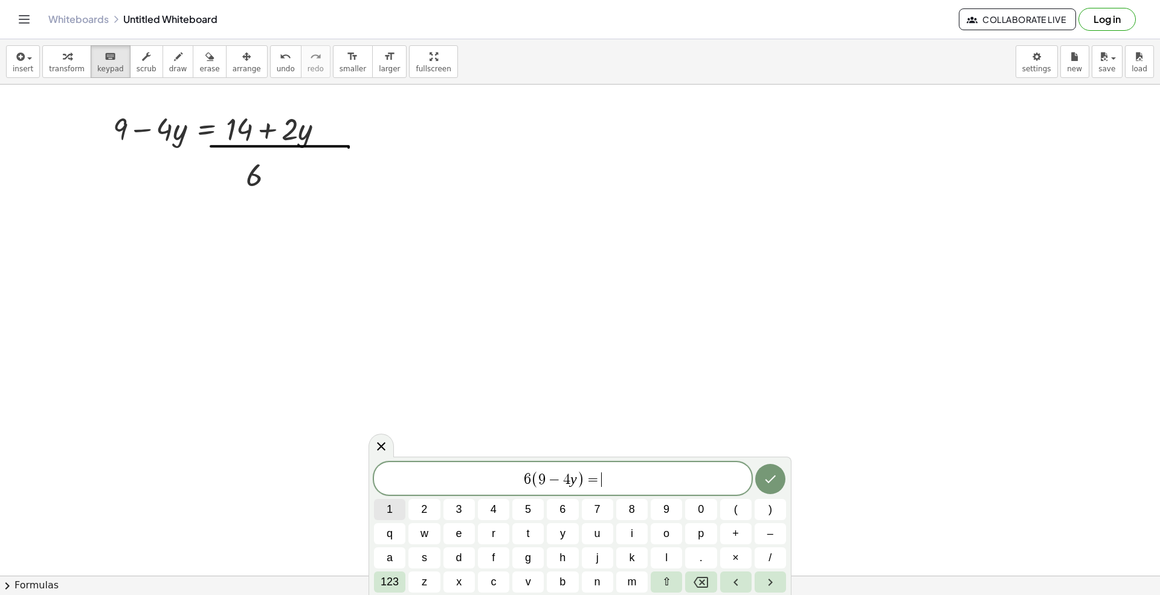
click at [392, 508] on span "1" at bounding box center [390, 510] width 6 height 16
click at [488, 508] on button "4" at bounding box center [493, 509] width 31 height 21
click at [733, 535] on span "+" at bounding box center [735, 534] width 7 height 16
click at [429, 506] on button "2" at bounding box center [423, 509] width 31 height 21
click at [566, 535] on button "y" at bounding box center [562, 533] width 31 height 21
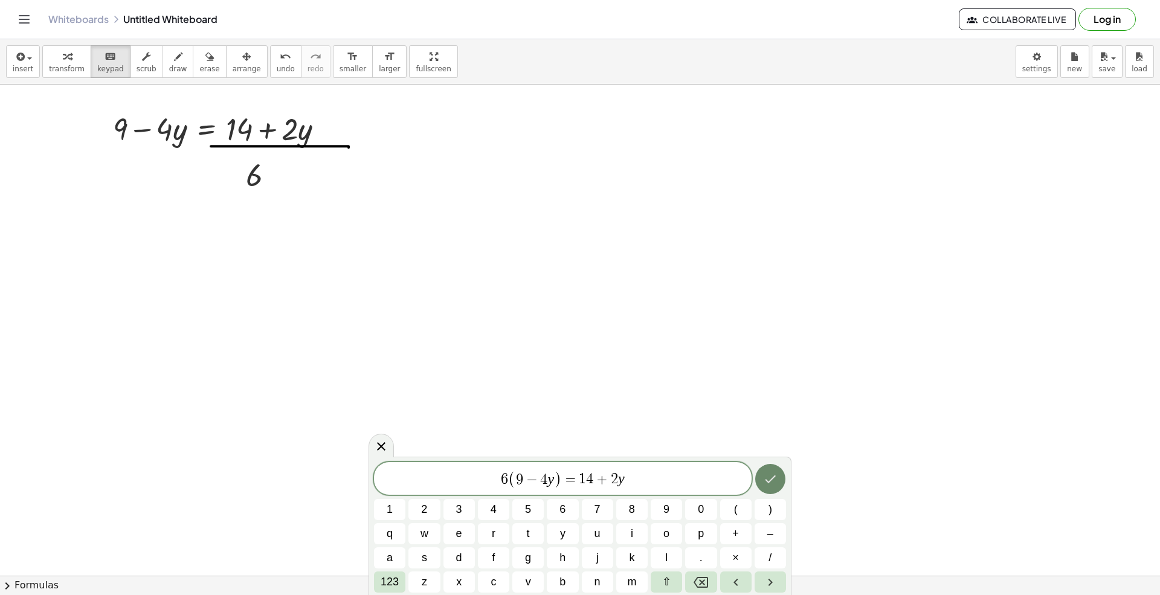
click at [770, 477] on icon "Done" at bounding box center [770, 479] width 15 height 15
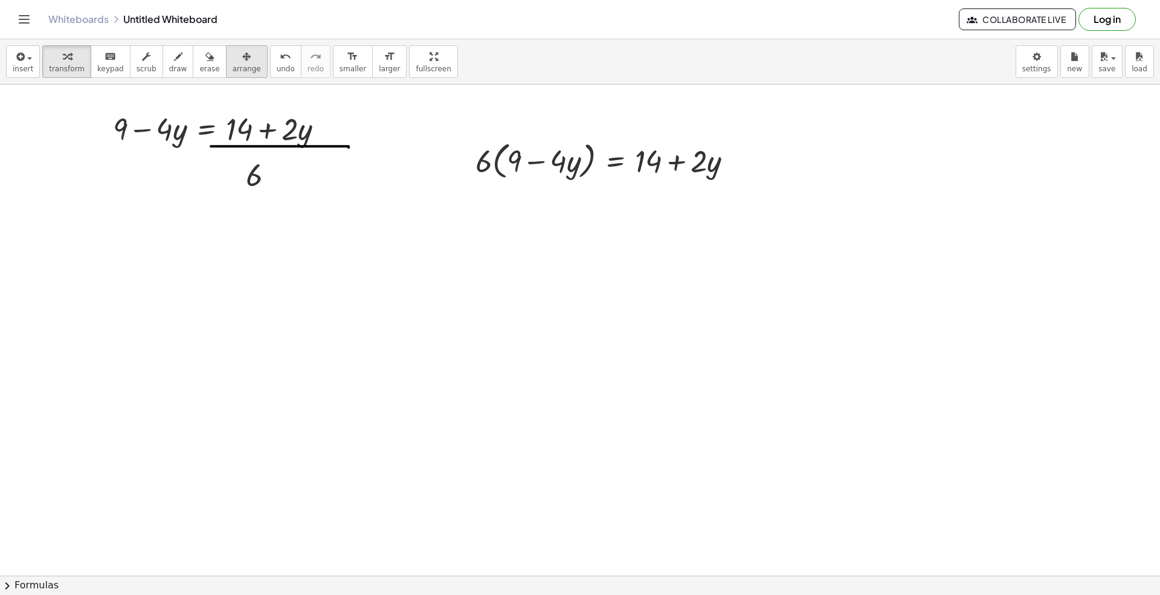
click at [239, 68] on span "arrange" at bounding box center [247, 69] width 28 height 8
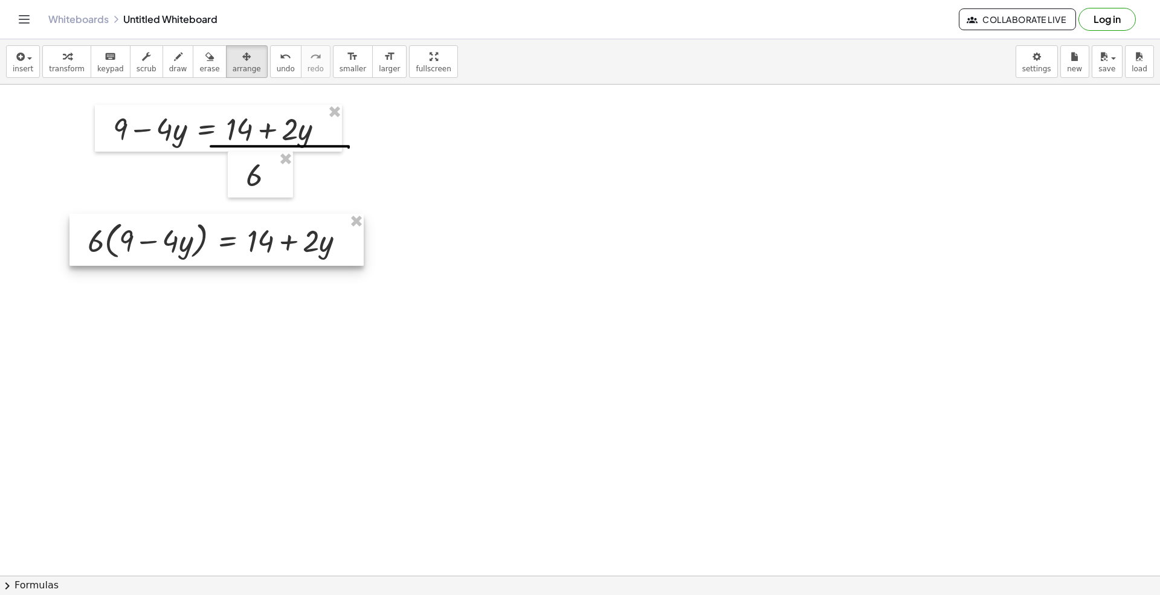
drag, startPoint x: 521, startPoint y: 209, endPoint x: 224, endPoint y: 255, distance: 300.8
click at [224, 255] on div at bounding box center [216, 240] width 294 height 52
click at [18, 63] on icon "button" at bounding box center [19, 57] width 11 height 15
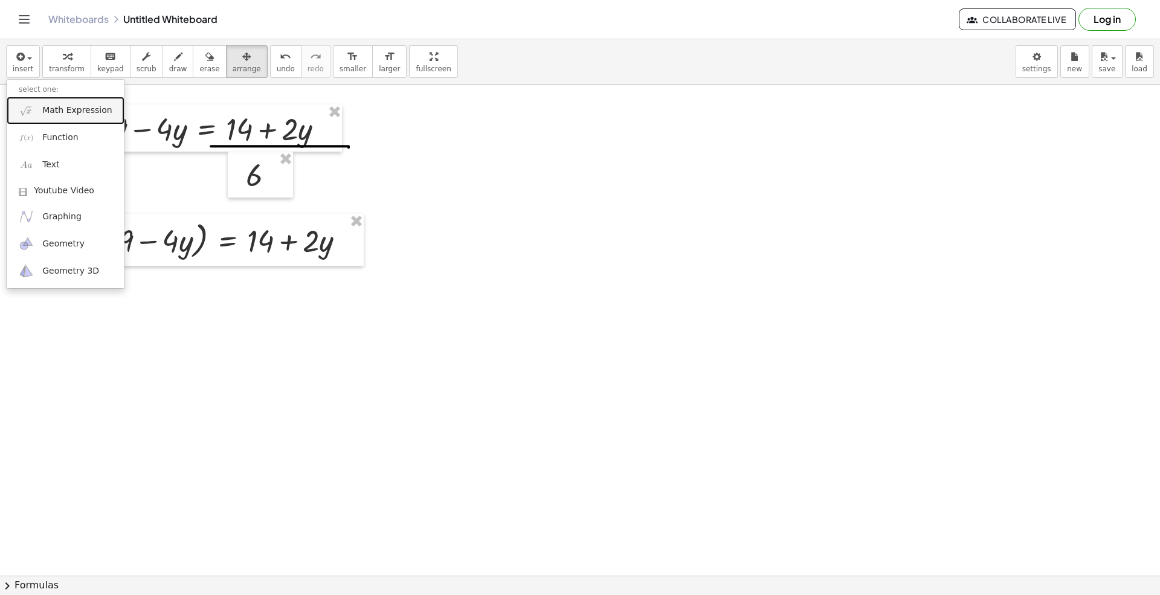
click at [56, 105] on span "Math Expression" at bounding box center [76, 111] width 69 height 12
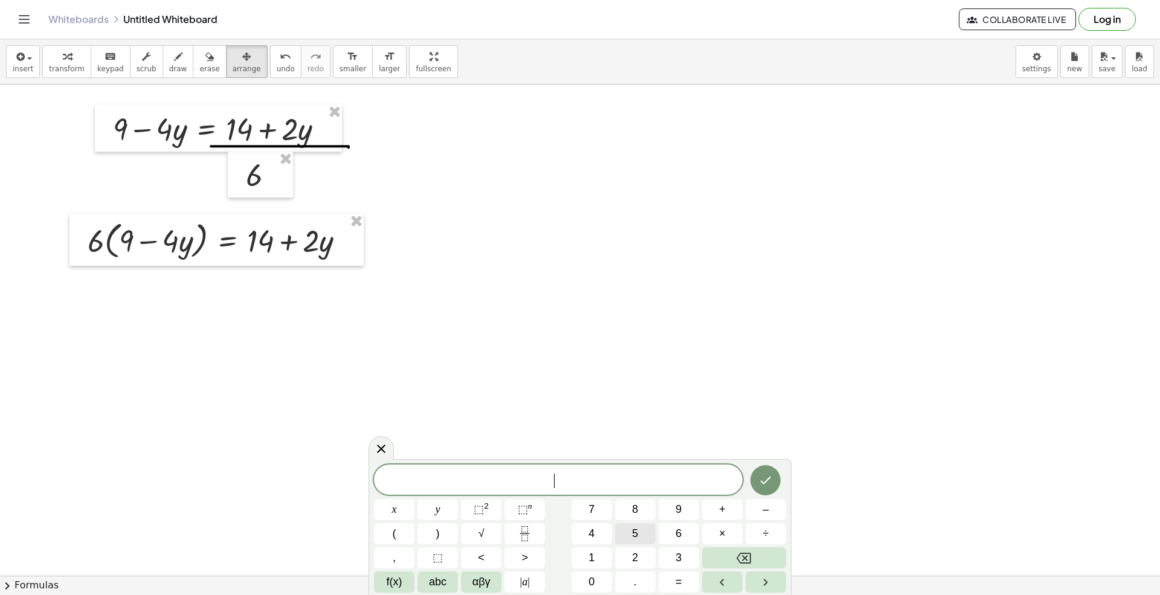
click at [632, 529] on span "5" at bounding box center [635, 534] width 6 height 16
click at [593, 535] on span "4" at bounding box center [592, 534] width 6 height 16
click at [771, 506] on button "–" at bounding box center [766, 509] width 40 height 21
click at [630, 557] on button "2" at bounding box center [635, 557] width 40 height 21
click at [592, 535] on span "4" at bounding box center [592, 534] width 6 height 16
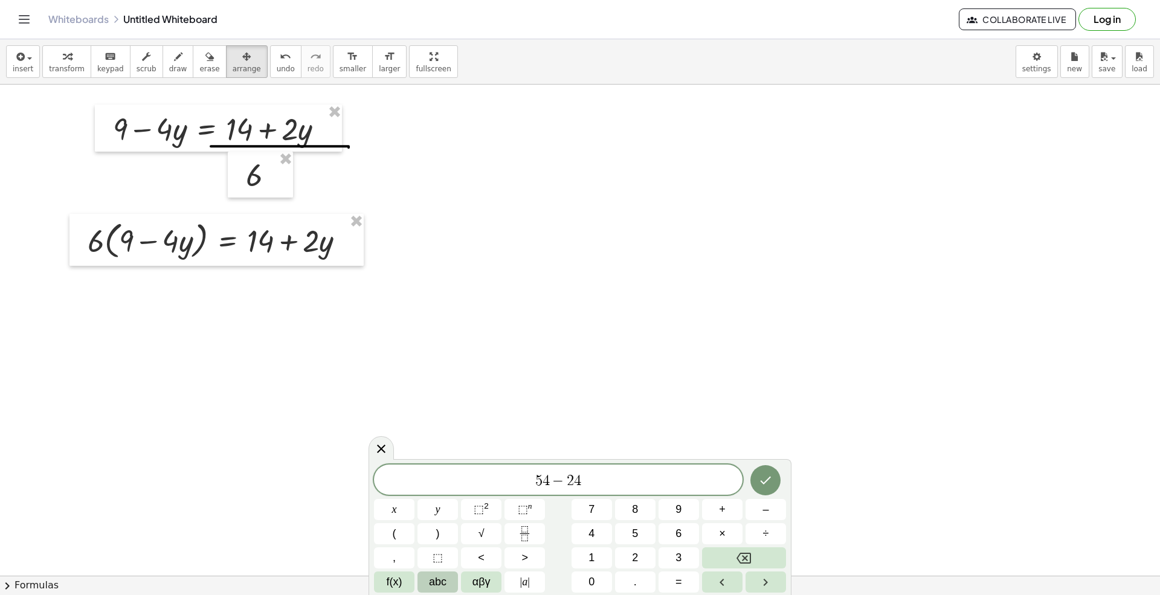
click at [444, 557] on span "abc" at bounding box center [438, 582] width 18 height 16
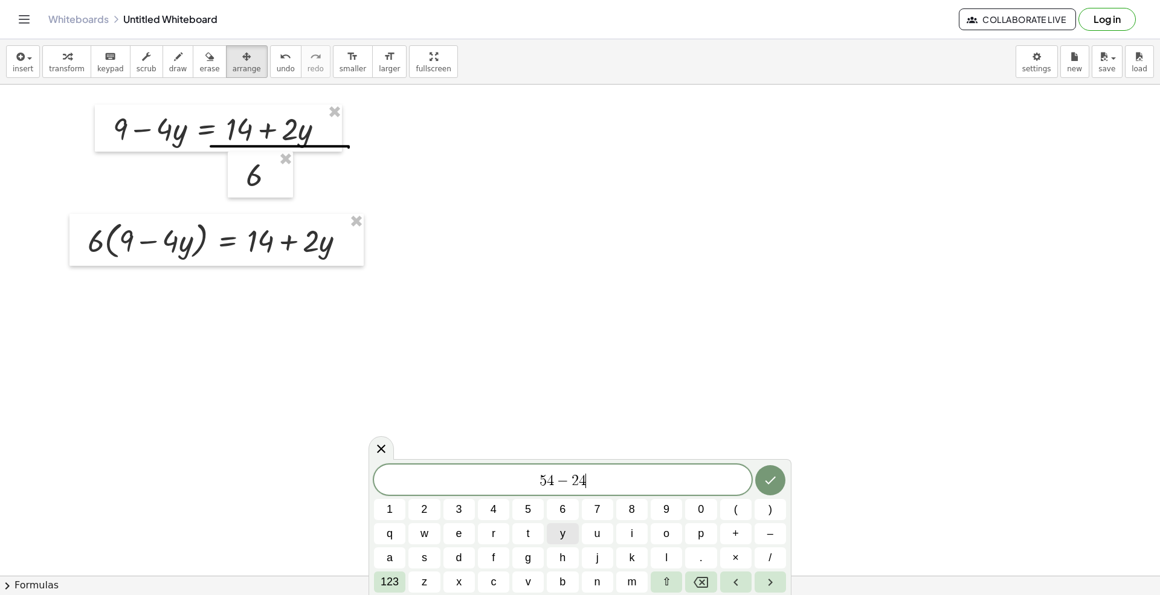
click at [561, 534] on span "y" at bounding box center [562, 534] width 5 height 16
click at [390, 557] on span "123" at bounding box center [390, 582] width 18 height 16
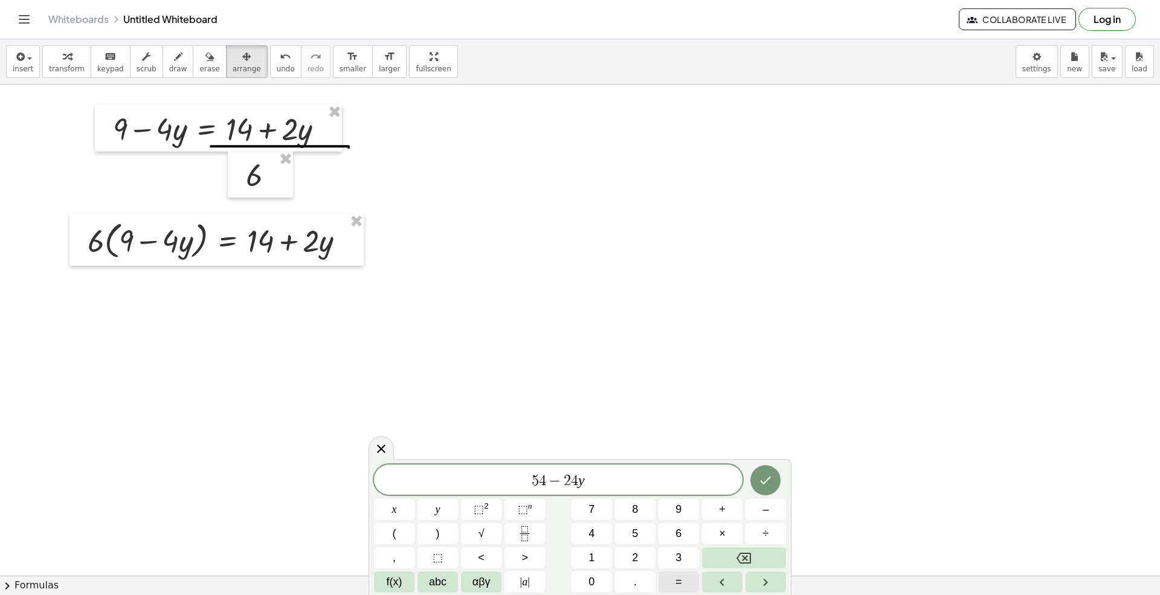
click at [676, 557] on span "=" at bounding box center [679, 582] width 7 height 16
click at [596, 544] on div "5 4 − 2 4 y = ​ x y ⬚ 2 ⬚ n 7 8 9 + – ( ) √ 4 5 6 × ÷ , ⬚ < > 1 2 3 f(x) abc αβ…" at bounding box center [580, 529] width 412 height 128
click at [593, 533] on span "4" at bounding box center [592, 534] width 6 height 16
click at [746, 555] on icon "Backspace" at bounding box center [744, 558] width 15 height 15
click at [390, 557] on span "f(x)" at bounding box center [395, 582] width 16 height 16
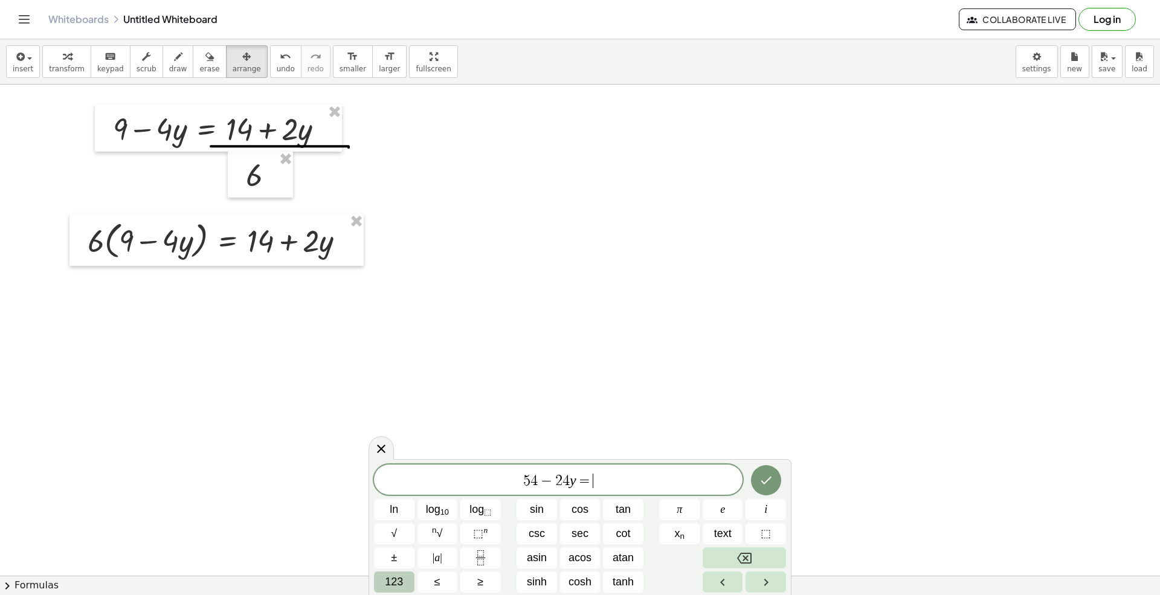
click at [394, 557] on span "123" at bounding box center [394, 582] width 18 height 16
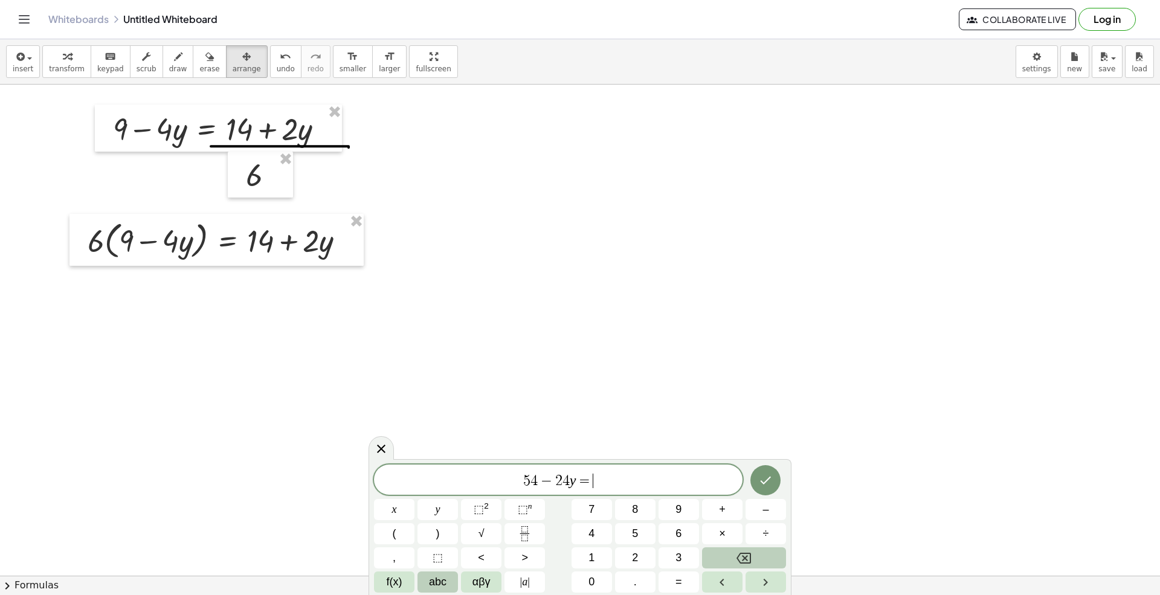
click at [424, 557] on button "abc" at bounding box center [438, 582] width 40 height 21
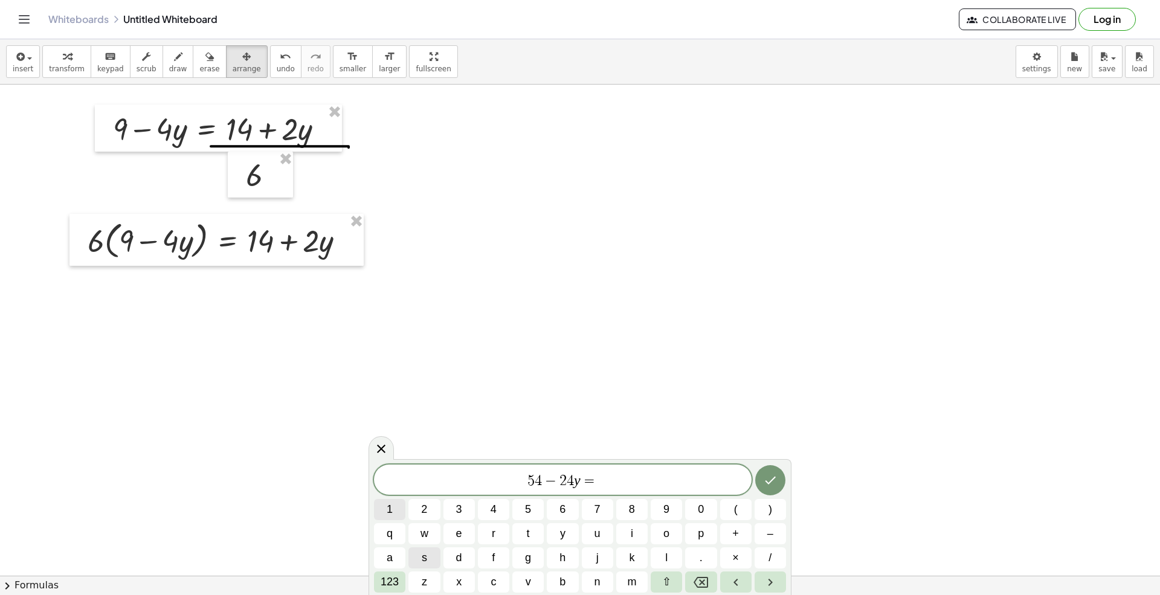
click at [393, 515] on button "1" at bounding box center [389, 509] width 31 height 21
click at [497, 515] on button "4" at bounding box center [493, 509] width 31 height 21
click at [729, 535] on button "+" at bounding box center [735, 533] width 31 height 21
click at [423, 511] on span "2" at bounding box center [424, 510] width 6 height 16
click at [559, 535] on button "y" at bounding box center [562, 533] width 31 height 21
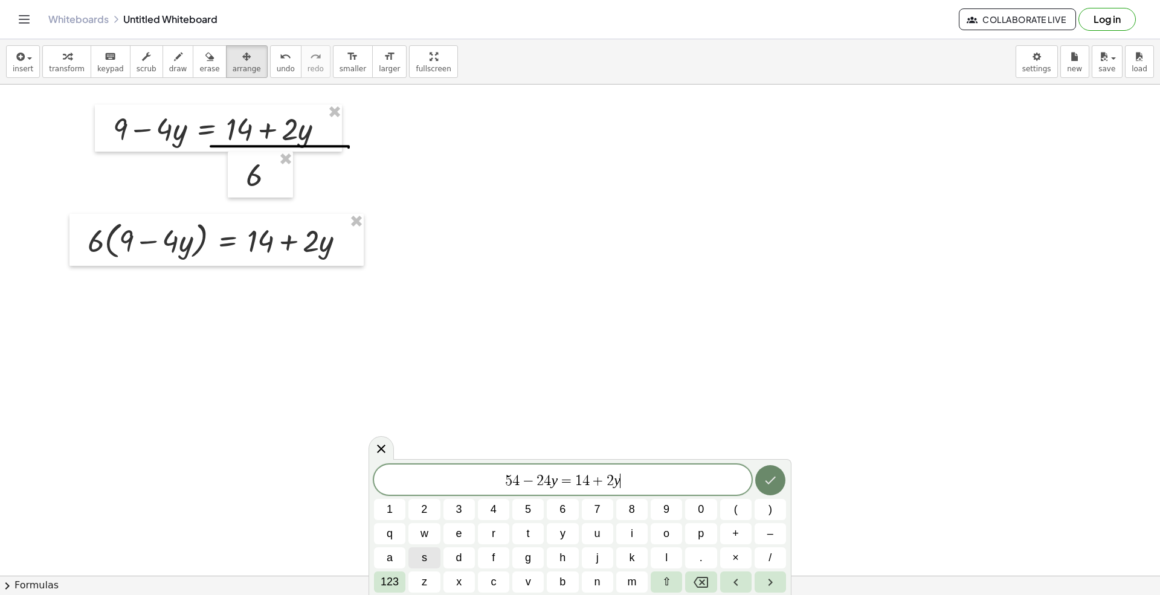
click at [772, 482] on icon "Done" at bounding box center [770, 480] width 15 height 15
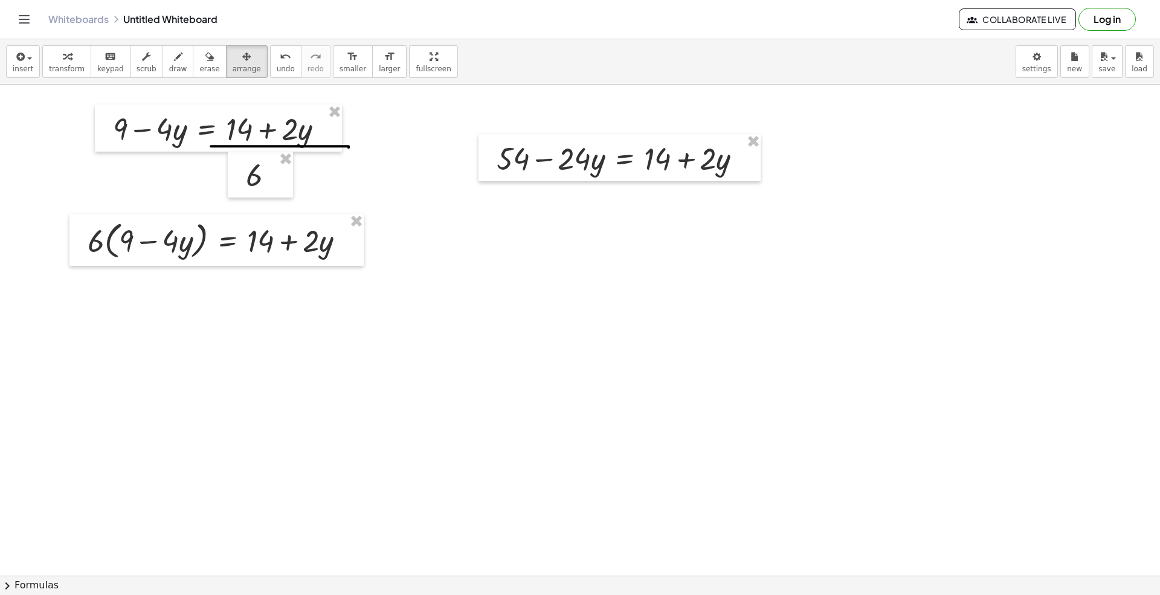
drag, startPoint x: 228, startPoint y: 66, endPoint x: 615, endPoint y: 179, distance: 402.9
click at [233, 68] on span "arrange" at bounding box center [247, 69] width 28 height 8
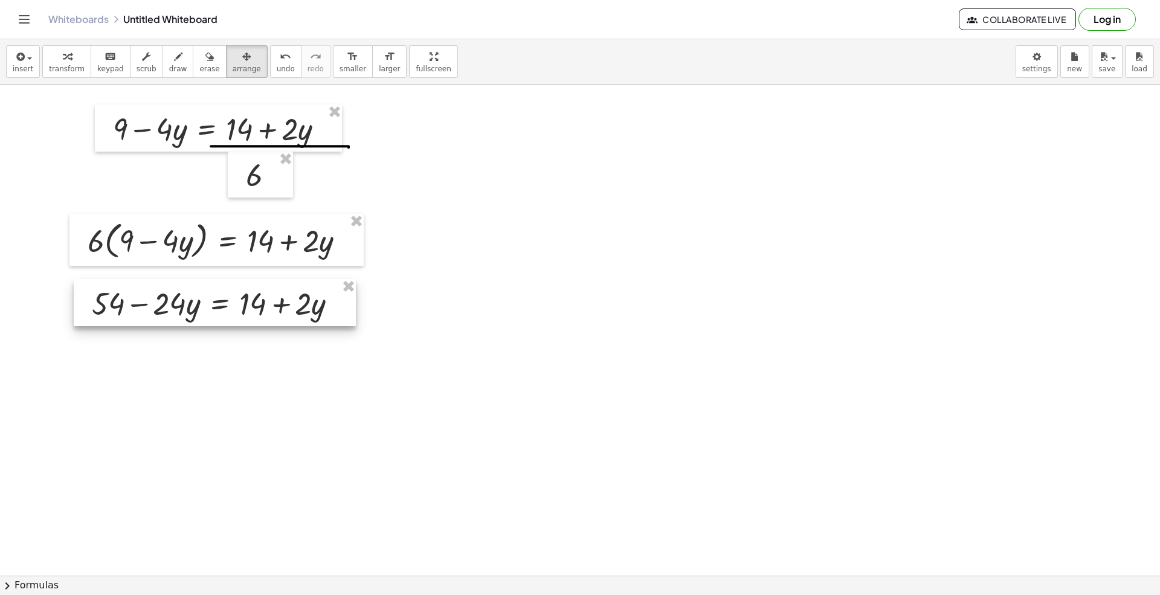
drag, startPoint x: 654, startPoint y: 160, endPoint x: 221, endPoint y: 228, distance: 438.1
click at [250, 303] on div at bounding box center [215, 302] width 282 height 47
click at [109, 74] on button "keyboard keypad" at bounding box center [111, 61] width 40 height 33
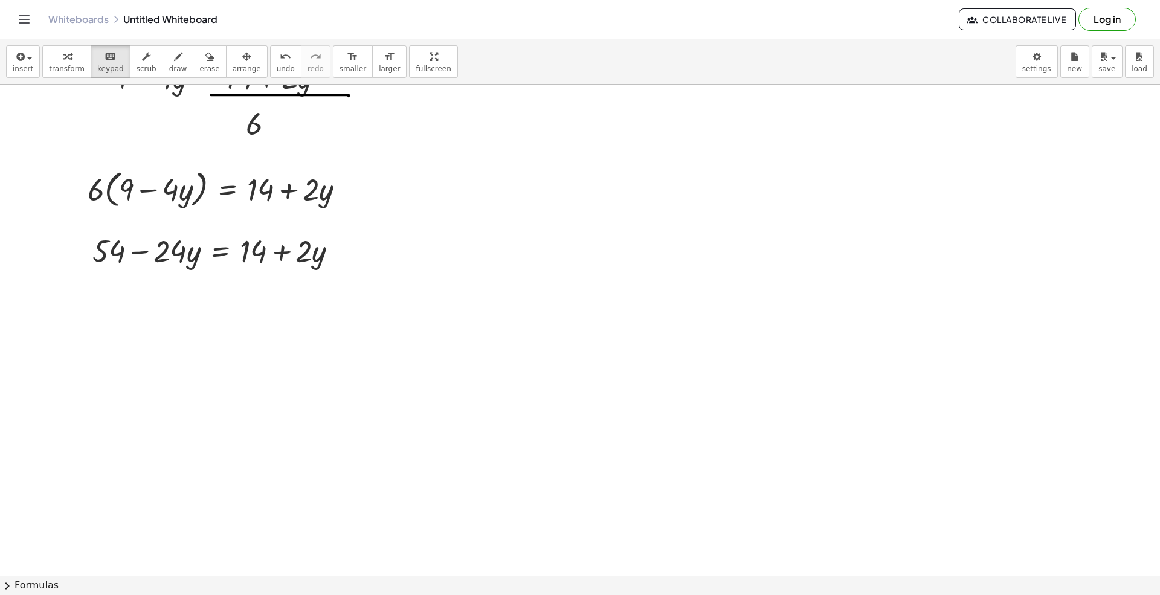
scroll to position [402, 0]
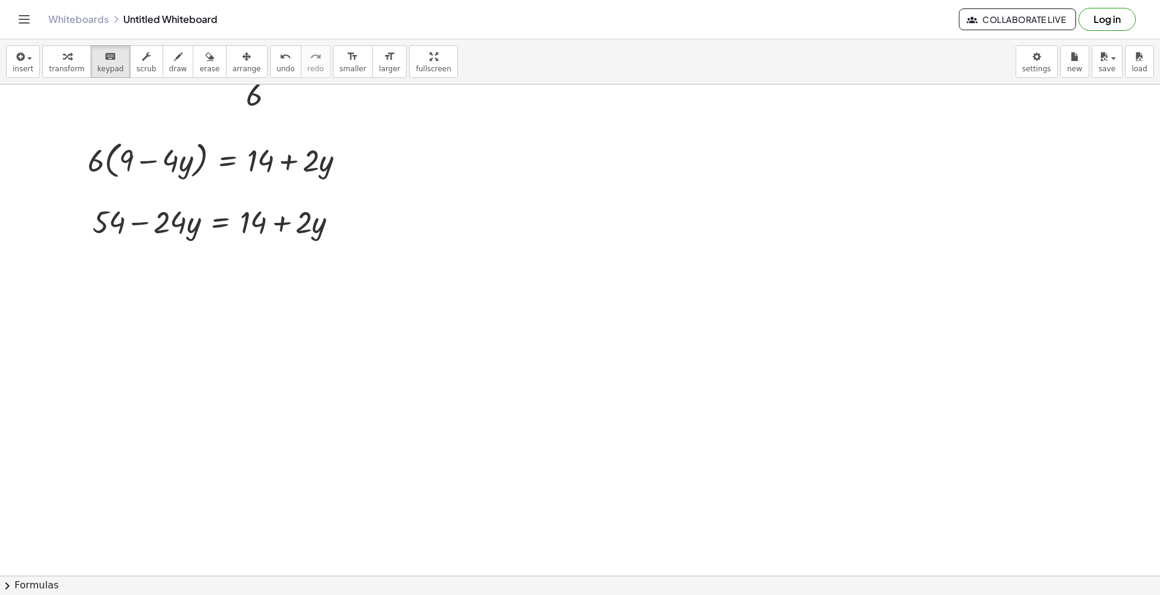
click at [4, 68] on div "insert select one: Math Expression Function Text Youtube Video Graphing Geometr…" at bounding box center [580, 61] width 1160 height 45
click at [15, 65] on span "insert" at bounding box center [23, 69] width 21 height 8
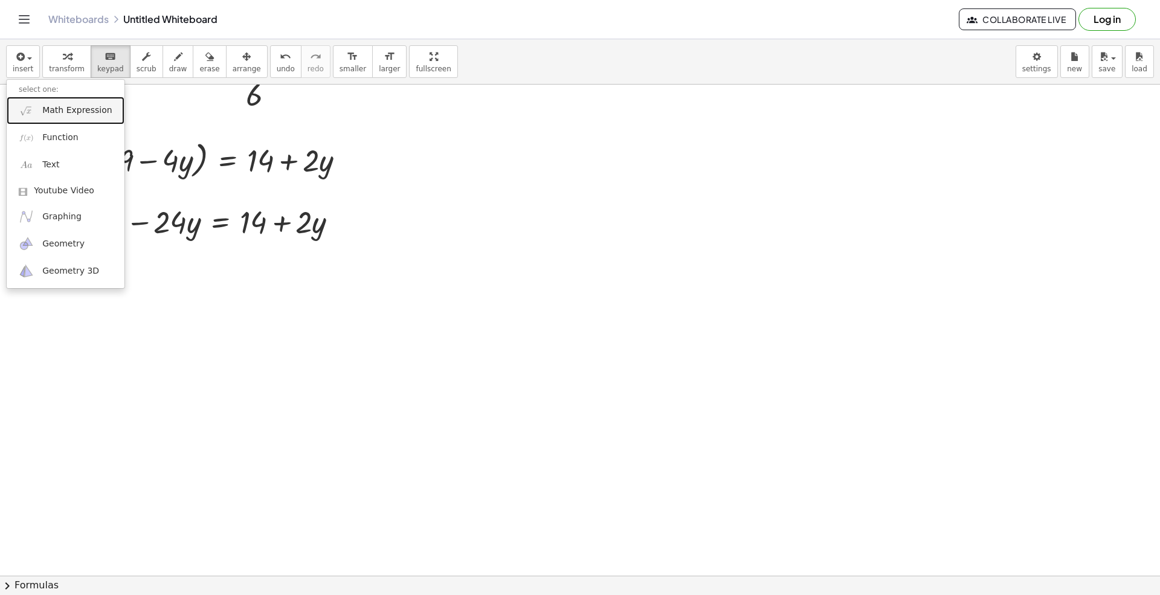
click at [63, 114] on span "Math Expression" at bounding box center [76, 111] width 69 height 12
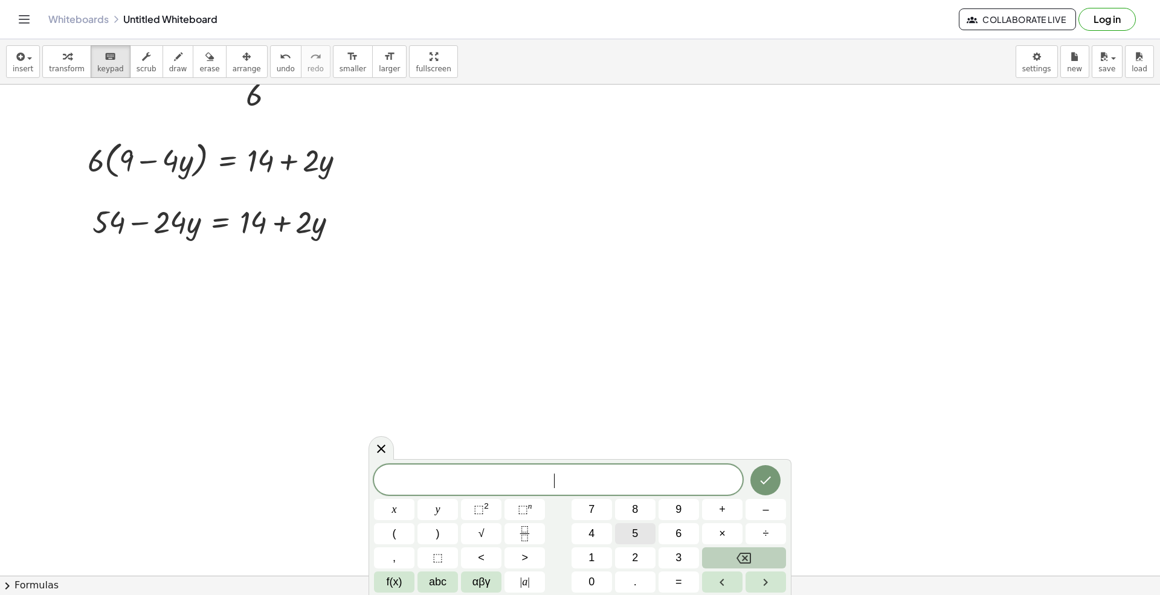
click at [639, 539] on button "5" at bounding box center [635, 533] width 40 height 21
click at [602, 538] on button "4" at bounding box center [592, 533] width 40 height 21
click at [764, 514] on span "–" at bounding box center [766, 510] width 6 height 16
click at [595, 557] on button "1" at bounding box center [592, 557] width 40 height 21
click at [592, 532] on span "4" at bounding box center [592, 534] width 6 height 16
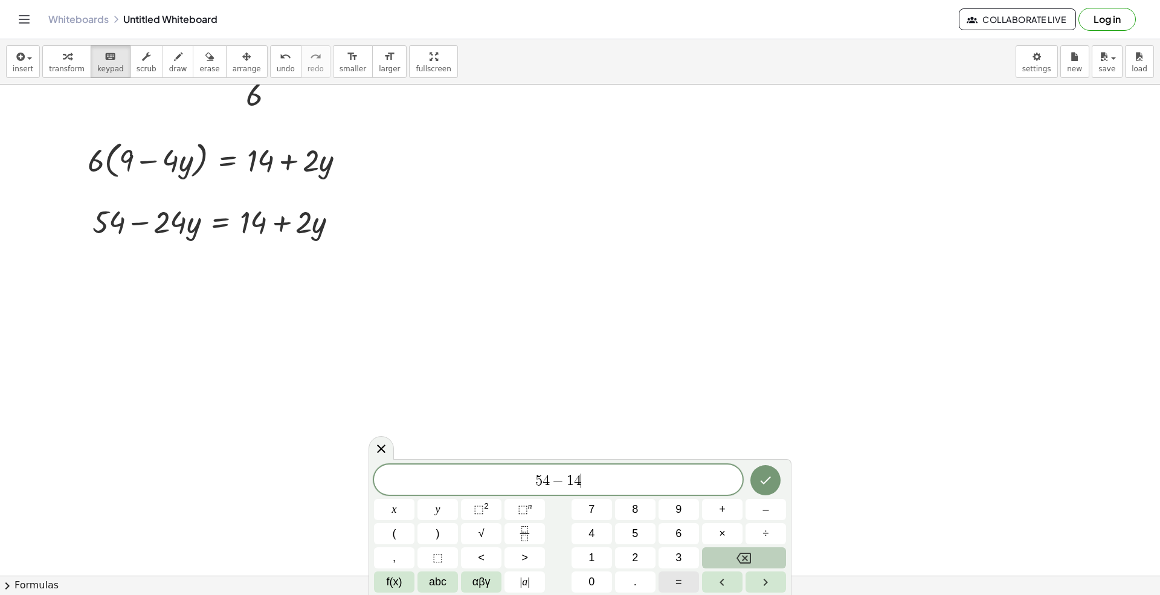
click at [676, 557] on span "=" at bounding box center [679, 582] width 7 height 16
click at [630, 557] on button "2" at bounding box center [635, 557] width 40 height 21
click at [586, 526] on button "4" at bounding box center [592, 533] width 40 height 21
click at [387, 557] on span "f(x)" at bounding box center [395, 582] width 16 height 16
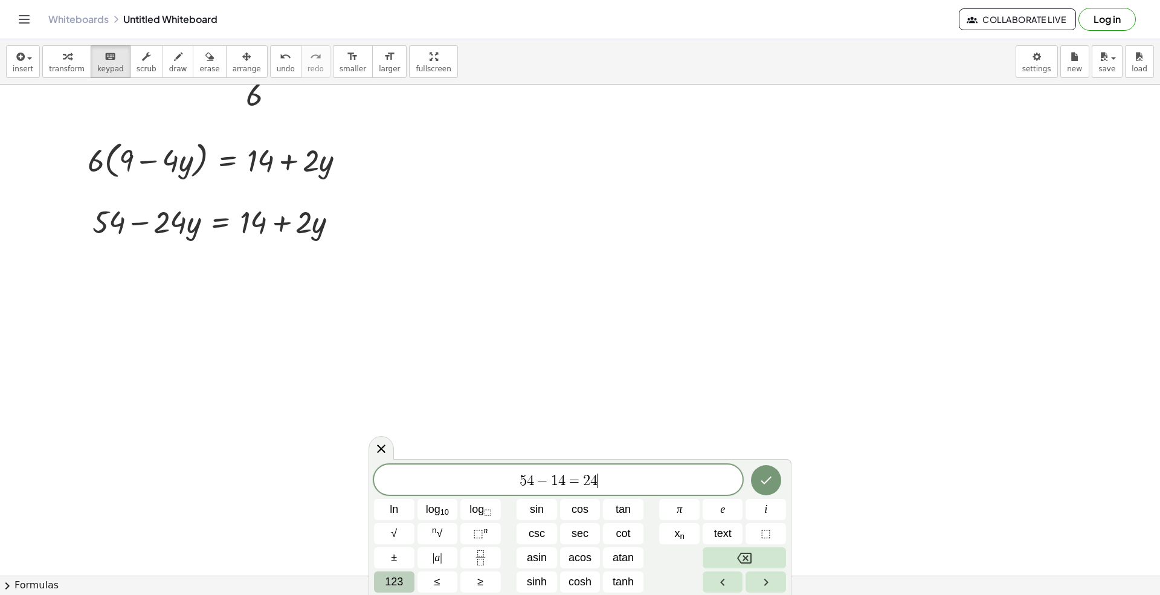
click at [392, 557] on span "123" at bounding box center [394, 582] width 18 height 16
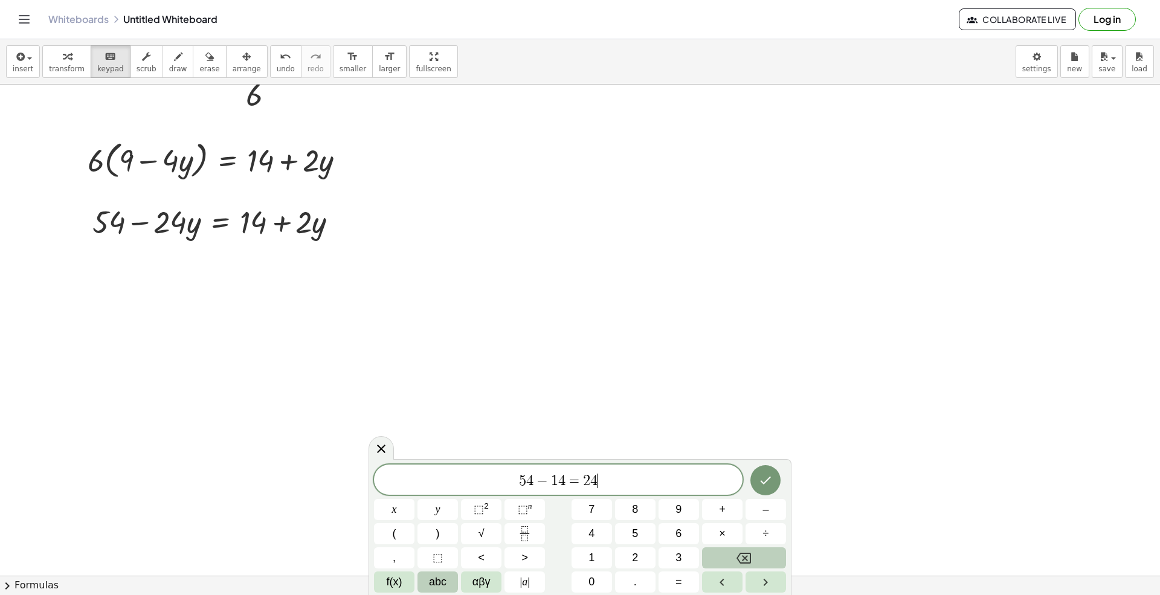
click at [445, 557] on span "abc" at bounding box center [438, 582] width 18 height 16
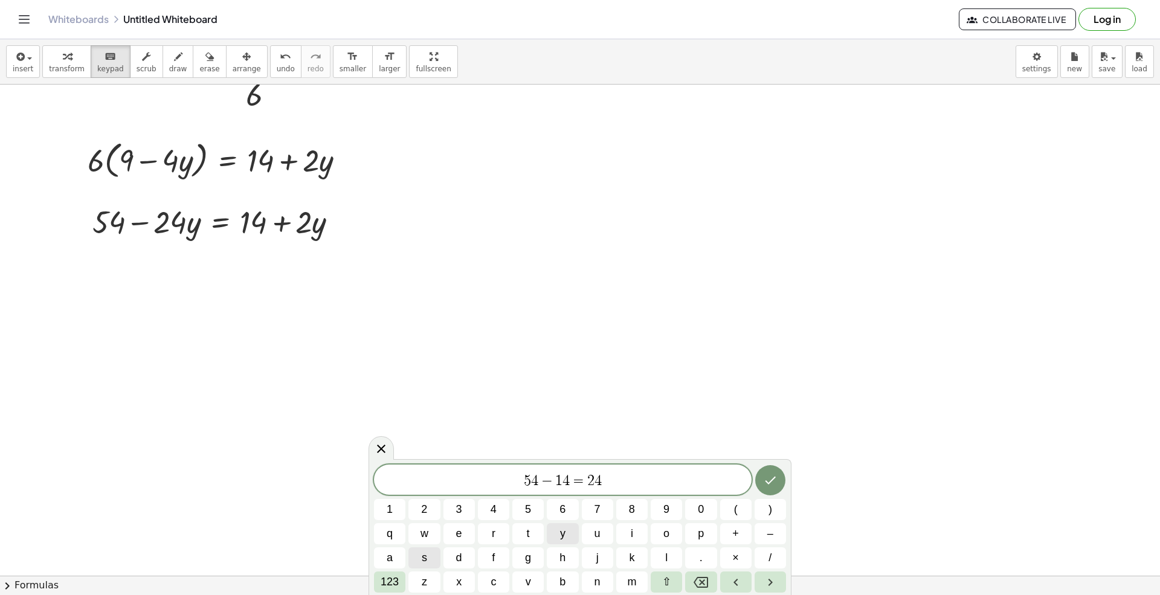
click at [562, 530] on span "y" at bounding box center [562, 534] width 5 height 16
click at [740, 530] on button "+" at bounding box center [735, 533] width 31 height 21
click at [430, 511] on button "2" at bounding box center [423, 509] width 31 height 21
click at [569, 535] on button "y" at bounding box center [562, 533] width 31 height 21
click at [767, 474] on icon "Done" at bounding box center [770, 480] width 15 height 15
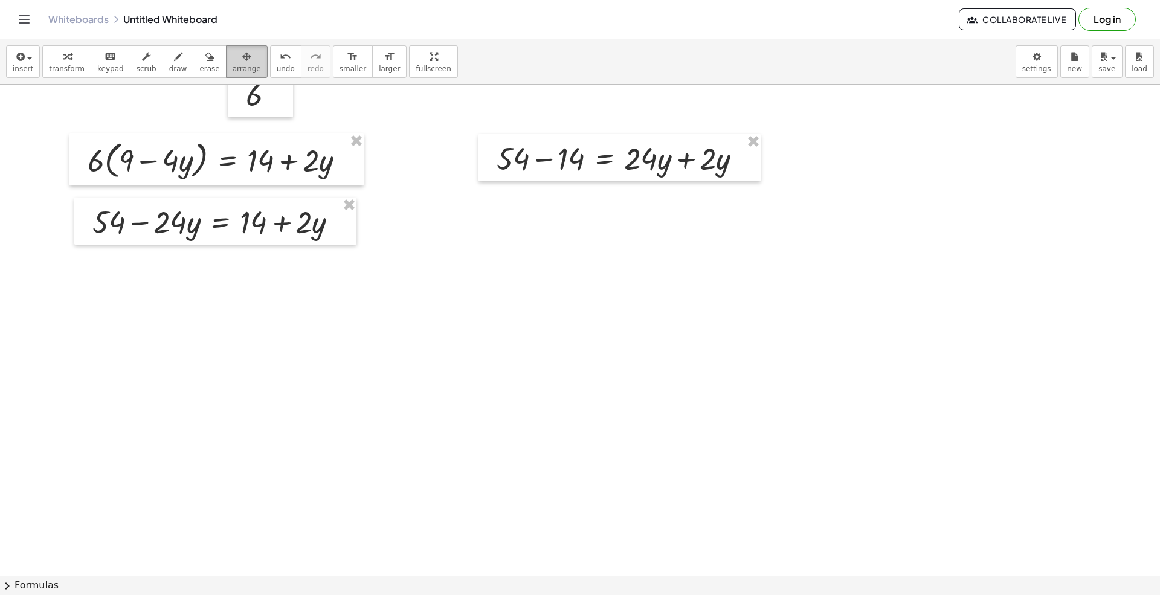
click at [233, 68] on span "arrange" at bounding box center [247, 69] width 28 height 8
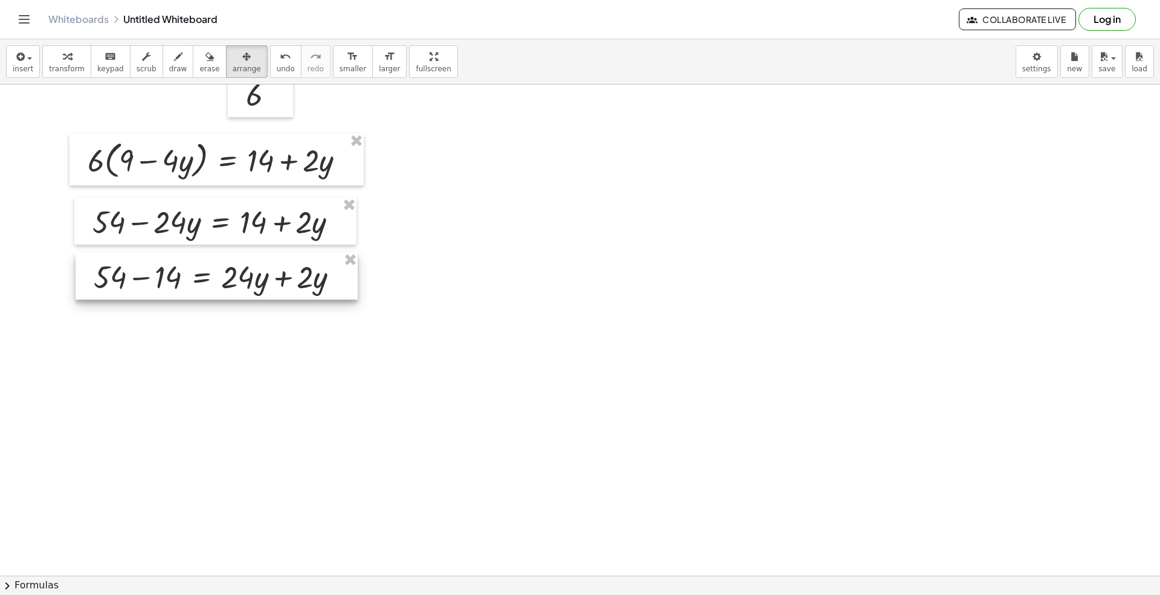
drag, startPoint x: 532, startPoint y: 189, endPoint x: 166, endPoint y: 288, distance: 379.2
click at [166, 288] on div at bounding box center [217, 276] width 282 height 47
click at [5, 56] on div "insert select one: Math Expression Function Text Youtube Video Graphing Geometr…" at bounding box center [580, 61] width 1160 height 45
click at [14, 61] on icon "button" at bounding box center [19, 57] width 11 height 15
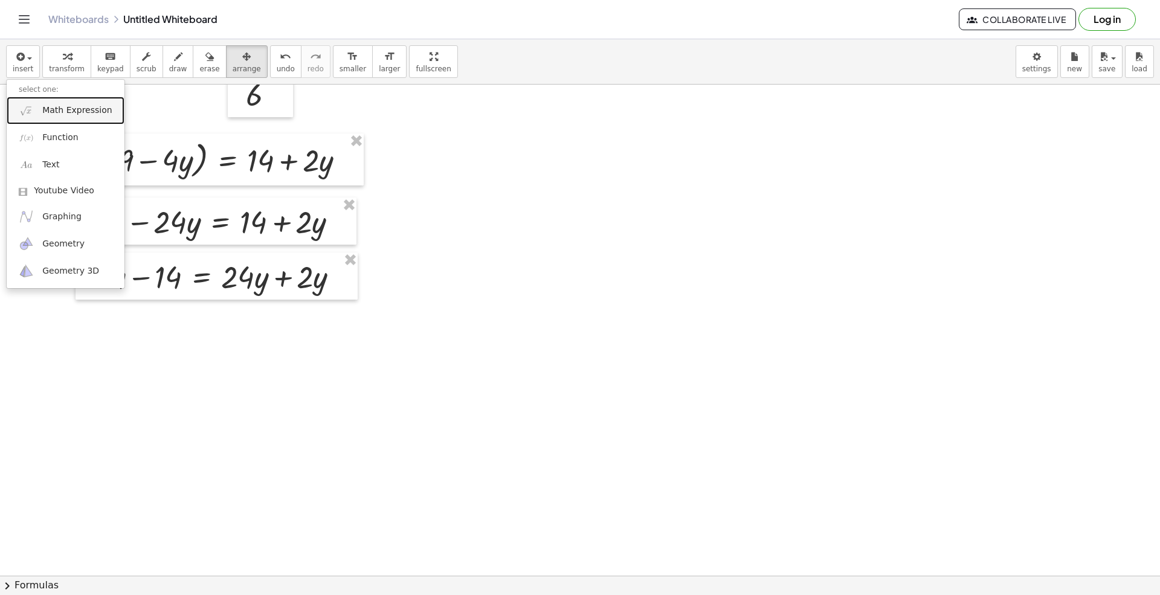
click at [88, 123] on link "Math Expression" at bounding box center [66, 110] width 118 height 27
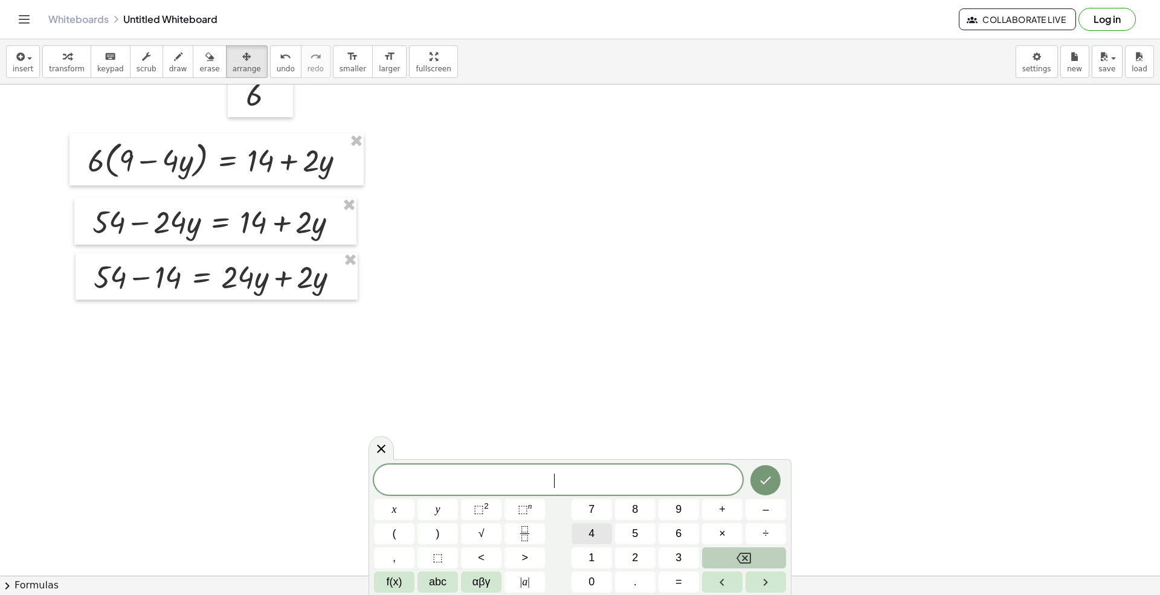
click at [595, 540] on button "4" at bounding box center [592, 533] width 40 height 21
click at [605, 557] on button "0" at bounding box center [592, 582] width 40 height 21
click at [673, 557] on button "=" at bounding box center [679, 582] width 40 height 21
click at [642, 555] on button "2" at bounding box center [635, 557] width 40 height 21
click at [677, 532] on span "6" at bounding box center [679, 534] width 6 height 16
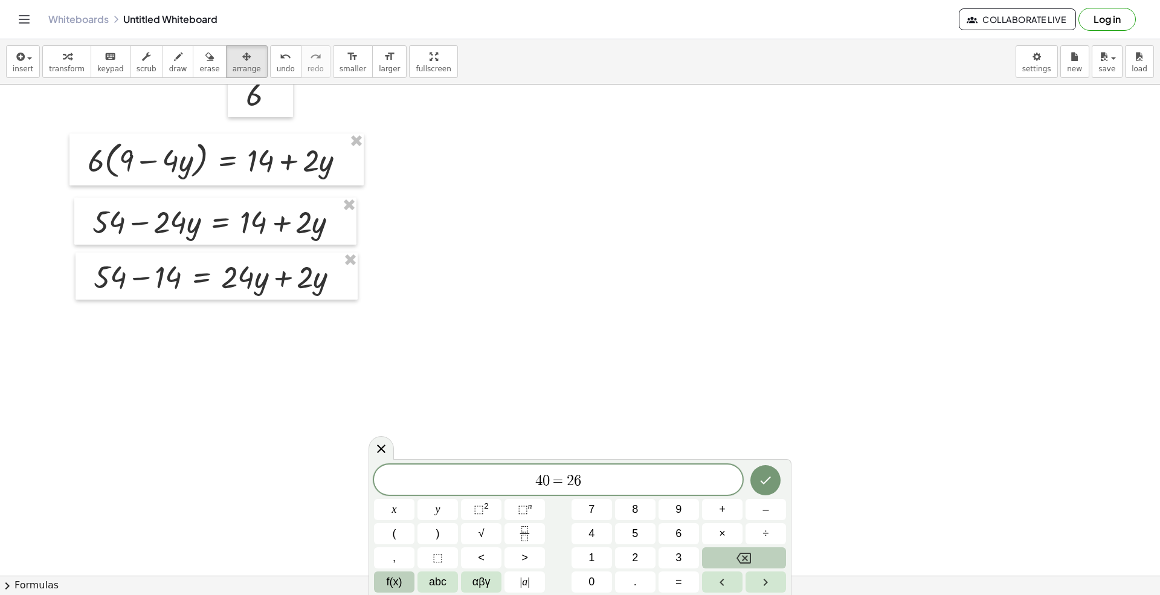
click at [402, 557] on button "f(x)" at bounding box center [394, 582] width 40 height 21
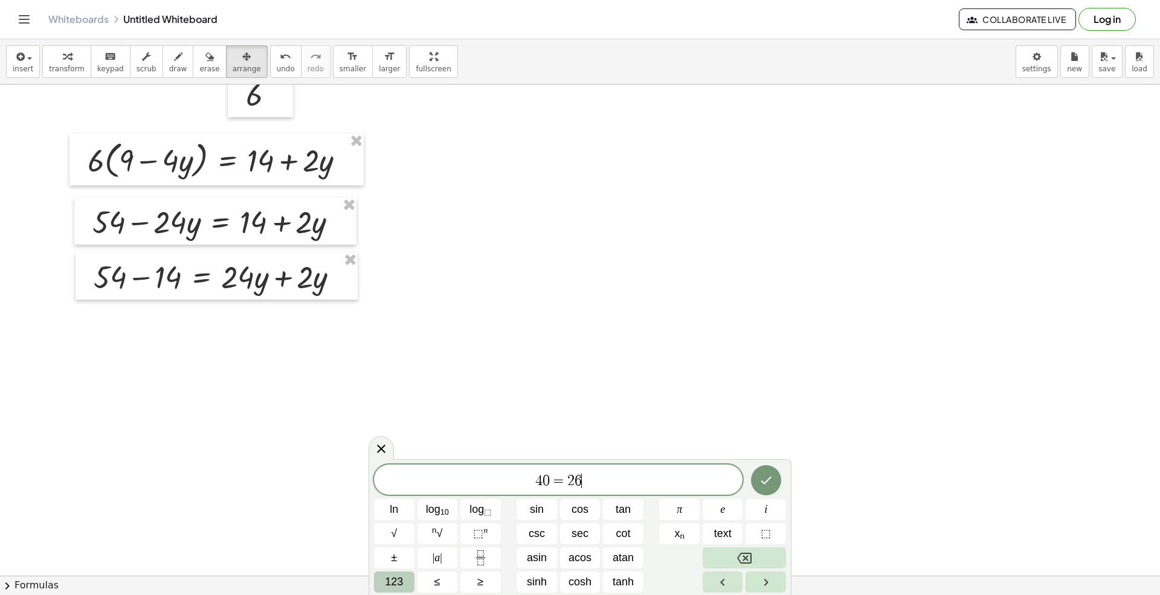
click at [404, 557] on button "123" at bounding box center [394, 582] width 40 height 21
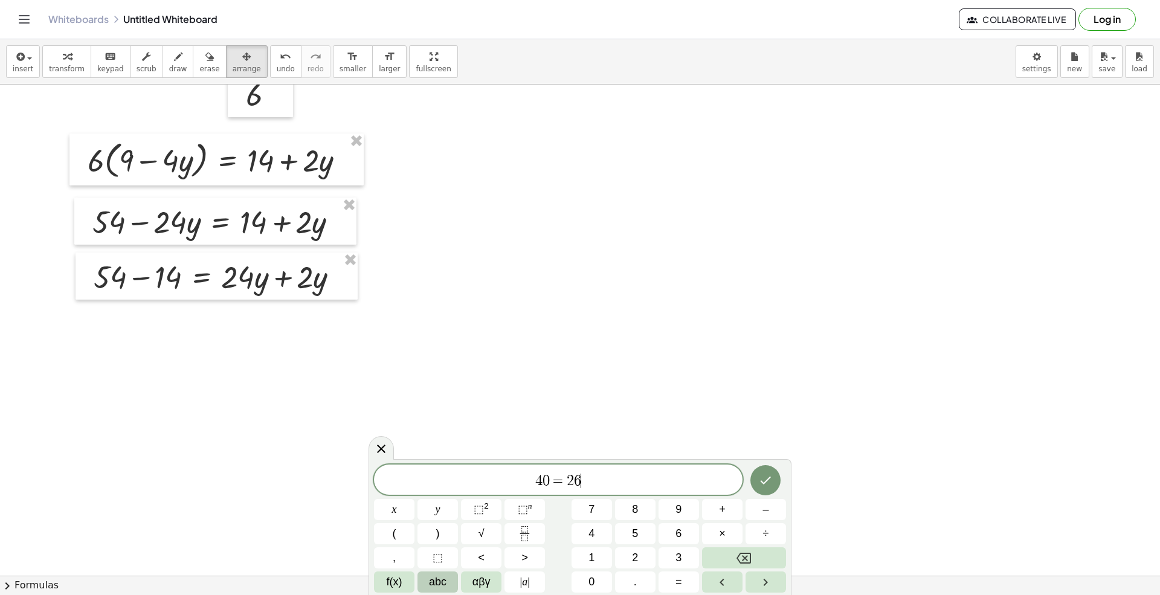
click at [433, 557] on span "abc" at bounding box center [438, 582] width 18 height 16
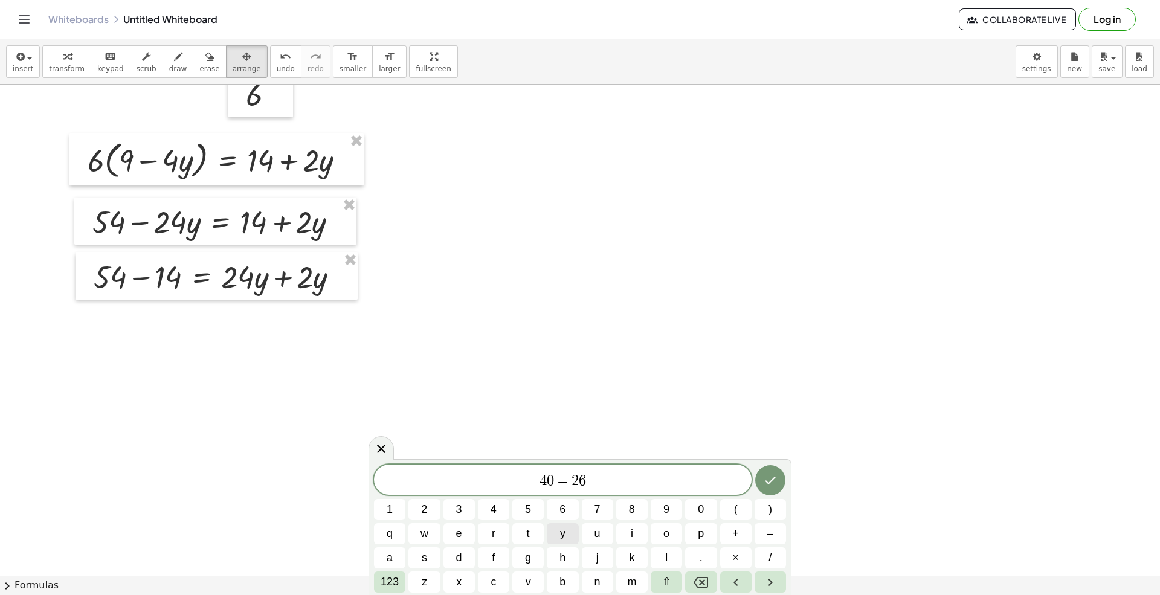
click at [564, 537] on span "y" at bounding box center [562, 534] width 5 height 16
click at [770, 482] on icon "Done" at bounding box center [770, 481] width 11 height 8
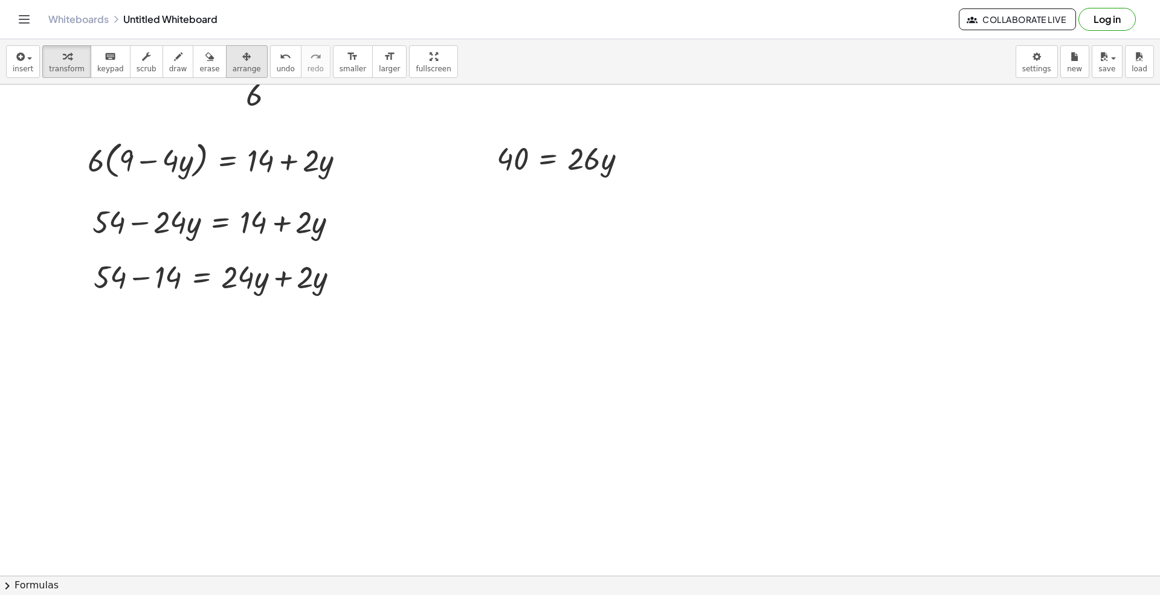
click at [233, 68] on span "arrange" at bounding box center [247, 69] width 28 height 8
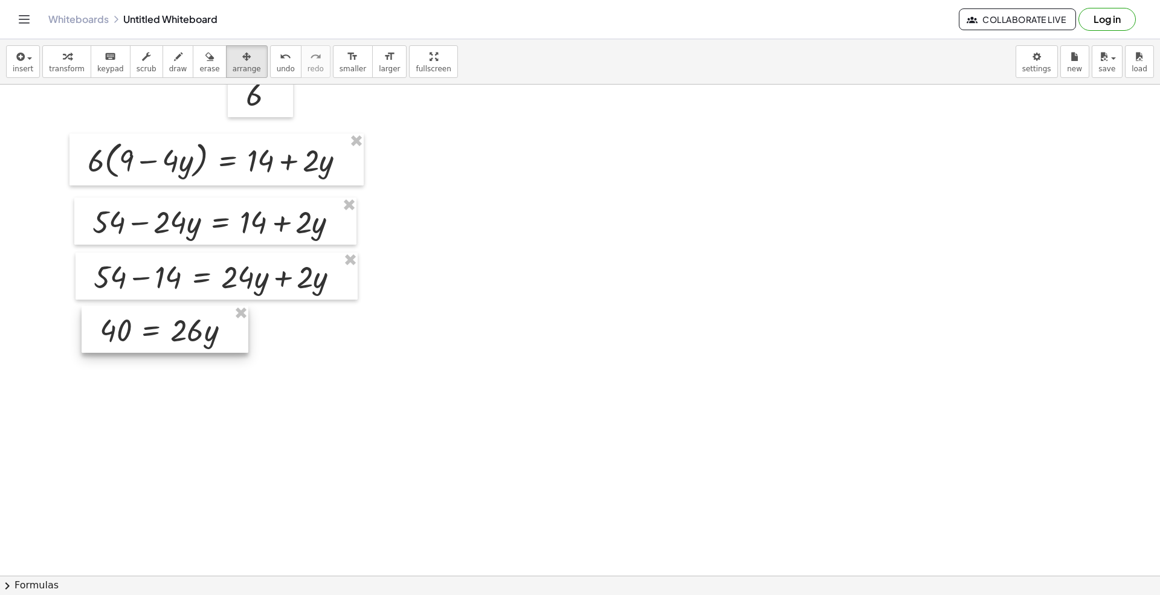
drag, startPoint x: 428, startPoint y: 228, endPoint x: 152, endPoint y: 344, distance: 299.0
click at [152, 344] on div at bounding box center [165, 329] width 167 height 47
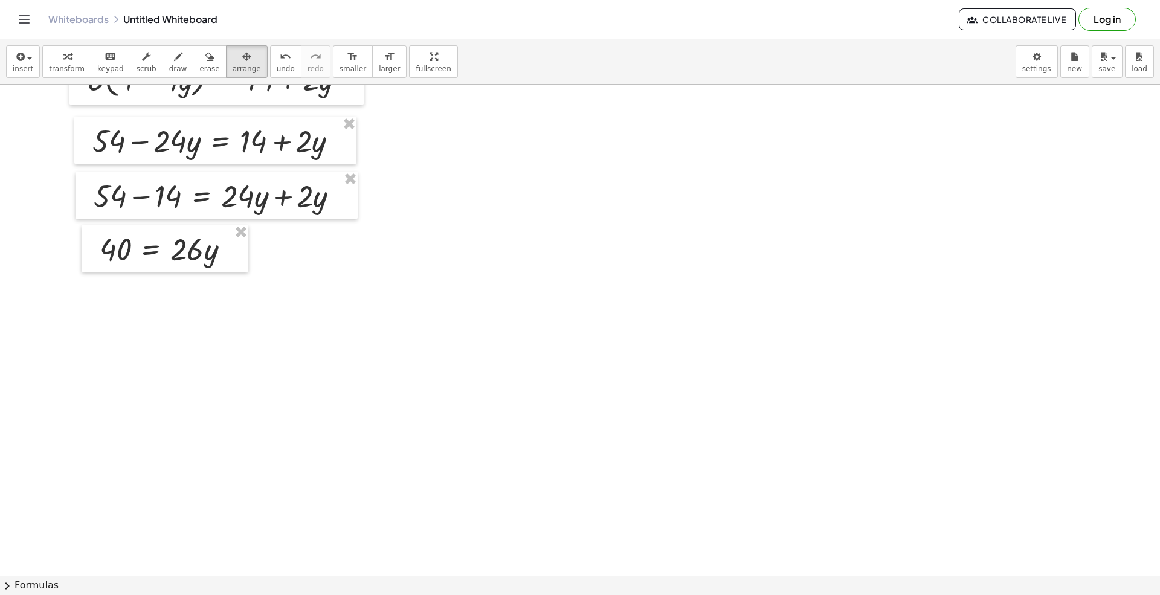
scroll to position [564, 0]
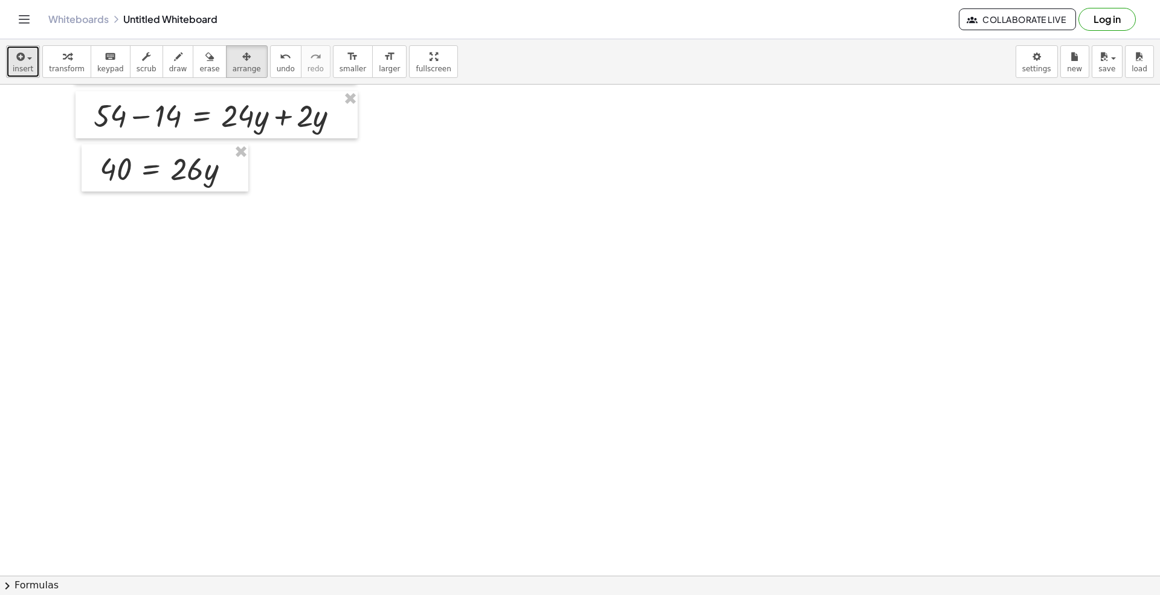
click at [16, 73] on span "insert" at bounding box center [23, 69] width 21 height 8
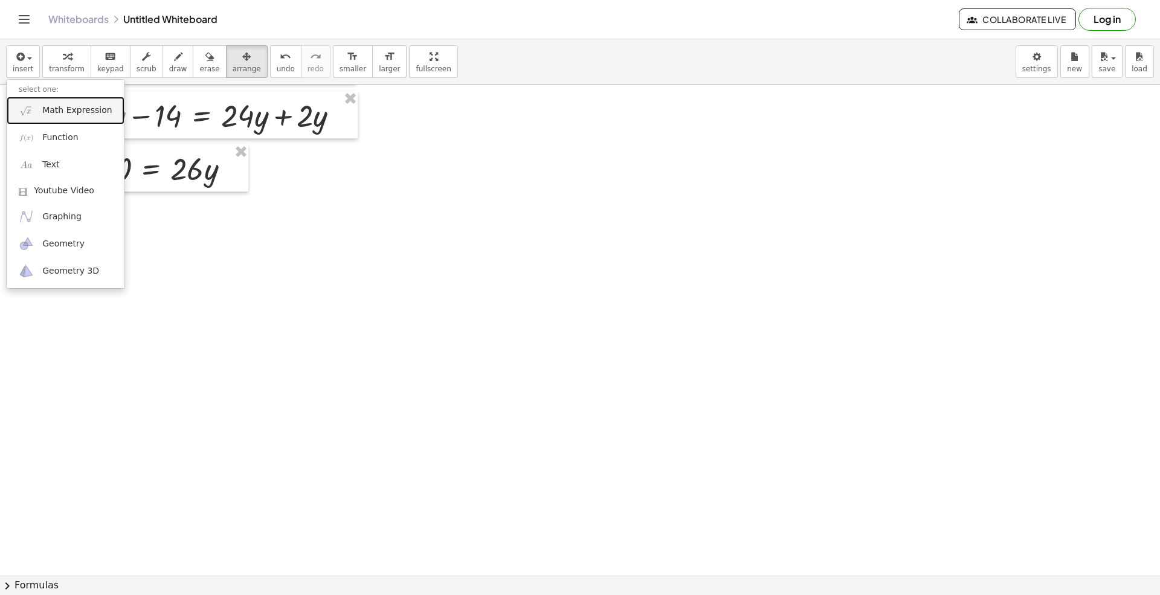
click at [56, 117] on span "Math Expression" at bounding box center [76, 111] width 69 height 12
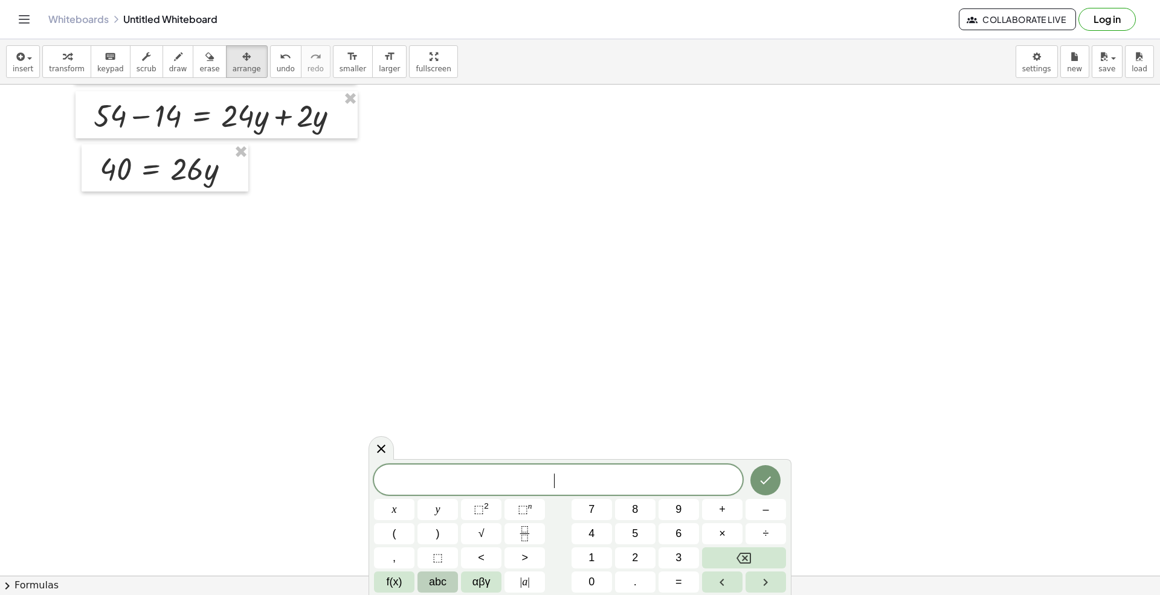
click at [437, 557] on span "abc" at bounding box center [438, 582] width 18 height 16
click at [564, 535] on span "y" at bounding box center [562, 534] width 5 height 16
click at [491, 508] on span "4" at bounding box center [494, 510] width 6 height 16
click at [696, 511] on button "0" at bounding box center [700, 509] width 31 height 21
click at [705, 557] on icon "Backspace" at bounding box center [701, 582] width 15 height 15
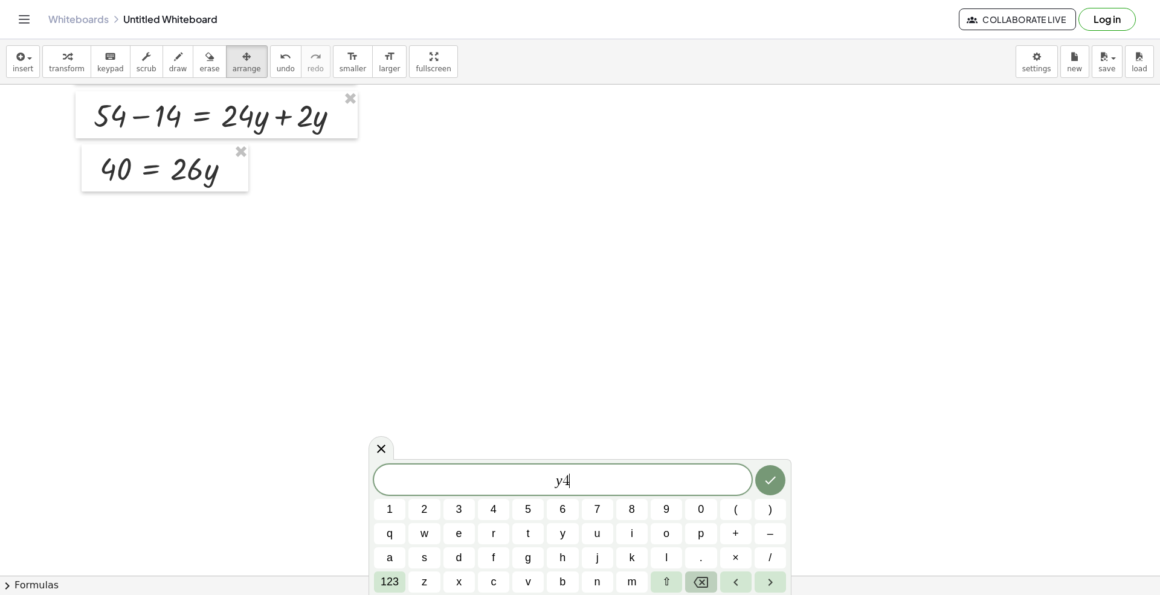
click at [705, 557] on icon "Backspace" at bounding box center [701, 582] width 15 height 15
click at [378, 557] on button "123" at bounding box center [389, 582] width 31 height 21
click at [659, 557] on button "=" at bounding box center [679, 582] width 40 height 21
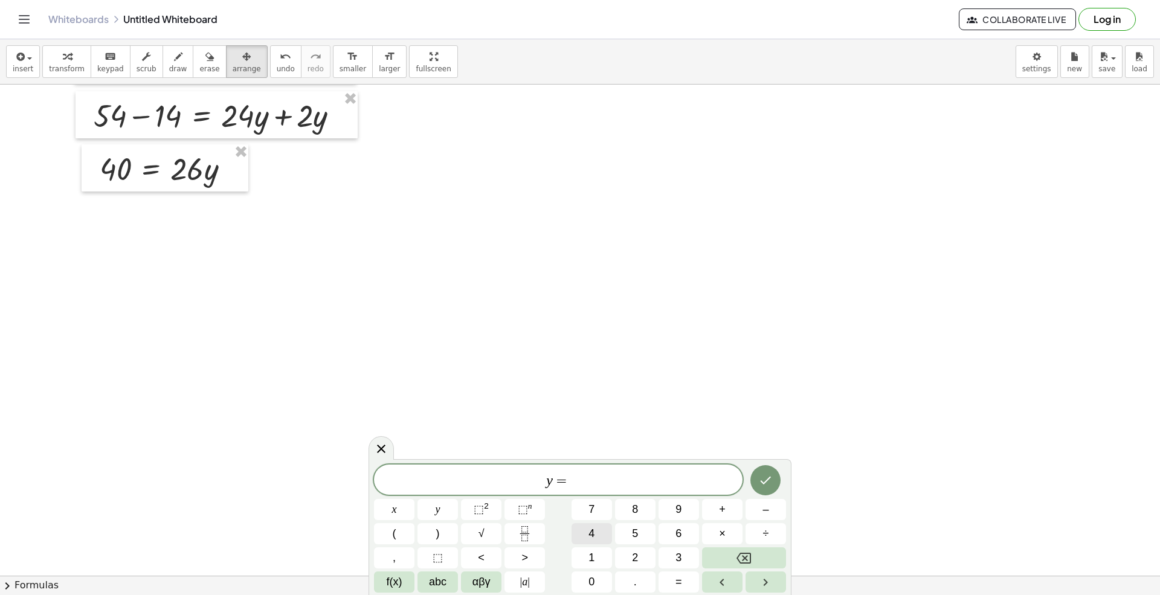
click at [595, 537] on button "4" at bounding box center [592, 533] width 40 height 21
click at [598, 557] on button "0" at bounding box center [592, 582] width 40 height 21
click at [757, 540] on button "÷" at bounding box center [766, 533] width 40 height 21
click at [641, 557] on button "2" at bounding box center [635, 557] width 40 height 21
click at [764, 489] on button "Done" at bounding box center [765, 480] width 30 height 30
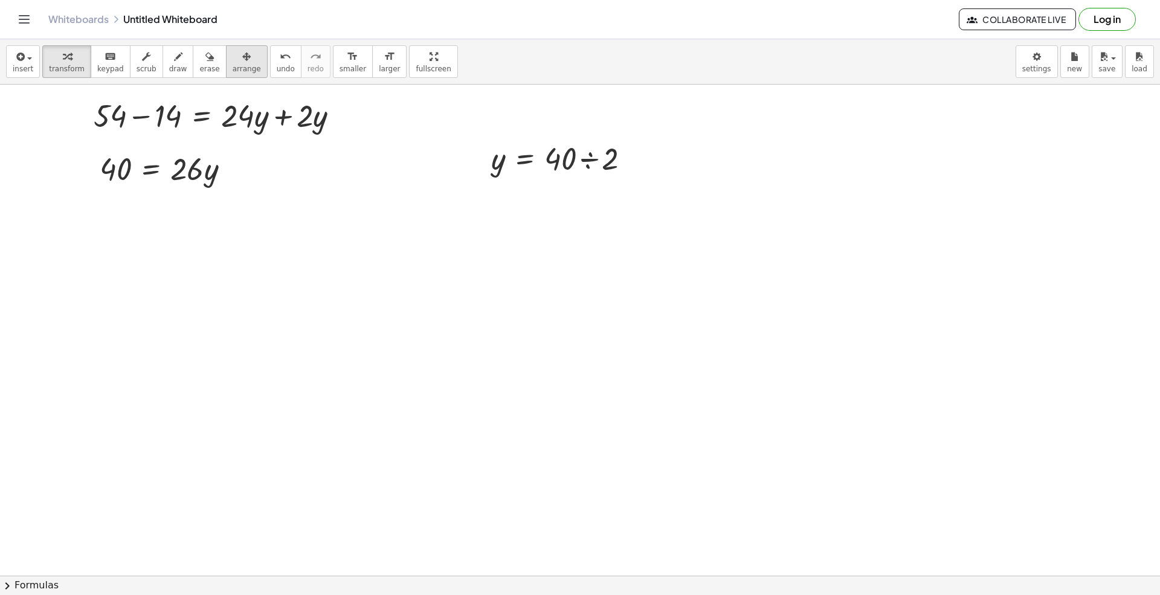
click at [242, 54] on icon "button" at bounding box center [246, 57] width 8 height 15
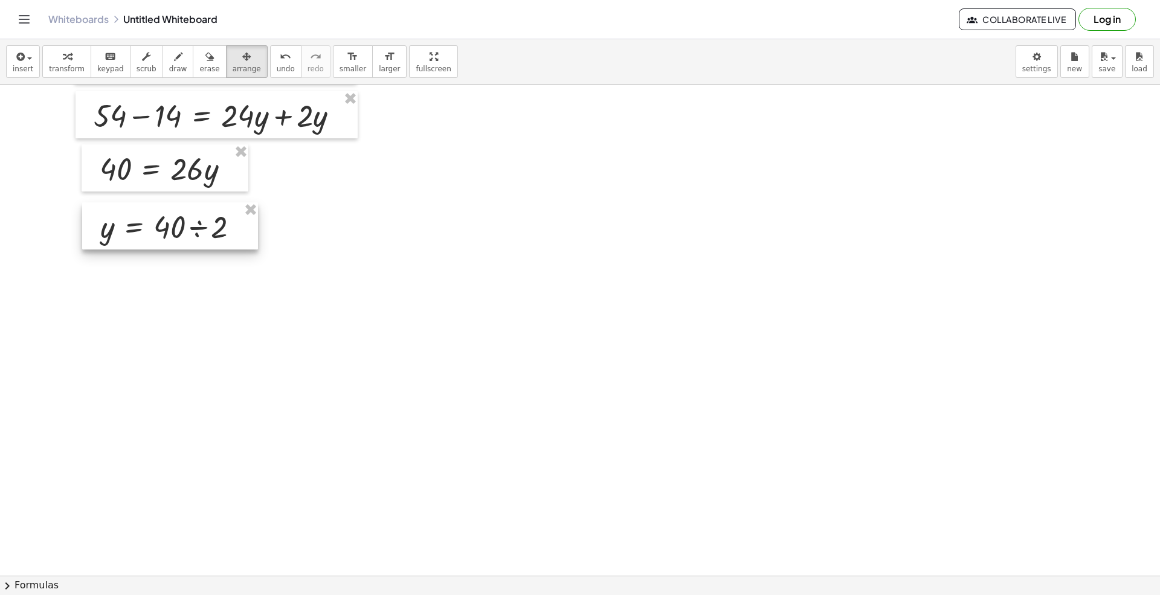
drag, startPoint x: 497, startPoint y: 165, endPoint x: 129, endPoint y: 209, distance: 370.6
click at [129, 209] on div at bounding box center [170, 225] width 176 height 47
click at [163, 75] on button "draw" at bounding box center [178, 61] width 31 height 33
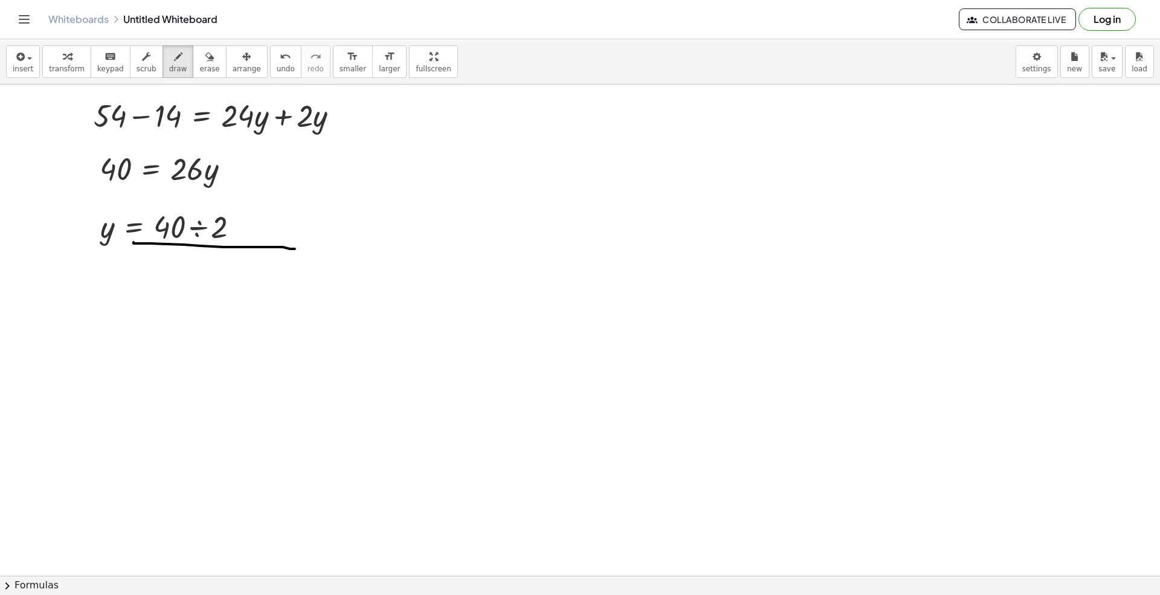
drag, startPoint x: 134, startPoint y: 243, endPoint x: 295, endPoint y: 250, distance: 161.5
click at [295, 250] on div at bounding box center [580, 203] width 1160 height 1365
click at [29, 71] on span "insert" at bounding box center [23, 69] width 21 height 8
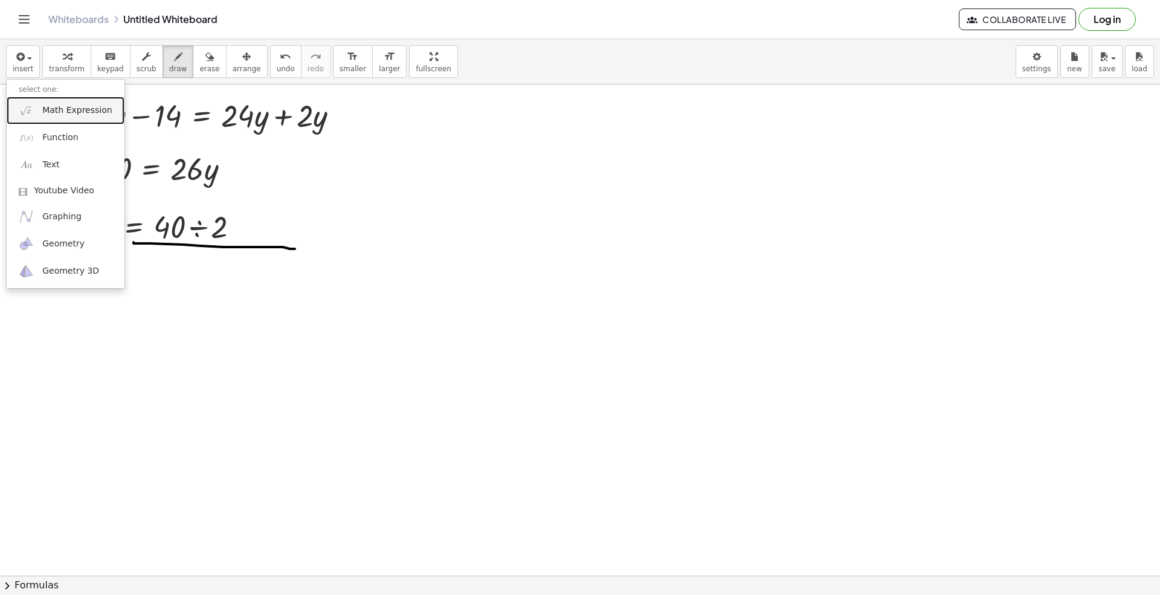
click at [50, 109] on span "Math Expression" at bounding box center [76, 111] width 69 height 12
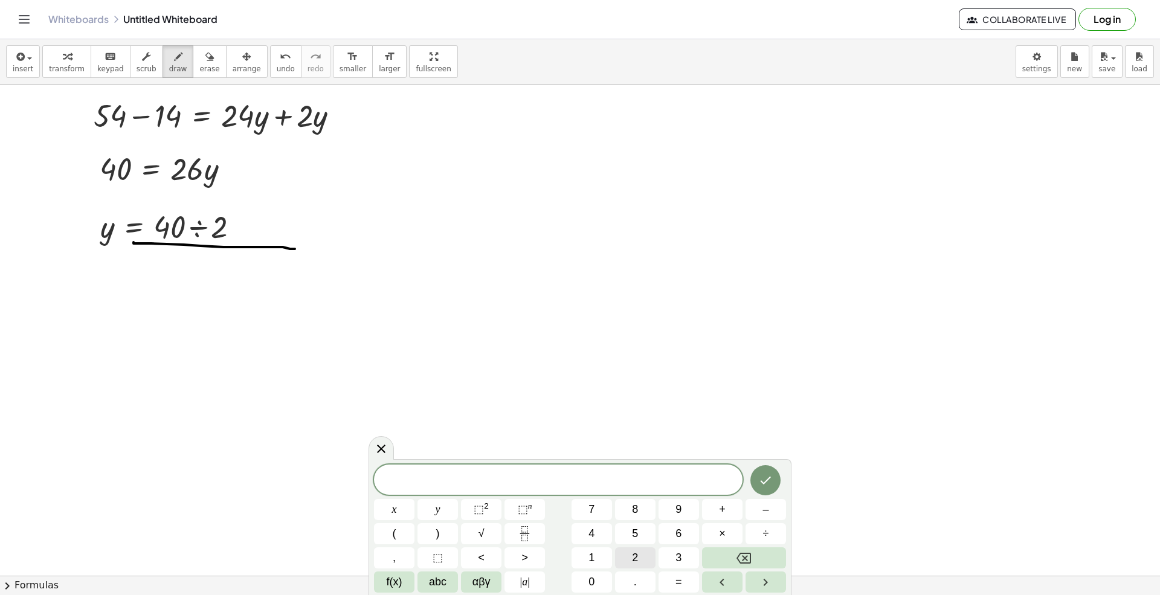
click at [625, 557] on button "2" at bounding box center [635, 557] width 40 height 21
click at [691, 535] on button "6" at bounding box center [679, 533] width 40 height 21
click at [755, 535] on button "÷" at bounding box center [766, 533] width 40 height 21
click at [634, 557] on span "2" at bounding box center [635, 558] width 6 height 16
click at [750, 481] on button "Done" at bounding box center [765, 480] width 30 height 30
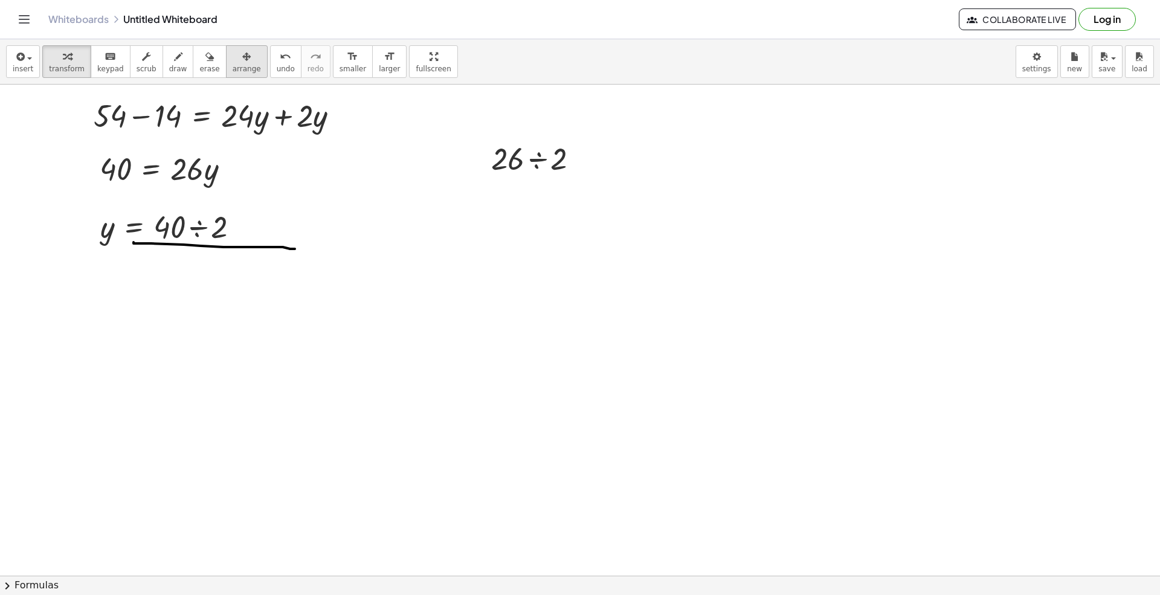
click at [226, 60] on button "arrange" at bounding box center [247, 61] width 42 height 33
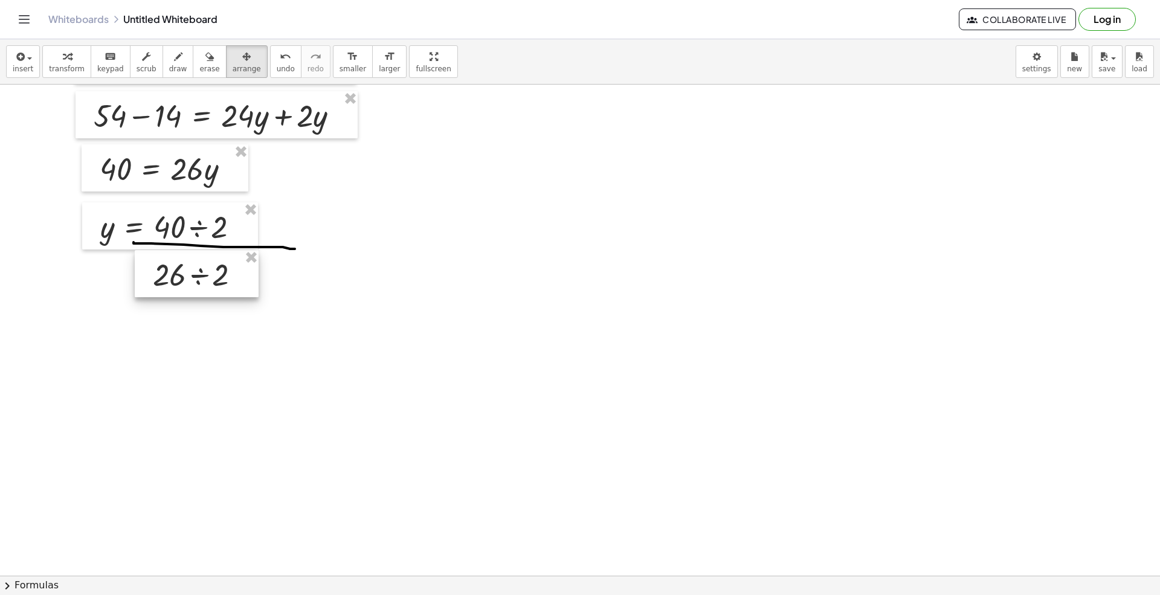
drag, startPoint x: 523, startPoint y: 172, endPoint x: 187, endPoint y: 286, distance: 354.8
click at [187, 286] on div at bounding box center [197, 273] width 124 height 47
click at [33, 70] on button "insert" at bounding box center [23, 61] width 34 height 33
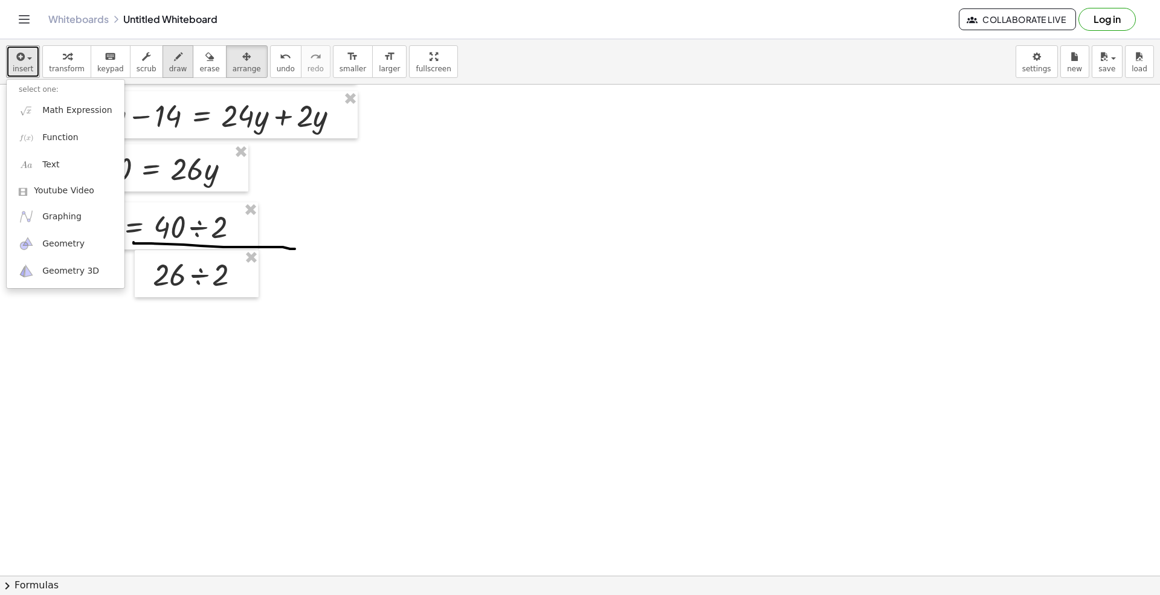
click at [175, 73] on button "draw" at bounding box center [178, 61] width 31 height 33
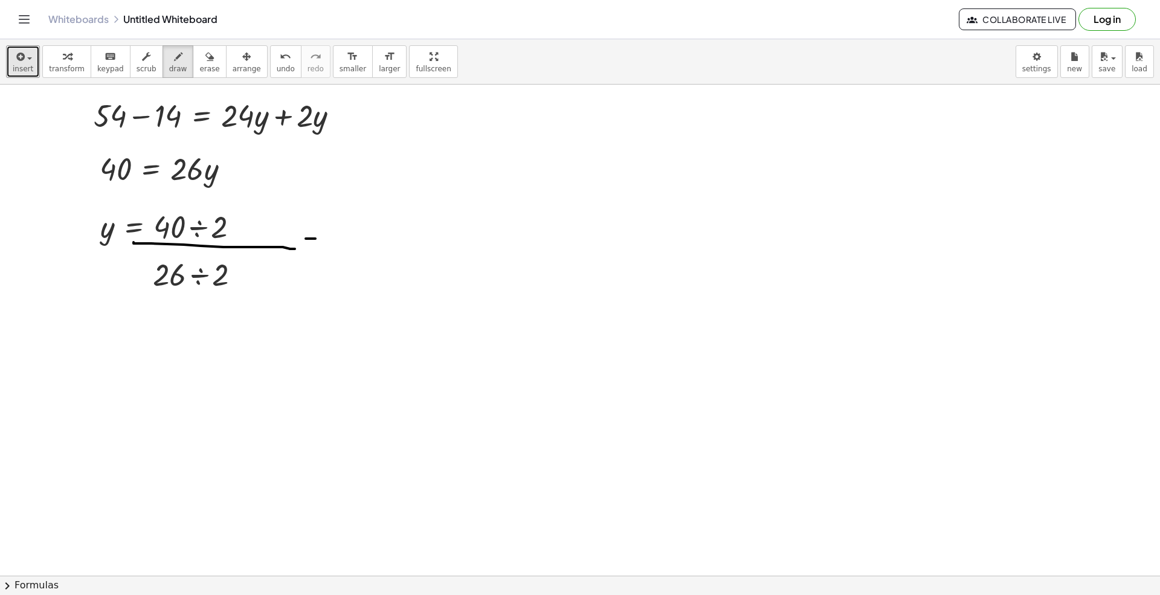
drag, startPoint x: 306, startPoint y: 239, endPoint x: 324, endPoint y: 239, distance: 18.1
click at [324, 239] on div at bounding box center [580, 203] width 1160 height 1365
drag, startPoint x: 305, startPoint y: 247, endPoint x: 323, endPoint y: 247, distance: 17.5
click at [323, 247] on div at bounding box center [580, 203] width 1160 height 1365
click at [20, 70] on span "insert" at bounding box center [23, 69] width 21 height 8
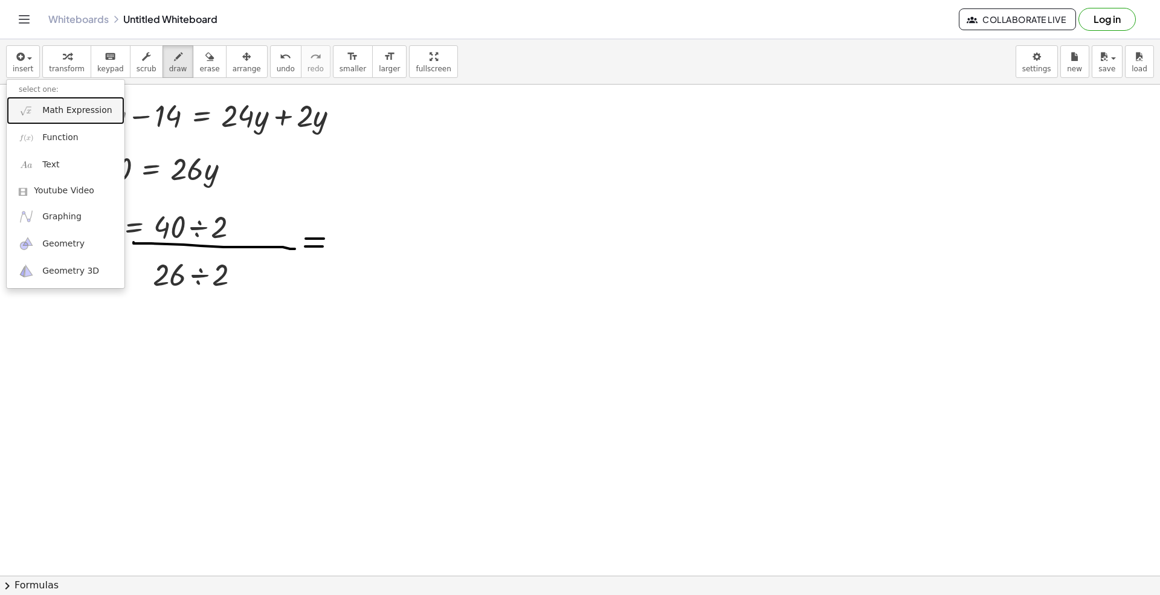
click at [47, 107] on span "Math Expression" at bounding box center [76, 111] width 69 height 12
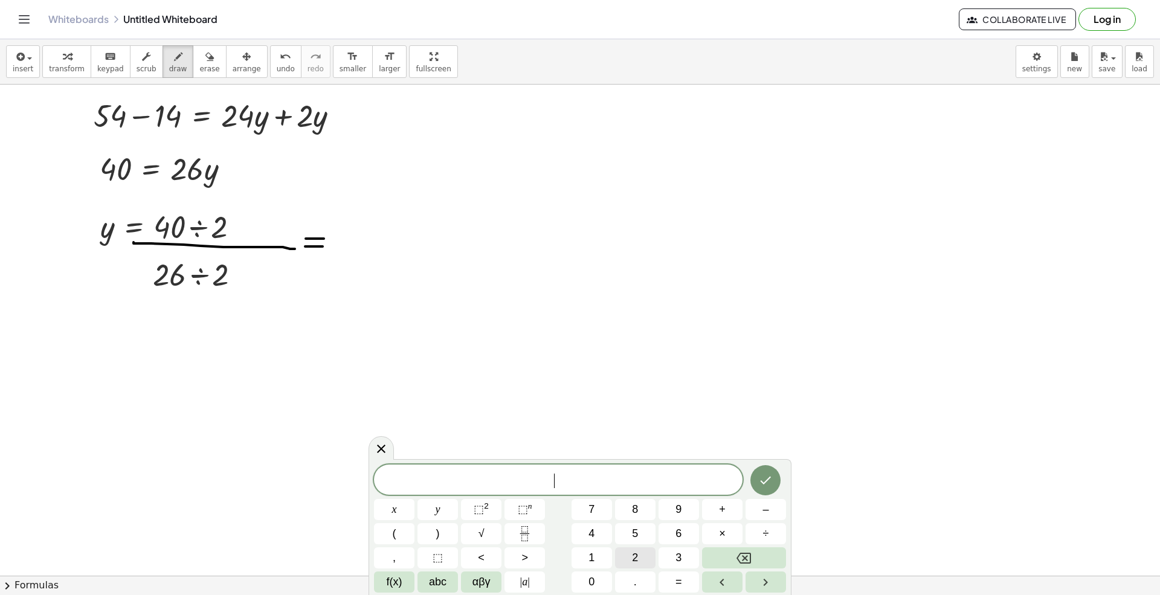
click at [627, 557] on button "2" at bounding box center [635, 557] width 40 height 21
click at [593, 557] on span "0" at bounding box center [592, 582] width 6 height 16
click at [761, 479] on icon "Done" at bounding box center [765, 480] width 15 height 15
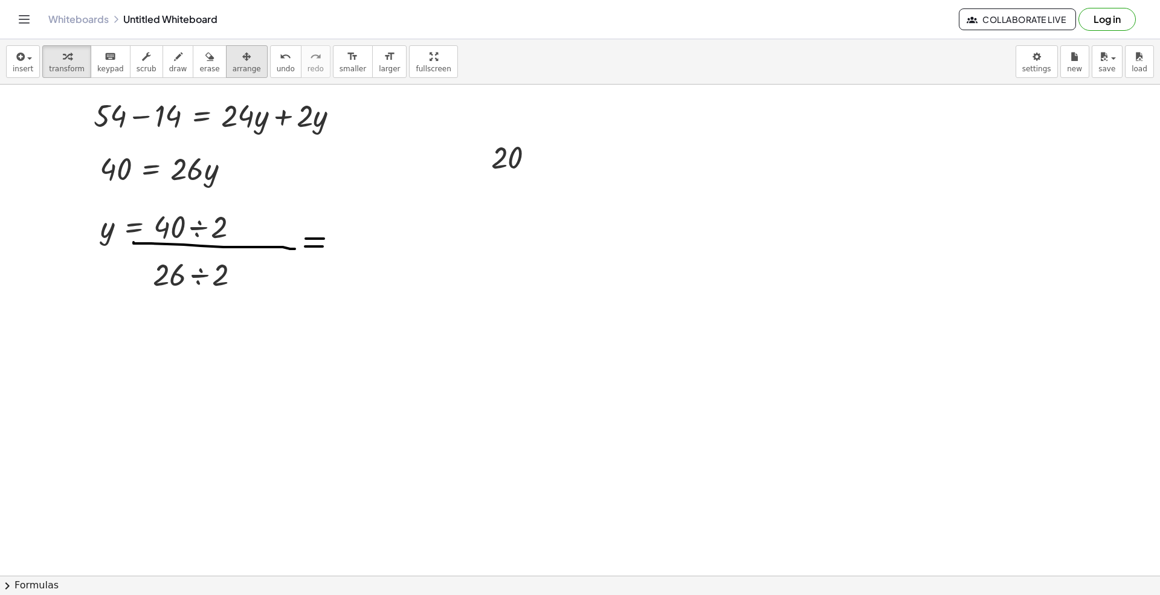
click at [242, 60] on icon "button" at bounding box center [246, 57] width 8 height 15
drag, startPoint x: 355, startPoint y: 209, endPoint x: 371, endPoint y: 201, distance: 17.8
click at [358, 209] on div at bounding box center [371, 205] width 80 height 46
drag, startPoint x: 371, startPoint y: 221, endPoint x: 361, endPoint y: 230, distance: 12.8
click at [361, 230] on div at bounding box center [369, 222] width 80 height 46
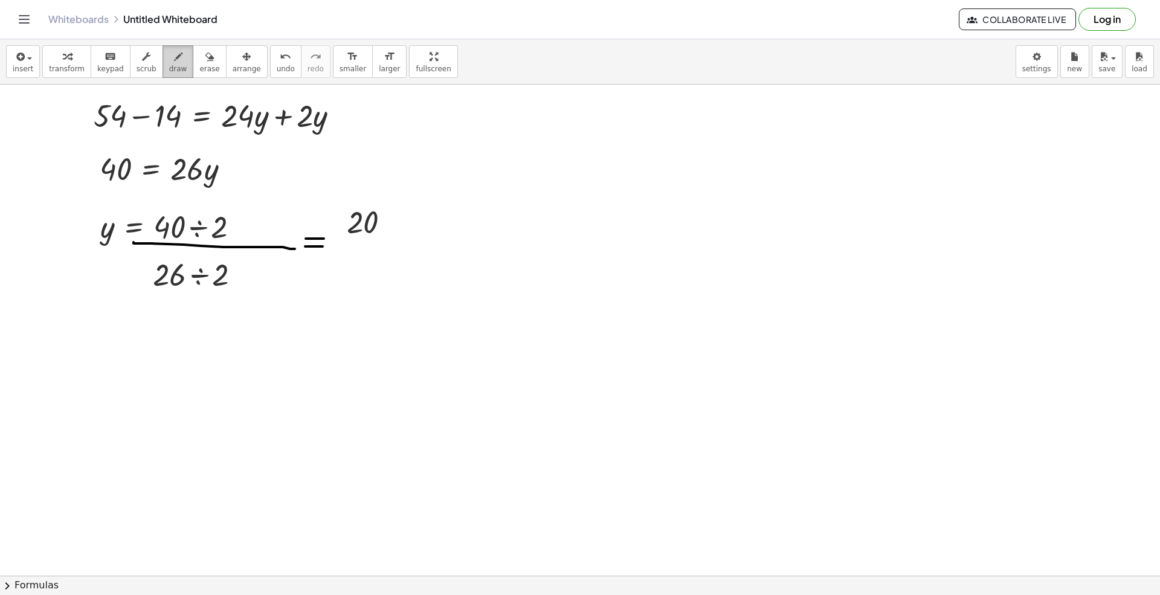
click at [163, 77] on button "draw" at bounding box center [178, 61] width 31 height 33
drag, startPoint x: 332, startPoint y: 240, endPoint x: 407, endPoint y: 242, distance: 74.9
click at [407, 242] on div at bounding box center [580, 203] width 1160 height 1365
click at [33, 74] on button "insert" at bounding box center [23, 61] width 34 height 33
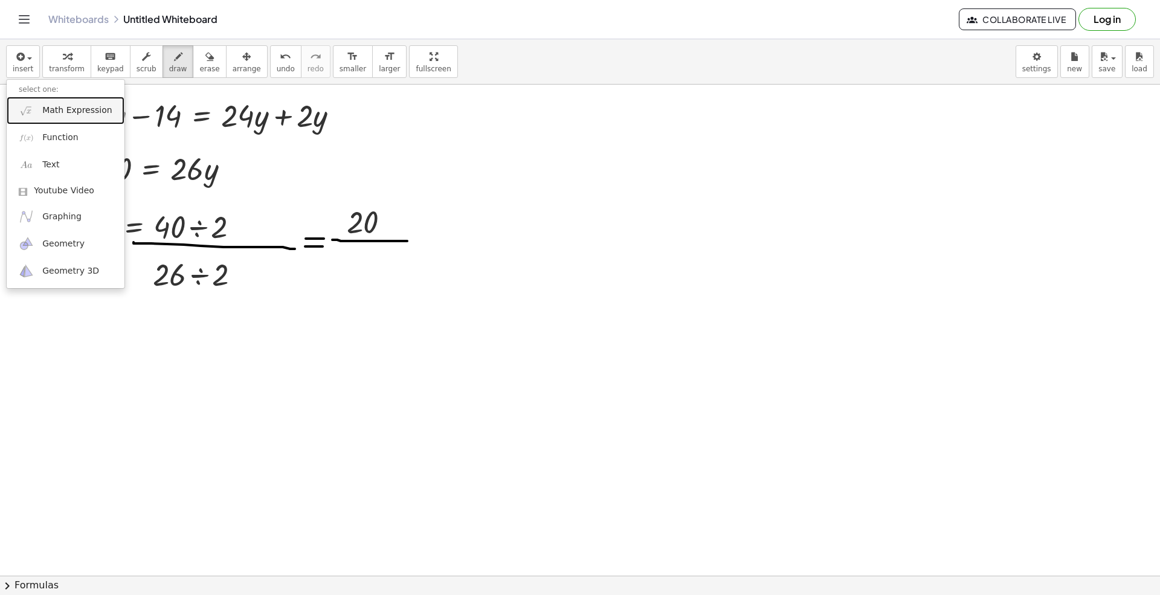
click at [62, 115] on span "Math Expression" at bounding box center [76, 111] width 69 height 12
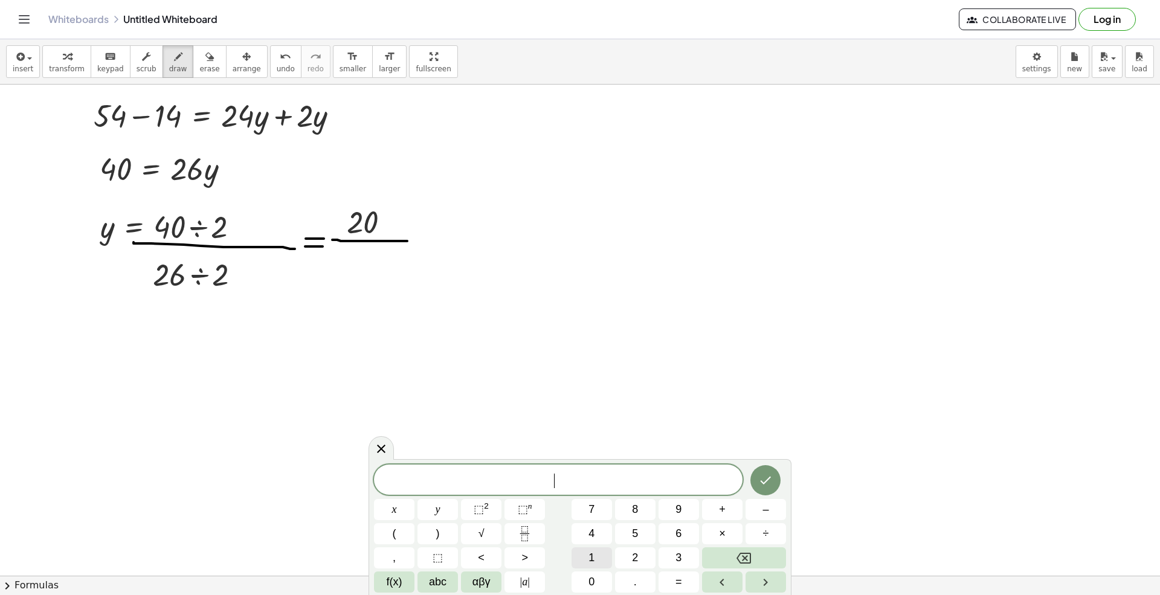
click at [603, 553] on button "1" at bounding box center [592, 557] width 40 height 21
click at [678, 550] on button "3" at bounding box center [679, 557] width 40 height 21
click at [757, 482] on button "Done" at bounding box center [765, 480] width 30 height 30
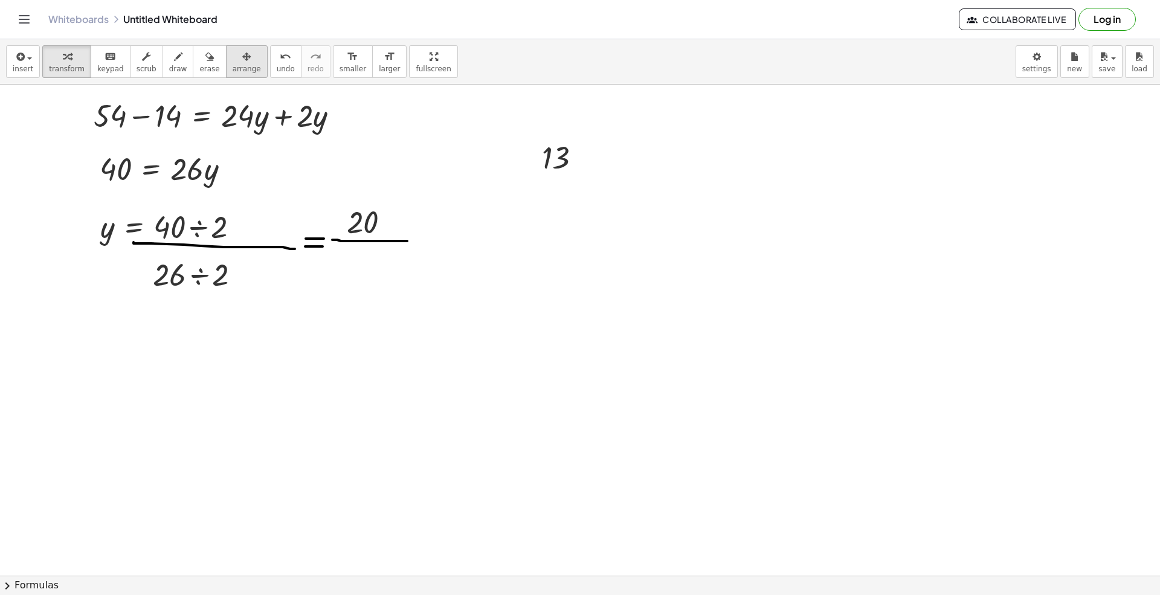
click at [233, 66] on span "arrange" at bounding box center [247, 69] width 28 height 8
drag, startPoint x: 551, startPoint y: 168, endPoint x: 357, endPoint y: 283, distance: 225.9
click at [357, 283] on div at bounding box center [367, 272] width 76 height 46
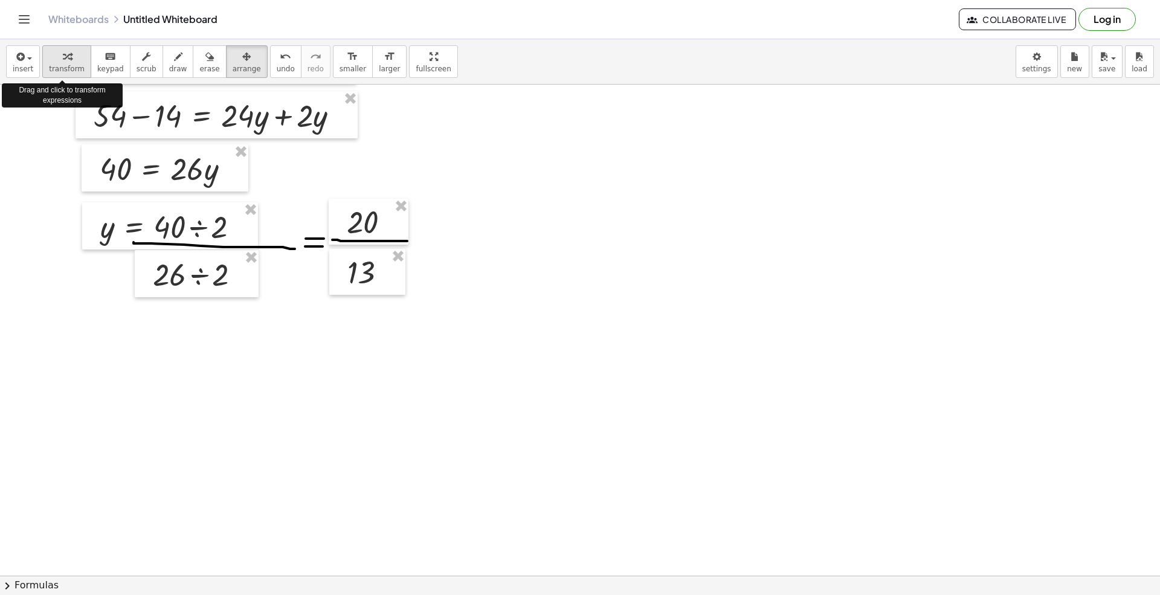
click at [68, 65] on span "transform" at bounding box center [67, 69] width 36 height 8
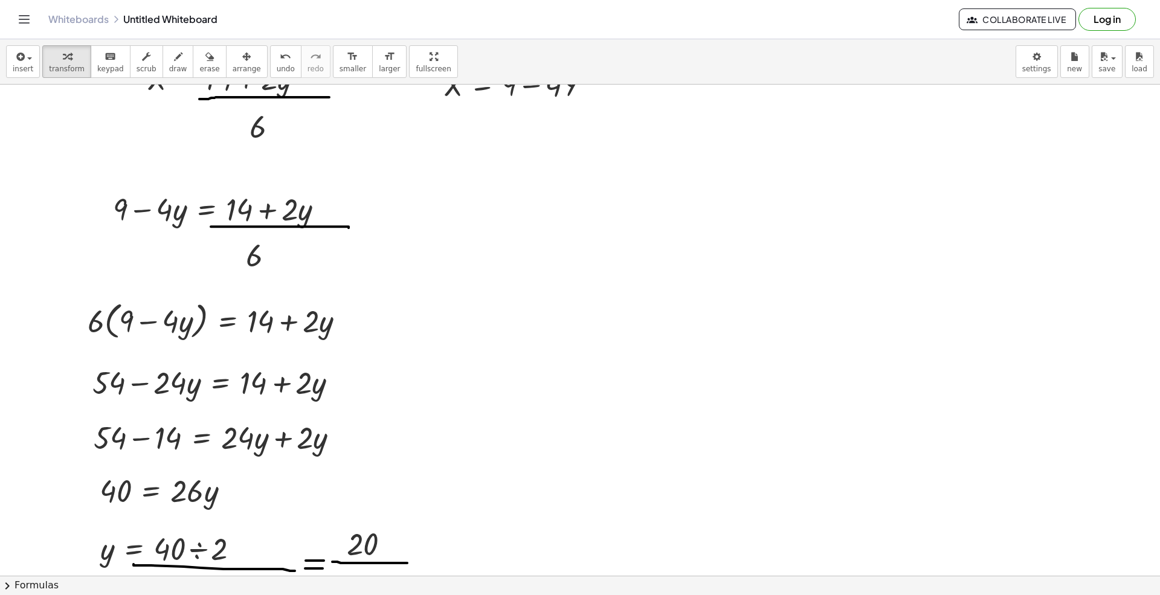
scroll to position [0, 0]
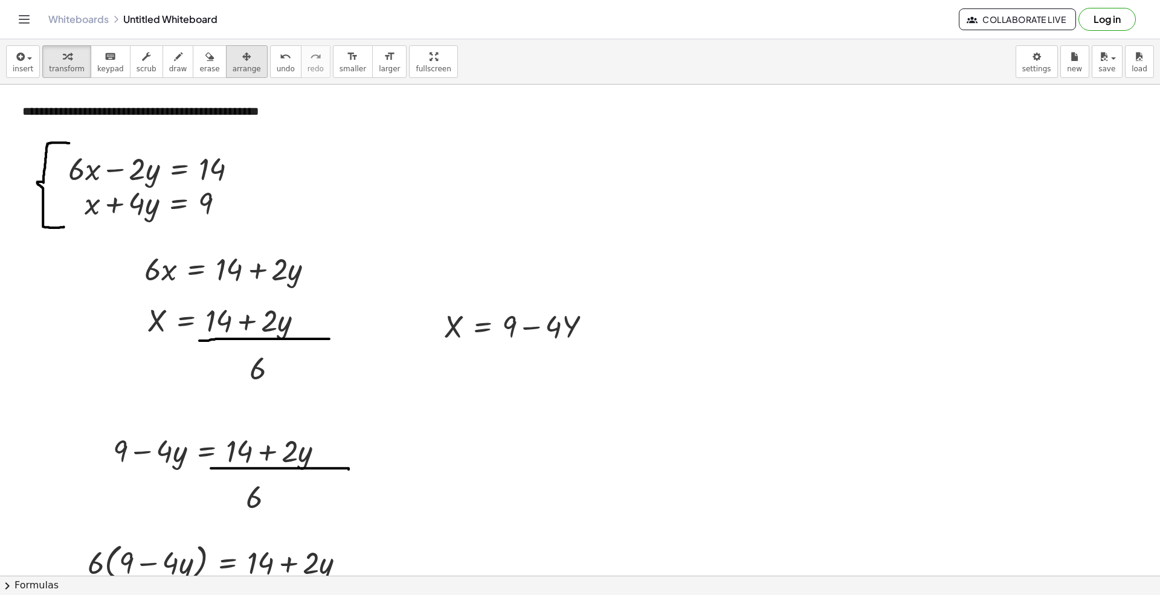
click at [242, 61] on icon "button" at bounding box center [246, 57] width 8 height 15
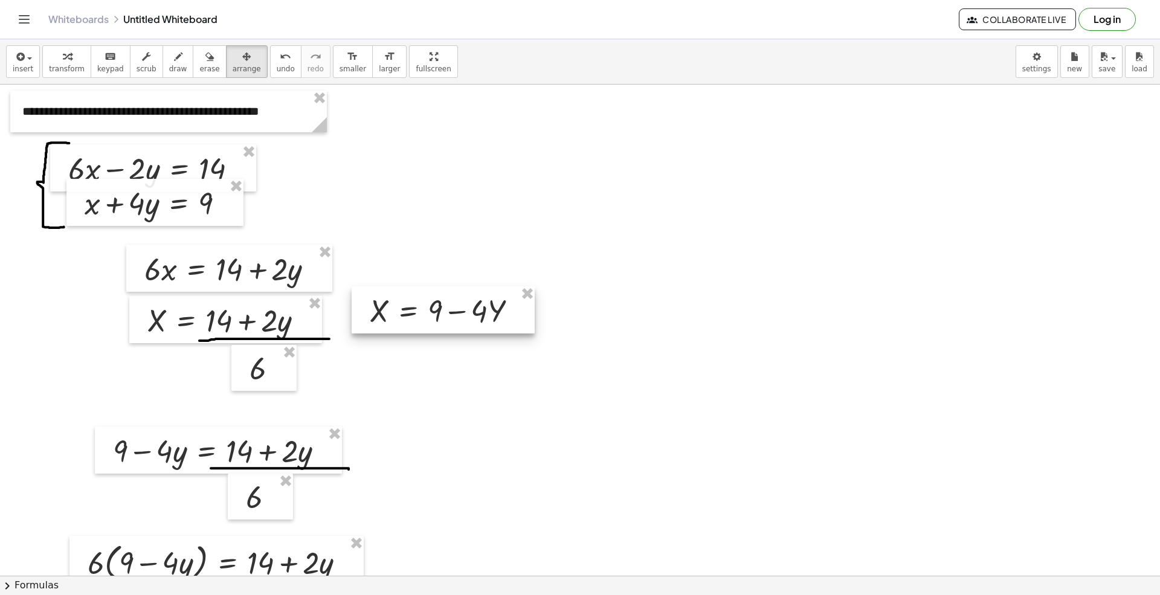
drag, startPoint x: 510, startPoint y: 334, endPoint x: 436, endPoint y: 318, distance: 76.0
click at [436, 318] on div at bounding box center [443, 309] width 183 height 47
click at [15, 80] on div "insert select one: Math Expression Function Text Youtube Video Graphing Geometr…" at bounding box center [580, 61] width 1160 height 45
click at [22, 62] on icon "button" at bounding box center [19, 57] width 11 height 15
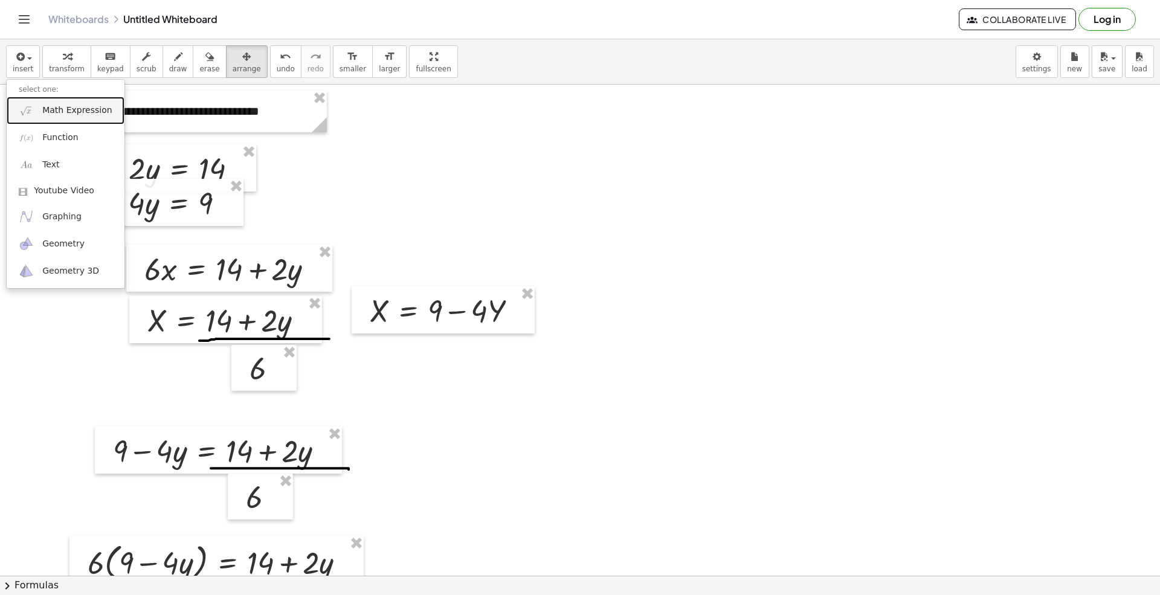
click at [58, 102] on link "Math Expression" at bounding box center [66, 110] width 118 height 27
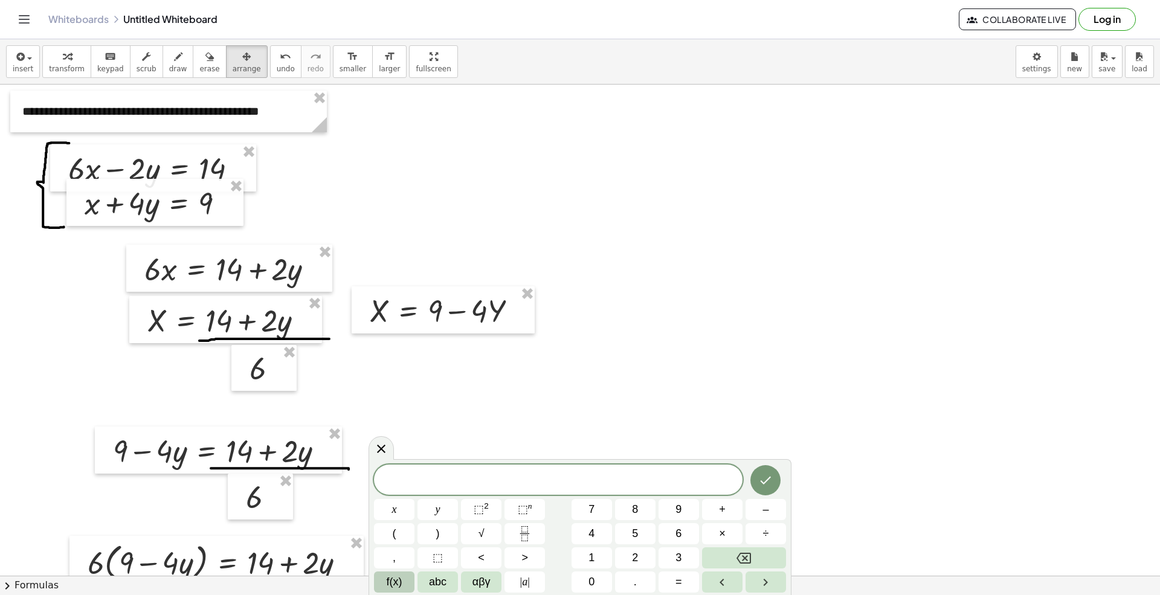
click at [387, 557] on span "f(x)" at bounding box center [395, 582] width 16 height 16
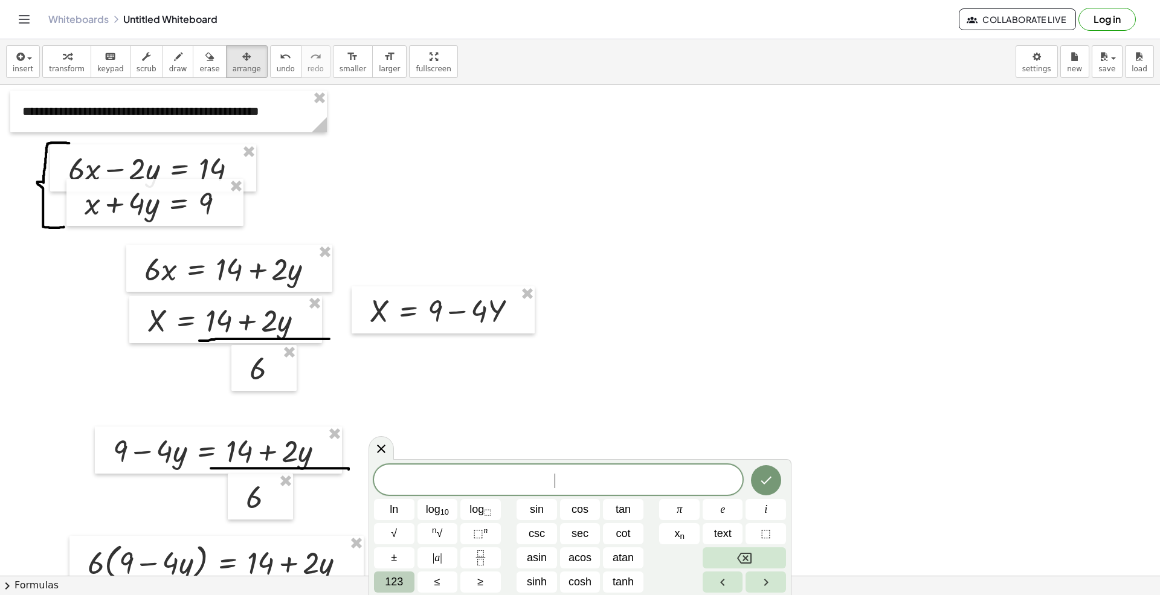
click at [401, 557] on span "123" at bounding box center [394, 582] width 18 height 16
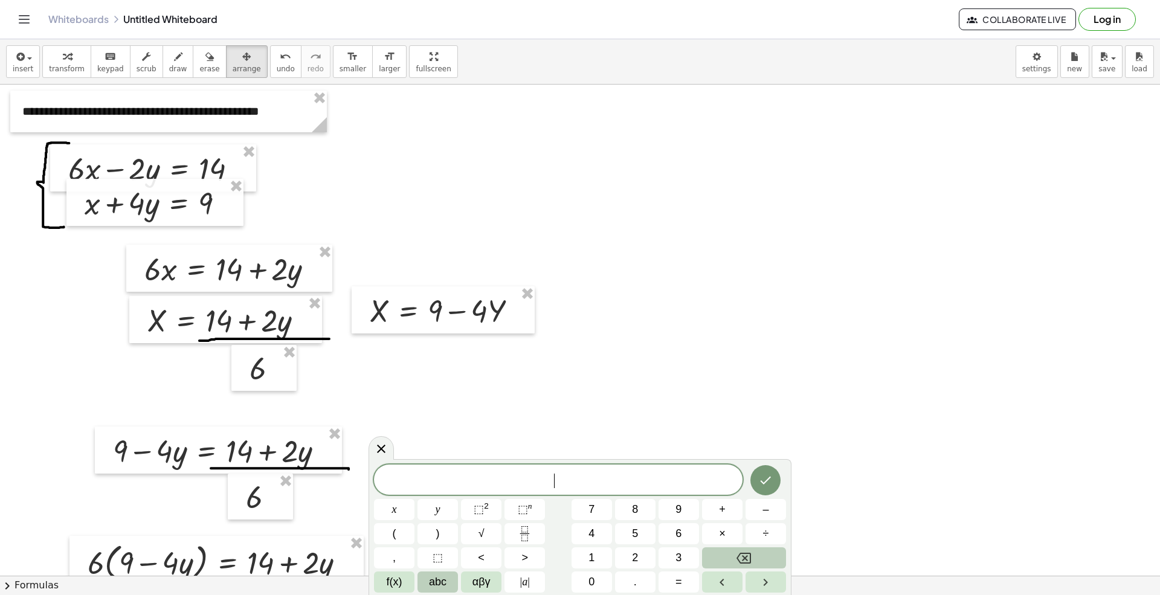
click at [441, 557] on span "abc" at bounding box center [438, 582] width 18 height 16
click at [456, 557] on button "x" at bounding box center [459, 582] width 31 height 21
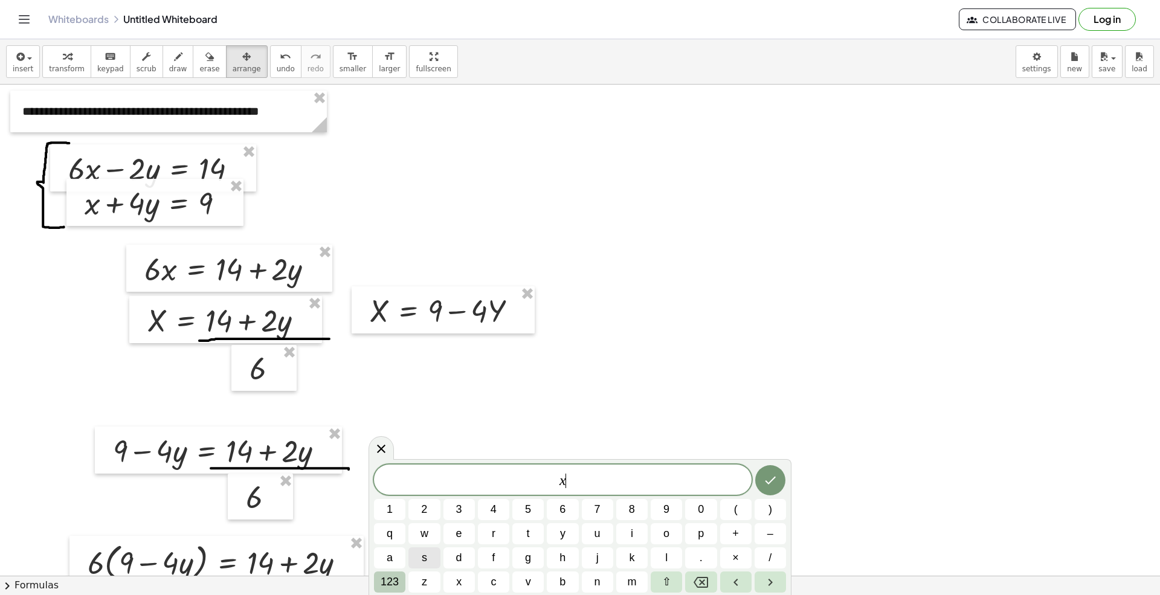
click at [390, 557] on span "123" at bounding box center [390, 582] width 18 height 16
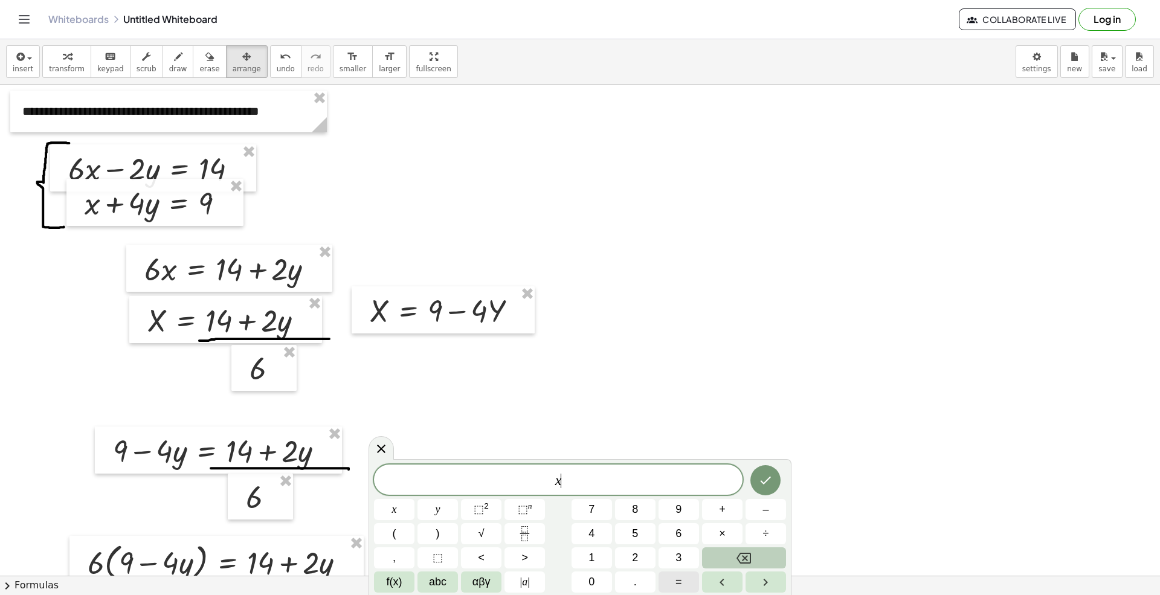
click at [673, 557] on button "=" at bounding box center [679, 582] width 40 height 21
click at [676, 511] on span "9" at bounding box center [679, 510] width 6 height 16
click at [766, 512] on span "–" at bounding box center [766, 510] width 6 height 16
click at [596, 531] on button "4" at bounding box center [592, 533] width 40 height 21
click at [406, 534] on button "(" at bounding box center [394, 533] width 40 height 21
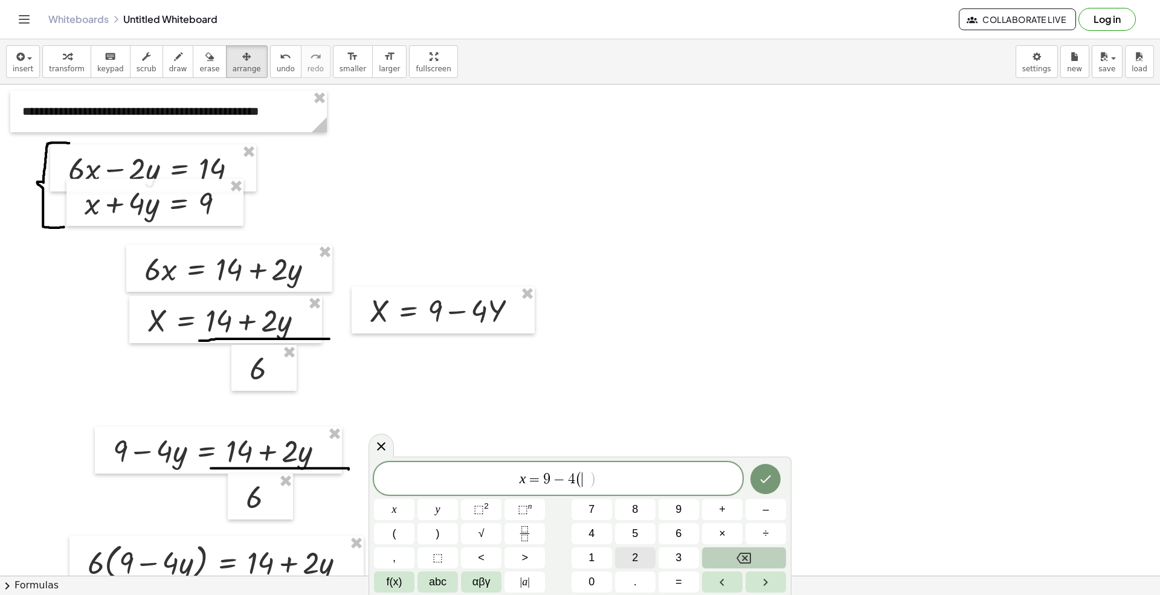
click at [632, 557] on span "2" at bounding box center [635, 558] width 6 height 16
click at [600, 557] on button "0" at bounding box center [592, 582] width 40 height 21
click at [518, 535] on icon "Fraction" at bounding box center [524, 533] width 15 height 15
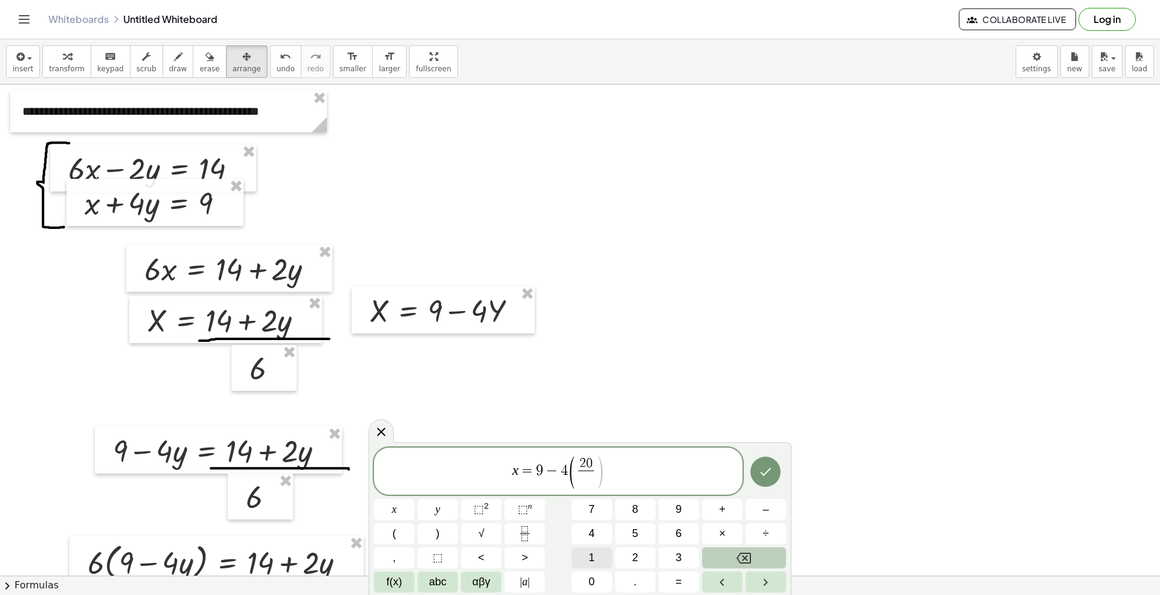
click at [600, 557] on button "1" at bounding box center [592, 557] width 40 height 21
click at [671, 557] on button "3" at bounding box center [679, 557] width 40 height 21
click at [440, 533] on button ")" at bounding box center [438, 533] width 40 height 21
click at [731, 552] on button "Backspace" at bounding box center [744, 557] width 84 height 21
click at [607, 467] on span "x = 9 − 4 ( 2 0 1 3 ​ ​ )" at bounding box center [558, 472] width 369 height 34
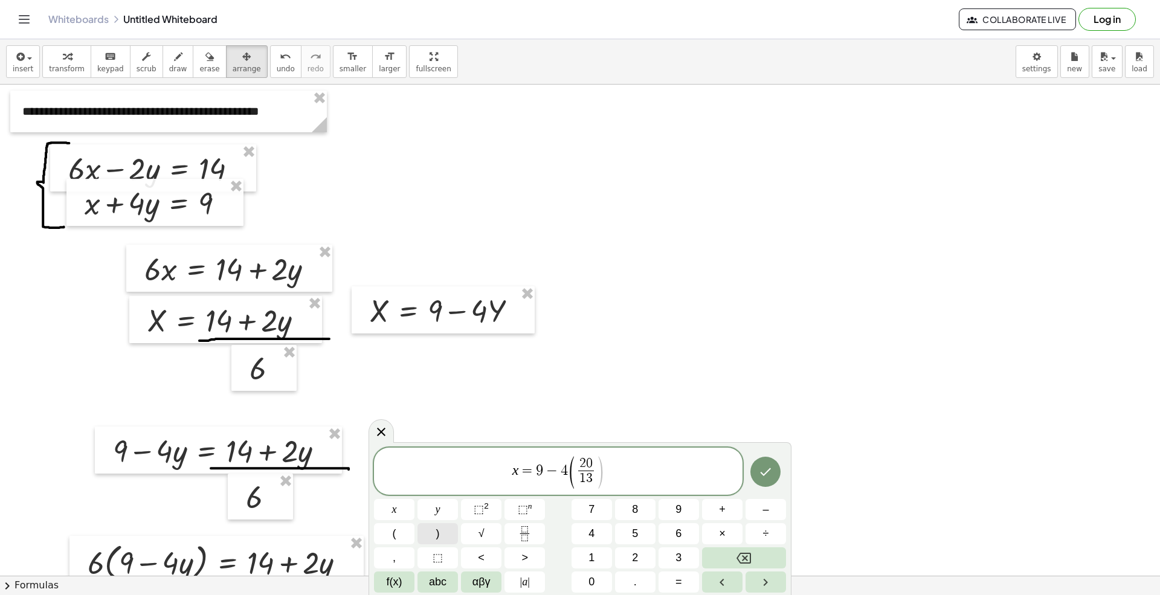
click at [426, 532] on button ")" at bounding box center [438, 533] width 40 height 21
click at [670, 557] on button "=" at bounding box center [679, 582] width 40 height 21
click at [596, 557] on button "1" at bounding box center [592, 557] width 40 height 21
click at [593, 512] on span "7" at bounding box center [592, 510] width 6 height 16
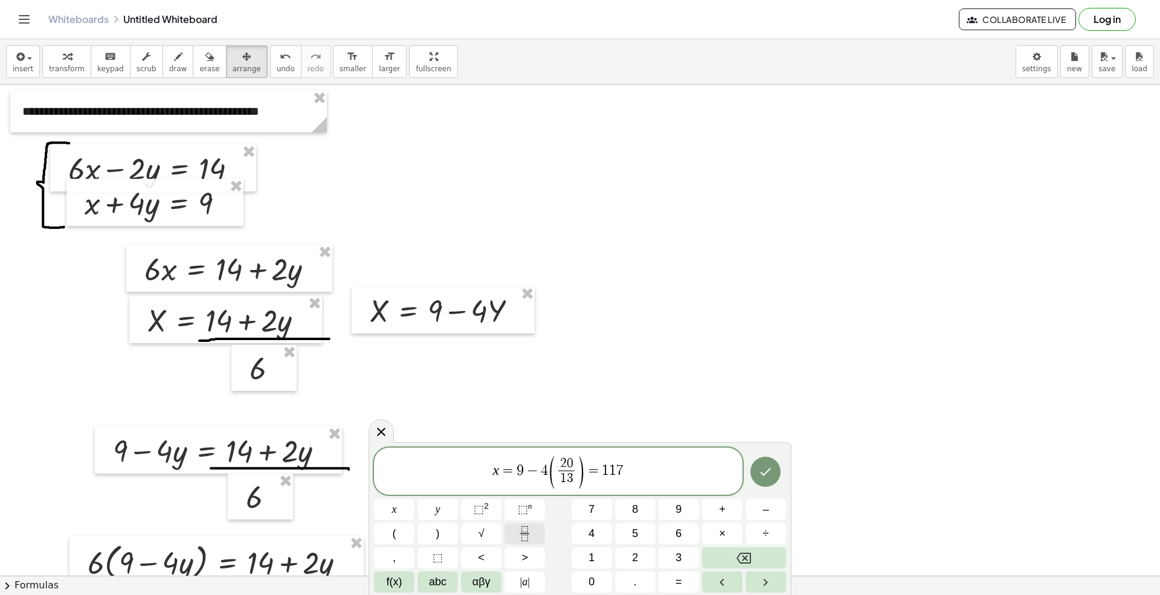
click at [524, 532] on icon "Fraction" at bounding box center [524, 529] width 6 height 6
click at [593, 557] on span "1" at bounding box center [592, 558] width 6 height 16
click at [668, 557] on button "3" at bounding box center [679, 557] width 40 height 21
click at [636, 472] on span "x = 9 − 4 ( 2 0 1 3 ​ ) = 1 1 7 1 3 ​ ​" at bounding box center [558, 472] width 369 height 34
click at [771, 512] on button "–" at bounding box center [766, 509] width 40 height 21
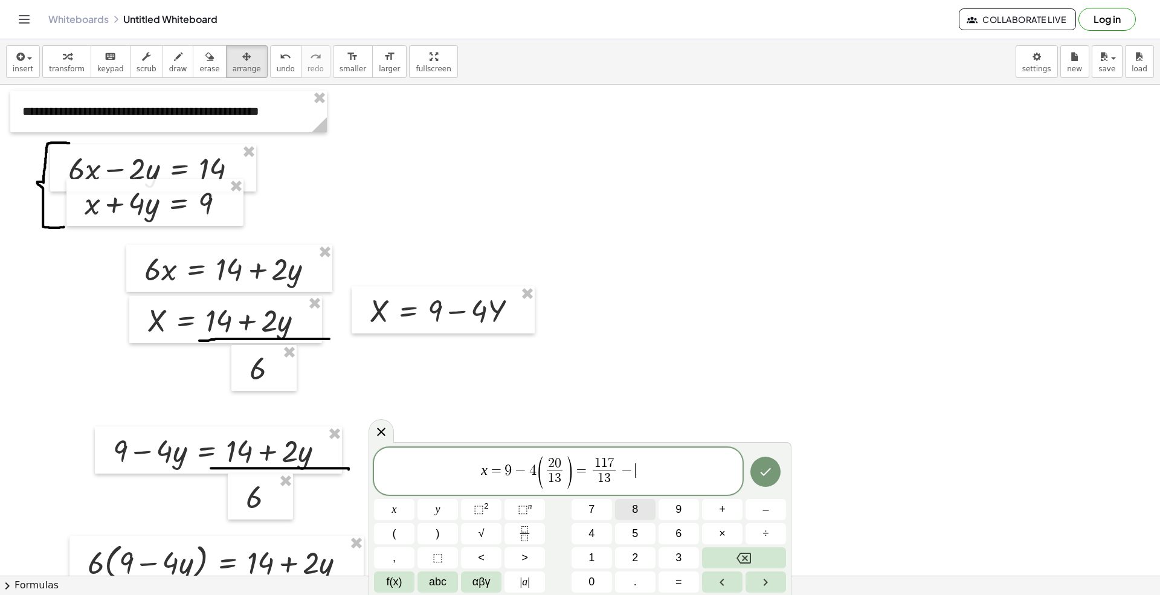
click at [641, 506] on button "8" at bounding box center [635, 509] width 40 height 21
click at [585, 557] on button "0" at bounding box center [592, 582] width 40 height 21
click at [528, 532] on icon "Fraction" at bounding box center [524, 533] width 15 height 15
click at [585, 556] on button "1" at bounding box center [592, 557] width 40 height 21
click at [670, 557] on button "3" at bounding box center [679, 557] width 40 height 21
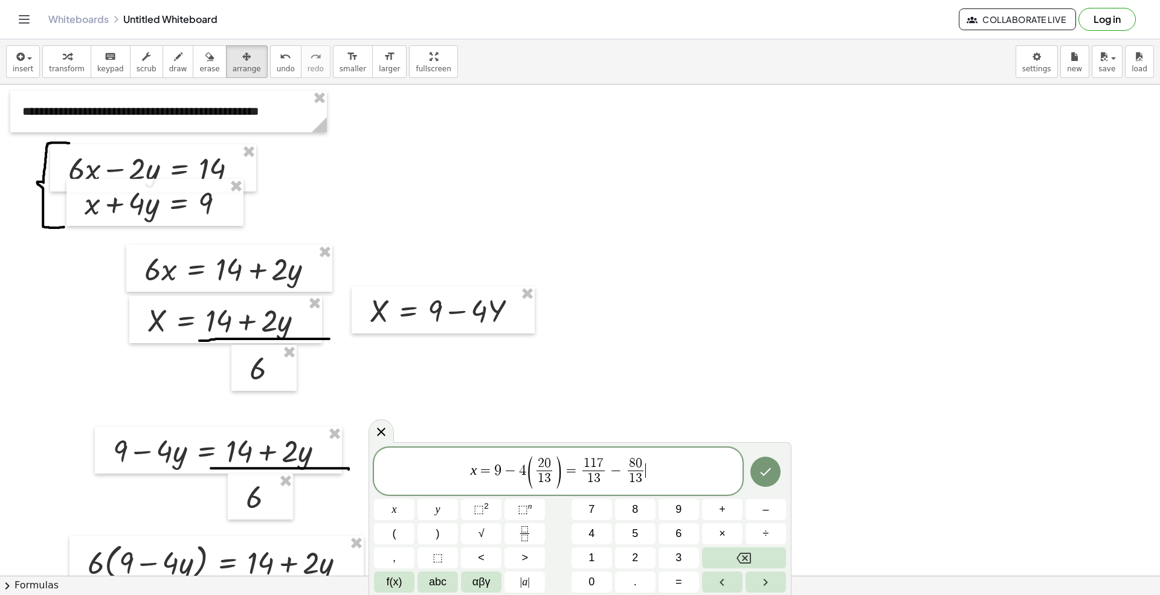
click at [668, 470] on span "x = 9 − 4 ( 2 0 1 3 ​ ) = 1 1 7 1 3 ​ − 8 0 1 3 ​ ​" at bounding box center [558, 472] width 369 height 34
click at [679, 557] on span "=" at bounding box center [679, 582] width 7 height 16
click at [682, 557] on span "3" at bounding box center [679, 558] width 6 height 16
click at [595, 508] on span "7" at bounding box center [592, 510] width 6 height 16
click at [531, 535] on icon "Fraction" at bounding box center [524, 533] width 15 height 15
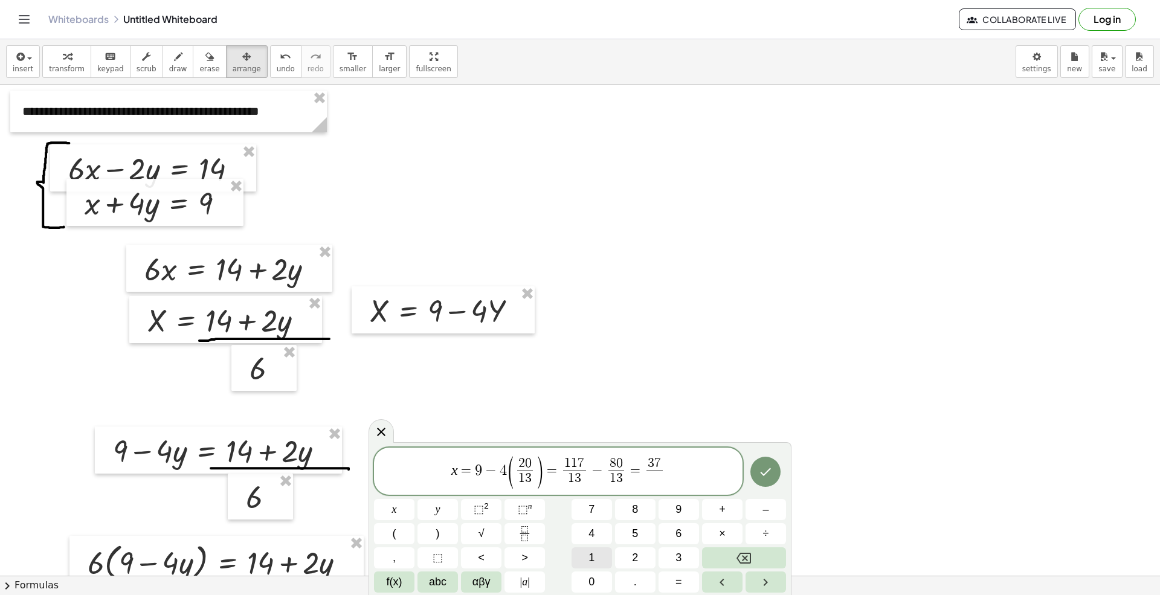
click at [596, 557] on button "1" at bounding box center [592, 557] width 40 height 21
click at [678, 557] on span "3" at bounding box center [679, 558] width 6 height 16
click at [787, 472] on div "x = 9 − 4 ( 2 0 1 3 ​ ) = 1 1 7 1 3 ​ − 8 0 1 3 ​ = 3 7 1 3 ​ ​ x y ⬚ 2 ⬚ n 7 8…" at bounding box center [580, 518] width 423 height 153
click at [774, 470] on button "Done" at bounding box center [765, 472] width 30 height 30
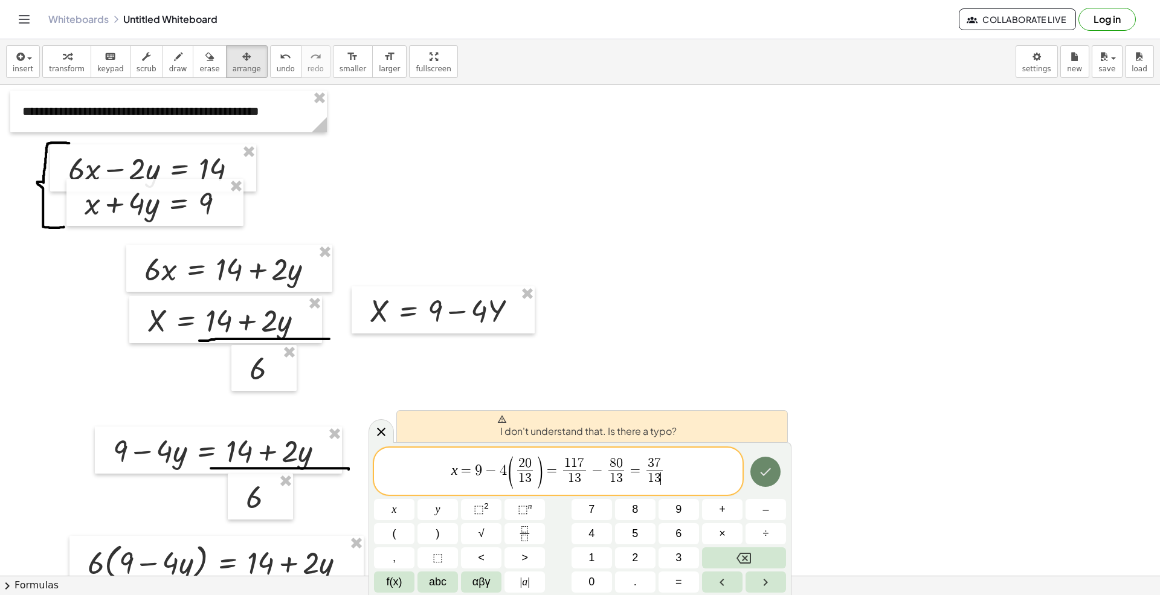
click at [757, 480] on button "Done" at bounding box center [765, 472] width 30 height 30
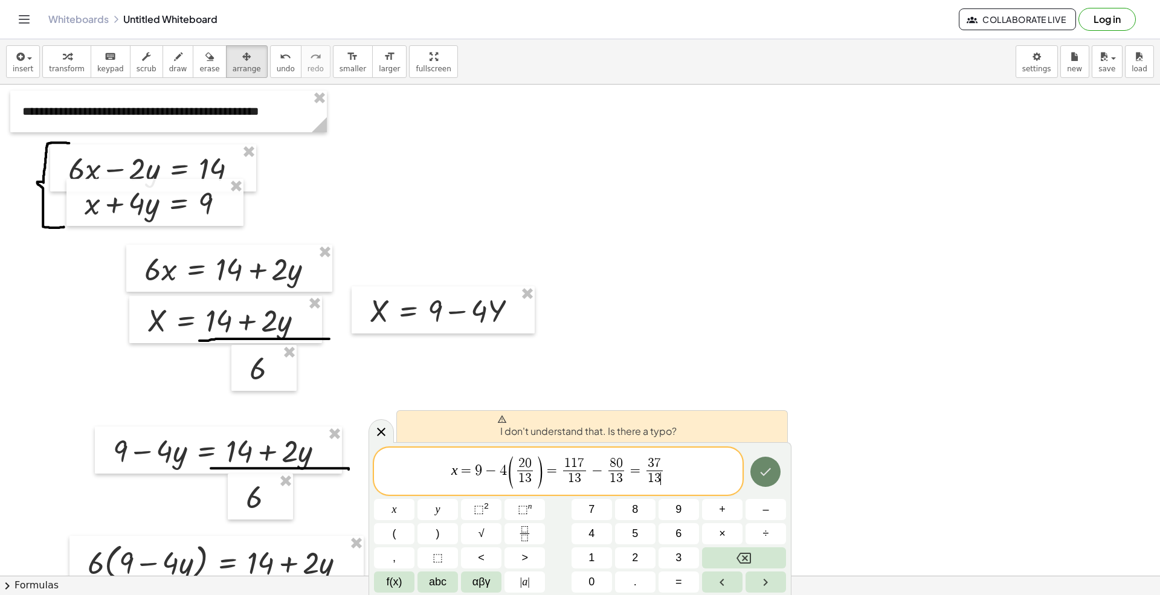
click at [757, 480] on button "Done" at bounding box center [765, 472] width 30 height 30
click at [757, 479] on button "Done" at bounding box center [765, 472] width 30 height 30
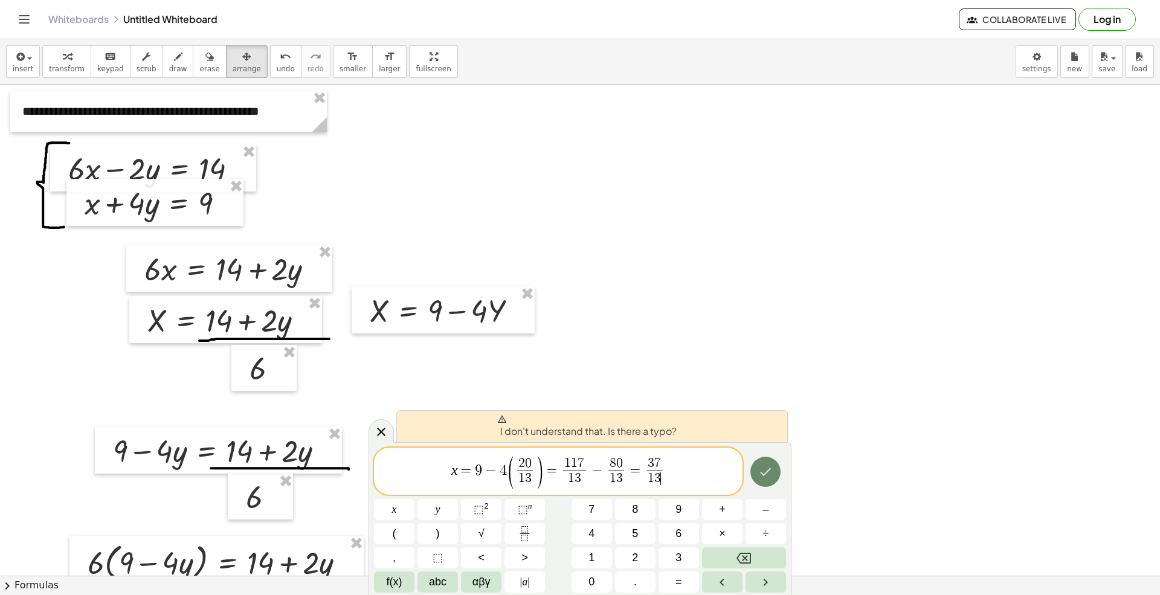
click at [757, 479] on button "Done" at bounding box center [765, 472] width 30 height 30
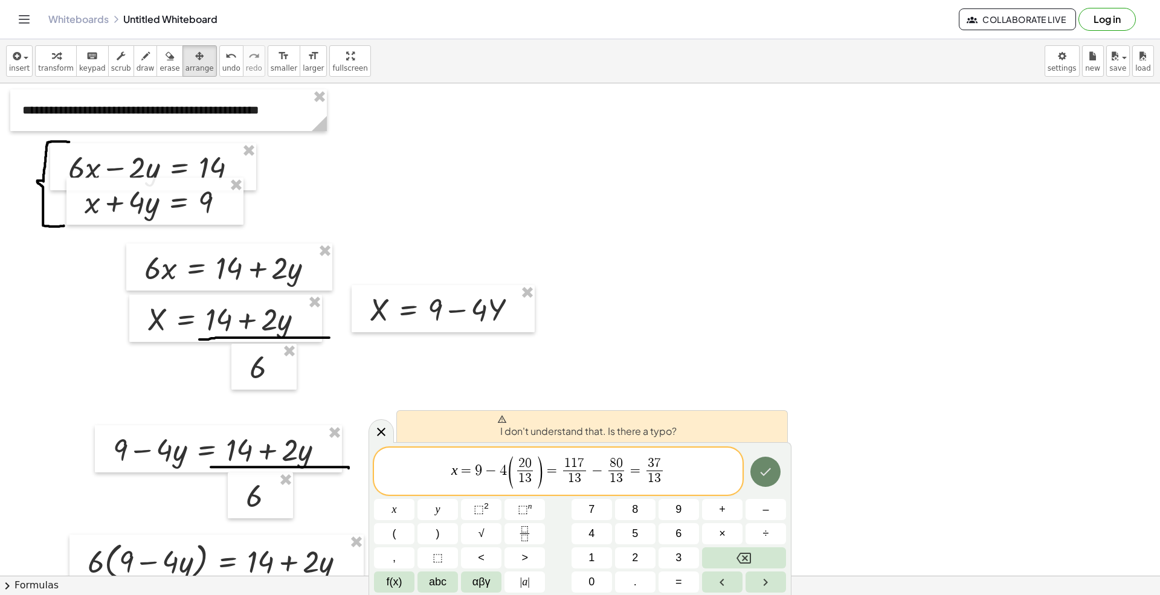
click at [757, 470] on button "Done" at bounding box center [765, 472] width 30 height 30
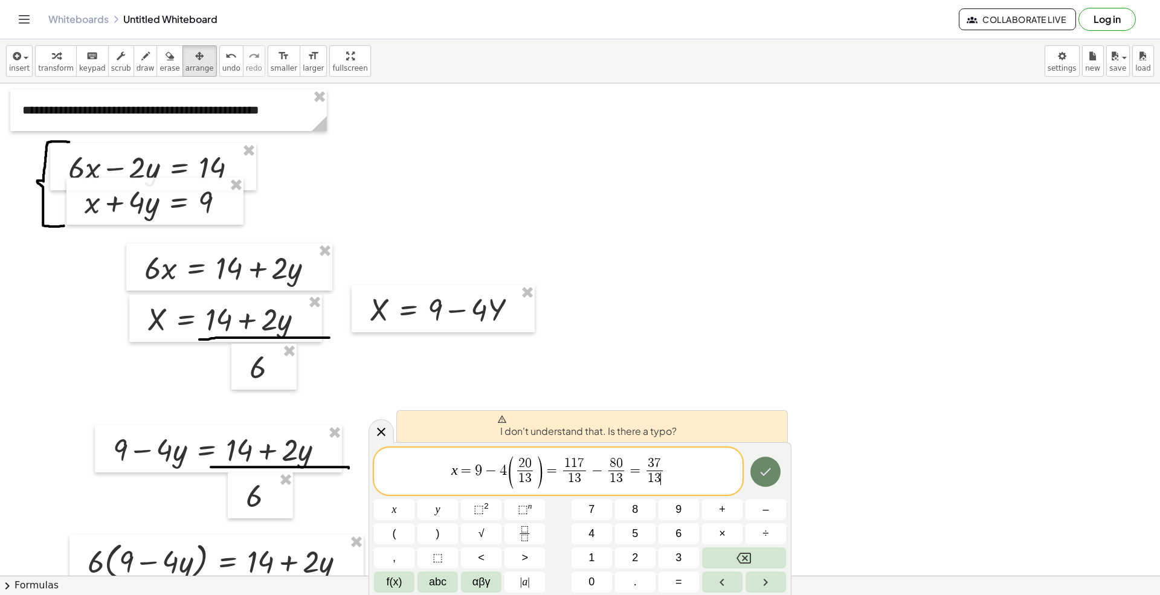
click at [757, 473] on button "Done" at bounding box center [765, 472] width 30 height 30
click at [757, 474] on button "Done" at bounding box center [765, 472] width 30 height 30
click at [674, 476] on span "x = 9 − 4 ( 2 0 1 3 ​ ) = 1 1 7 1 3 ​ − 8 0 1 3 ​ = 3 7 1 3 ​ ​" at bounding box center [558, 472] width 369 height 34
click at [755, 557] on button "Backspace" at bounding box center [744, 557] width 84 height 21
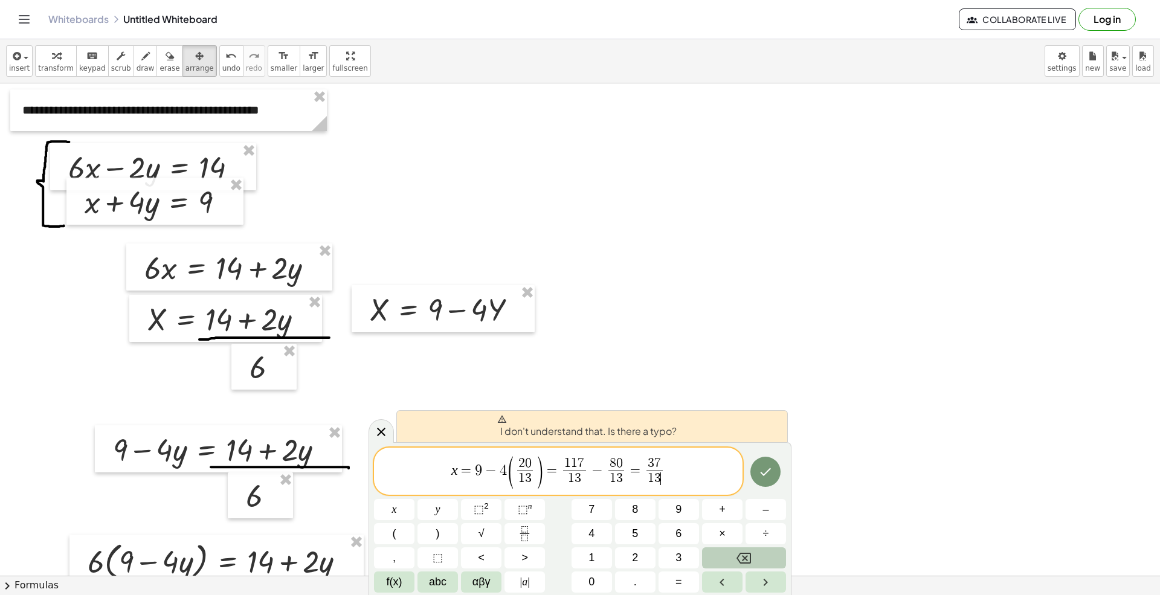
click at [755, 557] on button "Backspace" at bounding box center [744, 557] width 84 height 21
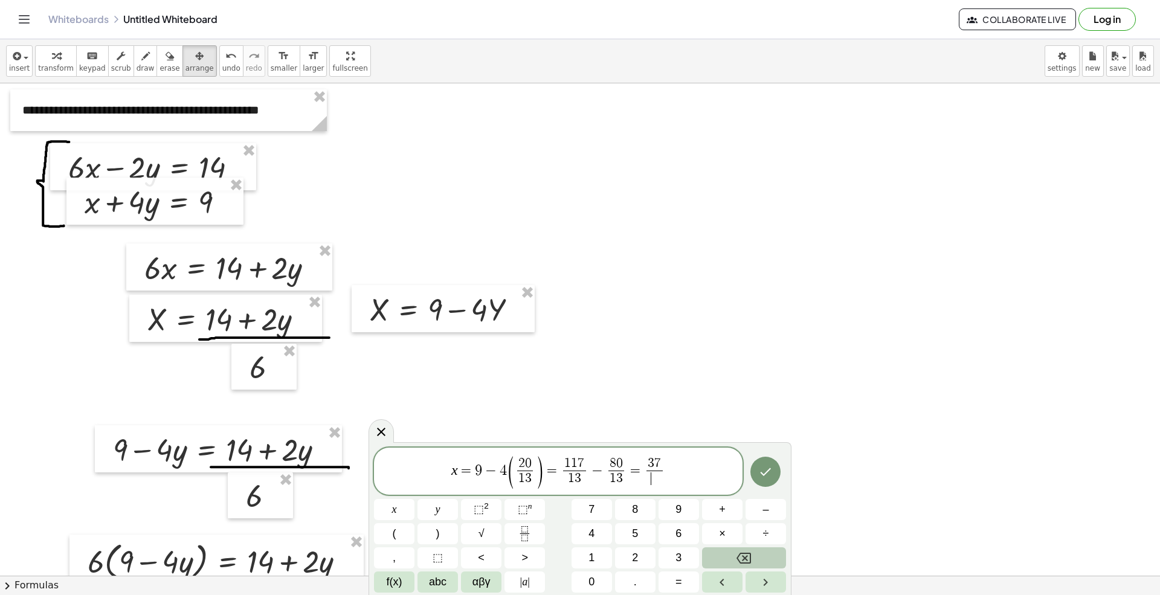
click at [755, 557] on button "Backspace" at bounding box center [744, 557] width 84 height 21
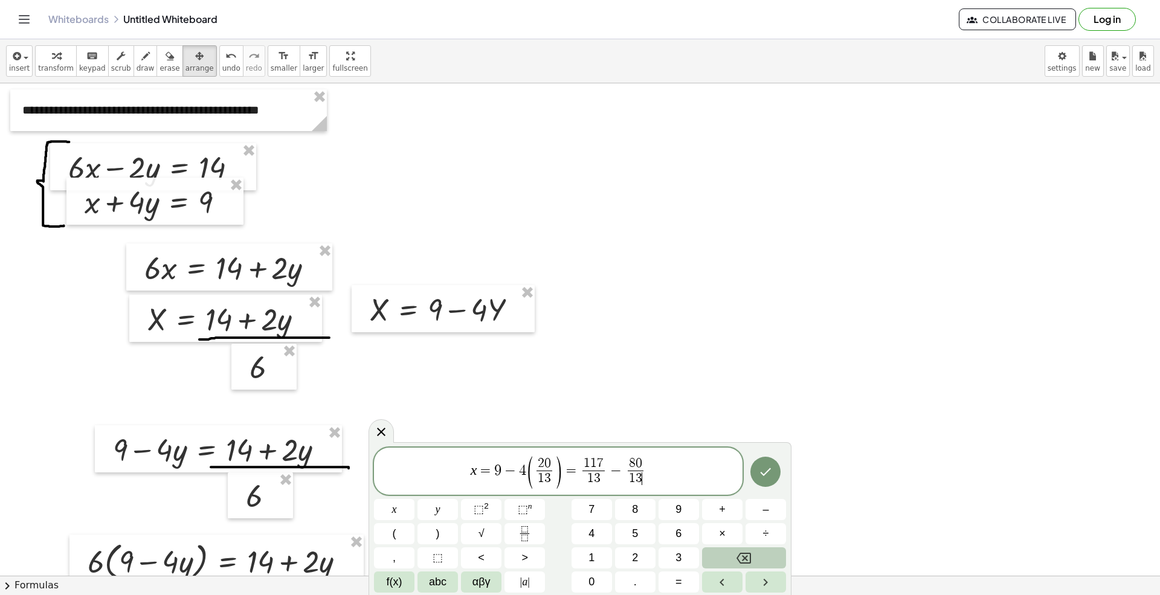
click at [754, 557] on button "Backspace" at bounding box center [744, 557] width 84 height 21
click at [752, 557] on button "Backspace" at bounding box center [744, 557] width 84 height 21
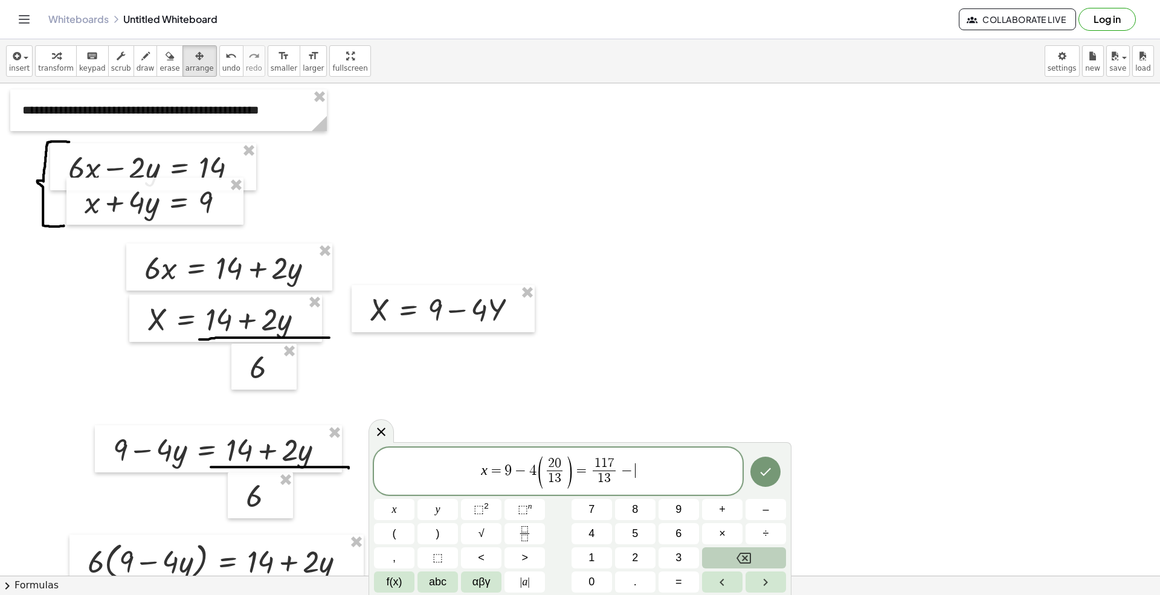
click at [750, 557] on icon "Backspace" at bounding box center [744, 558] width 15 height 11
click at [748, 557] on icon "Backspace" at bounding box center [744, 558] width 15 height 15
click at [747, 557] on icon "Backspace" at bounding box center [744, 558] width 15 height 15
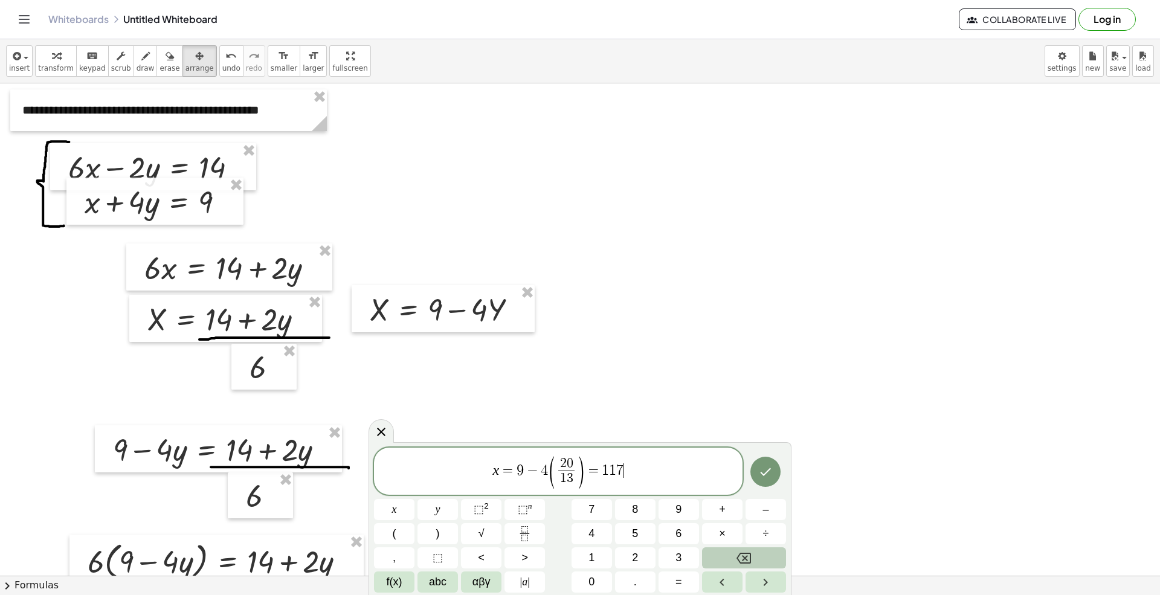
click at [747, 557] on icon "Backspace" at bounding box center [744, 558] width 15 height 15
click at [767, 474] on icon "Done" at bounding box center [765, 472] width 15 height 15
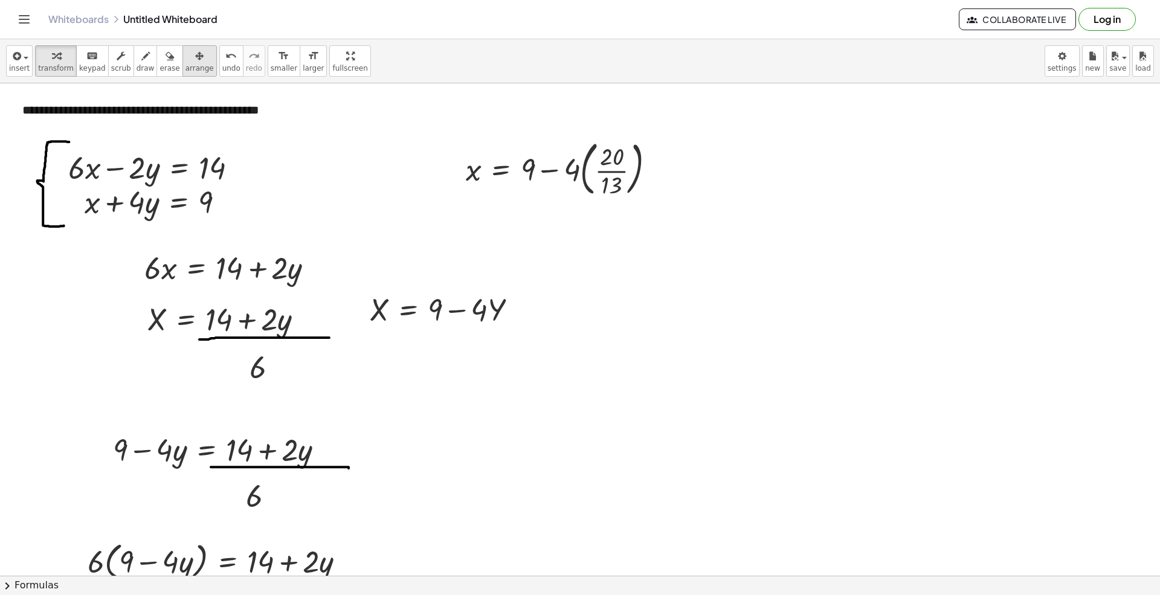
click at [195, 63] on icon "button" at bounding box center [199, 56] width 8 height 15
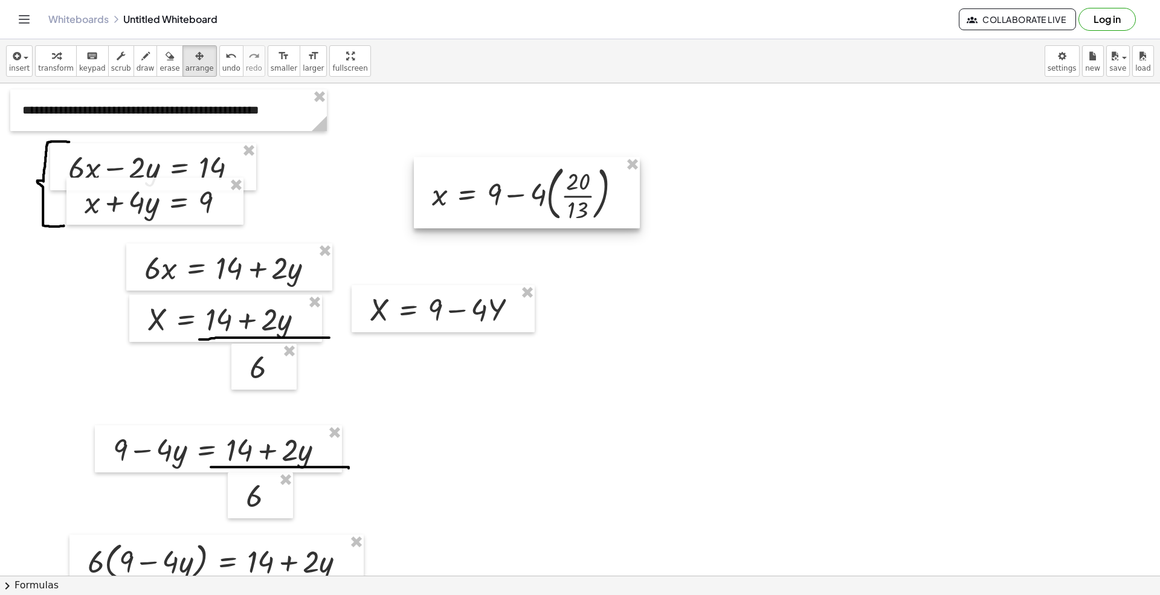
drag, startPoint x: 586, startPoint y: 196, endPoint x: 549, endPoint y: 221, distance: 44.9
click at [549, 221] on div at bounding box center [527, 192] width 226 height 71
click at [18, 65] on span "insert" at bounding box center [19, 68] width 21 height 8
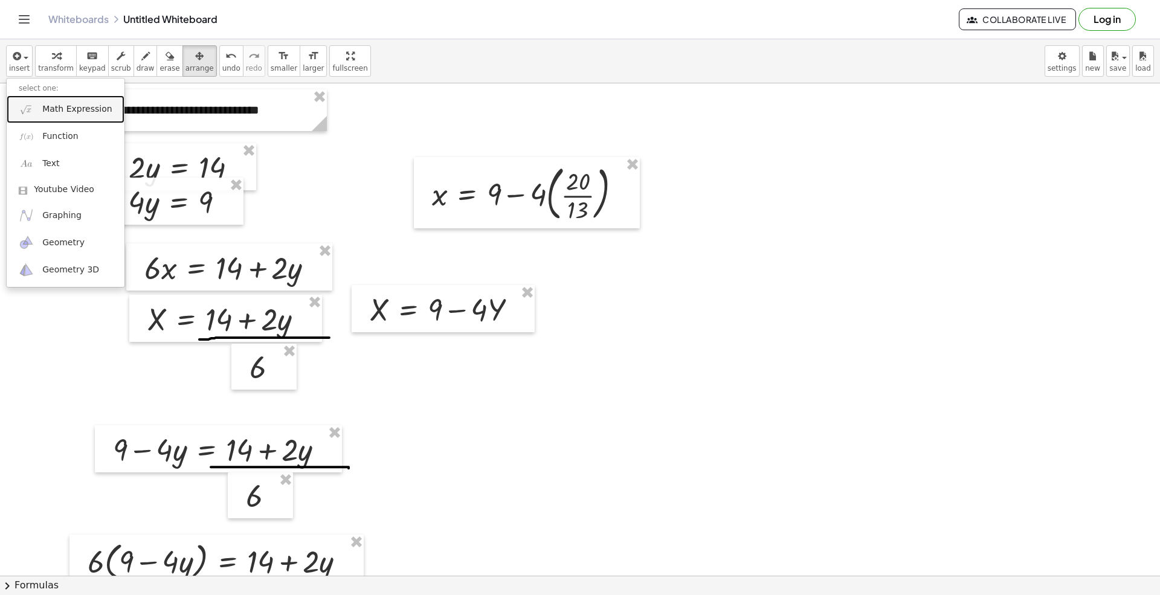
click at [48, 104] on span "Math Expression" at bounding box center [76, 109] width 69 height 12
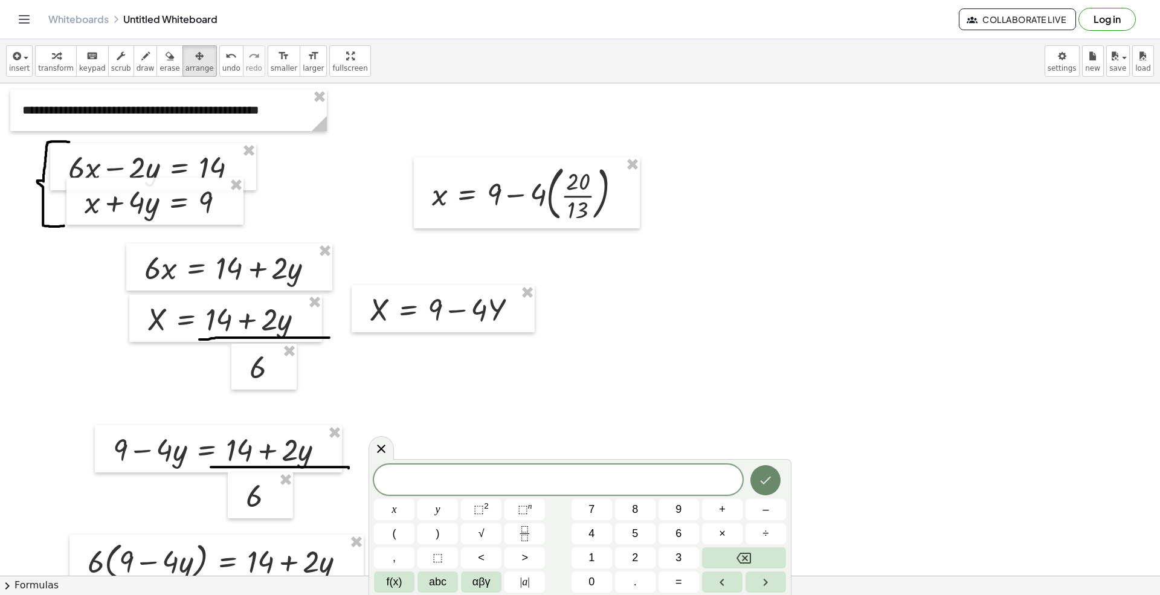
click at [767, 481] on icon "Done" at bounding box center [766, 481] width 11 height 8
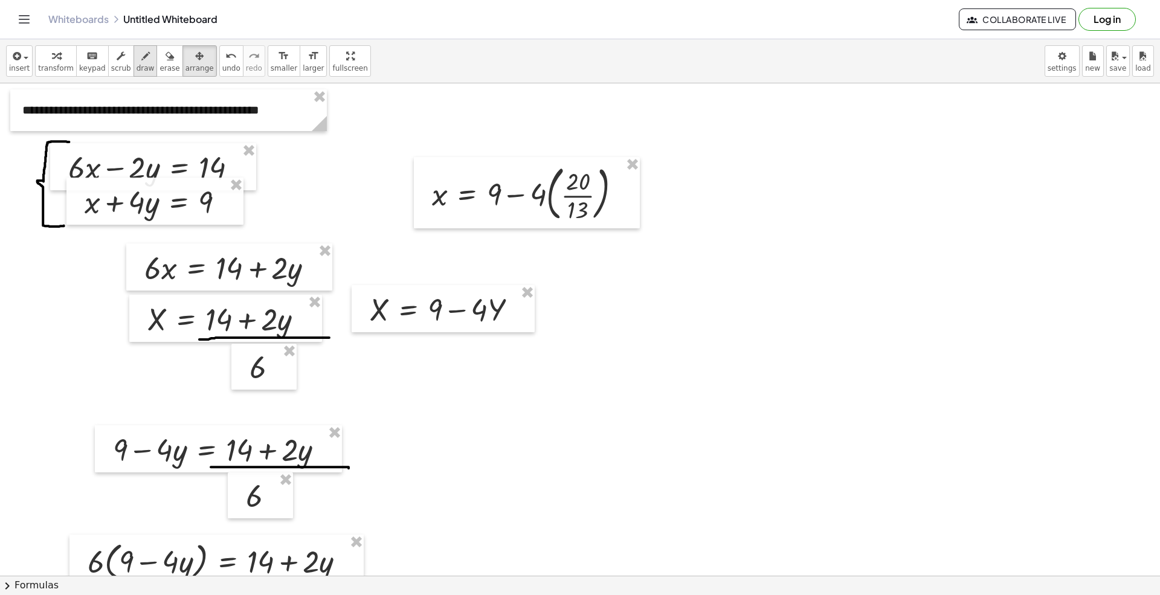
click at [139, 64] on span "draw" at bounding box center [146, 68] width 18 height 8
drag, startPoint x: 622, startPoint y: 186, endPoint x: 638, endPoint y: 185, distance: 16.4
drag, startPoint x: 619, startPoint y: 191, endPoint x: 639, endPoint y: 192, distance: 19.9
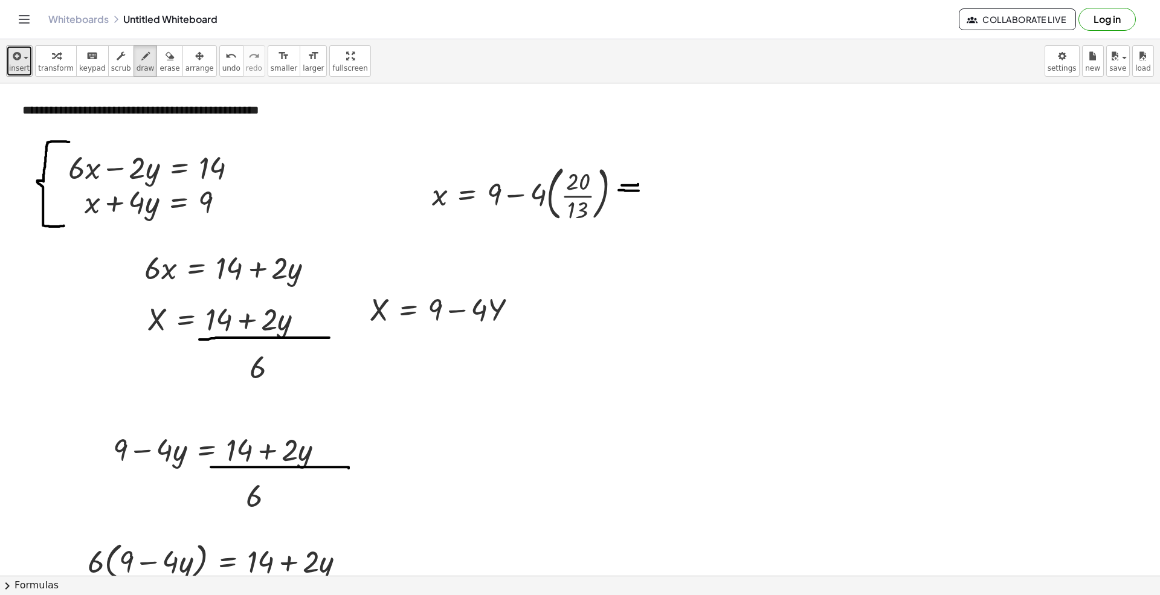
click at [18, 64] on span "insert" at bounding box center [19, 68] width 21 height 8
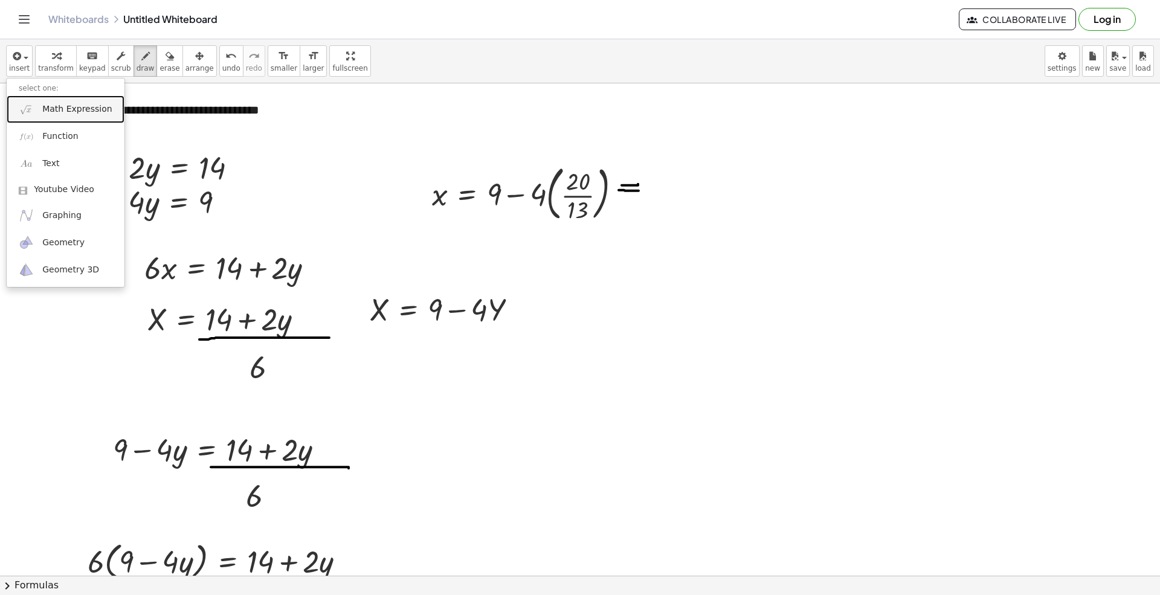
click at [52, 114] on span "Math Expression" at bounding box center [76, 109] width 69 height 12
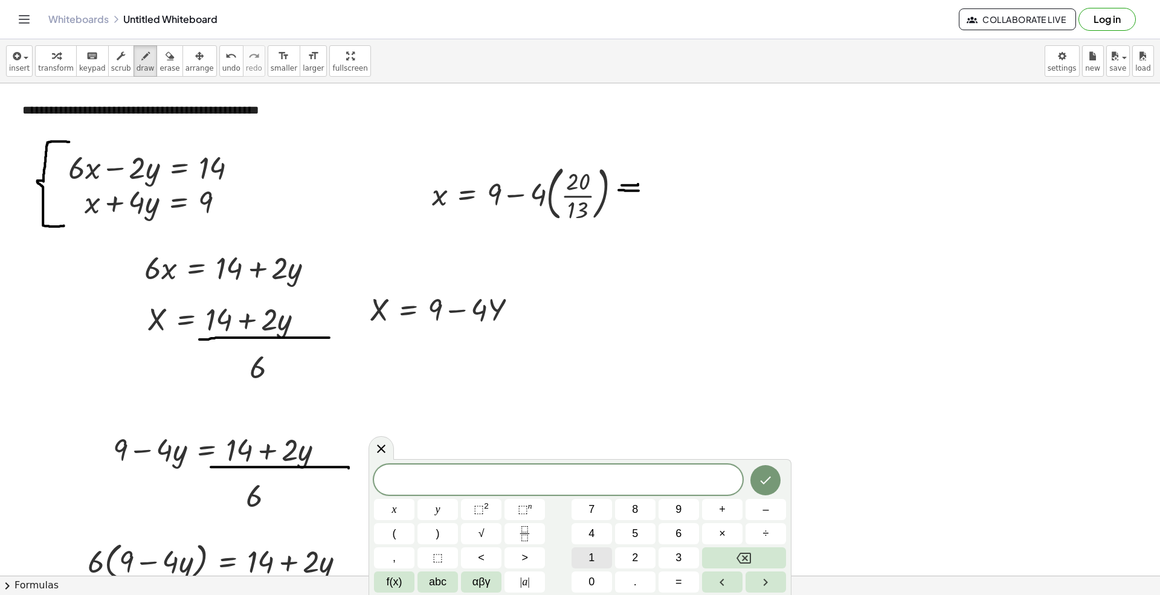
click at [595, 557] on button "1" at bounding box center [592, 557] width 40 height 21
click at [596, 556] on button "1" at bounding box center [592, 557] width 40 height 21
click at [598, 506] on button "7" at bounding box center [592, 509] width 40 height 21
click at [525, 532] on icon "Fraction" at bounding box center [524, 533] width 15 height 15
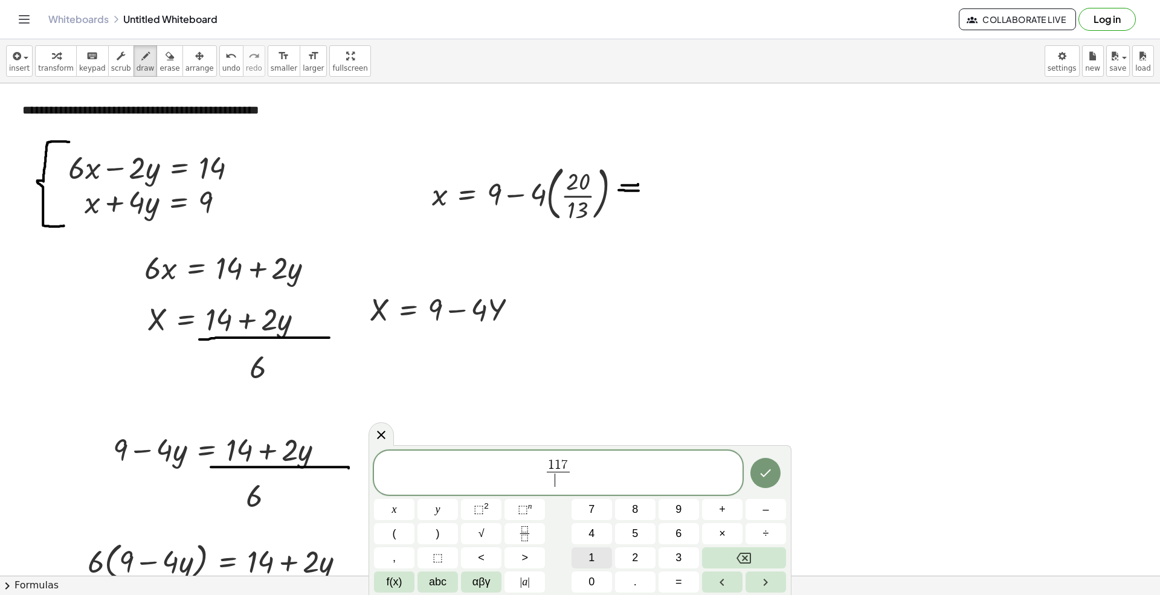
click at [602, 554] on button "1" at bounding box center [592, 557] width 40 height 21
click at [662, 552] on button "3" at bounding box center [679, 557] width 40 height 21
click at [588, 475] on span "1 1 7 1 3 ​ ​" at bounding box center [558, 474] width 369 height 32
click at [755, 508] on button "–" at bounding box center [766, 509] width 40 height 21
click at [631, 510] on button "8" at bounding box center [635, 509] width 40 height 21
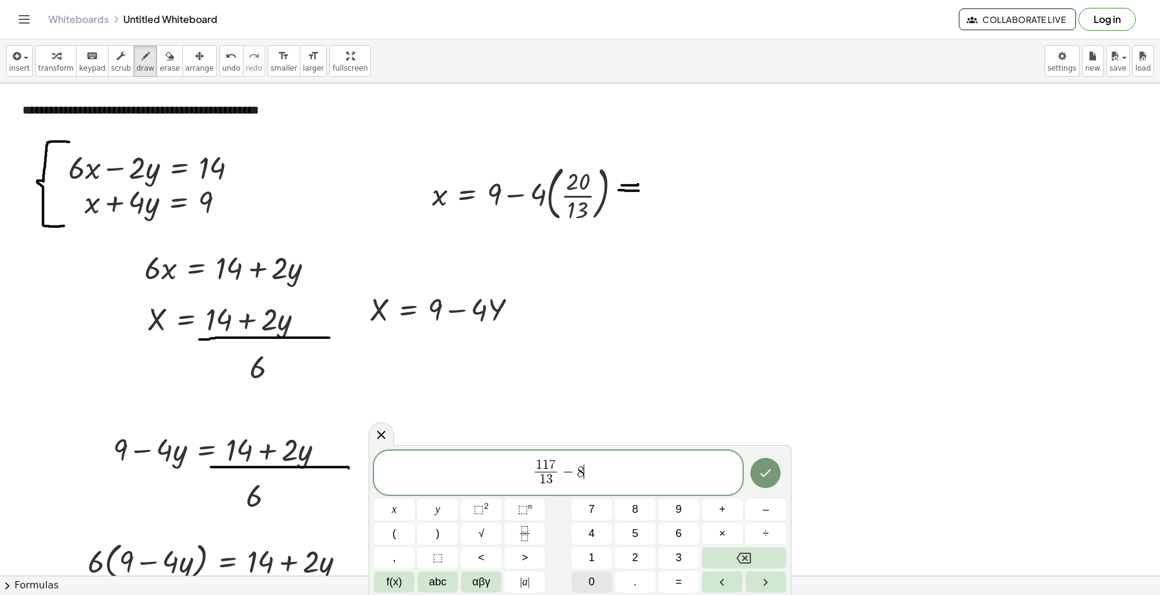
click at [595, 557] on button "0" at bounding box center [592, 582] width 40 height 21
click at [523, 531] on icon "Fraction" at bounding box center [524, 533] width 15 height 15
click at [601, 556] on button "1" at bounding box center [592, 557] width 40 height 21
click at [685, 554] on button "3" at bounding box center [679, 557] width 40 height 21
click at [764, 477] on icon "Done" at bounding box center [766, 474] width 11 height 8
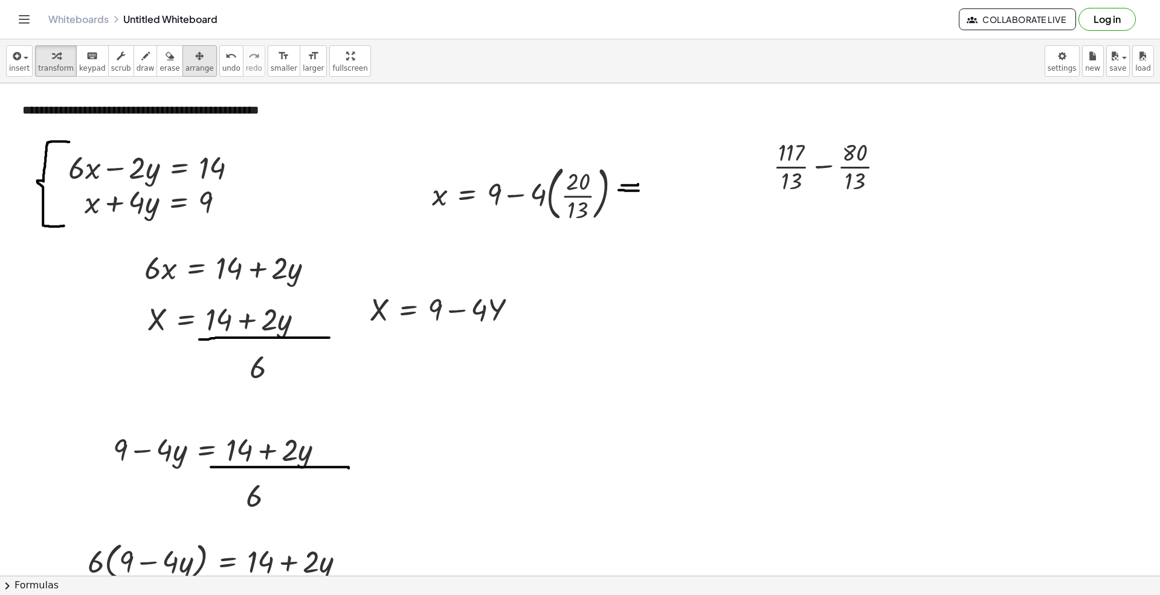
click at [192, 61] on div "button" at bounding box center [200, 55] width 28 height 15
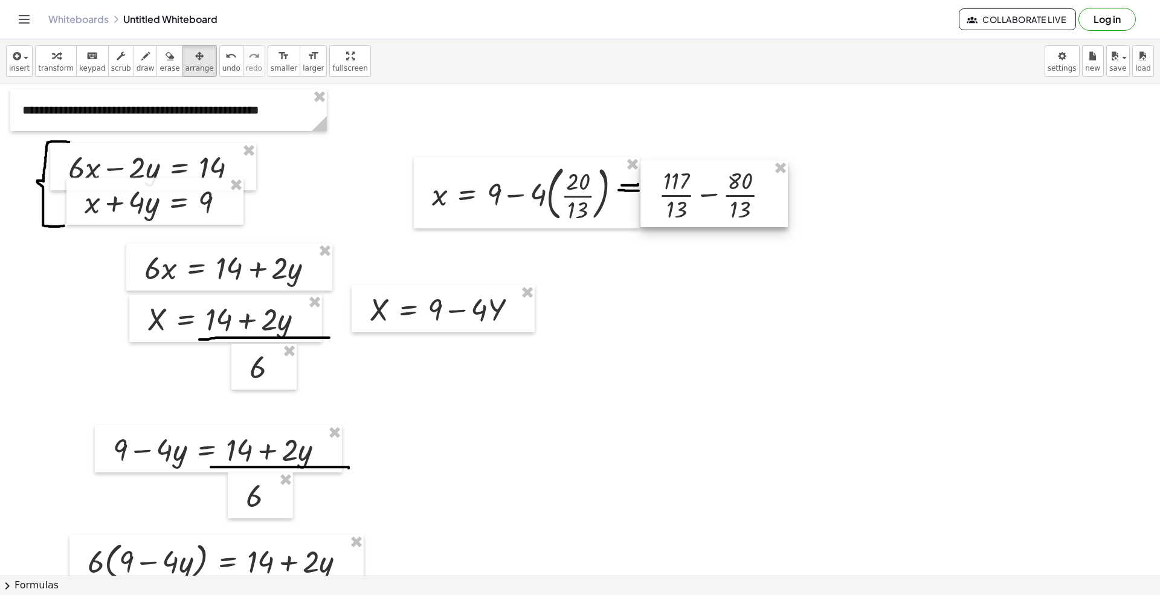
drag, startPoint x: 763, startPoint y: 204, endPoint x: 711, endPoint y: 205, distance: 52.0
click at [711, 205] on div at bounding box center [714, 194] width 147 height 66
click at [83, 65] on span "keypad" at bounding box center [92, 68] width 27 height 8
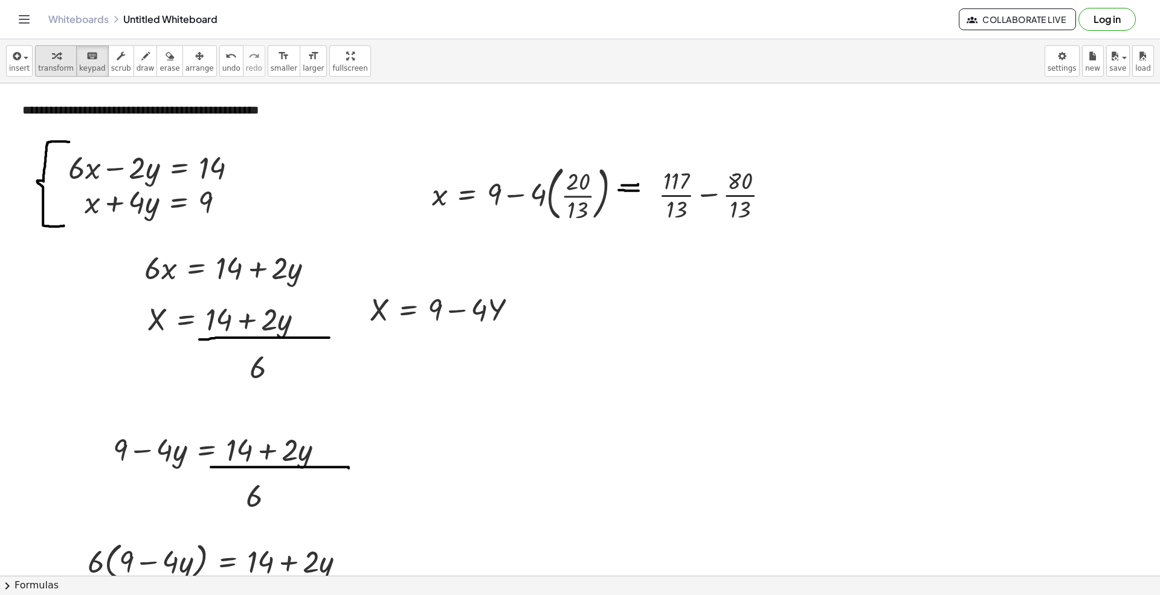
click at [38, 51] on div "button" at bounding box center [56, 55] width 36 height 15
click at [139, 59] on div "button" at bounding box center [146, 55] width 18 height 15
drag, startPoint x: 765, startPoint y: 187, endPoint x: 778, endPoint y: 189, distance: 13.3
drag, startPoint x: 763, startPoint y: 194, endPoint x: 781, endPoint y: 194, distance: 18.1
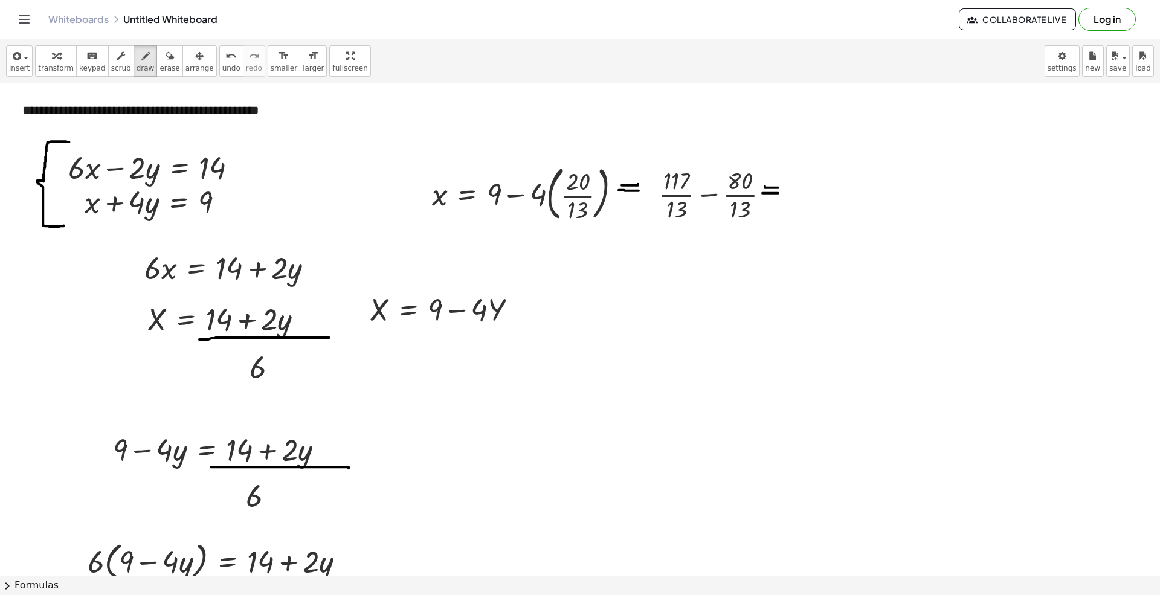
click at [15, 58] on icon "button" at bounding box center [15, 56] width 11 height 15
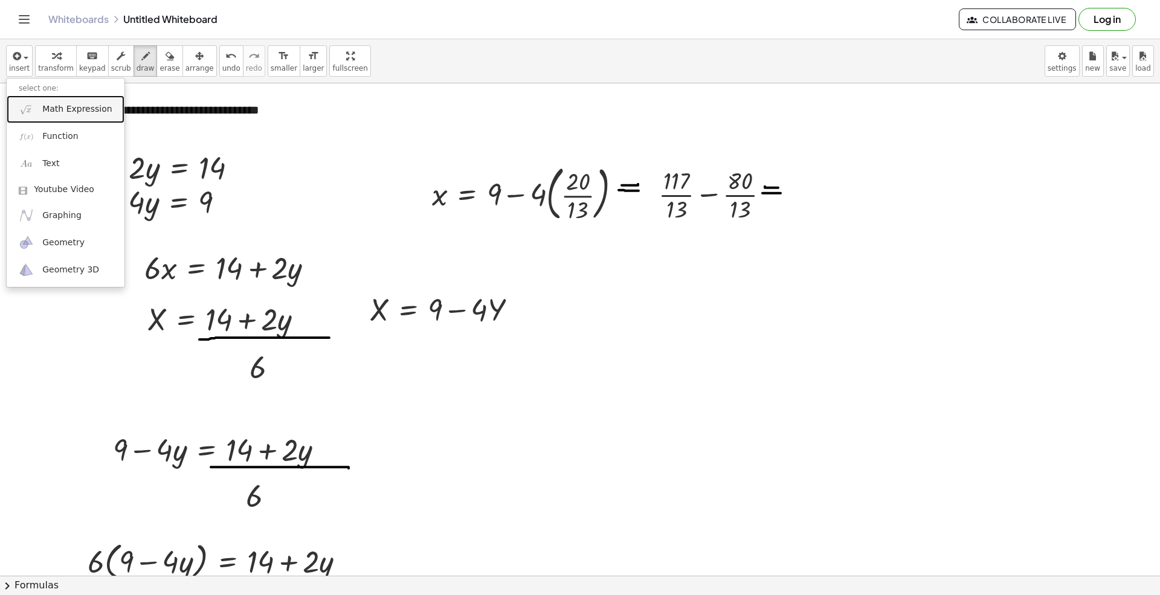
drag, startPoint x: 74, startPoint y: 105, endPoint x: 158, endPoint y: 167, distance: 104.5
click at [76, 105] on span "Math Expression" at bounding box center [76, 109] width 69 height 12
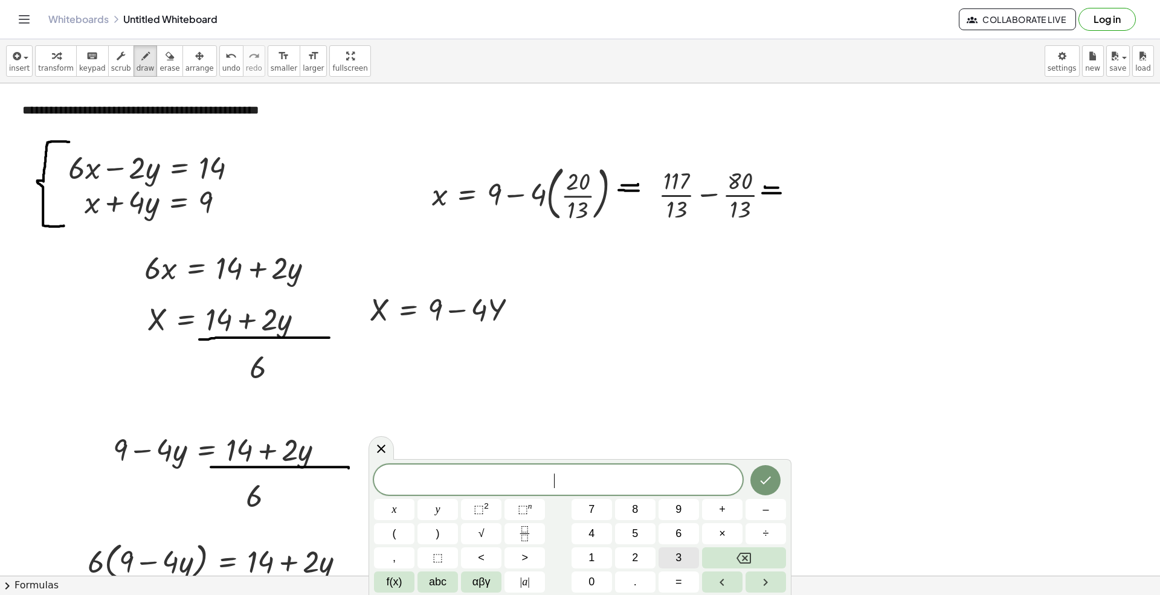
click at [677, 551] on span "3" at bounding box center [679, 558] width 6 height 16
click at [591, 509] on span "7" at bounding box center [592, 510] width 6 height 16
click at [532, 533] on icon "Fraction" at bounding box center [524, 533] width 15 height 15
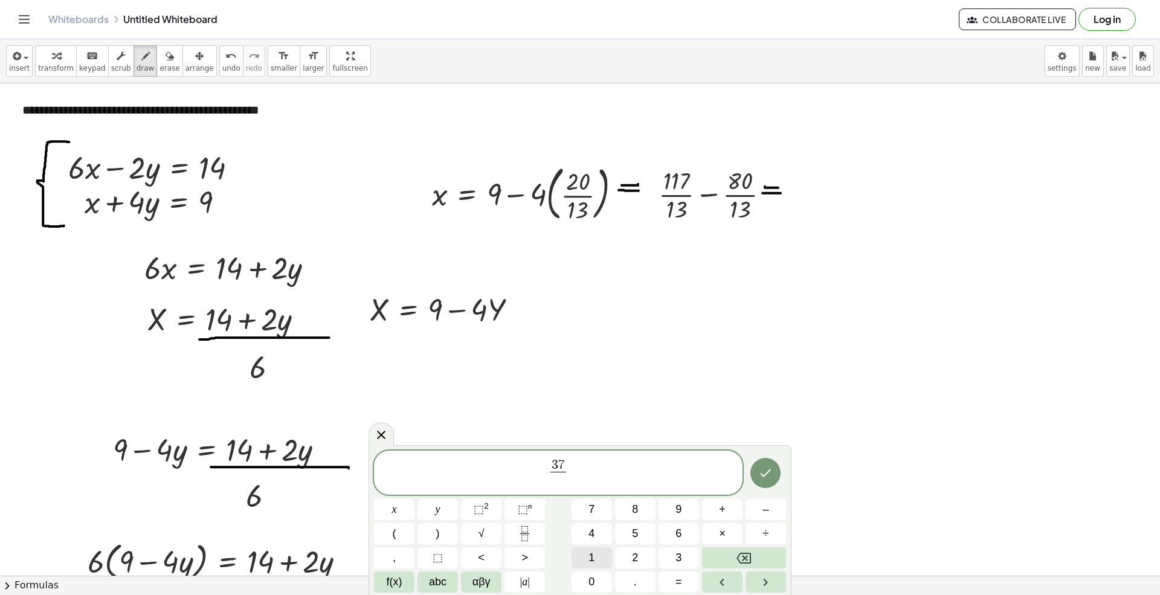
click at [598, 555] on button "1" at bounding box center [592, 557] width 40 height 21
click at [670, 552] on button "3" at bounding box center [679, 557] width 40 height 21
click at [767, 469] on icon "Done" at bounding box center [765, 473] width 15 height 15
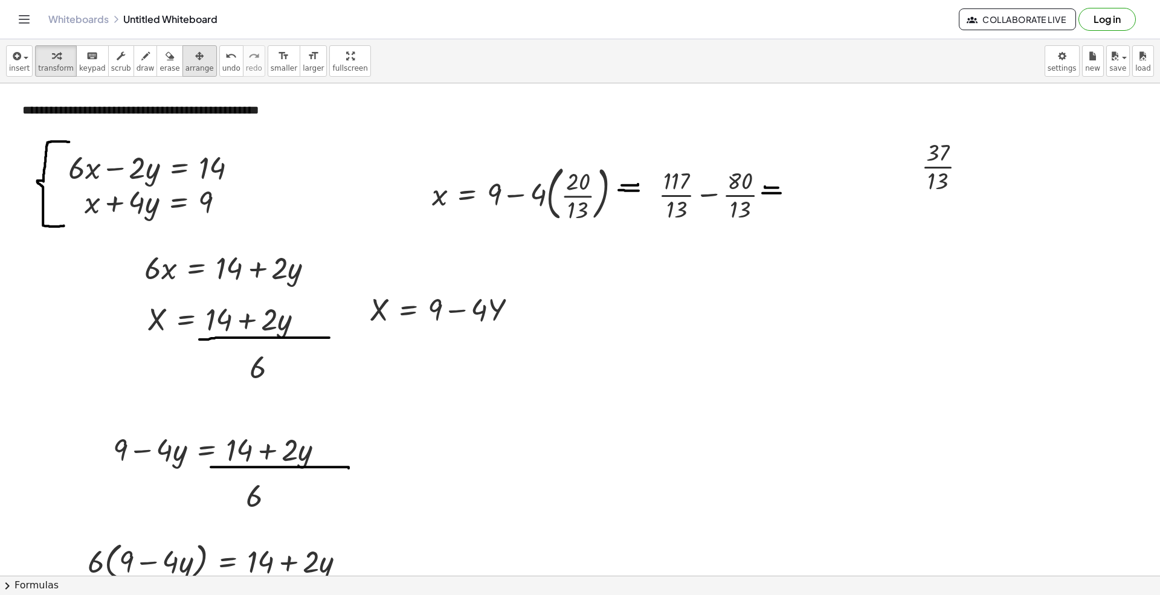
click at [191, 66] on span "arrange" at bounding box center [200, 68] width 28 height 8
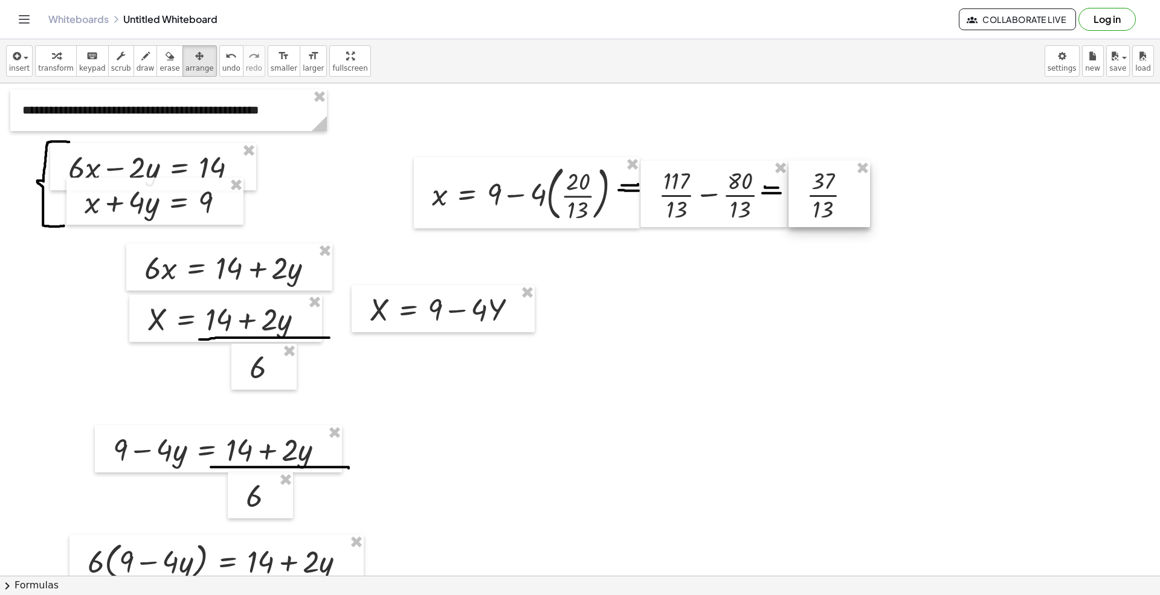
drag, startPoint x: 972, startPoint y: 187, endPoint x: 858, endPoint y: 215, distance: 117.0
click at [858, 215] on div at bounding box center [830, 194] width 82 height 66
click at [11, 65] on span "insert" at bounding box center [19, 68] width 21 height 8
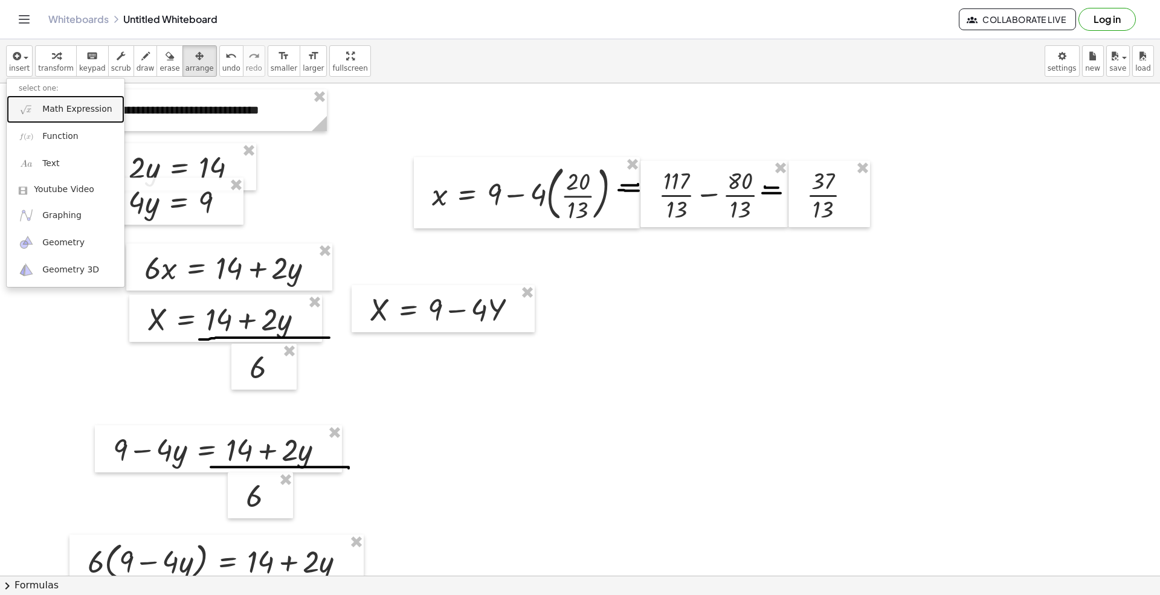
click at [56, 114] on span "Math Expression" at bounding box center [76, 109] width 69 height 12
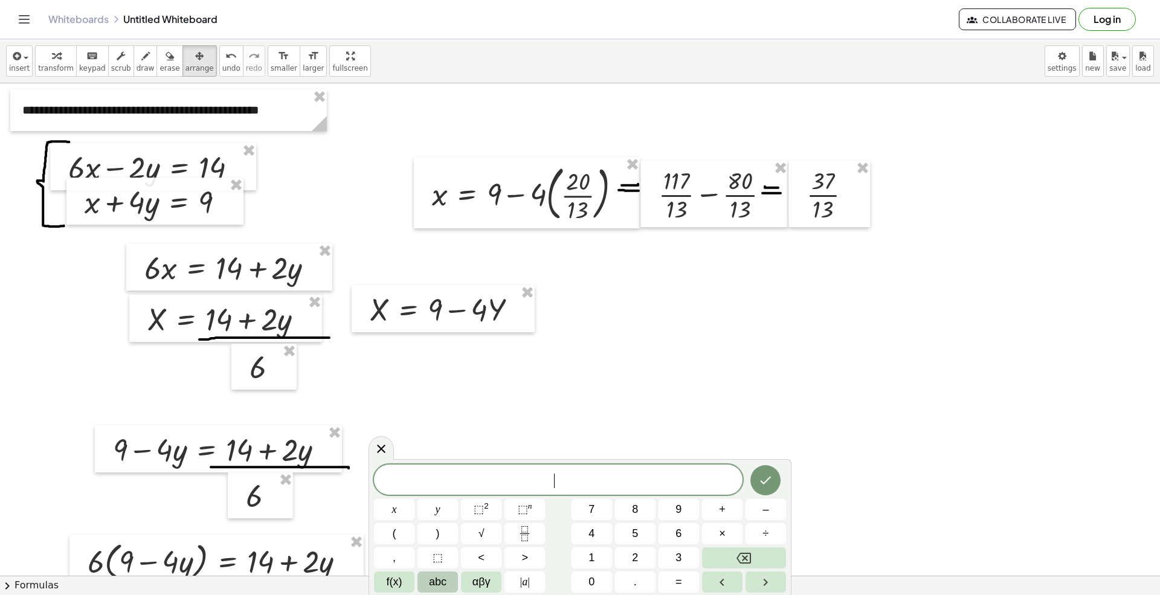
click at [433, 557] on span "abc" at bounding box center [438, 582] width 18 height 16
click at [465, 557] on button "x" at bounding box center [459, 582] width 31 height 21
click at [399, 557] on span "123" at bounding box center [390, 582] width 18 height 16
click at [685, 557] on button "=" at bounding box center [679, 582] width 40 height 21
click at [677, 552] on span "3" at bounding box center [679, 558] width 6 height 16
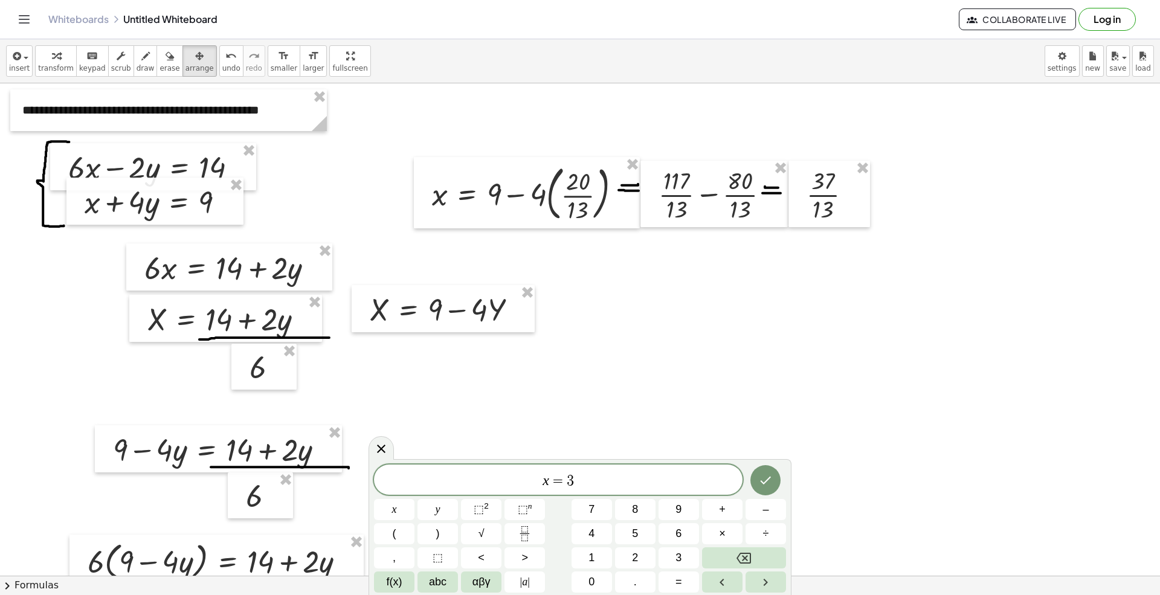
click at [601, 498] on div "x = 3 x y ⬚ 2 ⬚ n 7 8 9 + – ( ) √ 4 5 6 × ÷ , ⬚ < > 1 2 3 f(x) abc αβγ | a | 0 …" at bounding box center [580, 529] width 412 height 128
click at [598, 509] on button "7" at bounding box center [592, 509] width 40 height 21
click at [530, 531] on icon "Fraction" at bounding box center [524, 533] width 15 height 15
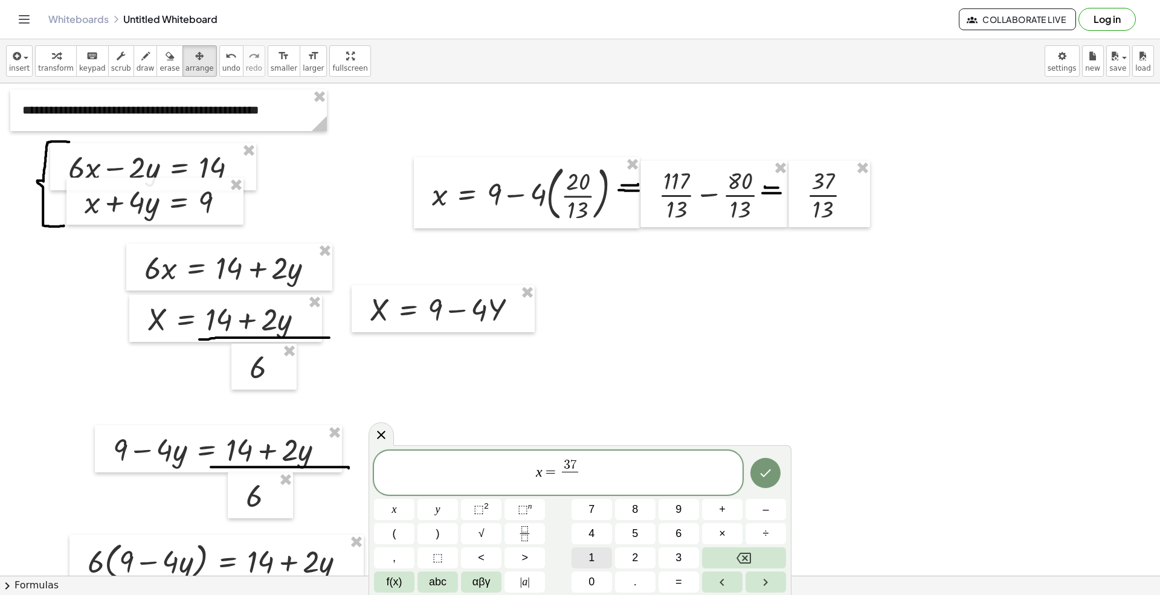
click at [601, 557] on button "1" at bounding box center [592, 557] width 40 height 21
click at [676, 557] on span "3" at bounding box center [679, 558] width 6 height 16
click at [770, 476] on icon "Done" at bounding box center [765, 473] width 15 height 15
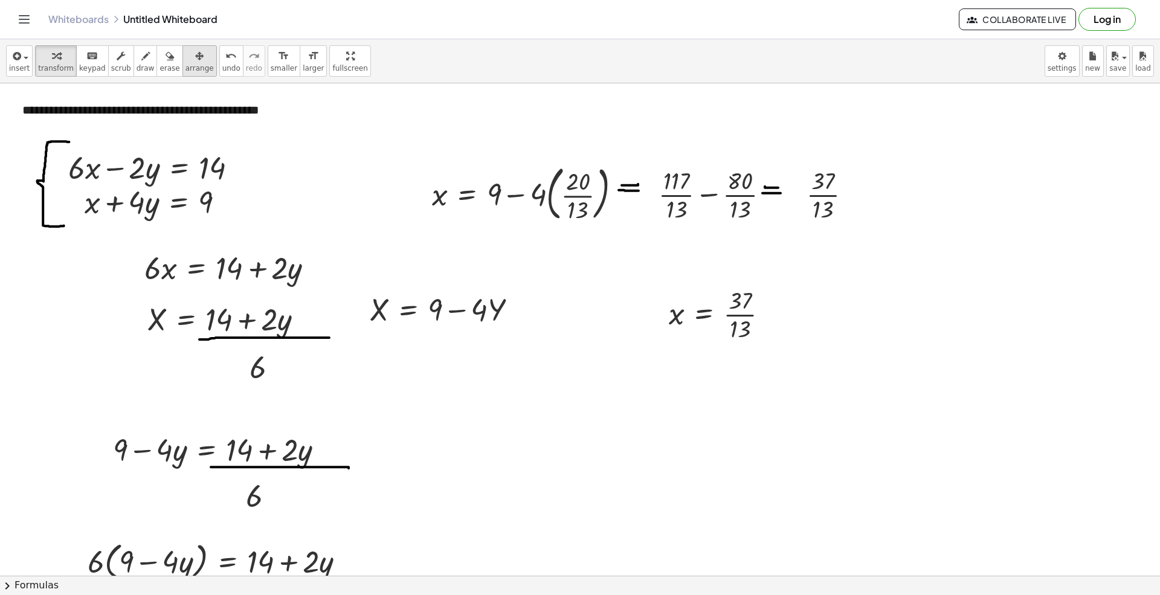
click at [186, 62] on div "button" at bounding box center [200, 55] width 28 height 15
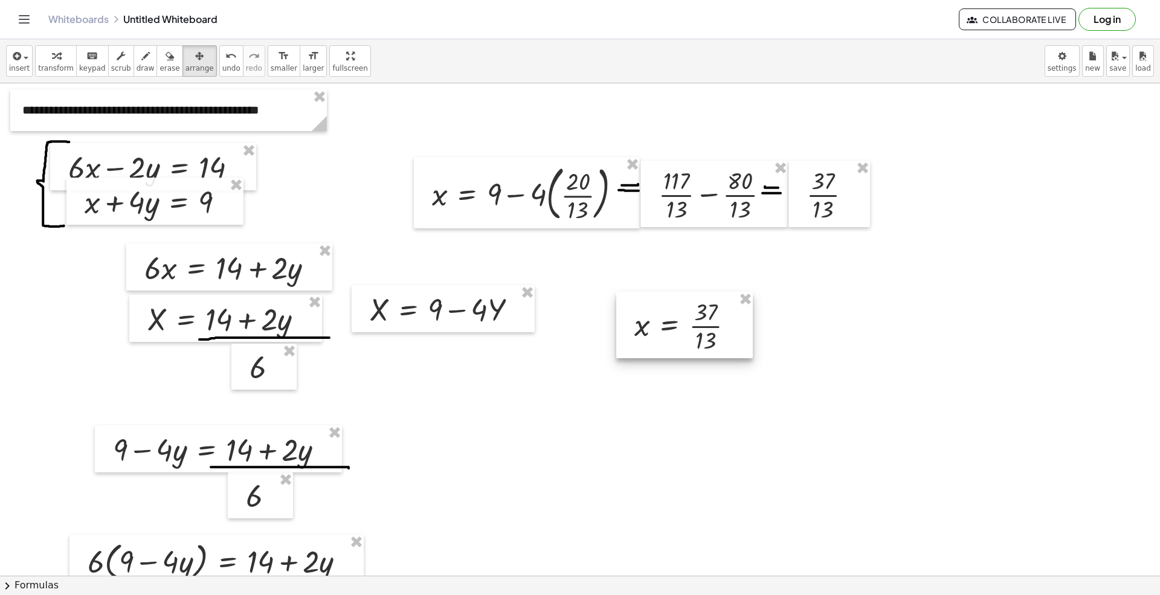
drag, startPoint x: 711, startPoint y: 344, endPoint x: 694, endPoint y: 351, distance: 18.2
click at [694, 351] on div at bounding box center [684, 325] width 137 height 66
click at [23, 56] on div "button" at bounding box center [19, 55] width 21 height 15
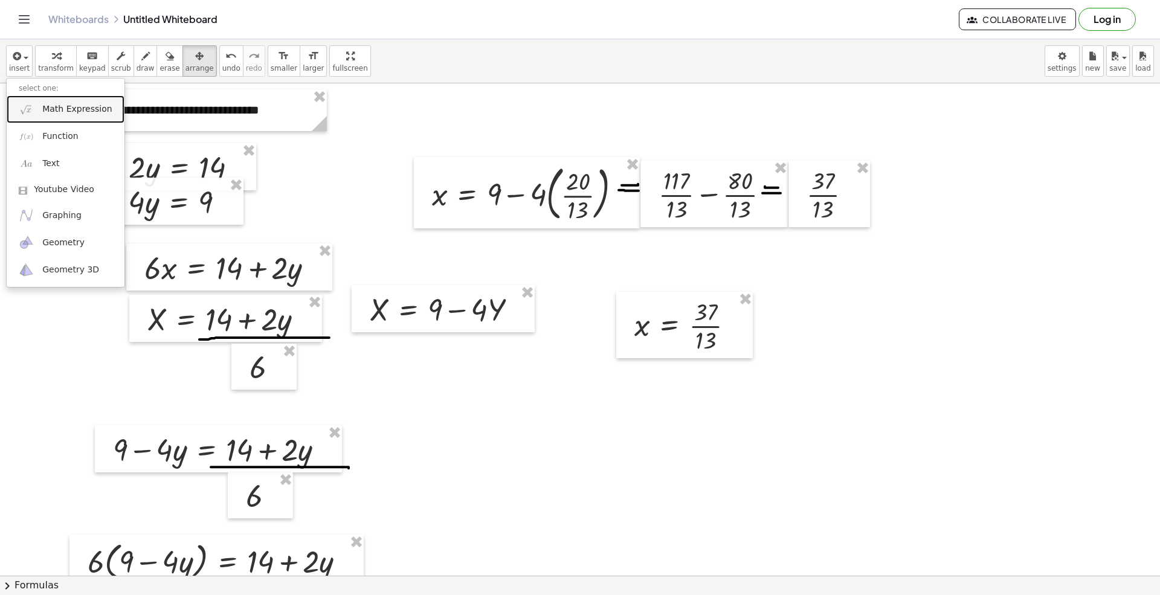
drag, startPoint x: 63, startPoint y: 114, endPoint x: 82, endPoint y: 121, distance: 20.7
click at [63, 112] on span "Math Expression" at bounding box center [76, 109] width 69 height 12
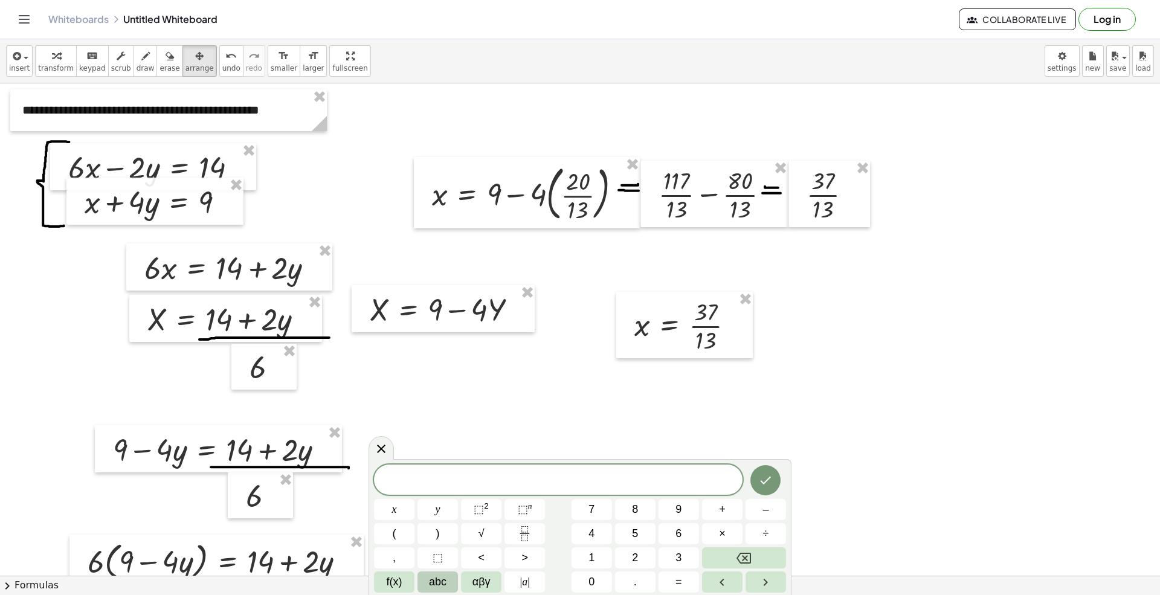
click at [435, 557] on span "abc" at bounding box center [438, 582] width 18 height 16
click at [575, 537] on button "y" at bounding box center [562, 533] width 31 height 21
click at [372, 557] on div "y ​ 1 2 3 4 5 6 7 8 9 0 ( ) q w e r t y u i o p + – a s d f g h j k l . × / 123…" at bounding box center [580, 527] width 423 height 136
click at [390, 557] on span "123" at bounding box center [390, 582] width 18 height 16
click at [682, 557] on span "=" at bounding box center [679, 582] width 7 height 16
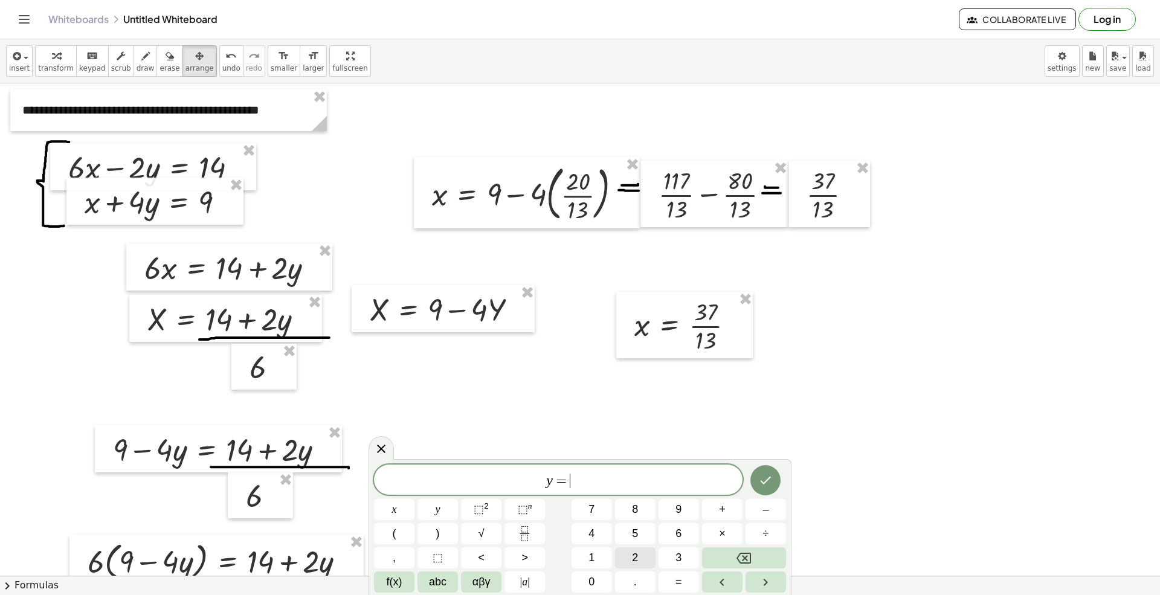
click at [631, 555] on button "2" at bounding box center [635, 557] width 40 height 21
click at [590, 557] on span "0" at bounding box center [592, 582] width 6 height 16
click at [517, 532] on icon "Fraction" at bounding box center [524, 533] width 15 height 15
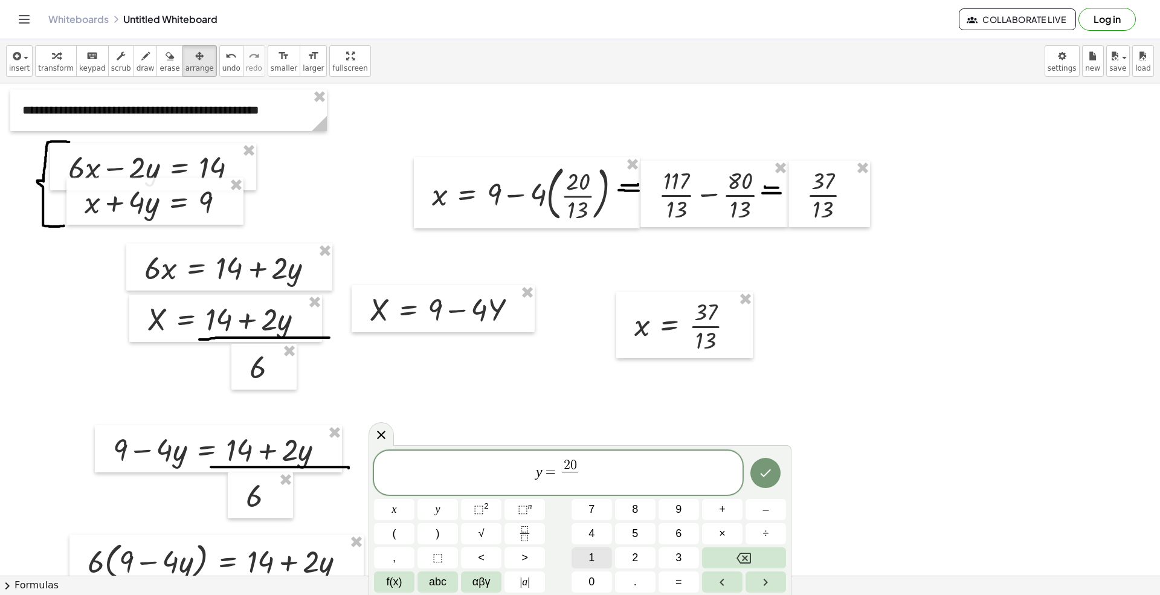
click at [592, 557] on span "1" at bounding box center [592, 558] width 6 height 16
click at [671, 554] on button "3" at bounding box center [679, 557] width 40 height 21
click at [765, 476] on icon "Done" at bounding box center [765, 473] width 15 height 15
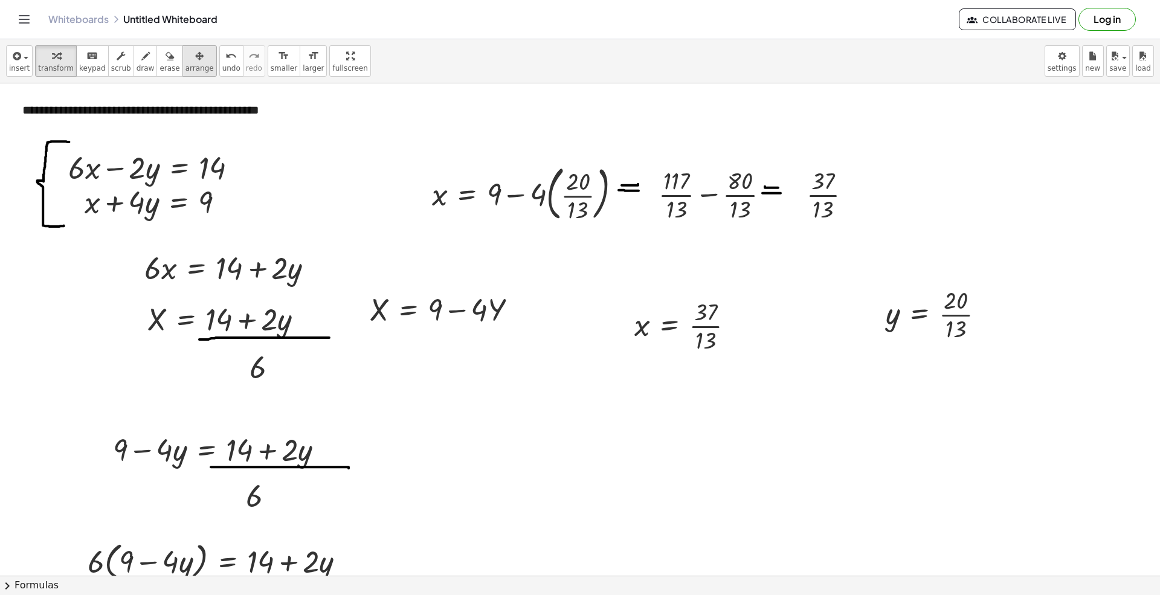
click at [195, 56] on icon "button" at bounding box center [199, 56] width 8 height 15
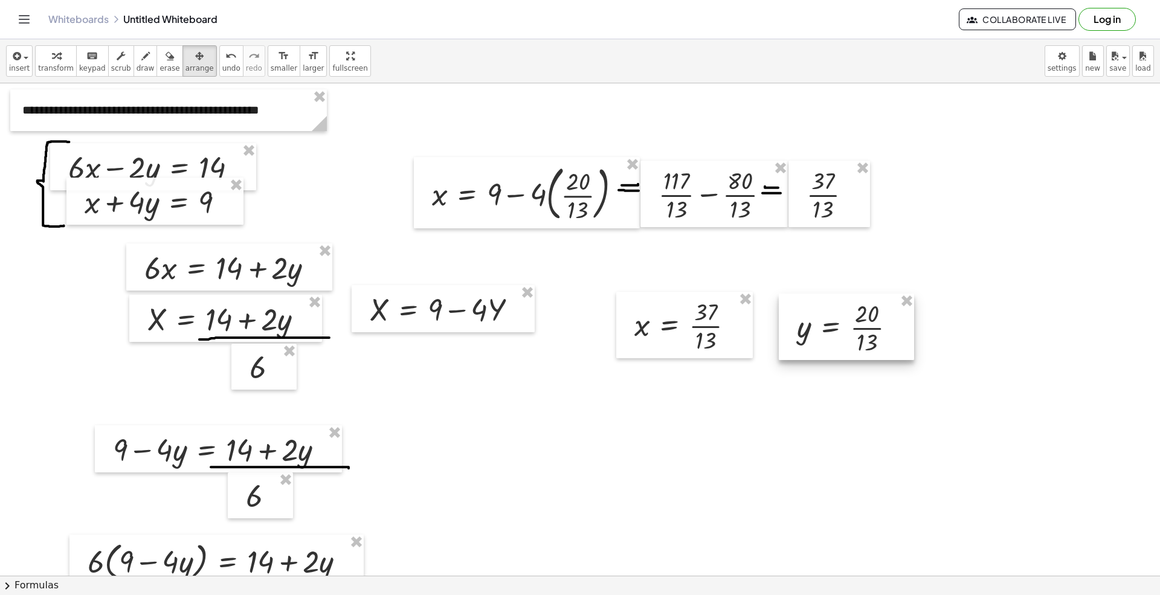
drag, startPoint x: 945, startPoint y: 334, endPoint x: 844, endPoint y: 341, distance: 101.8
click at [856, 347] on div at bounding box center [846, 327] width 135 height 66
click at [58, 64] on span "transform" at bounding box center [56, 68] width 36 height 8
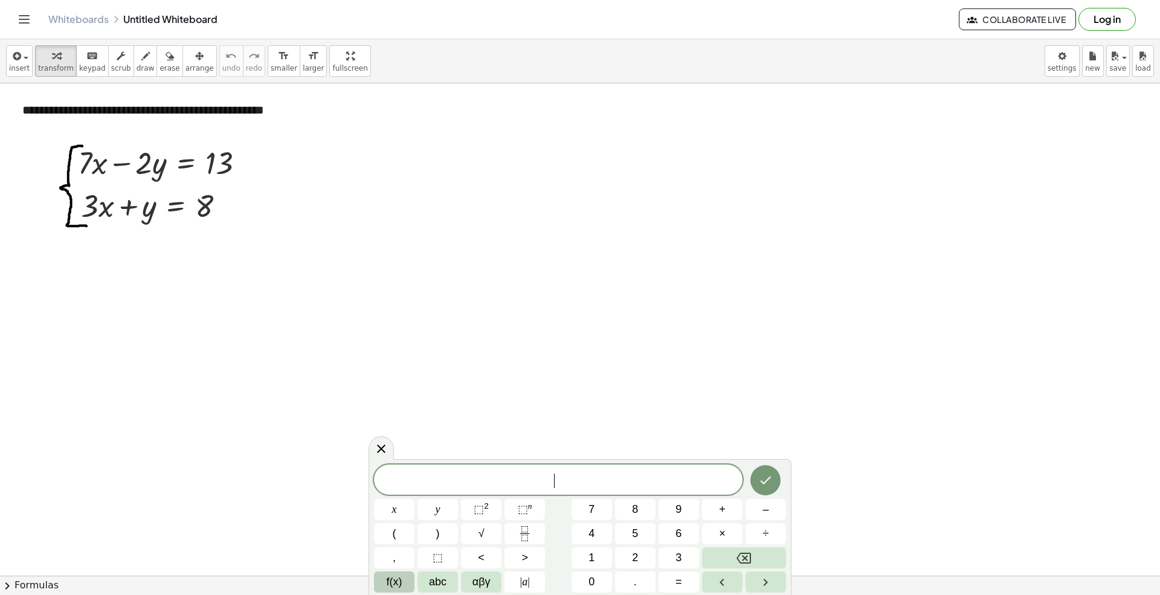
click at [384, 585] on button "f(x)" at bounding box center [394, 582] width 40 height 21
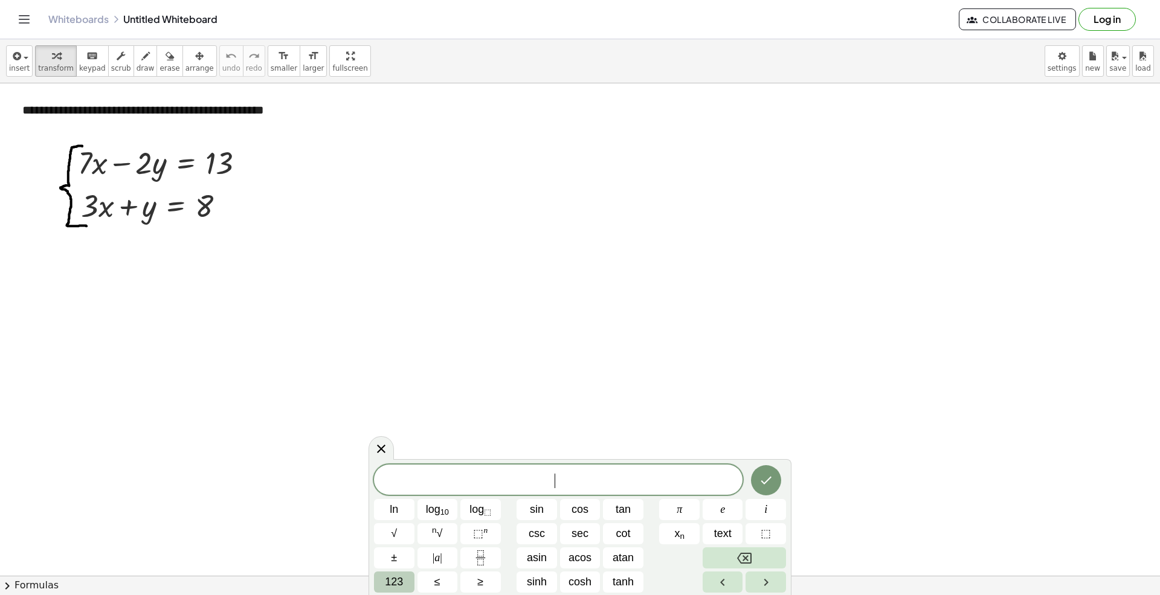
click at [399, 583] on span "123" at bounding box center [394, 582] width 18 height 16
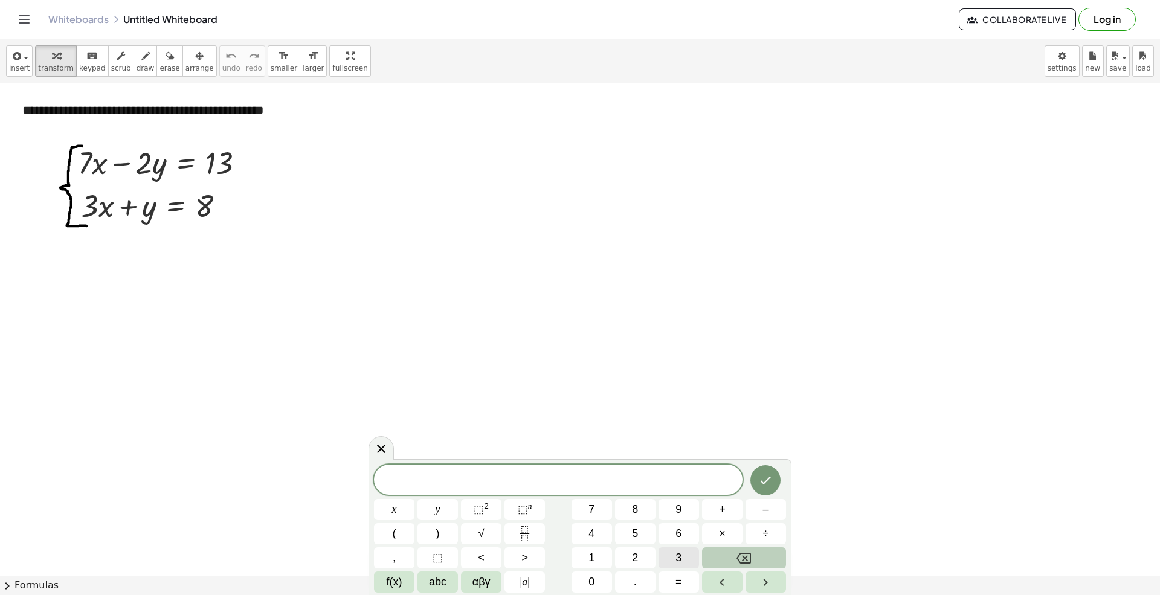
click at [680, 562] on span "3" at bounding box center [679, 558] width 6 height 16
click at [430, 586] on span "abc" at bounding box center [438, 582] width 18 height 16
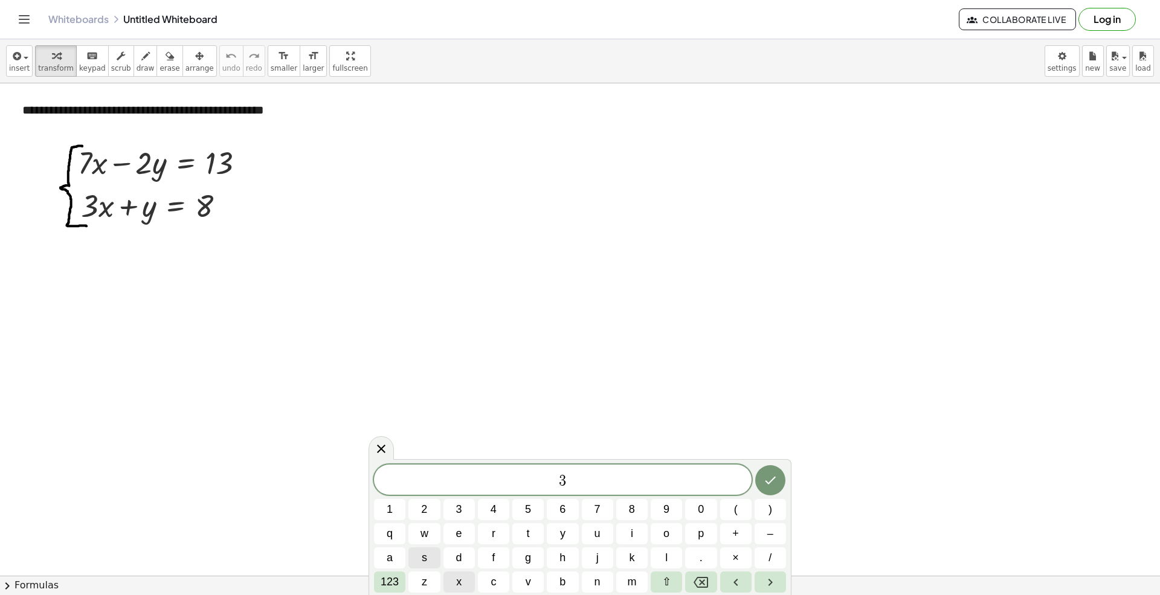
click at [462, 576] on button "x" at bounding box center [459, 582] width 31 height 21
click at [396, 578] on span "123" at bounding box center [390, 582] width 18 height 16
click at [674, 584] on button "=" at bounding box center [679, 582] width 40 height 21
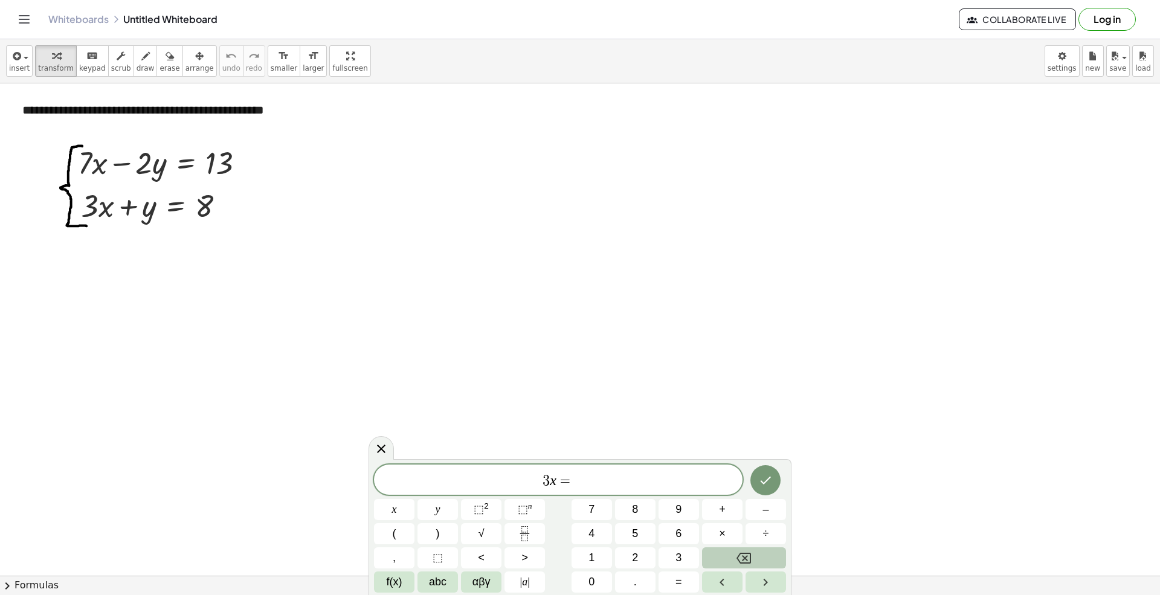
click at [733, 556] on button "Backspace" at bounding box center [744, 557] width 84 height 21
click at [709, 503] on button "+" at bounding box center [722, 509] width 40 height 21
click at [439, 585] on span "abc" at bounding box center [438, 582] width 18 height 16
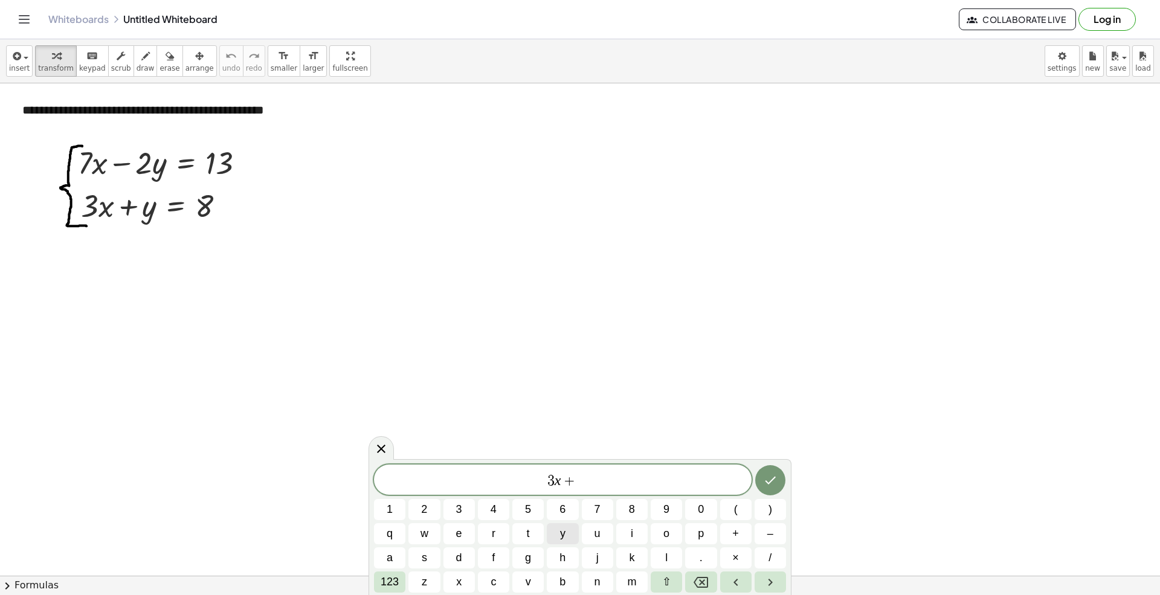
click at [558, 535] on button "y" at bounding box center [562, 533] width 31 height 21
click at [379, 583] on button "123" at bounding box center [389, 582] width 31 height 21
click at [682, 580] on button "=" at bounding box center [679, 582] width 40 height 21
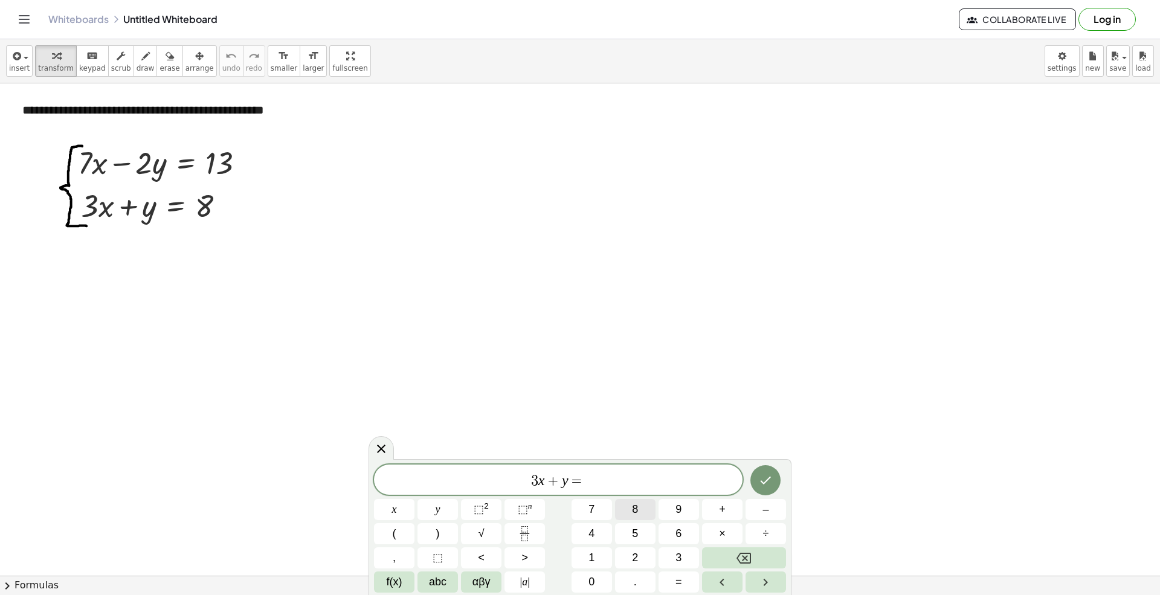
click at [638, 510] on span "8" at bounding box center [635, 510] width 6 height 16
click at [733, 480] on span "3 x + y = 8 ​" at bounding box center [558, 481] width 369 height 17
click at [760, 479] on icon "Done" at bounding box center [765, 480] width 15 height 15
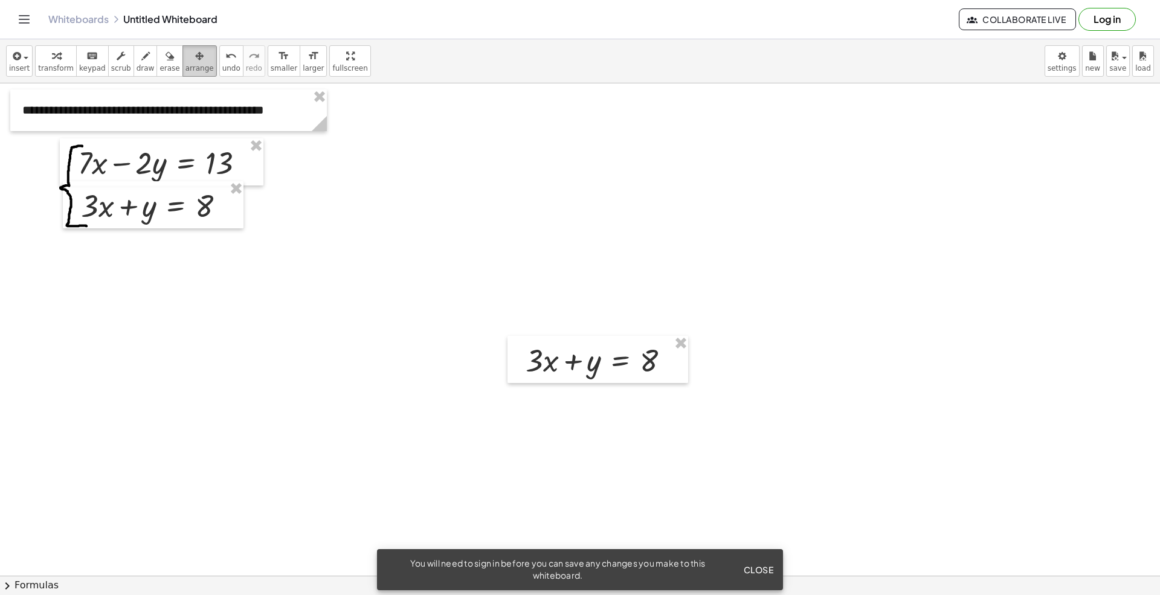
click at [195, 54] on icon "button" at bounding box center [199, 56] width 8 height 15
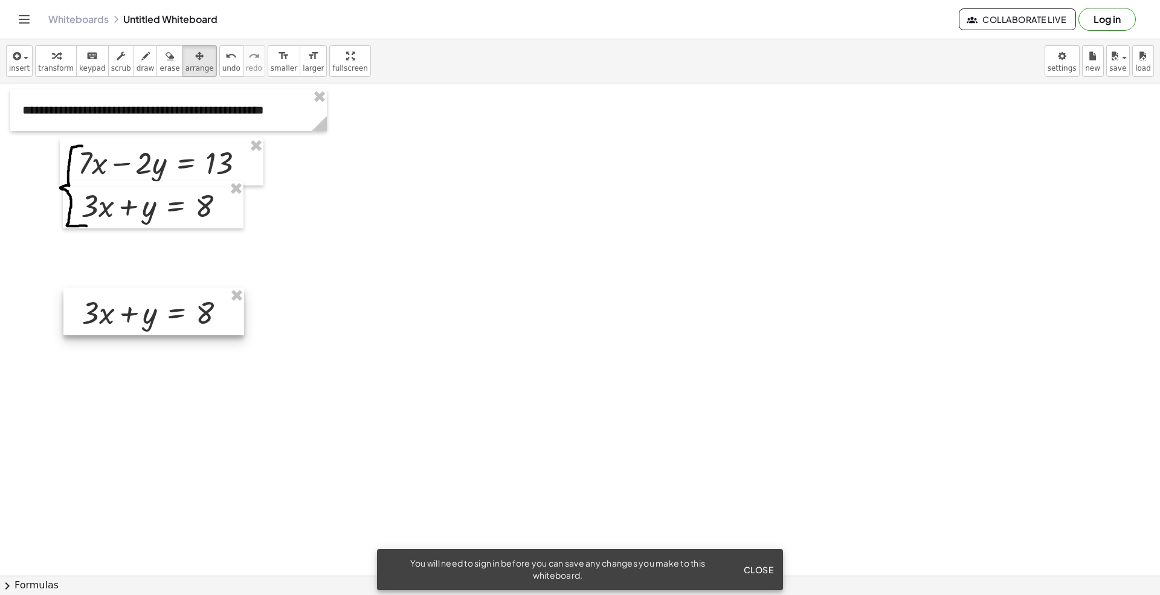
drag, startPoint x: 546, startPoint y: 354, endPoint x: 111, endPoint y: 303, distance: 438.0
click at [111, 303] on div at bounding box center [153, 311] width 181 height 47
click at [25, 64] on span "insert" at bounding box center [19, 68] width 21 height 8
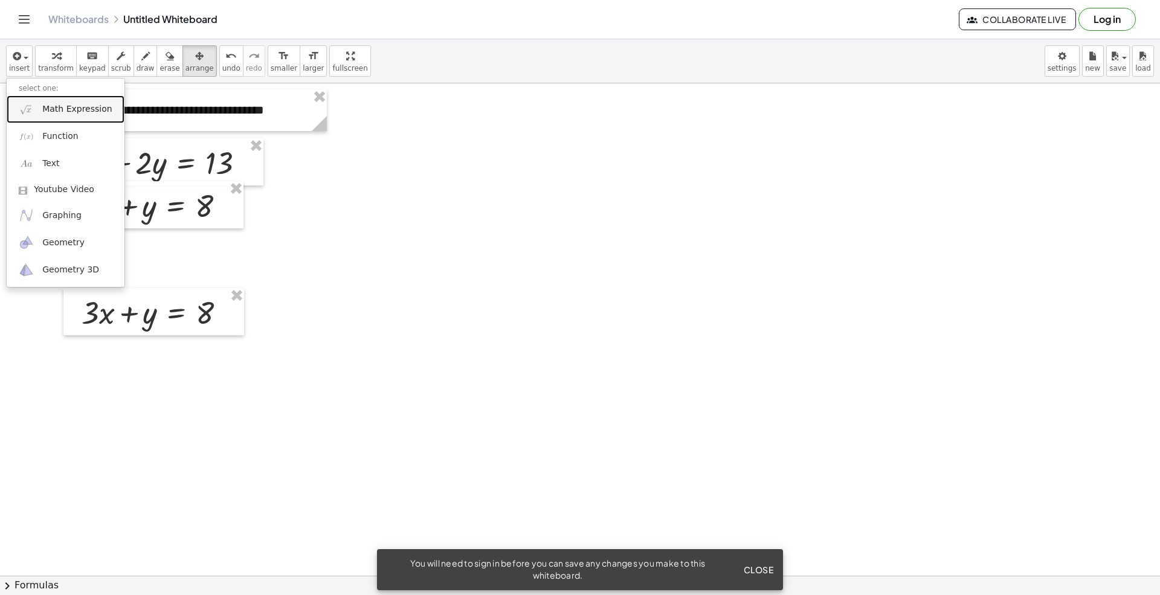
click at [66, 102] on link "Math Expression" at bounding box center [66, 108] width 118 height 27
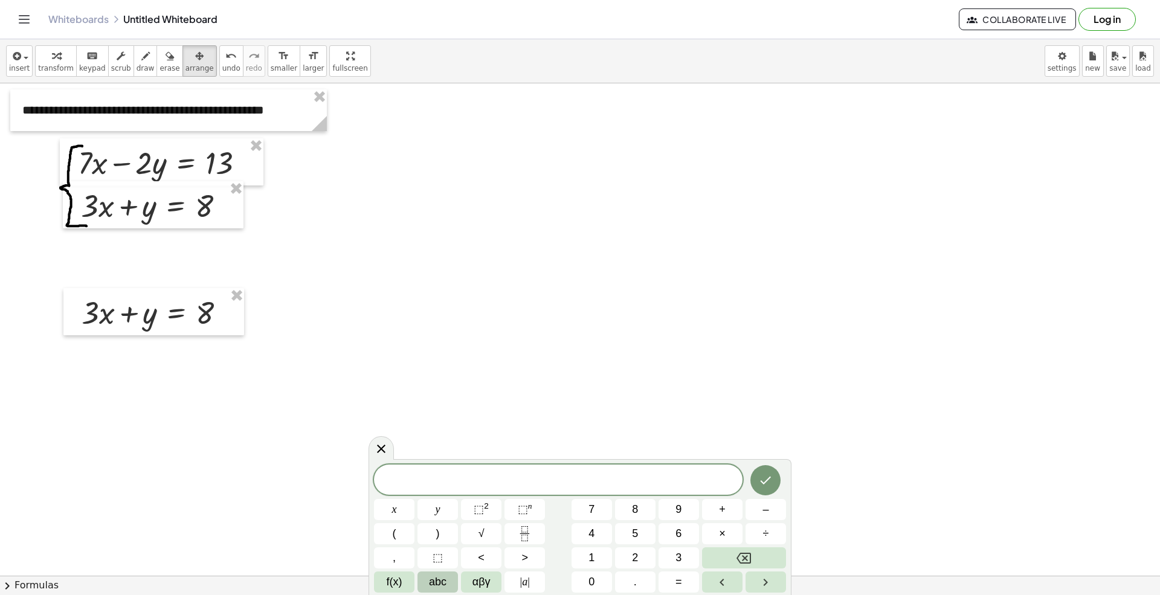
click at [437, 578] on span "abc" at bounding box center [438, 582] width 18 height 16
click at [560, 537] on span "y" at bounding box center [562, 534] width 5 height 16
click at [390, 578] on span "123" at bounding box center [390, 582] width 18 height 16
click at [676, 583] on span "=" at bounding box center [679, 582] width 7 height 16
click at [634, 508] on span "8" at bounding box center [635, 510] width 6 height 16
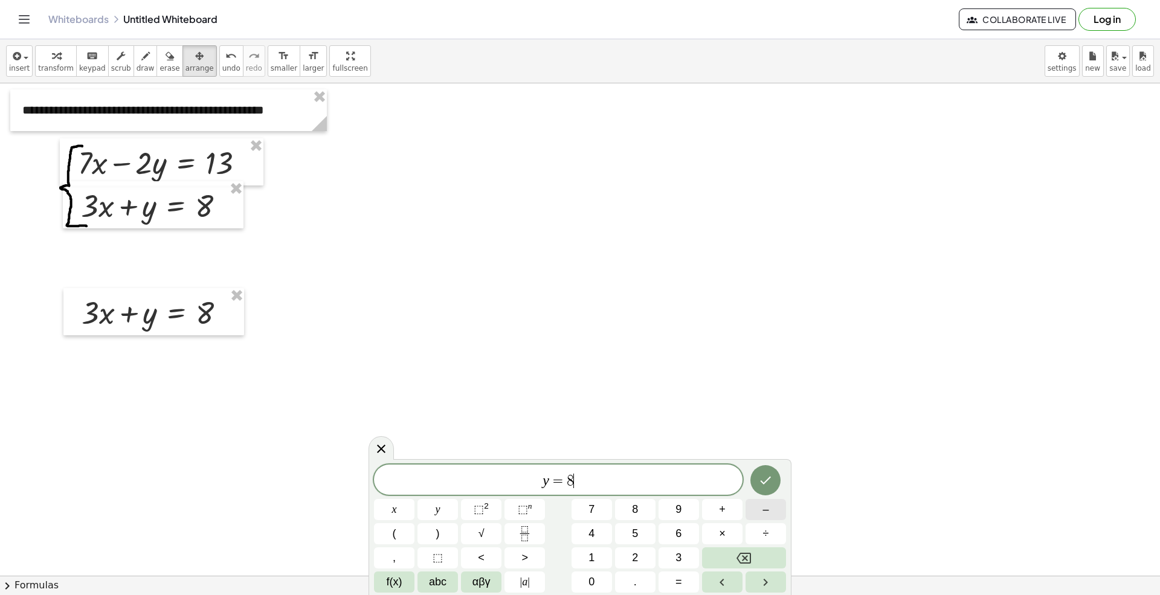
click at [767, 516] on span "–" at bounding box center [766, 510] width 6 height 16
click at [671, 555] on button "3" at bounding box center [679, 557] width 40 height 21
click at [442, 581] on span "abc" at bounding box center [438, 582] width 18 height 16
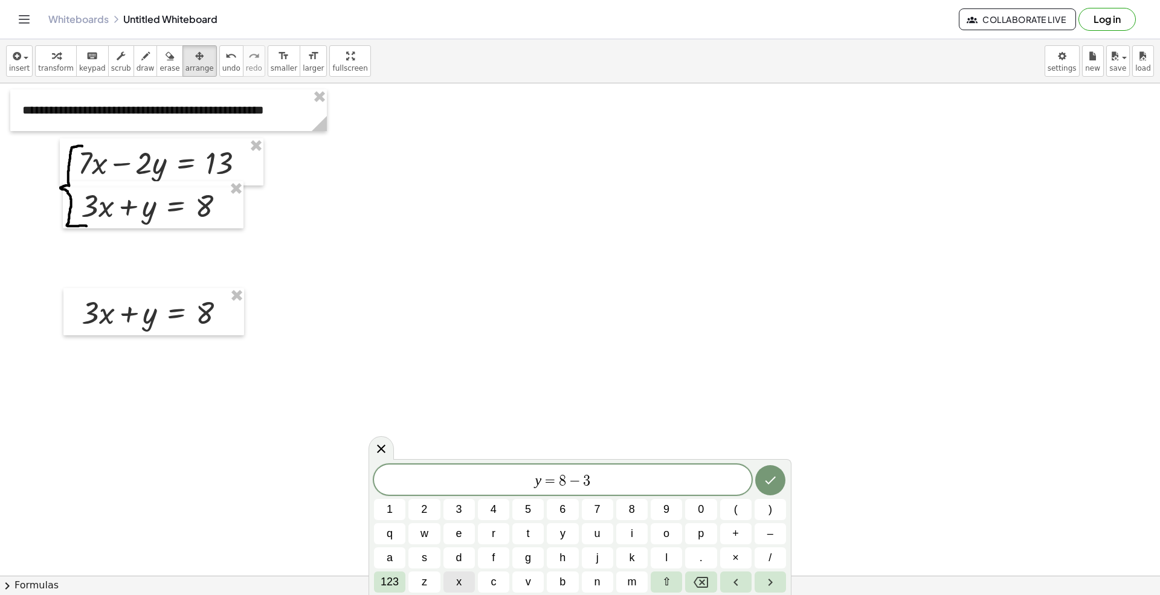
click at [451, 581] on button "x" at bounding box center [459, 582] width 31 height 21
click at [765, 485] on icon "Done" at bounding box center [770, 480] width 15 height 15
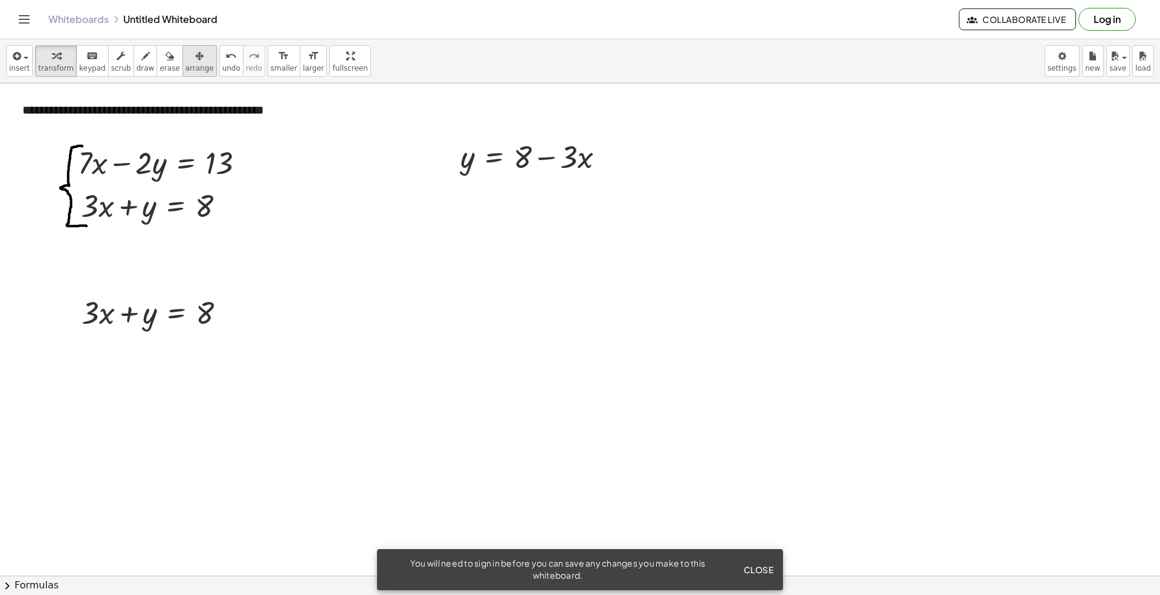
click at [189, 64] on span "arrange" at bounding box center [200, 68] width 28 height 8
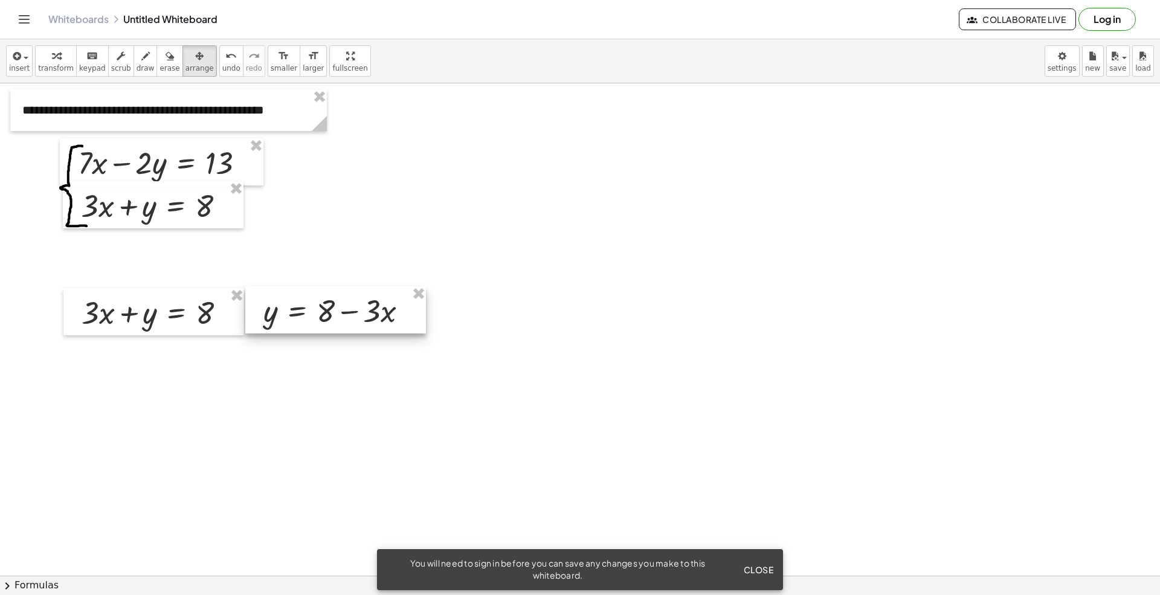
drag, startPoint x: 509, startPoint y: 163, endPoint x: 310, endPoint y: 317, distance: 251.5
click at [310, 317] on div at bounding box center [335, 309] width 181 height 47
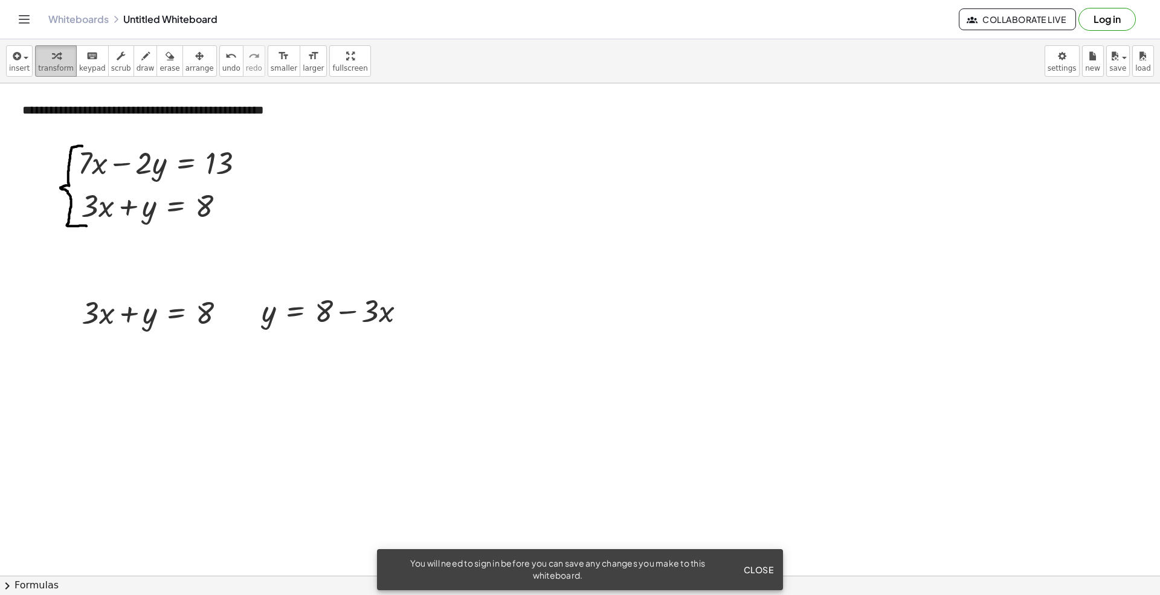
click at [56, 68] on span "transform" at bounding box center [56, 68] width 36 height 8
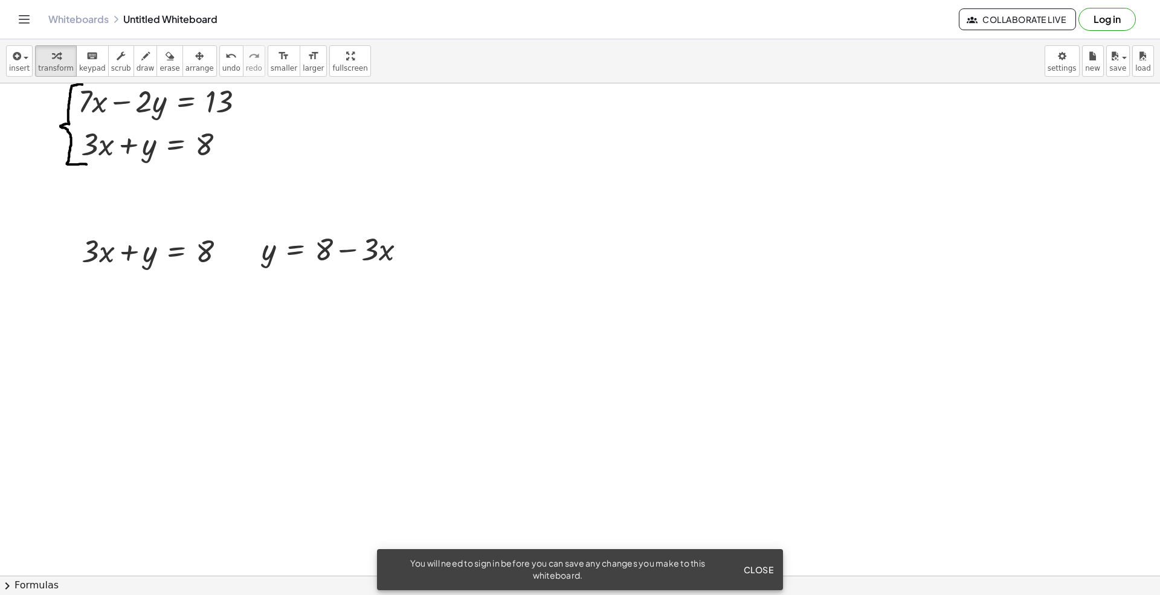
scroll to position [80, 0]
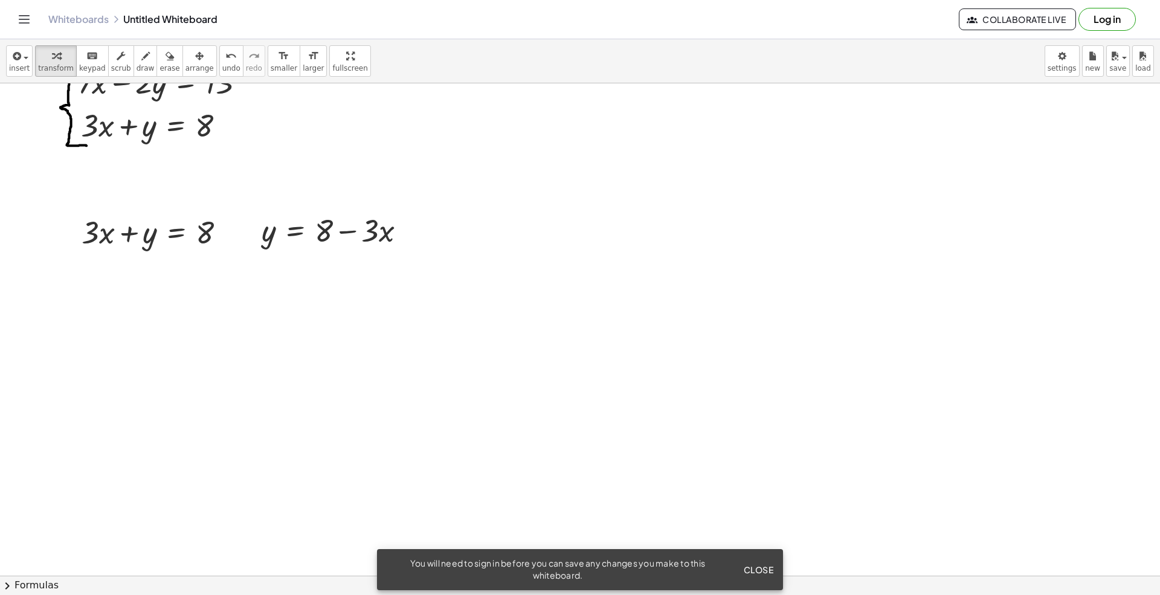
drag, startPoint x: 767, startPoint y: 569, endPoint x: 810, endPoint y: 452, distance: 124.6
click at [767, 568] on span "Close" at bounding box center [758, 569] width 30 height 11
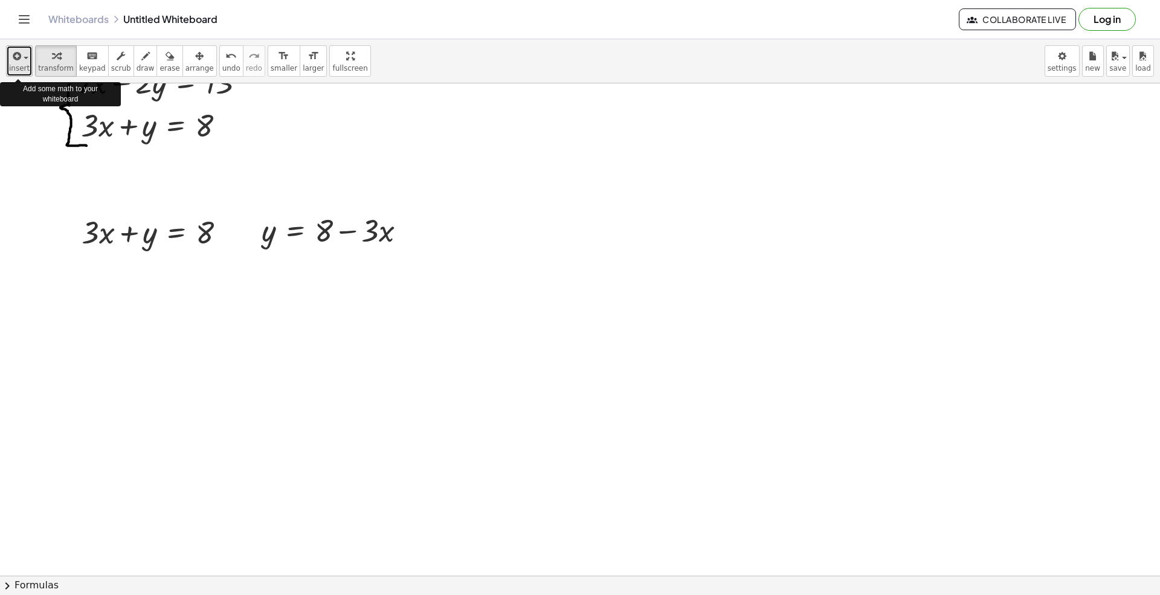
click at [21, 71] on span "insert" at bounding box center [19, 68] width 21 height 8
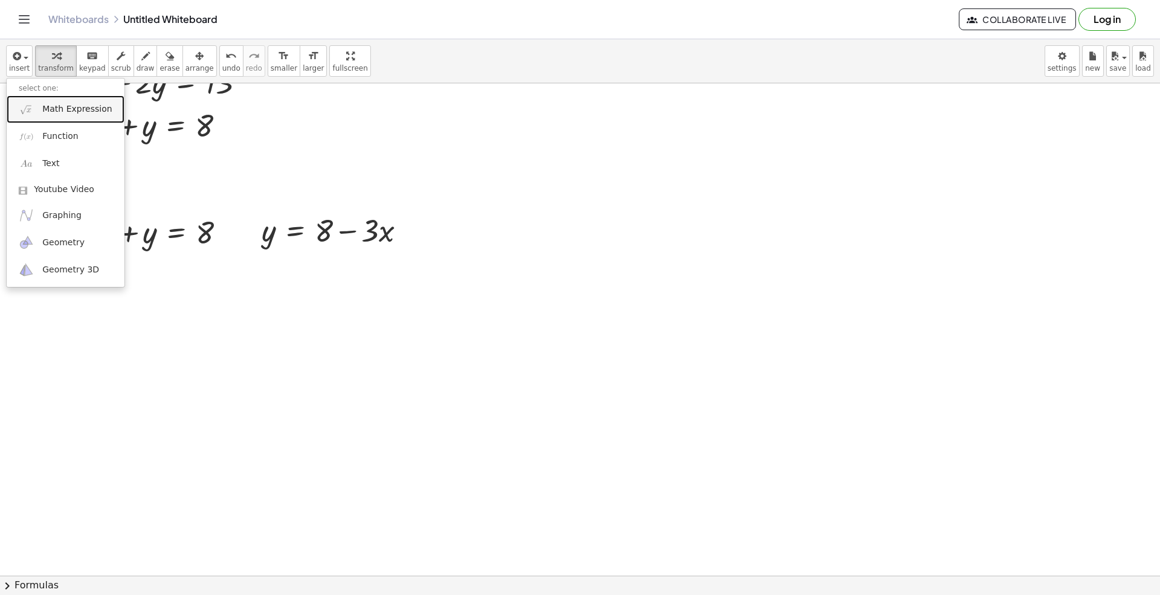
click at [47, 111] on span "Math Expression" at bounding box center [76, 109] width 69 height 12
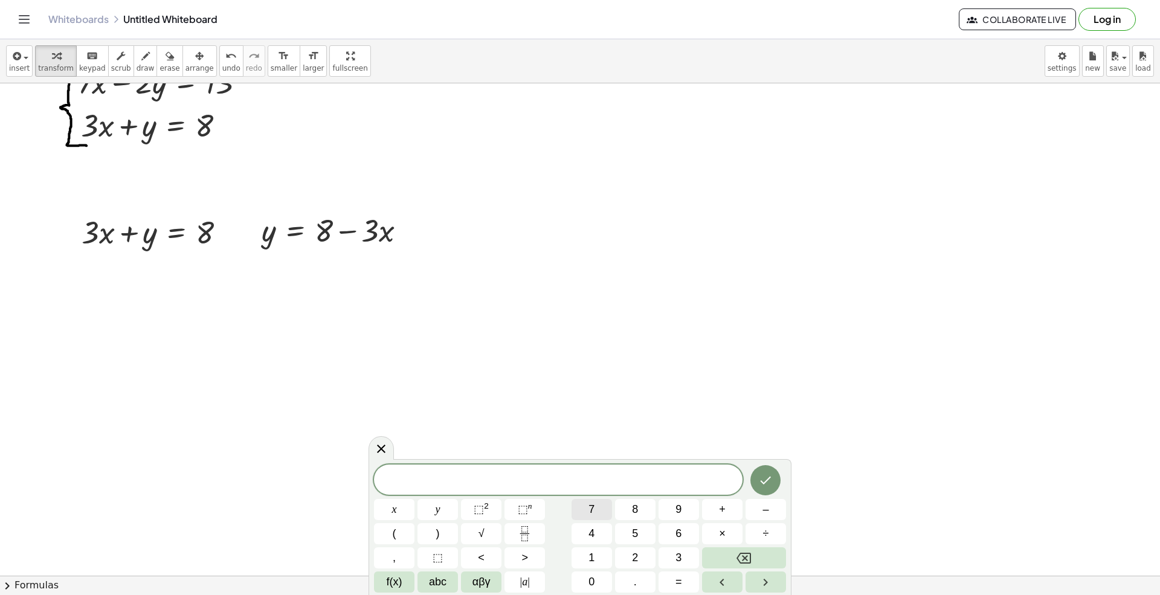
click at [584, 511] on button "7" at bounding box center [592, 509] width 40 height 21
click at [394, 583] on span "f(x)" at bounding box center [395, 582] width 16 height 16
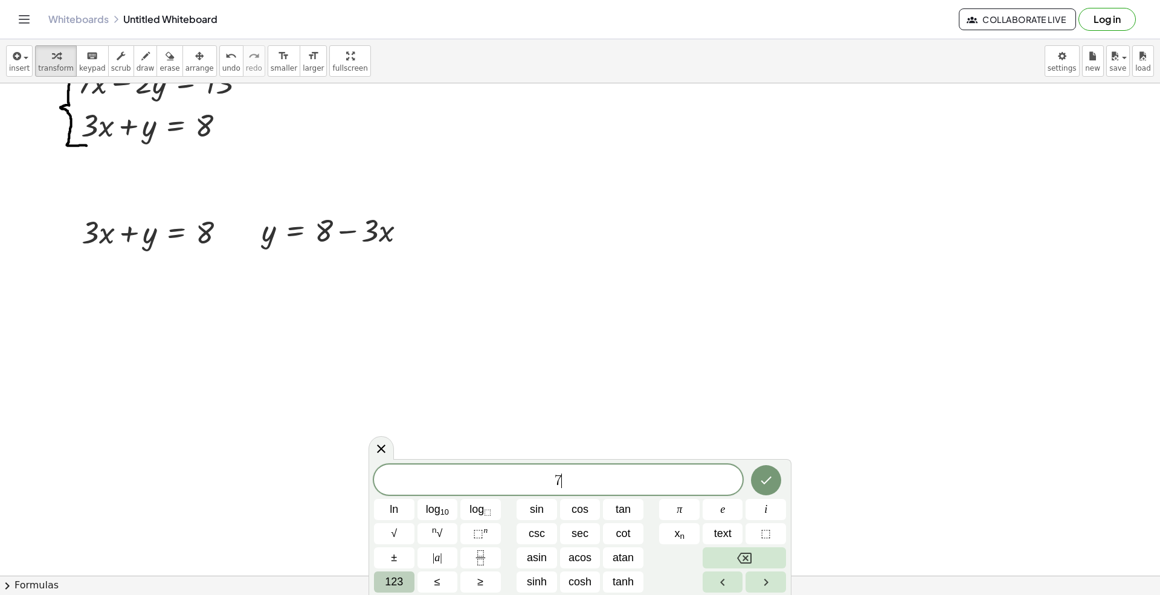
click at [376, 586] on button "123" at bounding box center [394, 582] width 40 height 21
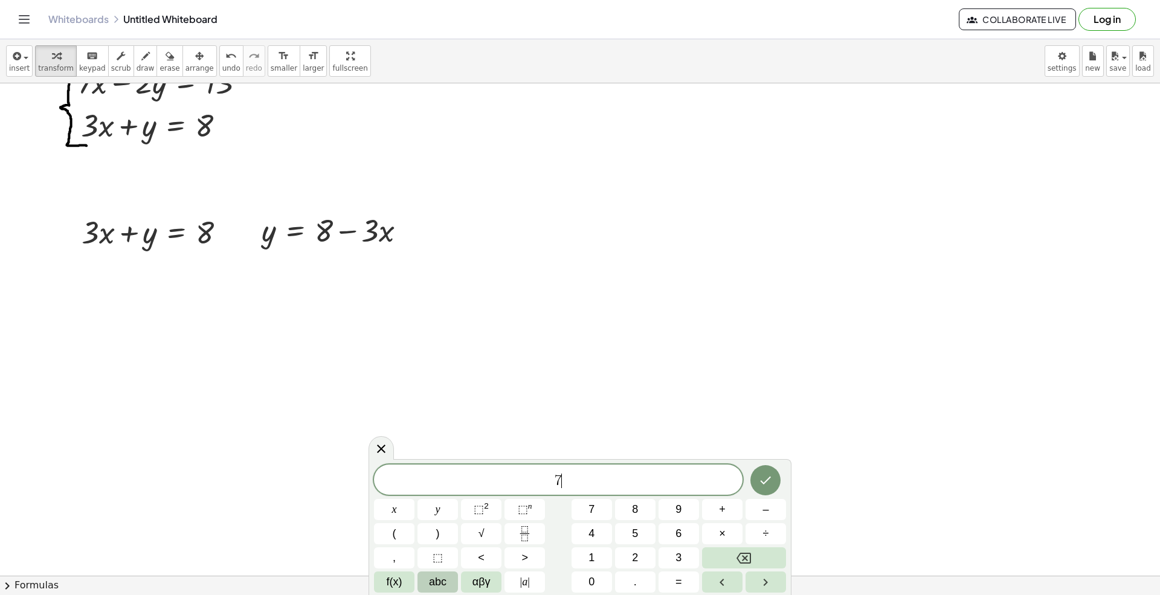
click at [433, 581] on span "abc" at bounding box center [438, 582] width 18 height 16
click at [457, 581] on span "x" at bounding box center [458, 582] width 5 height 16
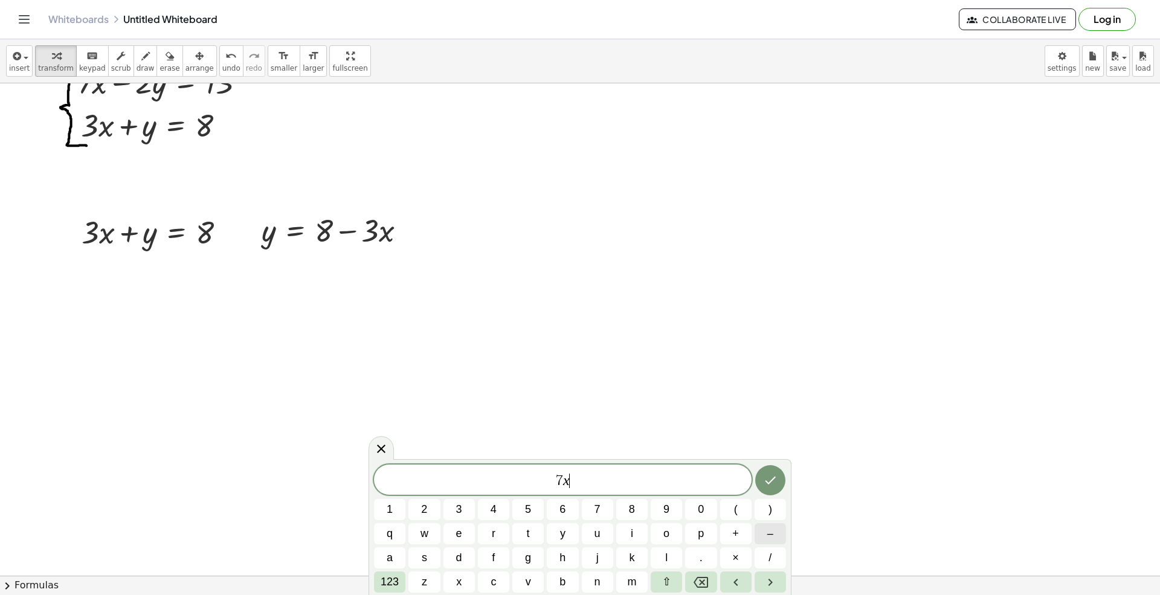
click at [769, 534] on span "–" at bounding box center [770, 534] width 6 height 16
click at [416, 505] on button "2" at bounding box center [423, 509] width 31 height 21
click at [740, 508] on button "(" at bounding box center [735, 509] width 31 height 21
click at [624, 511] on button "8" at bounding box center [631, 509] width 31 height 21
click at [764, 537] on button "–" at bounding box center [770, 533] width 31 height 21
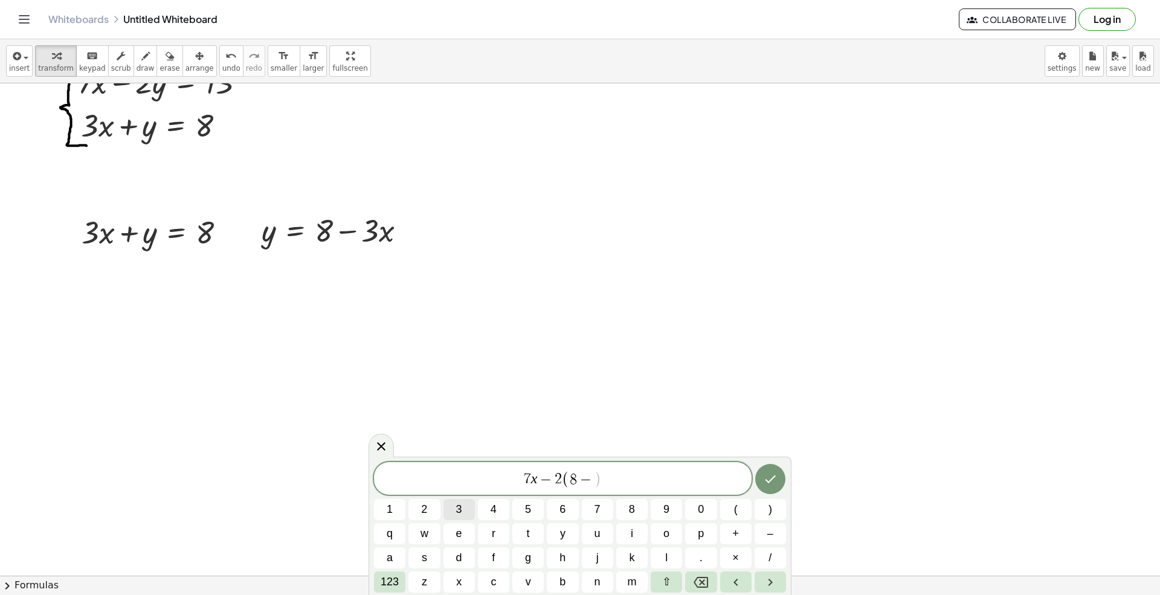
click at [454, 505] on button "3" at bounding box center [459, 509] width 31 height 21
click at [453, 575] on button "x" at bounding box center [459, 582] width 31 height 21
click at [763, 508] on button ")" at bounding box center [770, 509] width 31 height 21
click at [395, 583] on span "123" at bounding box center [390, 582] width 18 height 16
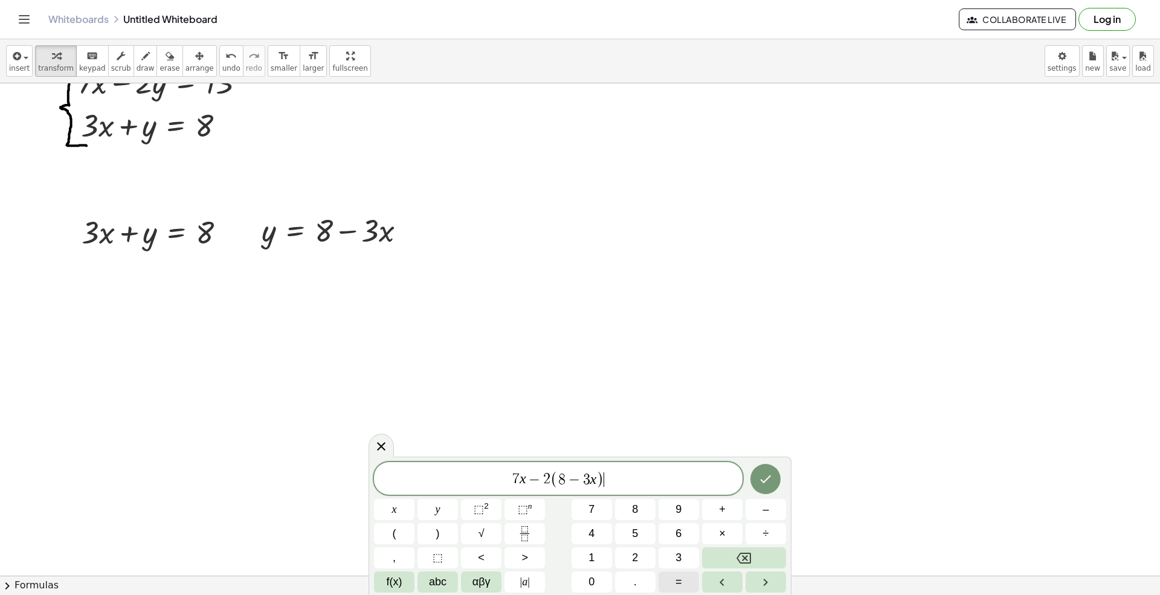
click at [676, 580] on span "=" at bounding box center [679, 582] width 7 height 16
click at [602, 559] on button "1" at bounding box center [592, 557] width 40 height 21
click at [678, 557] on span "3" at bounding box center [679, 558] width 6 height 16
click at [767, 474] on icon "Done" at bounding box center [765, 479] width 15 height 15
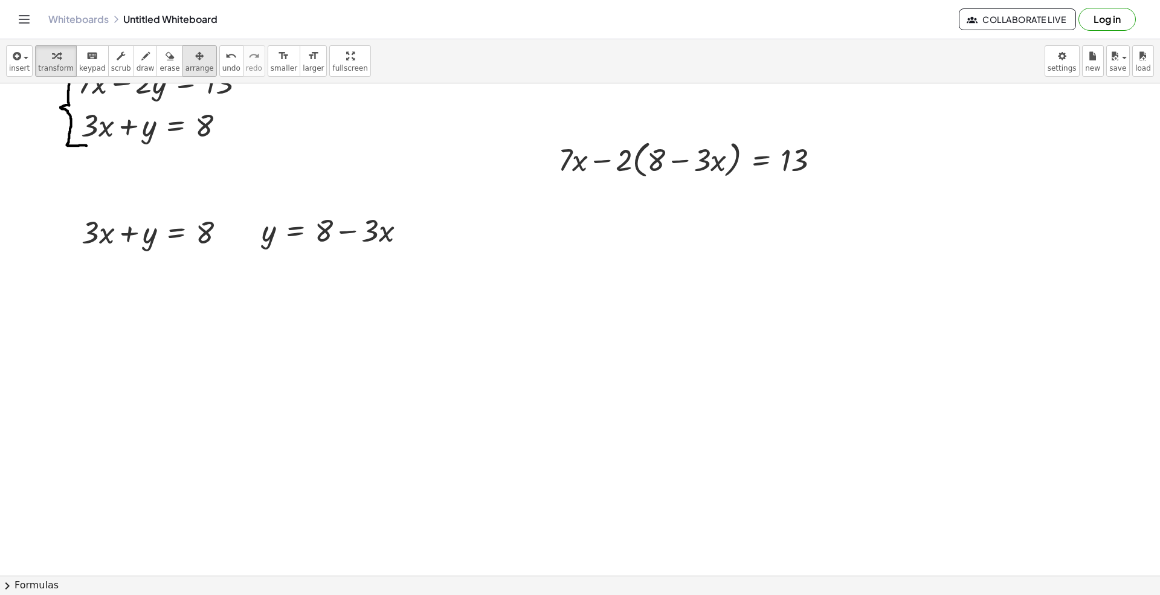
click at [186, 66] on span "arrange" at bounding box center [200, 68] width 28 height 8
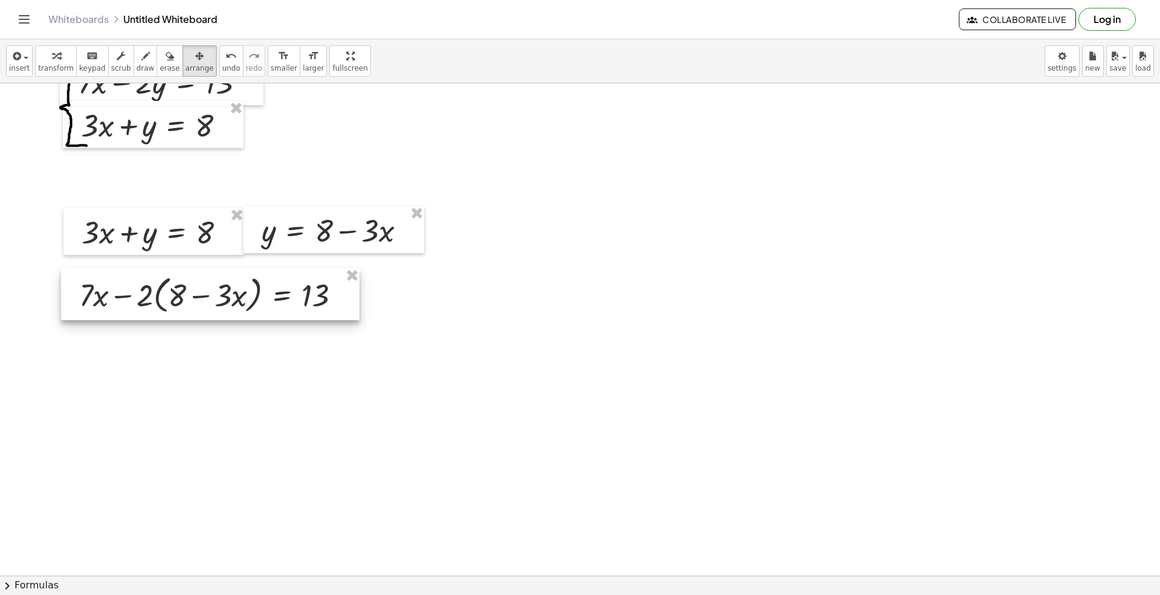
drag, startPoint x: 685, startPoint y: 173, endPoint x: 213, endPoint y: 306, distance: 489.7
click at [213, 306] on div at bounding box center [210, 294] width 299 height 52
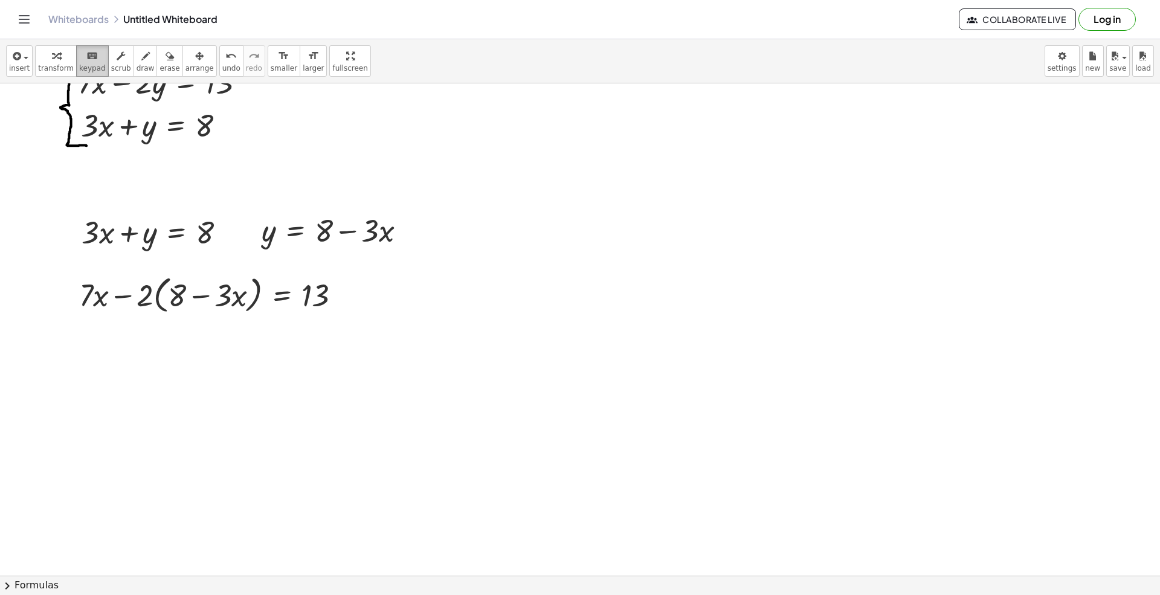
click at [88, 73] on span "keypad" at bounding box center [92, 68] width 27 height 8
click at [25, 65] on span "insert" at bounding box center [19, 68] width 21 height 8
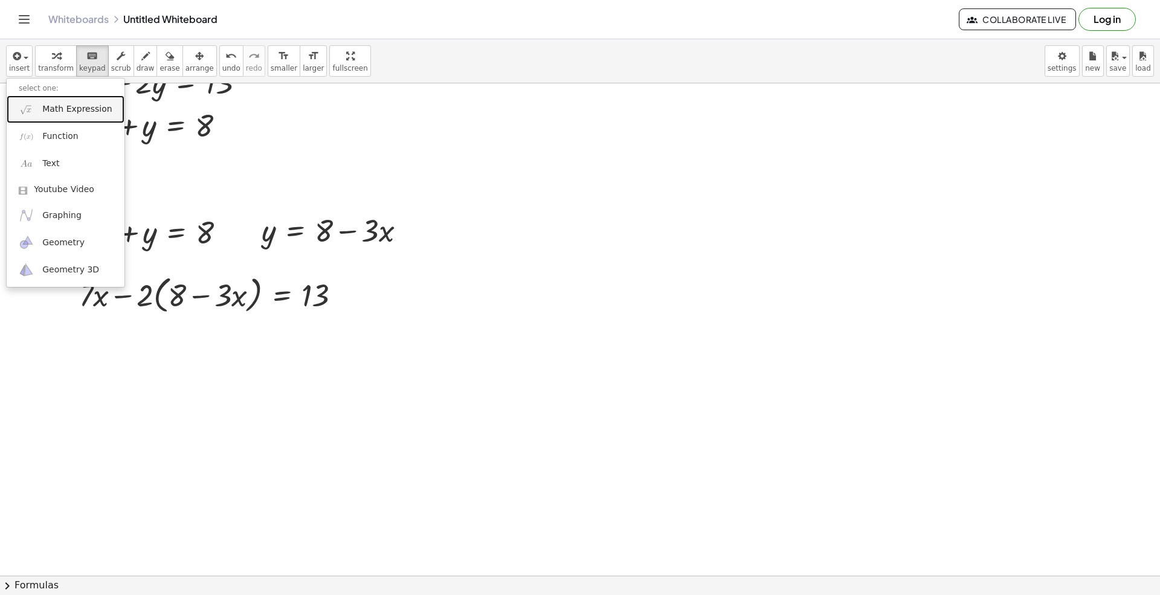
click at [57, 98] on link "Math Expression" at bounding box center [66, 108] width 118 height 27
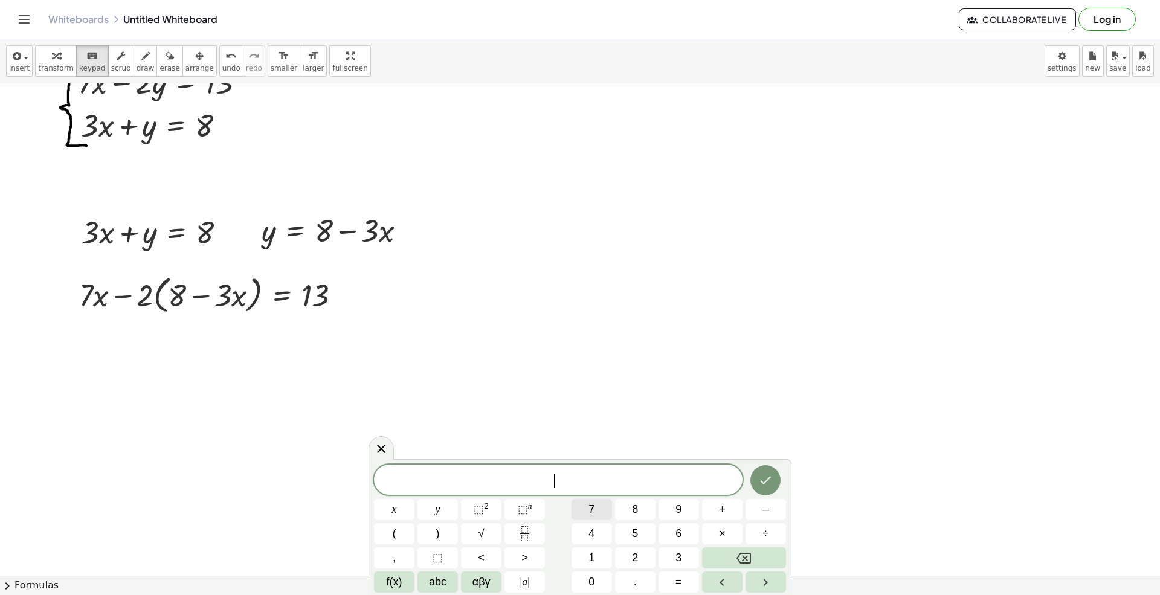
click at [600, 511] on button "7" at bounding box center [592, 509] width 40 height 21
click at [429, 578] on span "abc" at bounding box center [438, 582] width 18 height 16
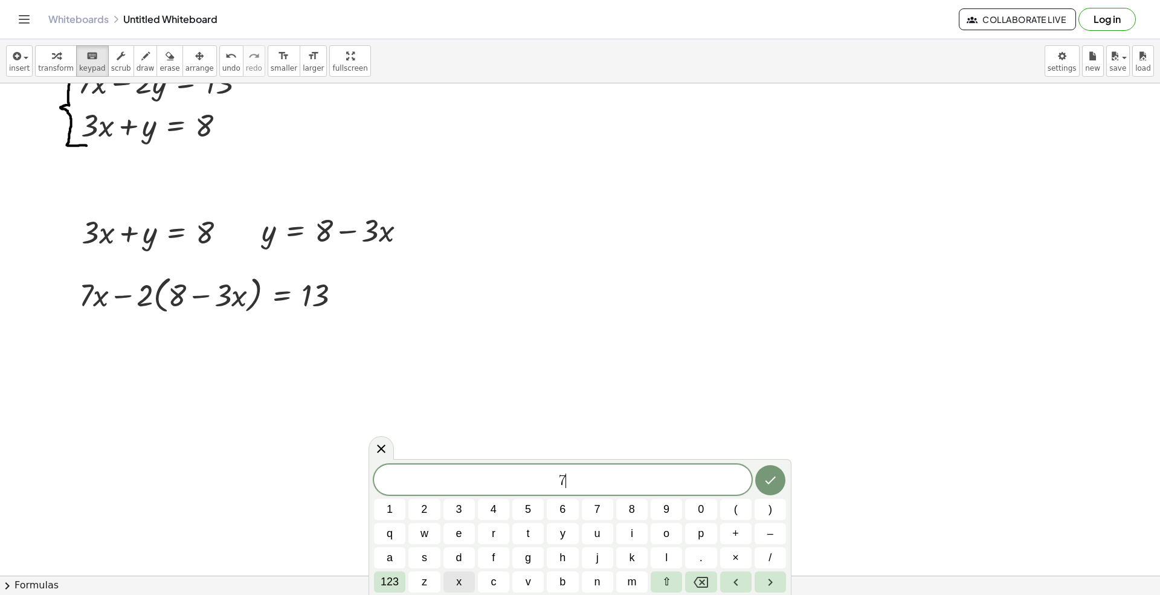
click at [457, 580] on span "x" at bounding box center [458, 582] width 5 height 16
click at [764, 535] on button "–" at bounding box center [770, 533] width 31 height 21
click at [382, 505] on button "1" at bounding box center [389, 509] width 31 height 21
click at [566, 511] on span "6" at bounding box center [563, 510] width 6 height 16
click at [742, 537] on button "+" at bounding box center [735, 533] width 31 height 21
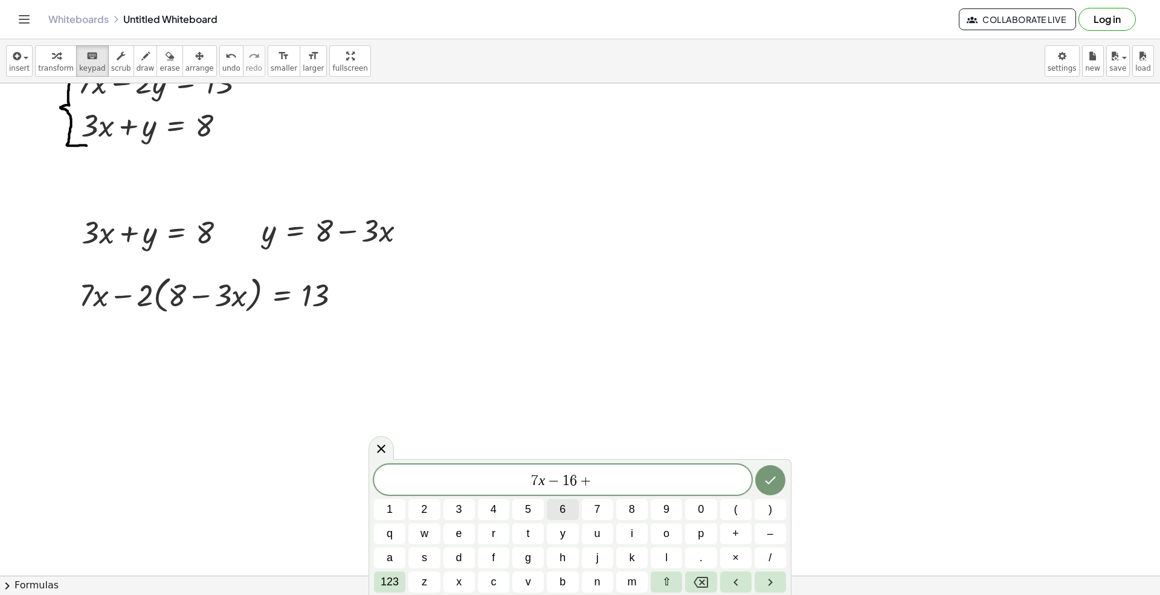
click at [552, 503] on button "6" at bounding box center [562, 509] width 31 height 21
click at [465, 581] on button "x" at bounding box center [459, 582] width 31 height 21
click at [395, 578] on span "123" at bounding box center [390, 582] width 18 height 16
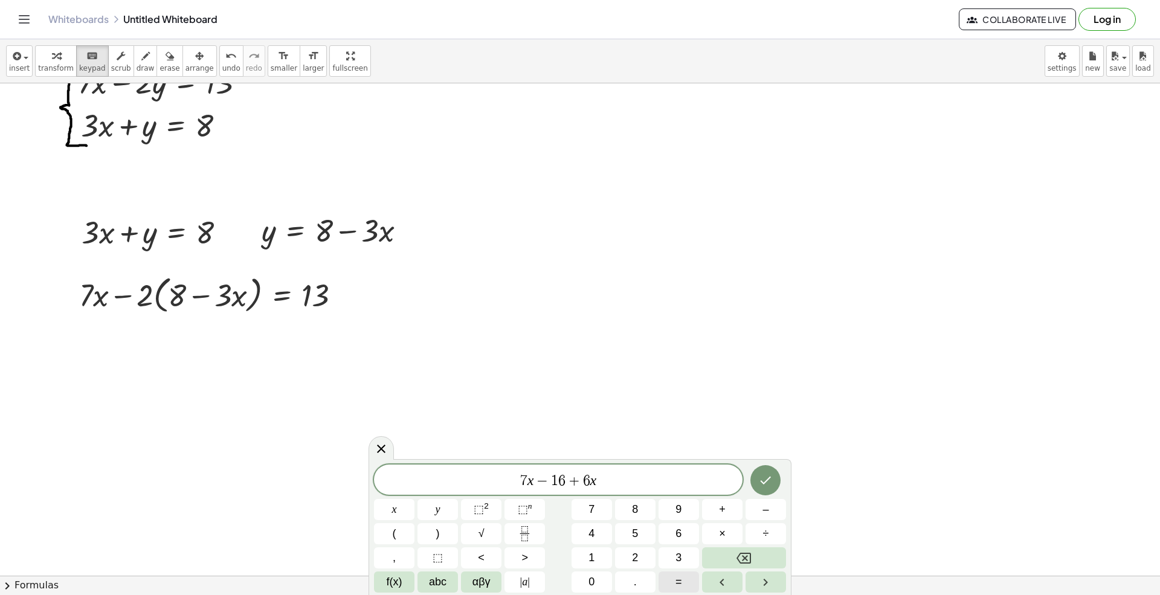
click at [673, 585] on button "=" at bounding box center [679, 582] width 40 height 21
click at [583, 560] on button "1" at bounding box center [592, 557] width 40 height 21
click at [661, 551] on button "3" at bounding box center [679, 557] width 40 height 21
click at [772, 486] on icon "Done" at bounding box center [765, 480] width 15 height 15
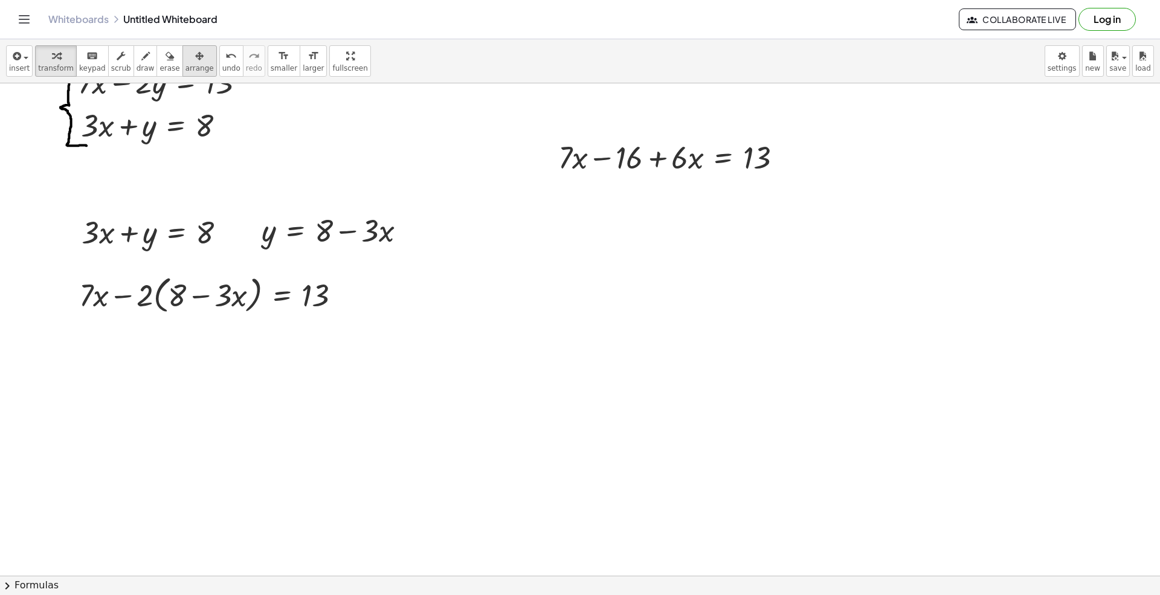
click at [195, 58] on icon "button" at bounding box center [199, 56] width 8 height 15
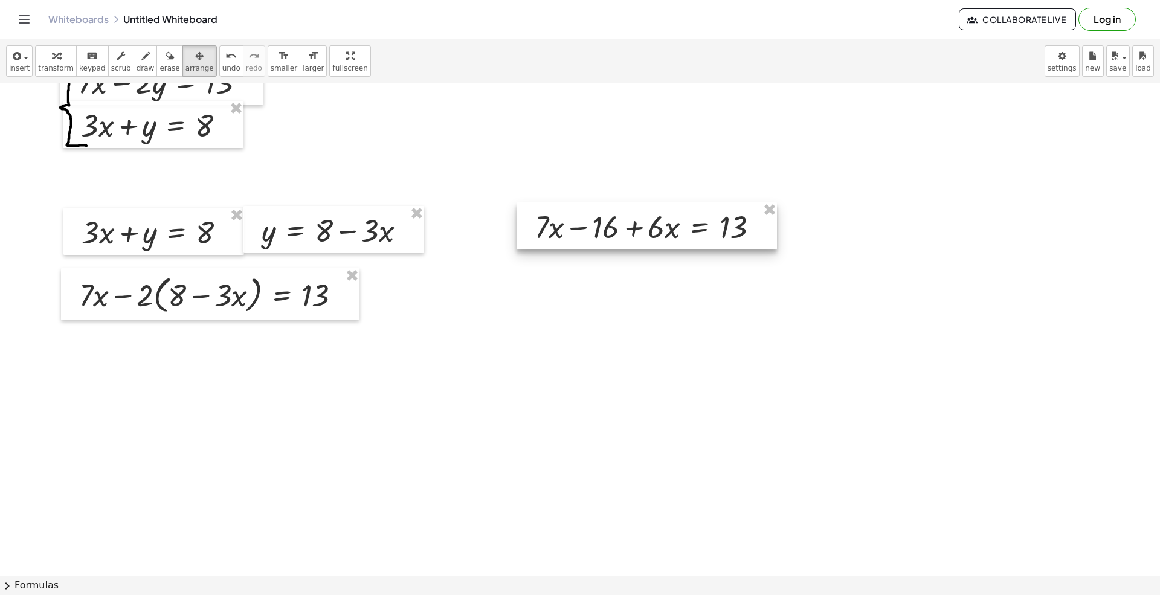
drag, startPoint x: 643, startPoint y: 216, endPoint x: 639, endPoint y: 240, distance: 23.8
click at [639, 240] on div at bounding box center [647, 225] width 260 height 47
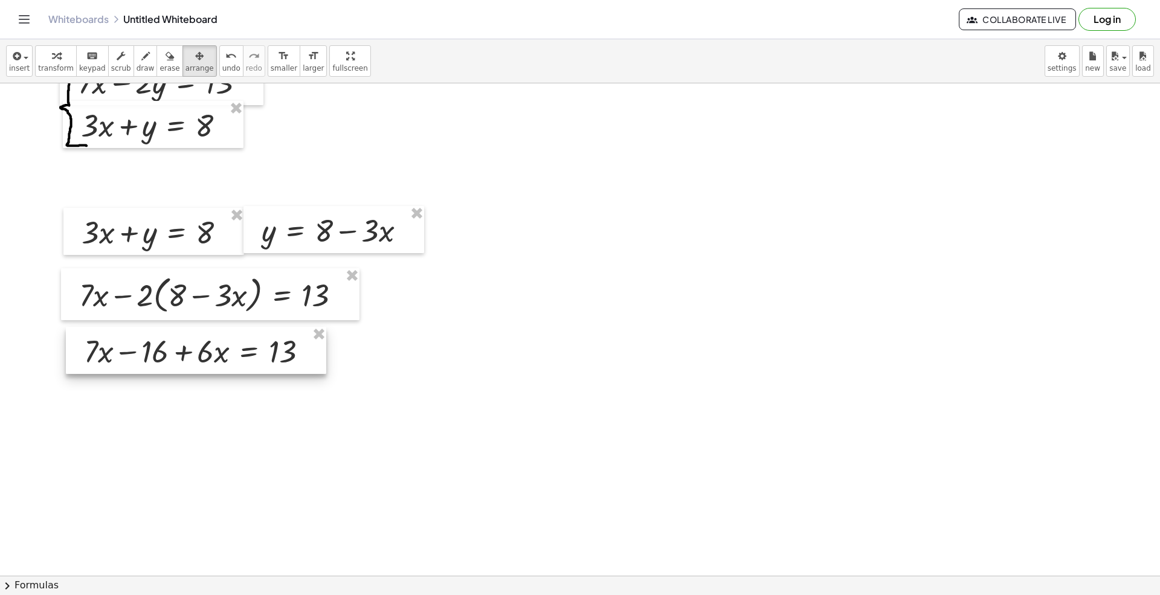
drag, startPoint x: 488, startPoint y: 288, endPoint x: 168, endPoint y: 358, distance: 327.8
click at [168, 358] on div at bounding box center [196, 350] width 260 height 47
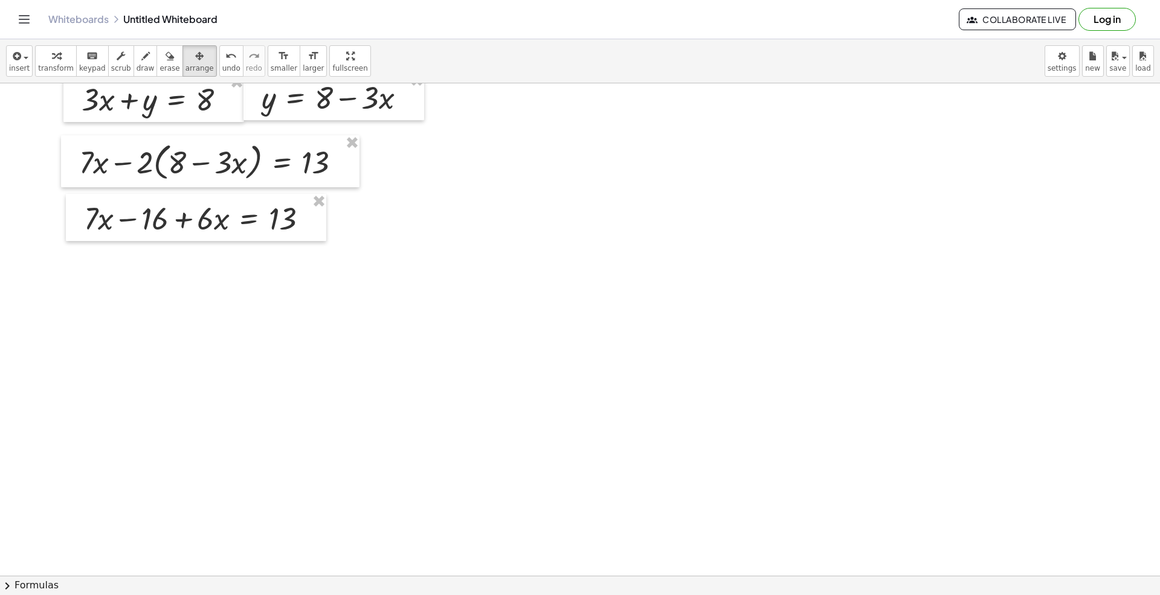
scroll to position [242, 0]
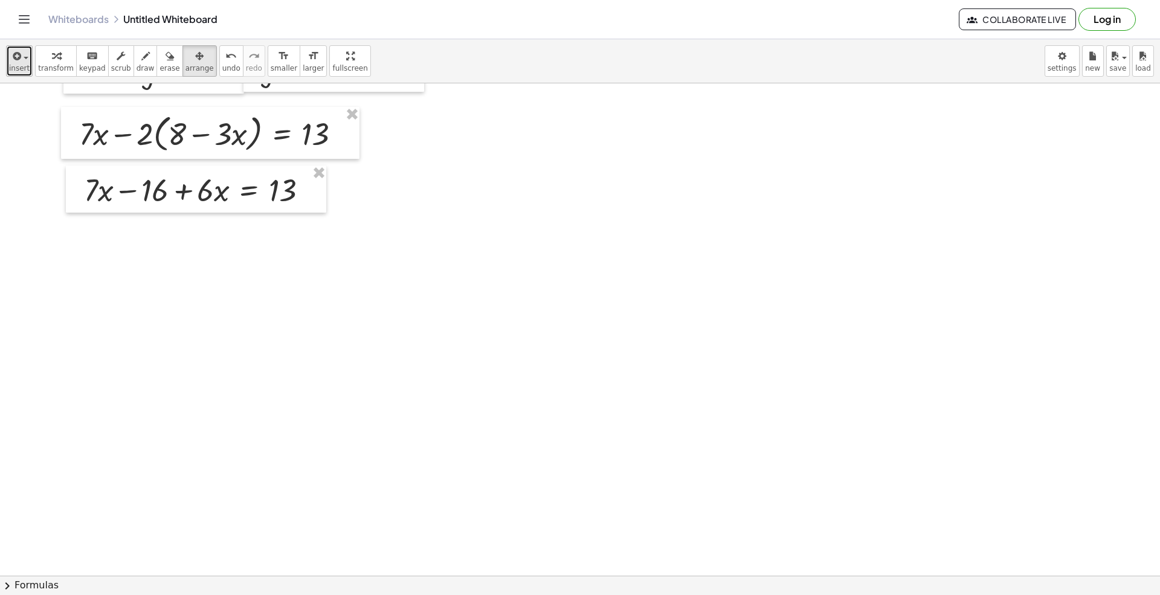
click at [22, 60] on div "button" at bounding box center [19, 55] width 21 height 15
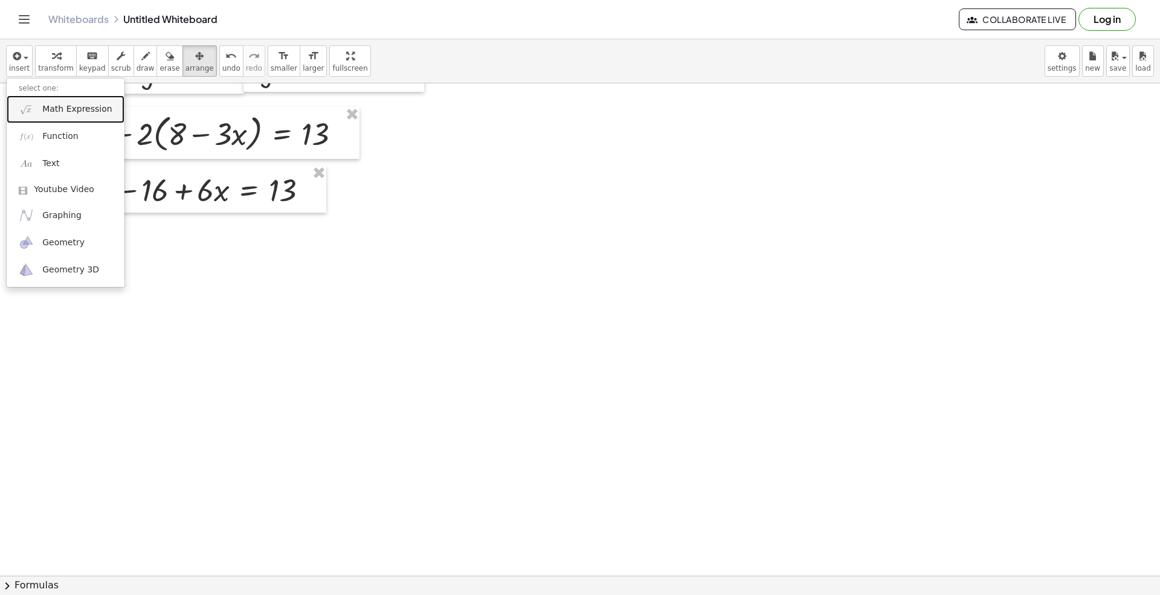
click at [34, 107] on img at bounding box center [26, 109] width 15 height 15
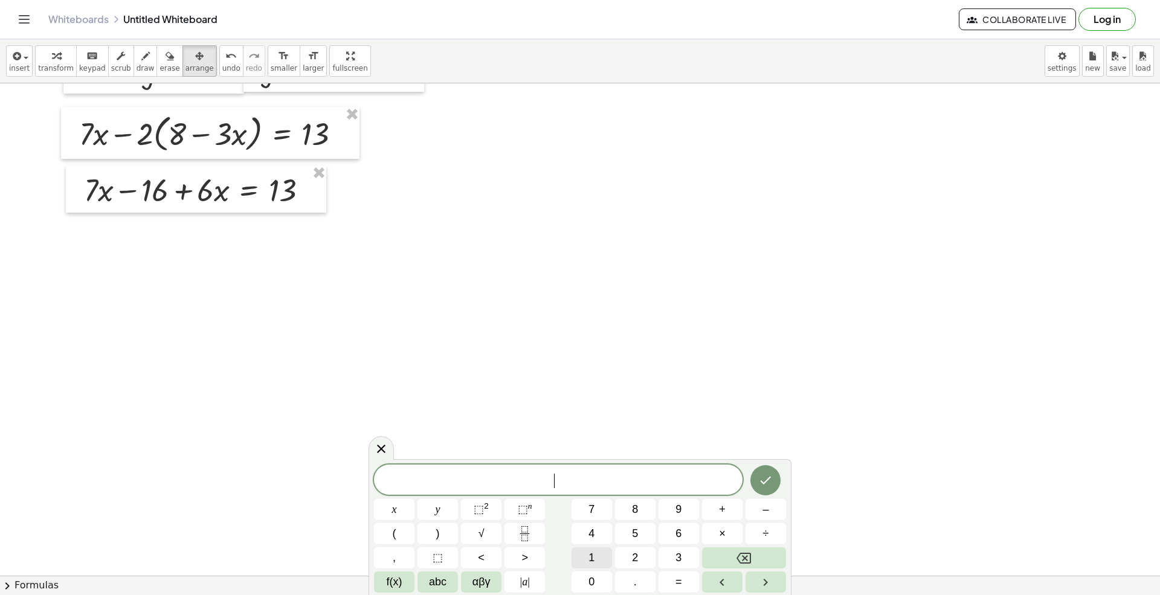
click at [593, 562] on span "1" at bounding box center [592, 558] width 6 height 16
click at [674, 559] on button "3" at bounding box center [679, 557] width 40 height 21
click at [436, 585] on span "abc" at bounding box center [438, 582] width 18 height 16
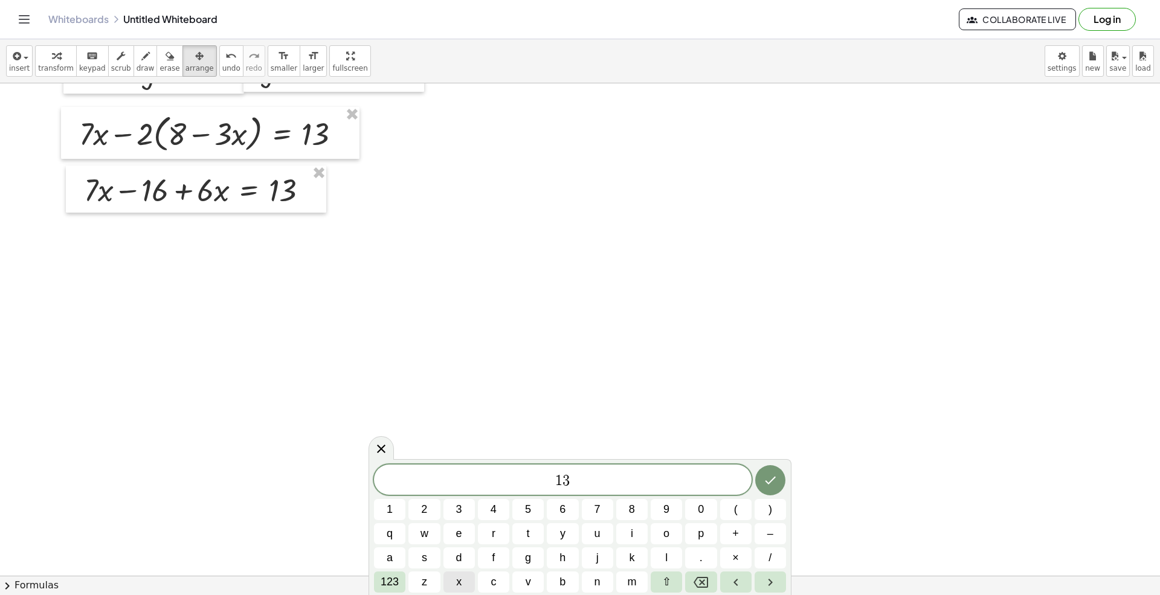
click at [463, 586] on button "x" at bounding box center [459, 582] width 31 height 21
click at [395, 581] on span "123" at bounding box center [390, 582] width 18 height 16
click at [676, 576] on span "=" at bounding box center [679, 582] width 7 height 16
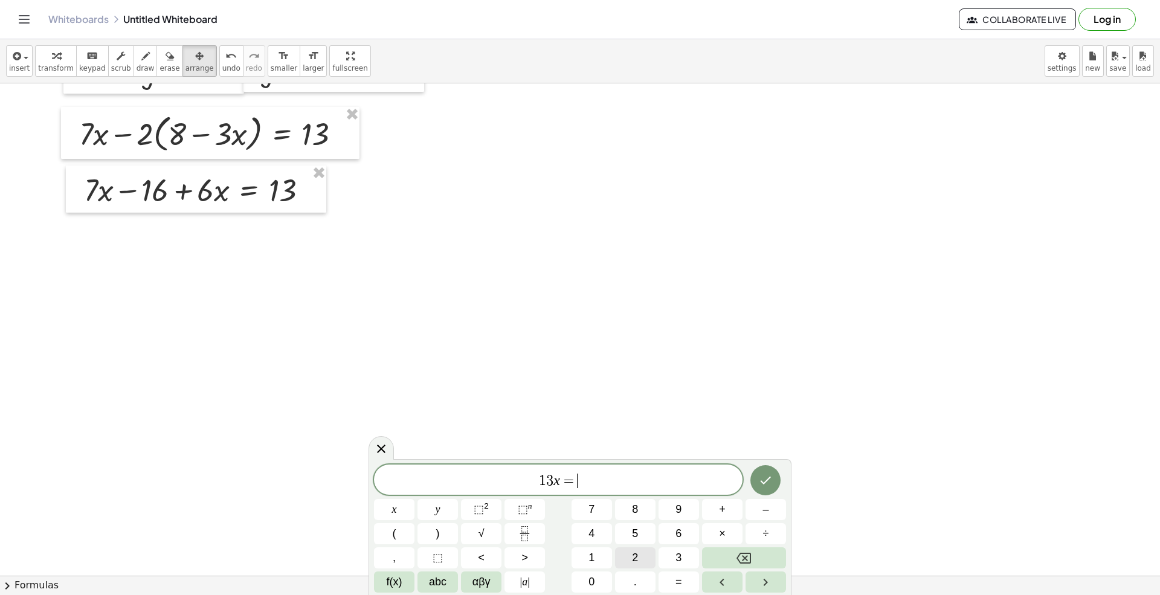
click at [633, 549] on button "2" at bounding box center [635, 557] width 40 height 21
click at [672, 532] on button "6" at bounding box center [679, 533] width 40 height 21
click at [733, 559] on button "Backspace" at bounding box center [744, 557] width 84 height 21
click at [686, 512] on button "9" at bounding box center [679, 509] width 40 height 21
click at [760, 479] on icon "Done" at bounding box center [765, 480] width 15 height 15
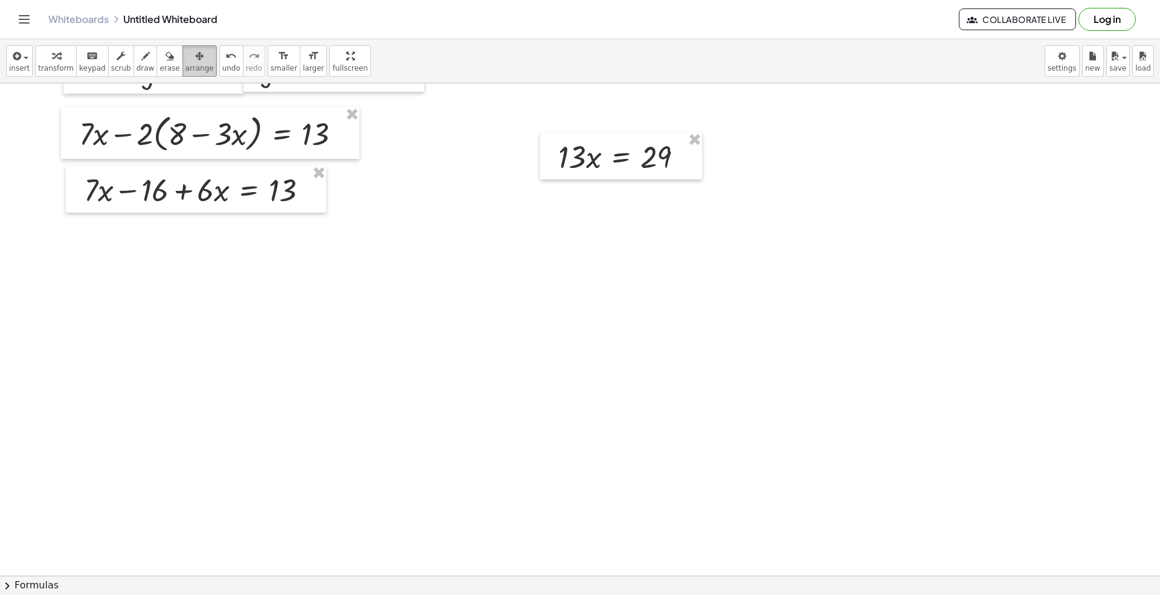
click at [192, 66] on span "arrange" at bounding box center [200, 68] width 28 height 8
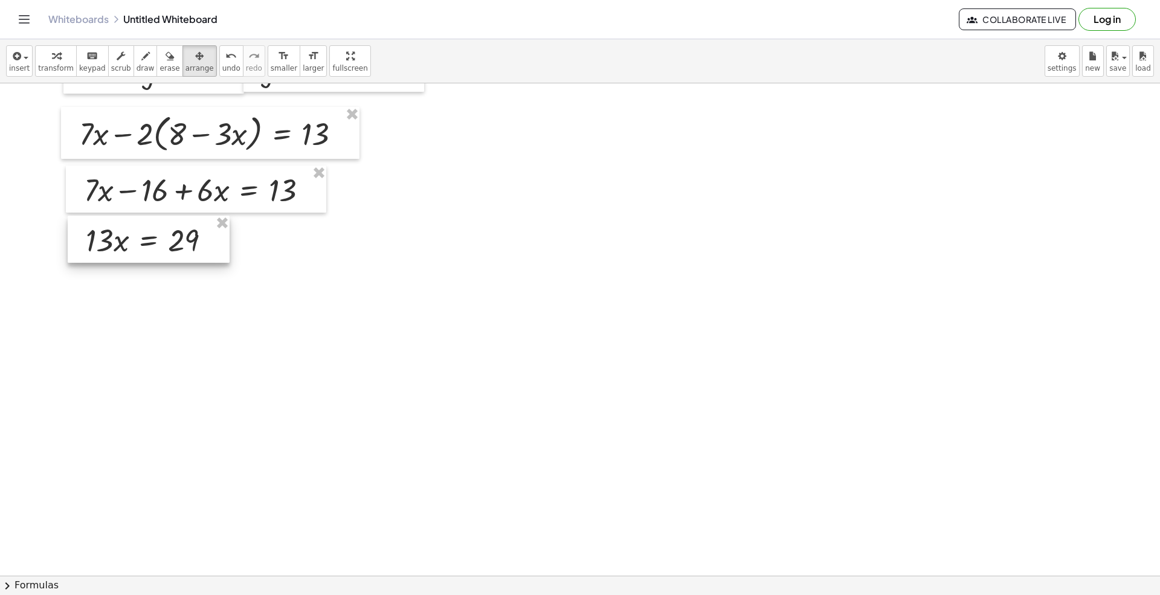
drag, startPoint x: 562, startPoint y: 167, endPoint x: 92, endPoint y: 249, distance: 476.6
click at [92, 249] on div at bounding box center [149, 239] width 162 height 47
click at [18, 68] on span "insert" at bounding box center [19, 68] width 21 height 8
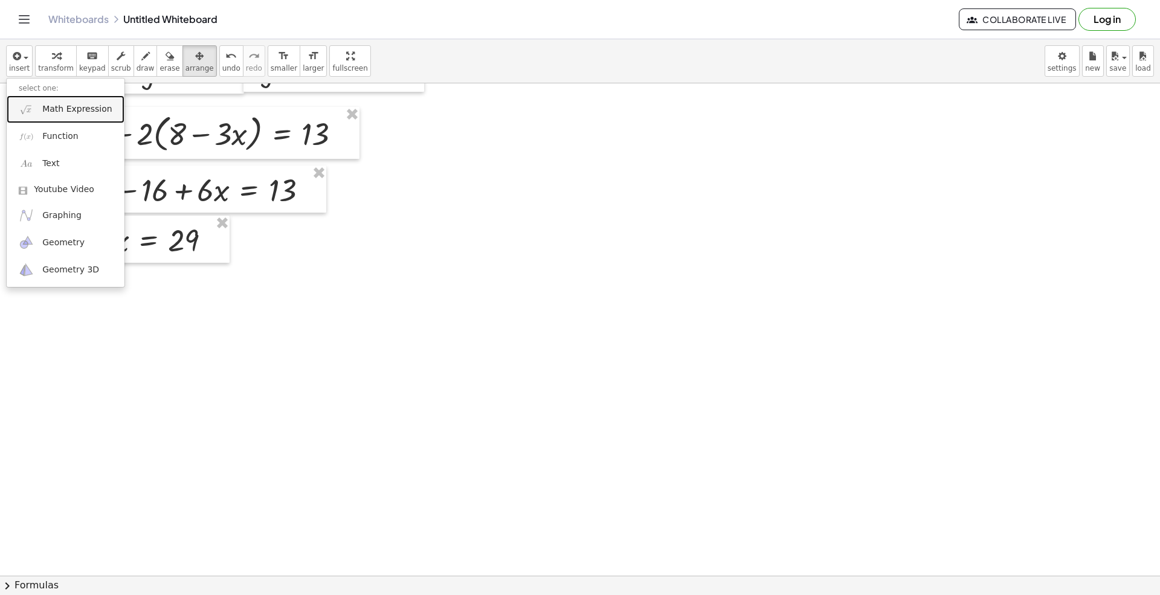
click at [59, 114] on span "Math Expression" at bounding box center [76, 109] width 69 height 12
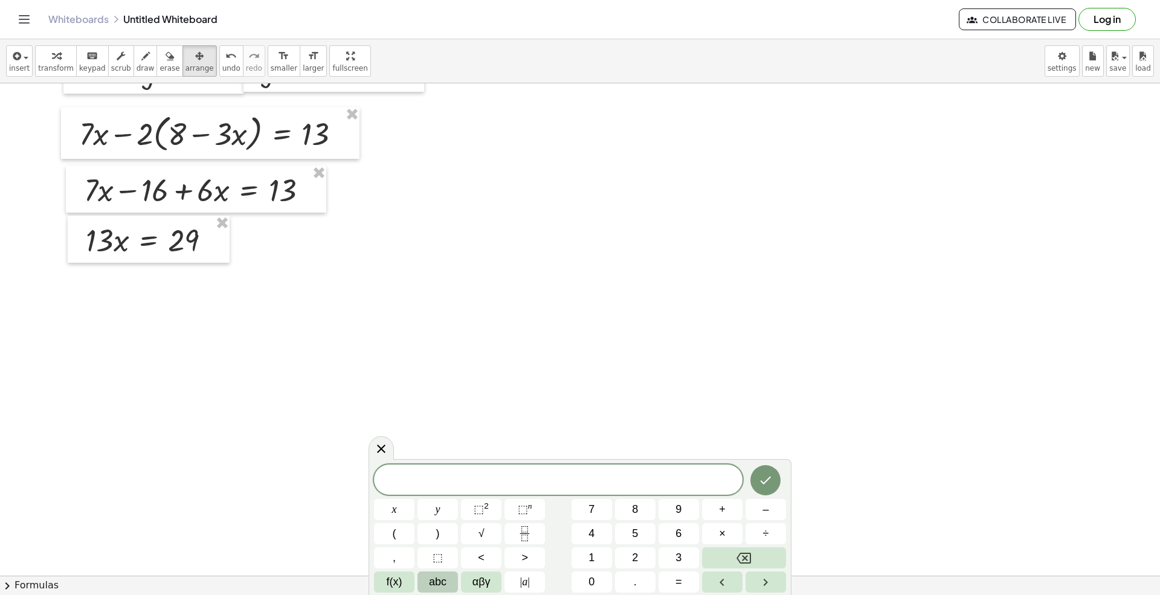
click at [424, 585] on button "abc" at bounding box center [438, 582] width 40 height 21
click at [467, 583] on button "x" at bounding box center [459, 582] width 31 height 21
click at [390, 586] on span "123" at bounding box center [390, 582] width 18 height 16
click at [675, 585] on button "=" at bounding box center [679, 582] width 40 height 21
click at [631, 556] on button "2" at bounding box center [635, 557] width 40 height 21
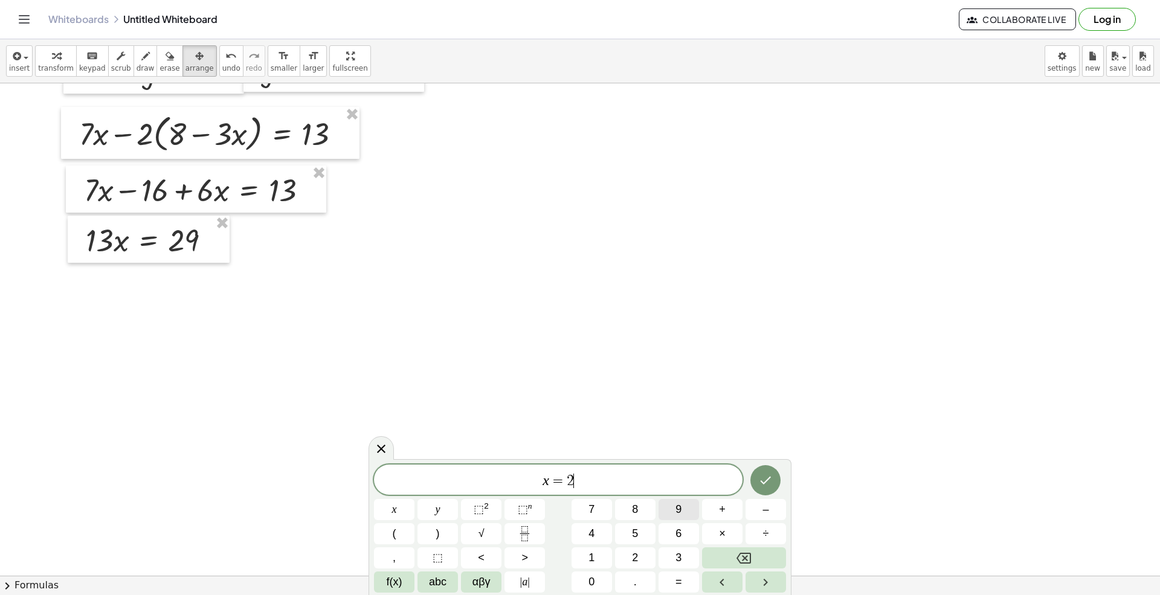
click at [680, 508] on span "9" at bounding box center [679, 510] width 6 height 16
click at [522, 527] on icon "Fraction" at bounding box center [524, 529] width 6 height 6
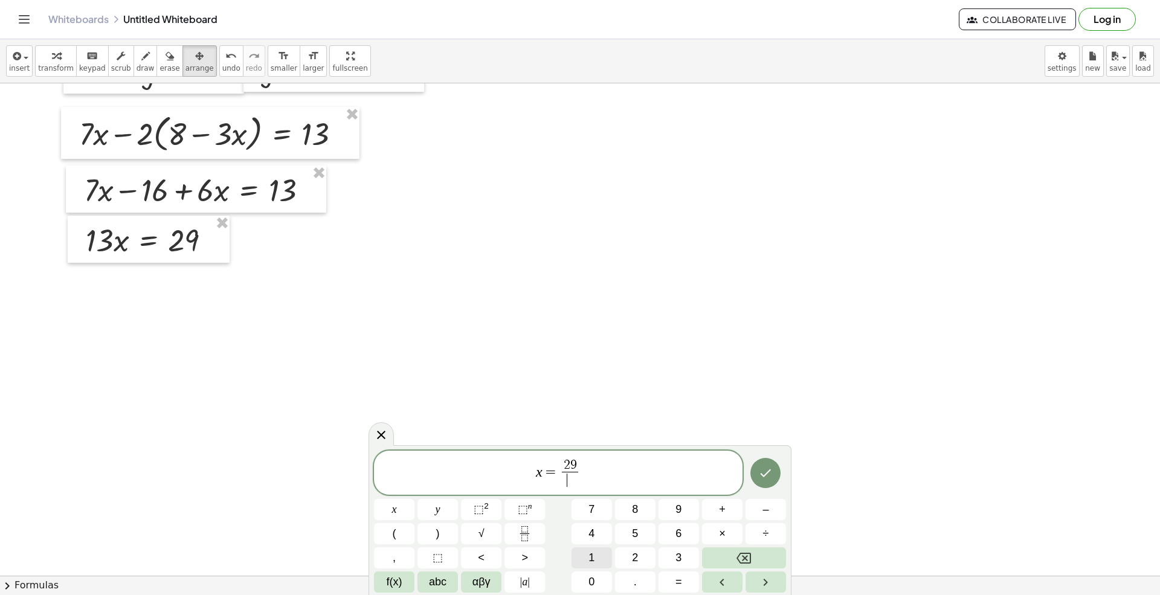
click at [589, 554] on button "1" at bounding box center [592, 557] width 40 height 21
click at [683, 549] on button "3" at bounding box center [679, 557] width 40 height 21
click at [769, 474] on icon "Done" at bounding box center [765, 473] width 15 height 15
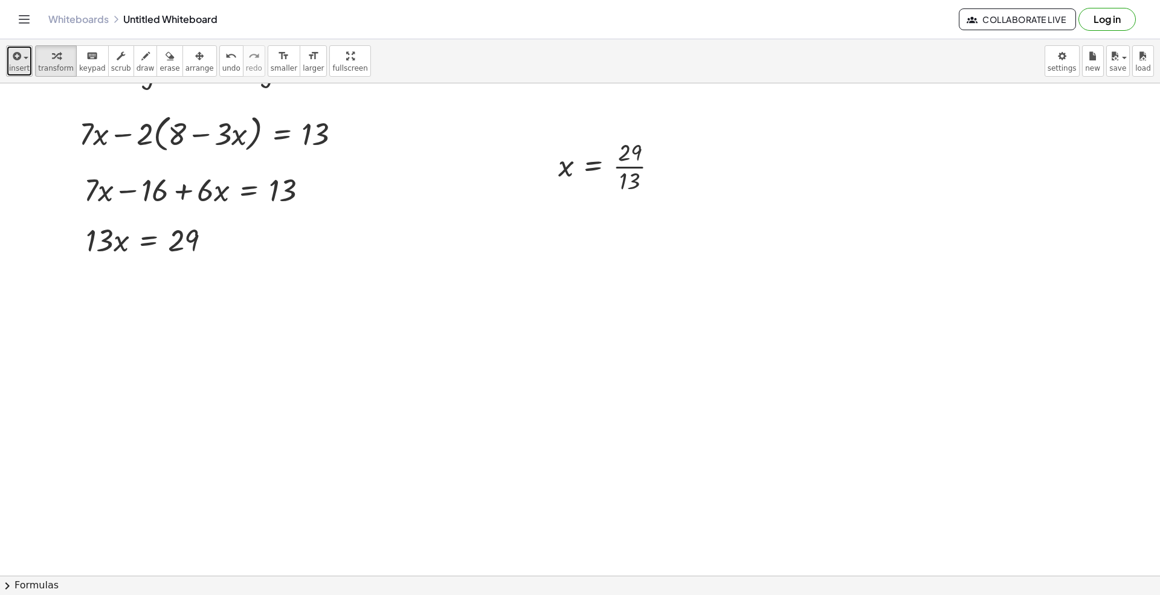
click at [22, 65] on span "insert" at bounding box center [19, 68] width 21 height 8
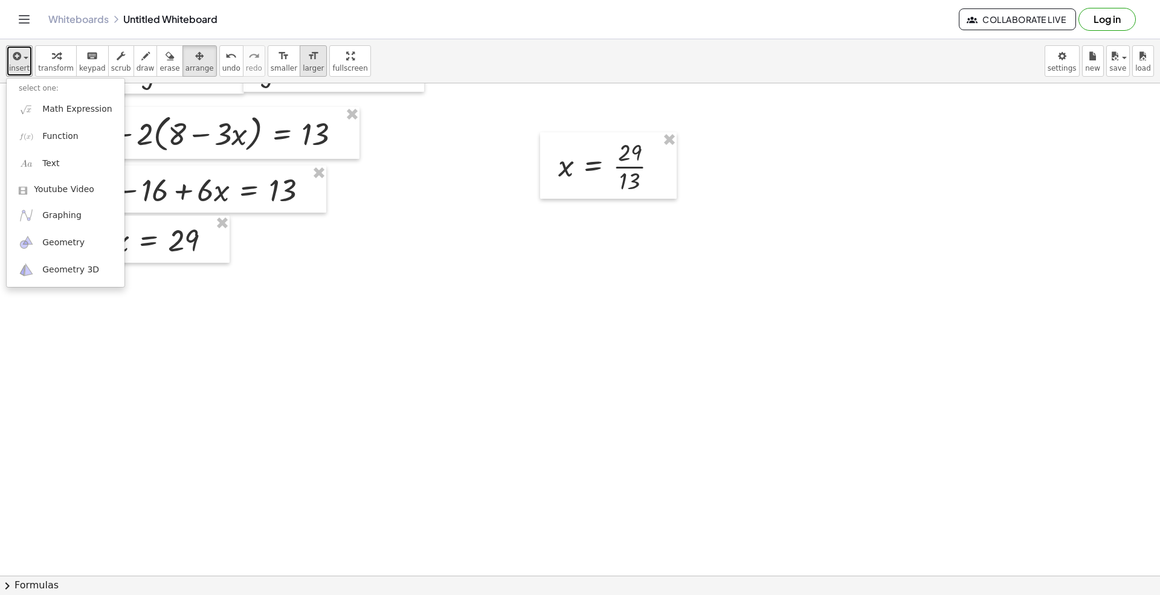
drag, startPoint x: 192, startPoint y: 60, endPoint x: 282, endPoint y: 63, distance: 89.5
click at [192, 61] on div "button" at bounding box center [200, 55] width 28 height 15
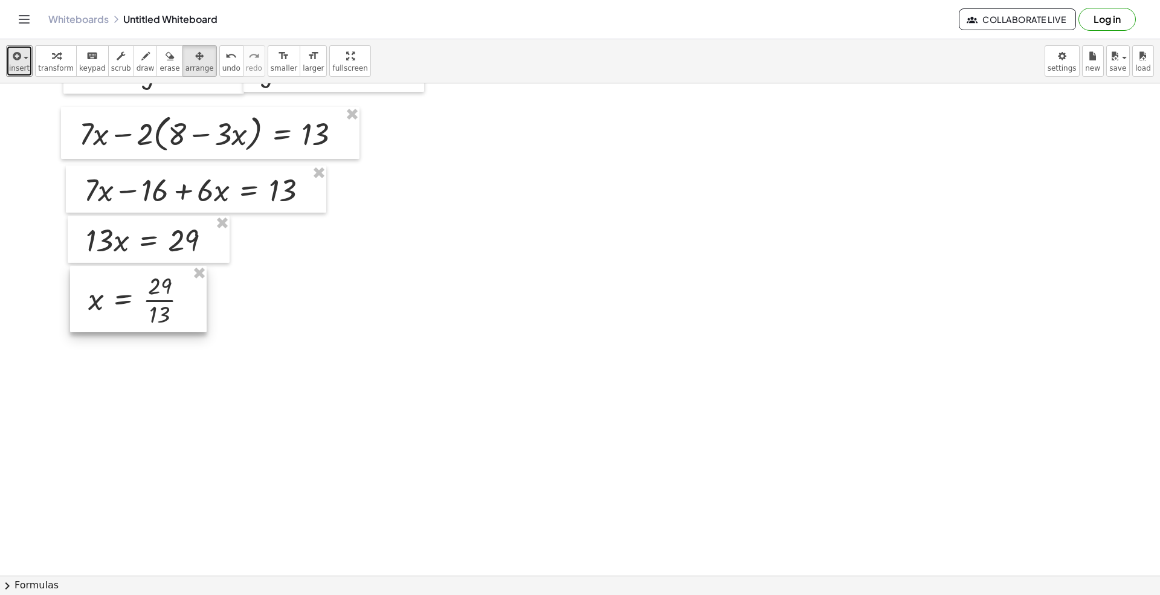
drag, startPoint x: 556, startPoint y: 182, endPoint x: 99, endPoint y: 308, distance: 473.6
click at [99, 308] on div at bounding box center [138, 299] width 137 height 66
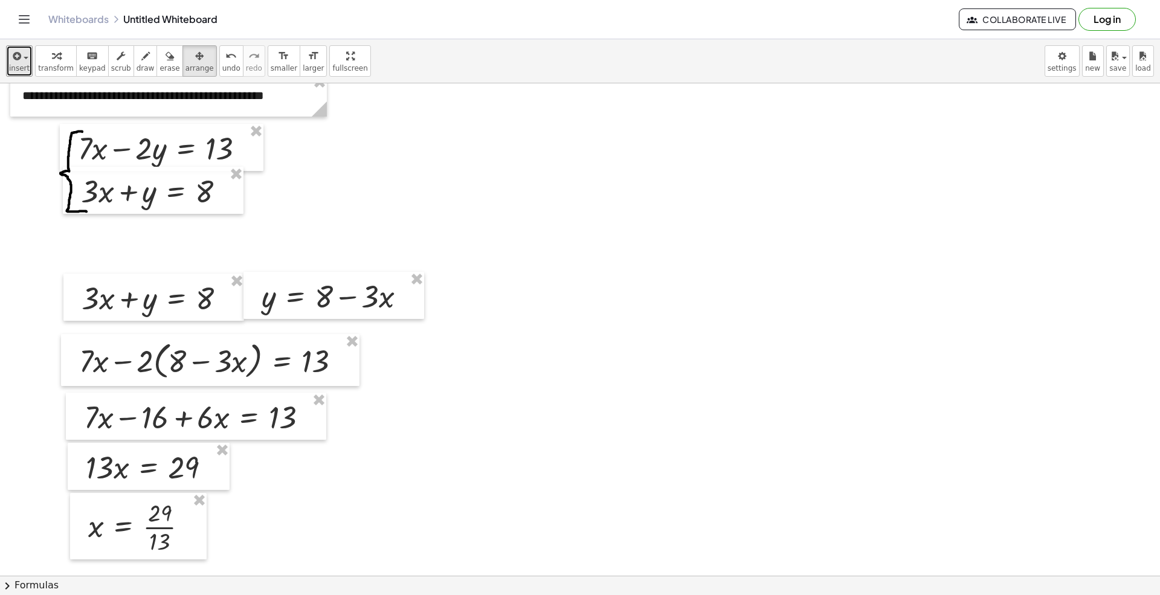
scroll to position [0, 0]
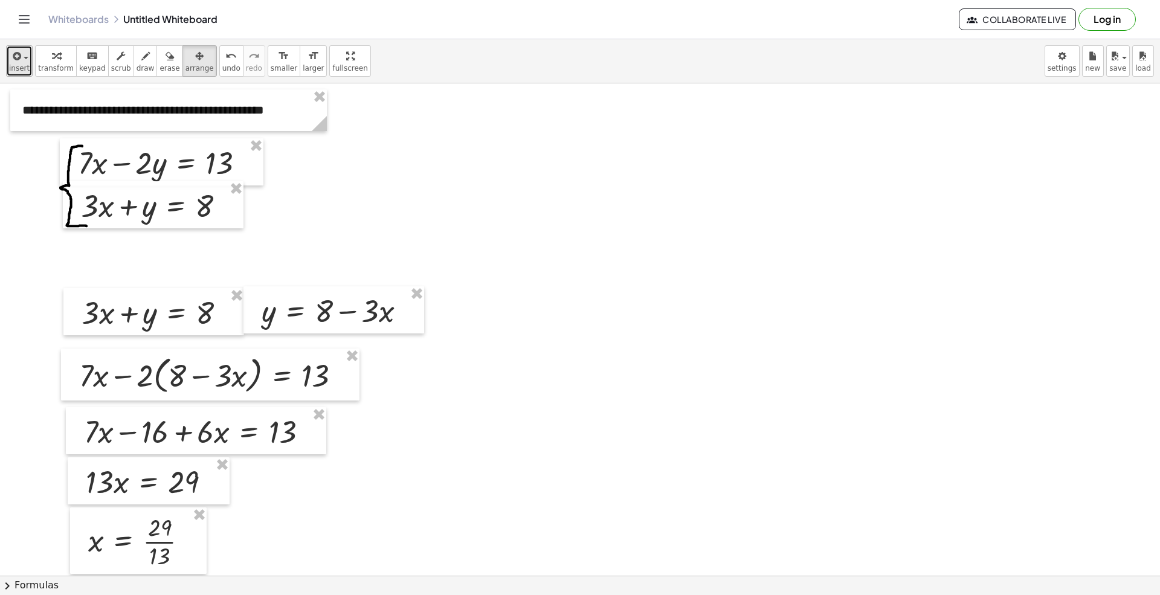
click at [21, 64] on span "insert" at bounding box center [19, 68] width 21 height 8
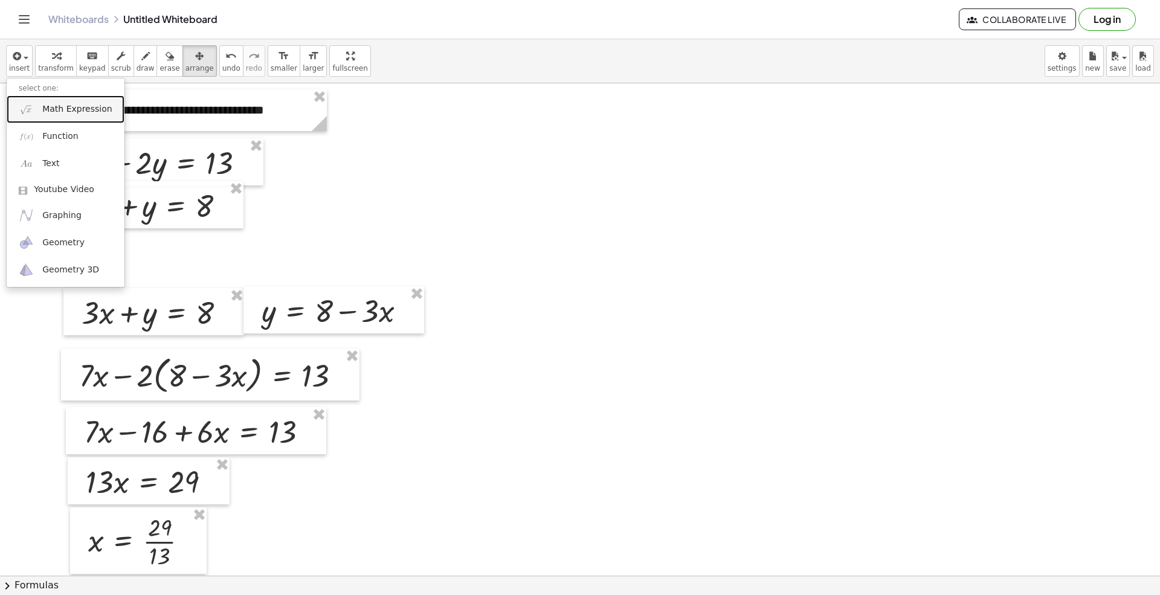
click at [37, 114] on link "Math Expression" at bounding box center [66, 108] width 118 height 27
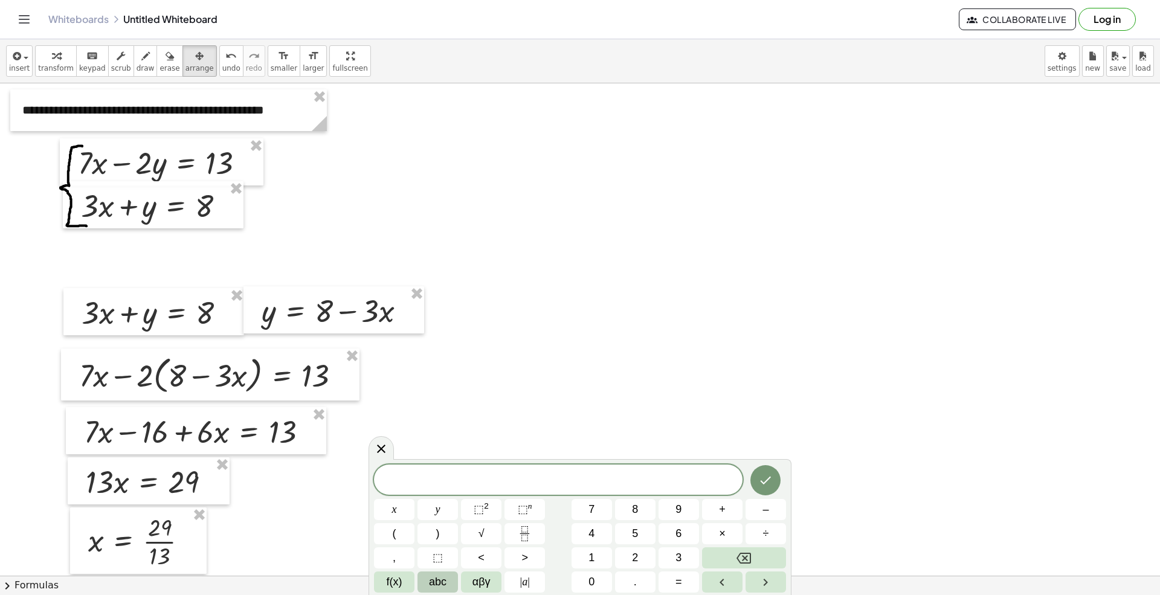
click at [426, 581] on button "abc" at bounding box center [438, 582] width 40 height 21
click at [563, 534] on span "y" at bounding box center [562, 534] width 5 height 16
click at [393, 583] on span "123" at bounding box center [390, 582] width 18 height 16
click at [677, 583] on span "=" at bounding box center [679, 582] width 7 height 16
click at [627, 508] on button "8" at bounding box center [635, 509] width 40 height 21
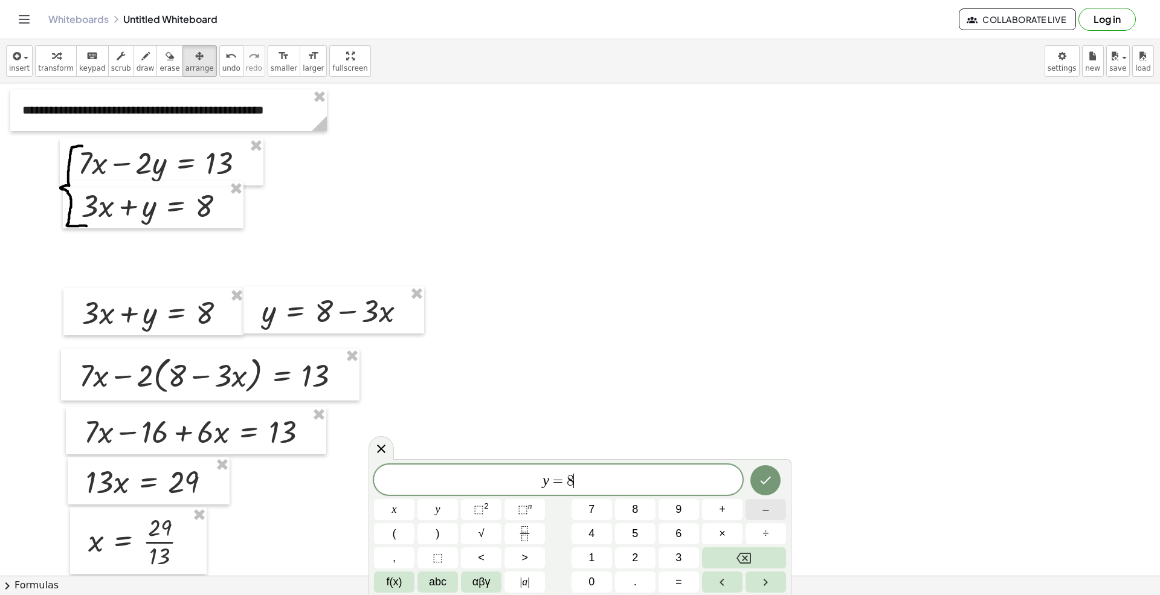
click at [765, 514] on span "–" at bounding box center [766, 510] width 6 height 16
click at [676, 559] on span "3" at bounding box center [679, 558] width 6 height 16
click at [393, 531] on span "(" at bounding box center [395, 534] width 4 height 16
click at [639, 557] on button "2" at bounding box center [635, 557] width 40 height 21
click at [668, 517] on button "9" at bounding box center [679, 509] width 40 height 21
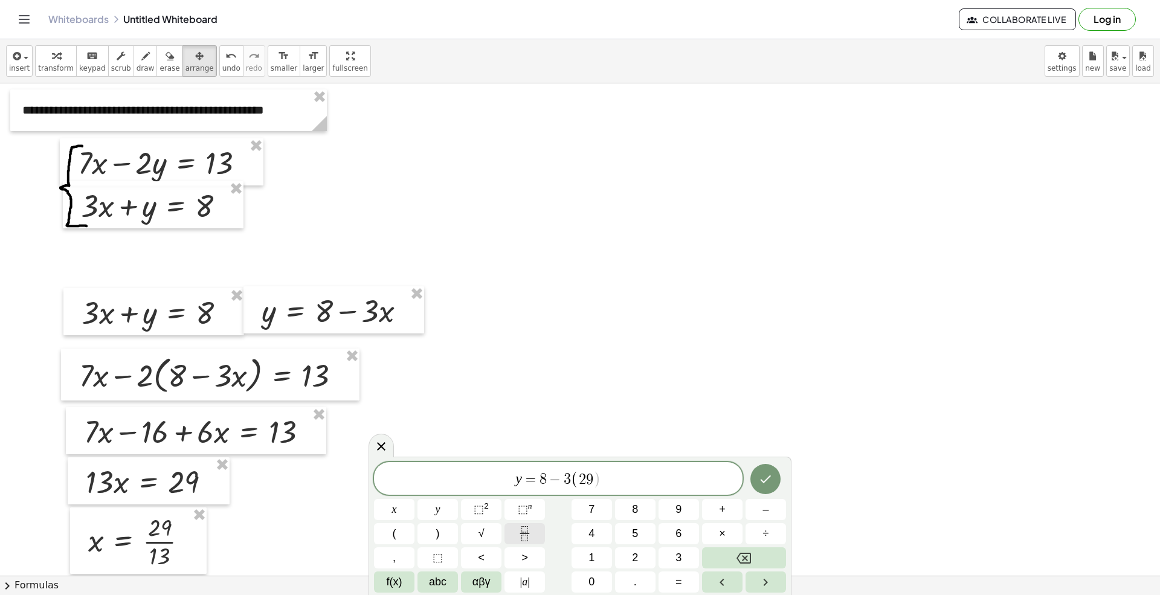
click at [518, 534] on icon "Fraction" at bounding box center [524, 533] width 15 height 15
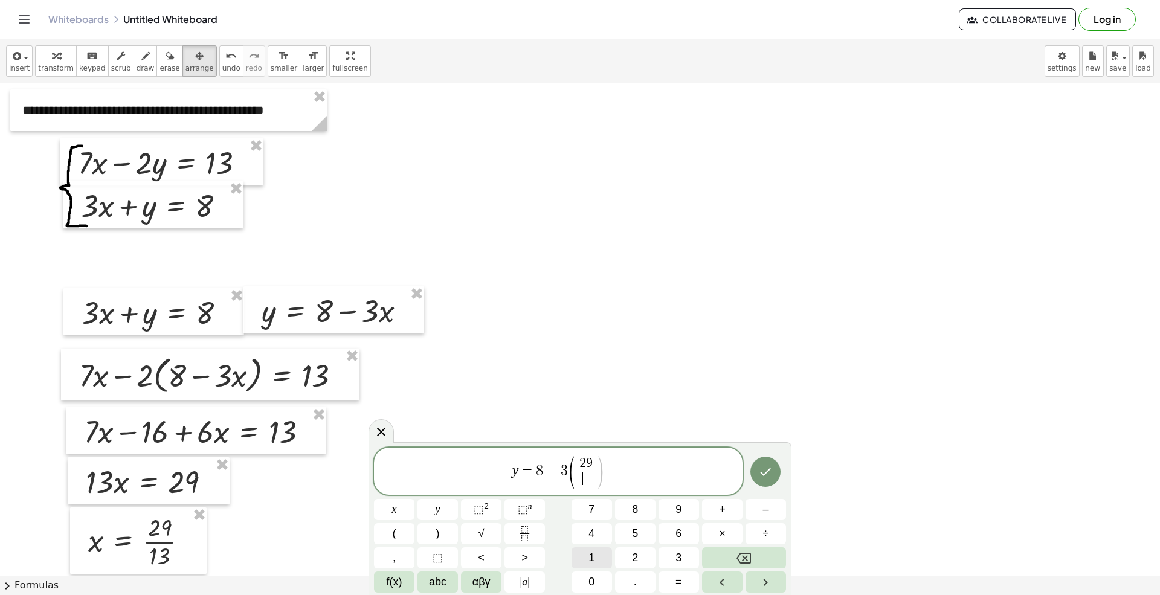
click at [581, 554] on button "1" at bounding box center [592, 557] width 40 height 21
click at [682, 557] on span "3" at bounding box center [679, 558] width 6 height 16
click at [431, 535] on button ")" at bounding box center [438, 533] width 40 height 21
click at [743, 551] on icon "Backspace" at bounding box center [744, 558] width 15 height 15
click at [627, 480] on span "y = 8 − 3 ( 2 9 1 3 ​ ​ )" at bounding box center [558, 472] width 369 height 34
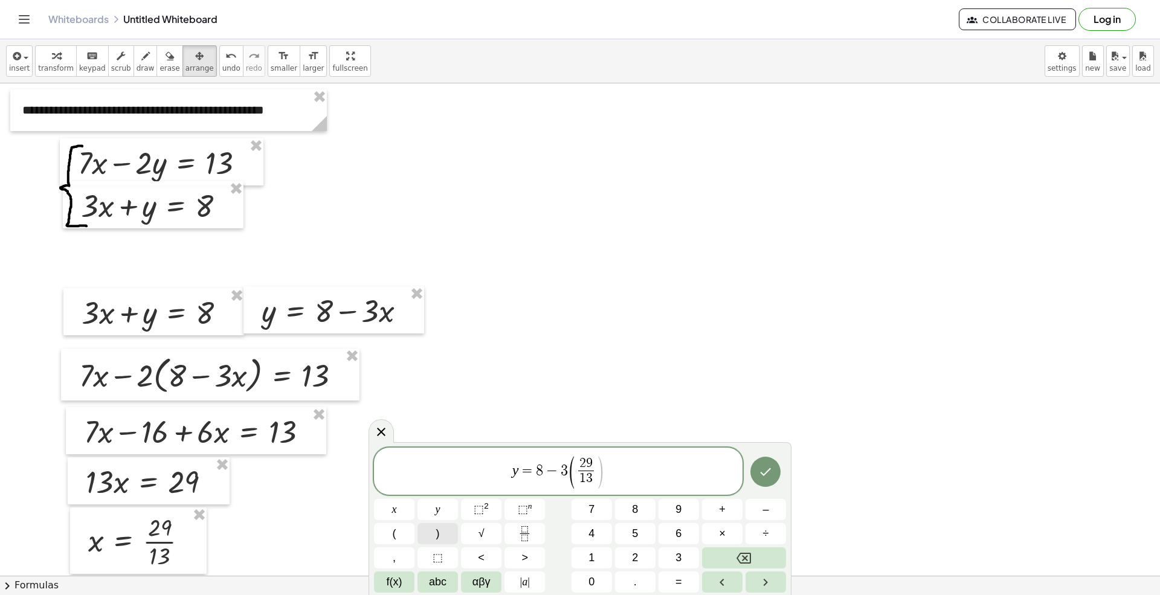
click at [452, 535] on button ")" at bounding box center [438, 533] width 40 height 21
click at [764, 465] on icon "Done" at bounding box center [765, 472] width 15 height 15
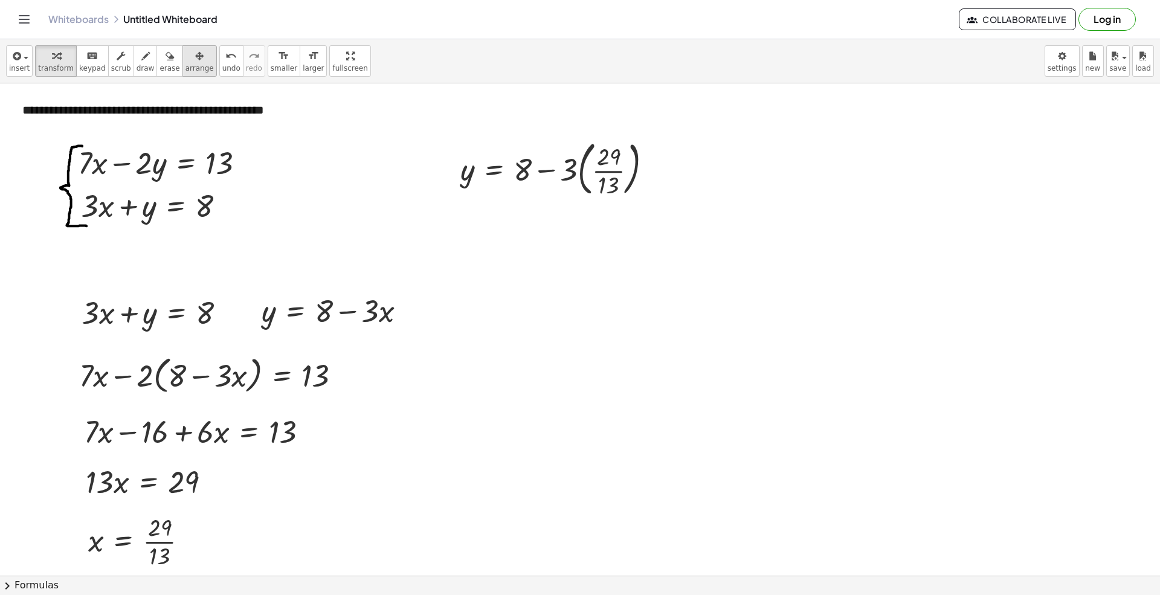
click at [186, 66] on span "arrange" at bounding box center [200, 68] width 28 height 8
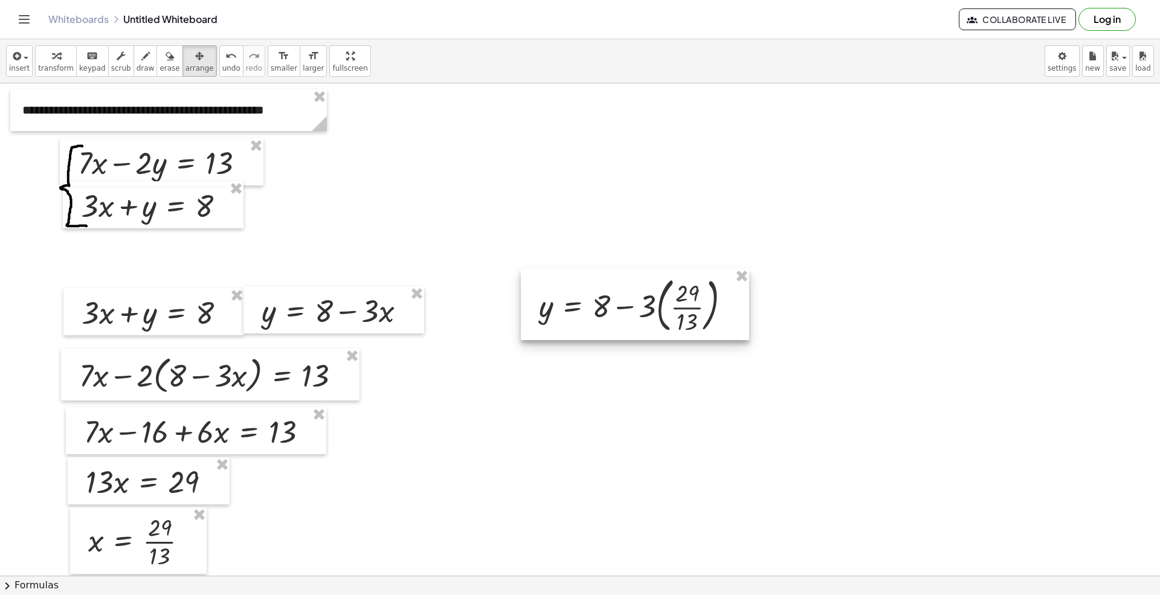
drag, startPoint x: 534, startPoint y: 175, endPoint x: 612, endPoint y: 309, distance: 154.8
click at [612, 309] on div at bounding box center [635, 304] width 228 height 71
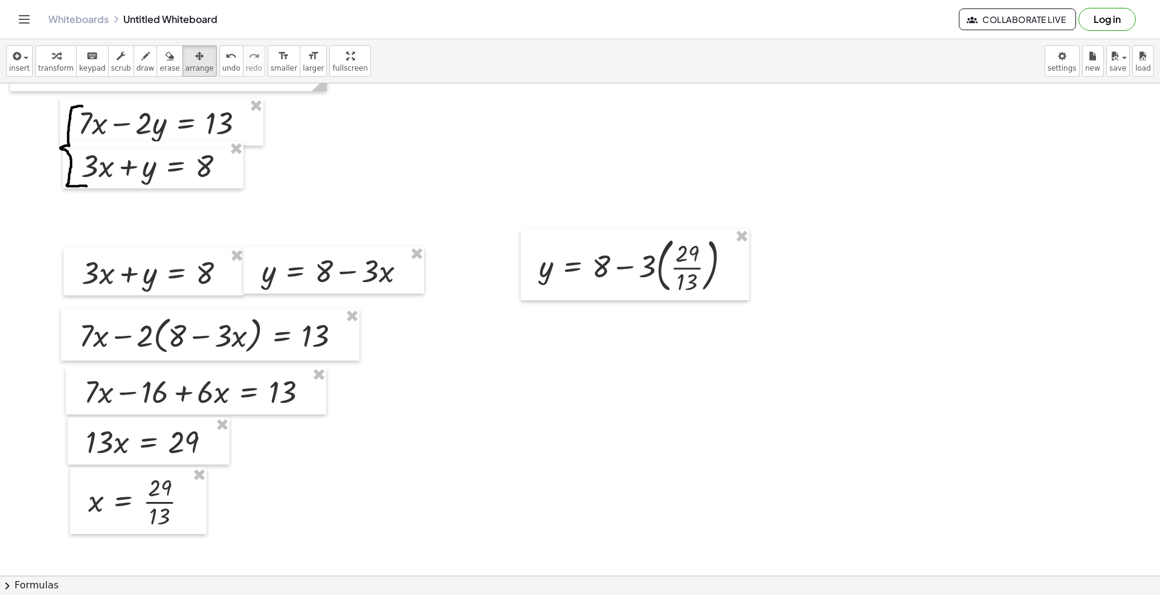
scroll to position [80, 0]
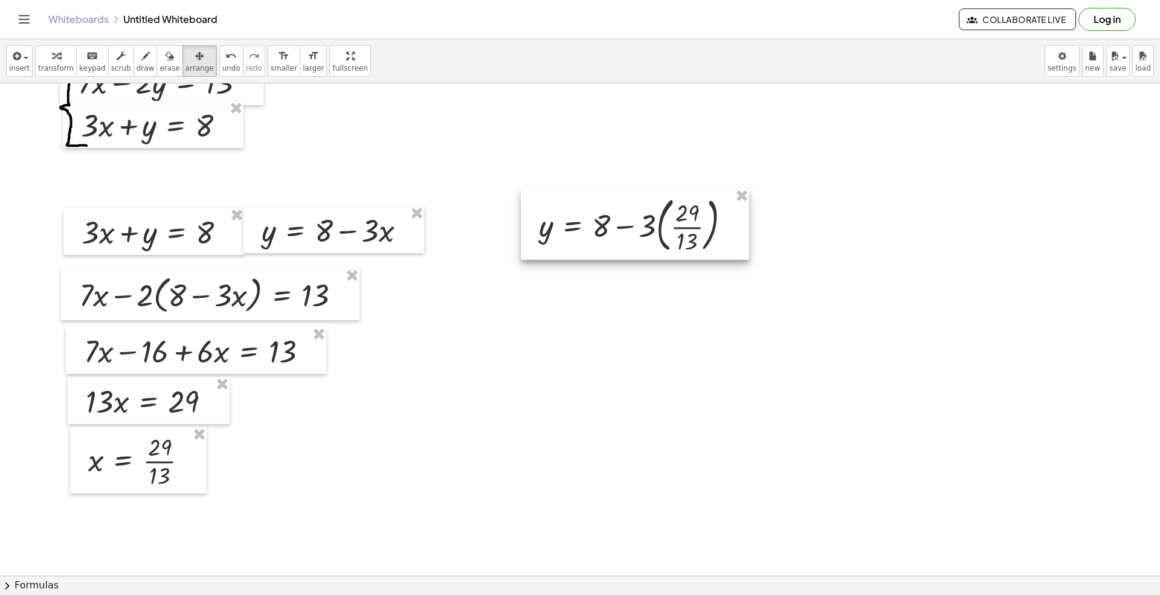
click at [587, 245] on div at bounding box center [635, 224] width 228 height 71
click at [13, 62] on icon "button" at bounding box center [15, 56] width 11 height 15
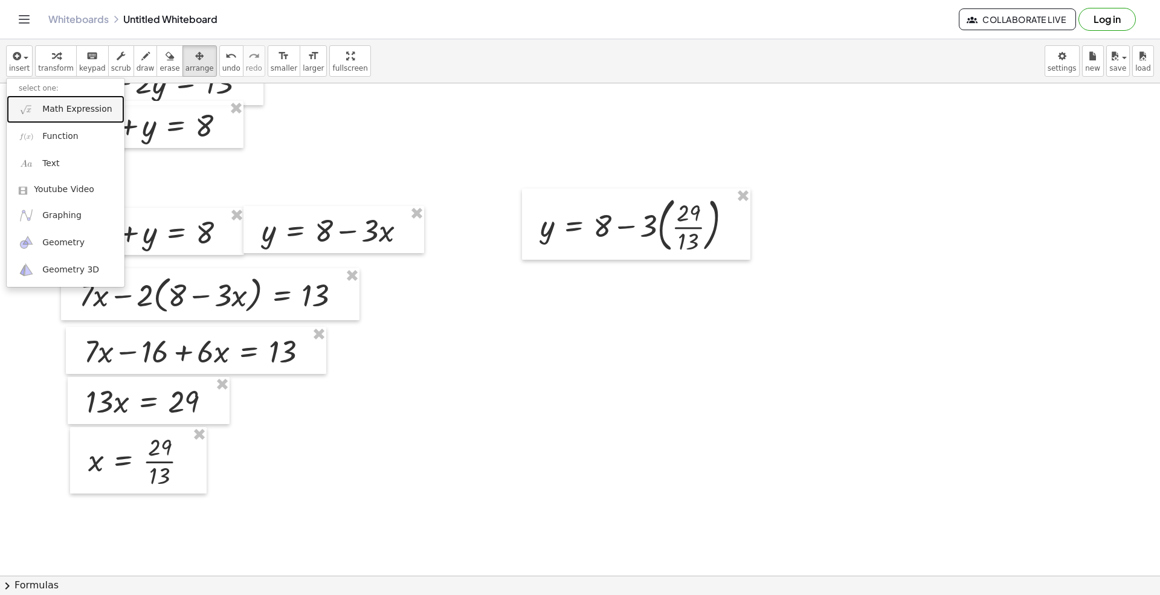
click at [52, 111] on span "Math Expression" at bounding box center [76, 109] width 69 height 12
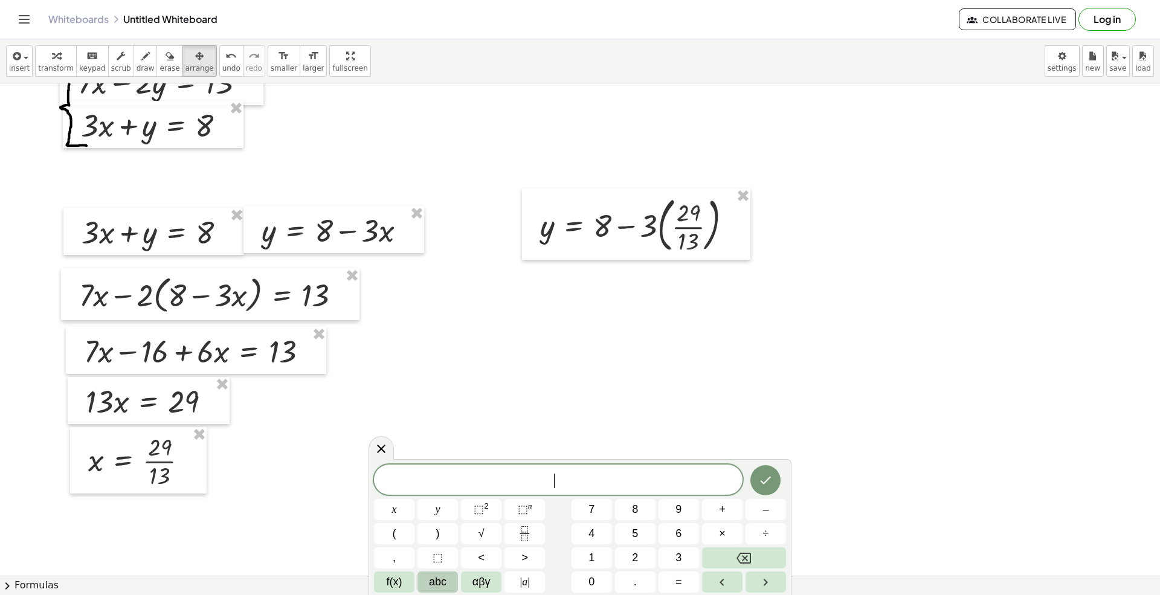
click at [433, 580] on span "abc" at bounding box center [438, 582] width 18 height 16
click at [554, 540] on button "y" at bounding box center [562, 533] width 31 height 21
click at [392, 585] on span "123" at bounding box center [390, 582] width 18 height 16
click at [677, 574] on span "=" at bounding box center [679, 582] width 7 height 16
click at [588, 556] on button "1" at bounding box center [592, 557] width 40 height 21
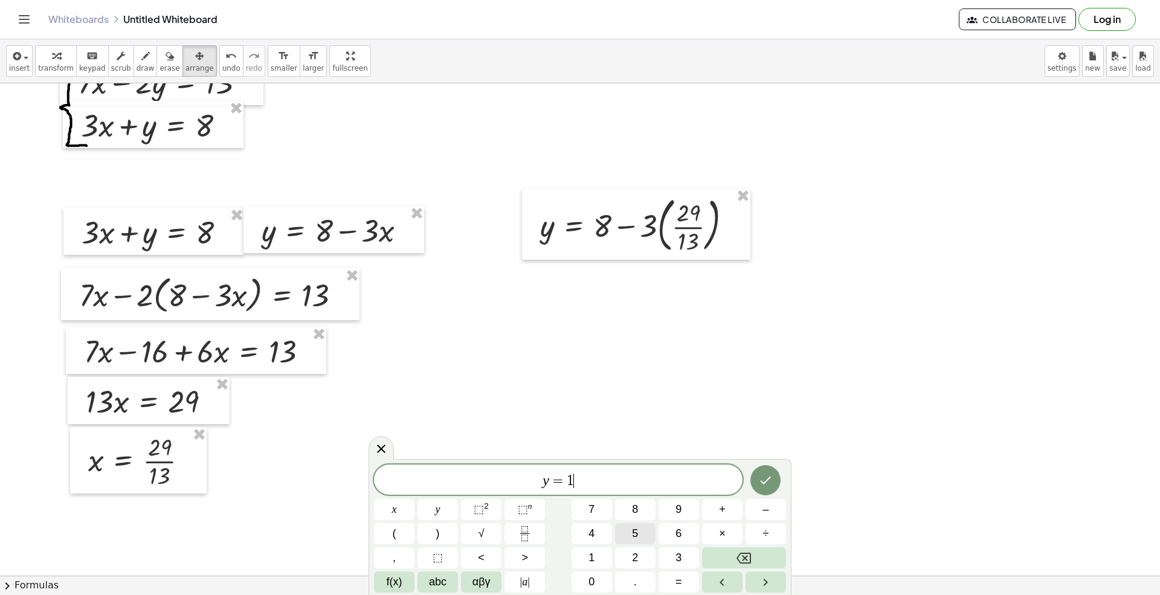
click at [615, 523] on div "5" at bounding box center [635, 533] width 40 height 21
click at [576, 533] on button "4" at bounding box center [592, 533] width 40 height 21
click at [580, 576] on button "0" at bounding box center [592, 582] width 40 height 21
click at [753, 555] on button "Backspace" at bounding box center [744, 557] width 84 height 21
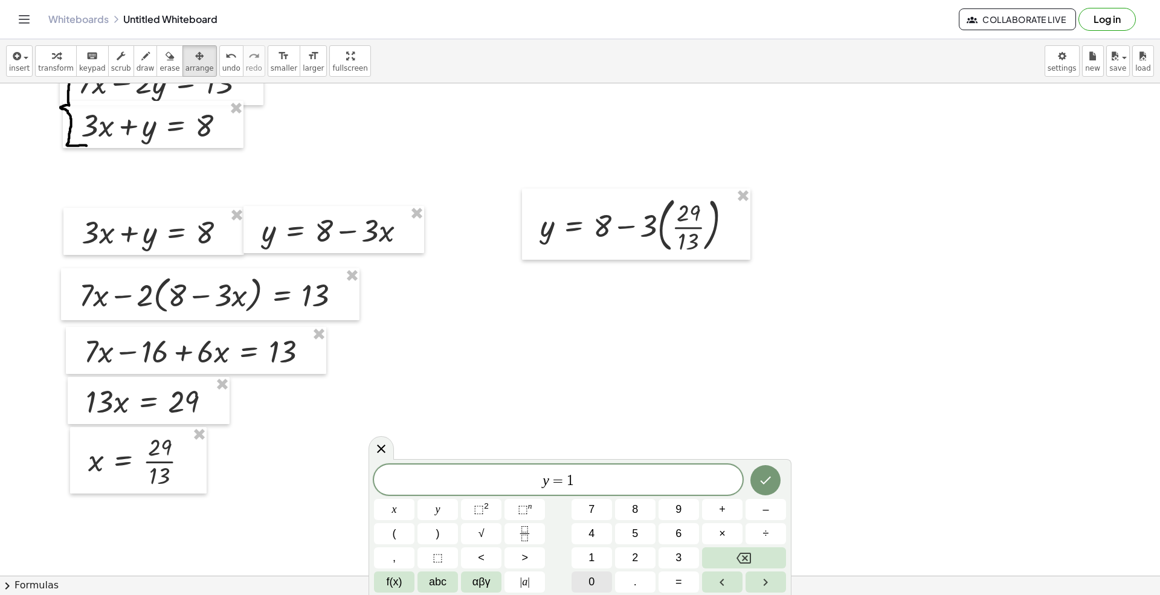
click at [595, 583] on span "0" at bounding box center [592, 582] width 6 height 16
click at [598, 527] on button "4" at bounding box center [592, 533] width 40 height 21
click at [516, 533] on button "Fraction" at bounding box center [525, 533] width 40 height 21
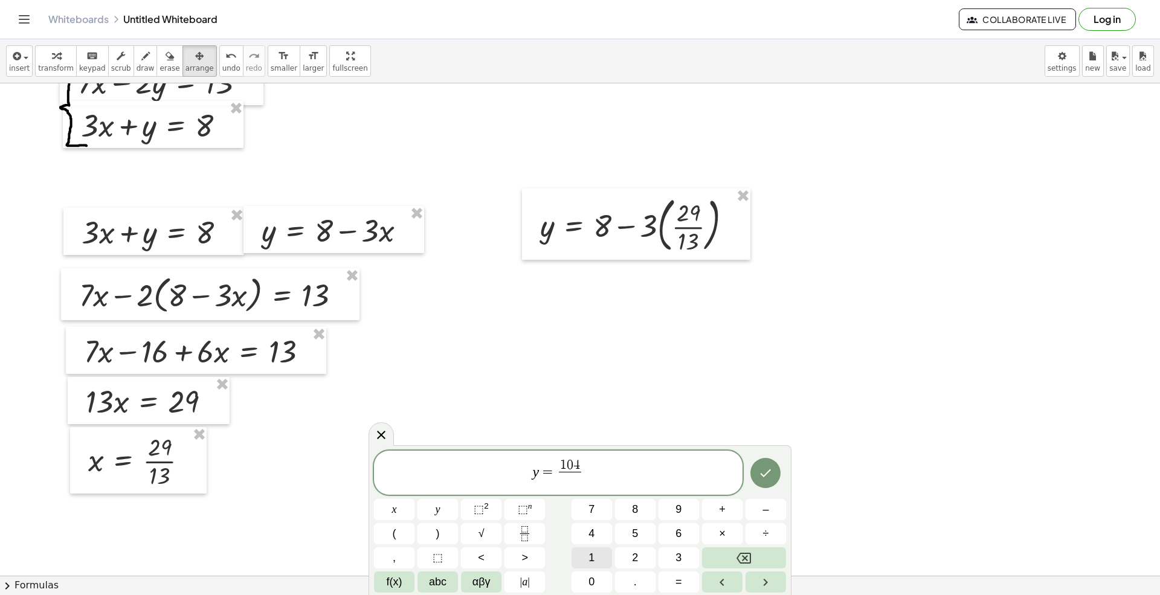
click at [602, 557] on button "1" at bounding box center [592, 557] width 40 height 21
click at [662, 550] on button "3" at bounding box center [679, 557] width 40 height 21
click at [776, 462] on button "Done" at bounding box center [765, 473] width 30 height 30
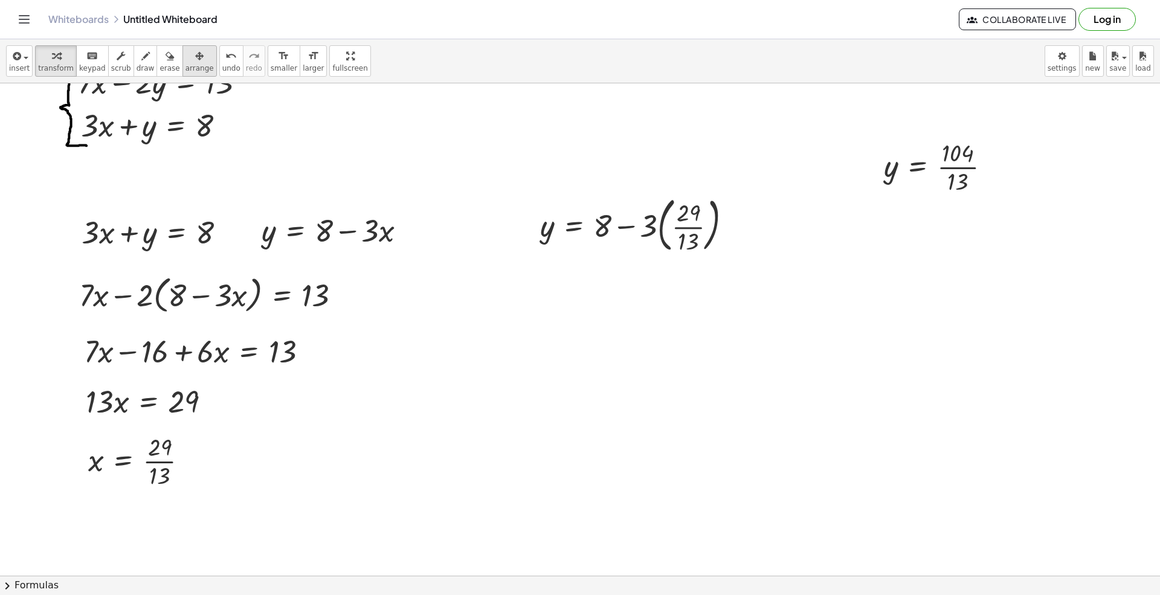
click at [186, 66] on span "arrange" at bounding box center [200, 68] width 28 height 8
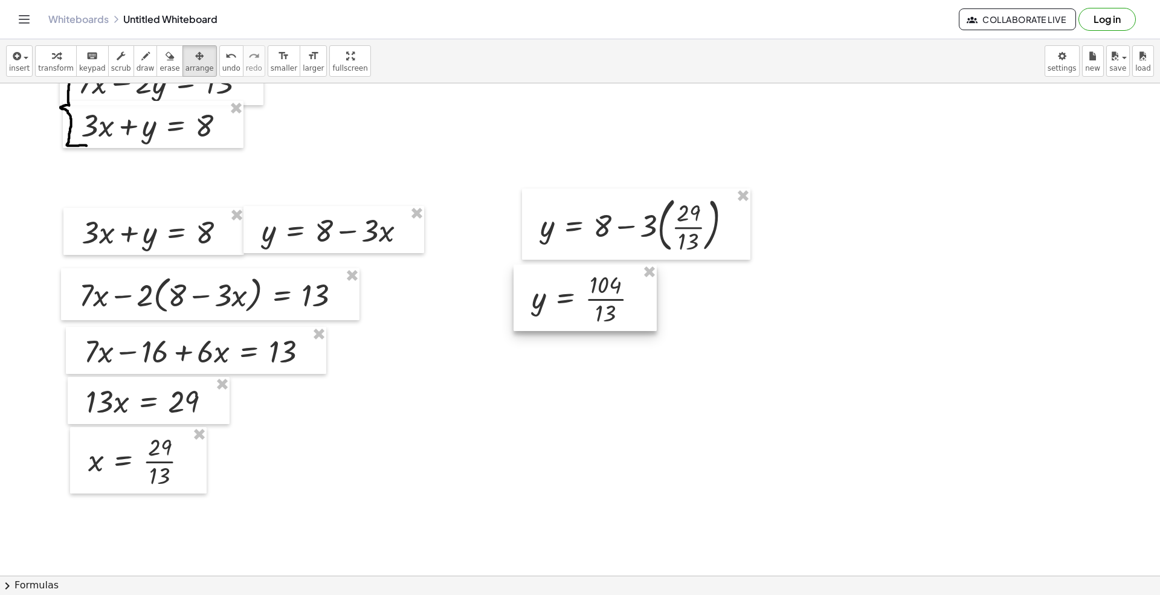
drag, startPoint x: 910, startPoint y: 180, endPoint x: 559, endPoint y: 309, distance: 374.1
click at [559, 309] on div at bounding box center [585, 298] width 143 height 66
click at [20, 71] on span "insert" at bounding box center [19, 68] width 21 height 8
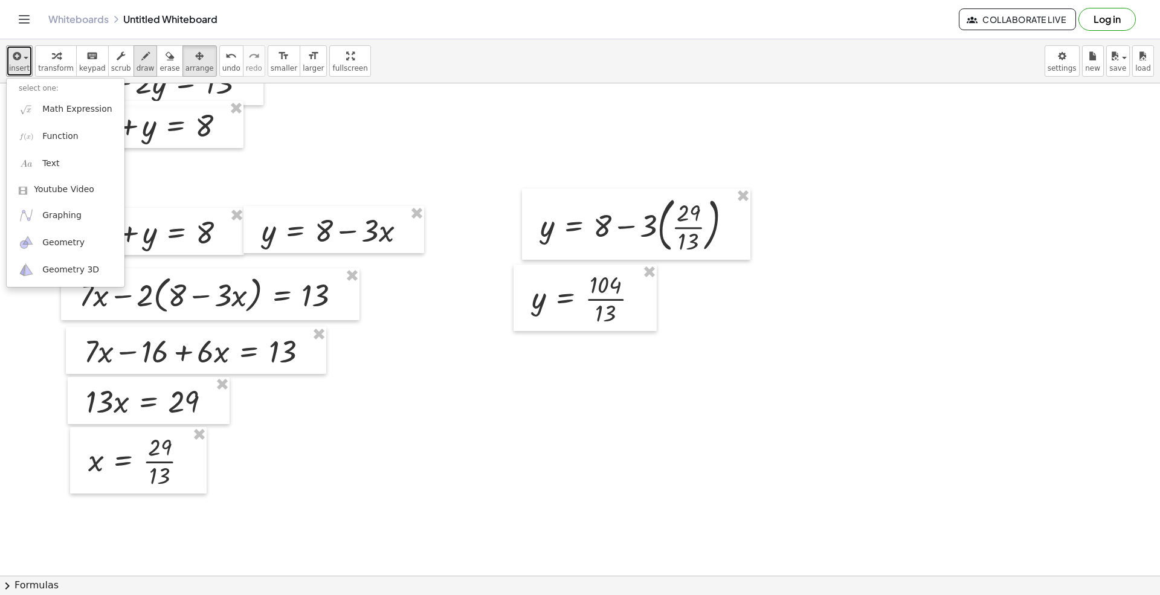
click at [137, 71] on span "draw" at bounding box center [146, 68] width 18 height 8
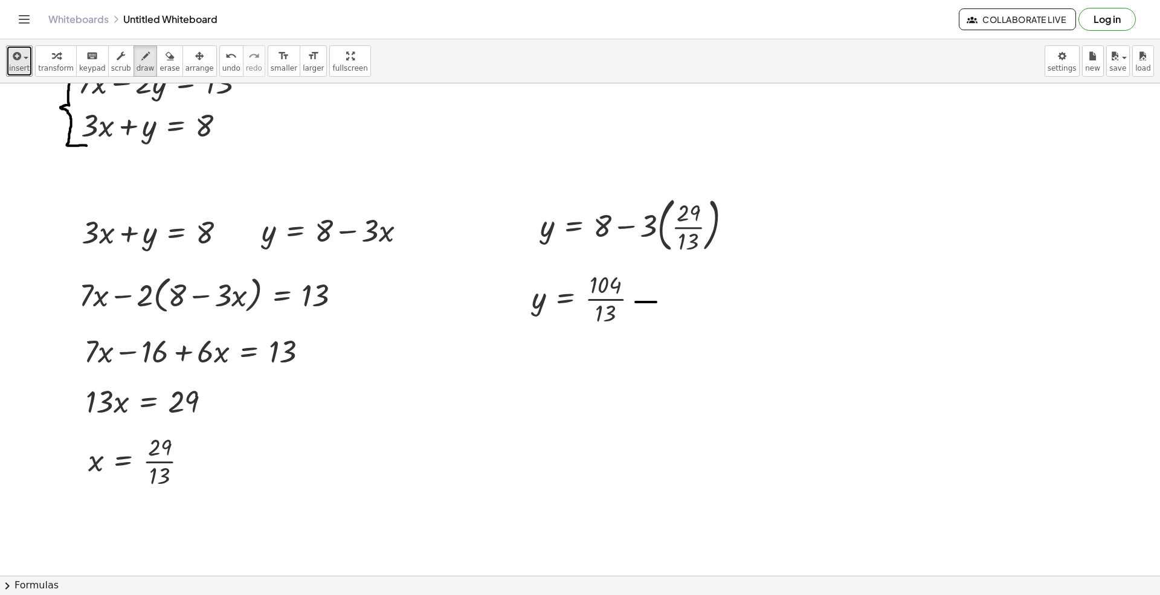
drag, startPoint x: 636, startPoint y: 303, endPoint x: 656, endPoint y: 303, distance: 20.5
click at [656, 303] on div at bounding box center [580, 533] width 1160 height 1060
click at [15, 66] on span "insert" at bounding box center [19, 68] width 21 height 8
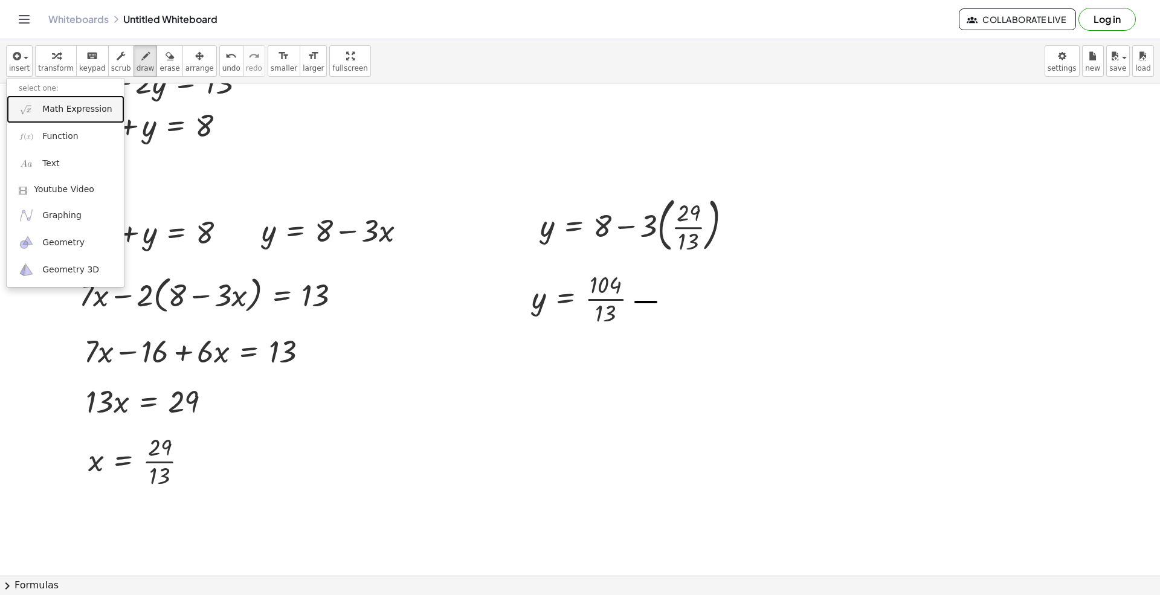
click at [53, 118] on link "Math Expression" at bounding box center [66, 108] width 118 height 27
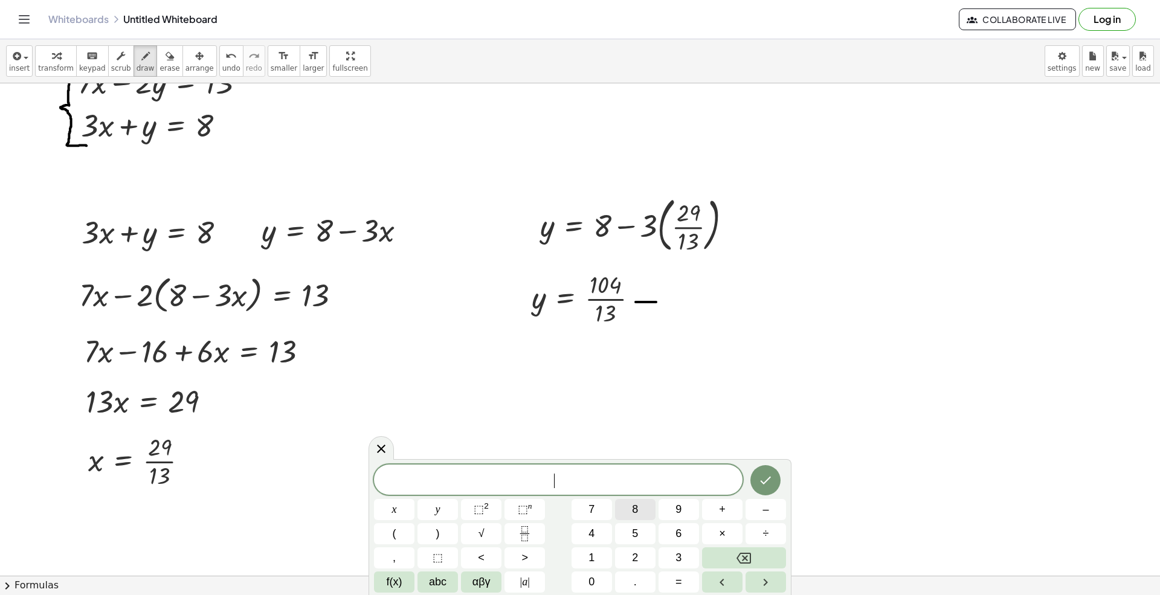
click at [638, 511] on button "8" at bounding box center [635, 509] width 40 height 21
click at [579, 509] on button "7" at bounding box center [592, 509] width 40 height 21
click at [526, 532] on icon "Fraction" at bounding box center [524, 529] width 6 height 6
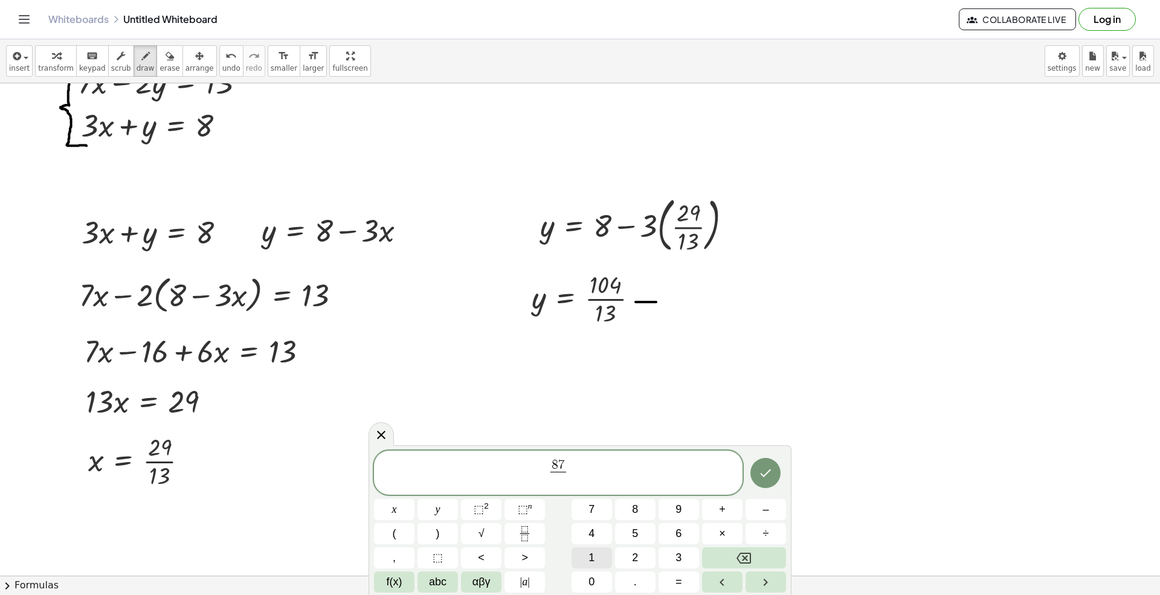
click at [607, 557] on button "1" at bounding box center [592, 557] width 40 height 21
click at [689, 559] on button "3" at bounding box center [679, 557] width 40 height 21
click at [682, 574] on span "=" at bounding box center [679, 582] width 7 height 16
click at [733, 559] on button "Backspace" at bounding box center [744, 557] width 84 height 21
click at [593, 472] on span "8 7 1 3 ​ ​" at bounding box center [558, 474] width 369 height 32
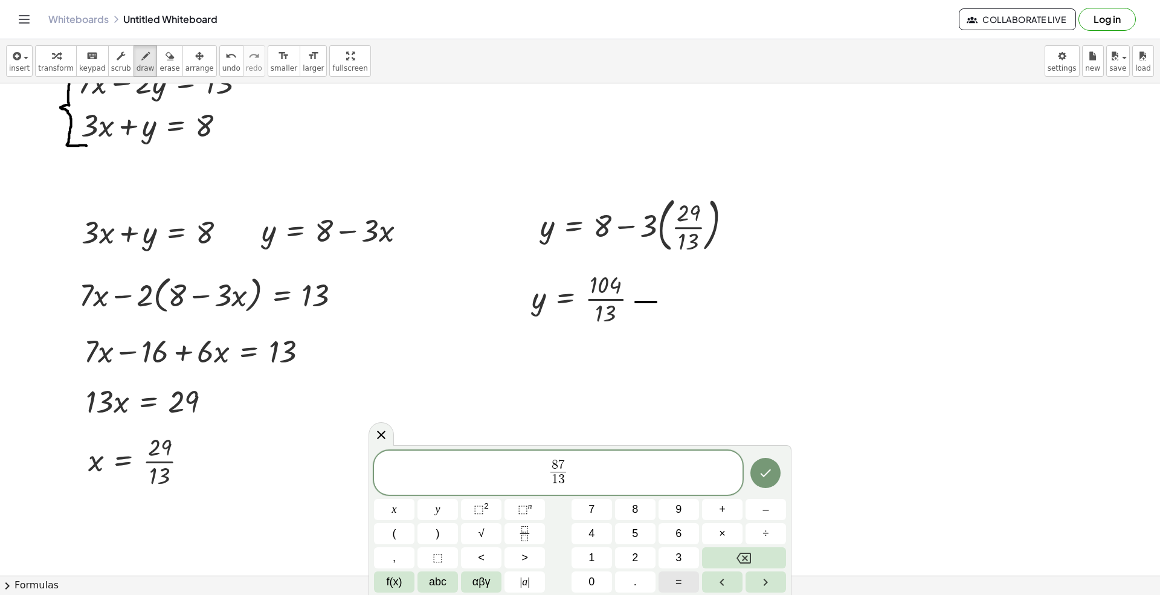
click at [678, 587] on span "=" at bounding box center [679, 582] width 7 height 16
click at [598, 547] on button "1" at bounding box center [592, 557] width 40 height 21
click at [601, 506] on button "7" at bounding box center [592, 509] width 40 height 21
click at [535, 533] on button "Fraction" at bounding box center [525, 533] width 40 height 21
click at [597, 557] on button "1" at bounding box center [592, 557] width 40 height 21
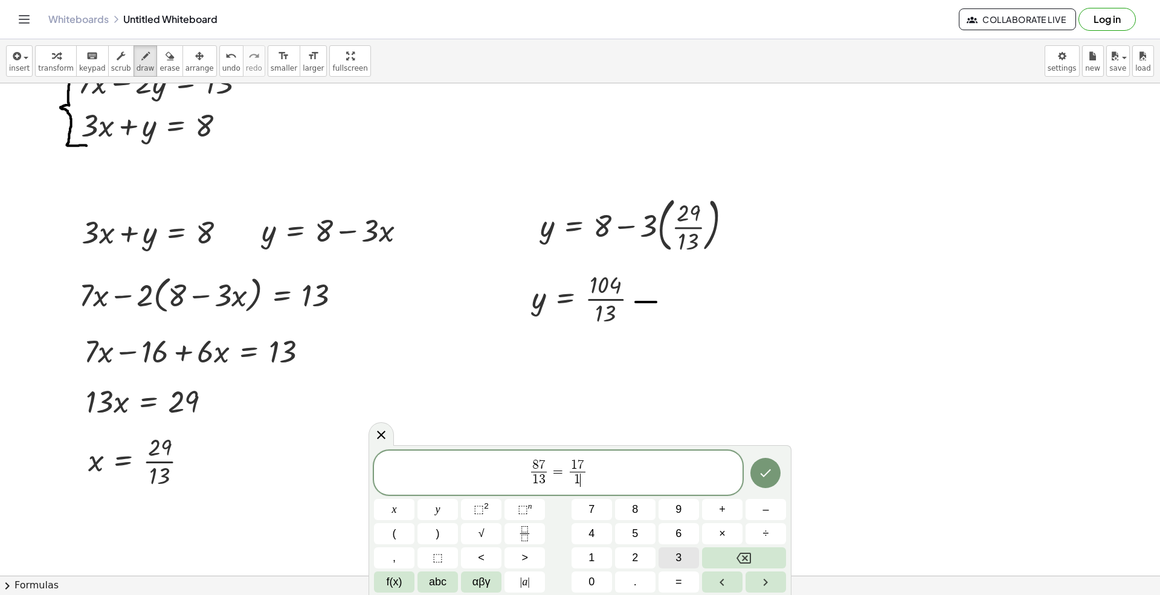
click at [659, 557] on button "3" at bounding box center [679, 557] width 40 height 21
click at [767, 477] on icon "Done" at bounding box center [765, 473] width 15 height 15
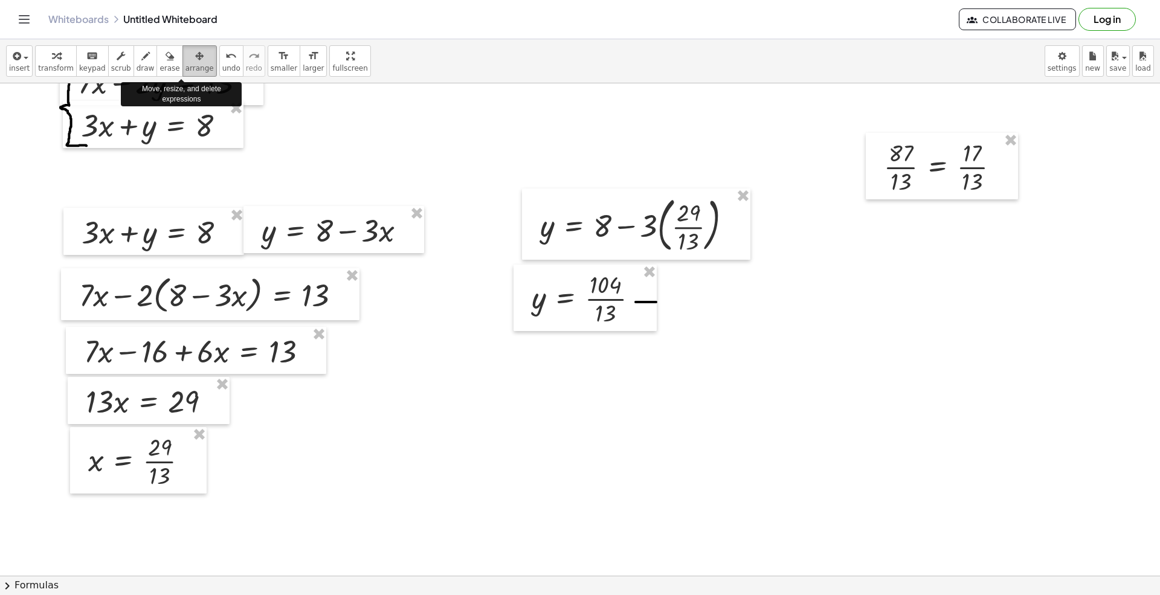
click at [186, 65] on span "arrange" at bounding box center [200, 68] width 28 height 8
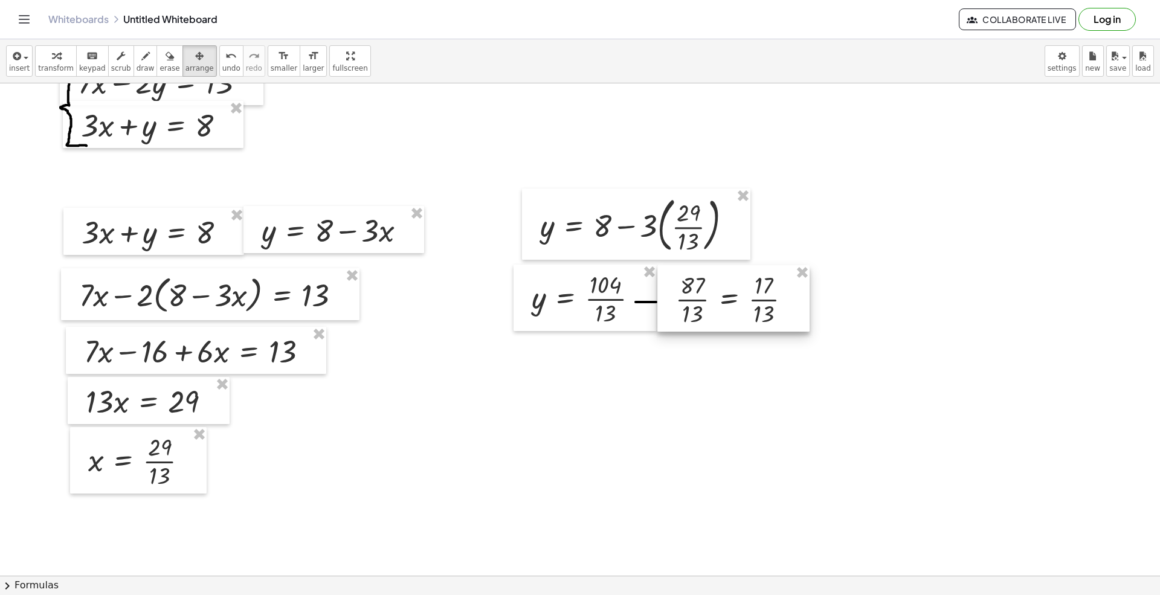
drag, startPoint x: 801, startPoint y: 264, endPoint x: 708, endPoint y: 317, distance: 106.9
click at [708, 317] on div at bounding box center [733, 298] width 152 height 66
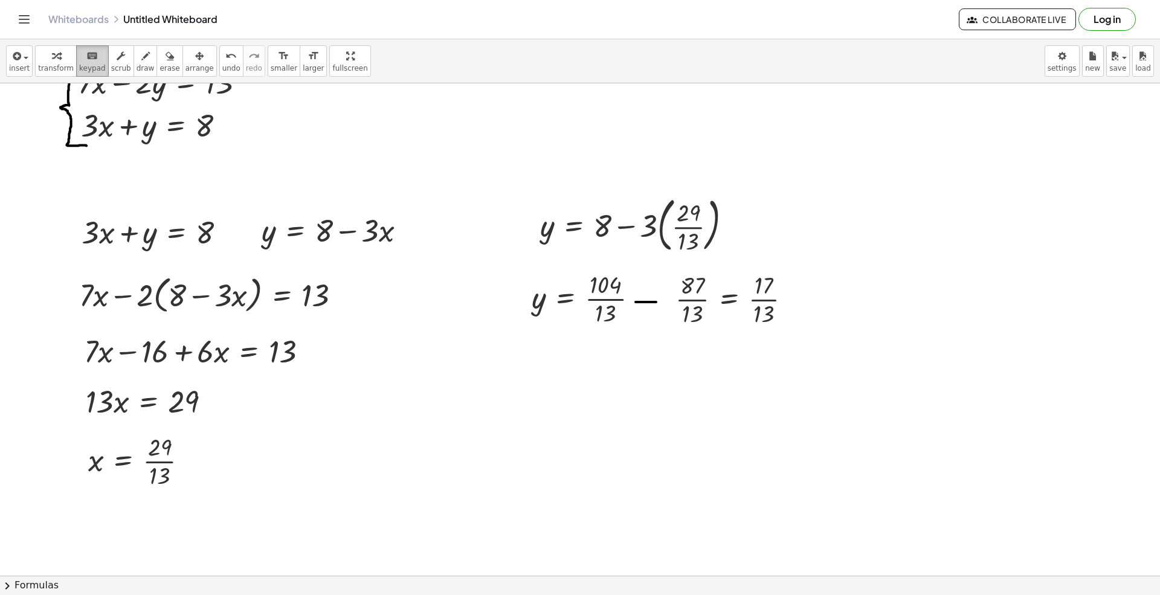
click at [82, 69] on span "keypad" at bounding box center [92, 68] width 27 height 8
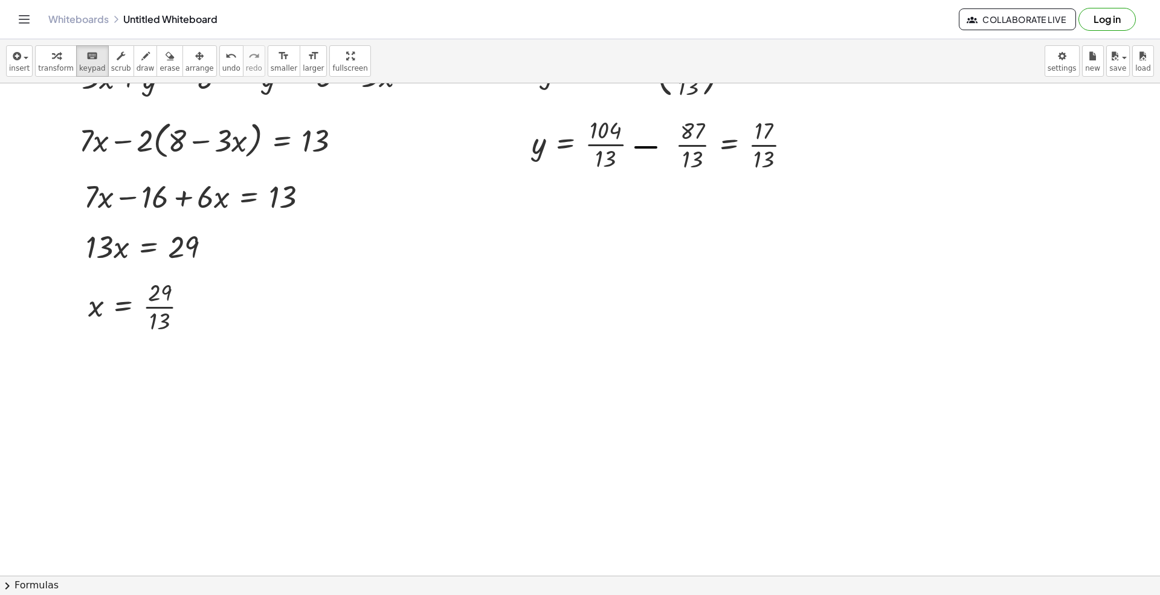
scroll to position [242, 0]
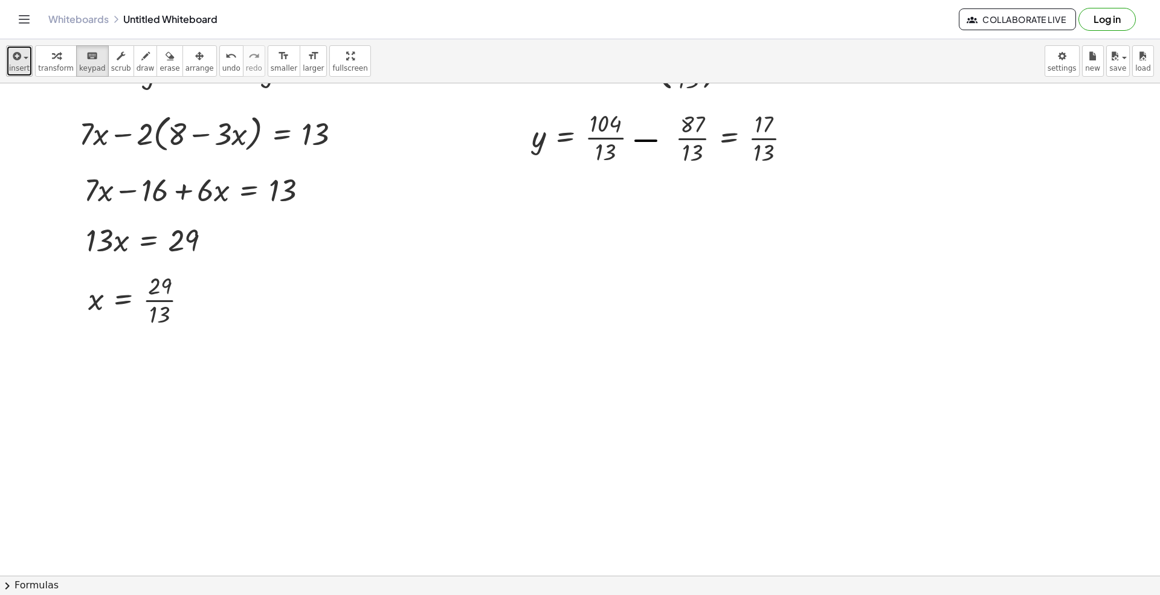
click at [30, 62] on button "insert" at bounding box center [19, 60] width 27 height 31
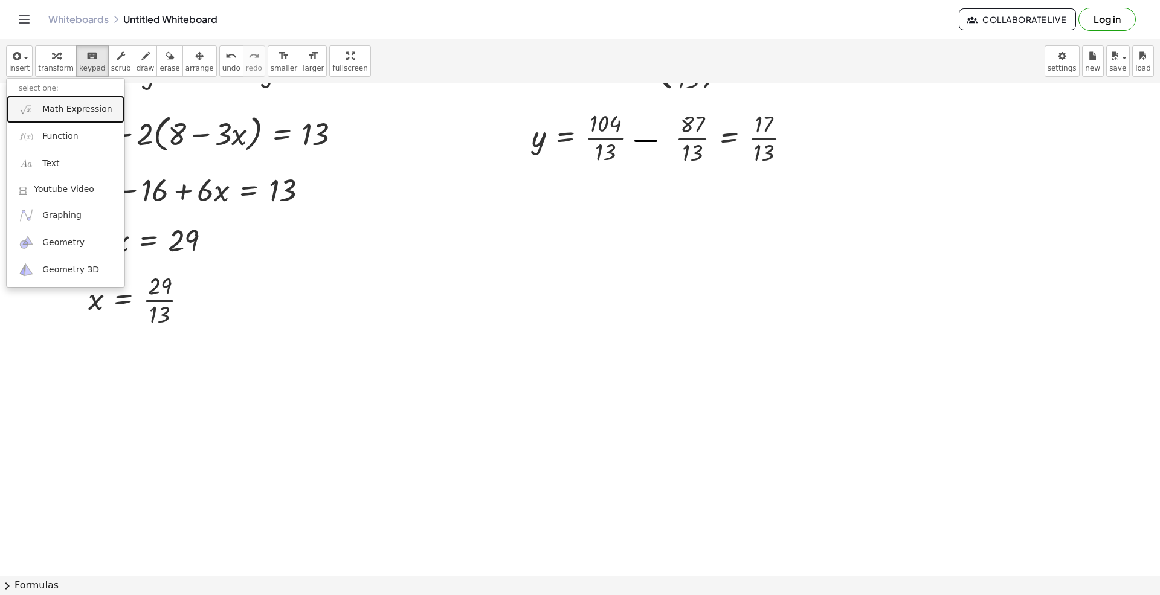
click at [62, 100] on link "Math Expression" at bounding box center [66, 108] width 118 height 27
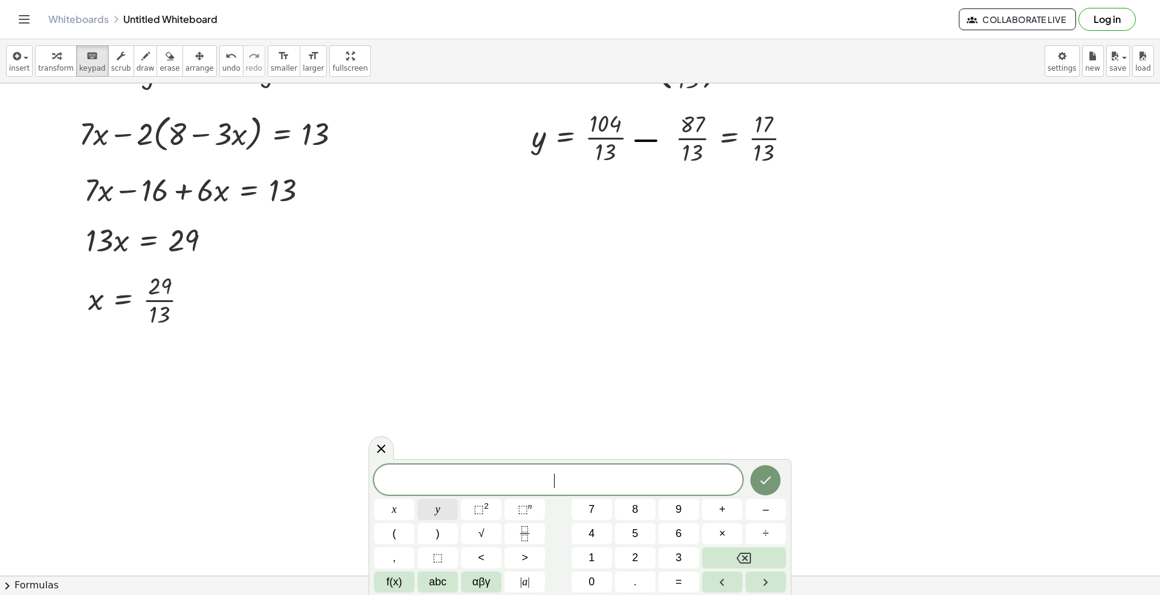
click at [437, 508] on span "y" at bounding box center [438, 510] width 5 height 16
click at [679, 578] on span "=" at bounding box center [679, 582] width 7 height 16
click at [415, 499] on div at bounding box center [394, 509] width 40 height 21
click at [769, 476] on icon "Done" at bounding box center [765, 480] width 15 height 15
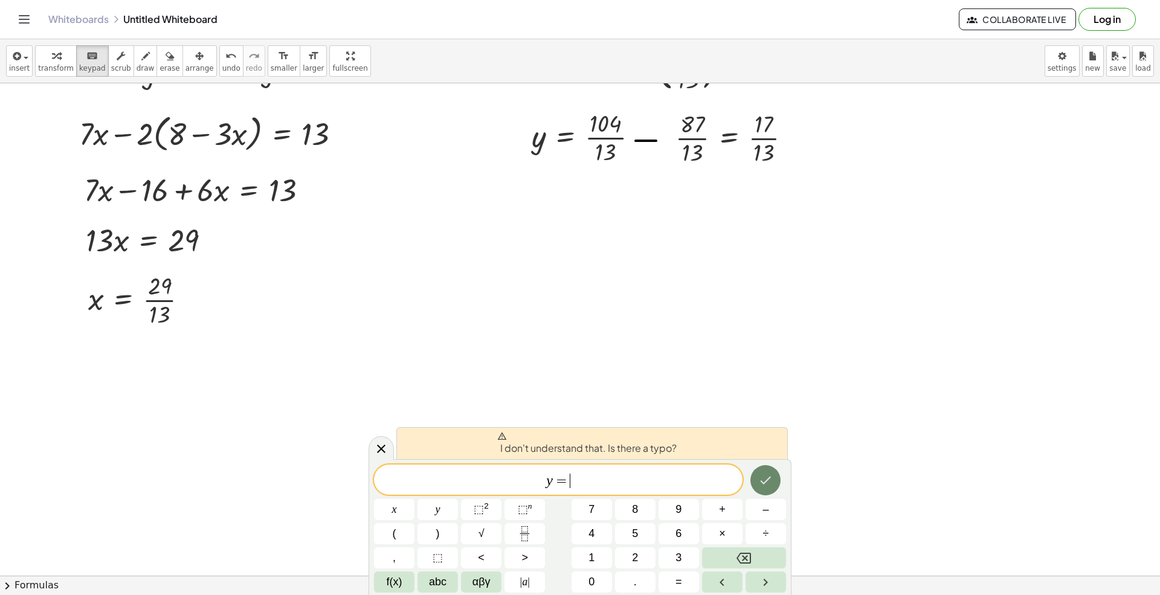
click at [764, 481] on icon "Done" at bounding box center [765, 480] width 15 height 15
click at [625, 489] on span "y = ​" at bounding box center [558, 481] width 369 height 17
click at [590, 557] on span "1" at bounding box center [592, 558] width 6 height 16
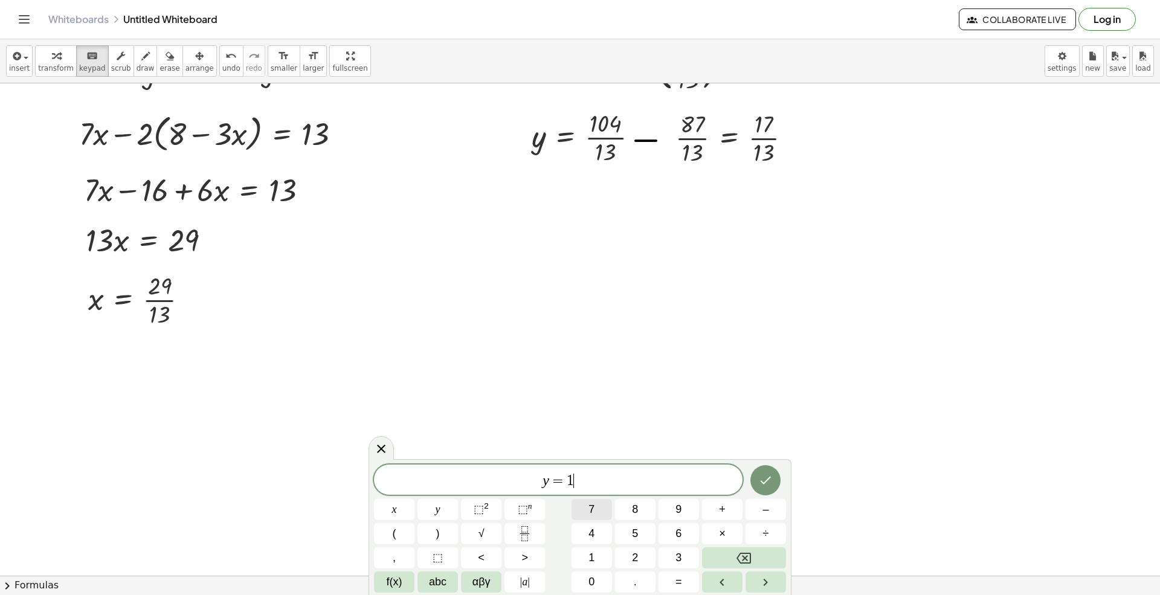
click at [590, 502] on span "7" at bounding box center [592, 510] width 6 height 16
click at [532, 527] on button "Fraction" at bounding box center [525, 533] width 40 height 21
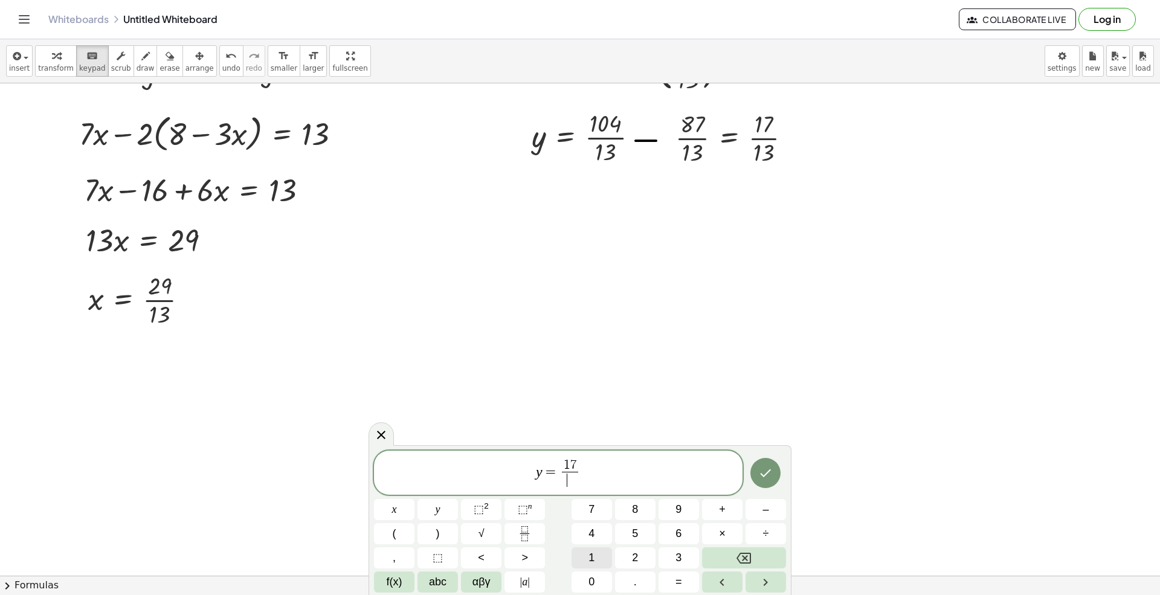
click at [586, 559] on button "1" at bounding box center [592, 557] width 40 height 21
click at [668, 556] on button "3" at bounding box center [679, 557] width 40 height 21
click at [763, 472] on icon "Done" at bounding box center [765, 473] width 15 height 15
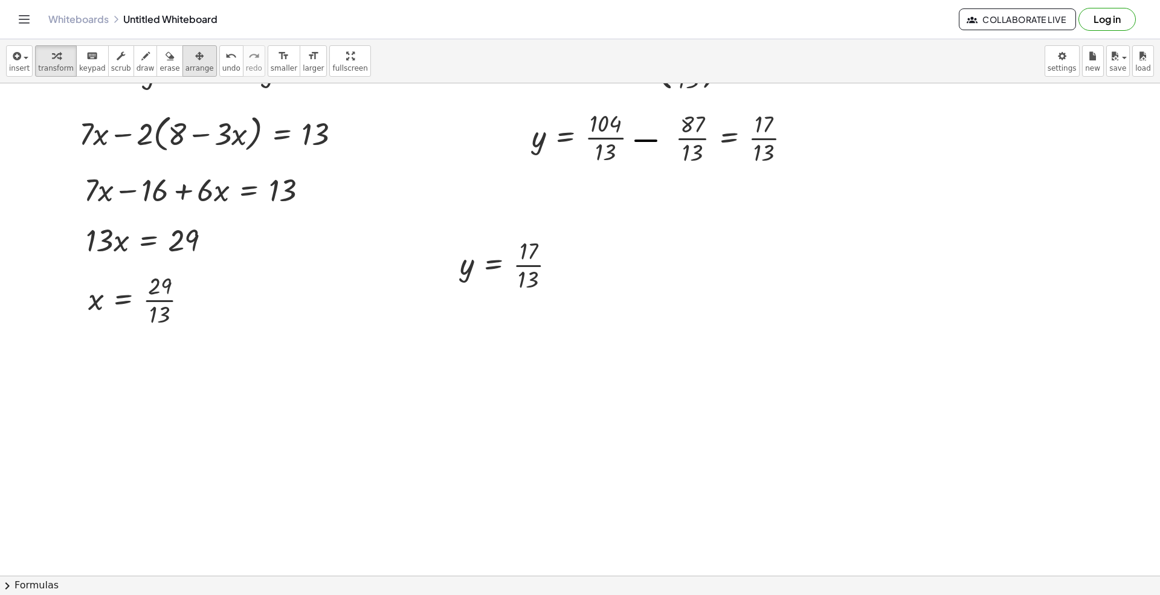
click at [186, 66] on span "arrange" at bounding box center [200, 68] width 28 height 8
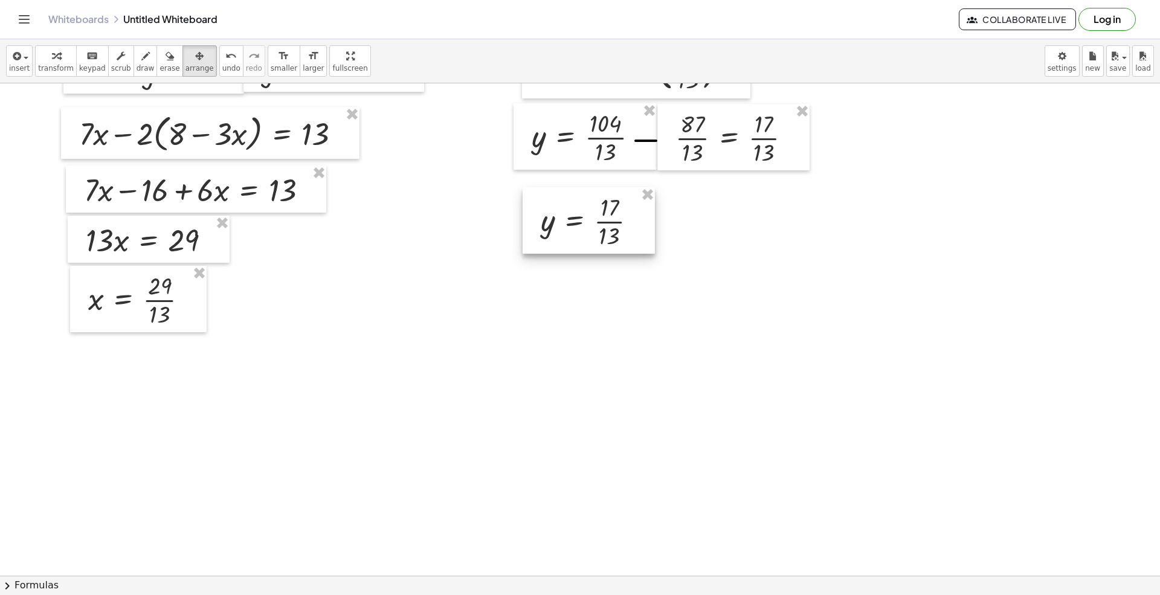
drag, startPoint x: 492, startPoint y: 269, endPoint x: 573, endPoint y: 226, distance: 91.9
click at [573, 226] on div at bounding box center [589, 220] width 132 height 66
click at [88, 64] on span "keypad" at bounding box center [92, 68] width 27 height 8
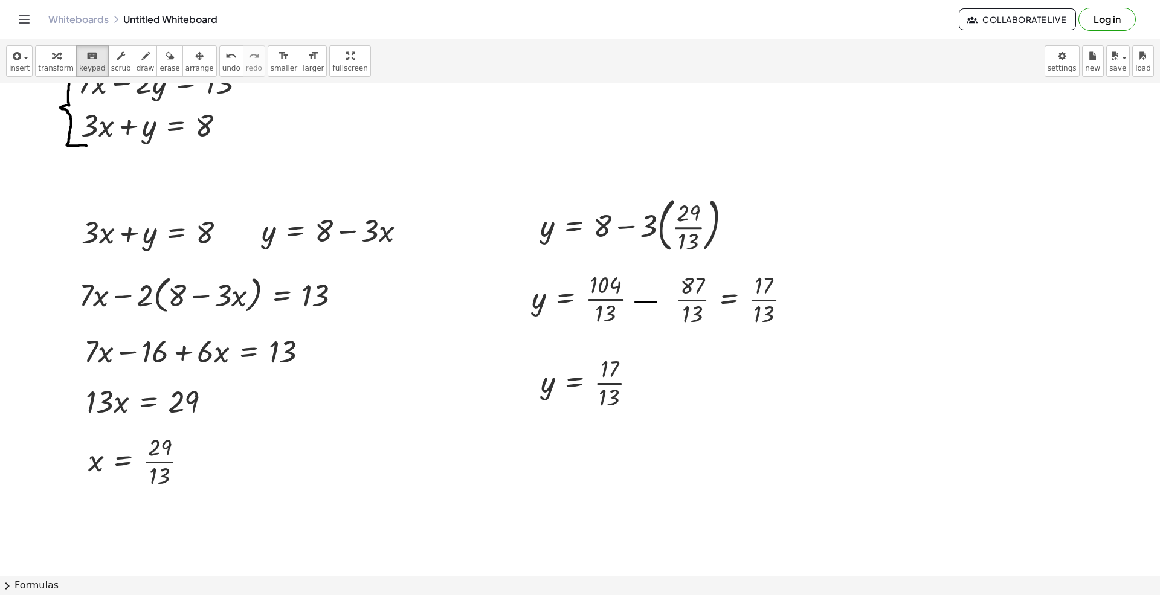
scroll to position [0, 0]
